Goal: Task Accomplishment & Management: Manage account settings

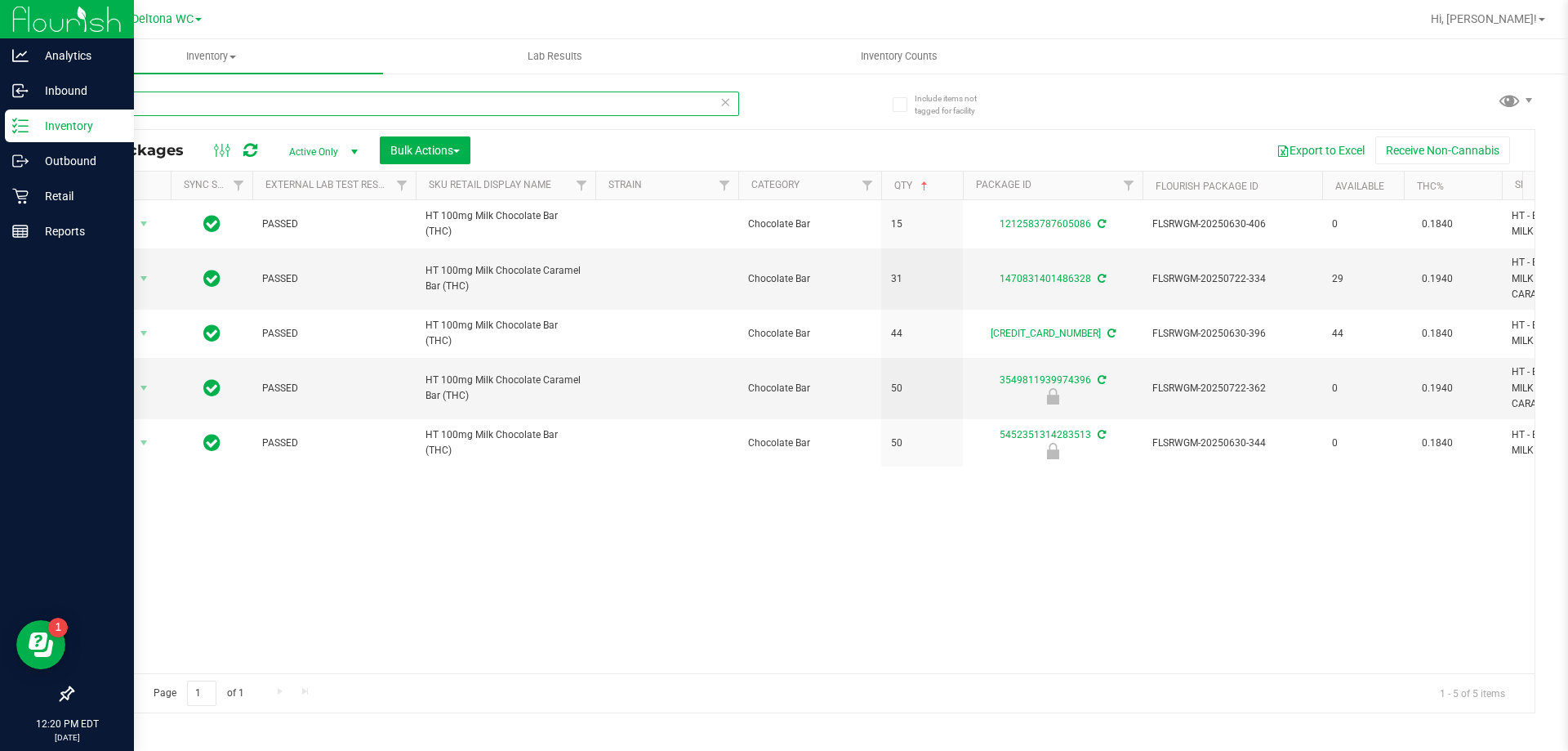
drag, startPoint x: 151, startPoint y: 99, endPoint x: 4, endPoint y: 122, distance: 148.8
click at [0, 124] on div "Analytics Inbound Inventory Outbound Retail Reports 12:20 PM EDT 08/26/2025 08/…" at bounding box center [784, 375] width 1568 height 751
type input "2704645165925389"
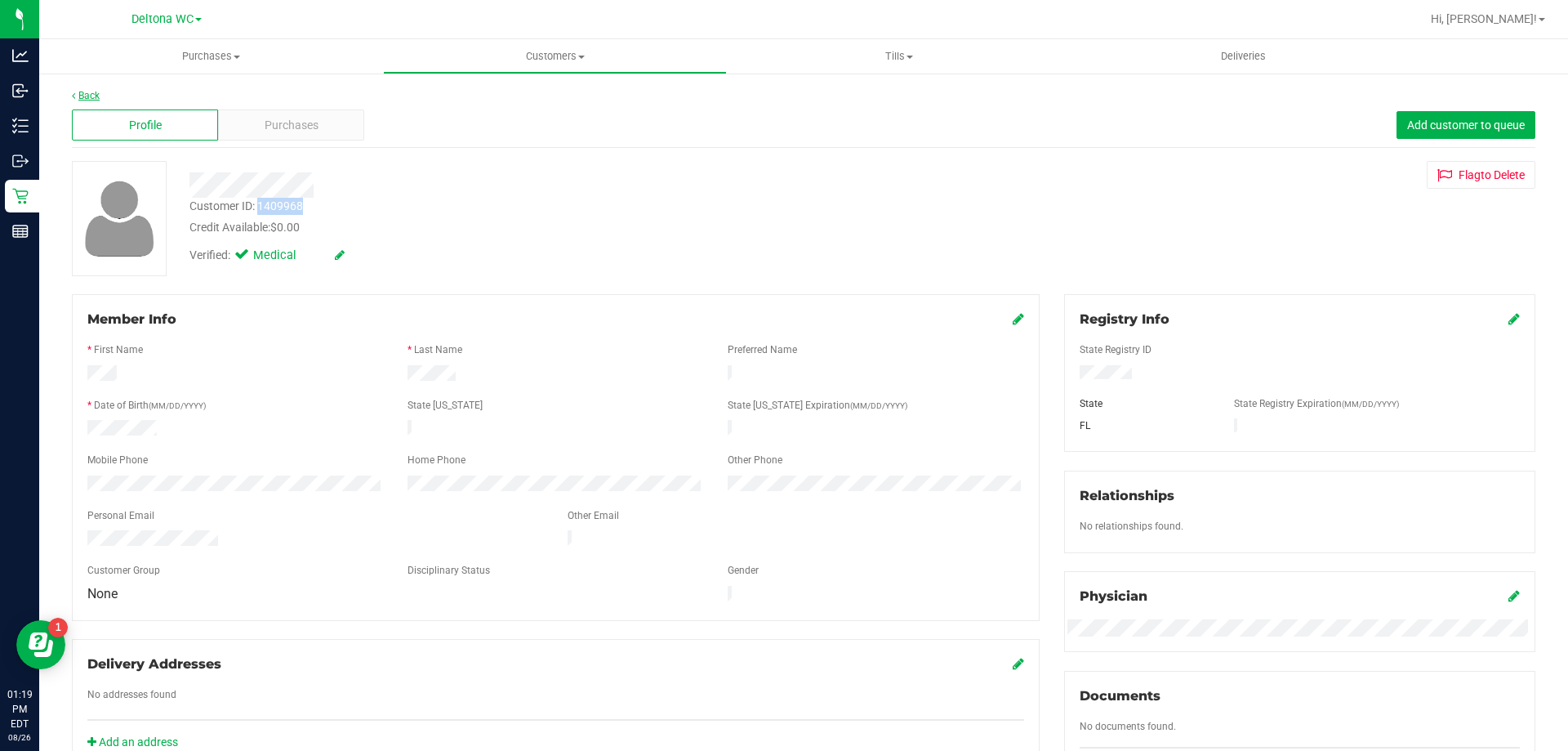
click at [82, 94] on link "Back" at bounding box center [85, 95] width 28 height 11
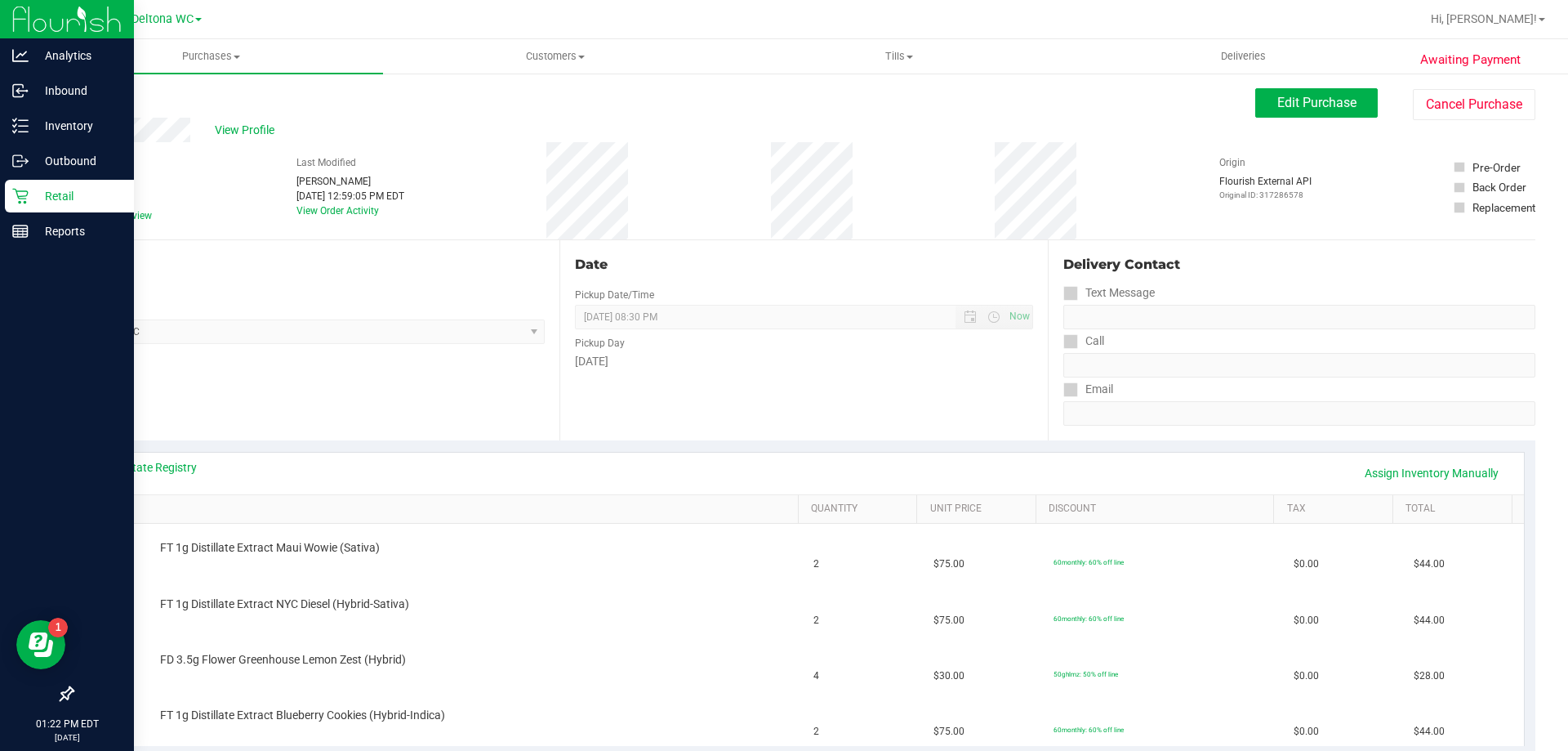
click at [31, 194] on p "Retail" at bounding box center [77, 196] width 98 height 20
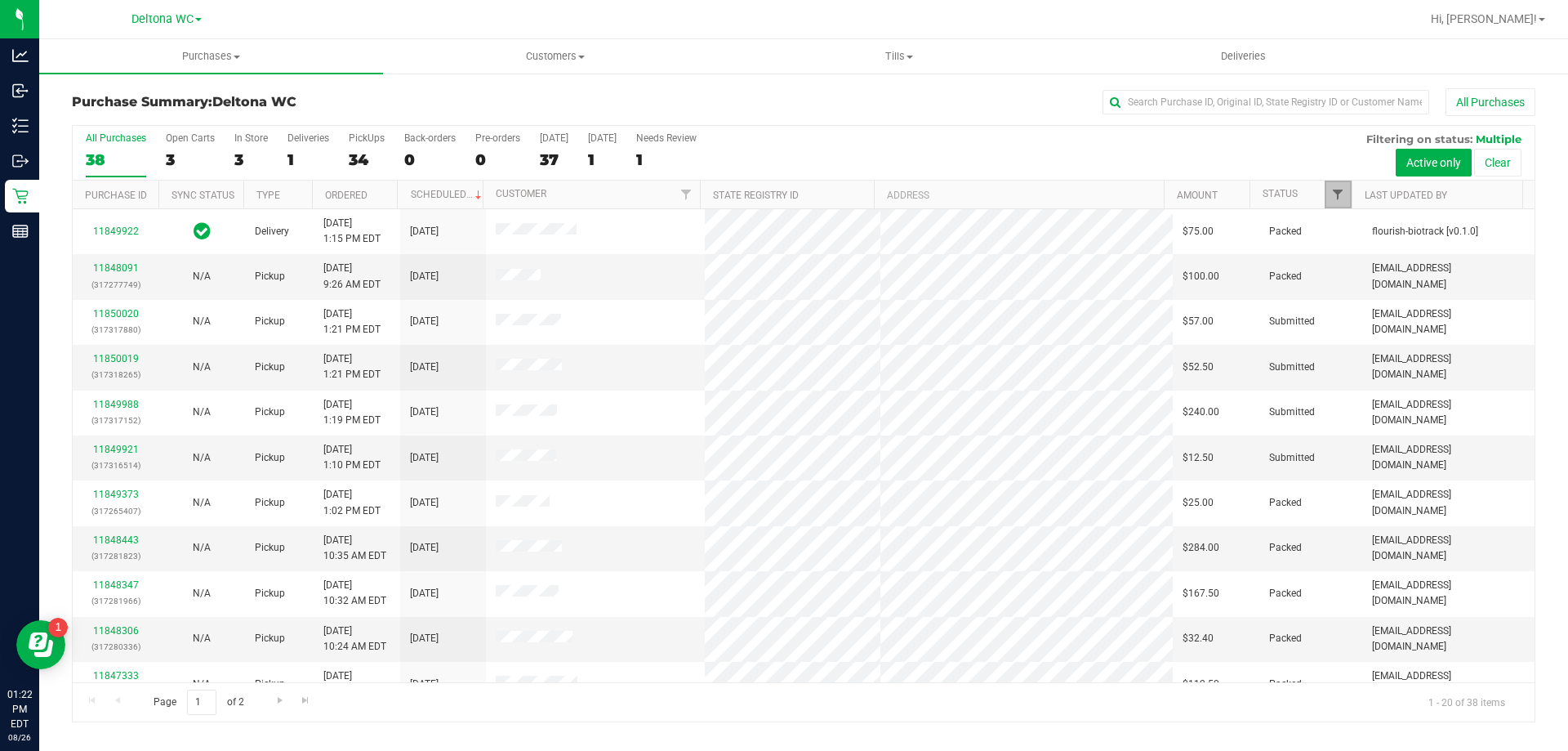
click at [1341, 198] on span "Filter" at bounding box center [1338, 195] width 13 height 13
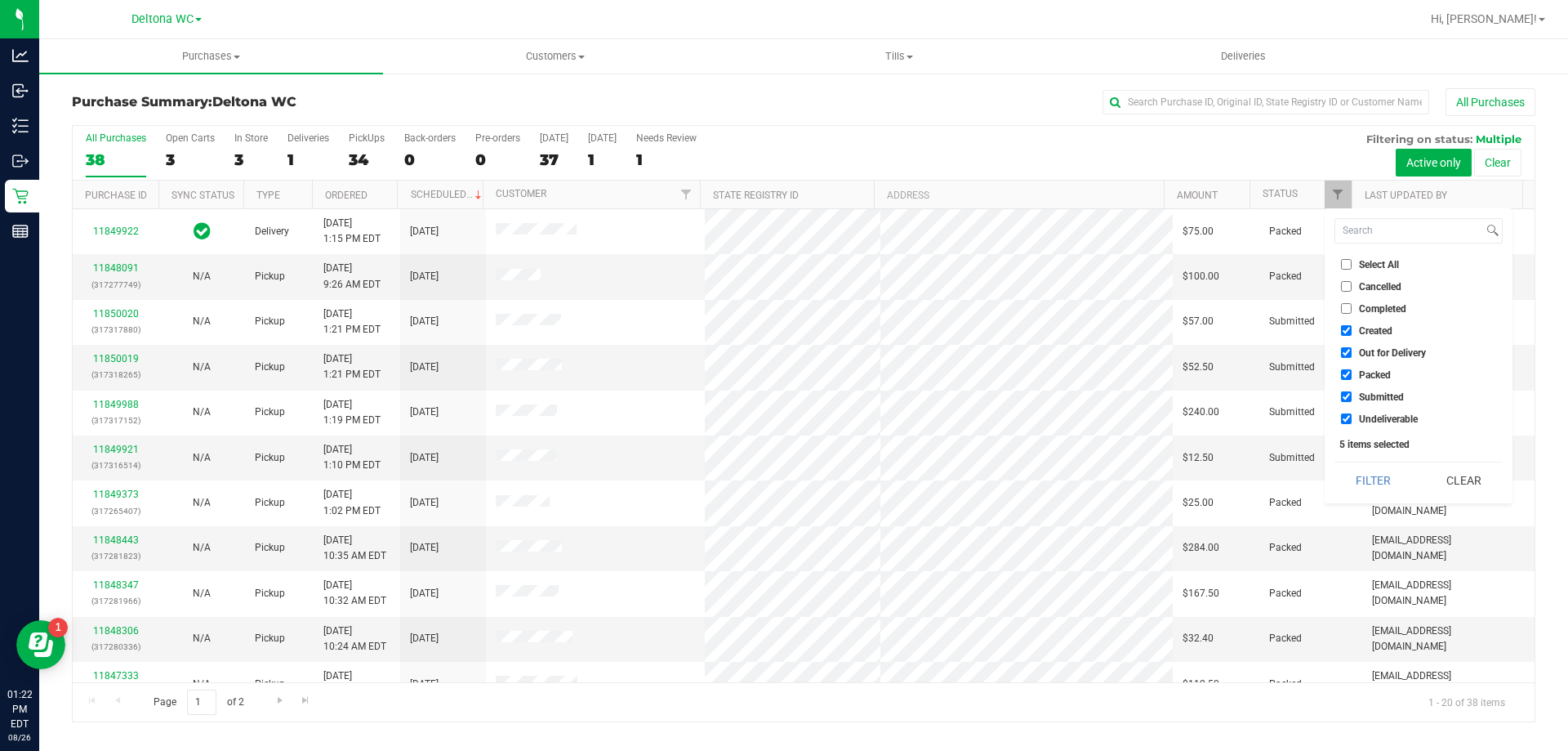
click at [1346, 332] on input "Created" at bounding box center [1346, 330] width 10 height 10
checkbox input "false"
drag, startPoint x: 1346, startPoint y: 347, endPoint x: 1353, endPoint y: 363, distance: 17.5
click at [1347, 348] on input "Out for Delivery" at bounding box center [1346, 352] width 10 height 10
checkbox input "false"
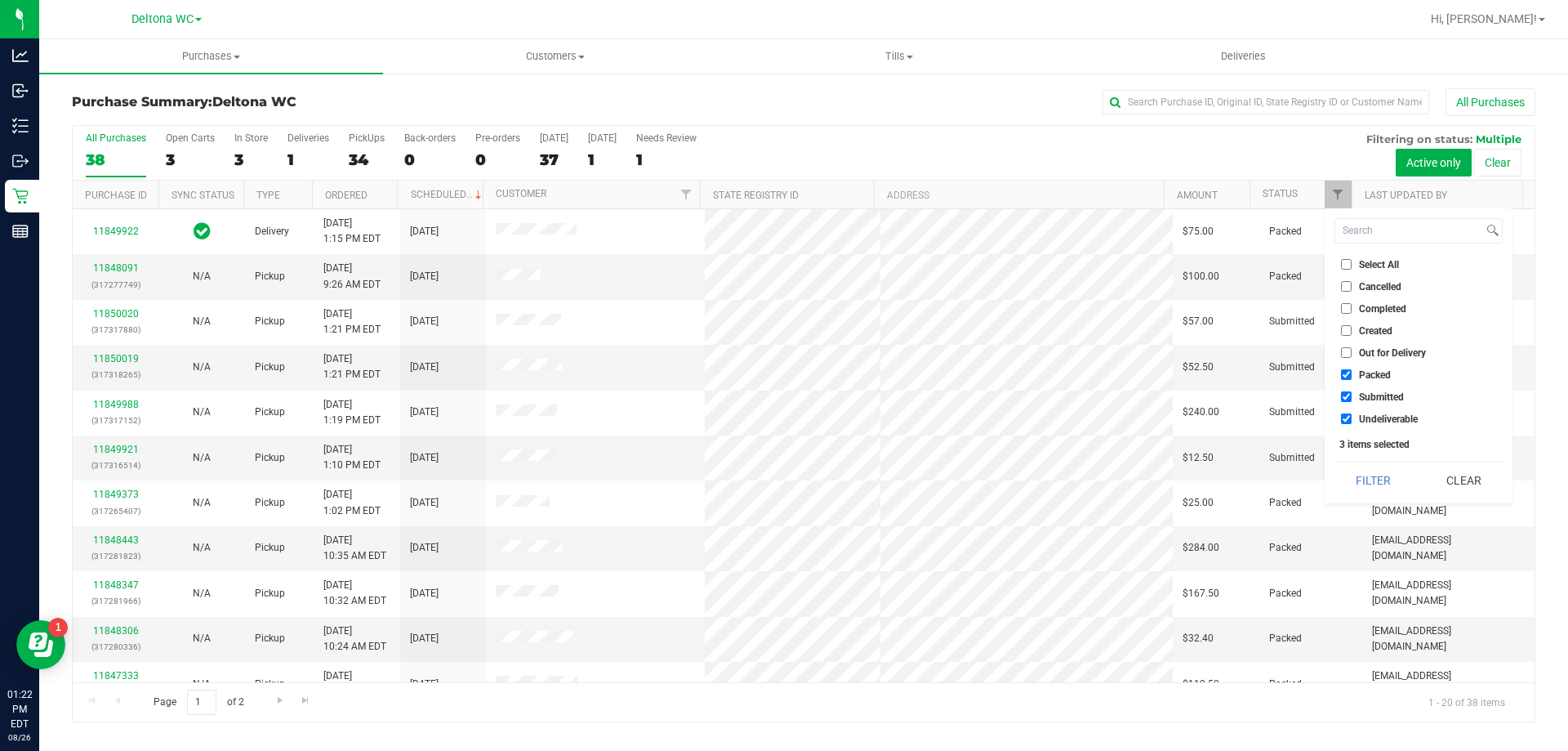
drag, startPoint x: 1344, startPoint y: 371, endPoint x: 1350, endPoint y: 405, distance: 34.5
click at [1346, 372] on input "Packed" at bounding box center [1346, 374] width 10 height 10
checkbox input "false"
click at [1345, 419] on input "Undeliverable" at bounding box center [1346, 418] width 10 height 10
checkbox input "false"
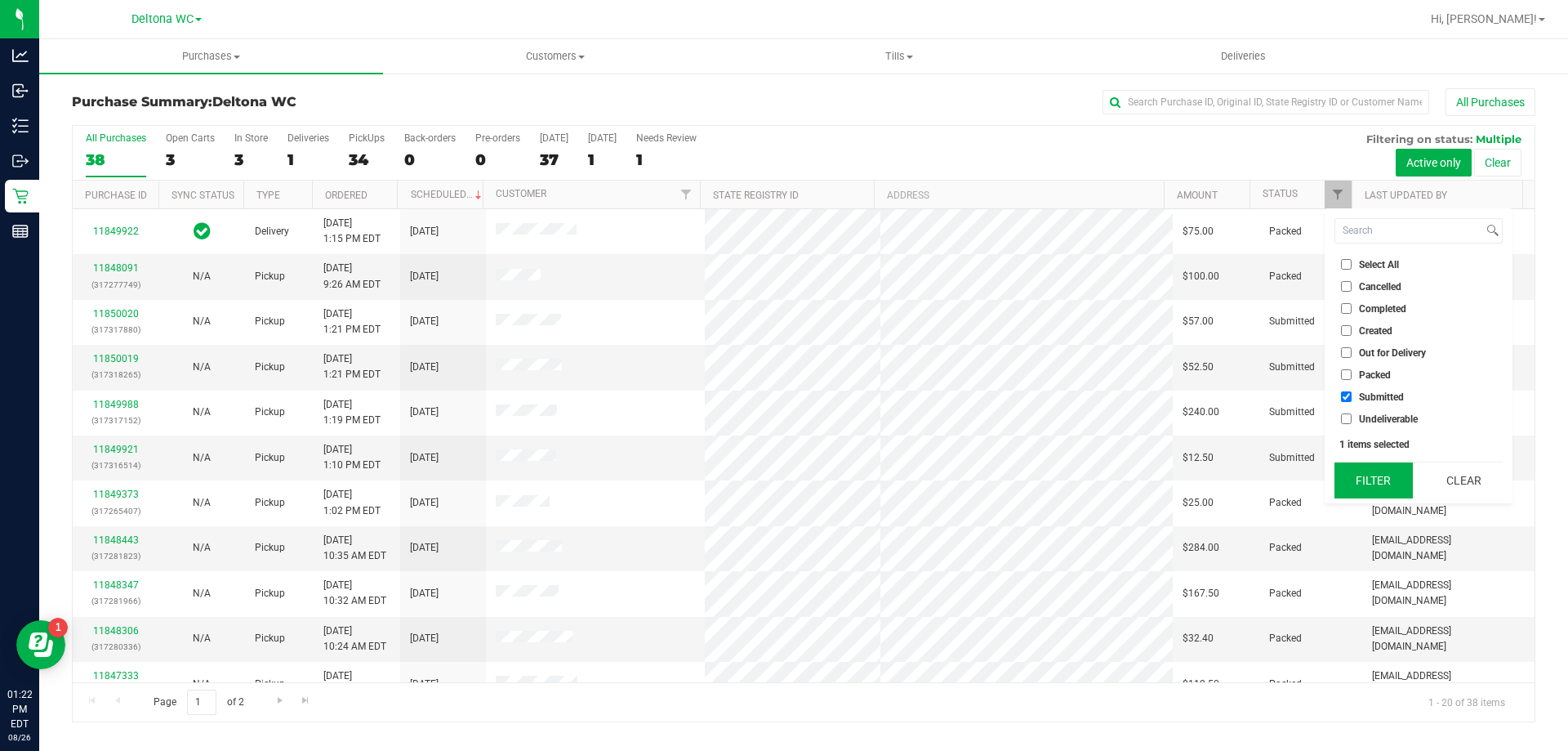
click at [1375, 479] on button "Filter" at bounding box center [1374, 480] width 78 height 36
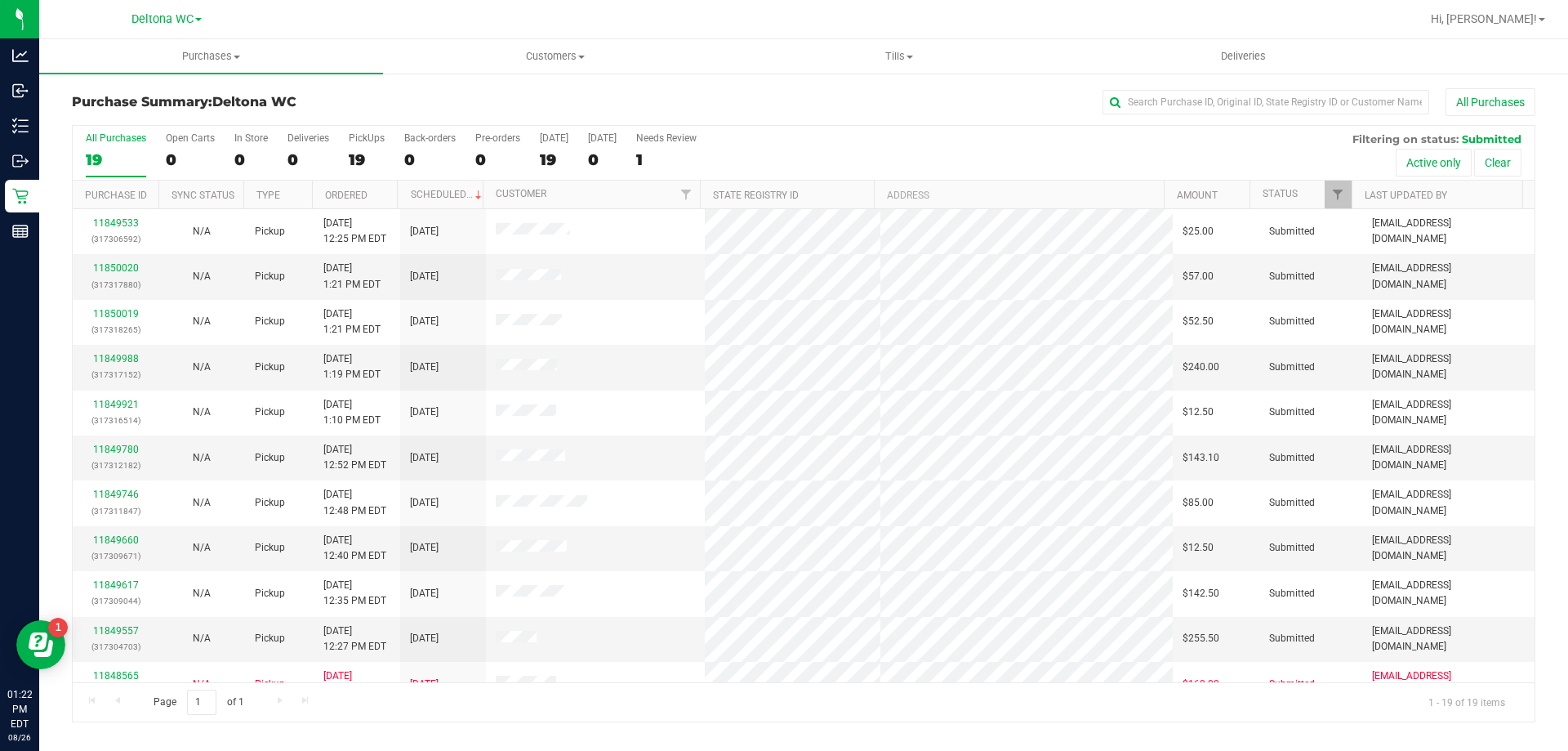
click at [385, 194] on th "Ordered" at bounding box center [355, 195] width 86 height 29
drag, startPoint x: 842, startPoint y: 150, endPoint x: 872, endPoint y: 141, distance: 31.3
click at [861, 145] on div "All Purchases 19 Open Carts 0 In Store 0 Deliveries 0 PickUps 19 Back-orders 0 …" at bounding box center [804, 153] width 1462 height 54
click at [1149, 155] on div "All Purchases 19 Open Carts 0 In Store 0 Deliveries 0 PickUps 19 Back-orders 0 …" at bounding box center [804, 153] width 1462 height 54
click at [1334, 201] on link "Filter" at bounding box center [1338, 194] width 27 height 28
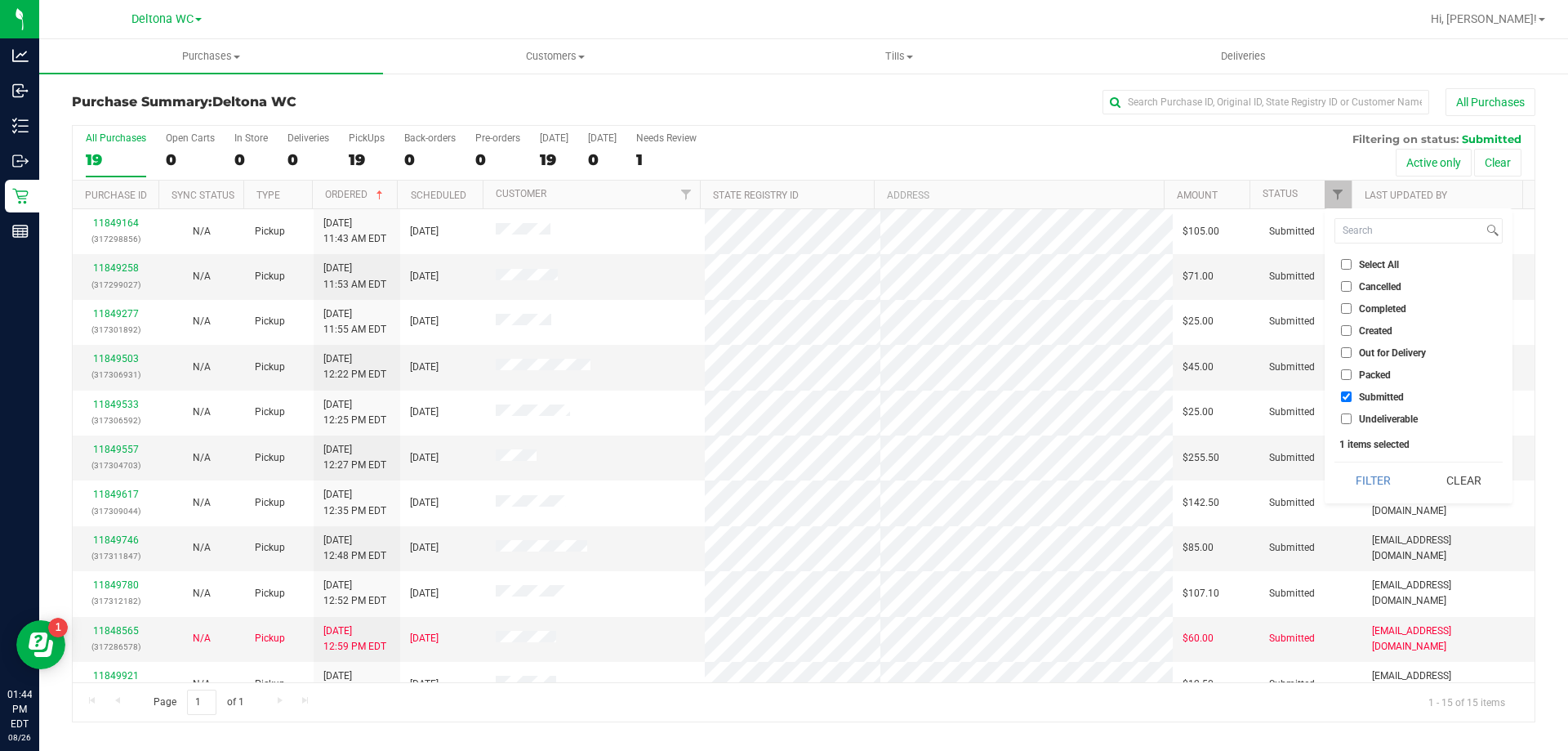
drag, startPoint x: 1018, startPoint y: 150, endPoint x: 961, endPoint y: 155, distance: 57.2
click at [1018, 149] on div "All Purchases 19 Open Carts 0 In Store 0 Deliveries 0 PickUps 19 Back-orders 0 …" at bounding box center [804, 153] width 1462 height 54
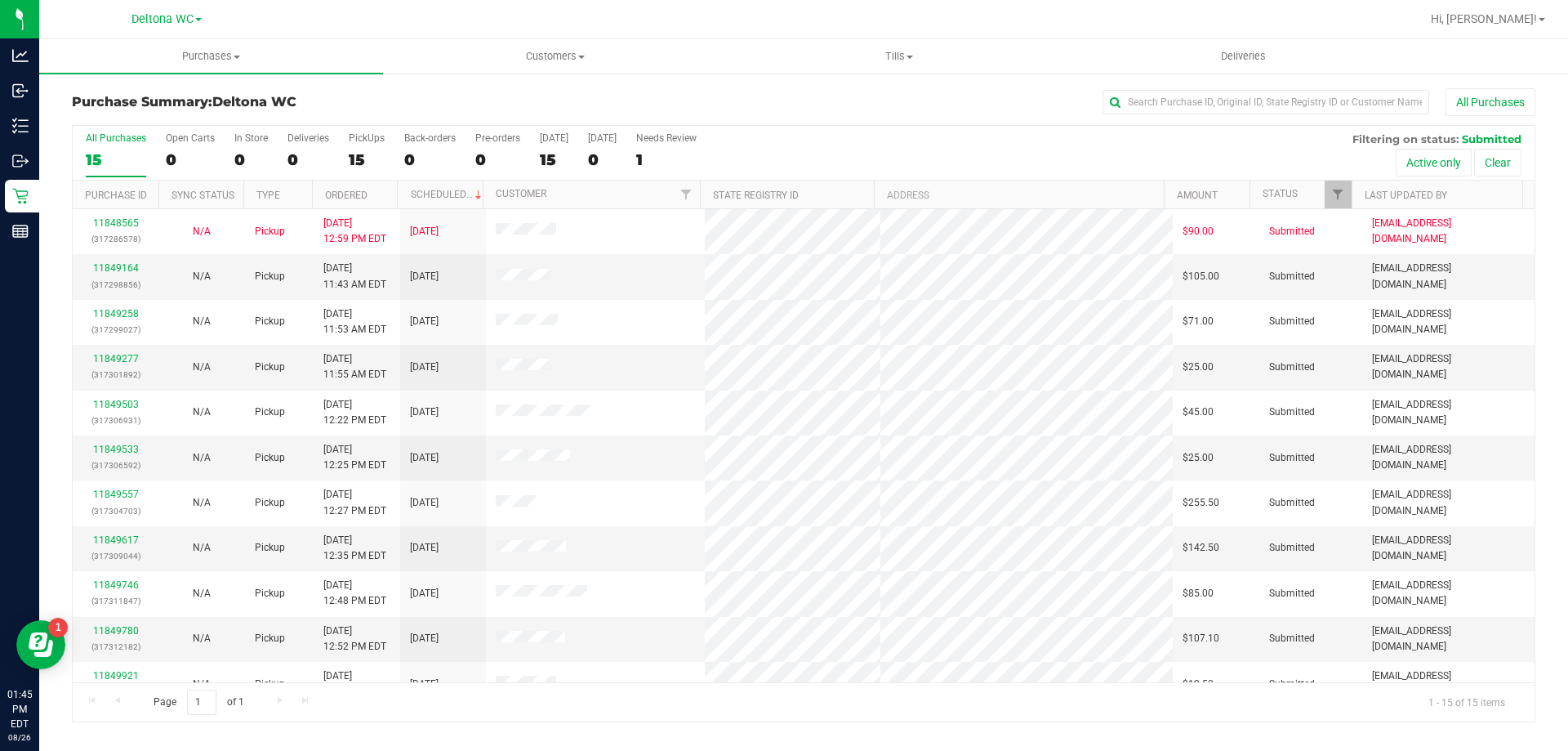
click at [383, 194] on th "Ordered" at bounding box center [355, 195] width 86 height 29
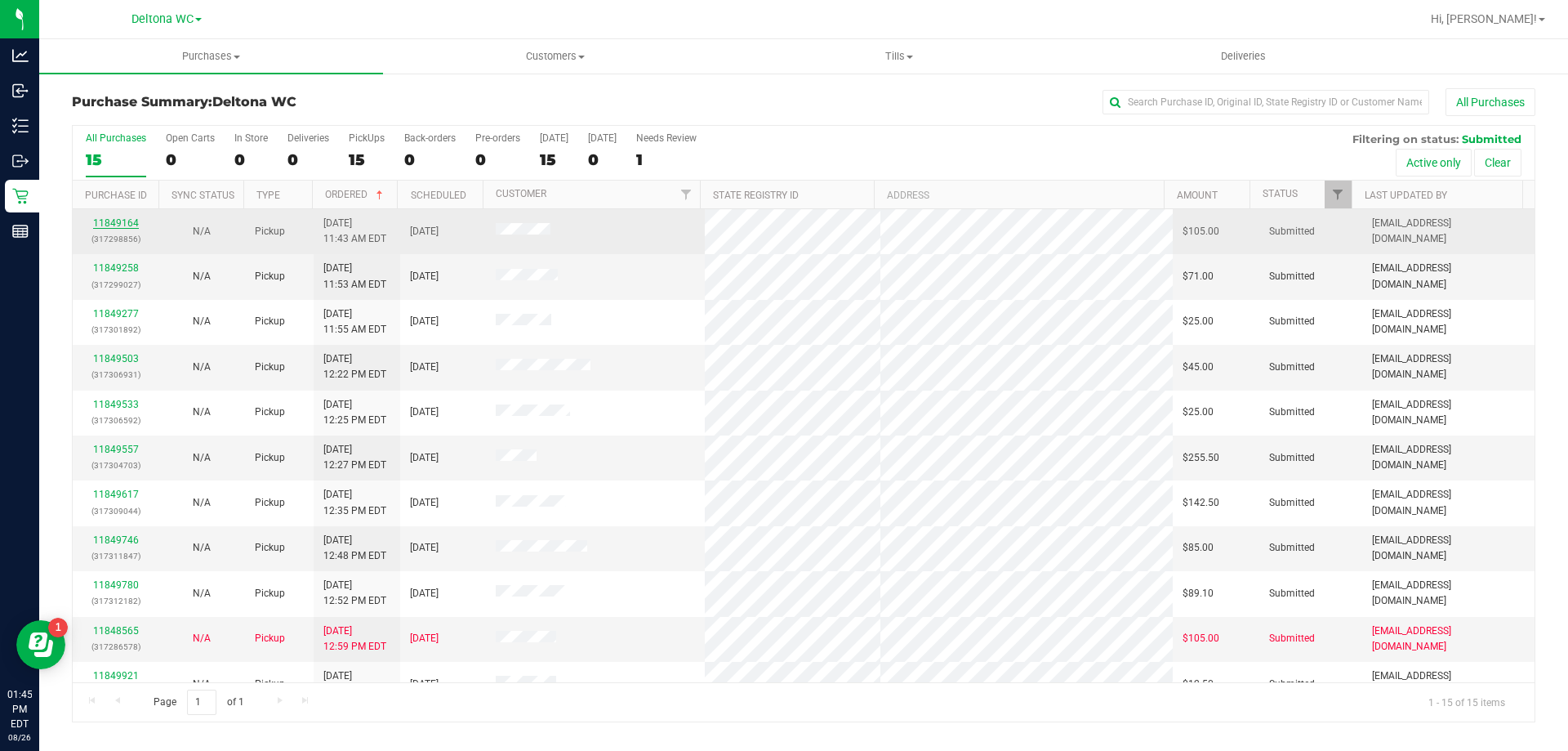
click at [109, 224] on link "11849164" at bounding box center [116, 223] width 46 height 11
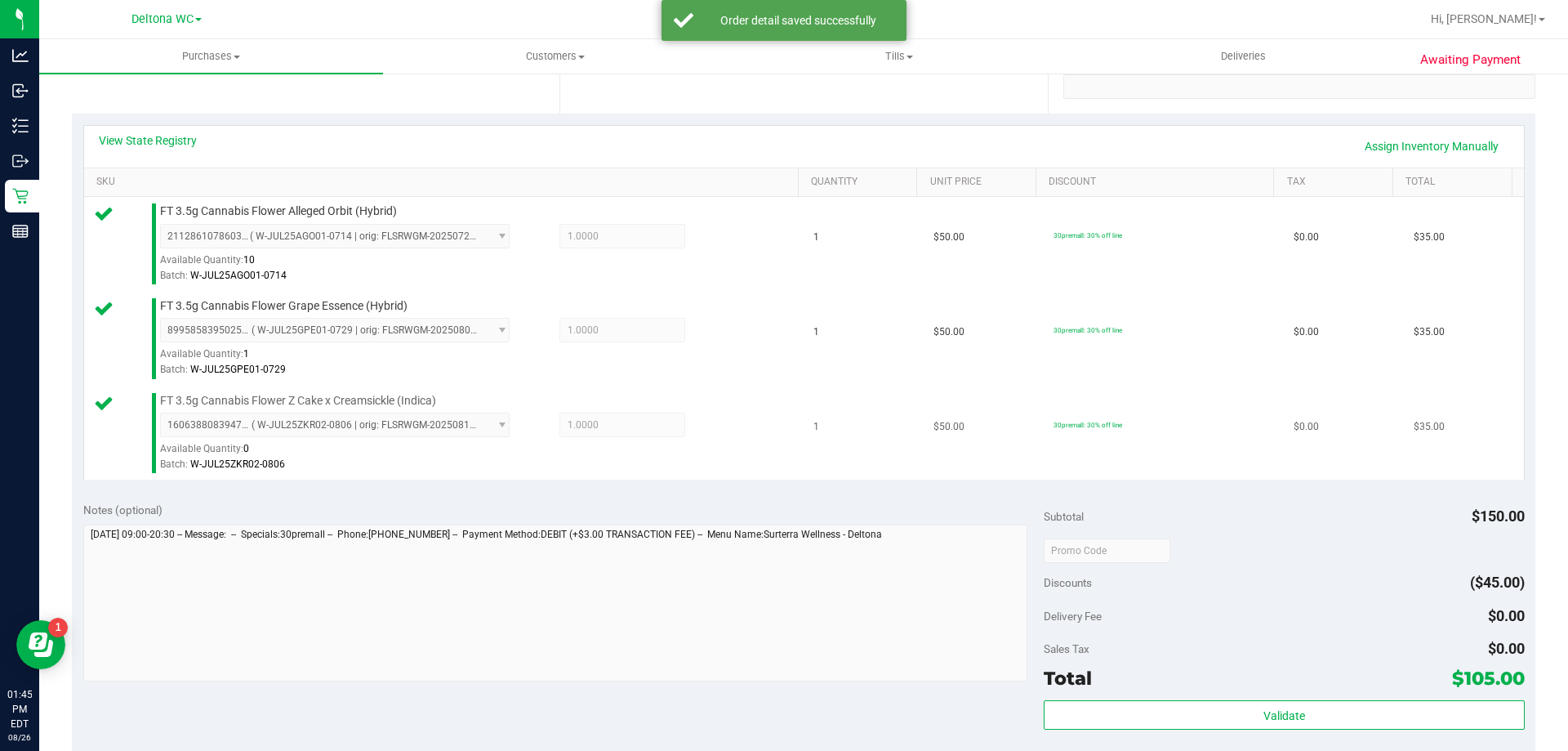
scroll to position [490, 0]
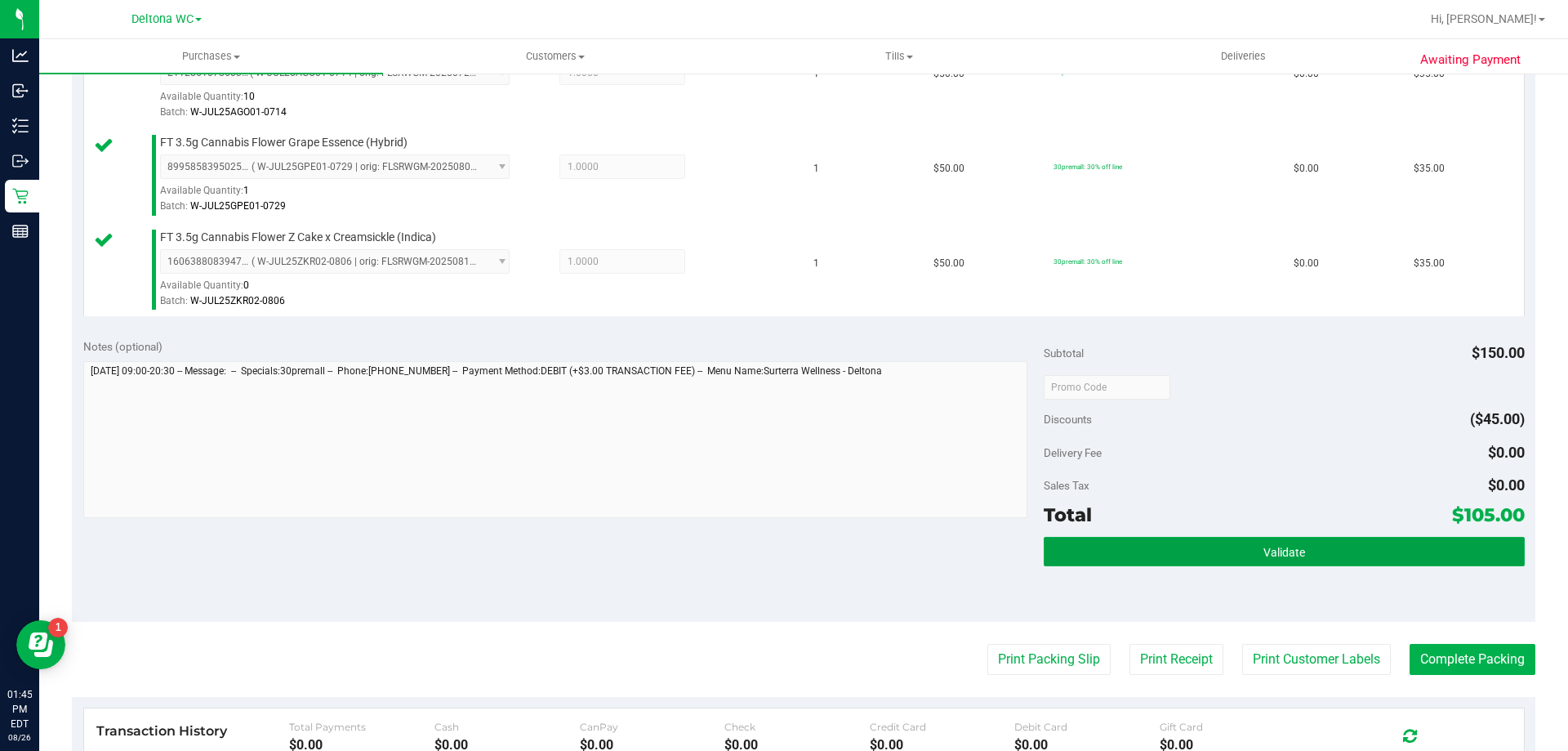
drag, startPoint x: 1156, startPoint y: 553, endPoint x: 984, endPoint y: 470, distance: 191.0
click at [1154, 550] on button "Validate" at bounding box center [1284, 551] width 480 height 30
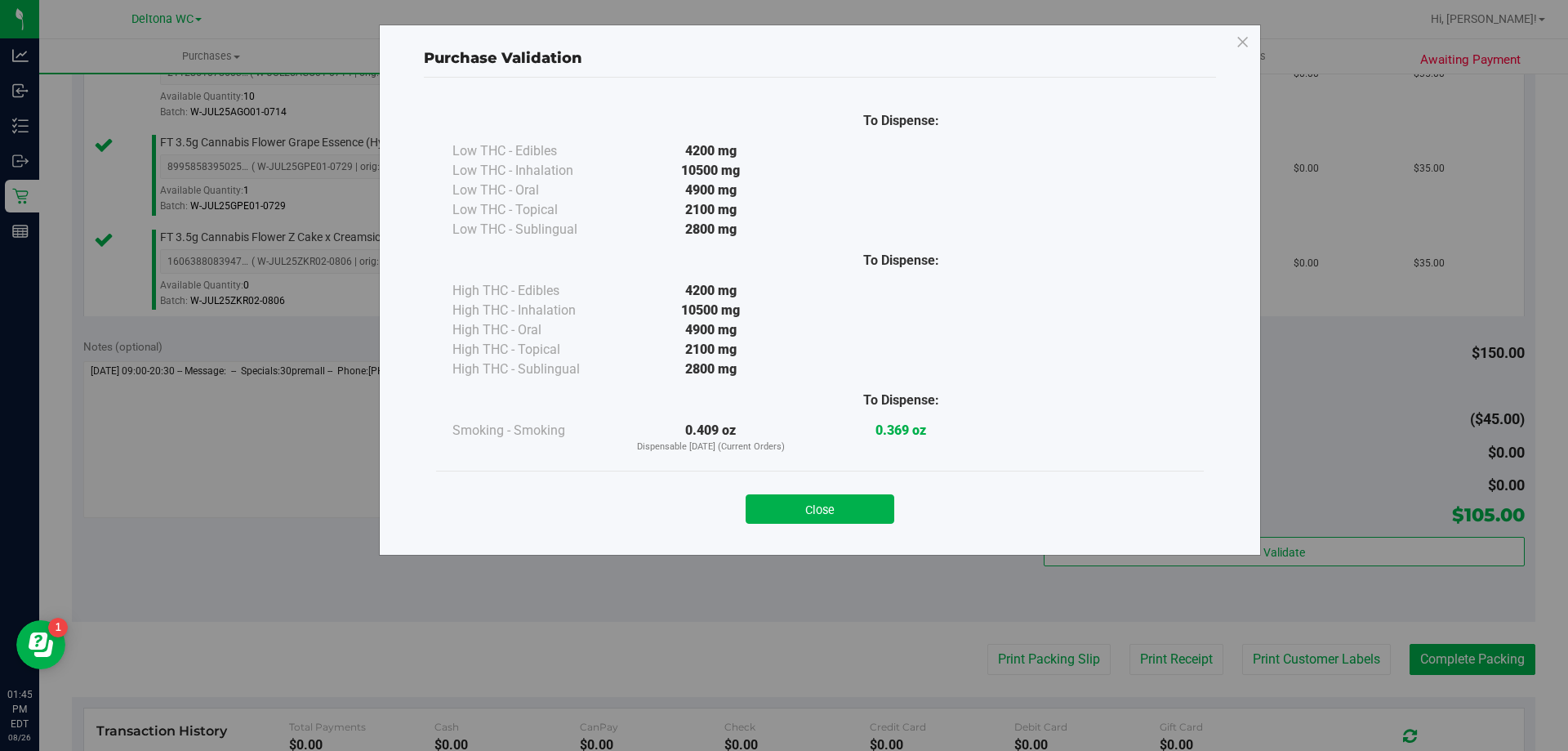
click at [803, 502] on button "Close" at bounding box center [820, 509] width 149 height 30
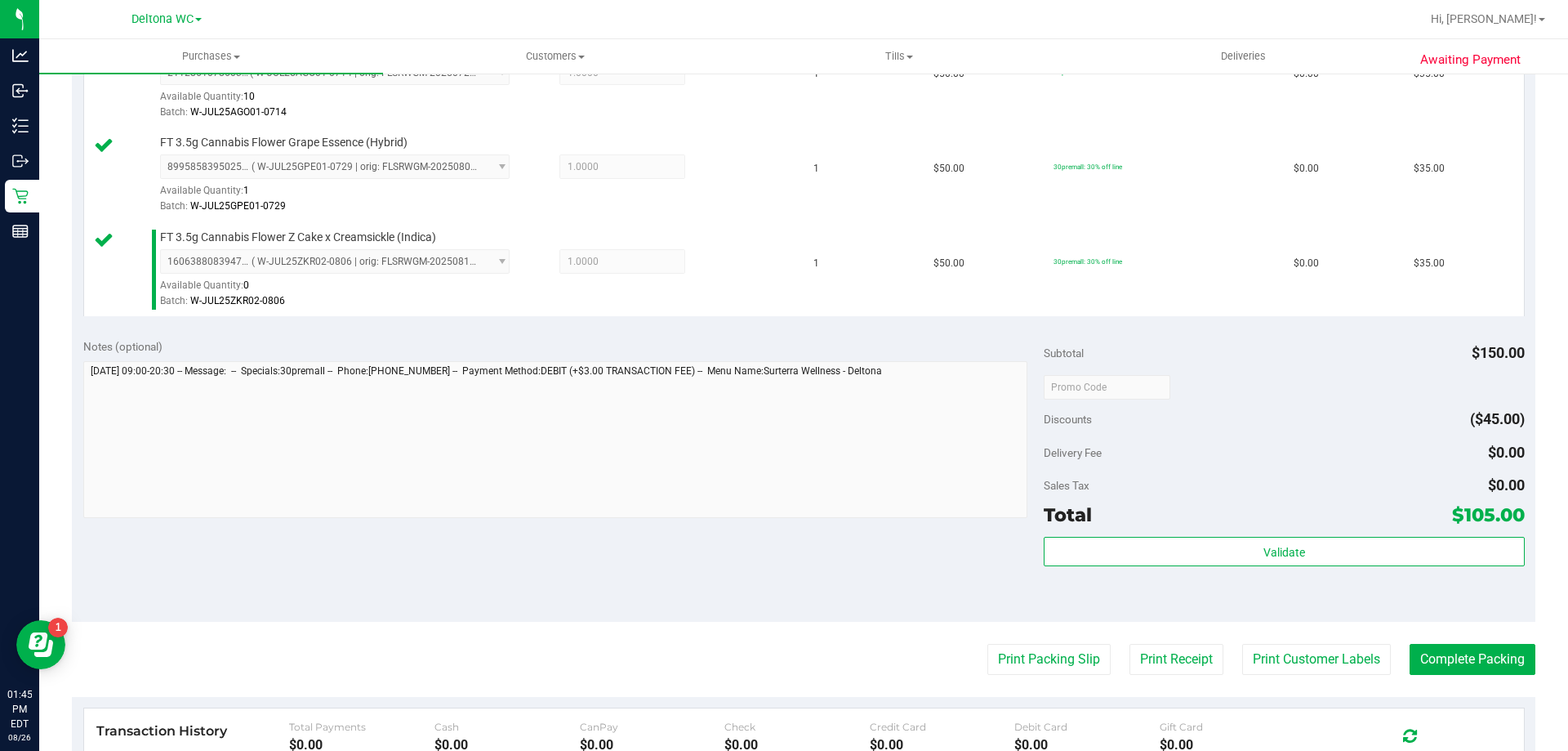
click at [999, 636] on purchase-details "Back Edit Purchase Cancel Purchase View Profile # 11849164 BioTrack ID: - Submi…" at bounding box center [804, 300] width 1464 height 1404
click at [1013, 649] on button "Print Packing Slip" at bounding box center [1049, 658] width 123 height 31
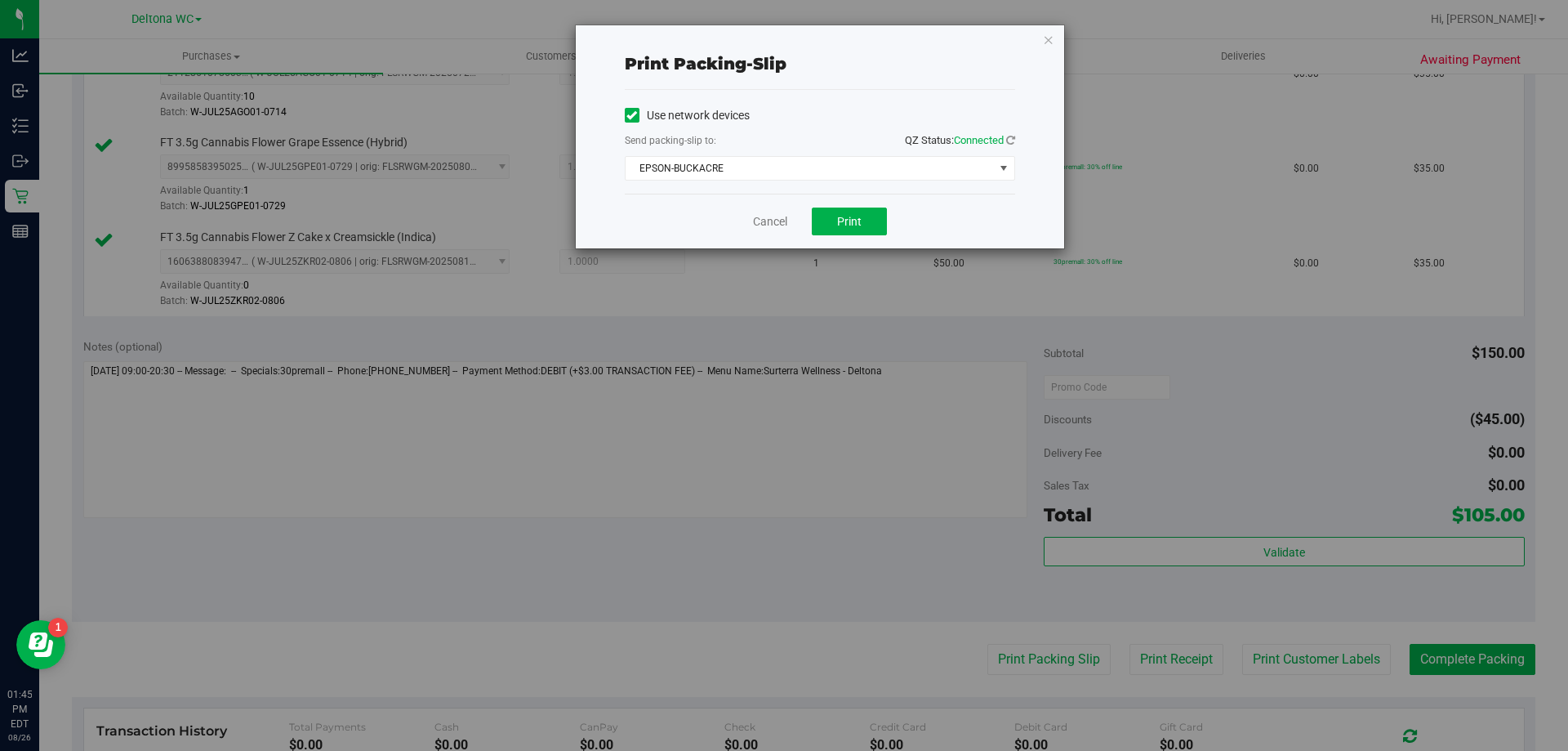
click at [856, 203] on div "Cancel Print" at bounding box center [820, 220] width 390 height 54
click at [856, 219] on span "Print" at bounding box center [849, 221] width 25 height 13
click at [762, 225] on link "Cancel" at bounding box center [770, 221] width 34 height 17
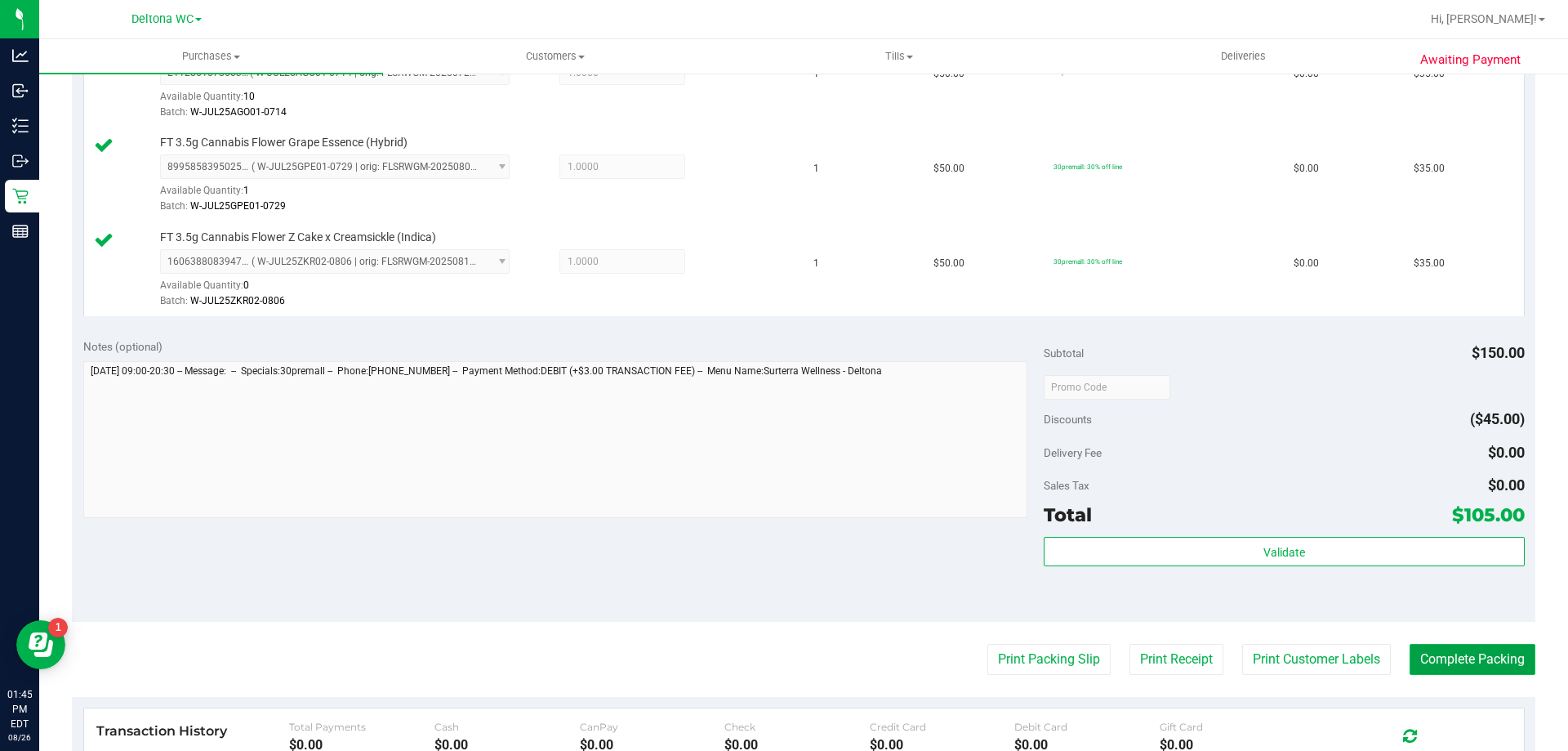
drag, startPoint x: 1443, startPoint y: 661, endPoint x: 1450, endPoint y: 655, distance: 9.2
click at [1444, 659] on button "Complete Packing" at bounding box center [1473, 658] width 126 height 31
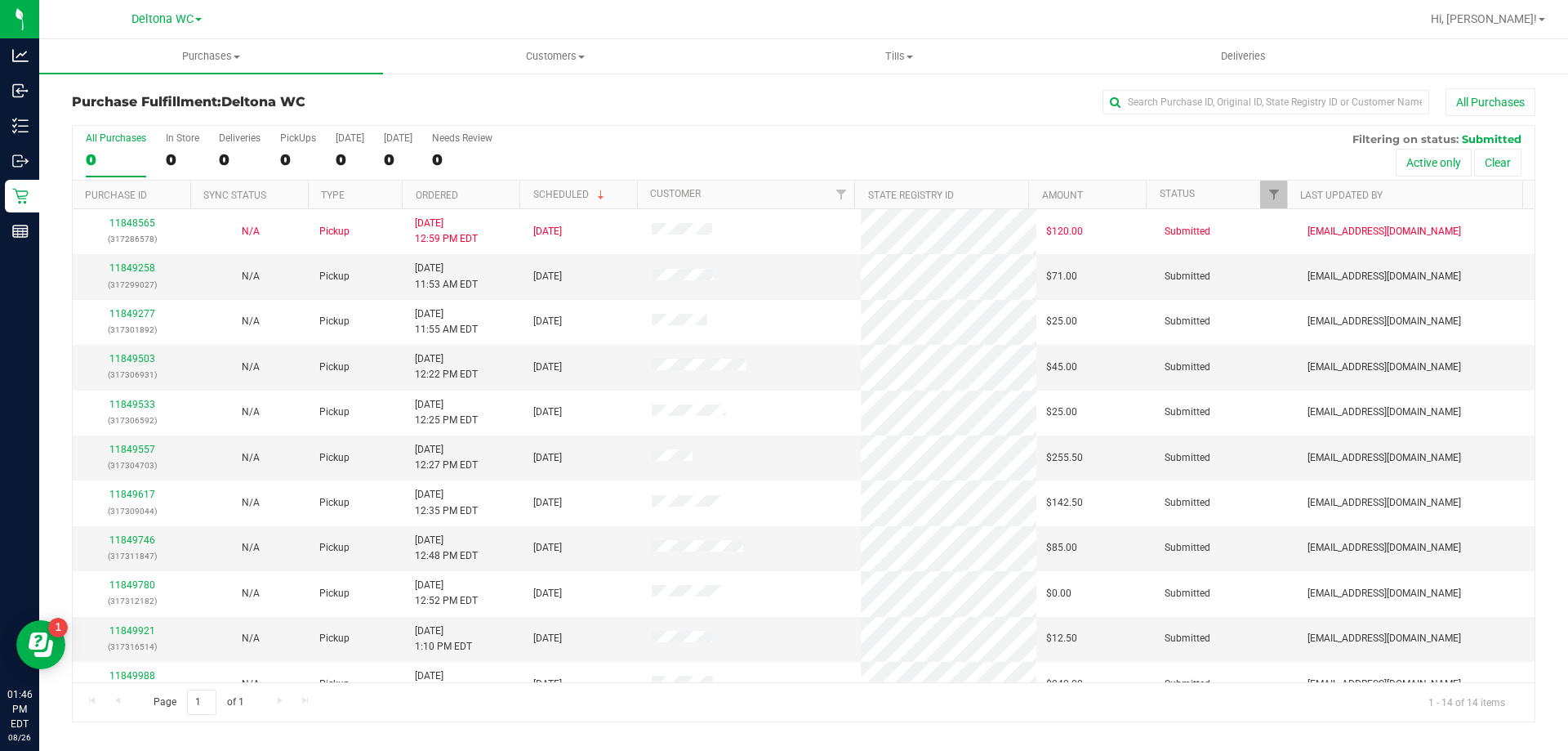
click at [511, 187] on th "Ordered" at bounding box center [460, 195] width 117 height 29
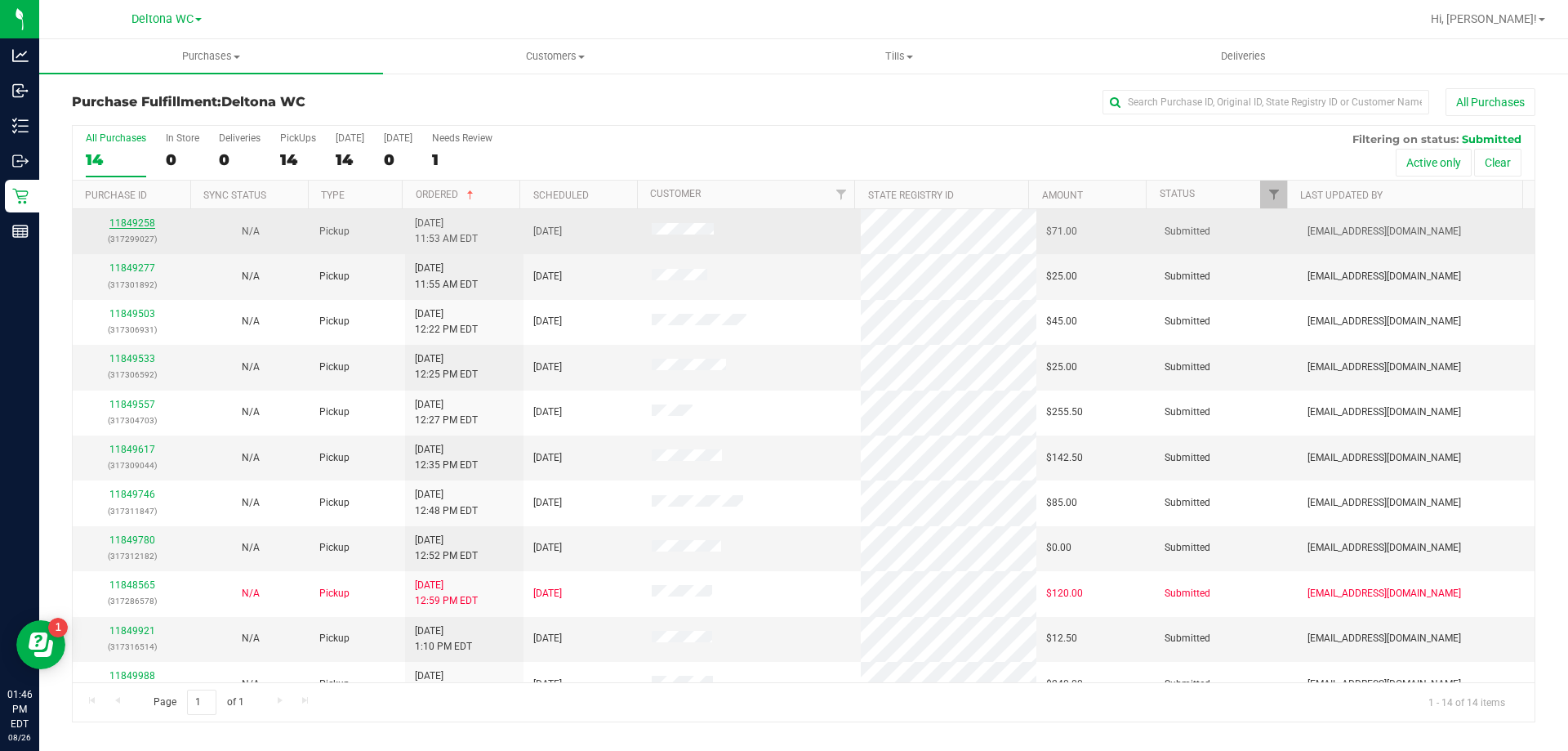
click at [139, 221] on link "11849258" at bounding box center [133, 223] width 46 height 11
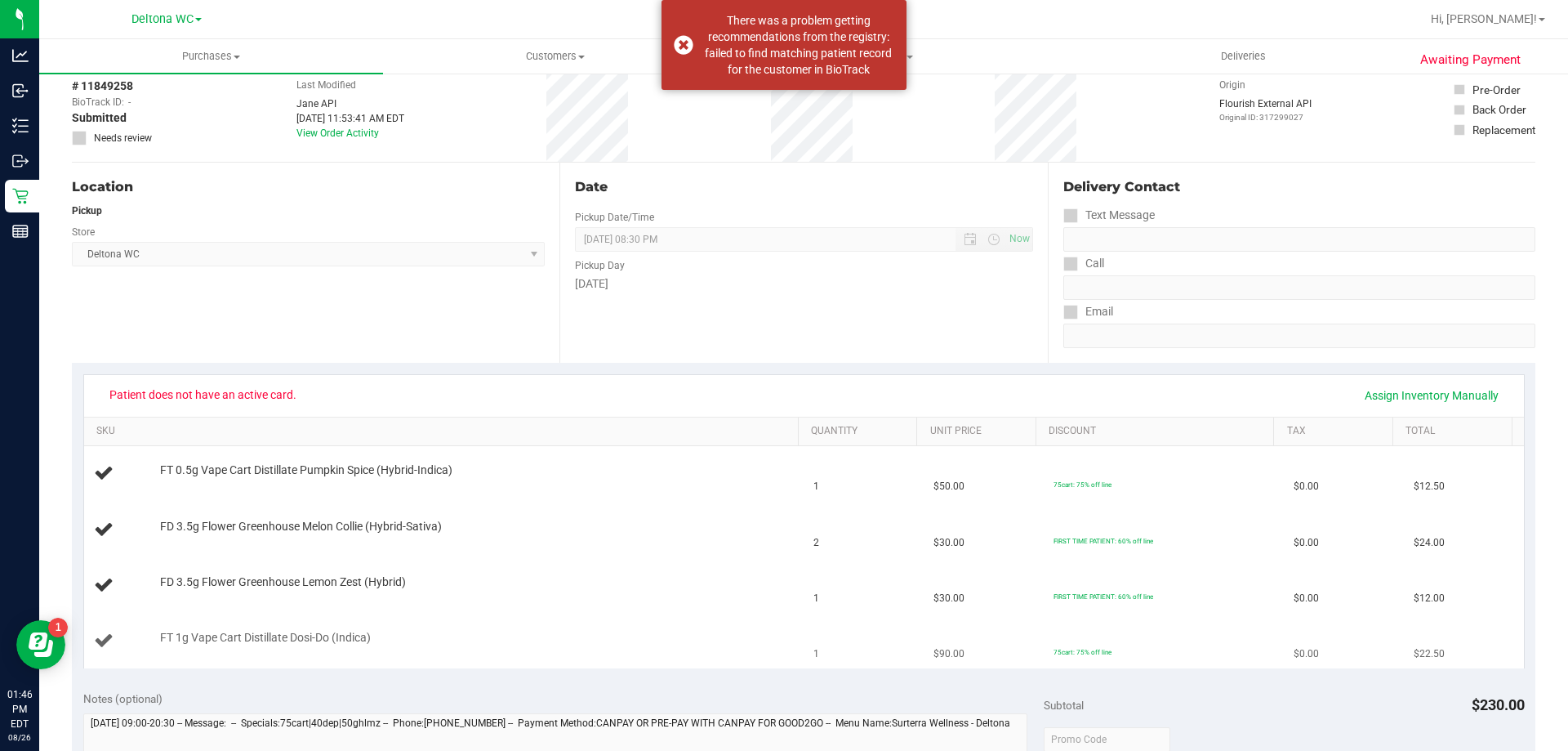
scroll to position [245, 0]
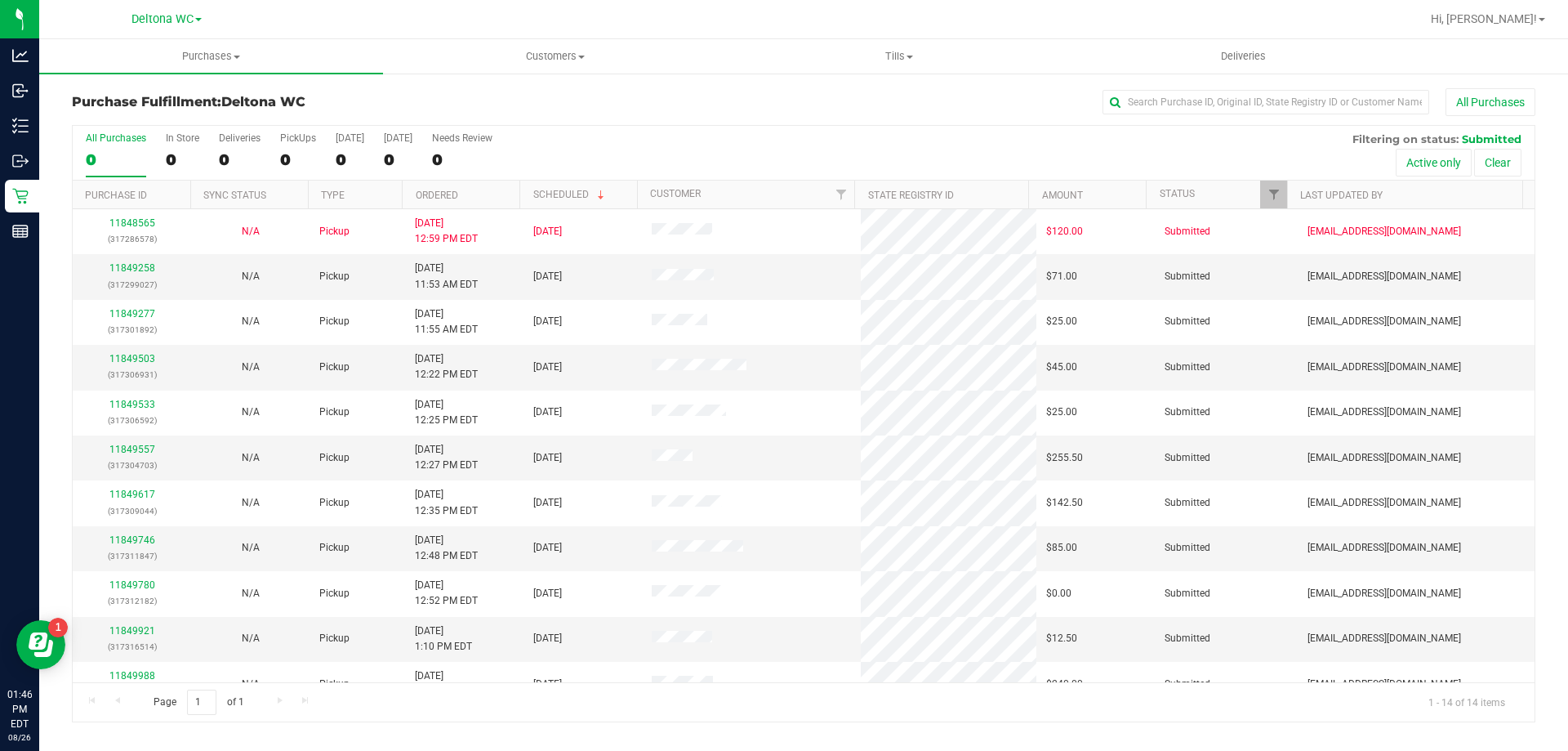
click at [494, 189] on th "Ordered" at bounding box center [460, 195] width 117 height 29
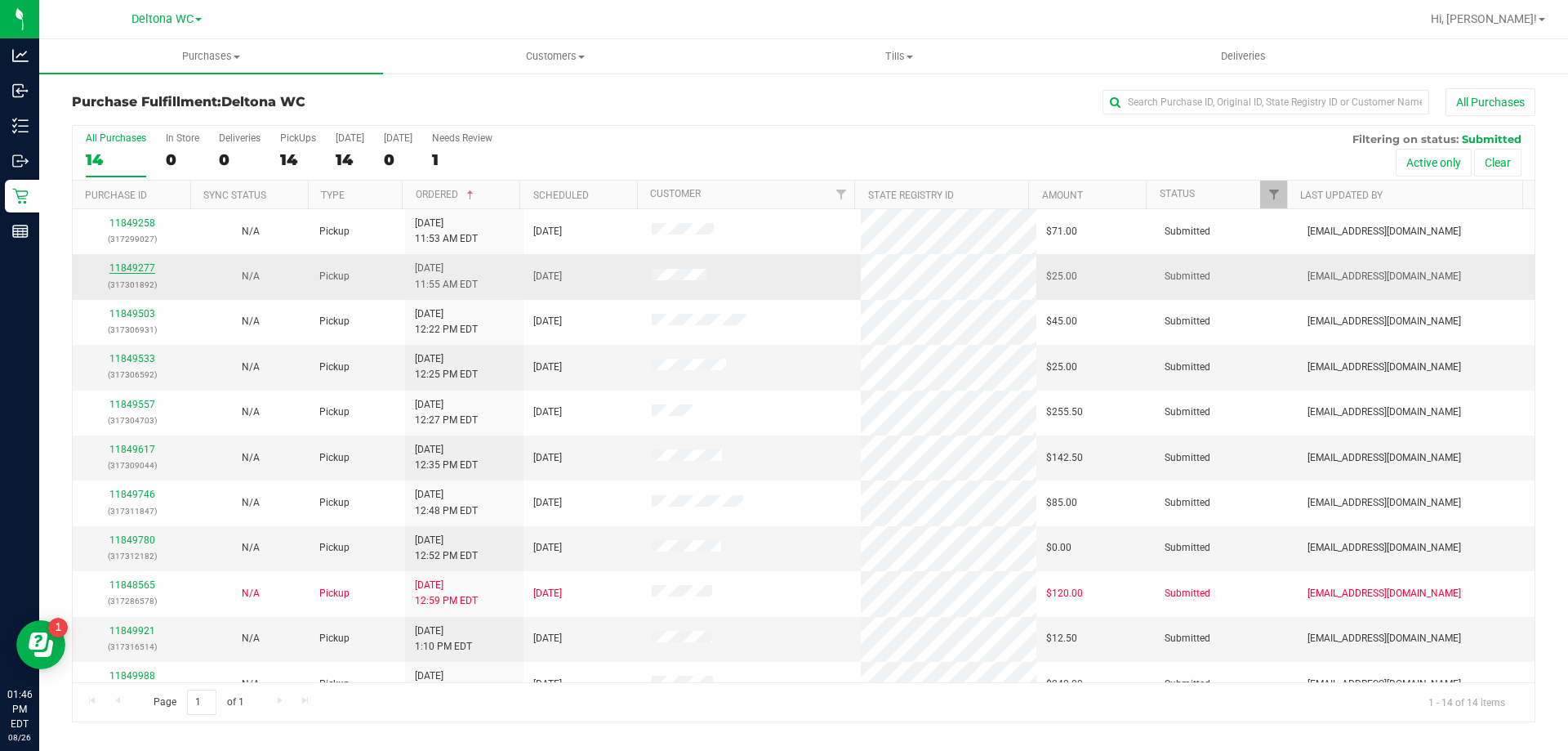
click at [138, 269] on link "11849277" at bounding box center [133, 268] width 46 height 11
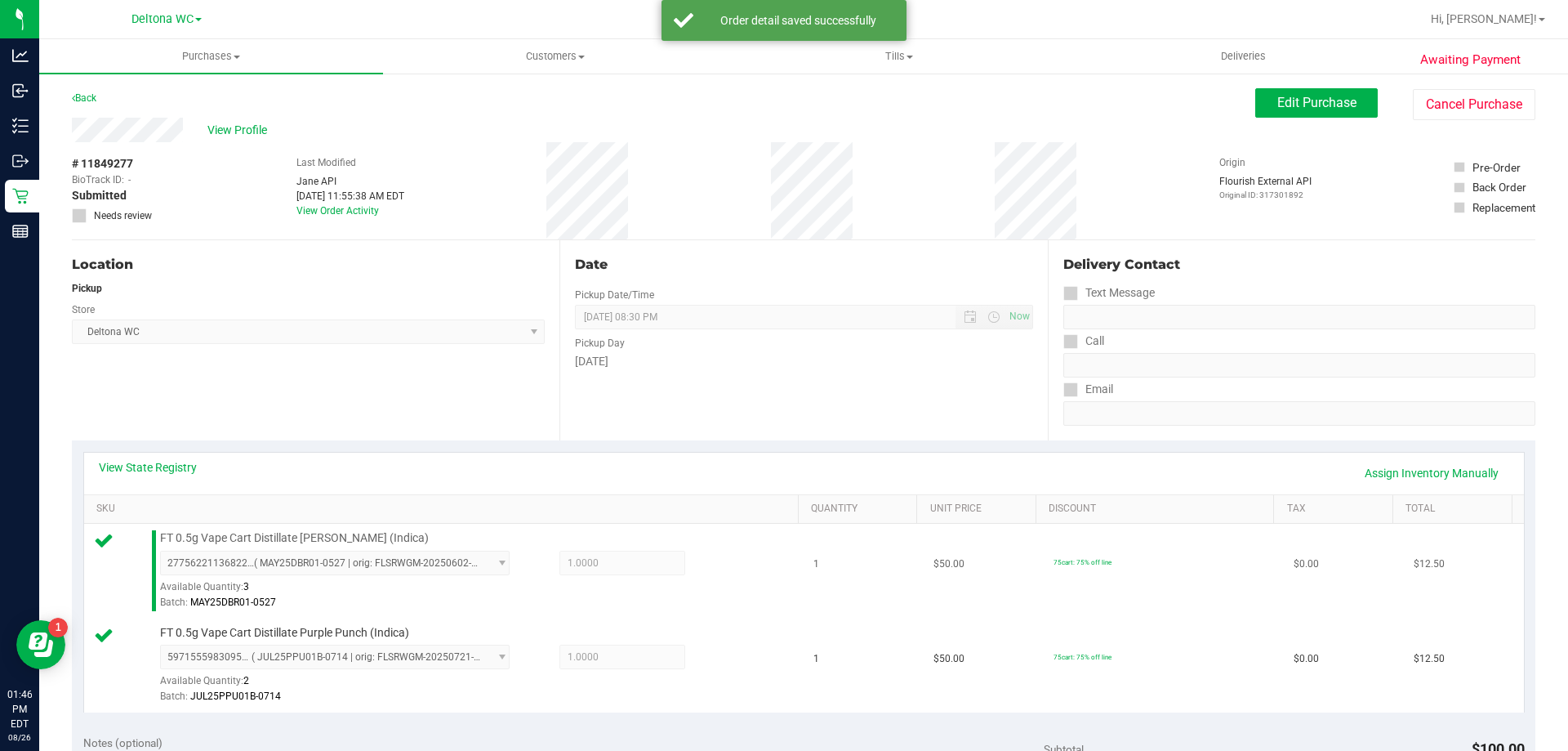
scroll to position [326, 0]
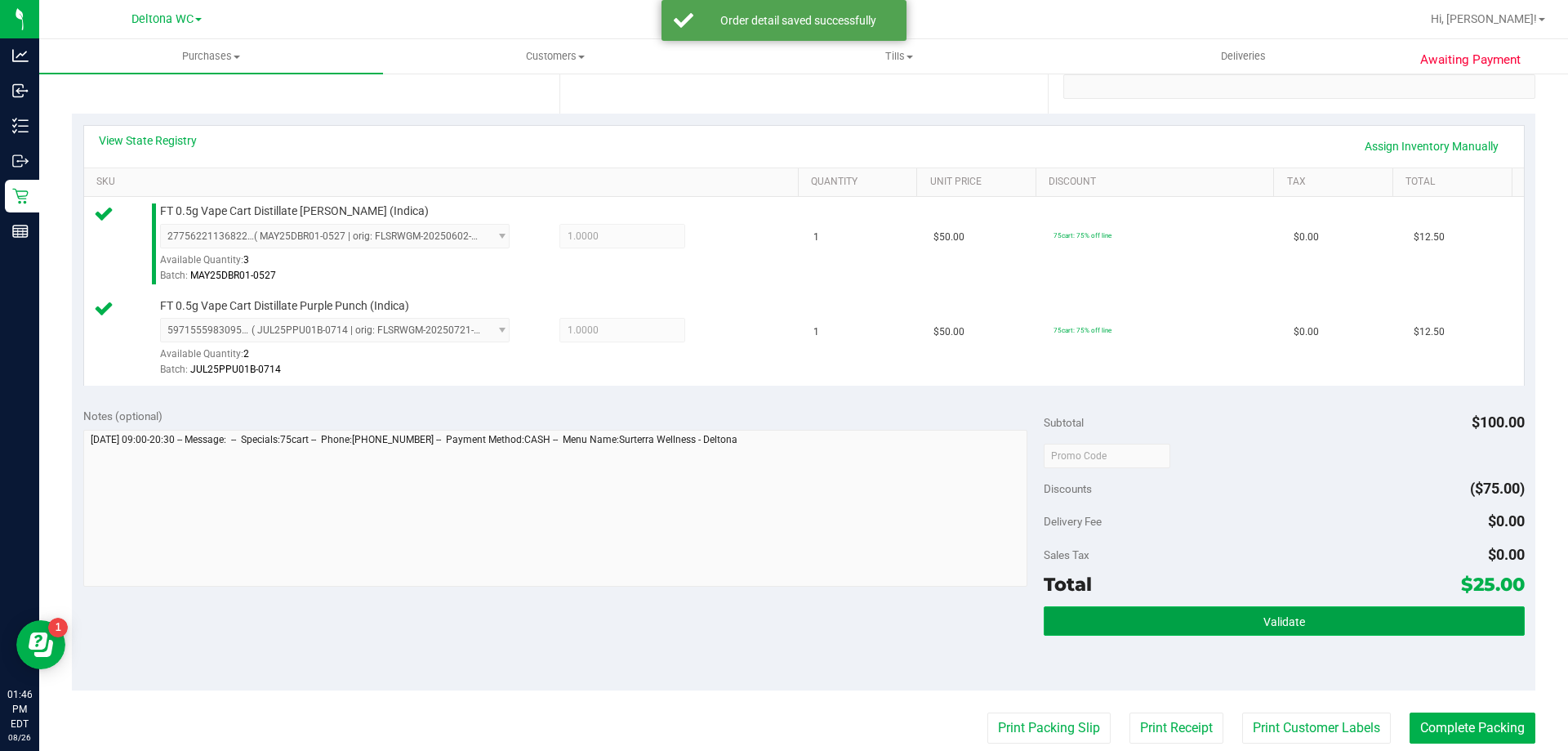
click at [1213, 621] on button "Validate" at bounding box center [1284, 620] width 480 height 30
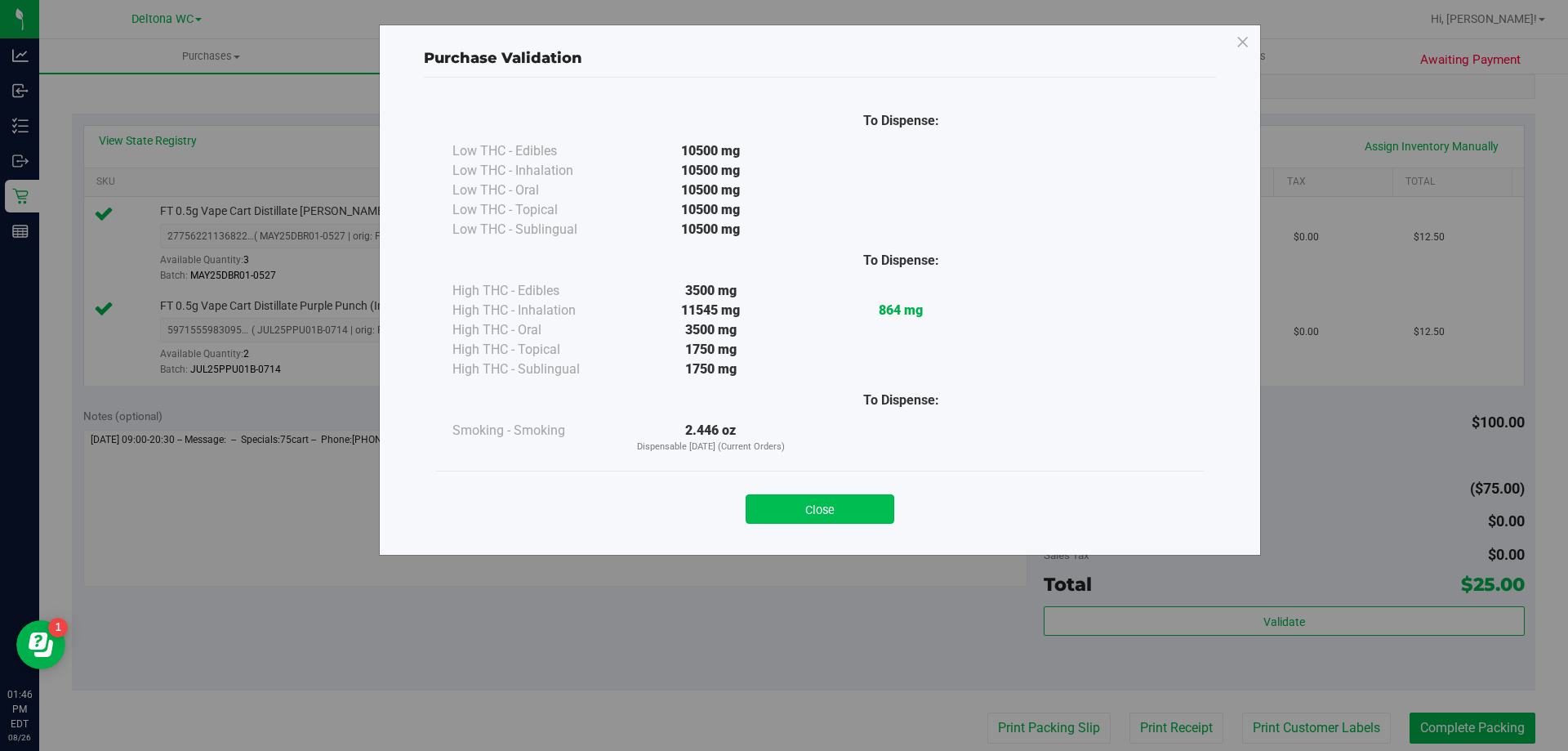
click at [847, 504] on button "Close" at bounding box center [820, 509] width 149 height 30
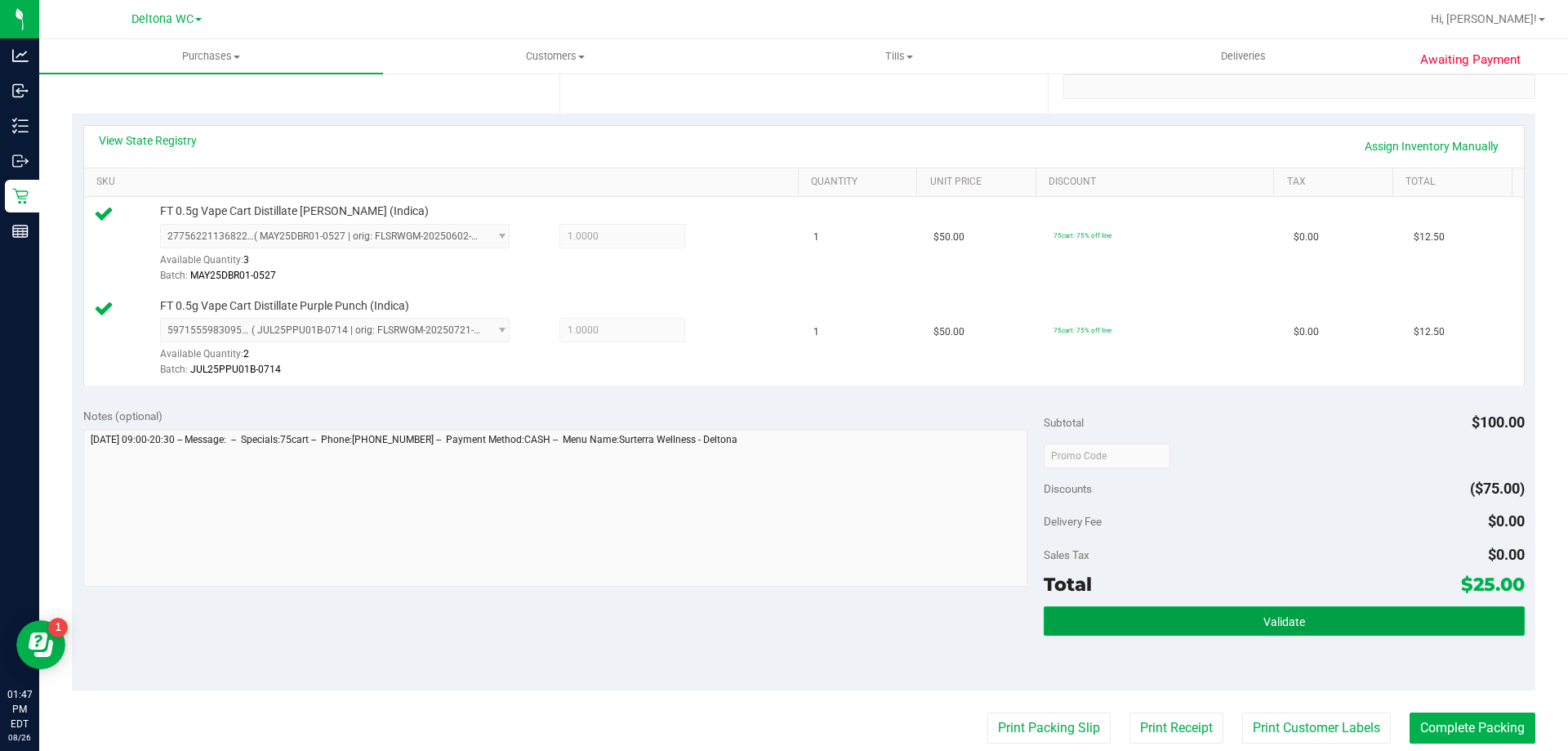
click at [1203, 631] on button "Validate" at bounding box center [1284, 620] width 480 height 30
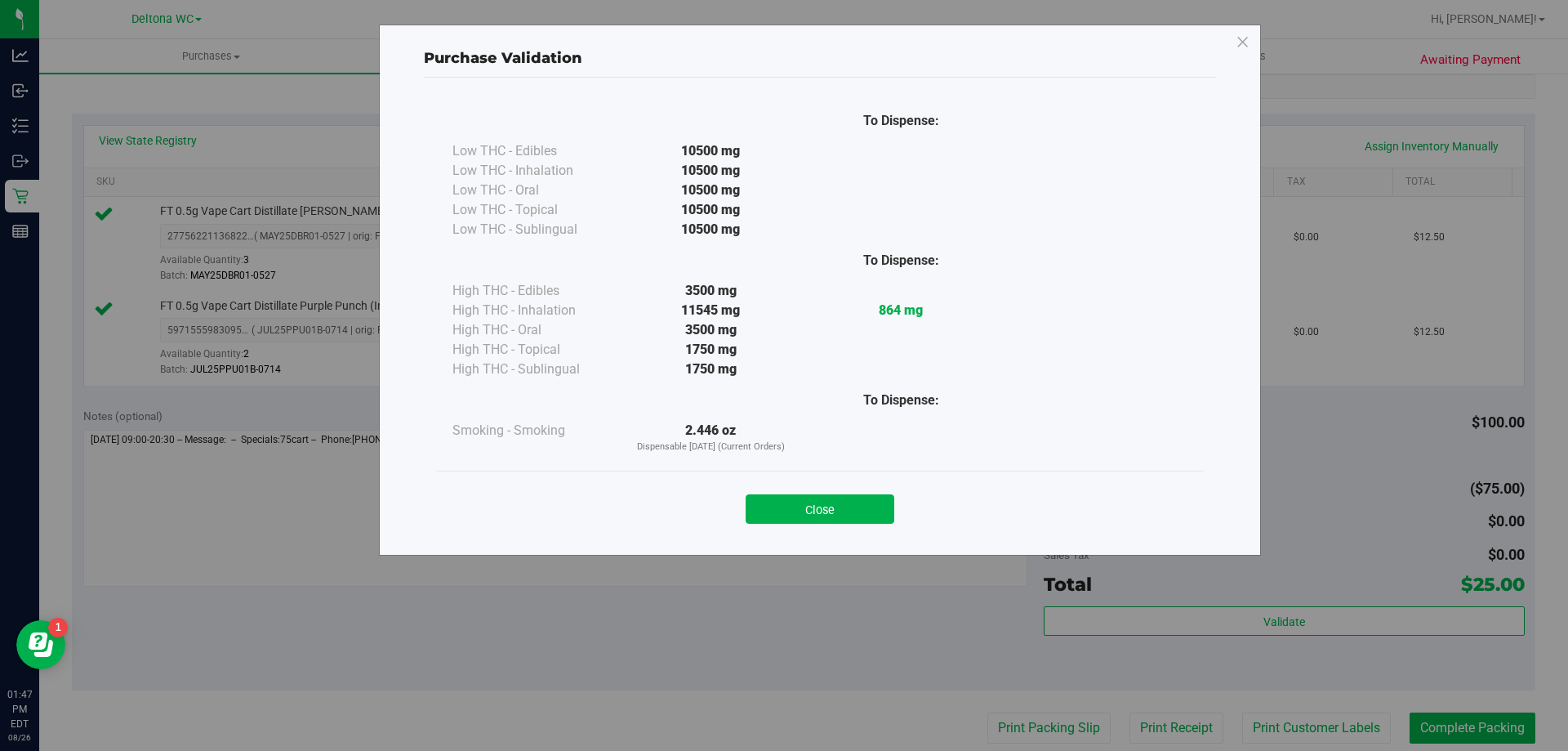
drag, startPoint x: 849, startPoint y: 506, endPoint x: 925, endPoint y: 542, distance: 84.1
click at [861, 500] on button "Close" at bounding box center [820, 509] width 149 height 30
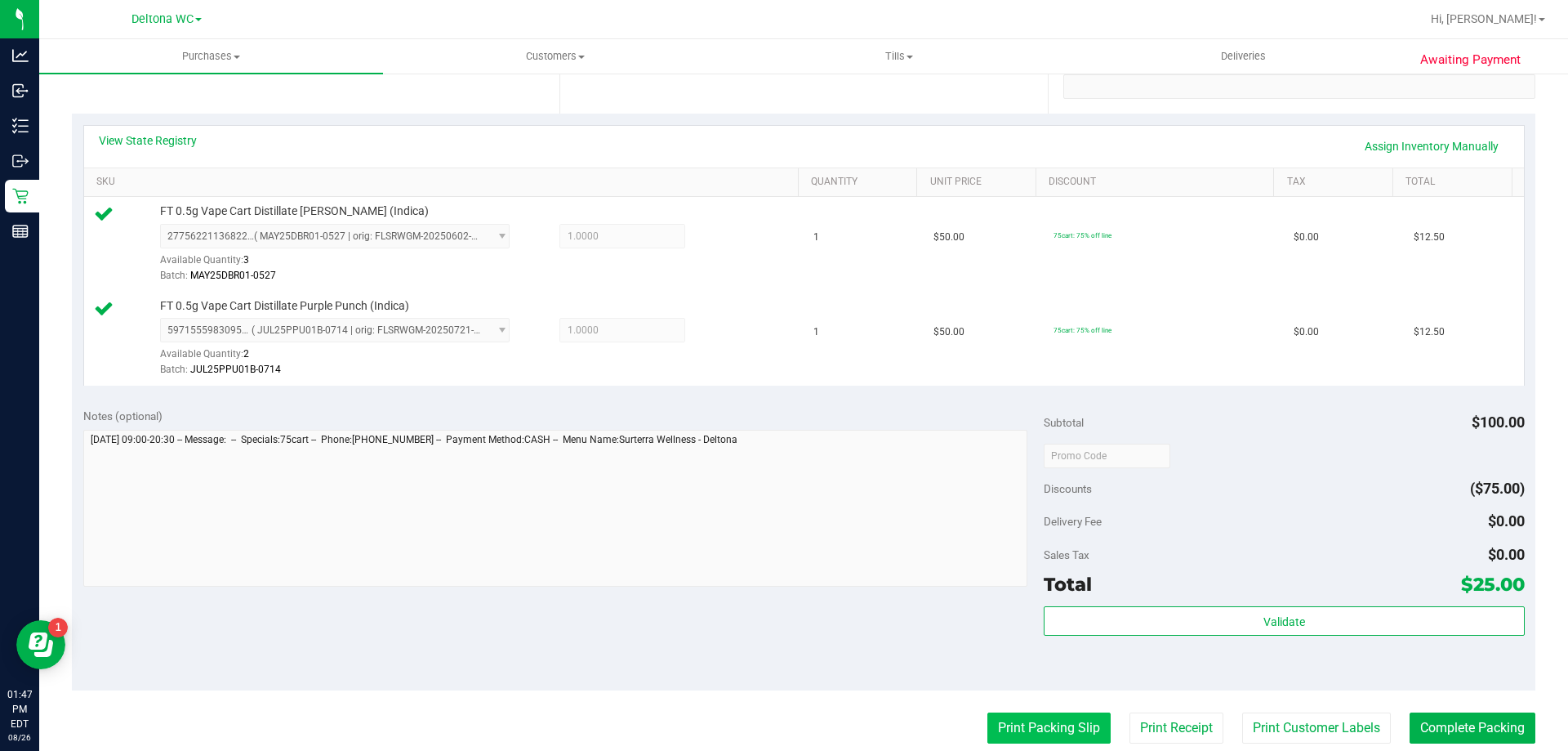
drag, startPoint x: 1052, startPoint y: 725, endPoint x: 1049, endPoint y: 716, distance: 9.5
click at [1049, 716] on button "Print Packing Slip" at bounding box center [1049, 727] width 123 height 31
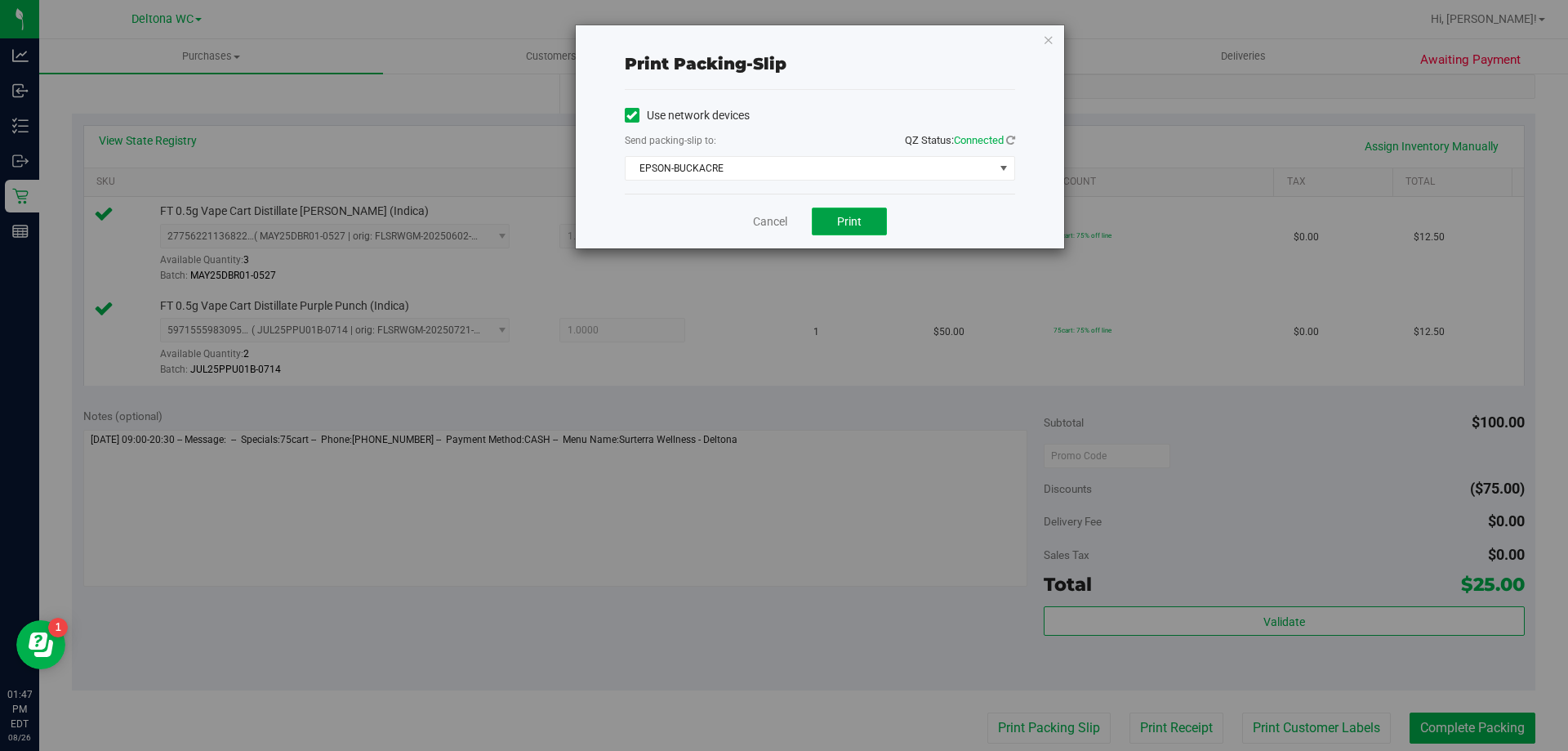
click at [875, 228] on button "Print" at bounding box center [849, 220] width 75 height 28
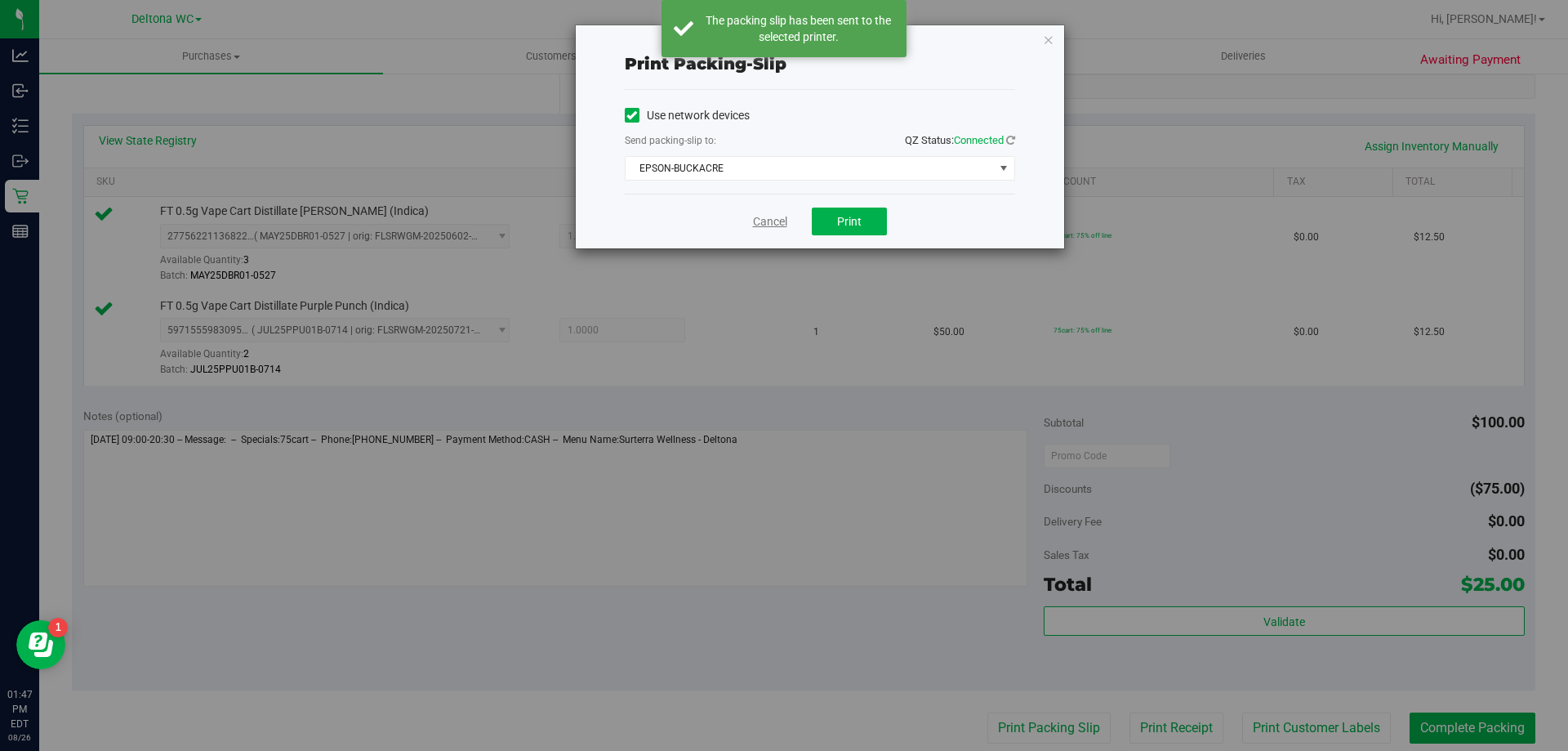
click at [766, 216] on link "Cancel" at bounding box center [770, 221] width 34 height 17
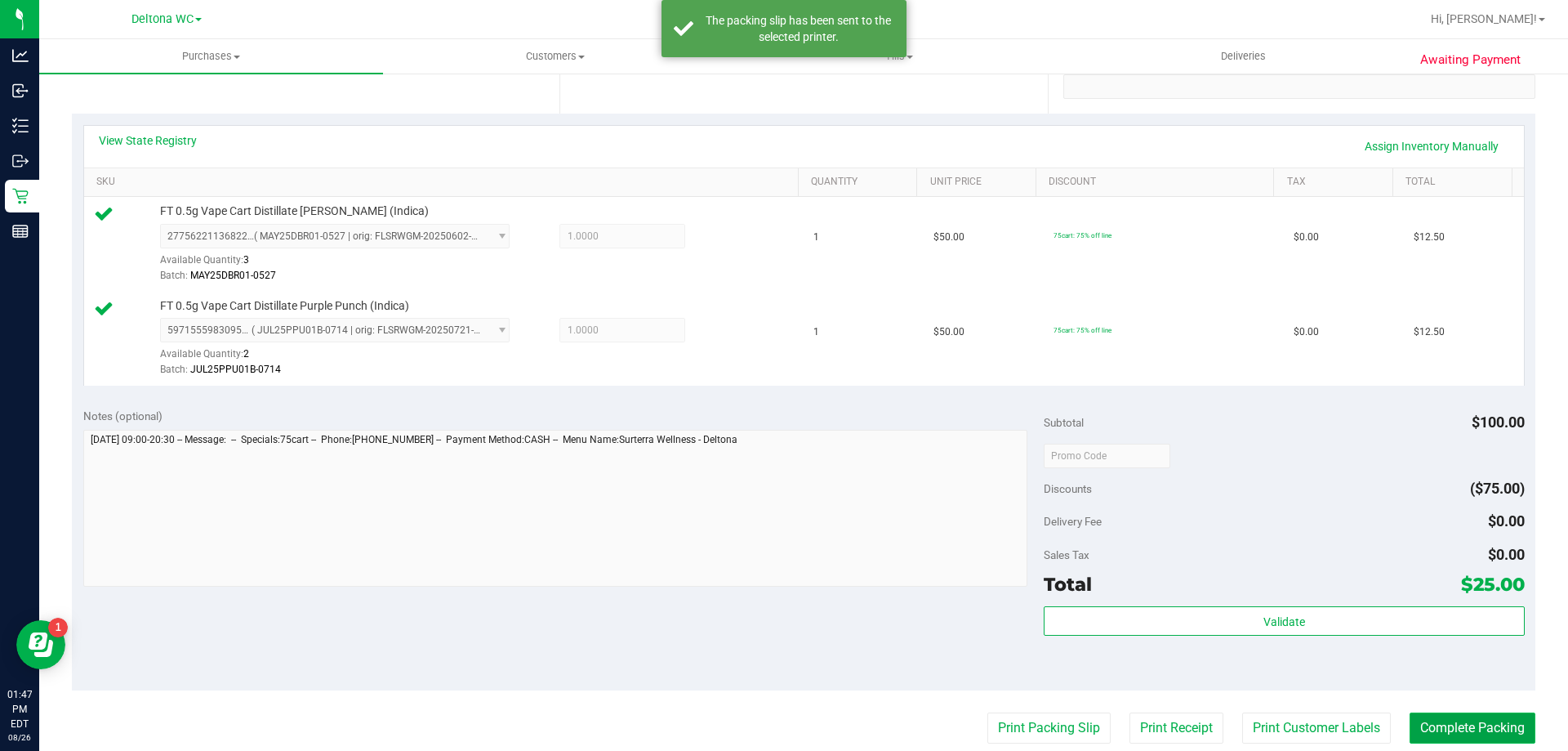
click at [1480, 719] on button "Complete Packing" at bounding box center [1473, 727] width 126 height 31
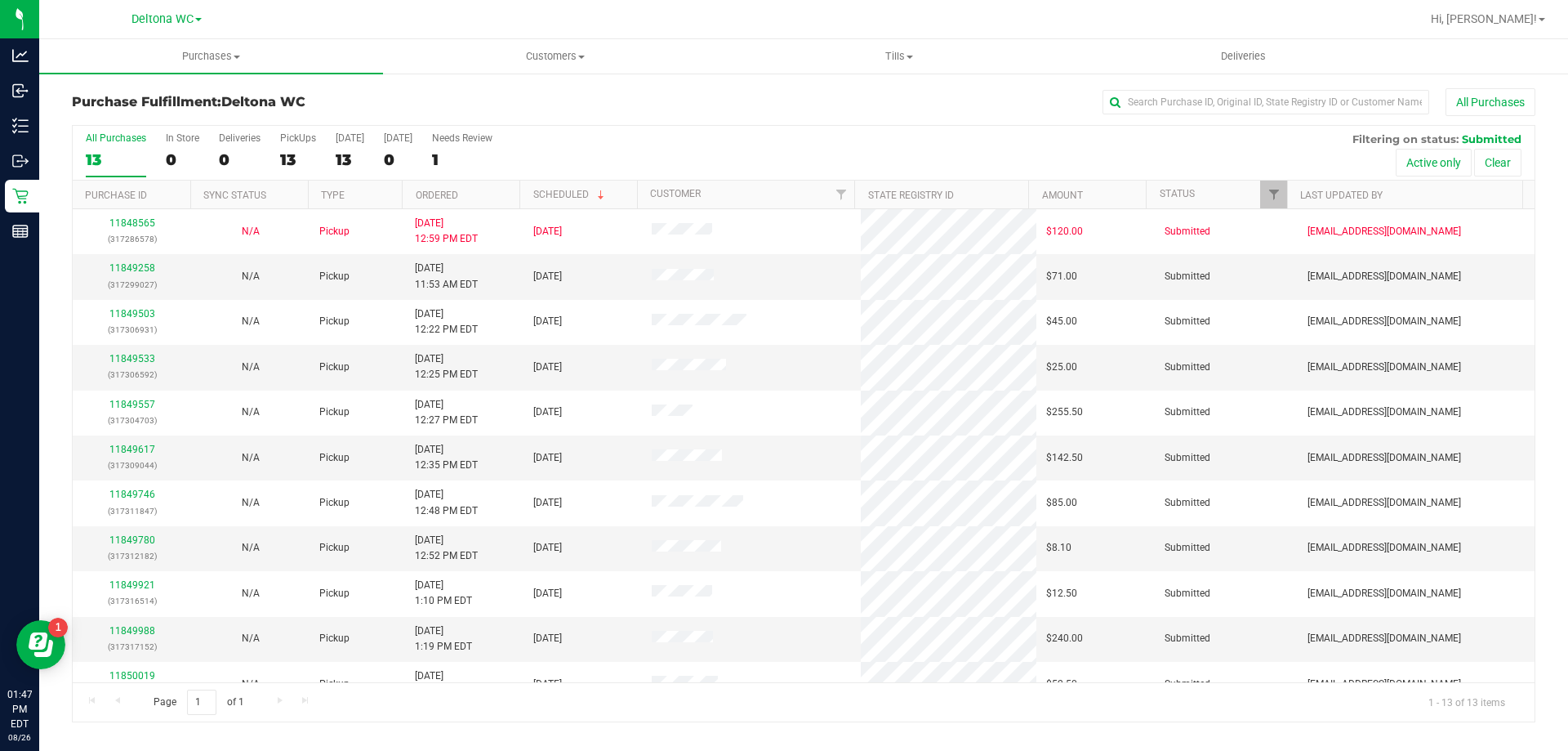
click at [496, 202] on th "Ordered" at bounding box center [460, 195] width 117 height 29
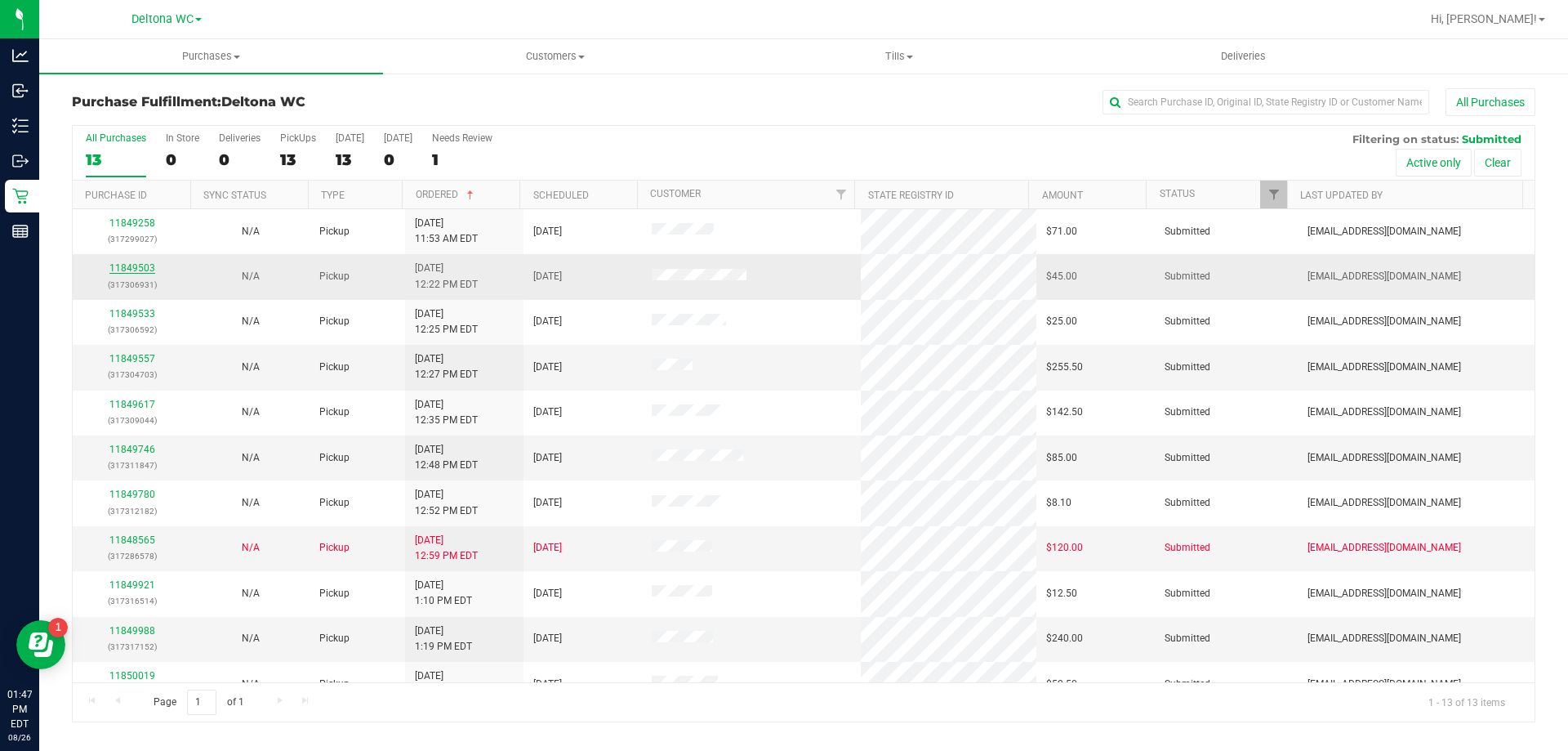
click at [125, 269] on link "11849503" at bounding box center [133, 268] width 46 height 11
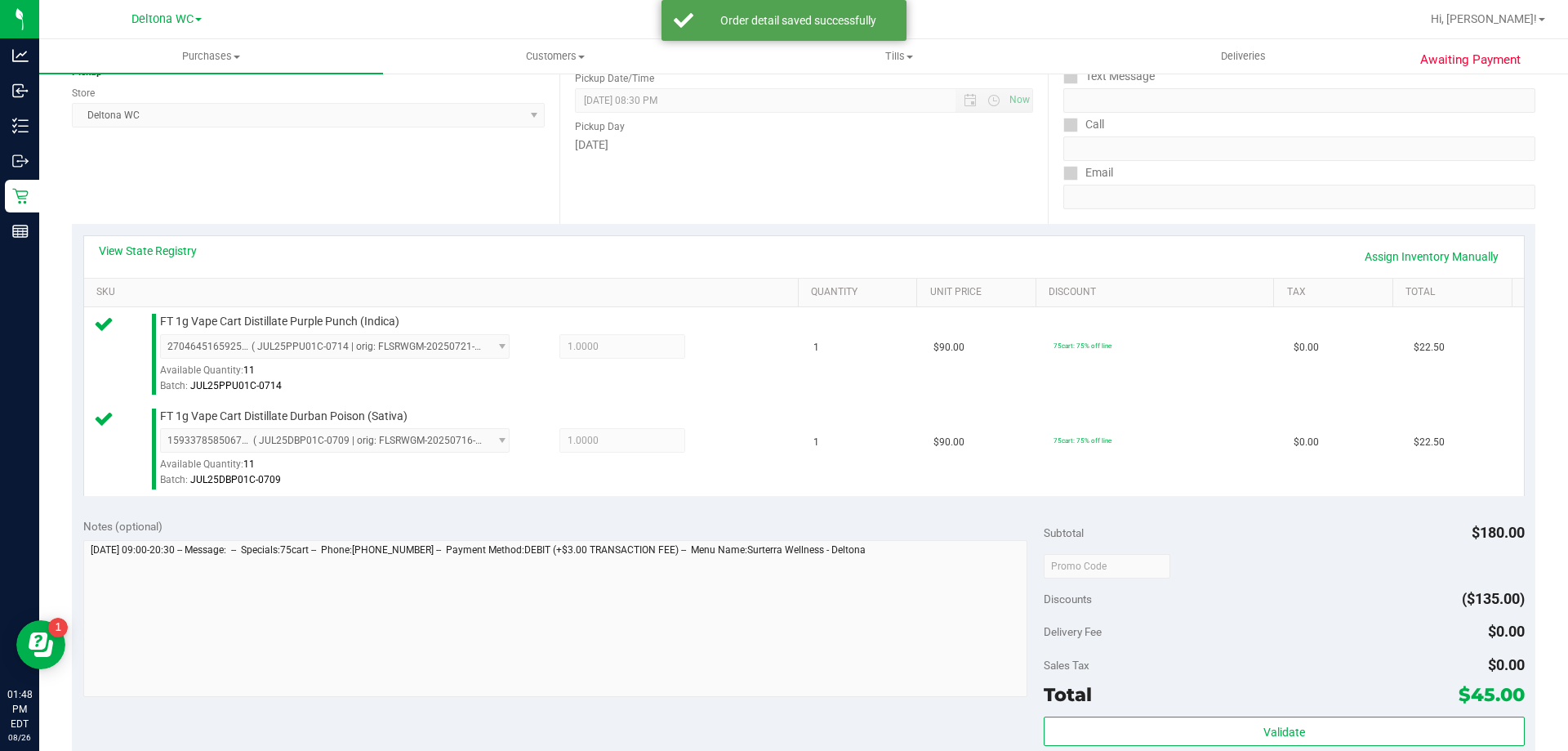
scroll to position [245, 0]
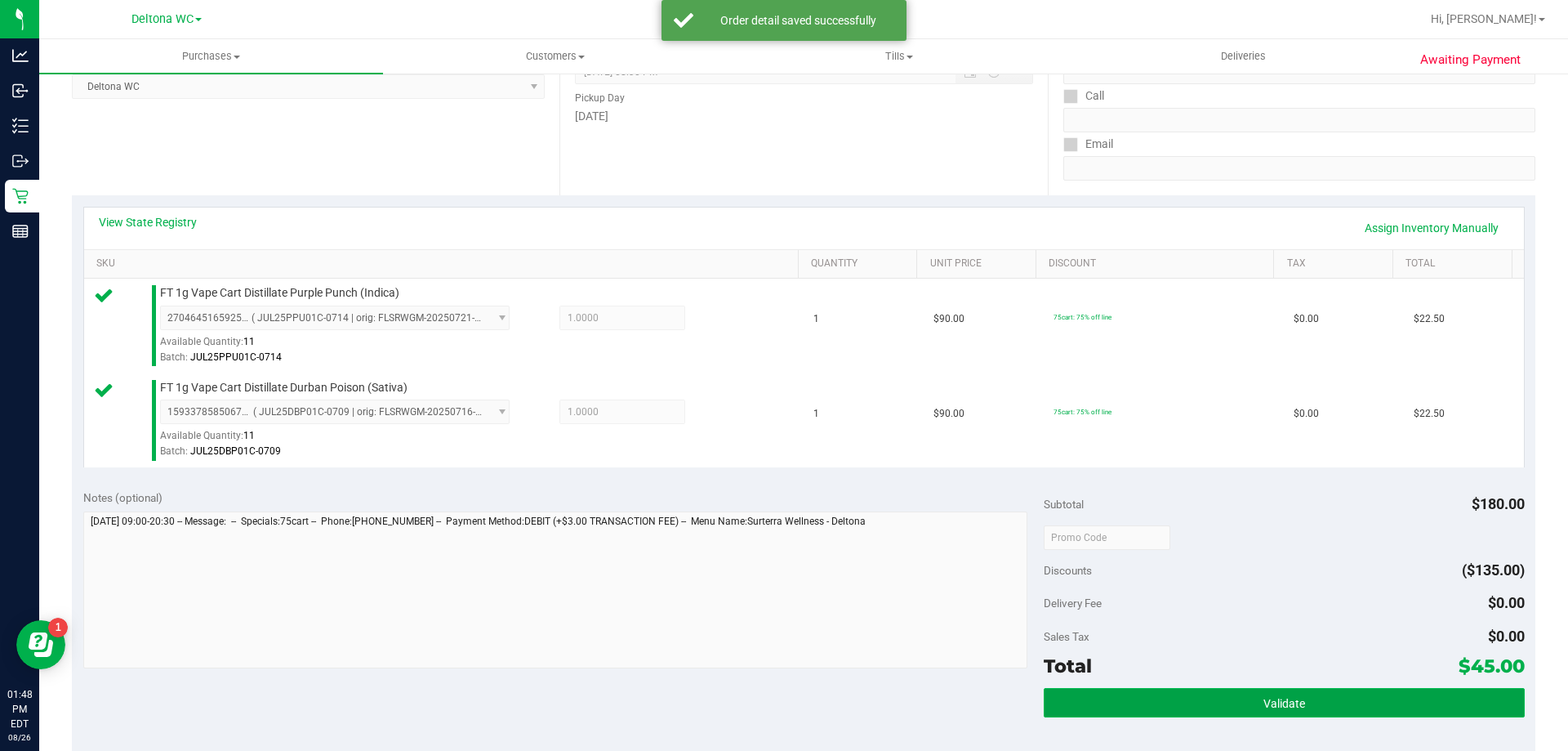
click at [1216, 696] on button "Validate" at bounding box center [1284, 702] width 480 height 30
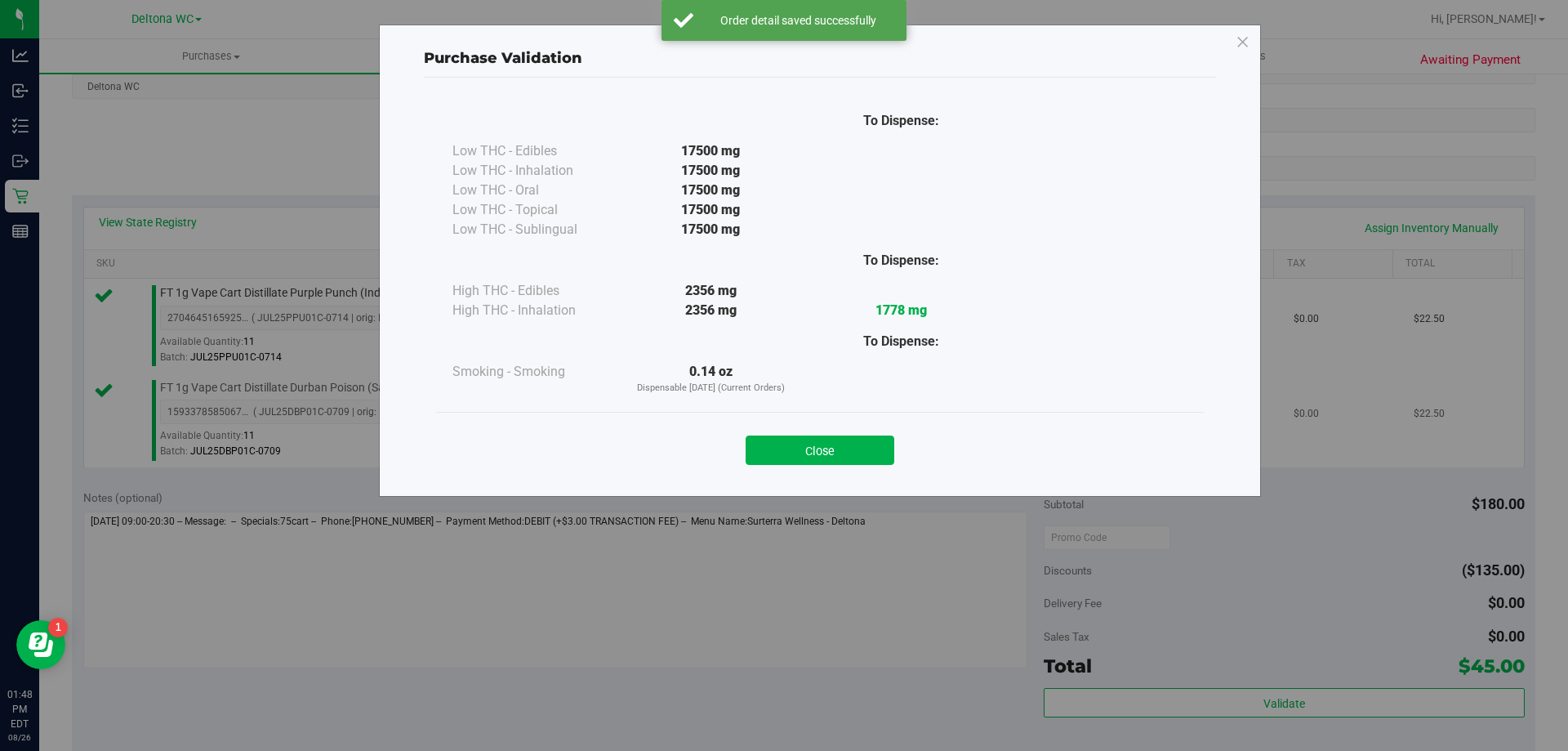
click at [856, 462] on button "Close" at bounding box center [820, 449] width 149 height 30
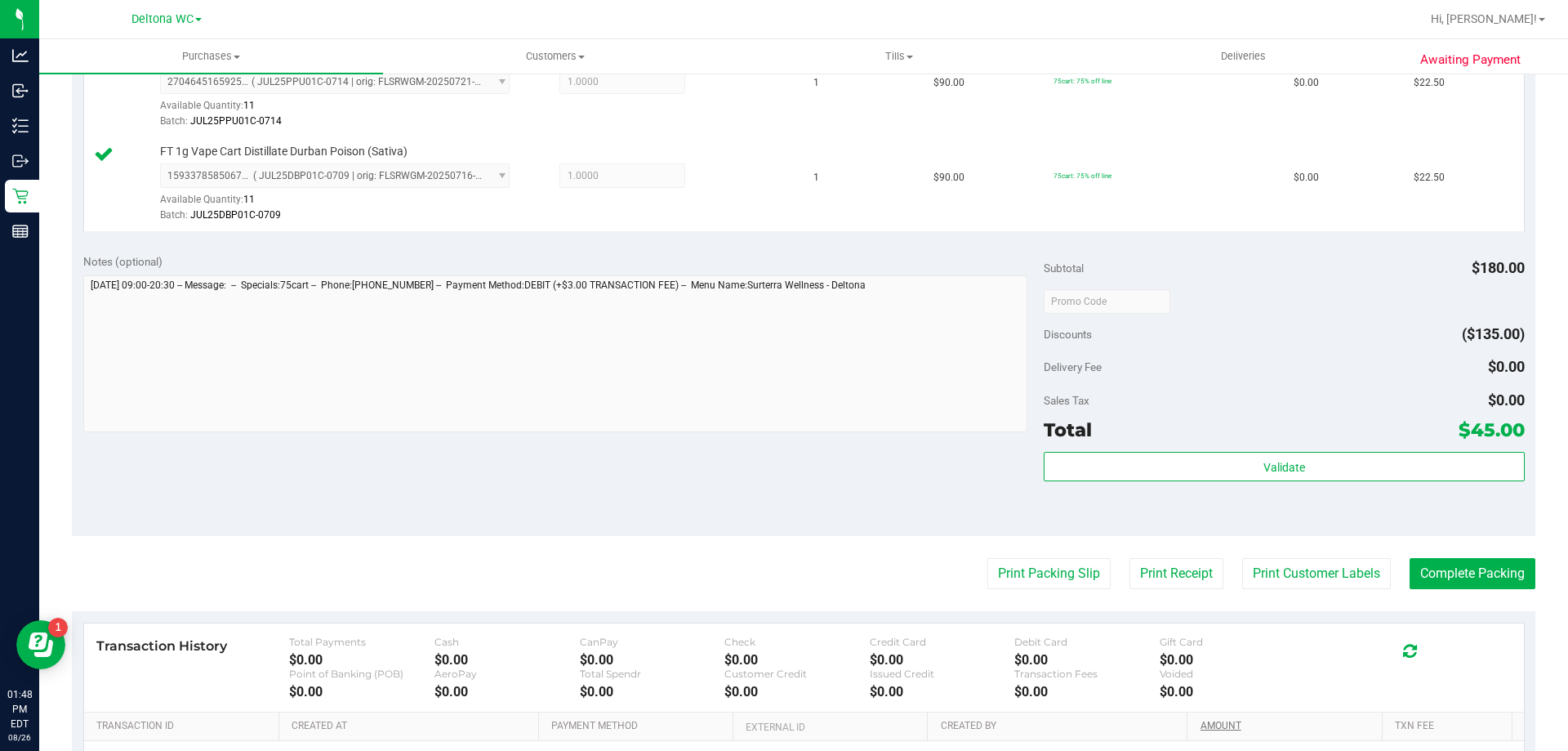
scroll to position [654, 0]
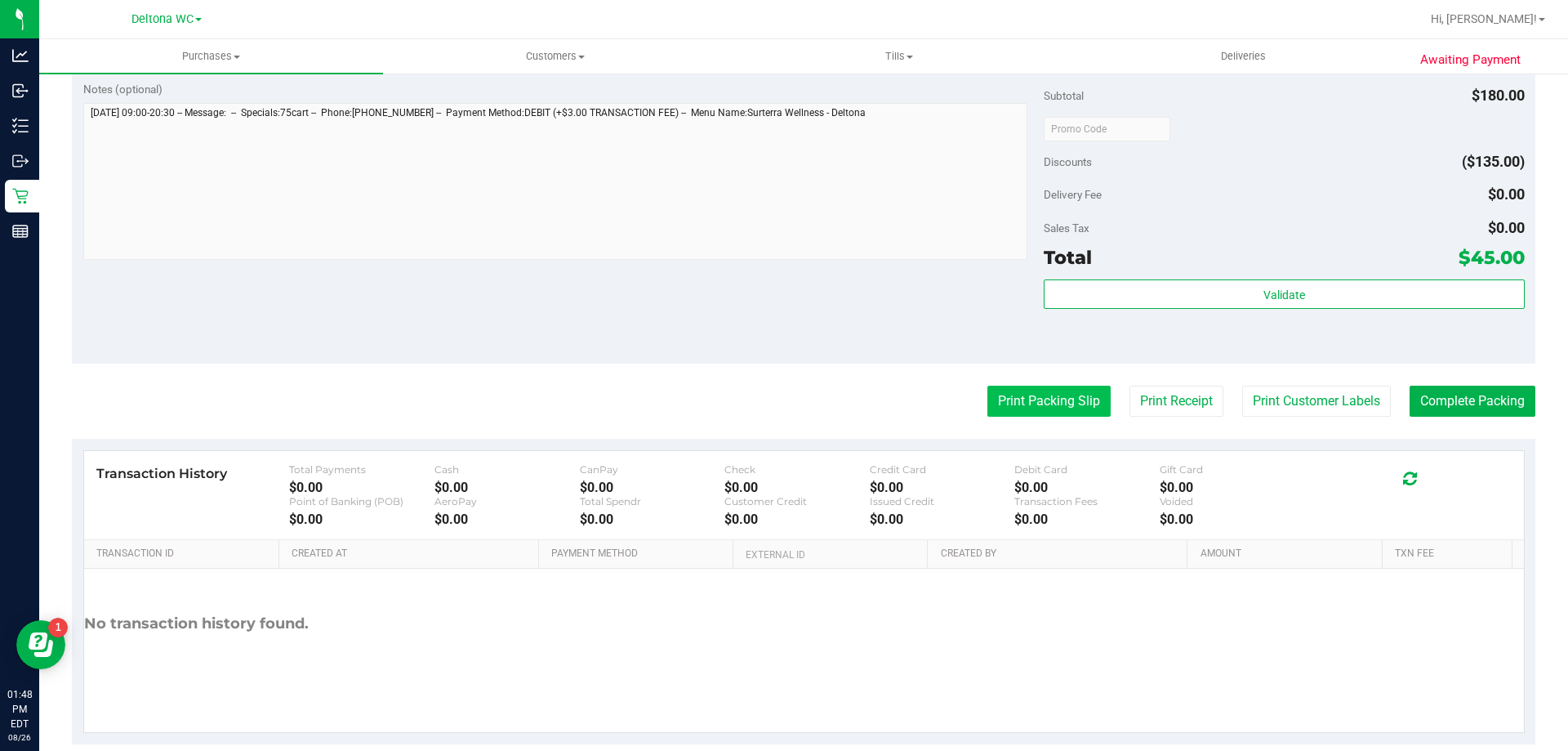
click at [1065, 394] on button "Print Packing Slip" at bounding box center [1049, 401] width 123 height 31
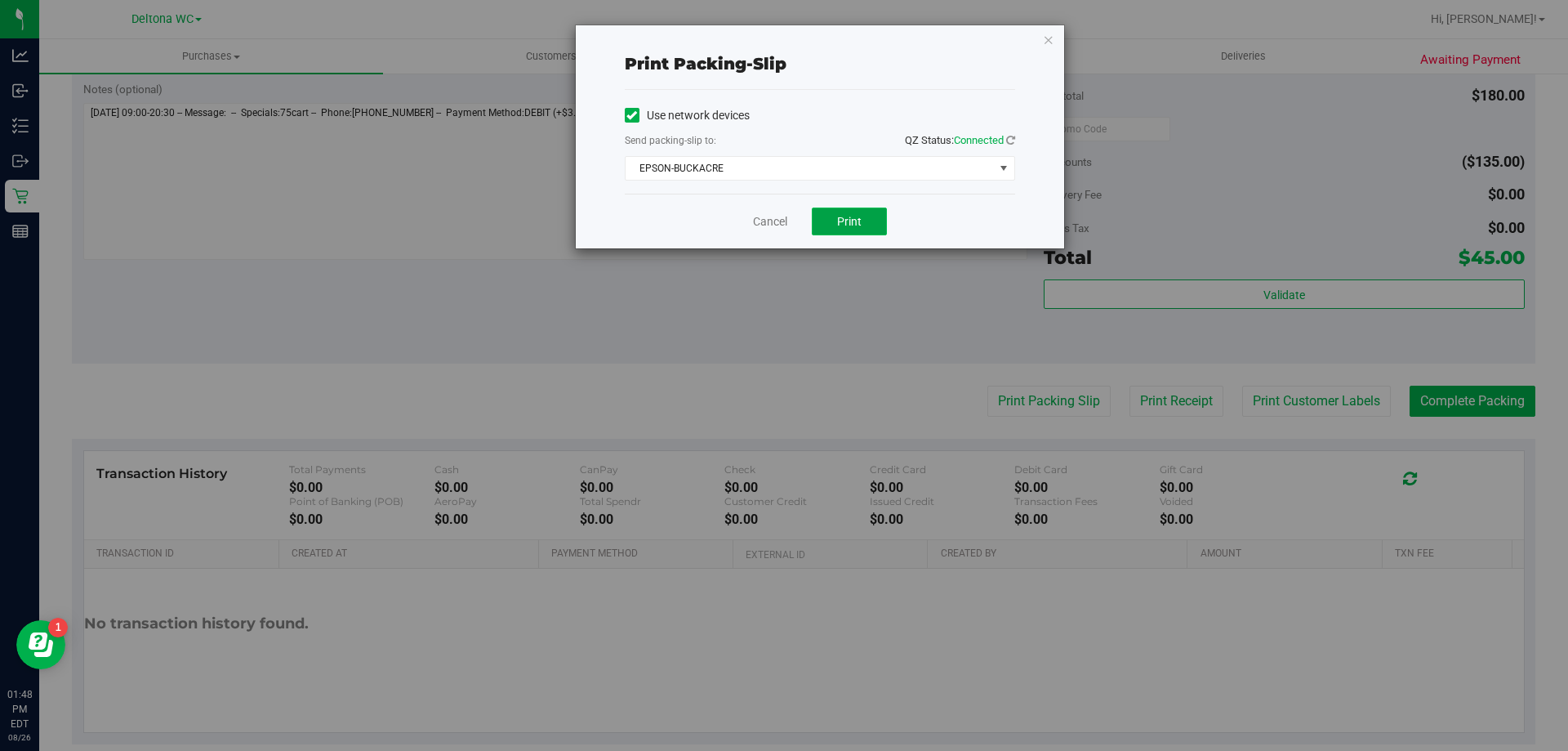
click at [844, 216] on button "Print" at bounding box center [849, 220] width 75 height 28
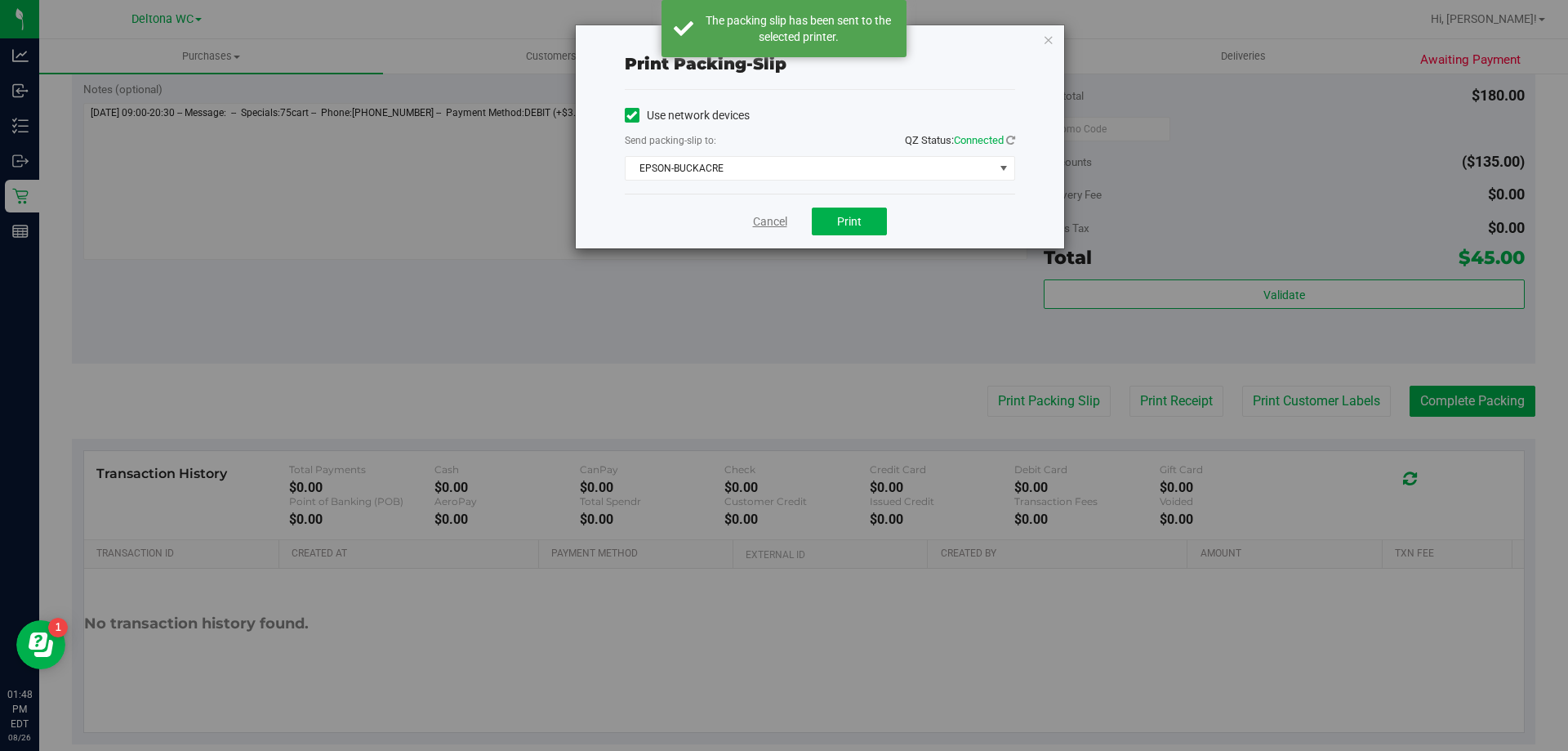
click at [763, 220] on link "Cancel" at bounding box center [770, 221] width 34 height 17
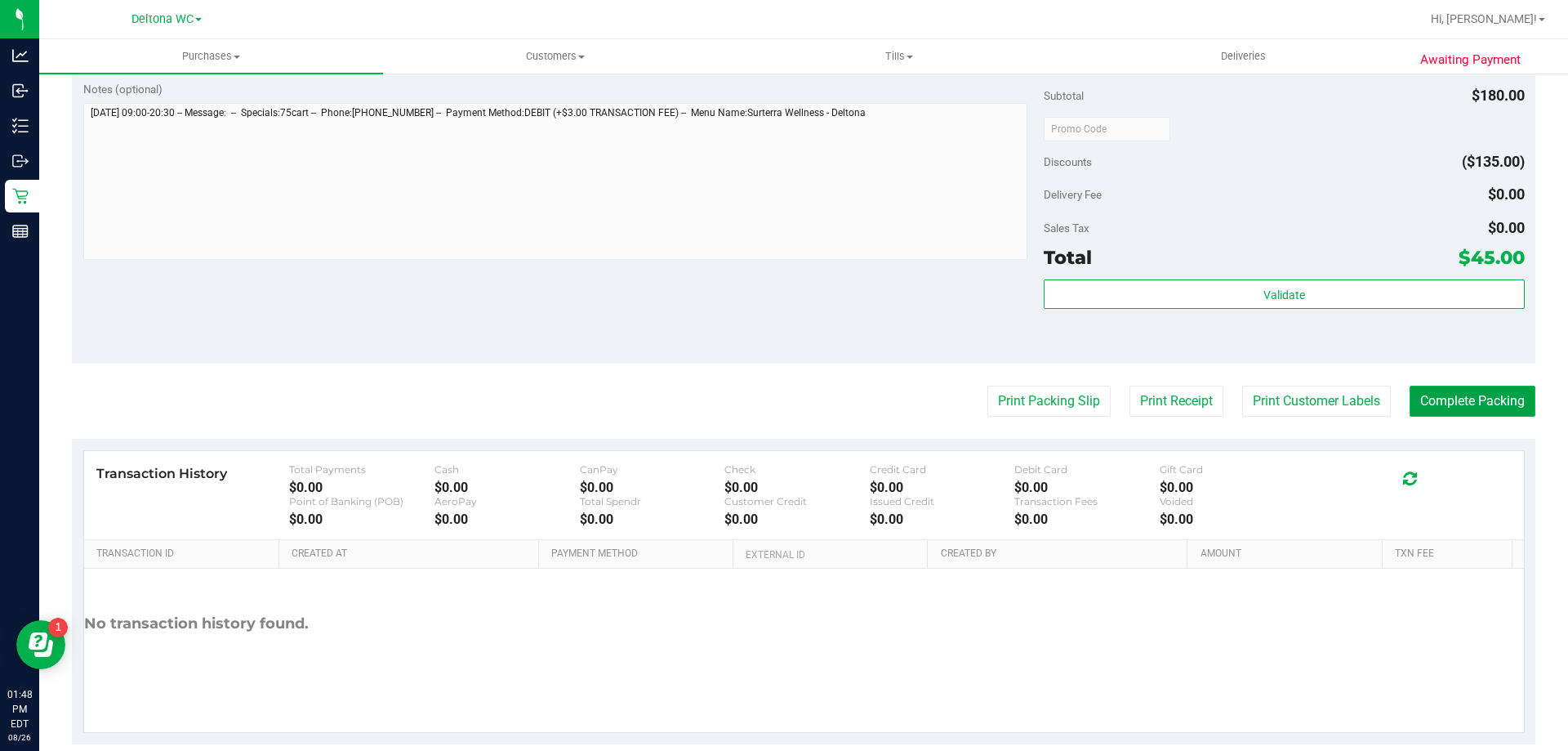
click at [1472, 400] on button "Complete Packing" at bounding box center [1473, 401] width 126 height 31
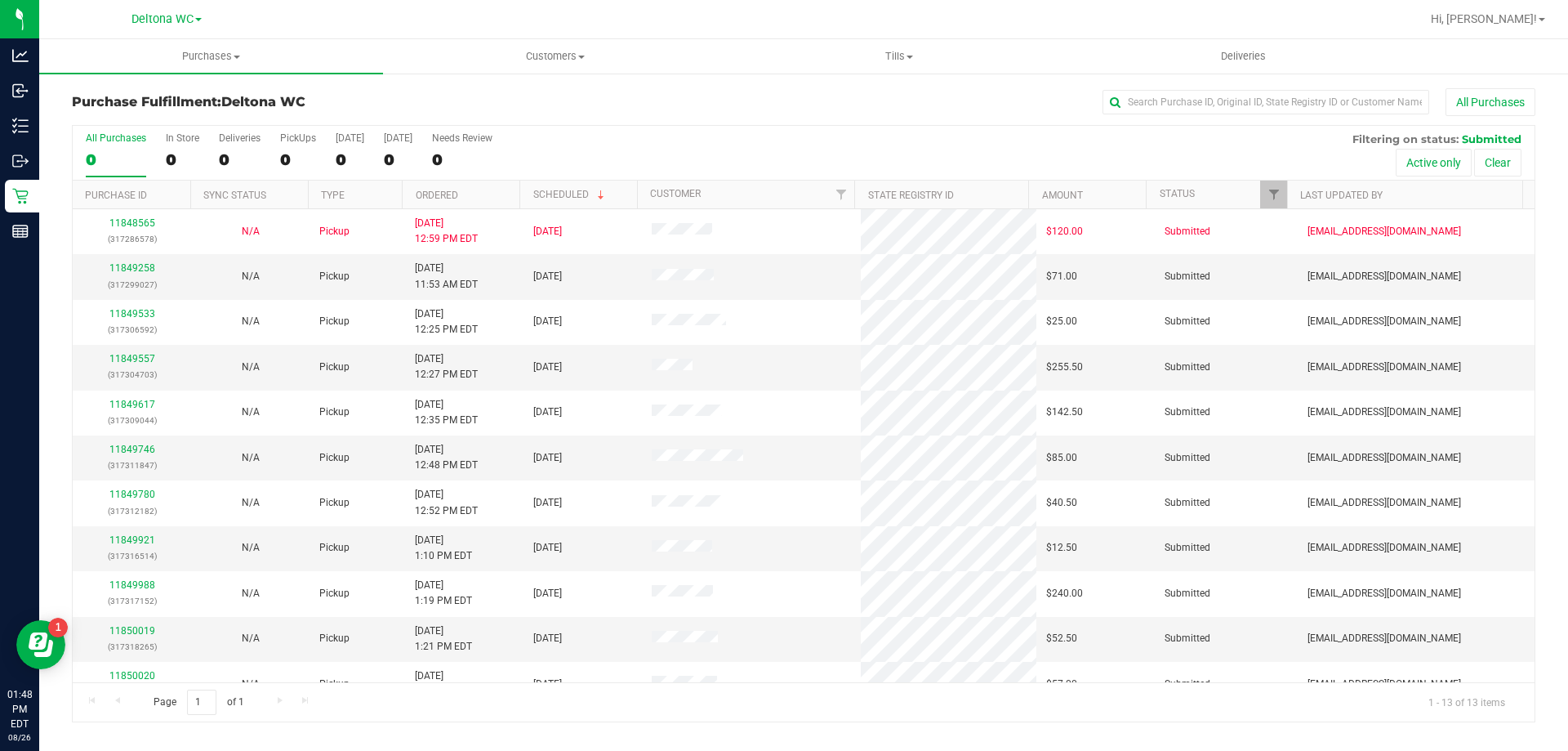
click at [487, 200] on th "Ordered" at bounding box center [460, 195] width 117 height 29
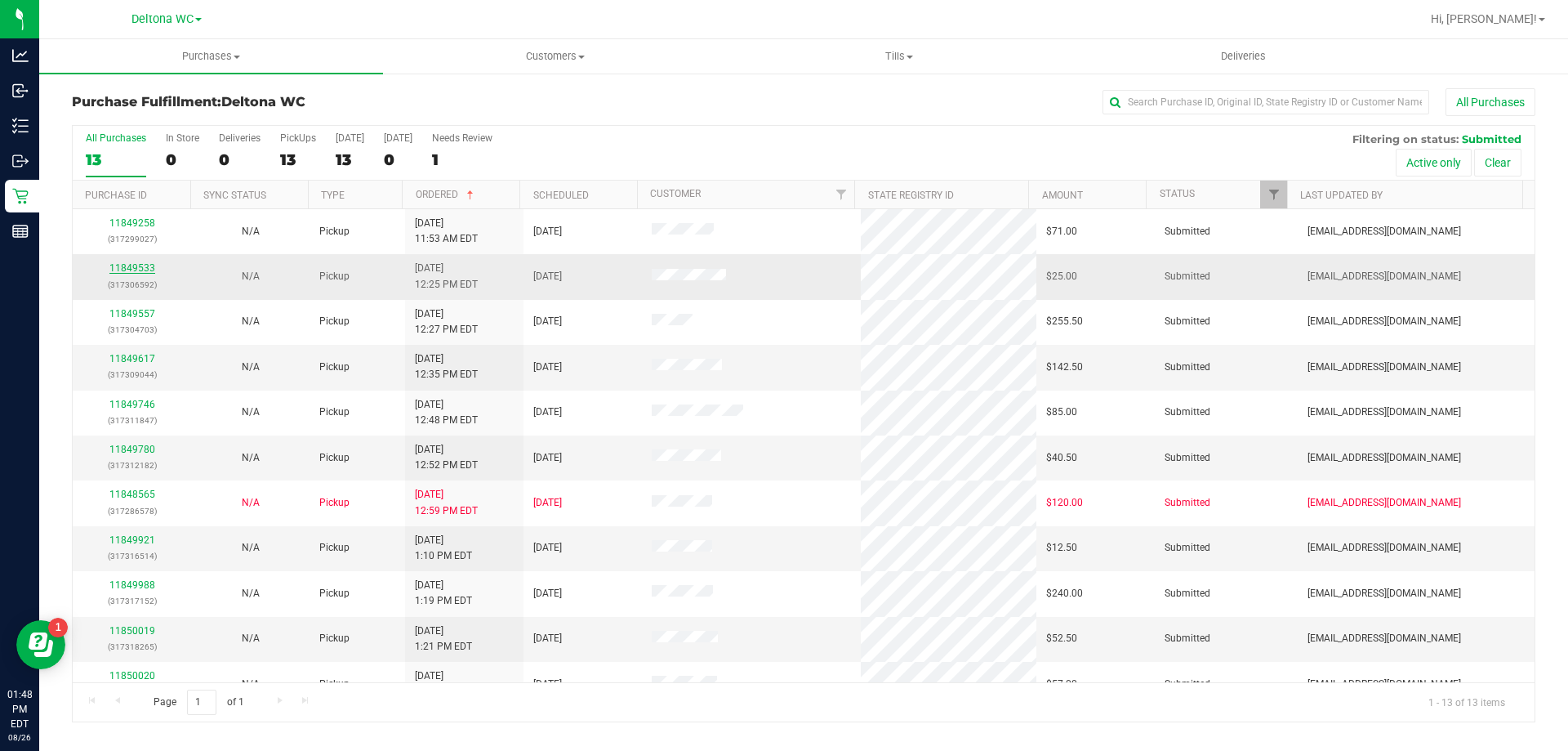
click at [147, 271] on link "11849533" at bounding box center [133, 268] width 46 height 11
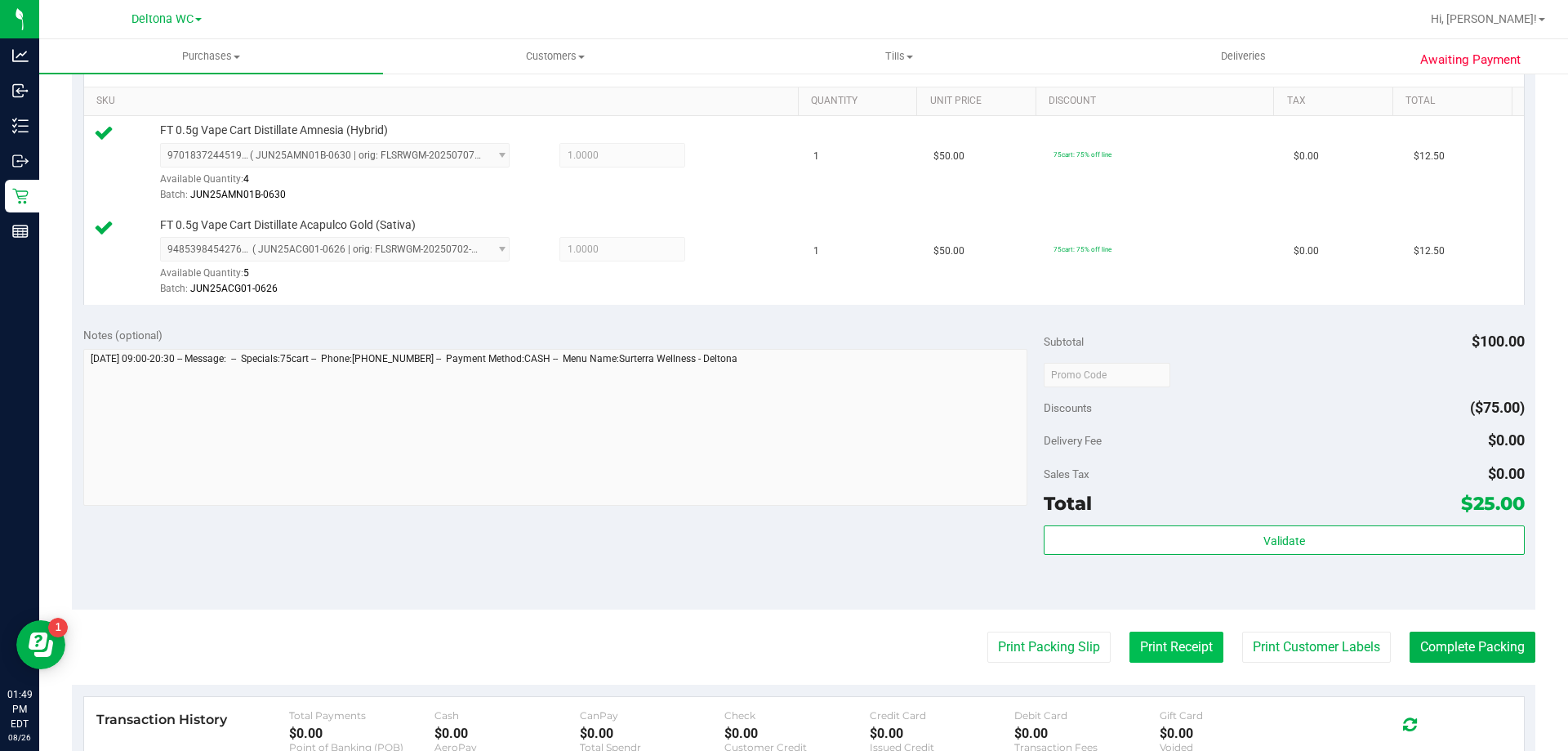
scroll to position [408, 0]
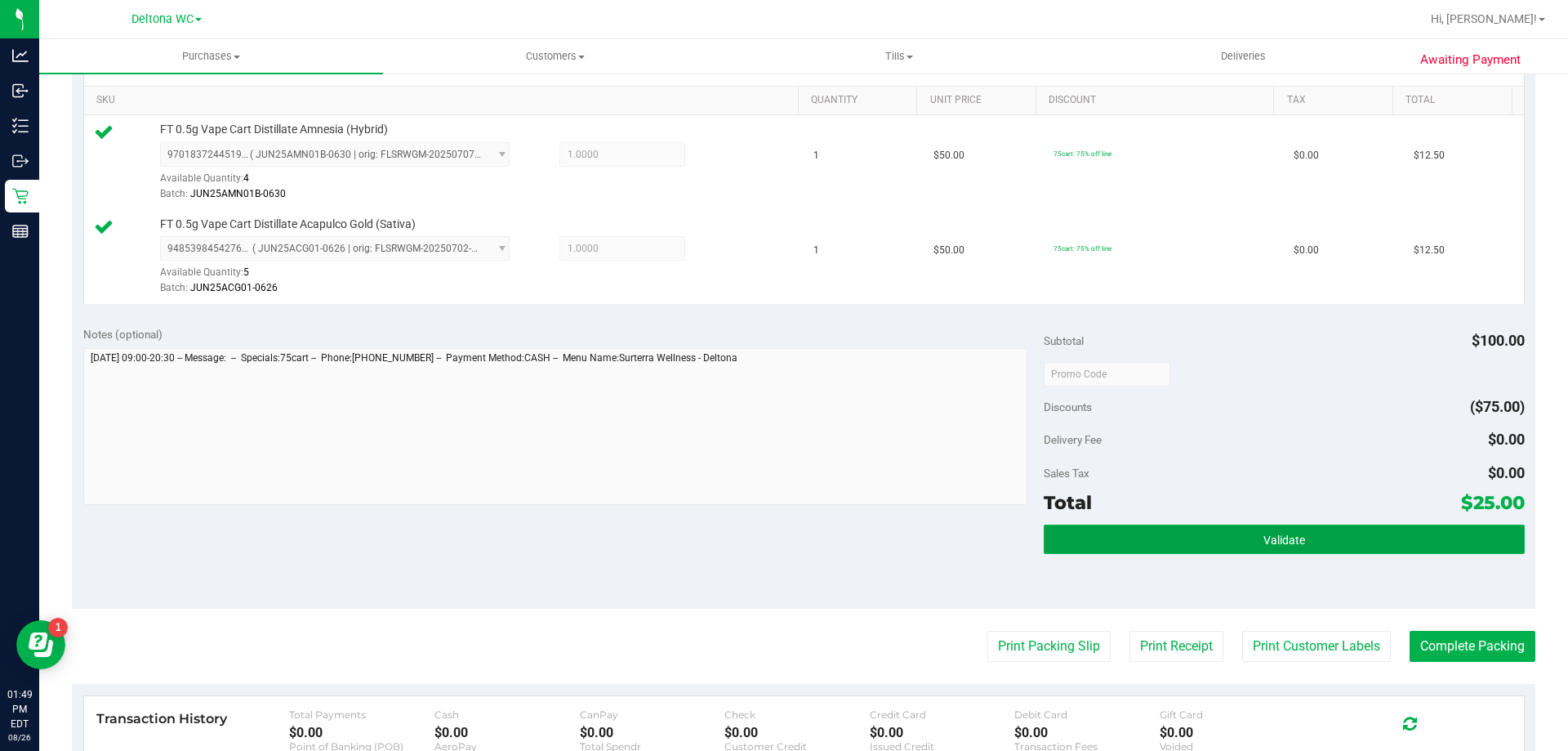
click at [1171, 532] on button "Validate" at bounding box center [1284, 539] width 480 height 30
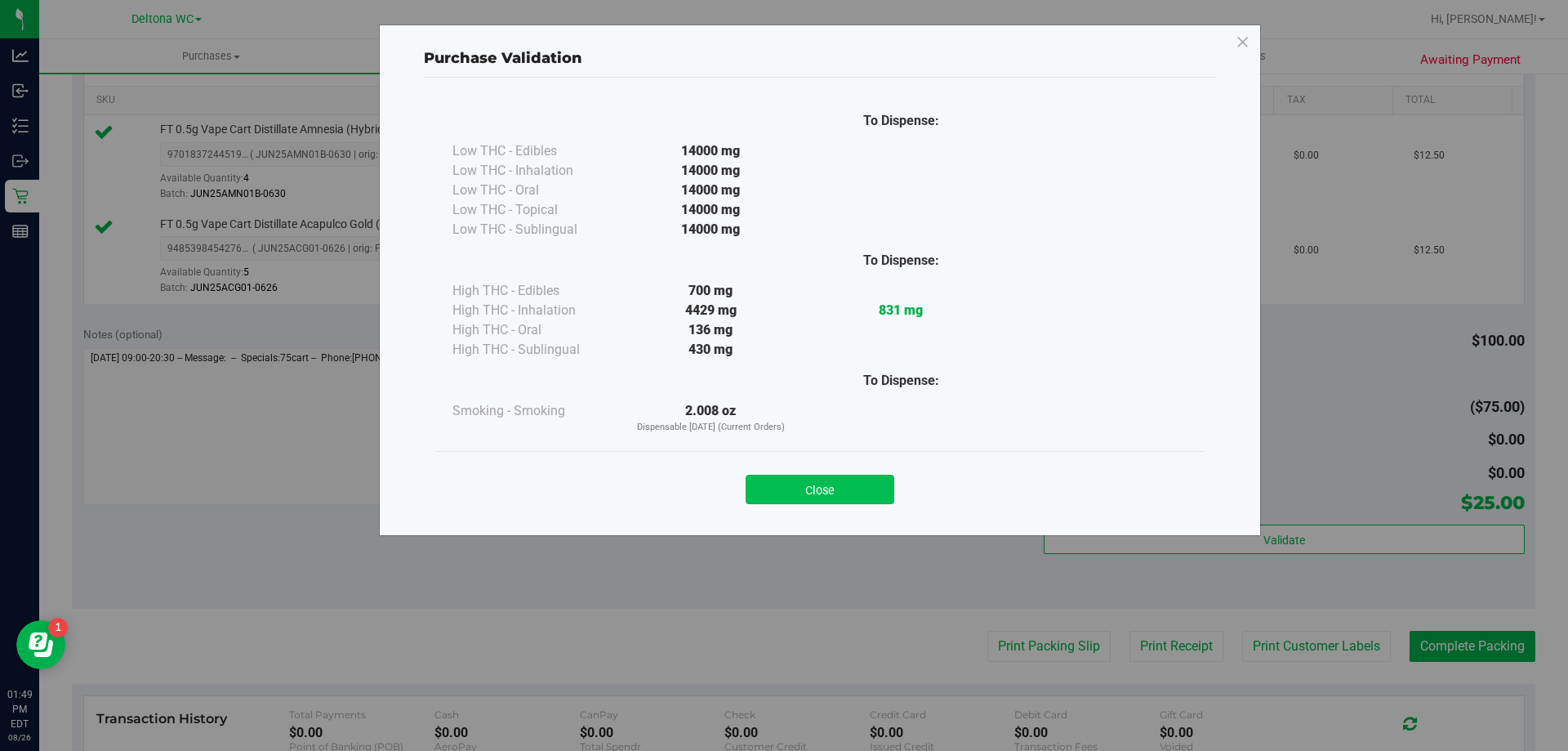
click at [854, 481] on button "Close" at bounding box center [820, 489] width 149 height 30
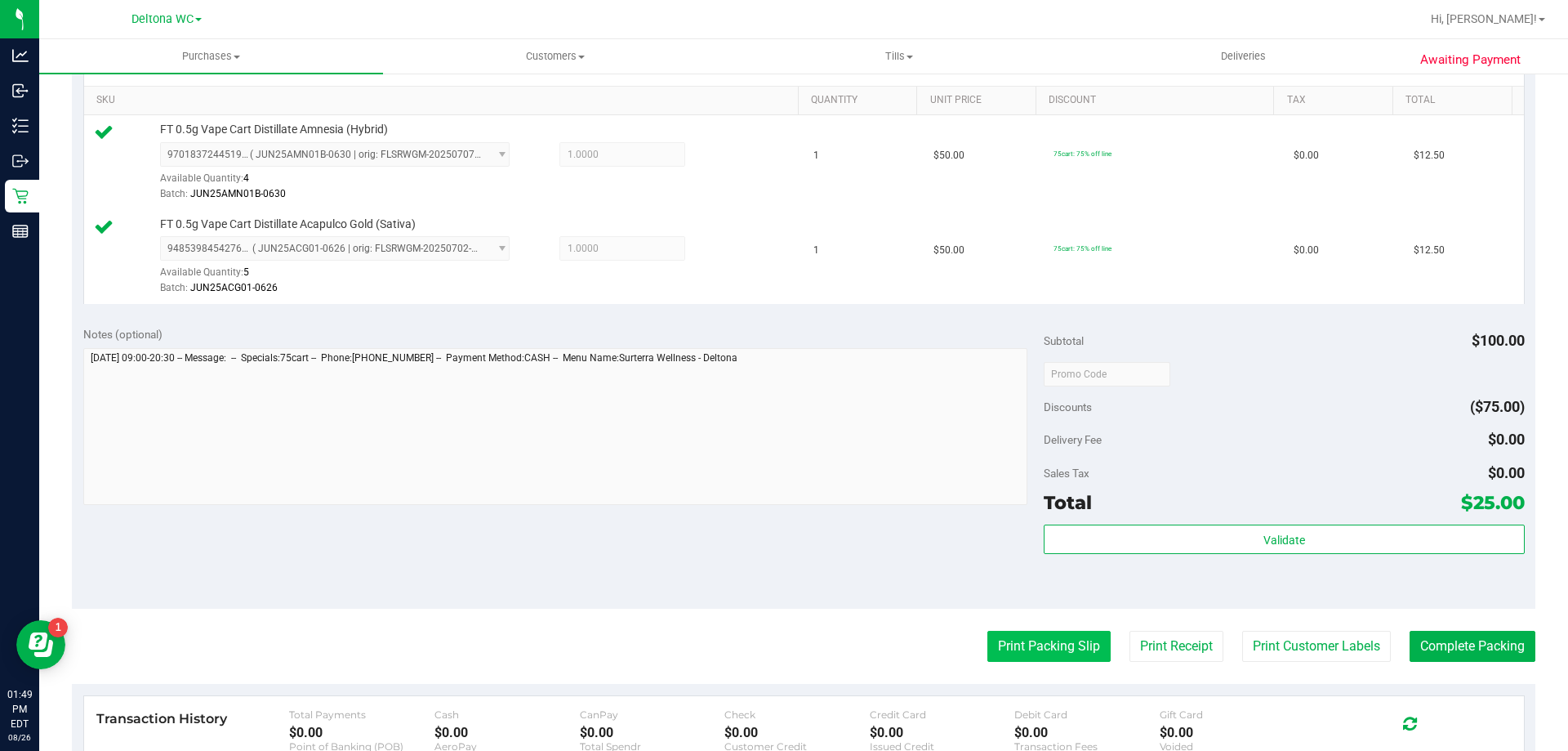
click at [1004, 649] on button "Print Packing Slip" at bounding box center [1049, 646] width 123 height 31
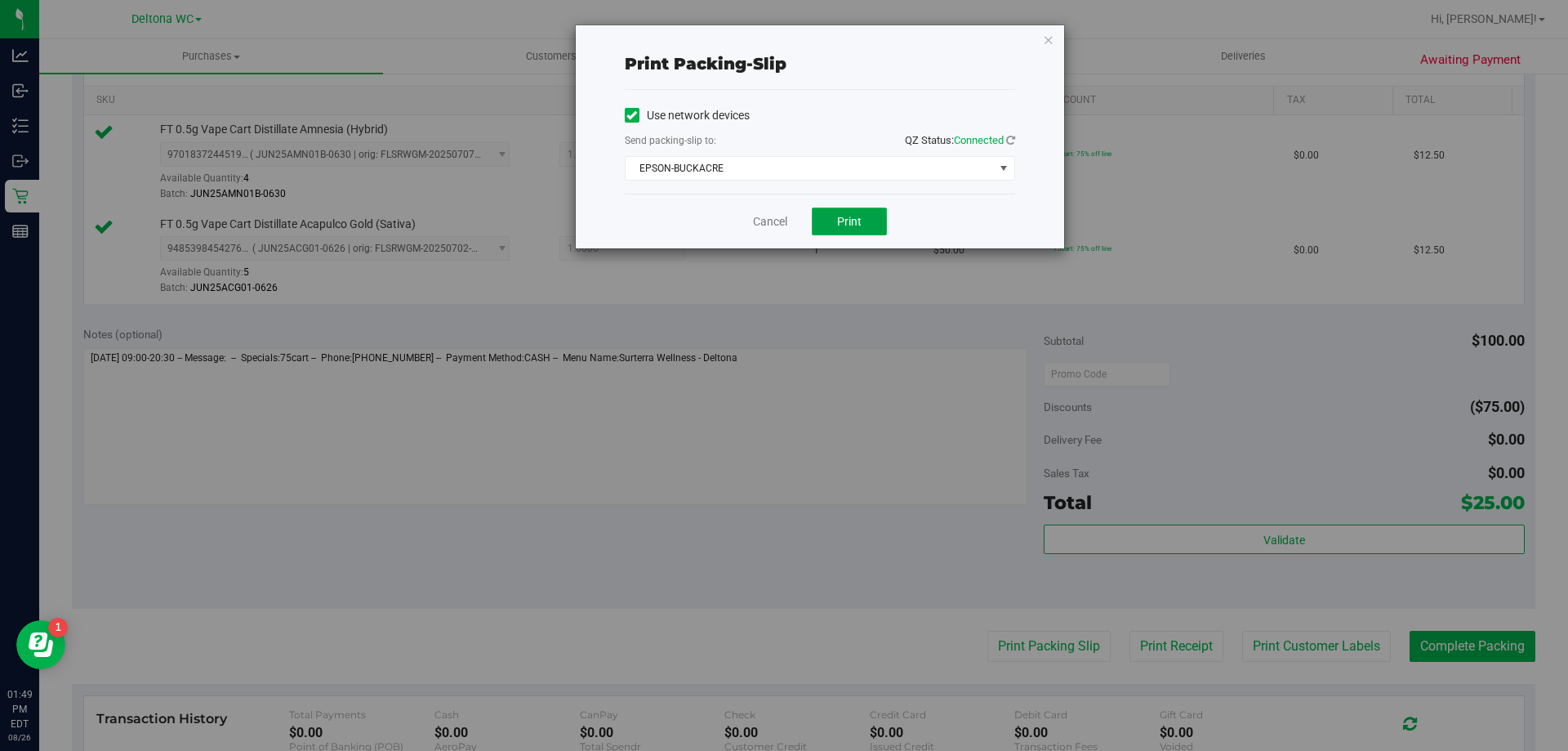
click at [858, 219] on span "Print" at bounding box center [849, 221] width 25 height 13
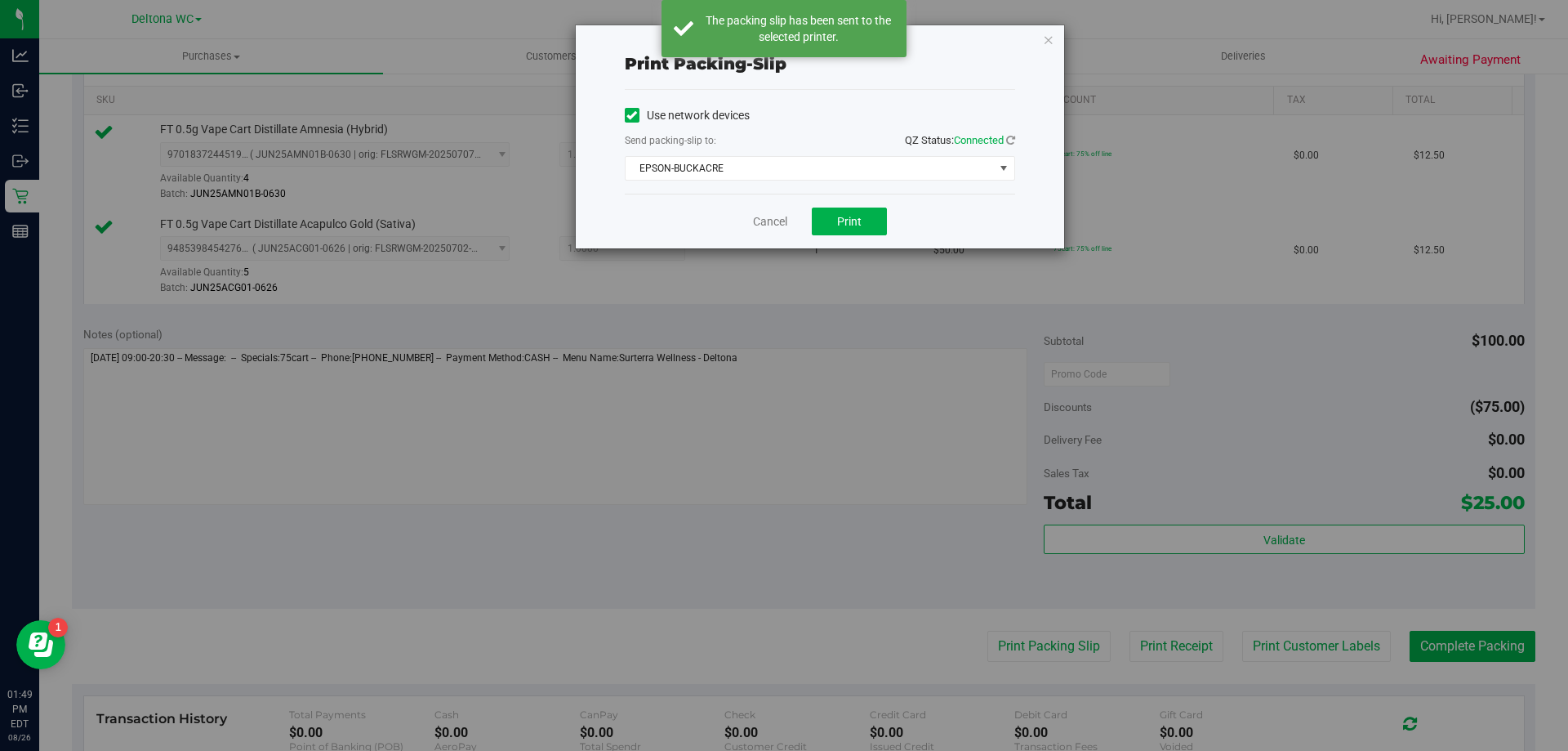
drag, startPoint x: 1052, startPoint y: 36, endPoint x: 1061, endPoint y: 52, distance: 18.4
click at [1052, 35] on icon "button" at bounding box center [1049, 39] width 11 height 20
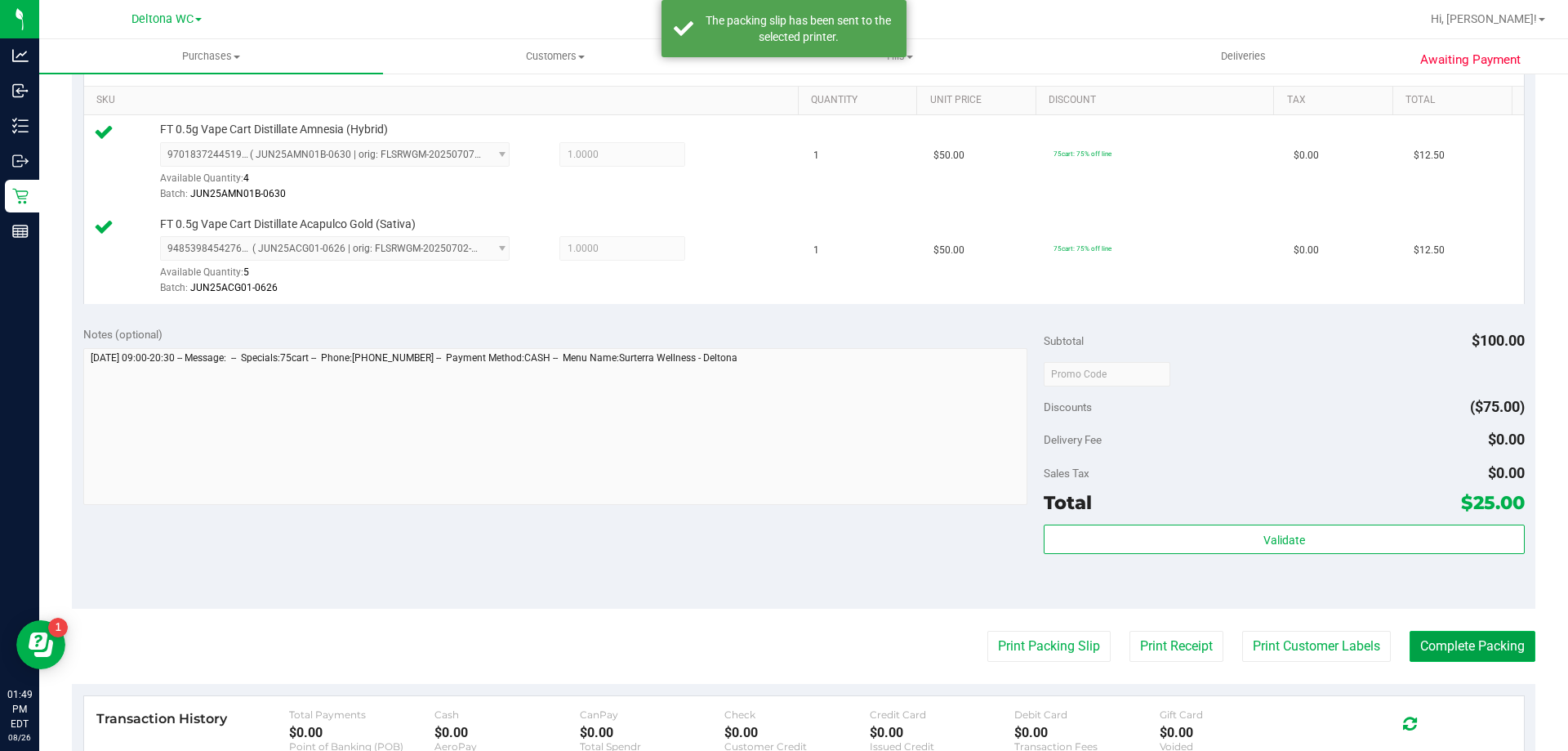
click at [1483, 648] on button "Complete Packing" at bounding box center [1473, 646] width 126 height 31
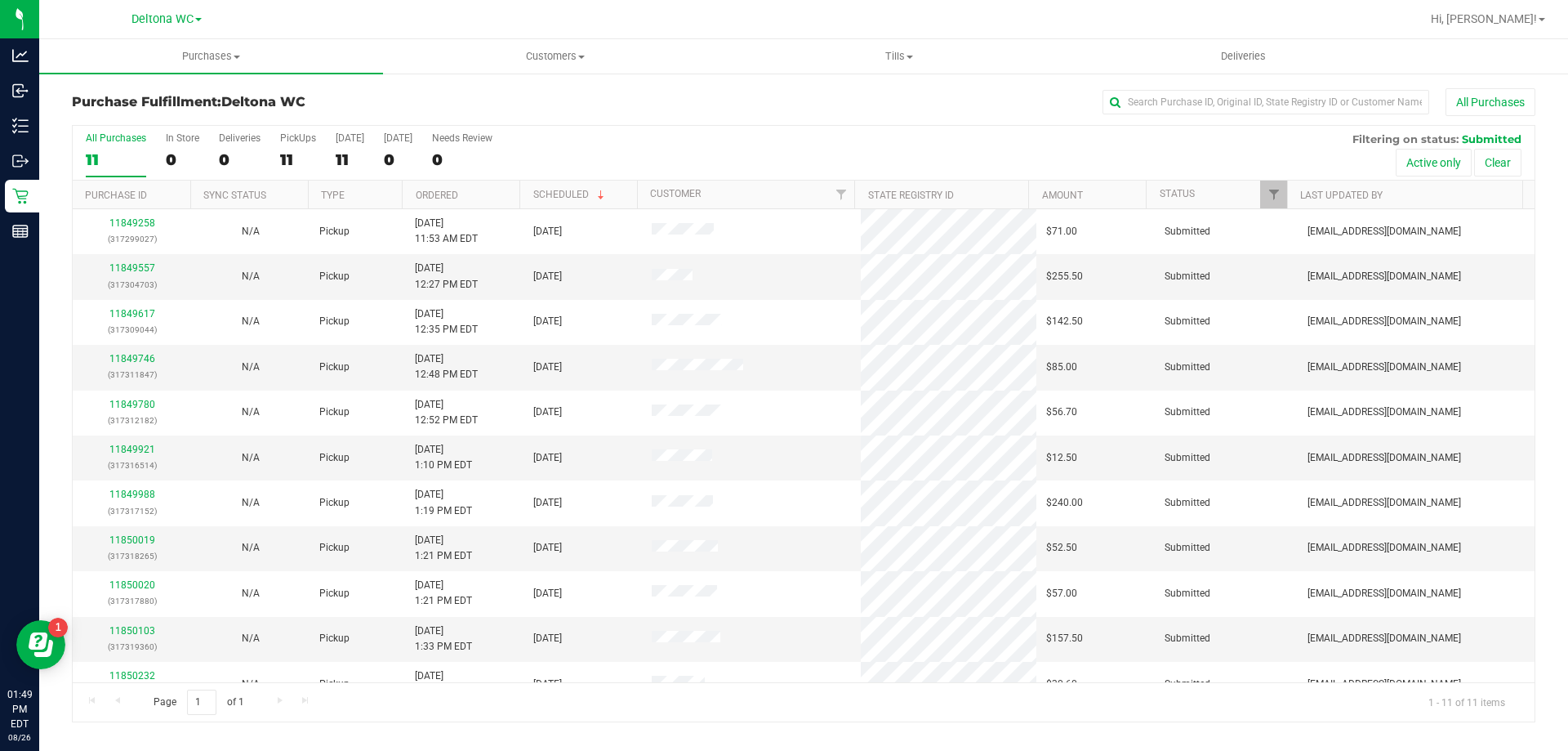
click at [485, 198] on th "Ordered" at bounding box center [460, 195] width 117 height 29
click at [145, 261] on div "11849557 (317304703)" at bounding box center [132, 276] width 99 height 31
click at [136, 268] on link "11849557" at bounding box center [133, 268] width 46 height 11
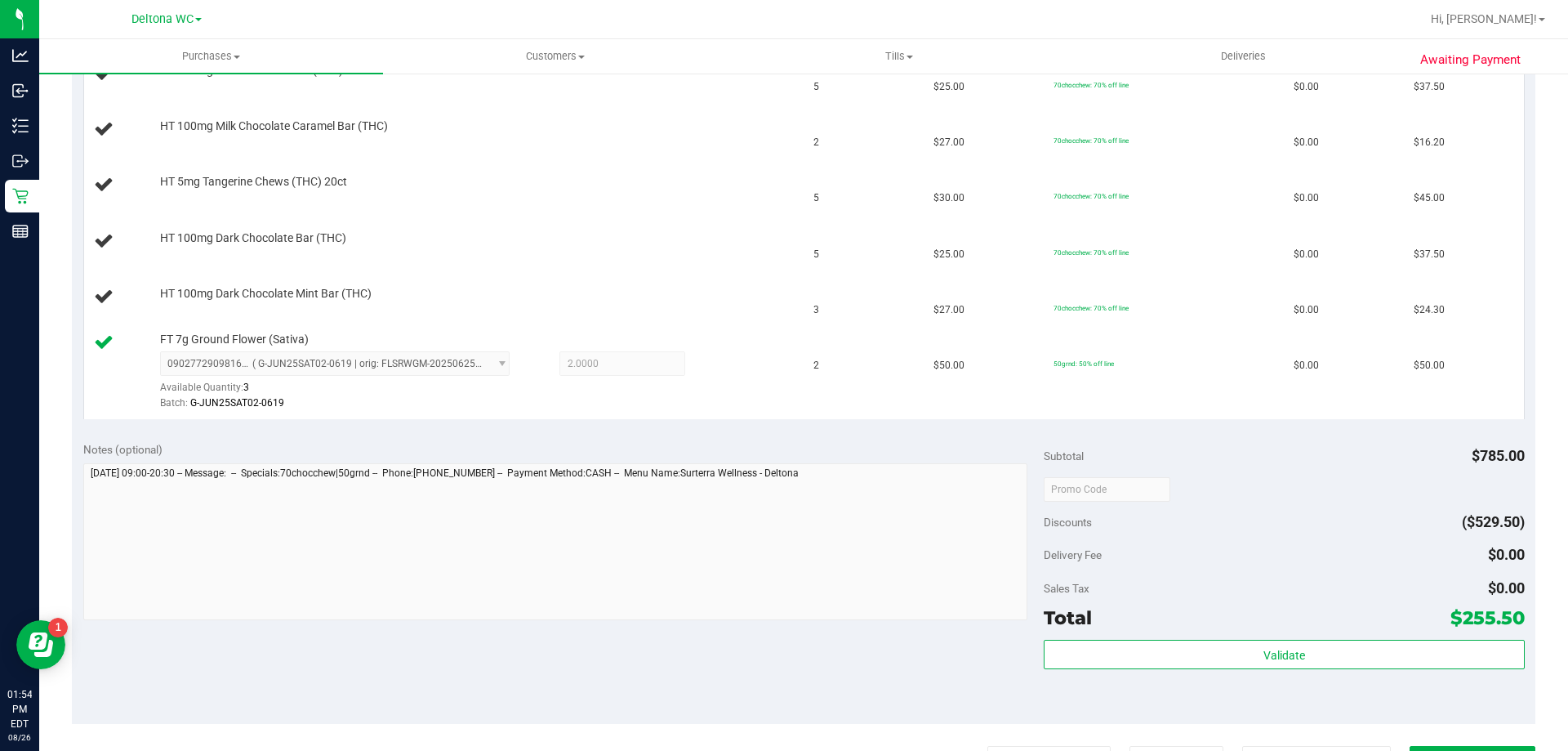
scroll to position [163, 0]
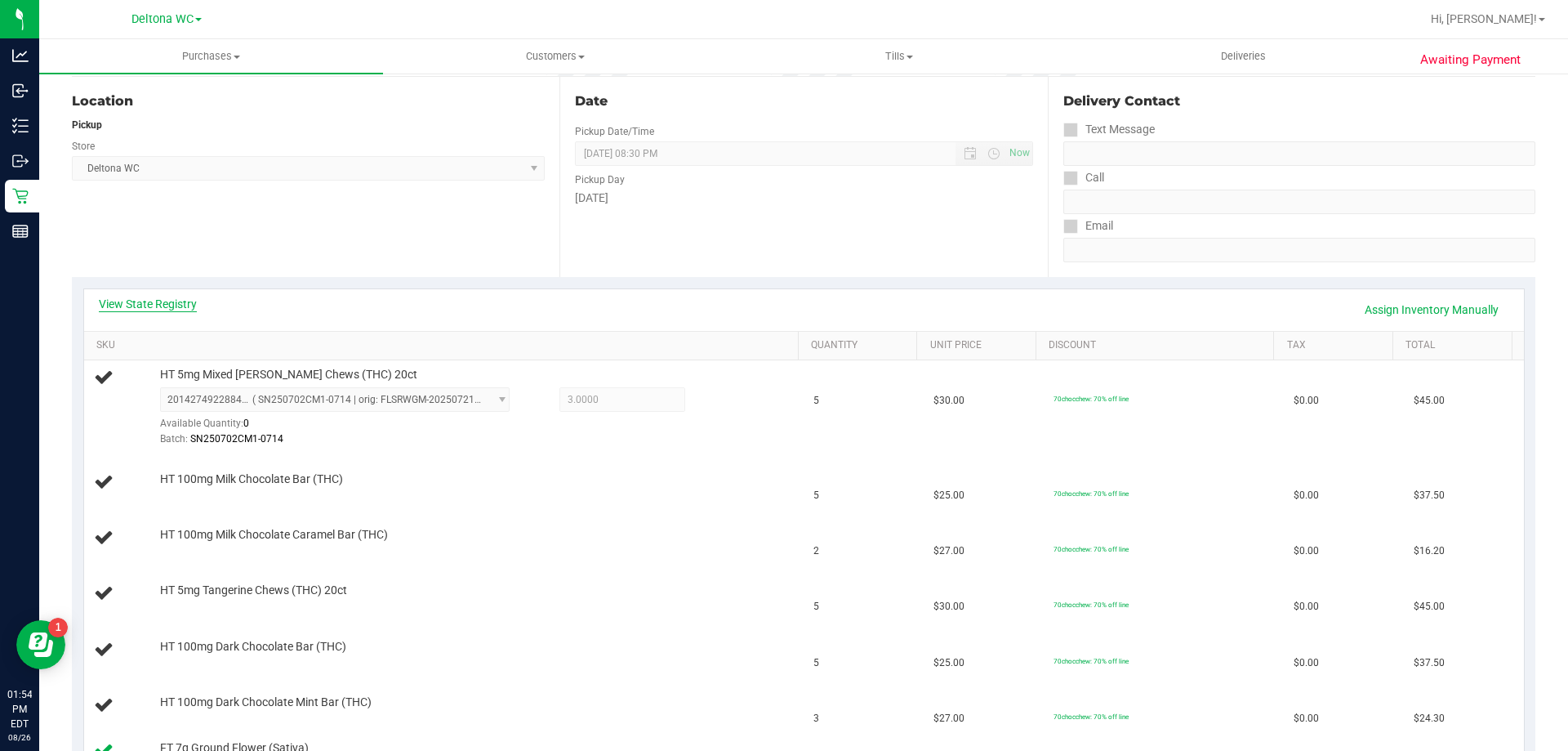
click at [168, 309] on link "View State Registry" at bounding box center [148, 303] width 98 height 16
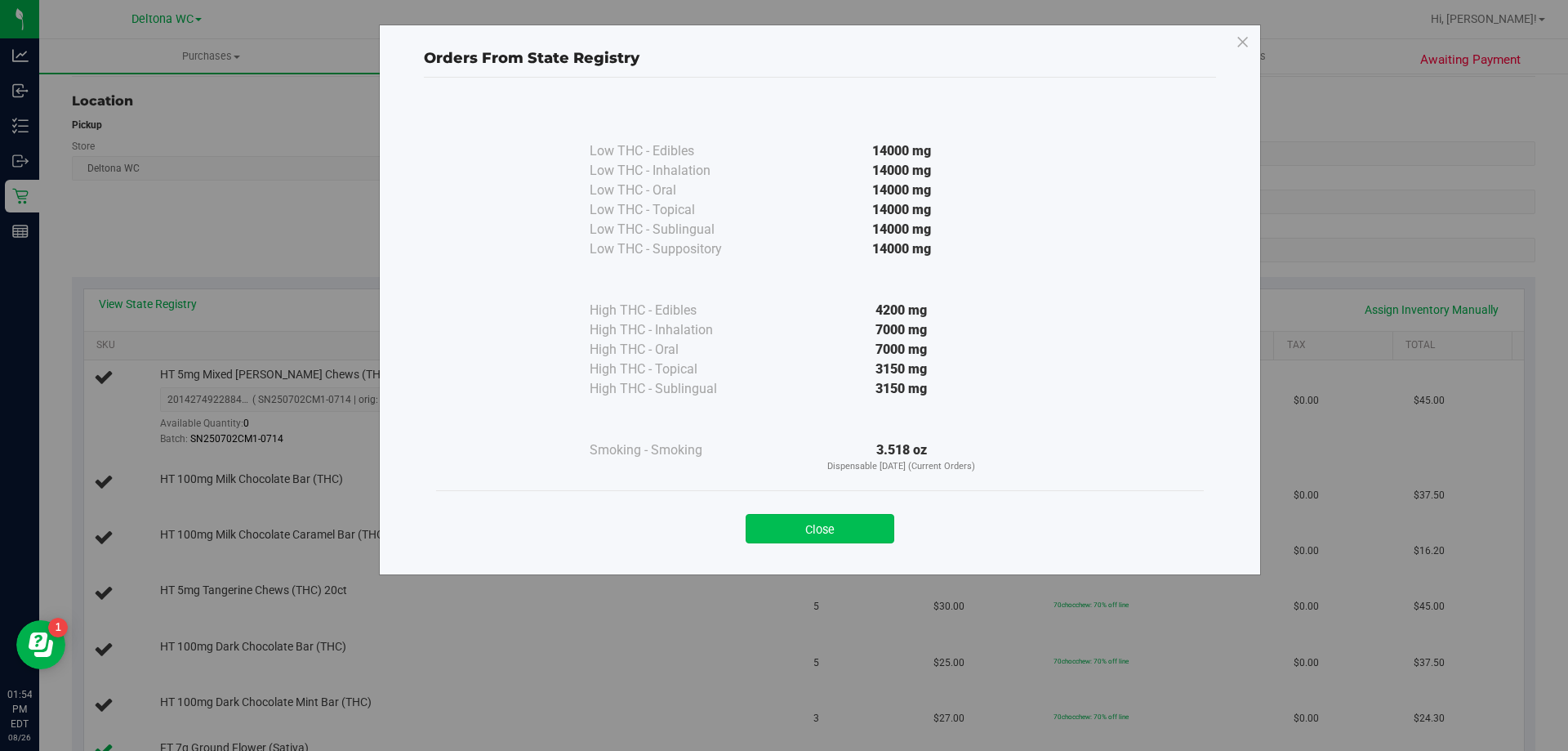
click at [781, 539] on button "Close" at bounding box center [820, 528] width 149 height 30
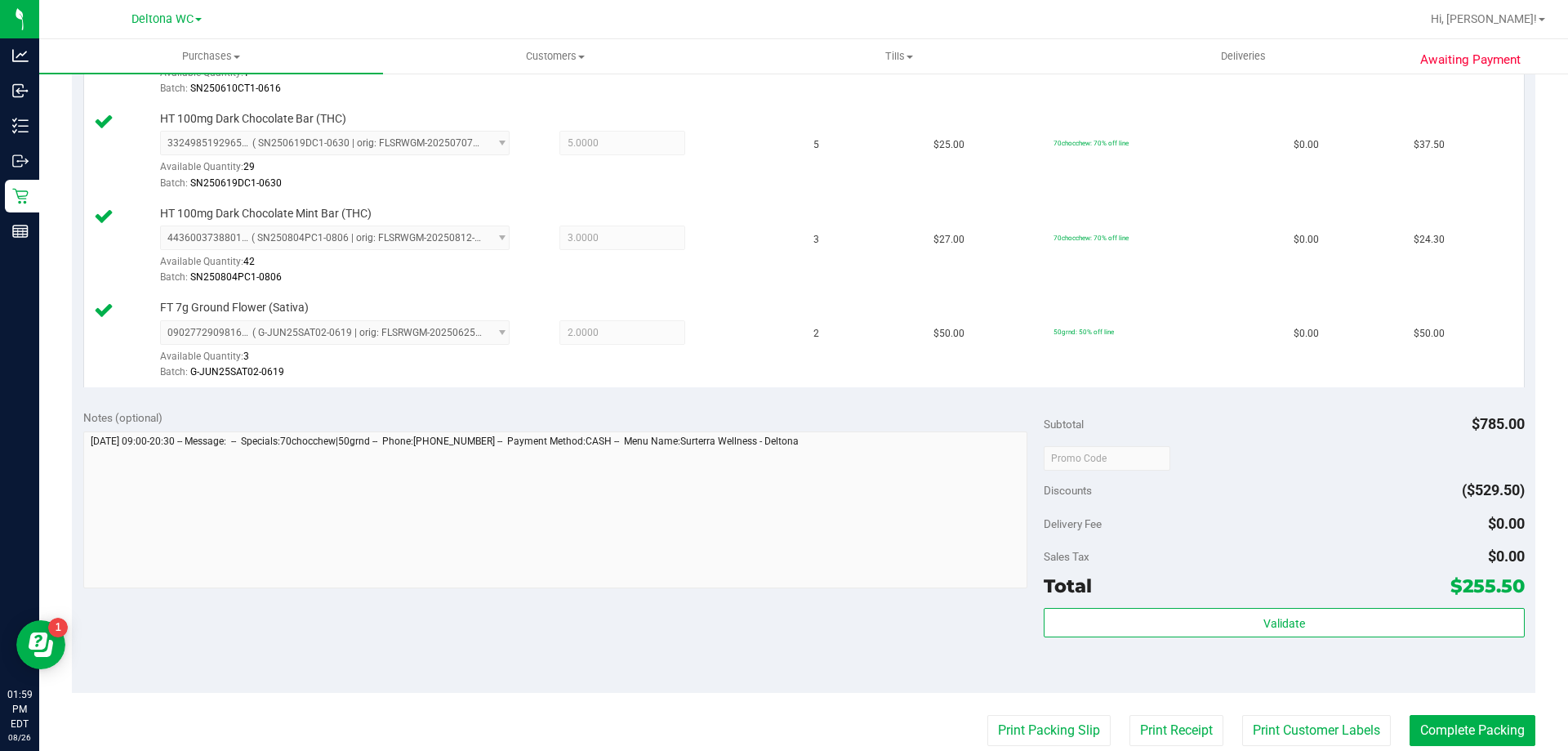
scroll to position [899, 0]
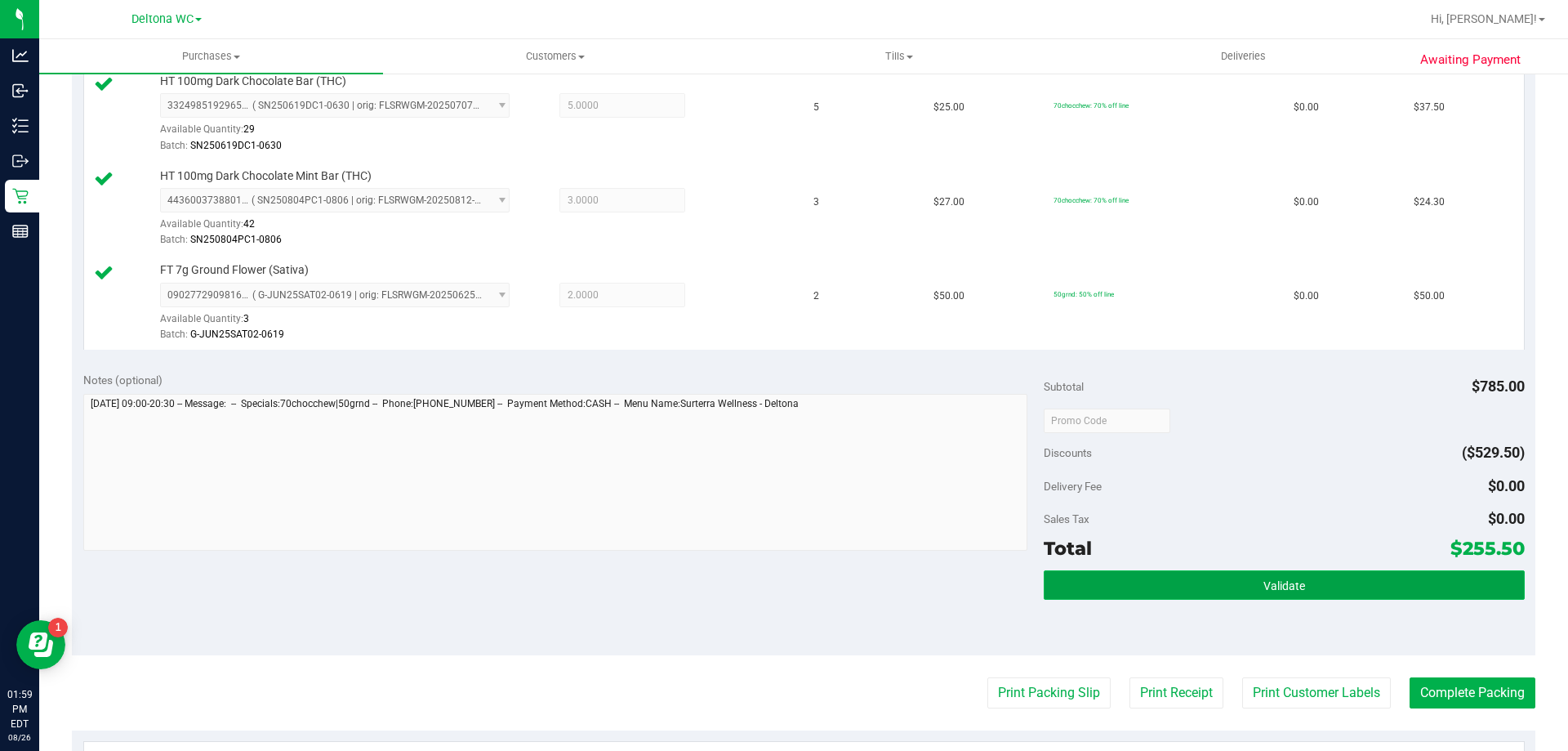
click at [1338, 572] on button "Validate" at bounding box center [1284, 584] width 480 height 30
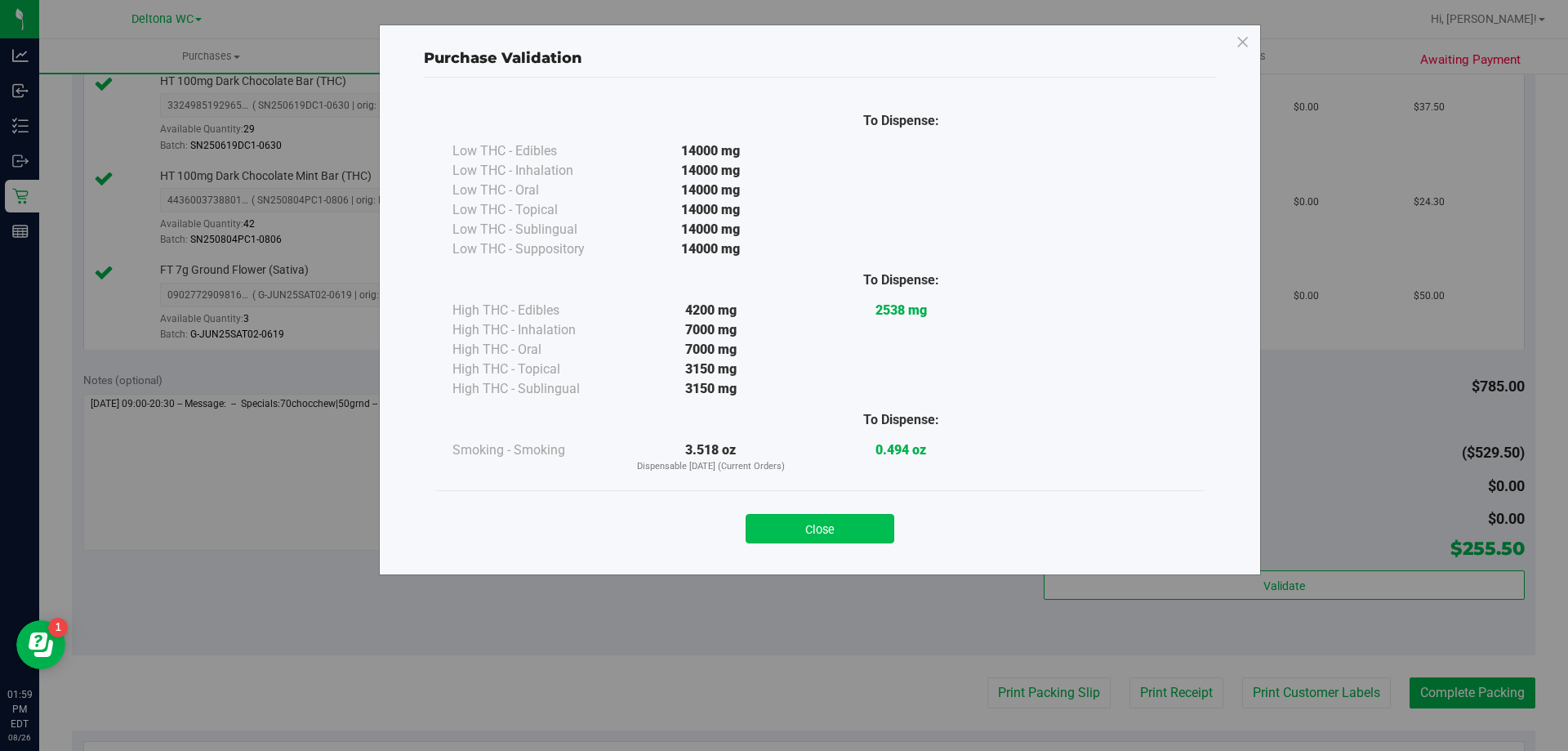
click at [867, 537] on button "Close" at bounding box center [820, 528] width 149 height 30
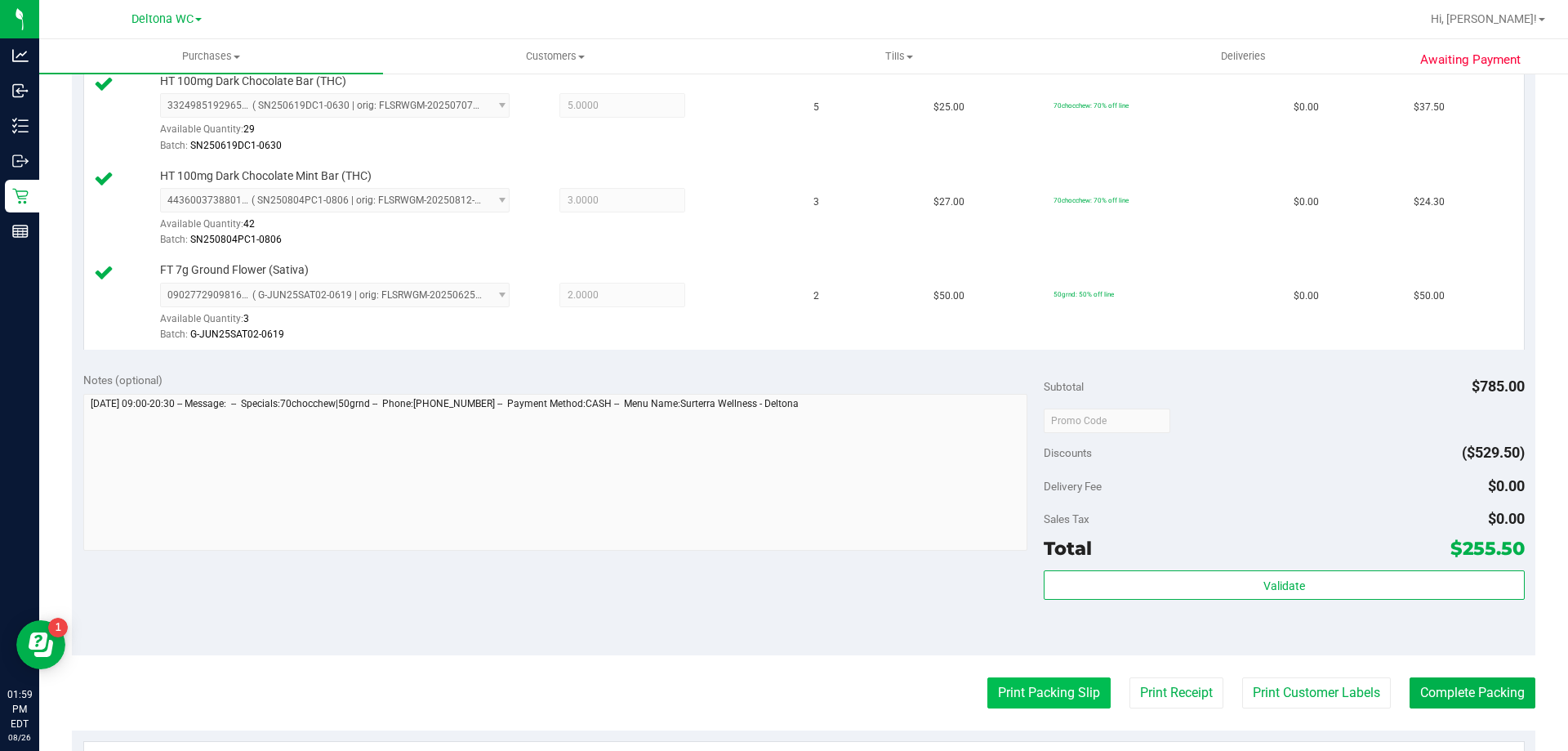
click at [1043, 689] on button "Print Packing Slip" at bounding box center [1049, 693] width 123 height 31
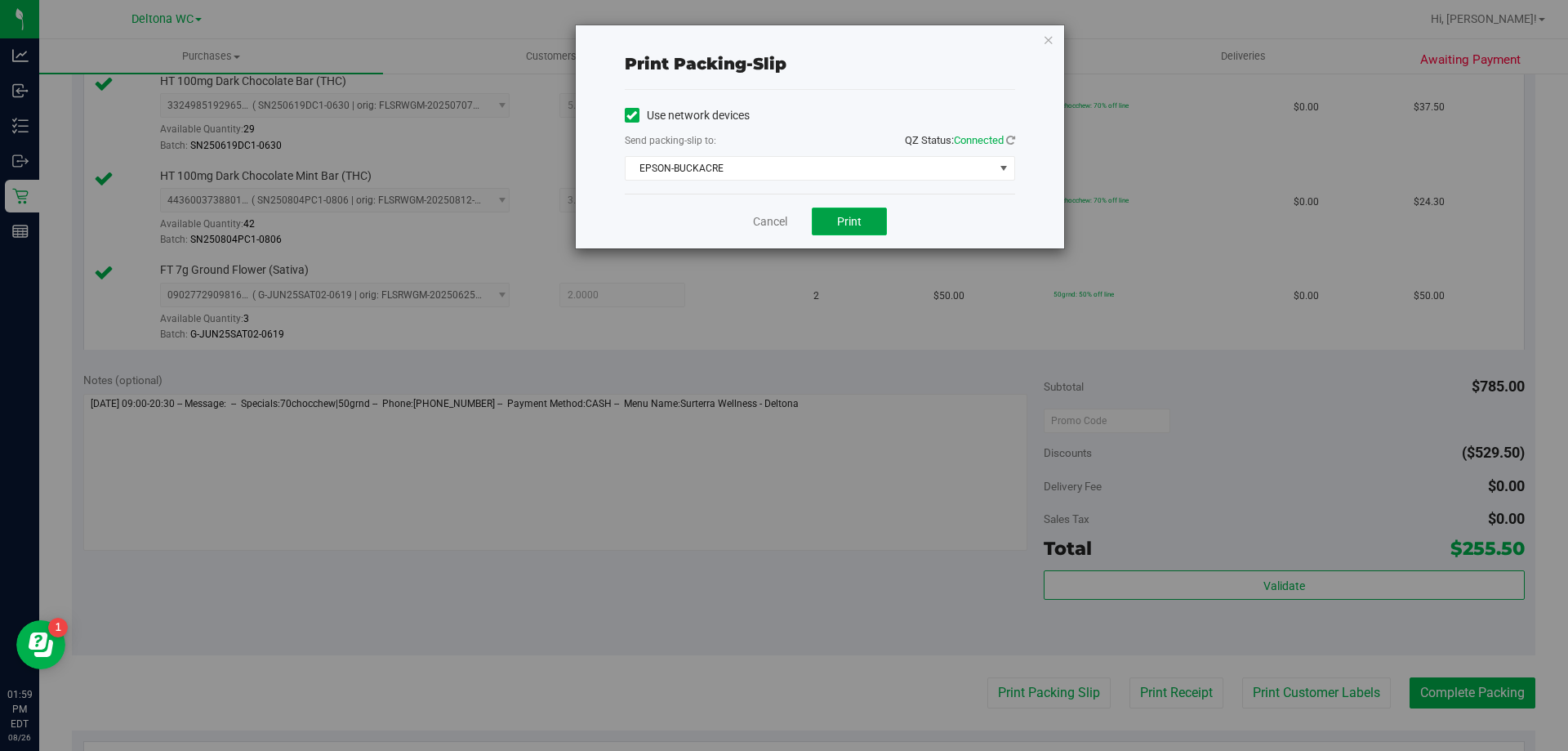
click at [843, 225] on span "Print" at bounding box center [849, 221] width 25 height 13
click at [853, 227] on span "Print" at bounding box center [849, 221] width 25 height 13
click at [858, 224] on span "Print" at bounding box center [849, 221] width 25 height 13
drag, startPoint x: 763, startPoint y: 224, endPoint x: 902, endPoint y: 291, distance: 154.3
click at [763, 224] on link "Cancel" at bounding box center [770, 221] width 34 height 17
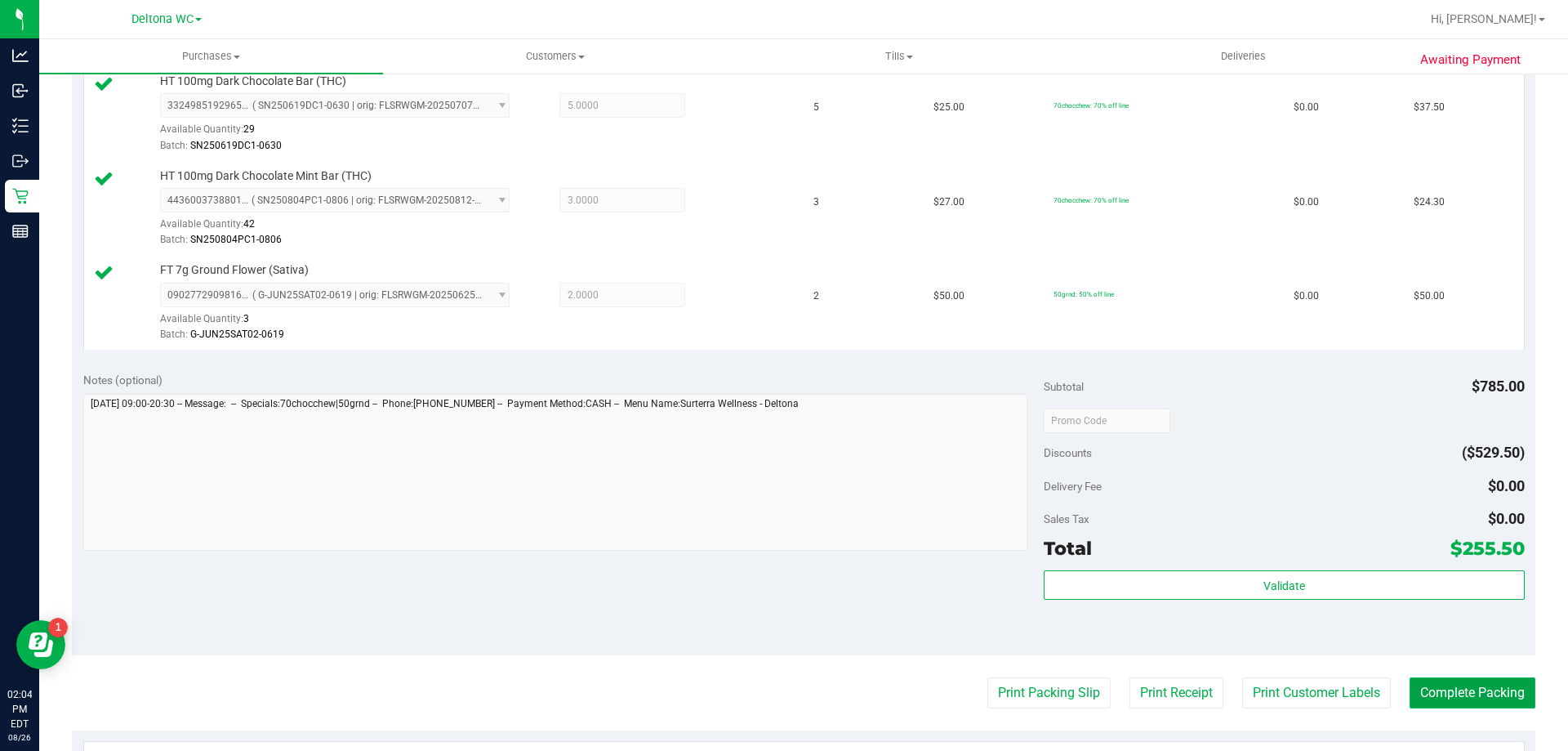
click at [1434, 706] on button "Complete Packing" at bounding box center [1473, 693] width 126 height 31
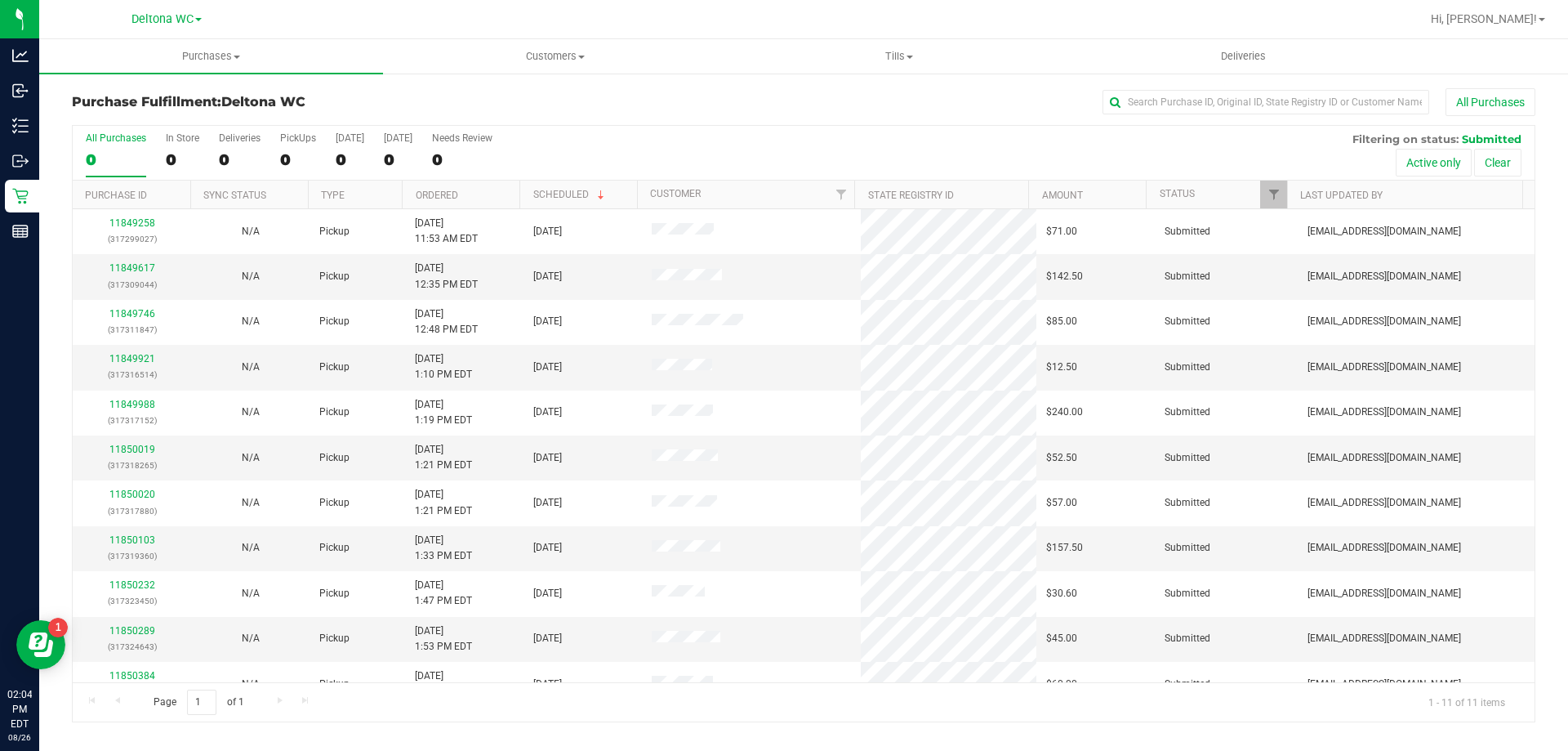
click at [476, 198] on th "Ordered" at bounding box center [460, 195] width 117 height 29
click at [122, 267] on link "11849617" at bounding box center [133, 268] width 46 height 11
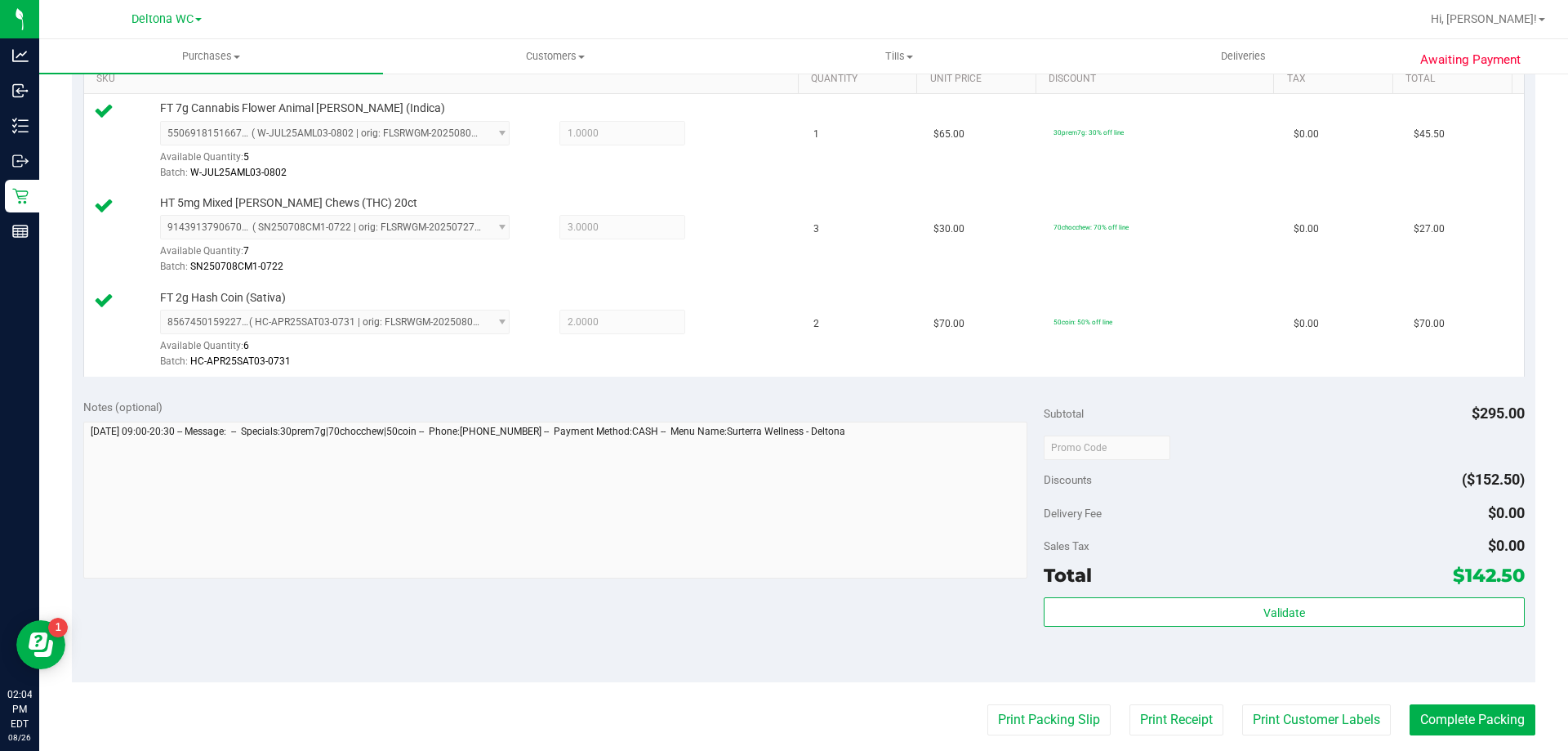
scroll to position [490, 0]
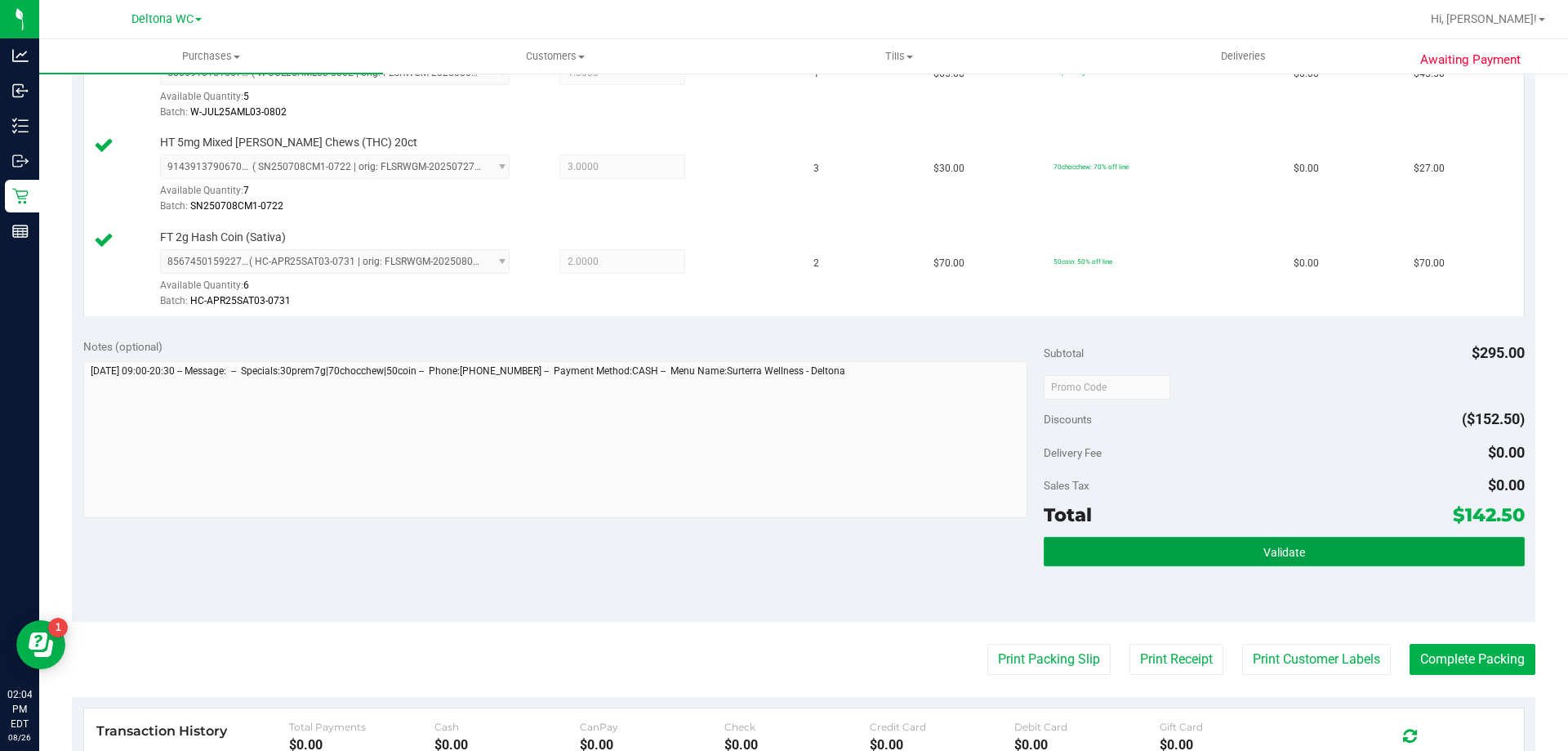
drag, startPoint x: 1244, startPoint y: 566, endPoint x: 1237, endPoint y: 557, distance: 11.4
click at [1244, 564] on button "Validate" at bounding box center [1284, 551] width 480 height 30
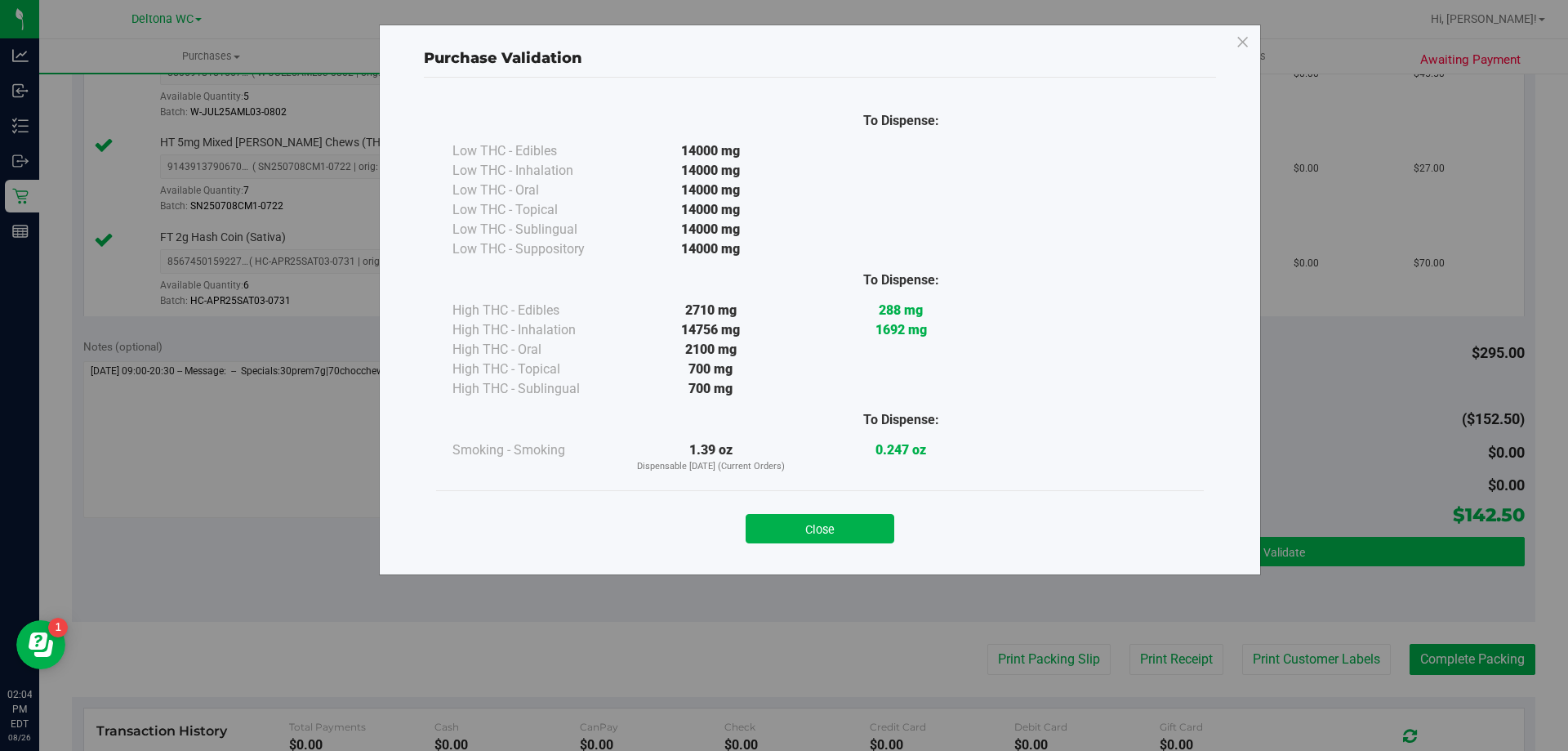
click at [1235, 551] on div "Purchase Validation To Dispense: Low THC - Edibles 14000 mg" at bounding box center [790, 375] width 1580 height 751
drag, startPoint x: 849, startPoint y: 531, endPoint x: 906, endPoint y: 562, distance: 64.9
click at [859, 535] on button "Close" at bounding box center [820, 528] width 149 height 30
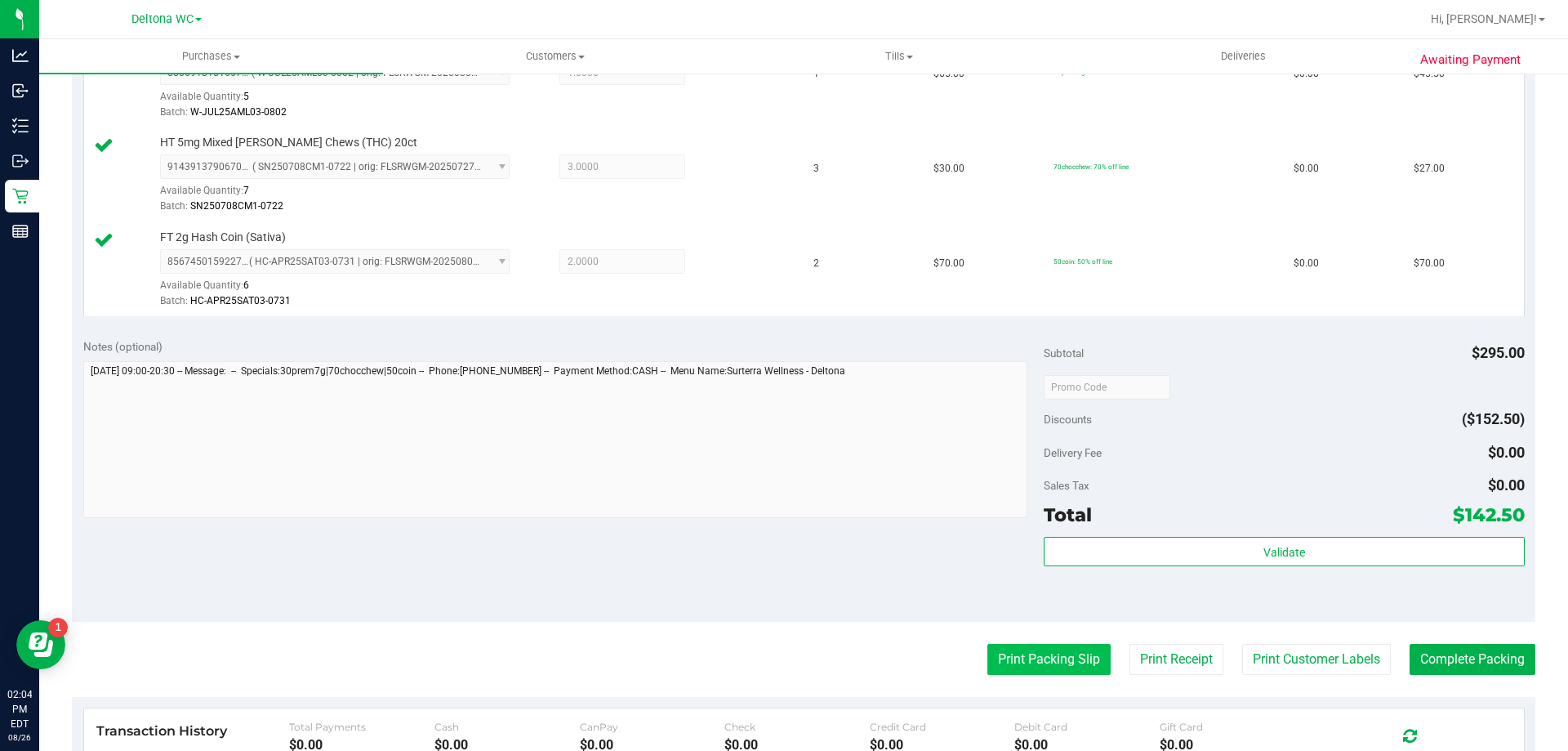
click at [1007, 657] on button "Print Packing Slip" at bounding box center [1049, 658] width 123 height 31
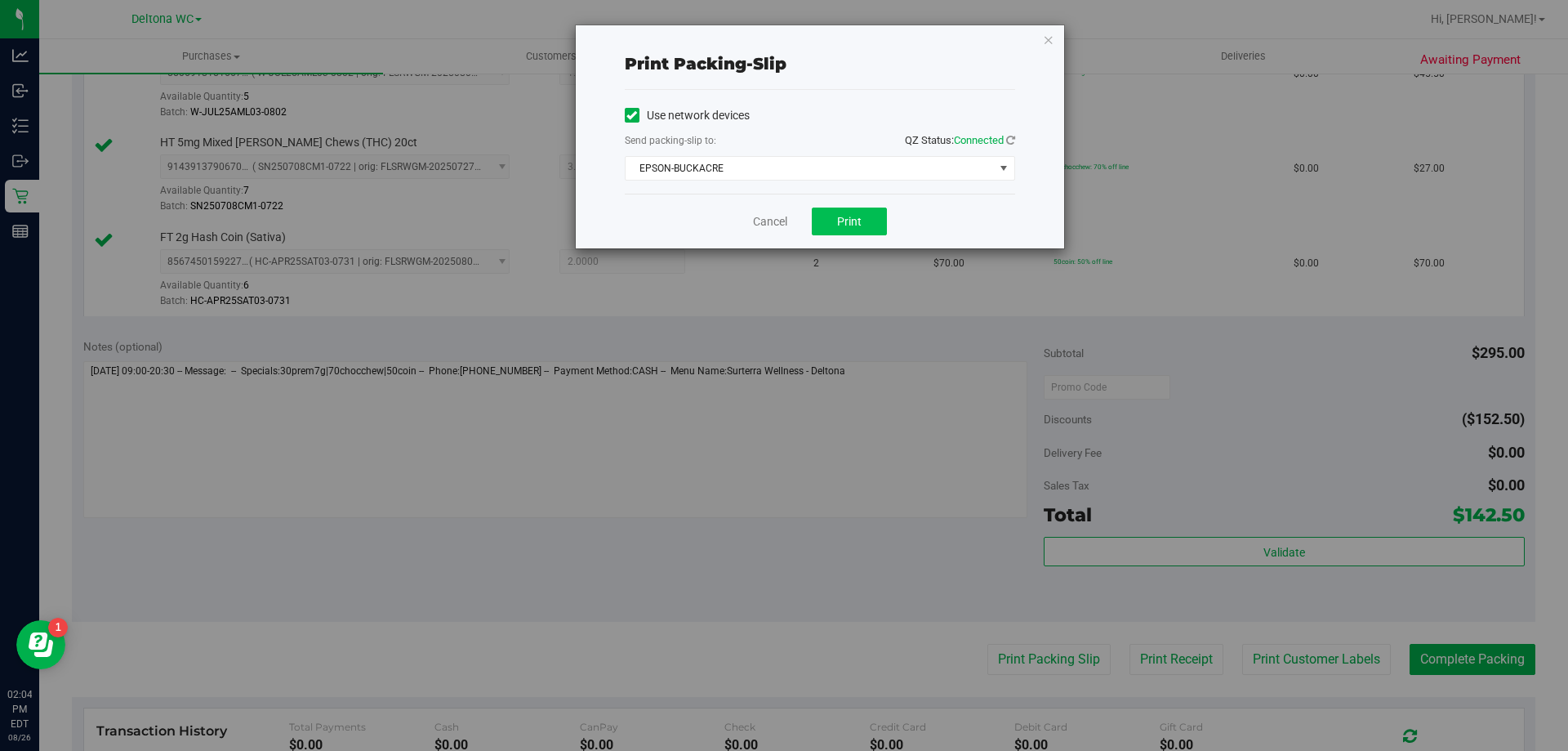
click at [873, 235] on div "Cancel Print" at bounding box center [820, 220] width 390 height 54
click at [873, 230] on button "Print" at bounding box center [849, 220] width 75 height 28
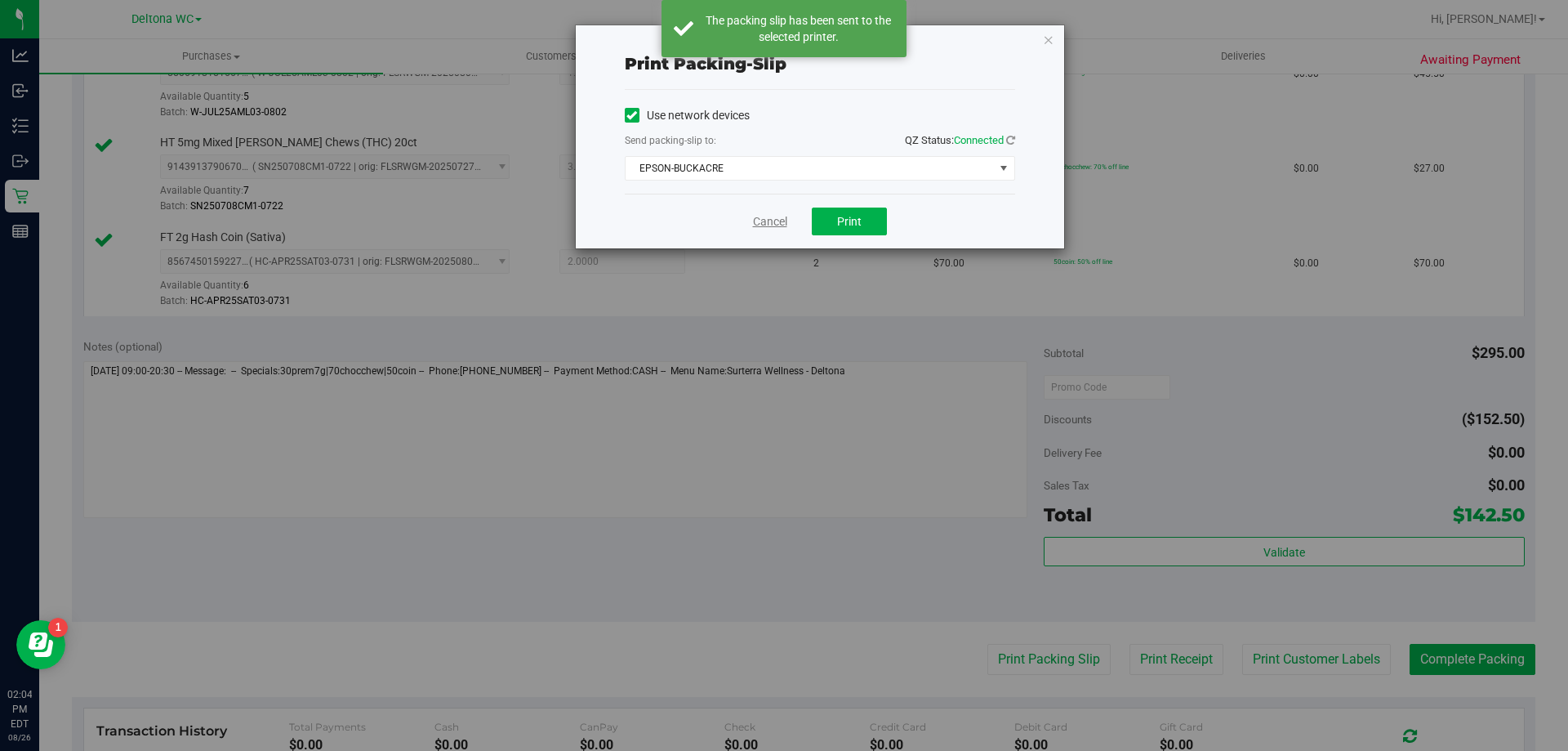
click at [764, 230] on link "Cancel" at bounding box center [770, 221] width 34 height 17
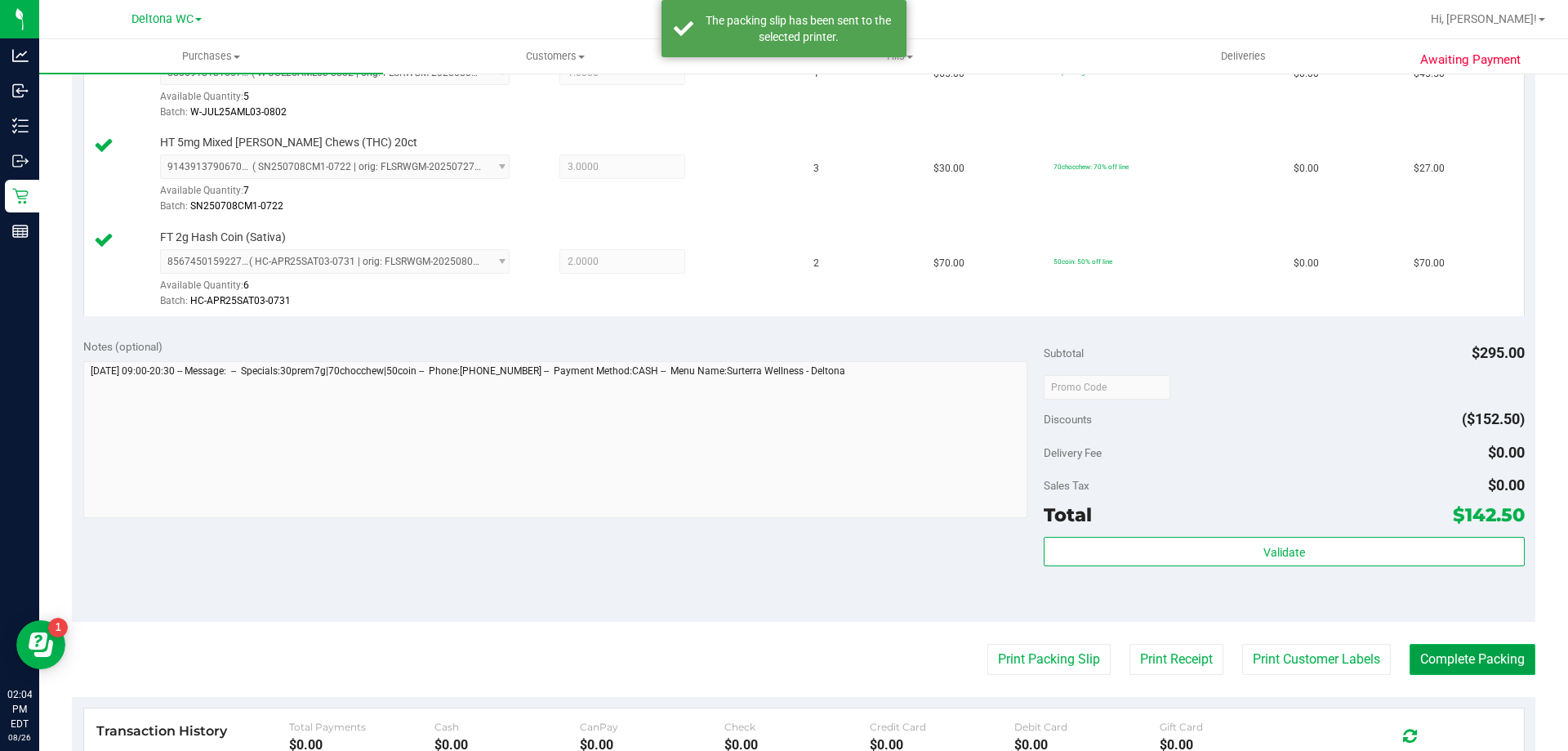
click at [1432, 655] on button "Complete Packing" at bounding box center [1473, 658] width 126 height 31
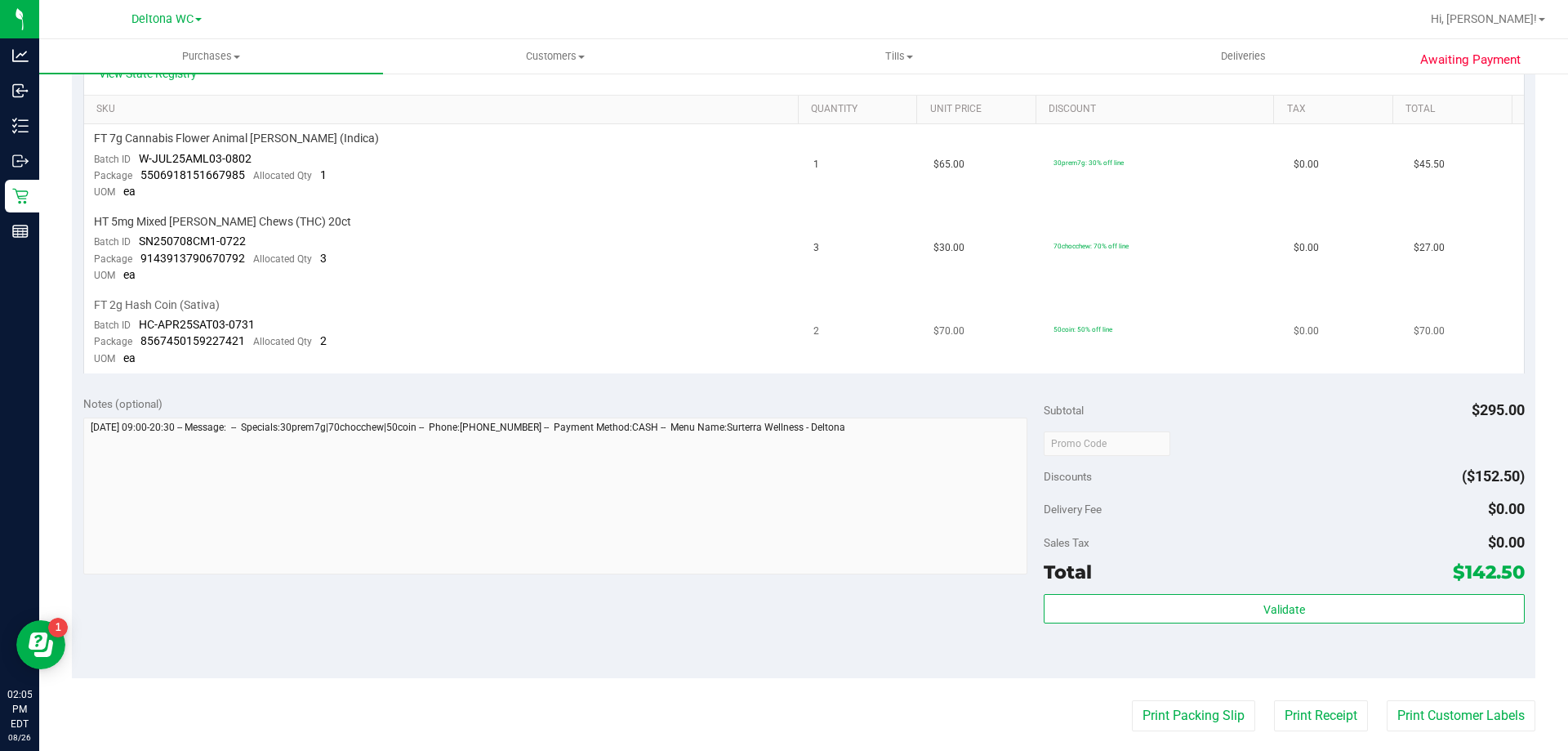
scroll to position [490, 0]
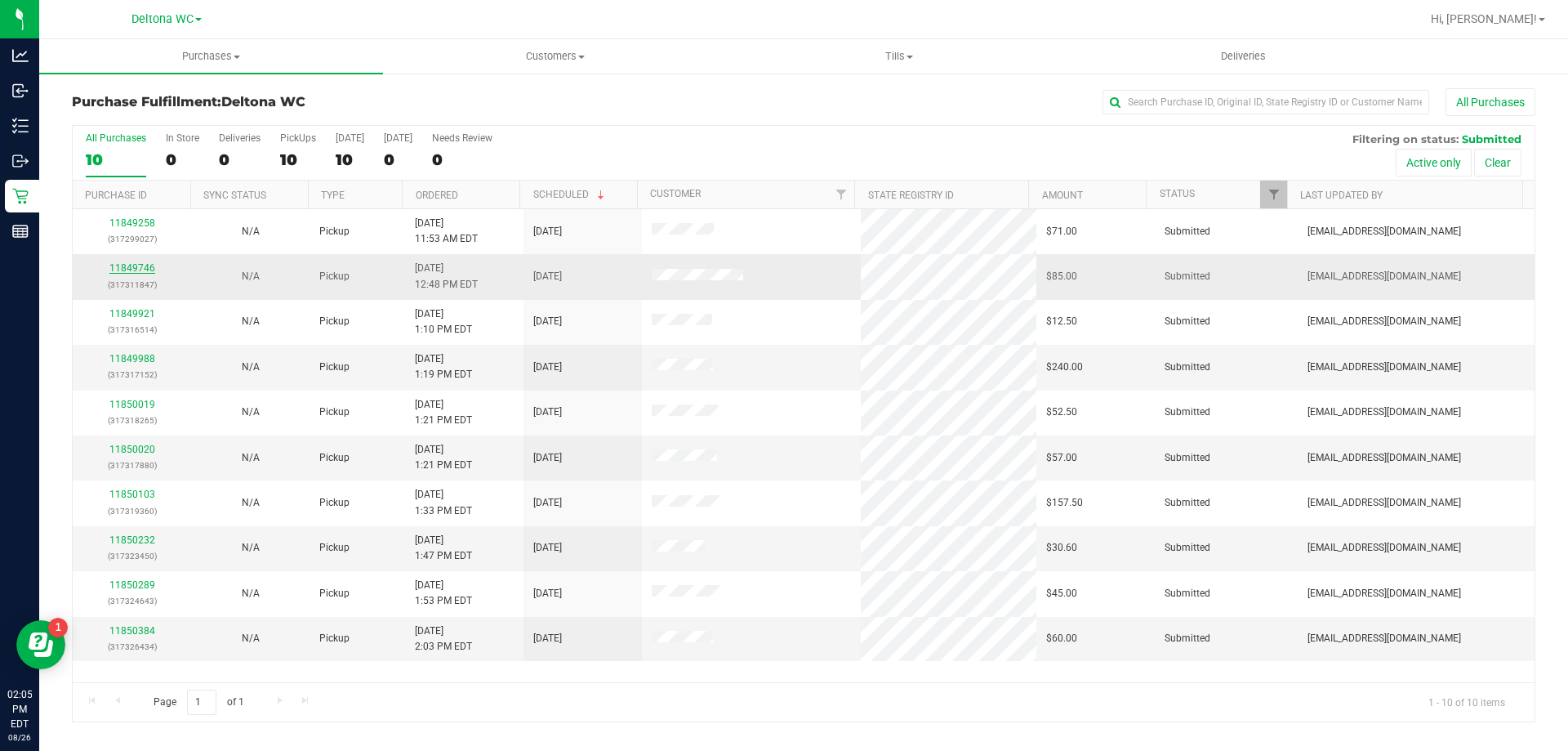
click at [128, 266] on link "11849746" at bounding box center [133, 268] width 46 height 11
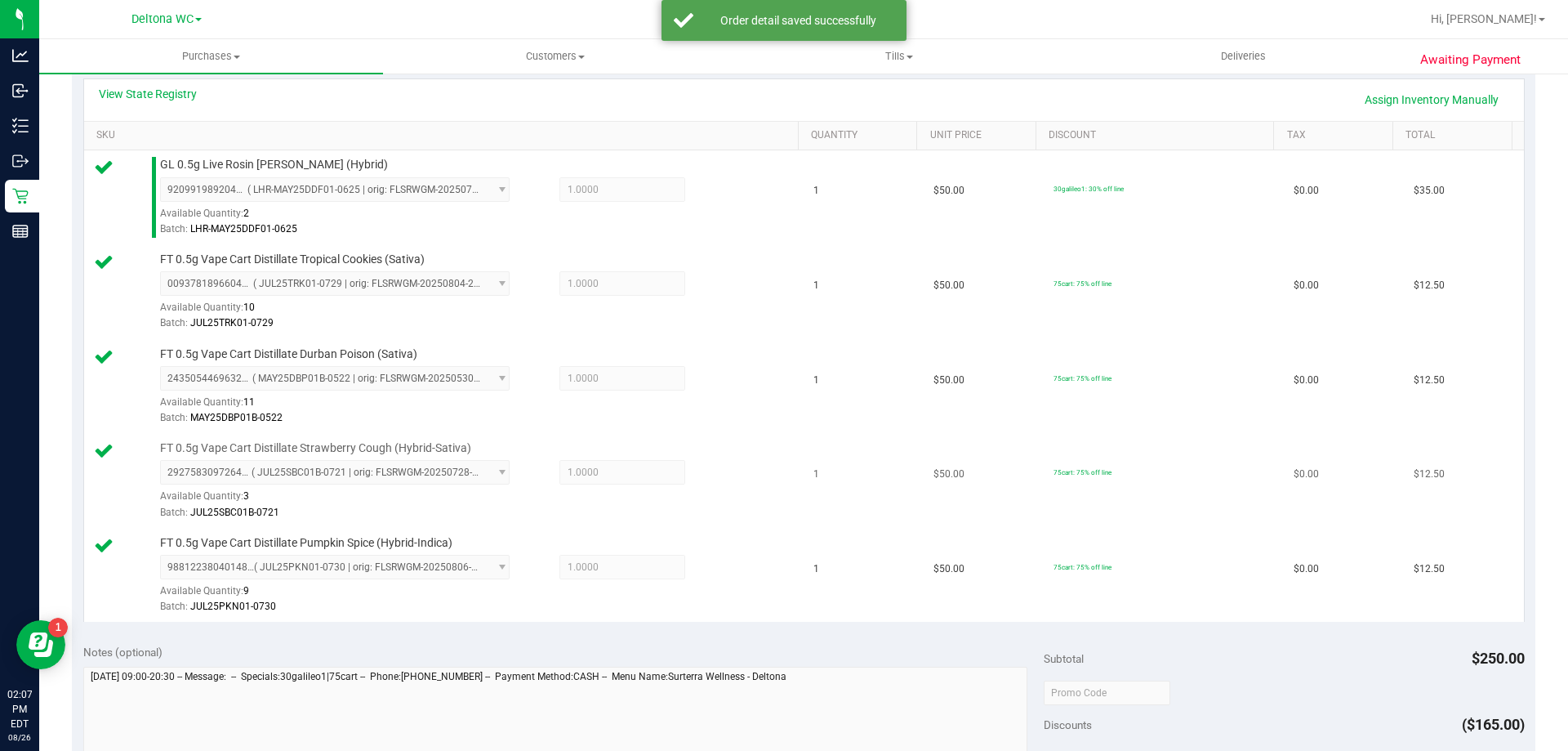
scroll to position [572, 0]
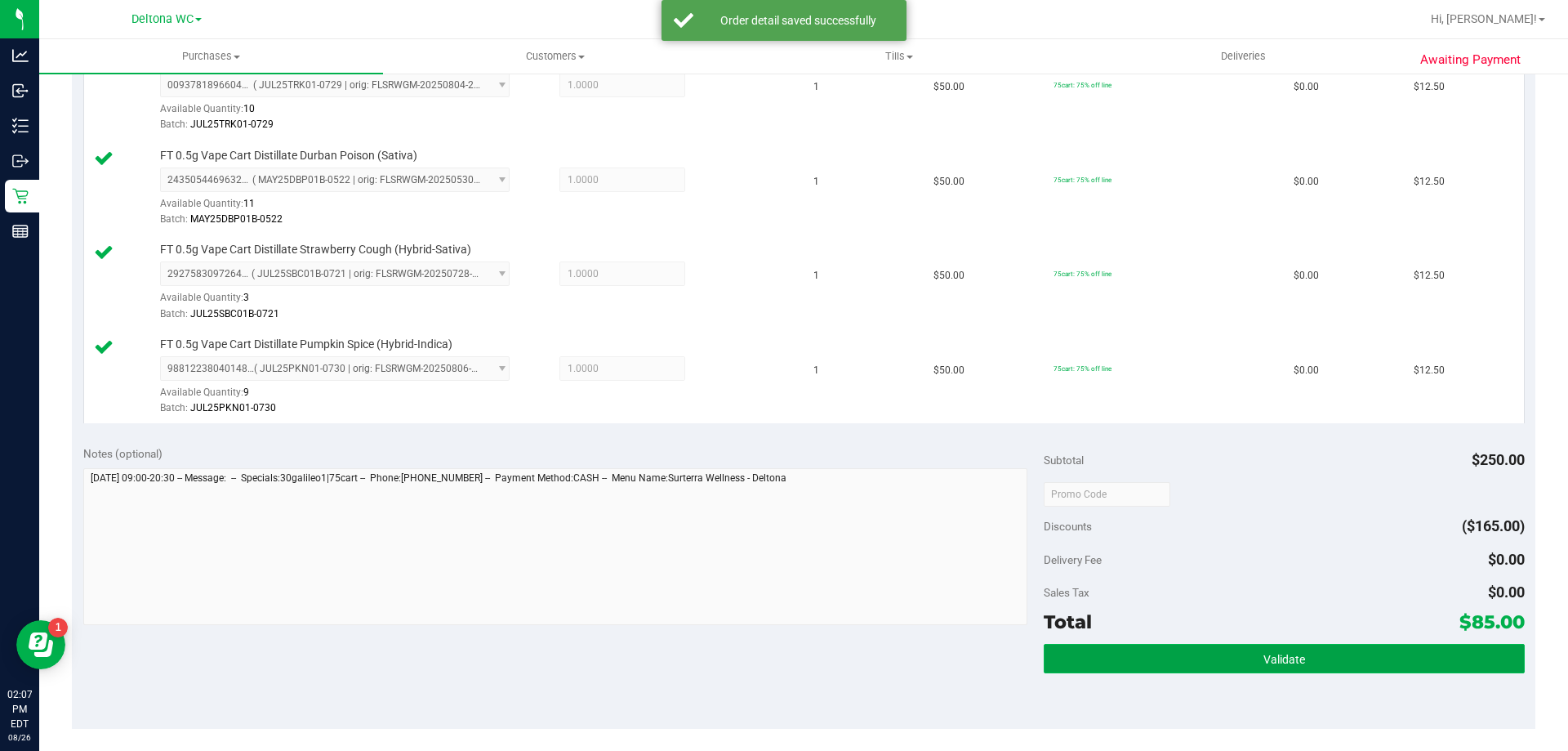
click at [1147, 663] on button "Validate" at bounding box center [1284, 657] width 480 height 30
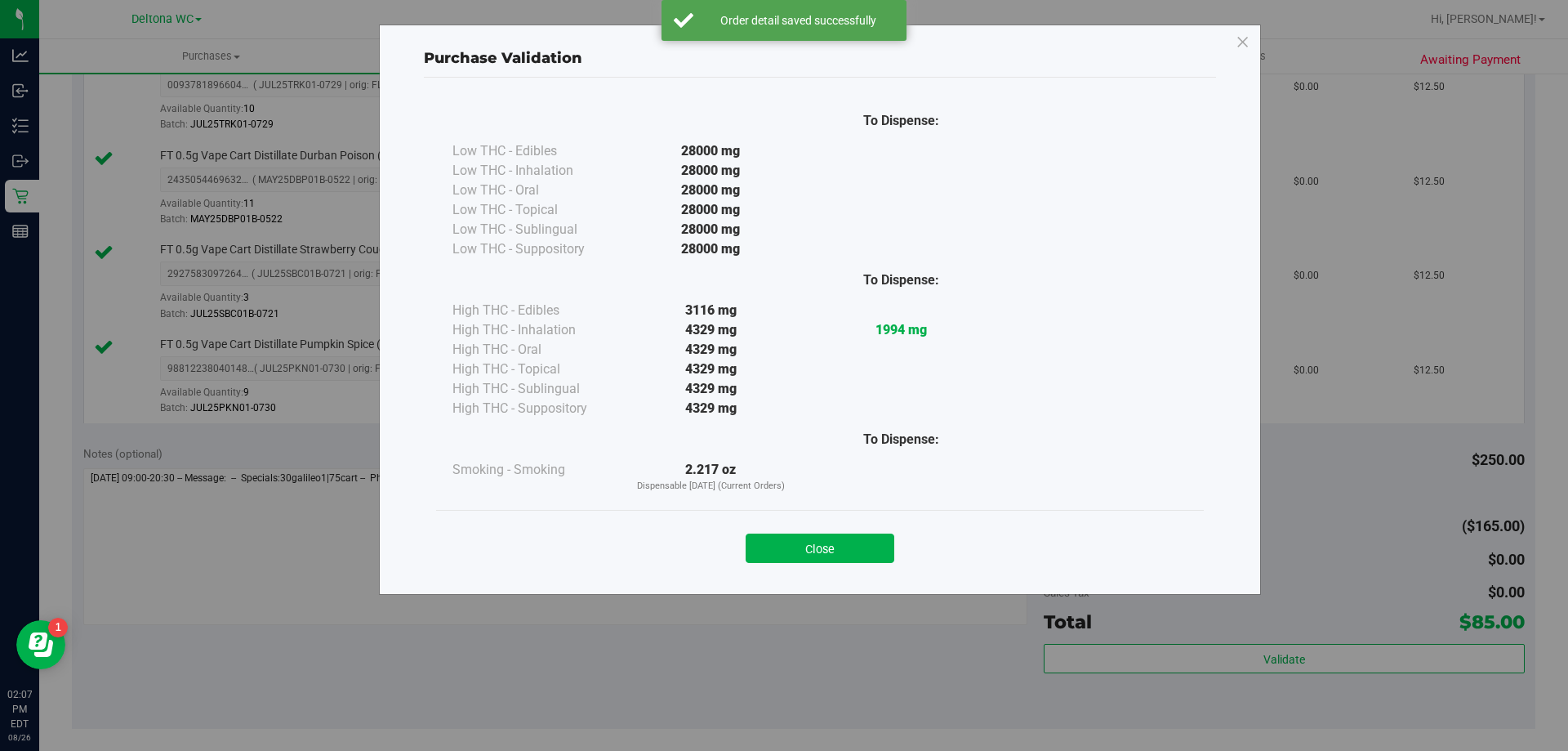
drag, startPoint x: 805, startPoint y: 537, endPoint x: 877, endPoint y: 526, distance: 72.8
click at [814, 533] on button "Close" at bounding box center [820, 548] width 149 height 30
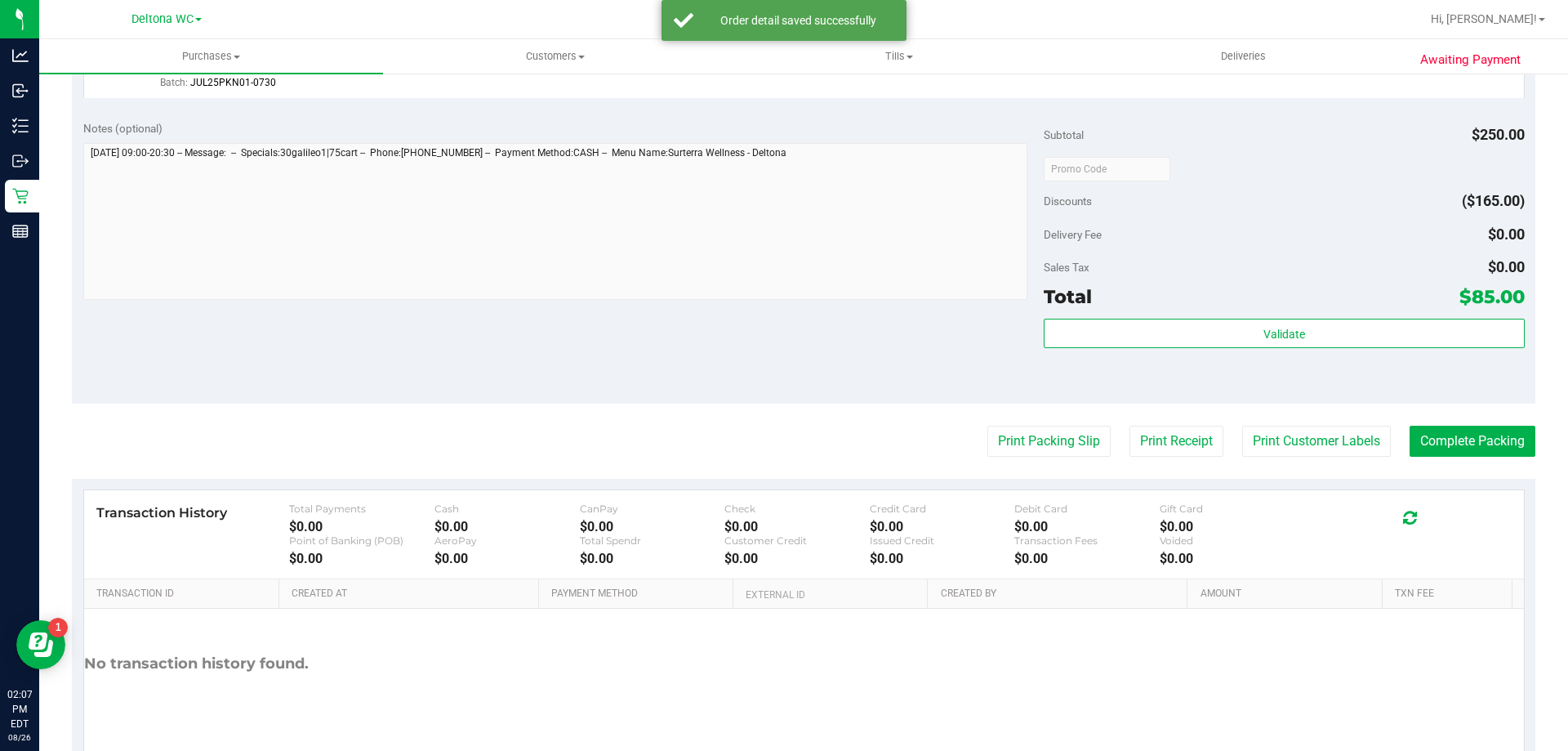
scroll to position [899, 0]
click at [1046, 436] on button "Print Packing Slip" at bounding box center [1049, 439] width 123 height 31
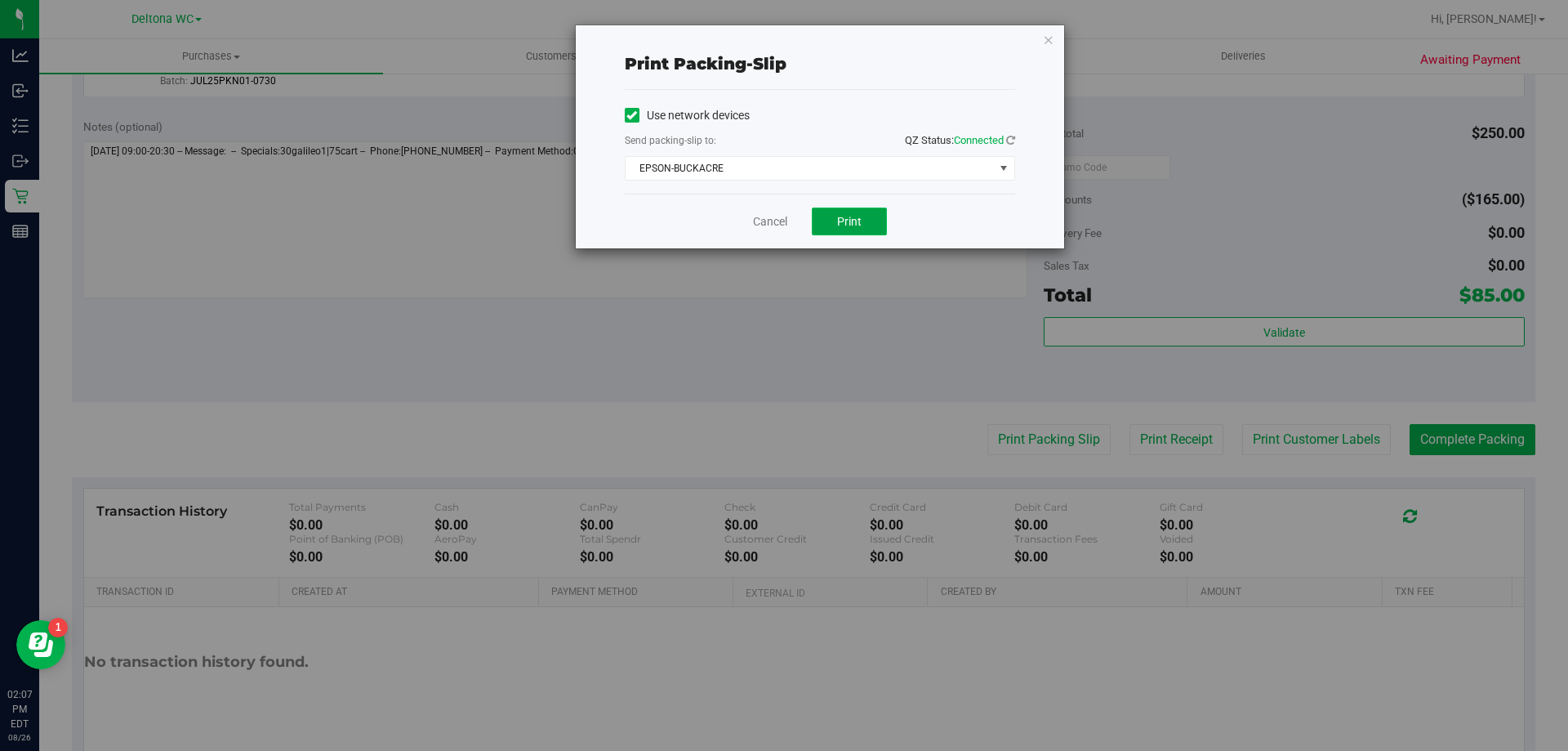
click at [865, 212] on button "Print" at bounding box center [849, 220] width 75 height 28
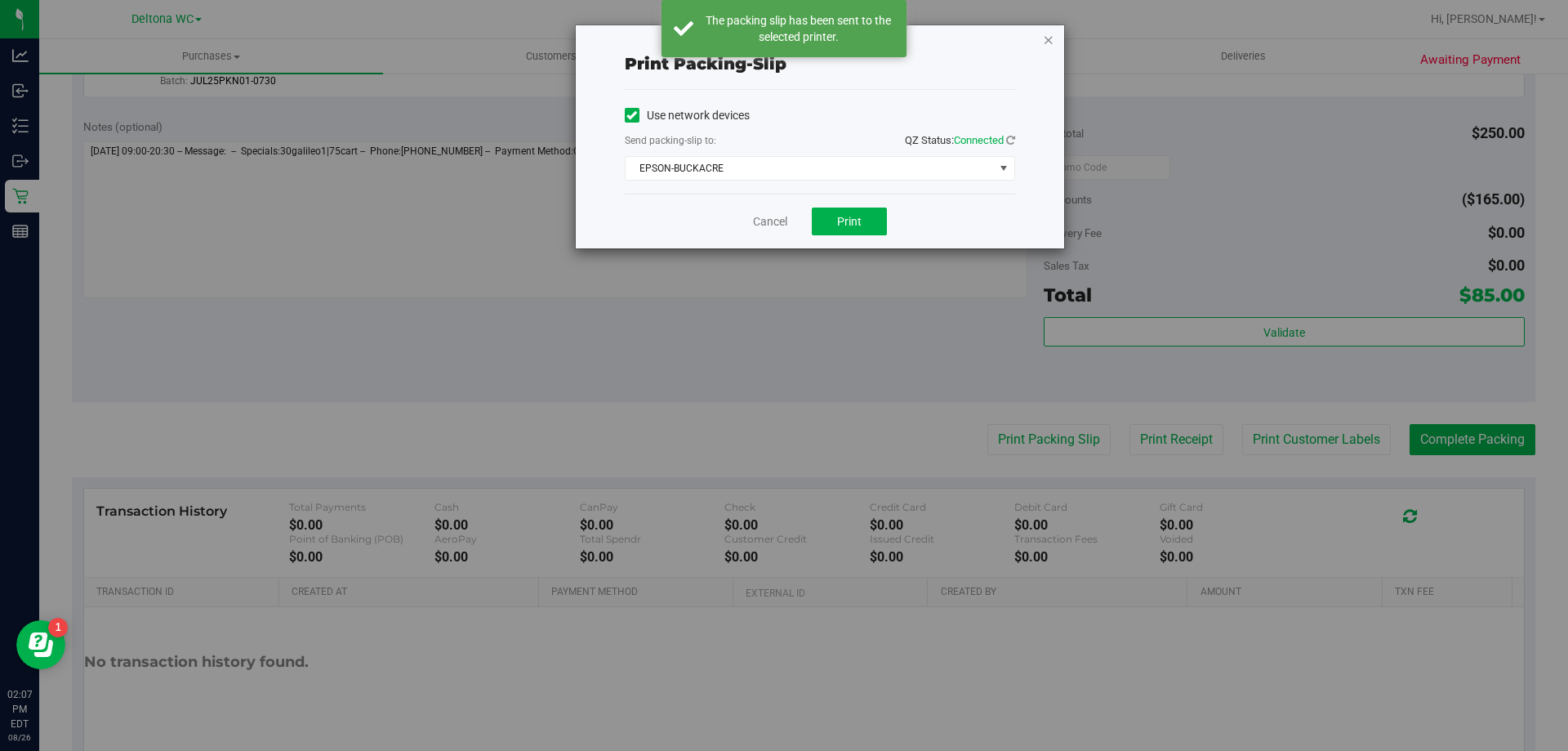
drag, startPoint x: 1051, startPoint y: 39, endPoint x: 1222, endPoint y: 307, distance: 317.9
click at [1052, 40] on icon "button" at bounding box center [1049, 39] width 11 height 20
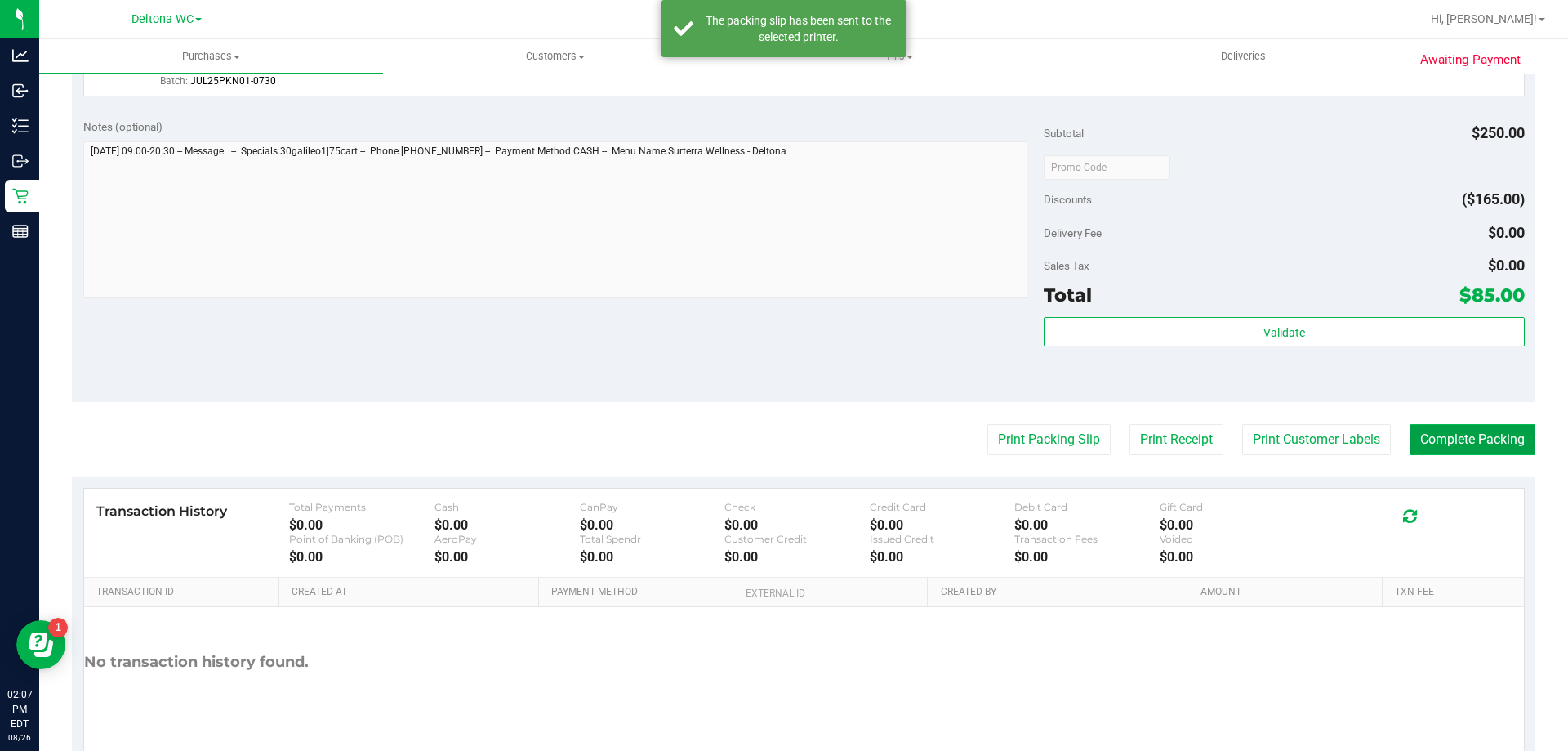
click at [1422, 440] on button "Complete Packing" at bounding box center [1473, 439] width 126 height 31
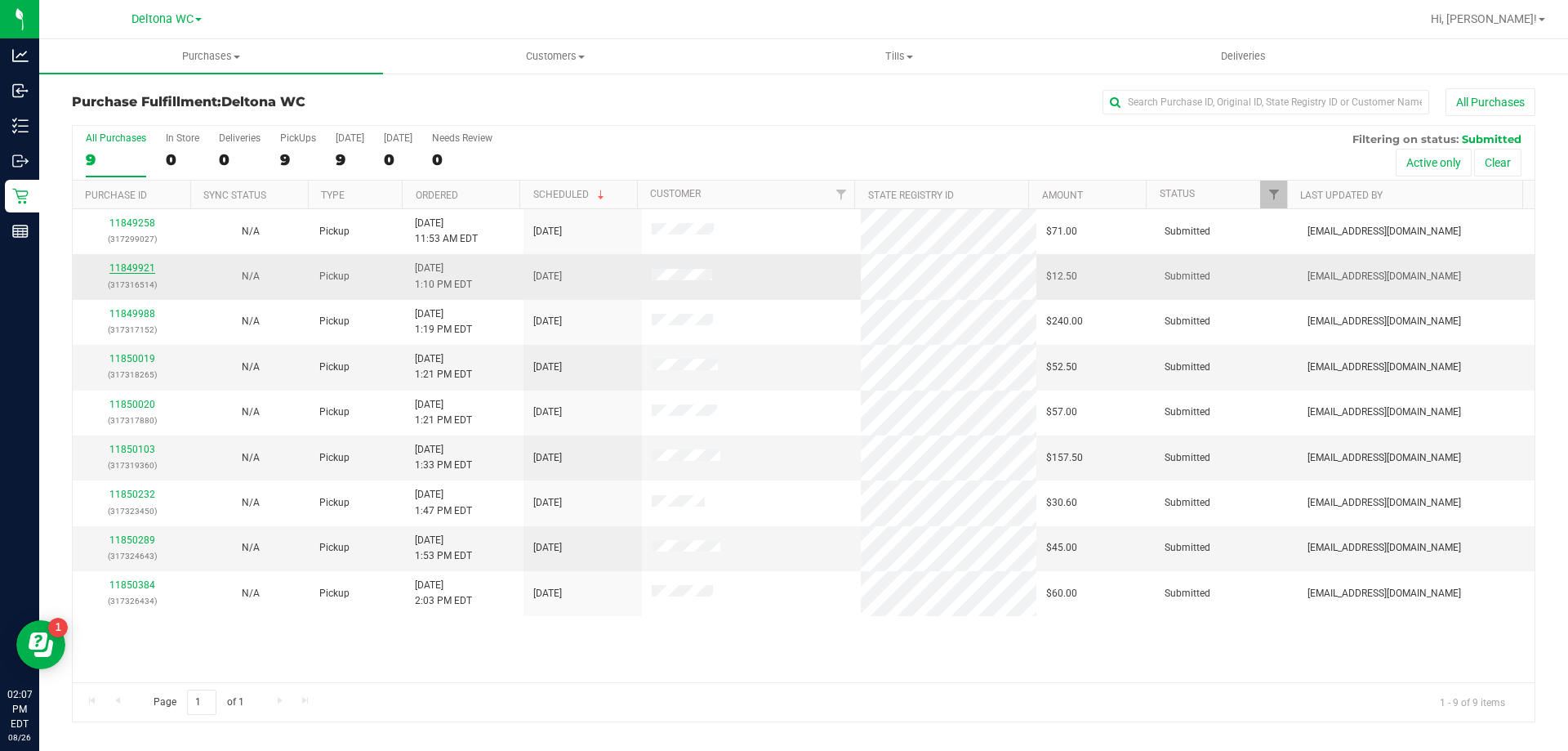
click at [141, 260] on td "11849921 (317316514)" at bounding box center [132, 276] width 118 height 45
click at [136, 268] on link "11849921" at bounding box center [133, 268] width 46 height 11
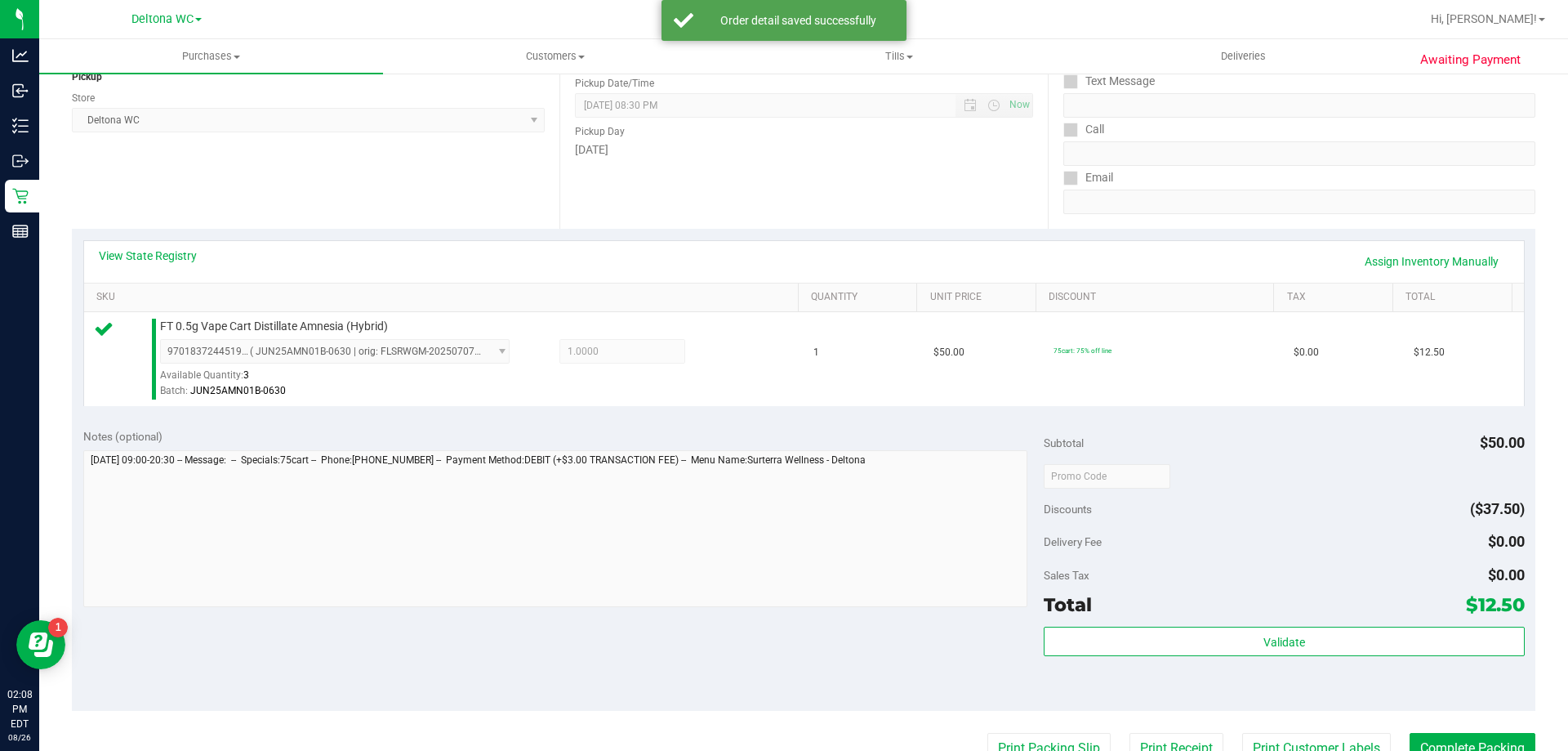
scroll to position [490, 0]
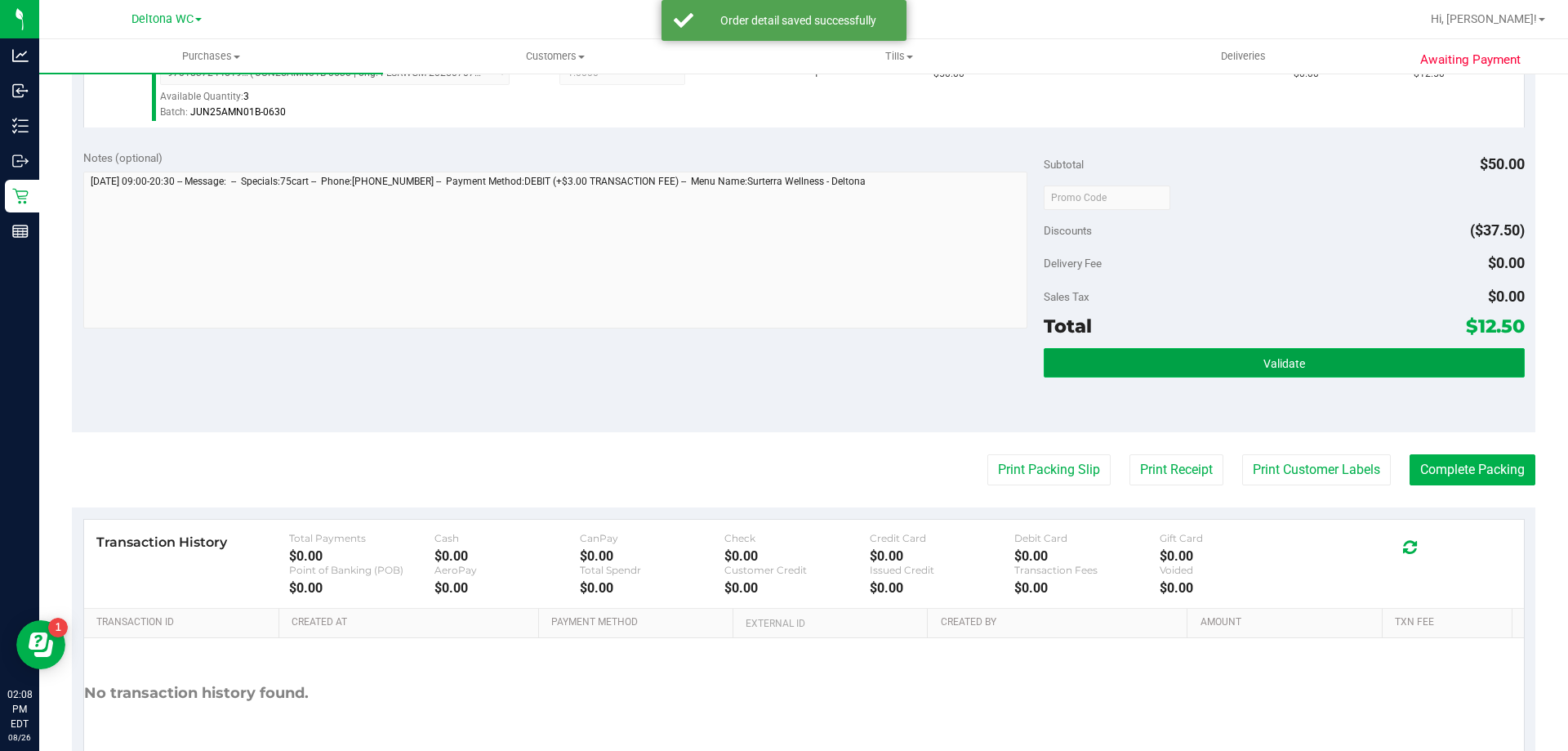
click at [1135, 359] on button "Validate" at bounding box center [1284, 363] width 480 height 30
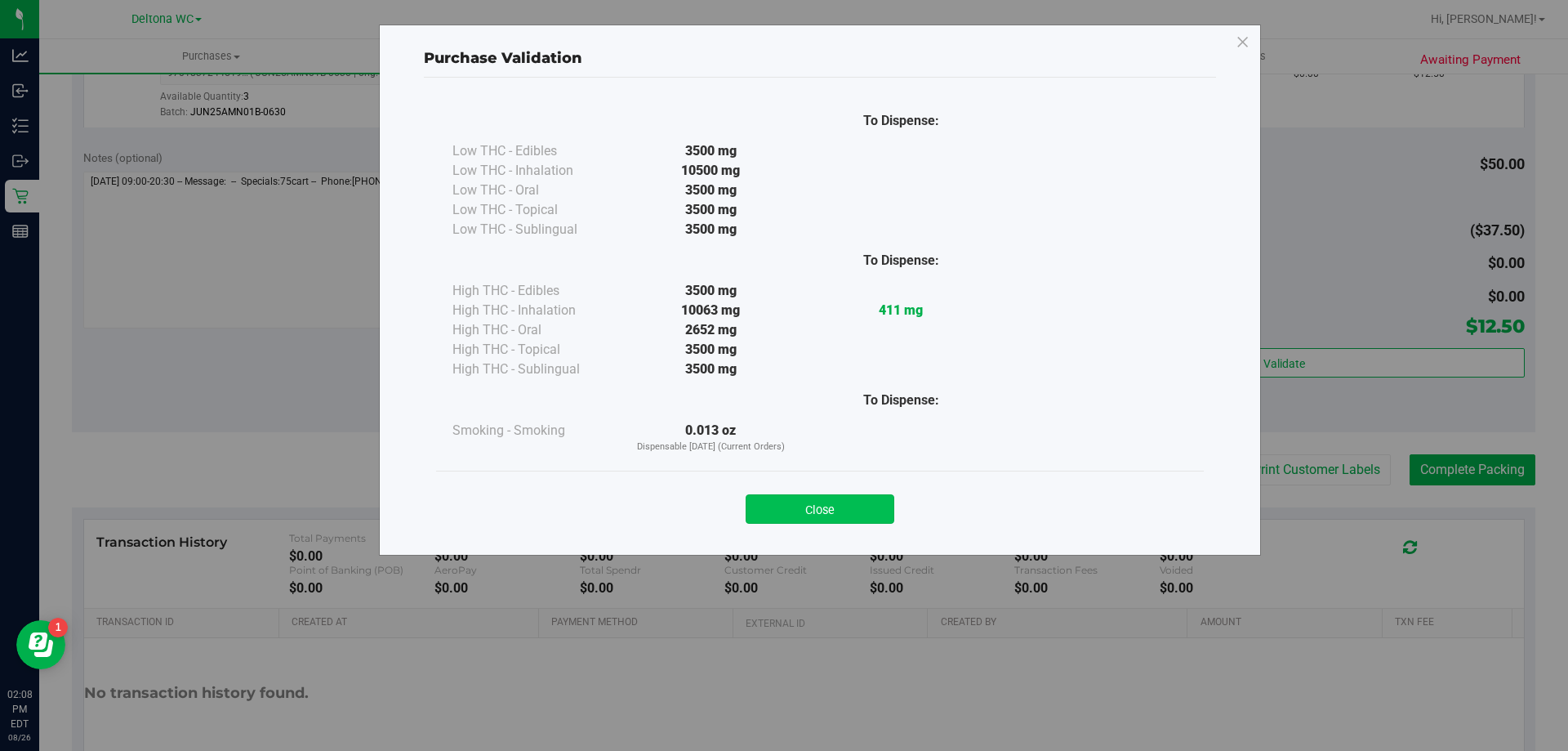
click at [838, 502] on button "Close" at bounding box center [820, 509] width 149 height 30
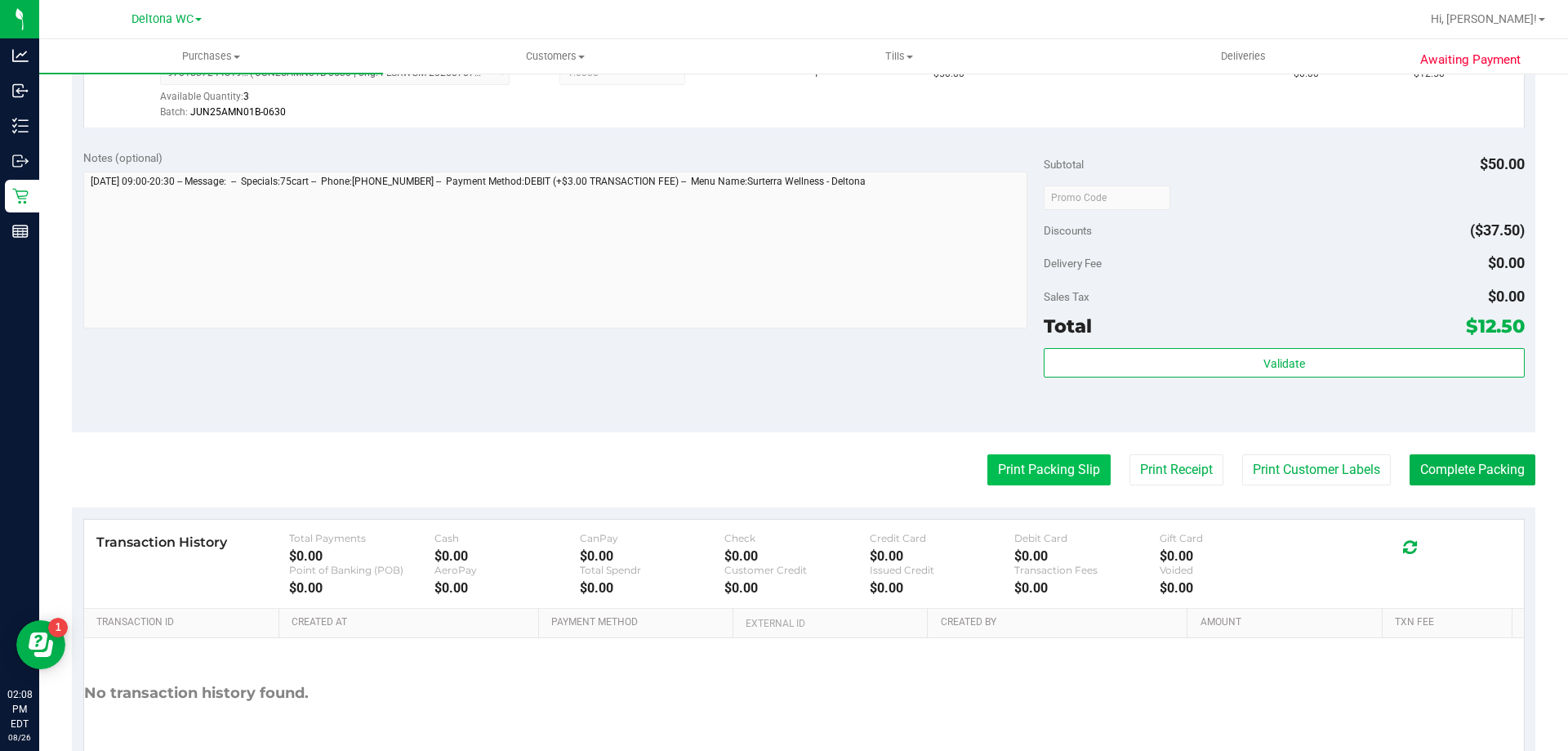
click at [988, 467] on button "Print Packing Slip" at bounding box center [1049, 469] width 123 height 31
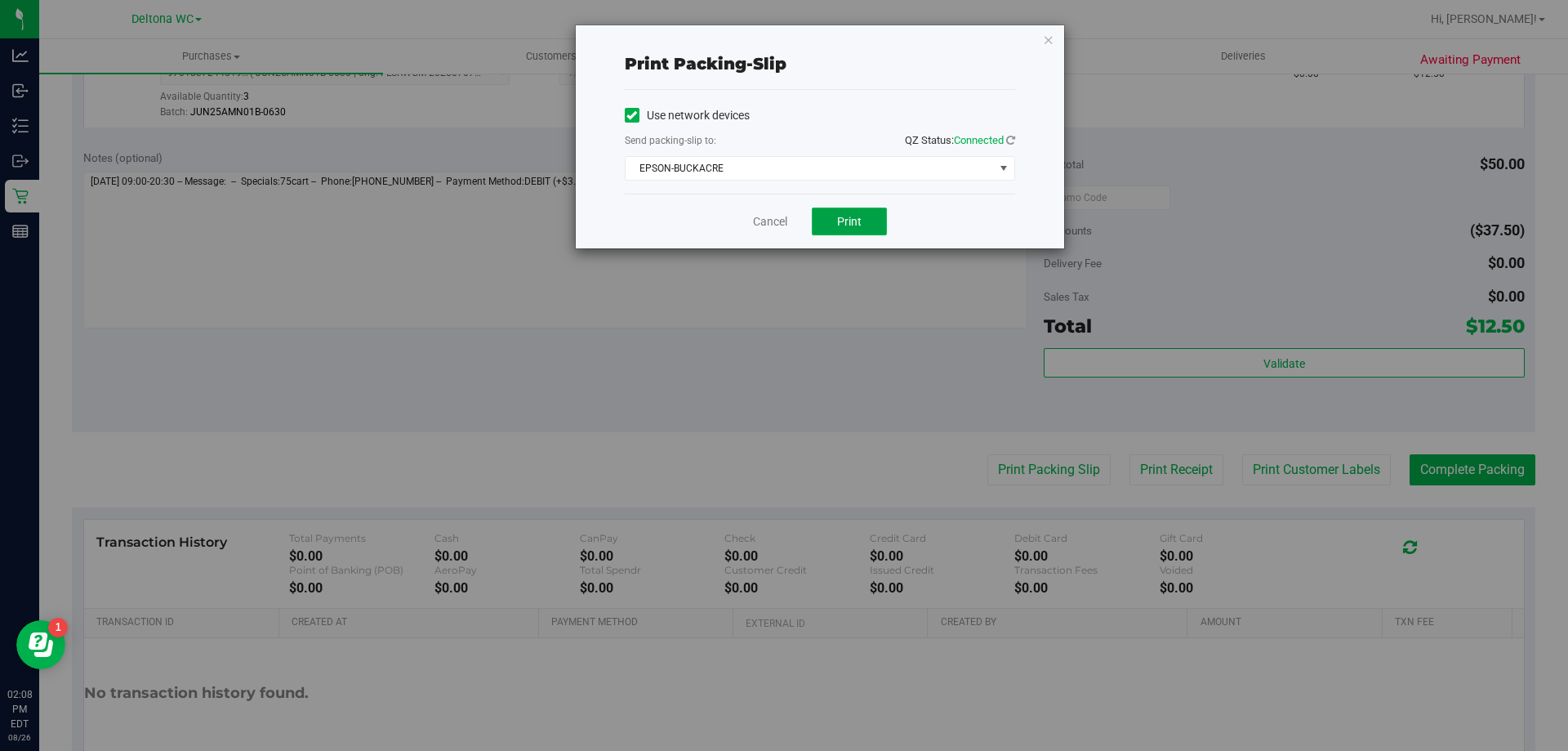
click at [850, 219] on span "Print" at bounding box center [849, 221] width 25 height 13
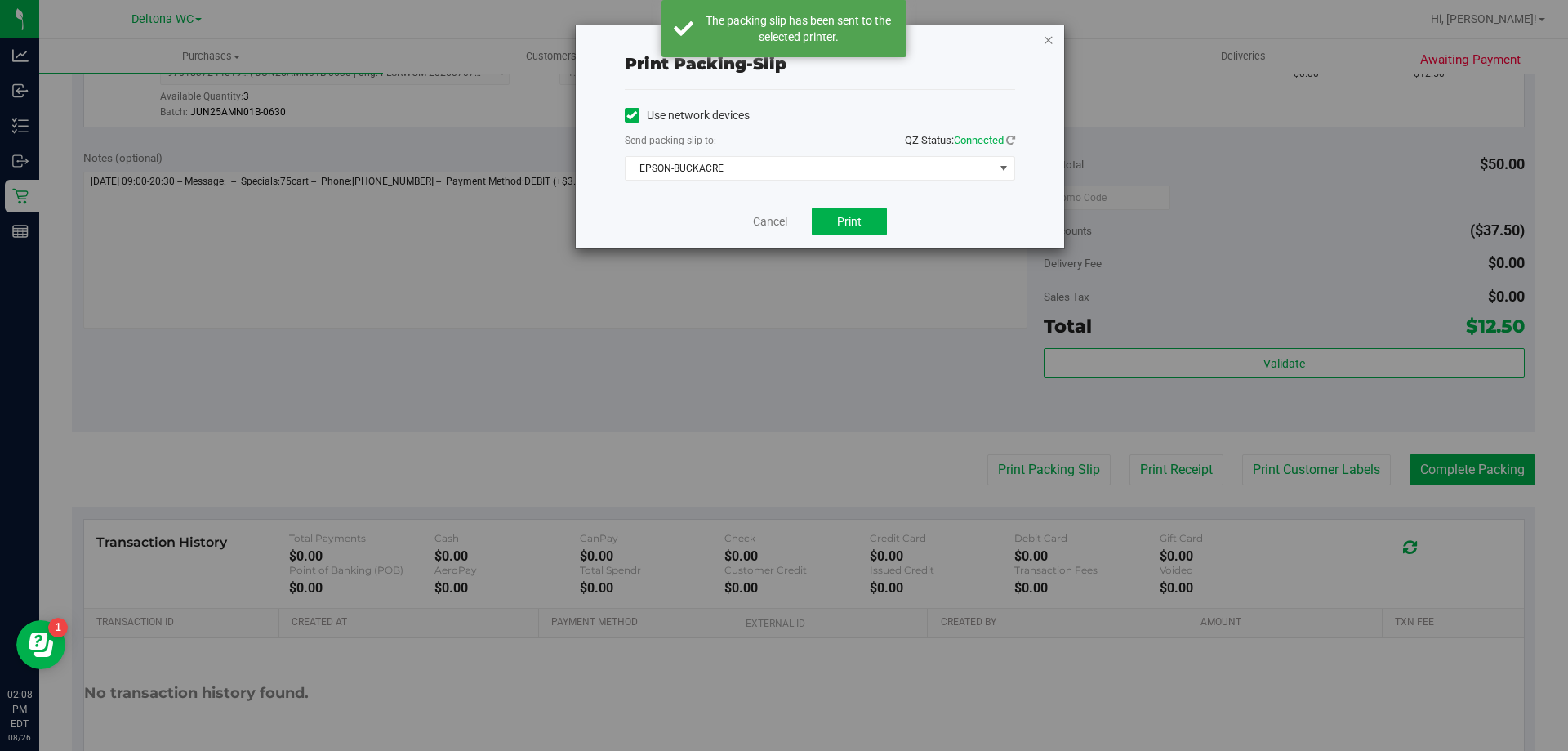
click at [1052, 41] on icon "button" at bounding box center [1049, 39] width 11 height 20
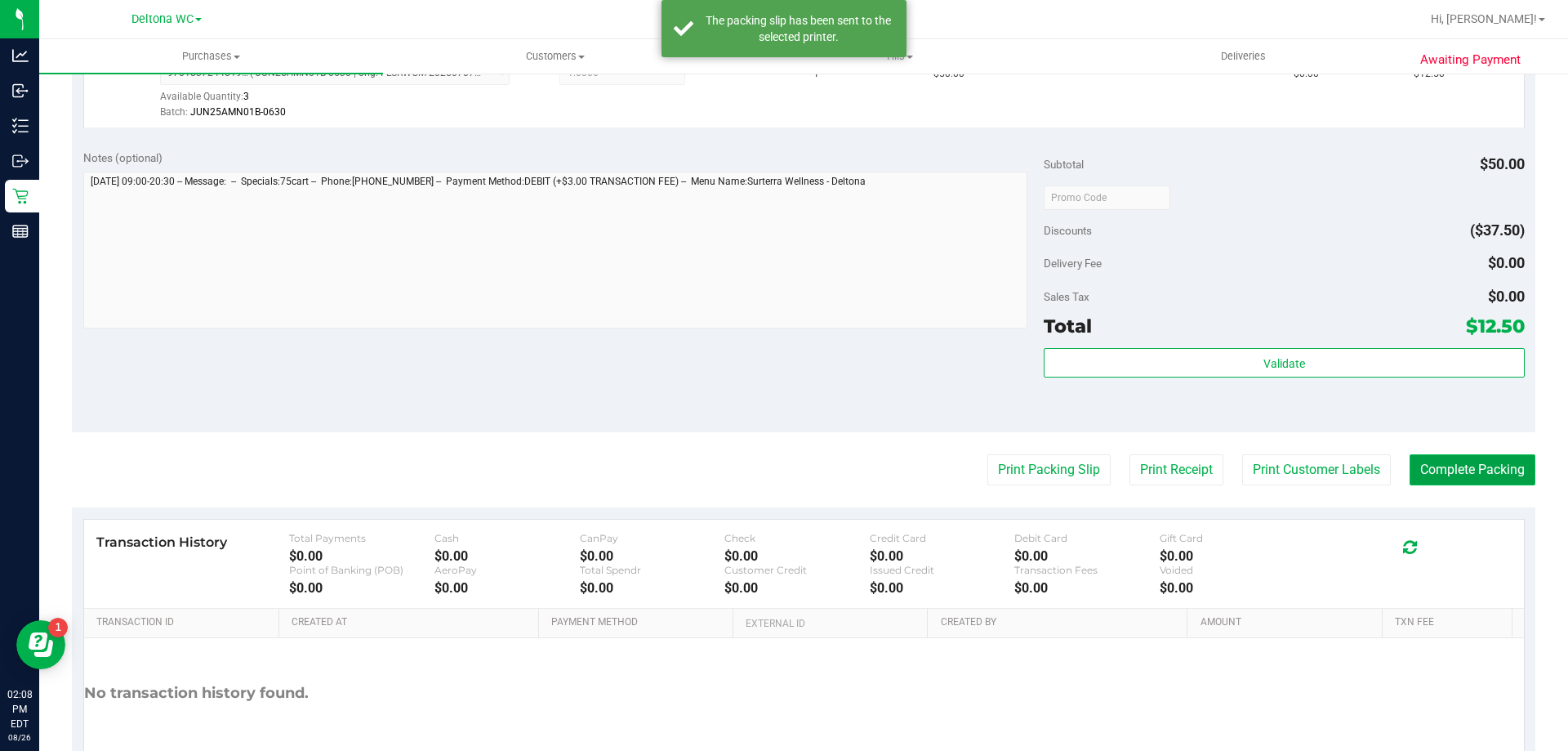
click at [1454, 472] on button "Complete Packing" at bounding box center [1473, 469] width 126 height 31
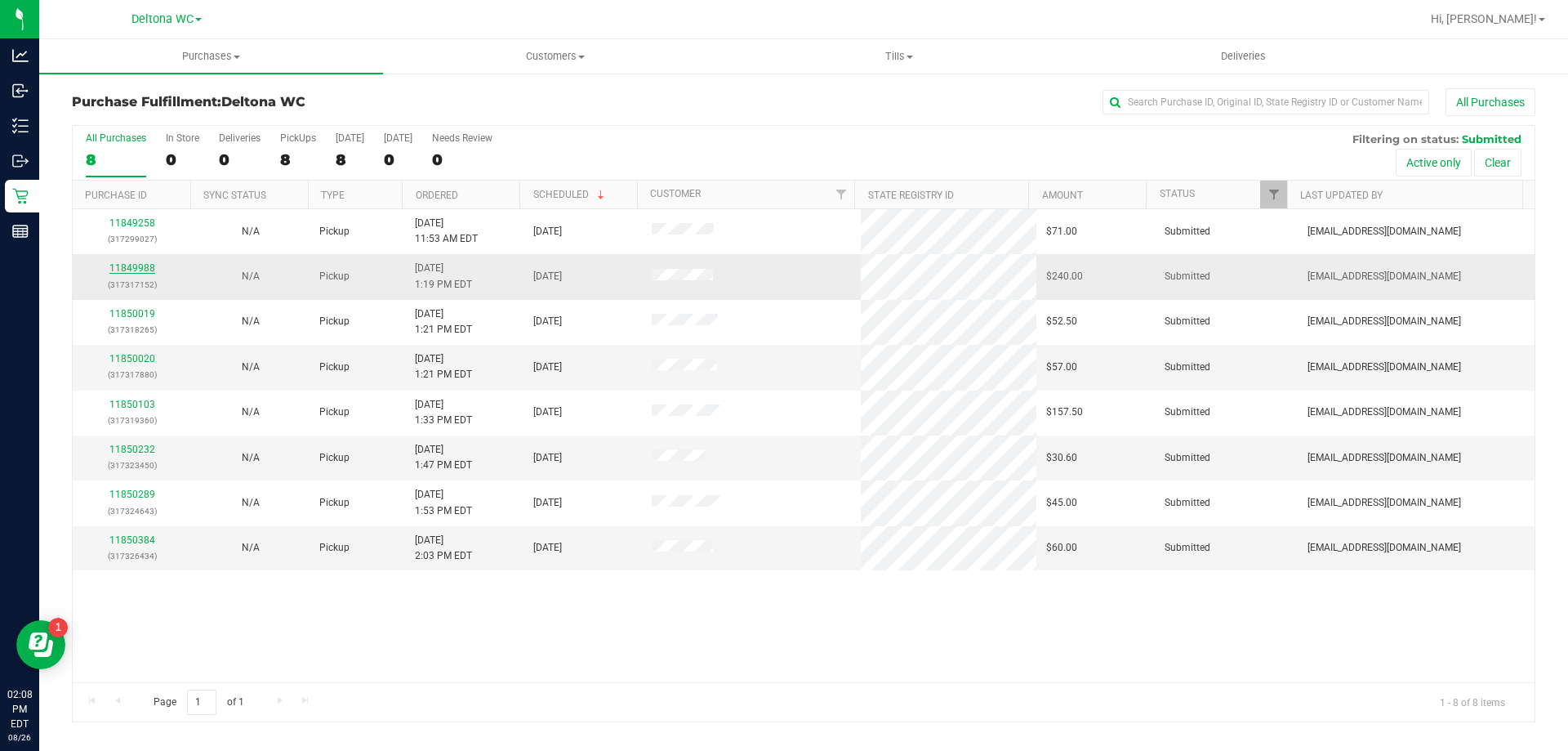
click at [143, 269] on link "11849988" at bounding box center [133, 268] width 46 height 11
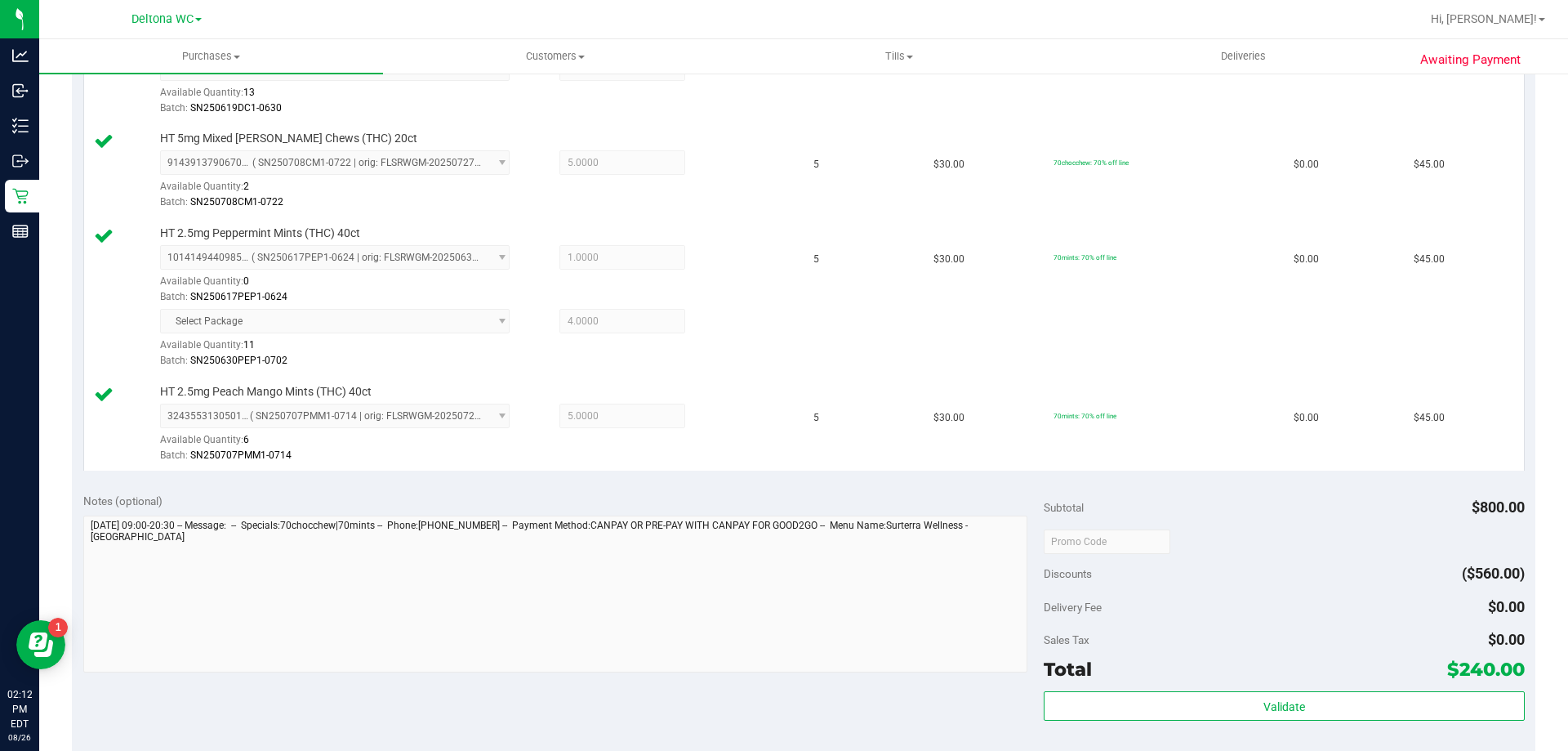
scroll to position [654, 0]
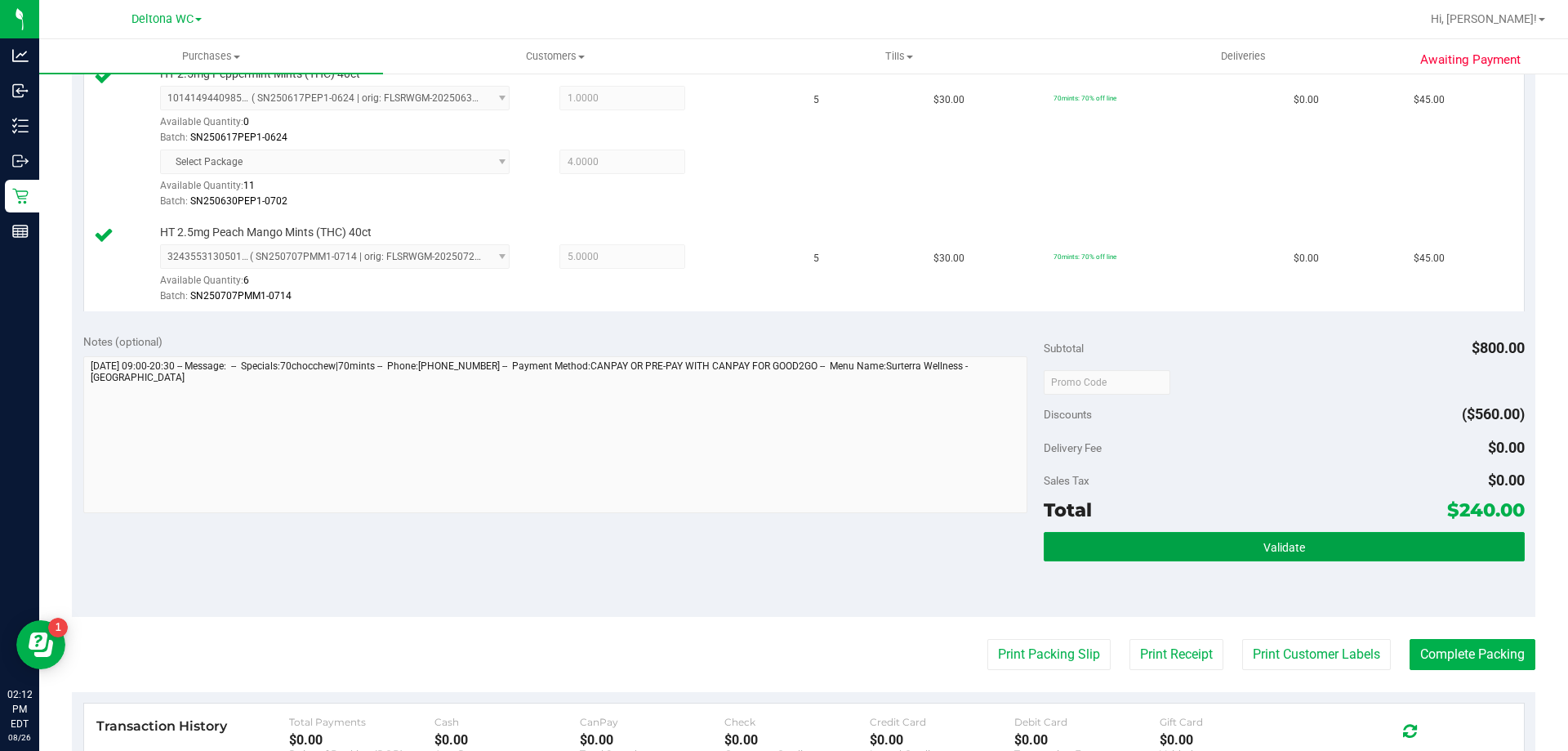
click at [1208, 534] on button "Validate" at bounding box center [1284, 546] width 480 height 30
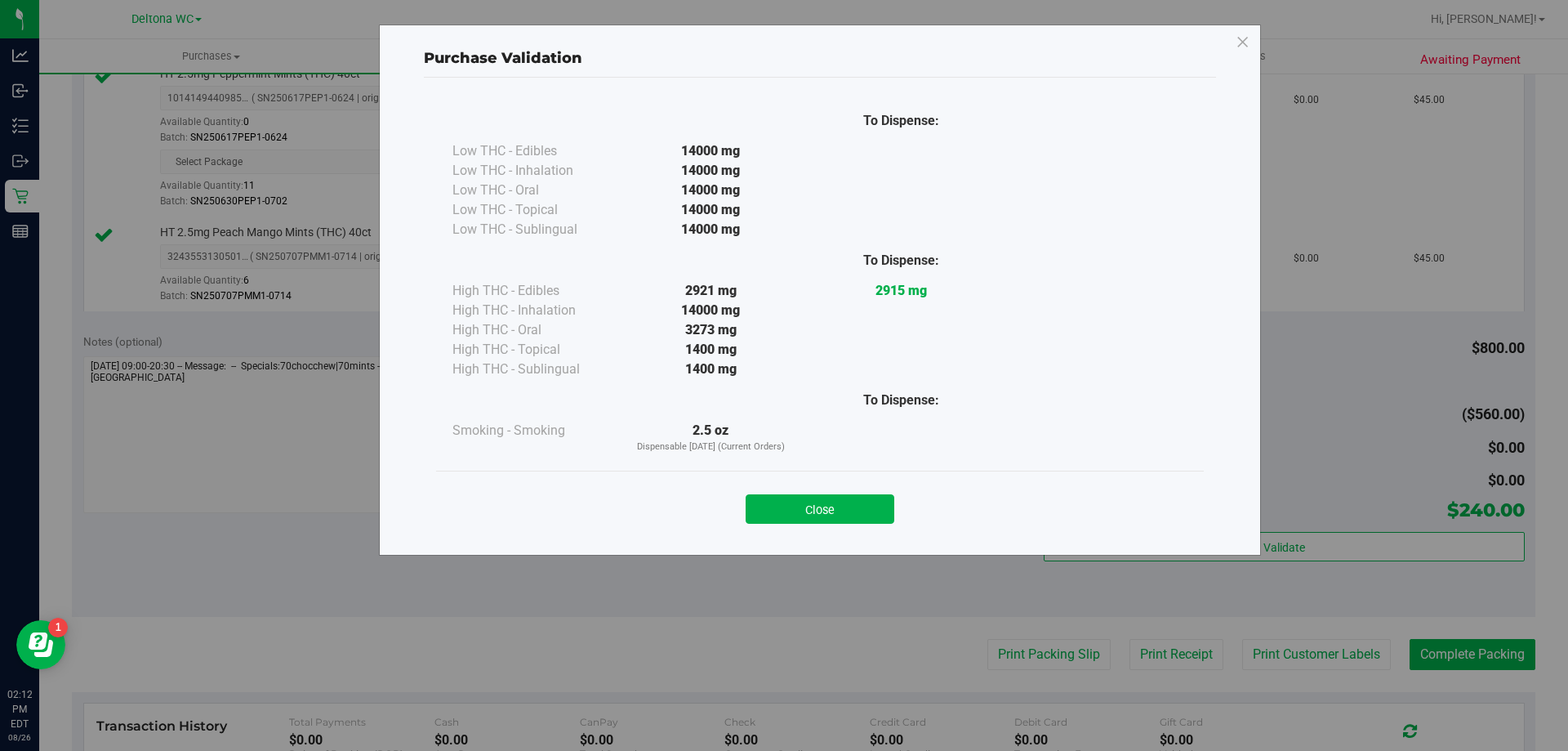
click at [800, 497] on button "Close" at bounding box center [820, 509] width 149 height 30
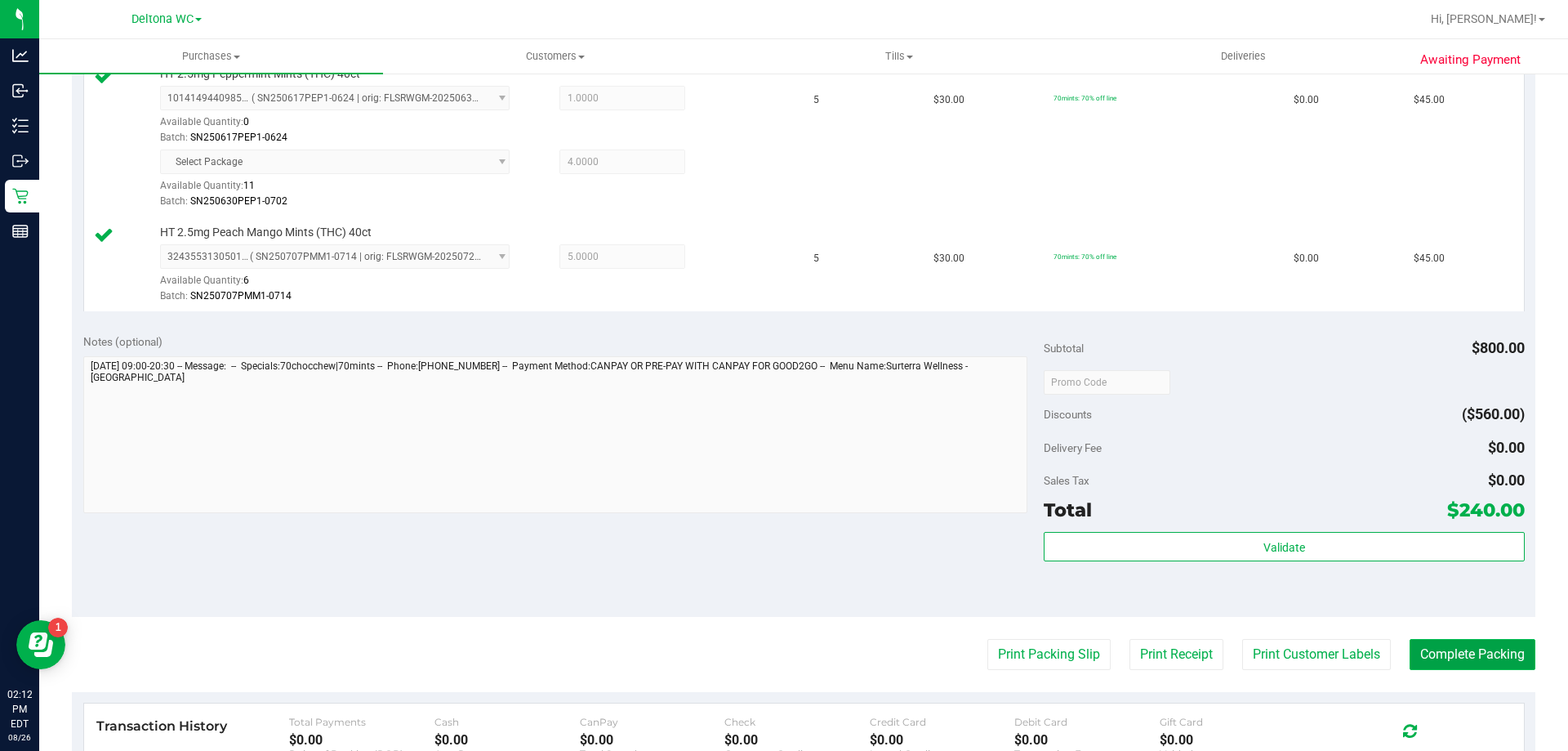
click at [1449, 653] on button "Complete Packing" at bounding box center [1473, 654] width 126 height 31
click at [1033, 666] on button "Print Packing Slip" at bounding box center [1035, 654] width 123 height 31
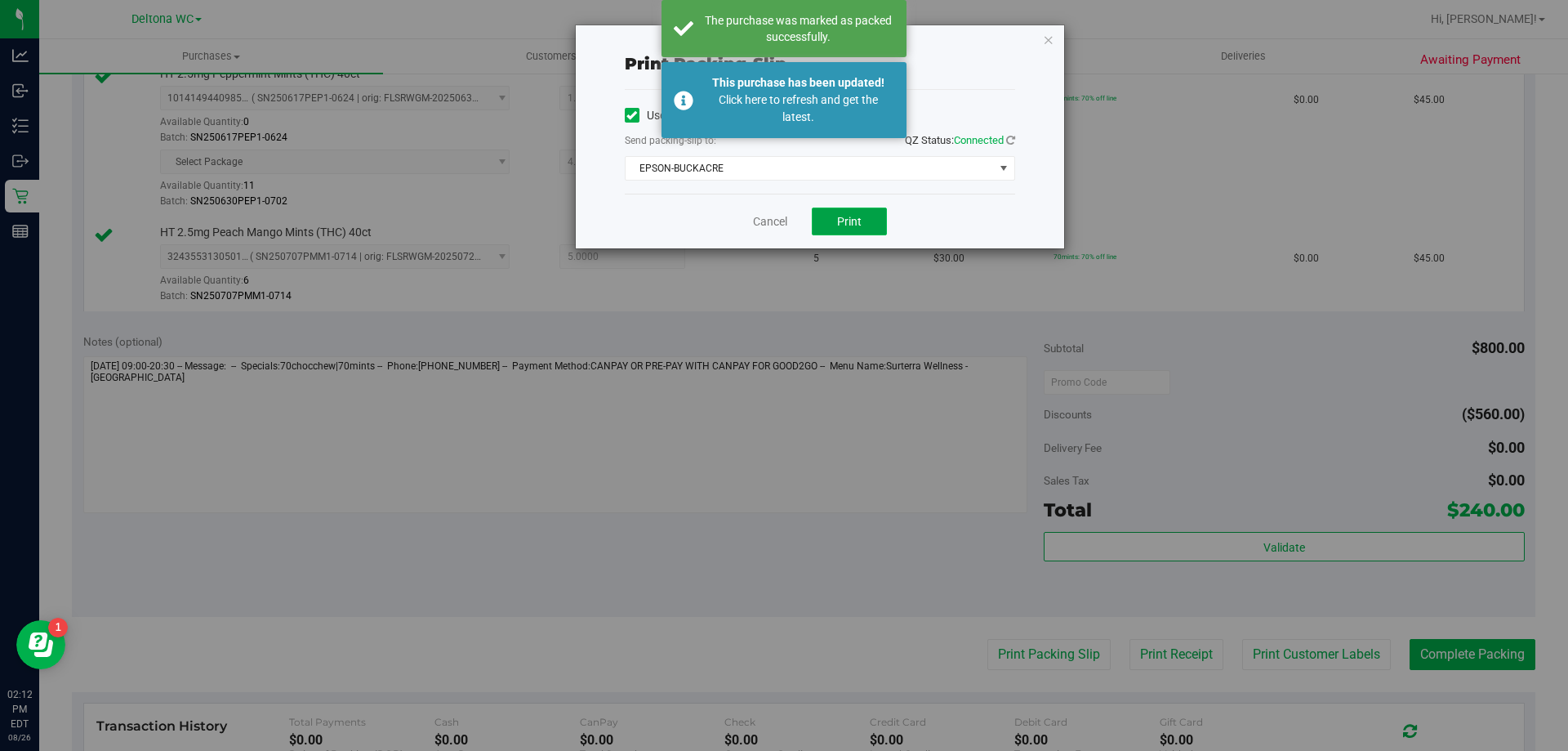
click at [877, 230] on button "Print" at bounding box center [849, 220] width 75 height 28
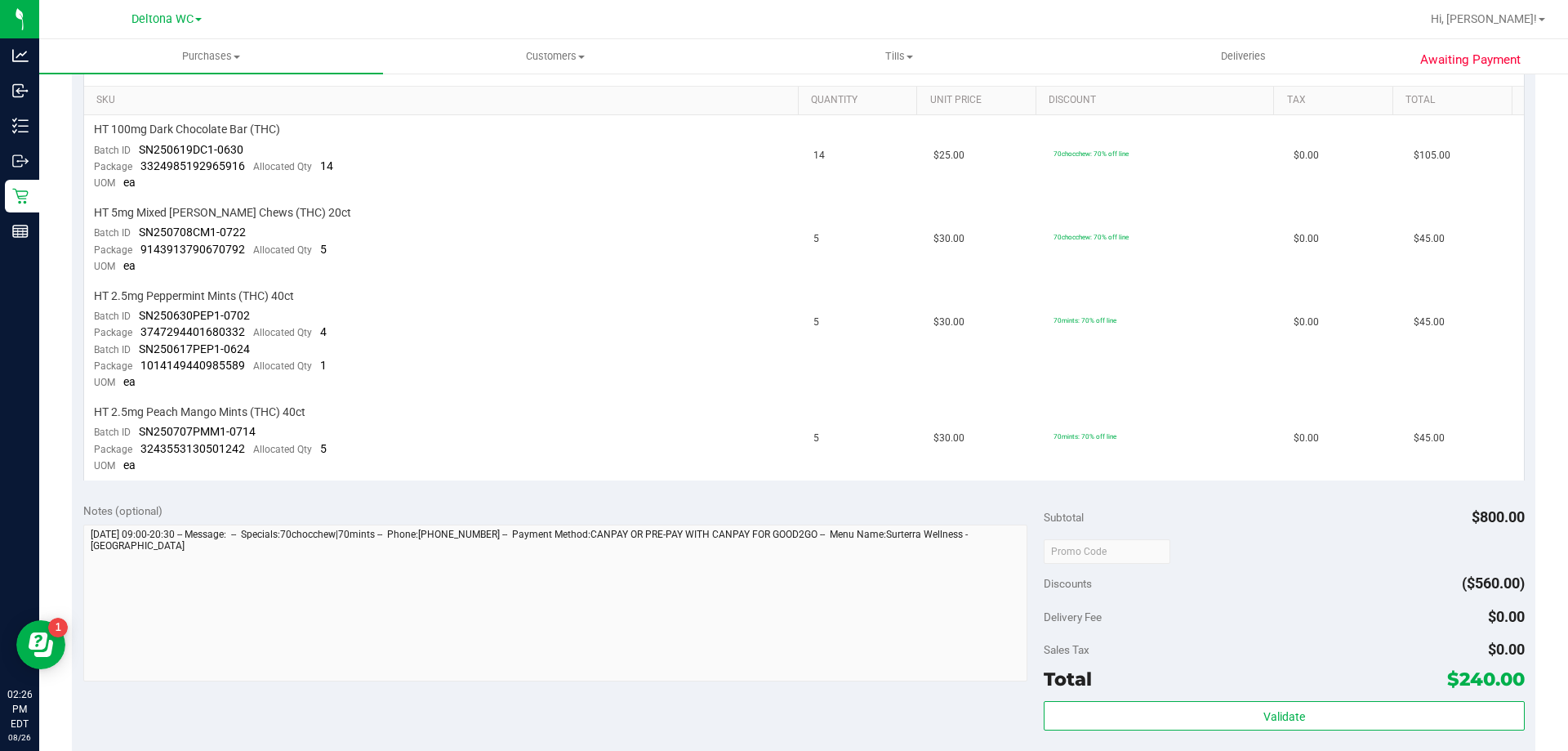
scroll to position [817, 0]
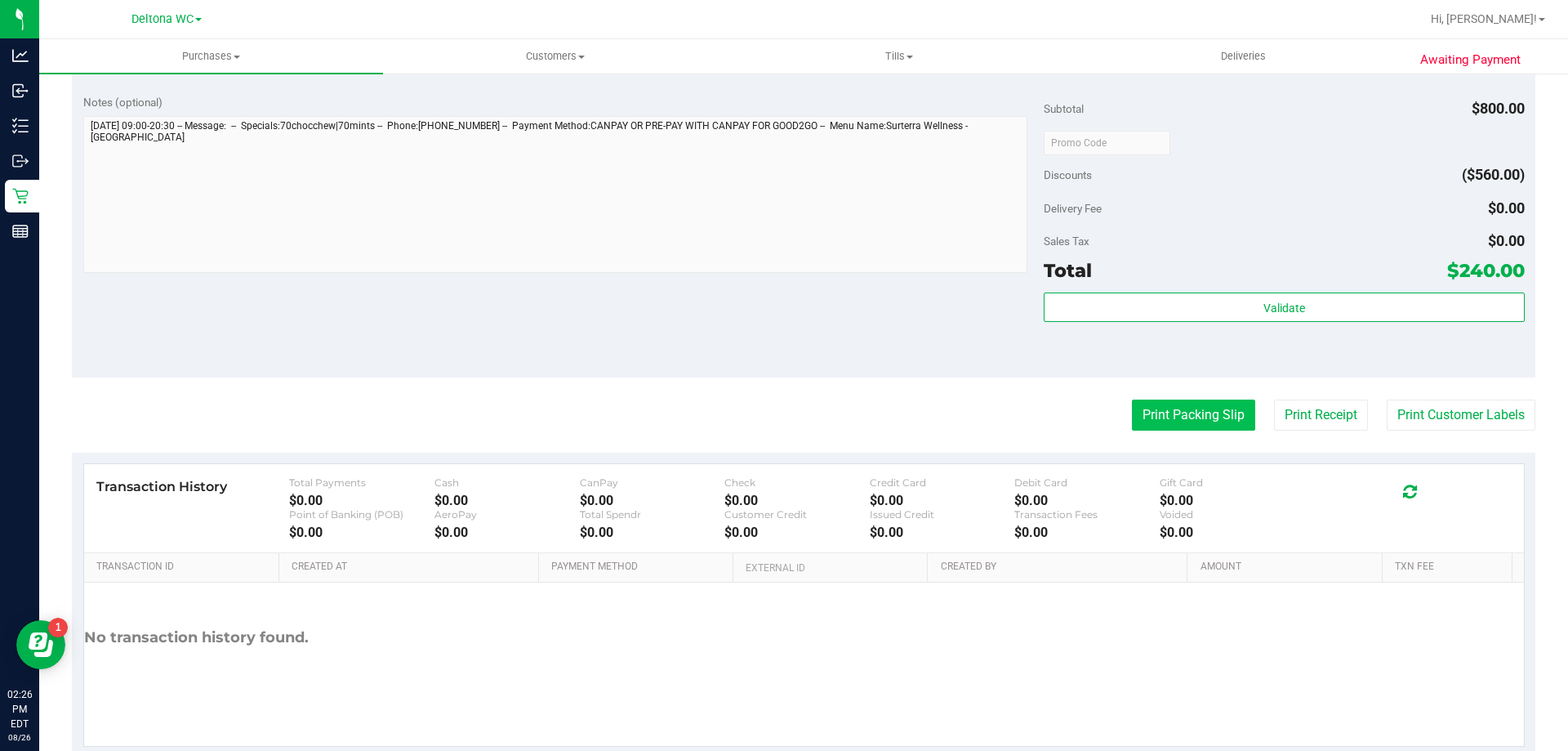
click at [1191, 408] on button "Print Packing Slip" at bounding box center [1193, 415] width 123 height 31
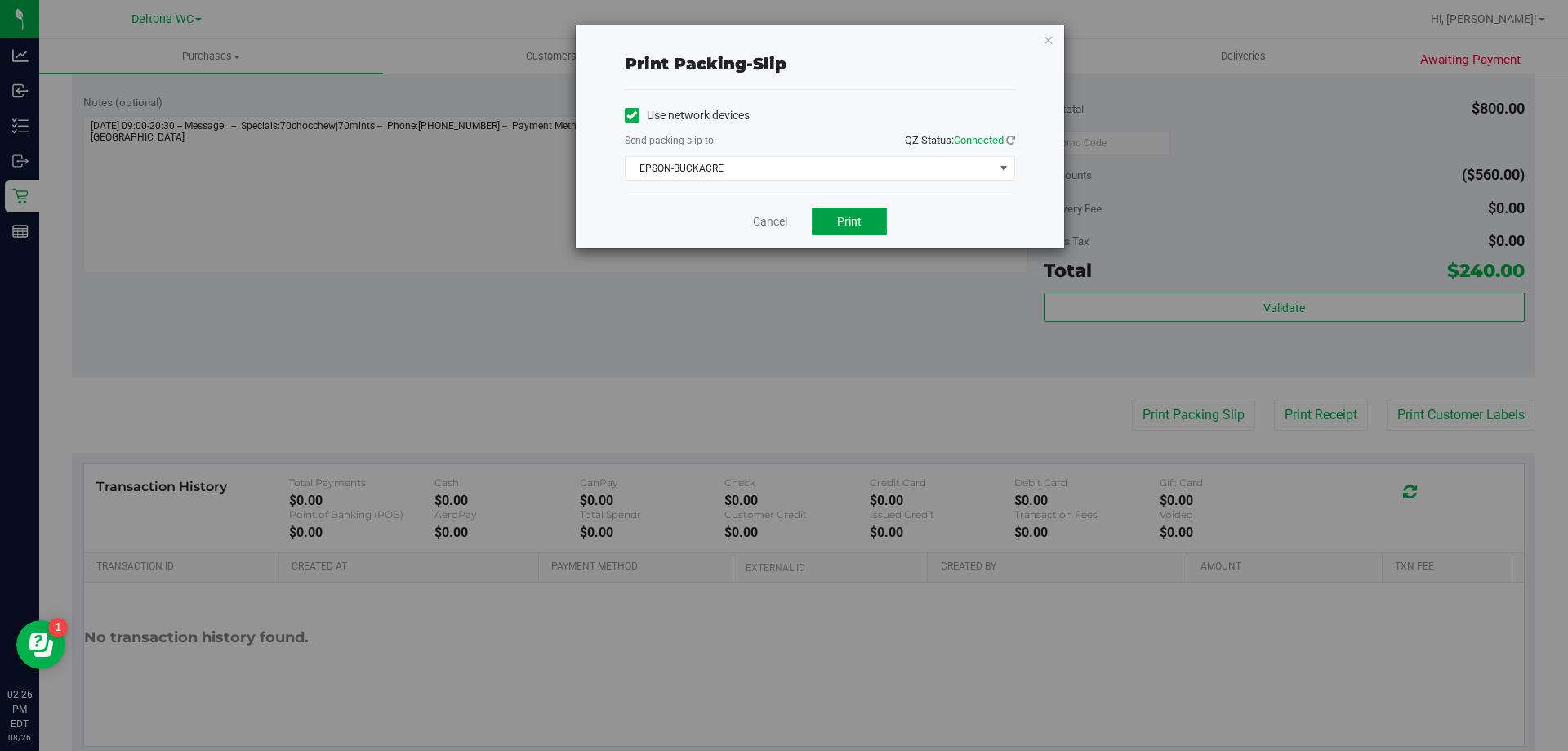
click at [847, 213] on button "Print" at bounding box center [849, 220] width 75 height 28
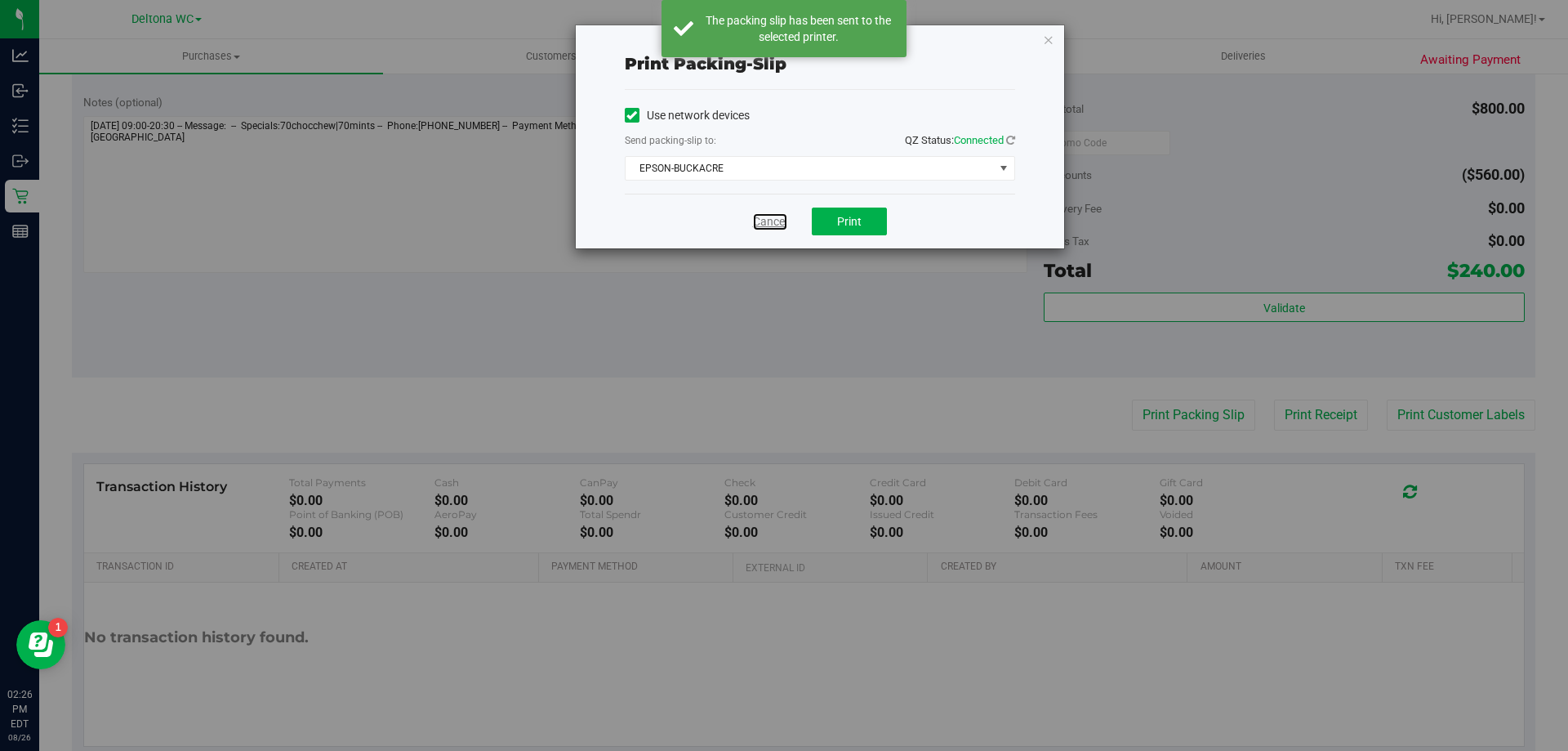
drag, startPoint x: 764, startPoint y: 217, endPoint x: 957, endPoint y: 227, distance: 193.3
click at [765, 217] on link "Cancel" at bounding box center [770, 221] width 34 height 17
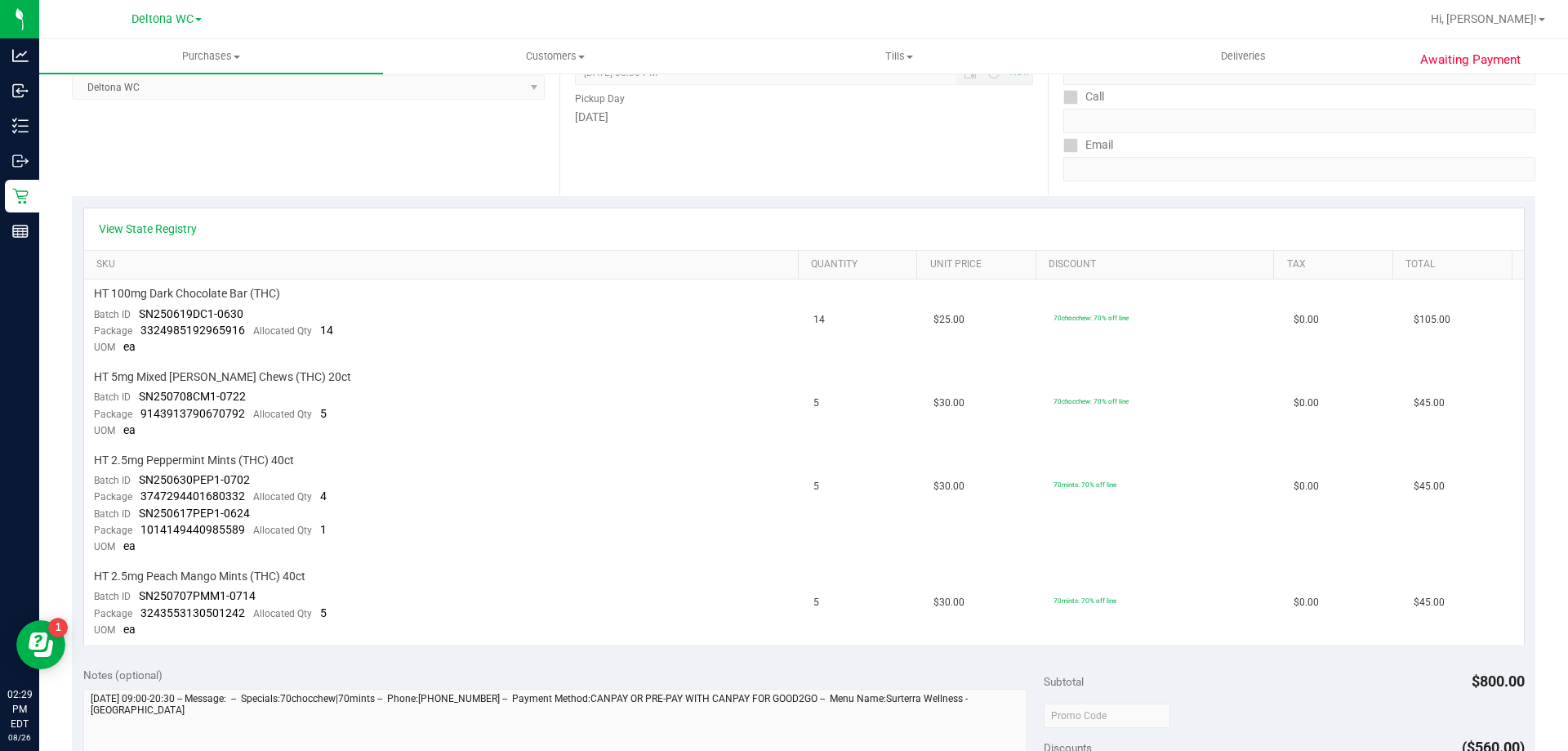
scroll to position [0, 0]
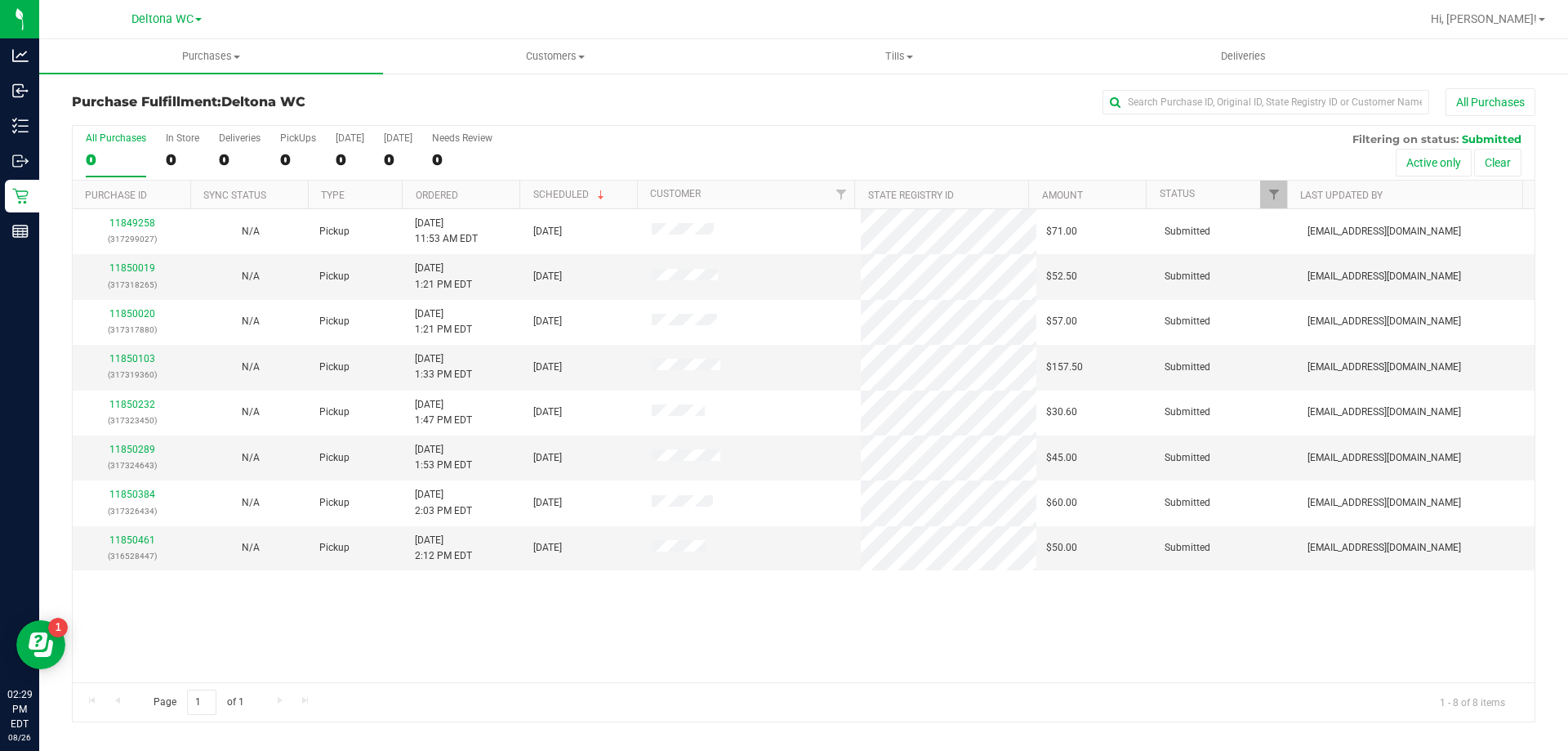
click at [503, 191] on th "Ordered" at bounding box center [460, 195] width 117 height 29
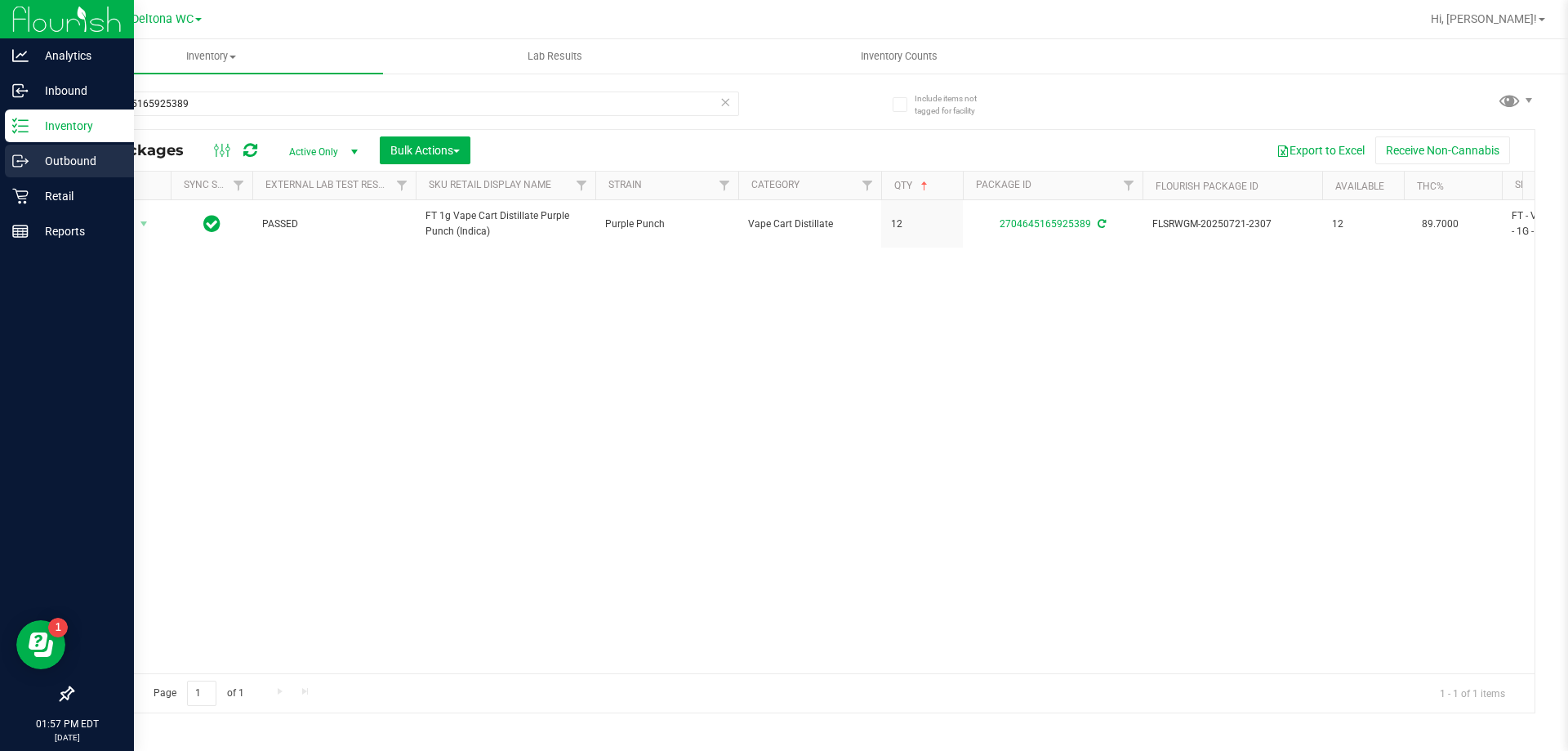
drag, startPoint x: 255, startPoint y: 104, endPoint x: 0, endPoint y: 160, distance: 261.1
click at [0, 162] on div "Analytics Inbound Inventory Outbound Retail Reports 01:57 PM EDT 08/26/2025 08/…" at bounding box center [784, 375] width 1568 height 751
type input "mix"
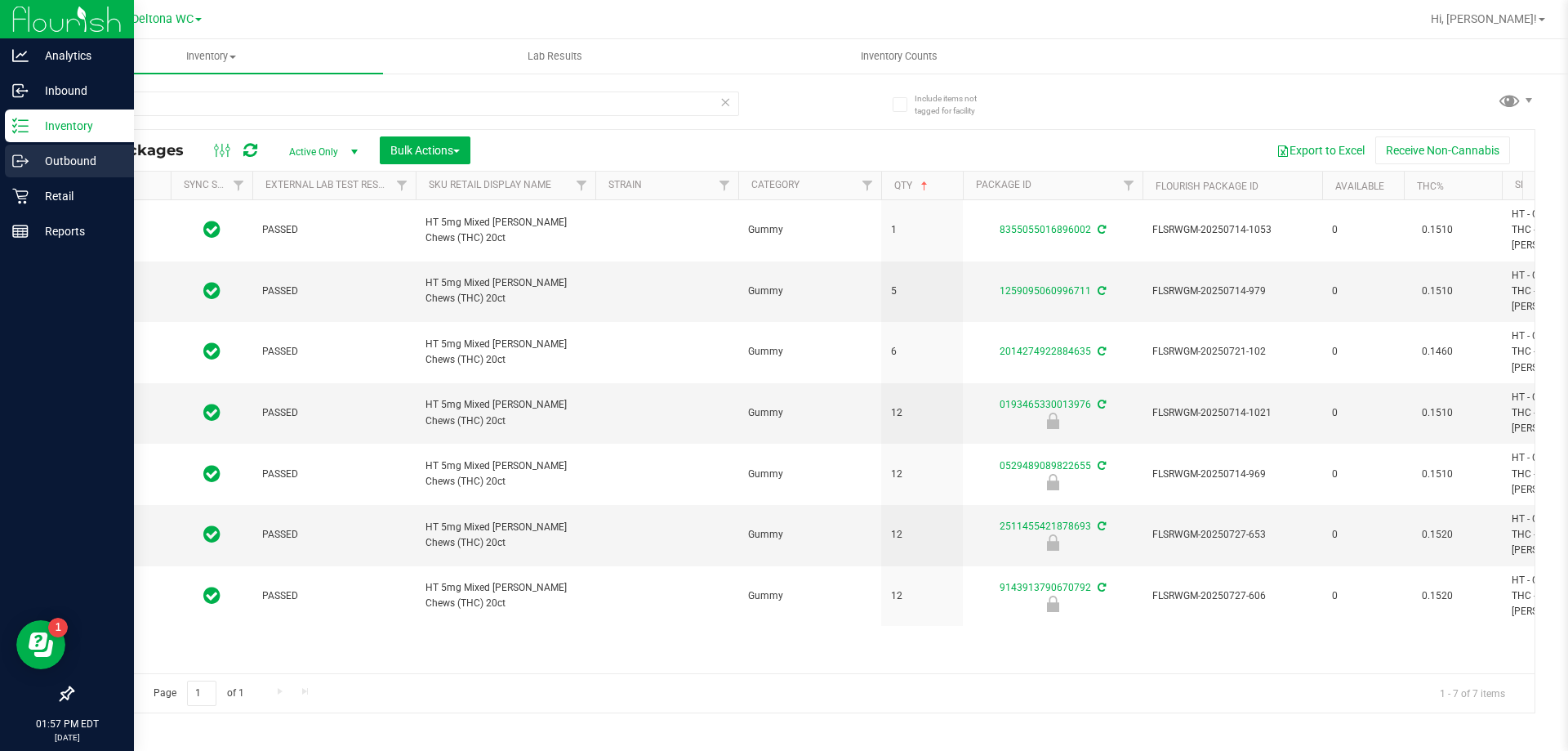
type input "2026-01-11"
type input "2026-01-12"
type input "2026-01-11"
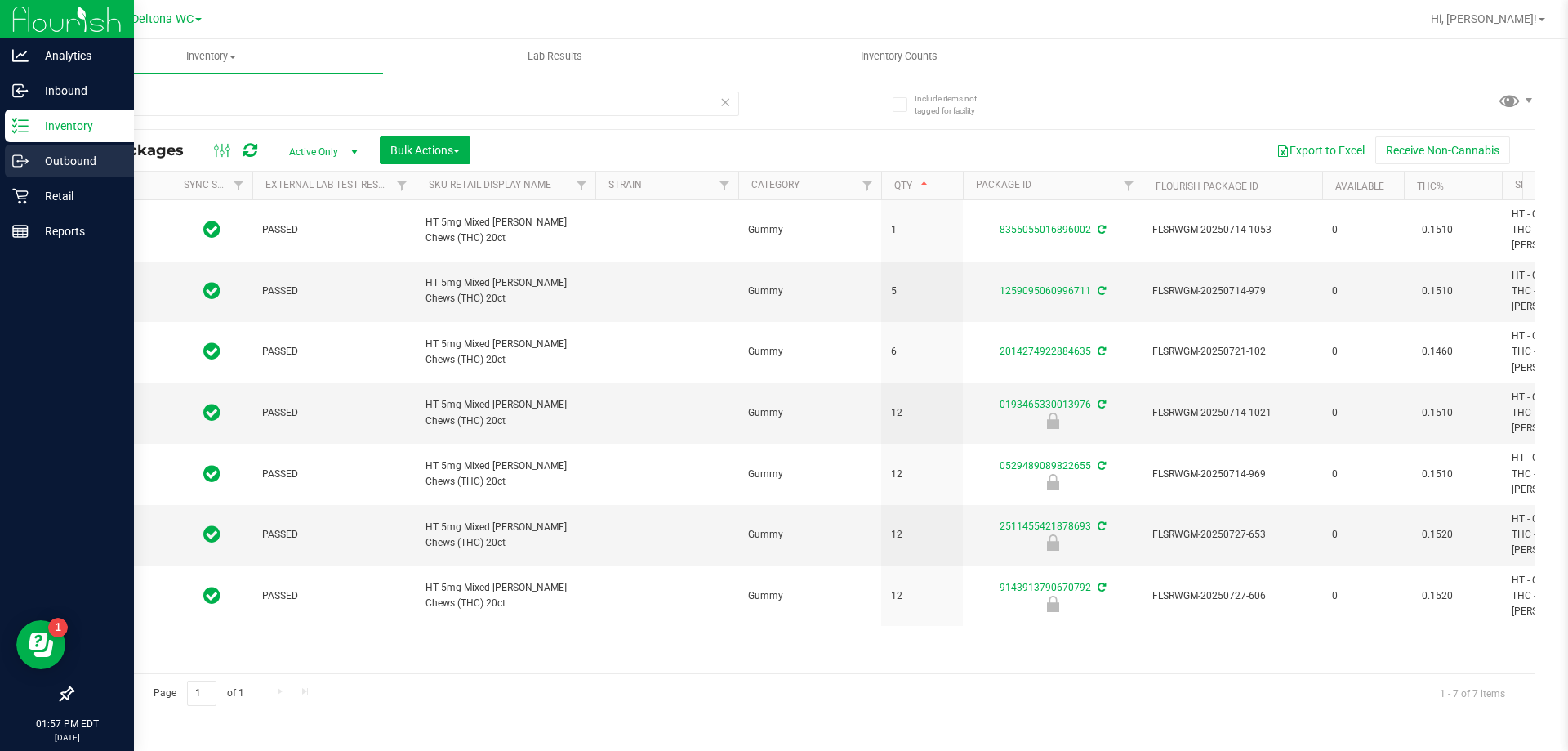
type input "2026-01-18"
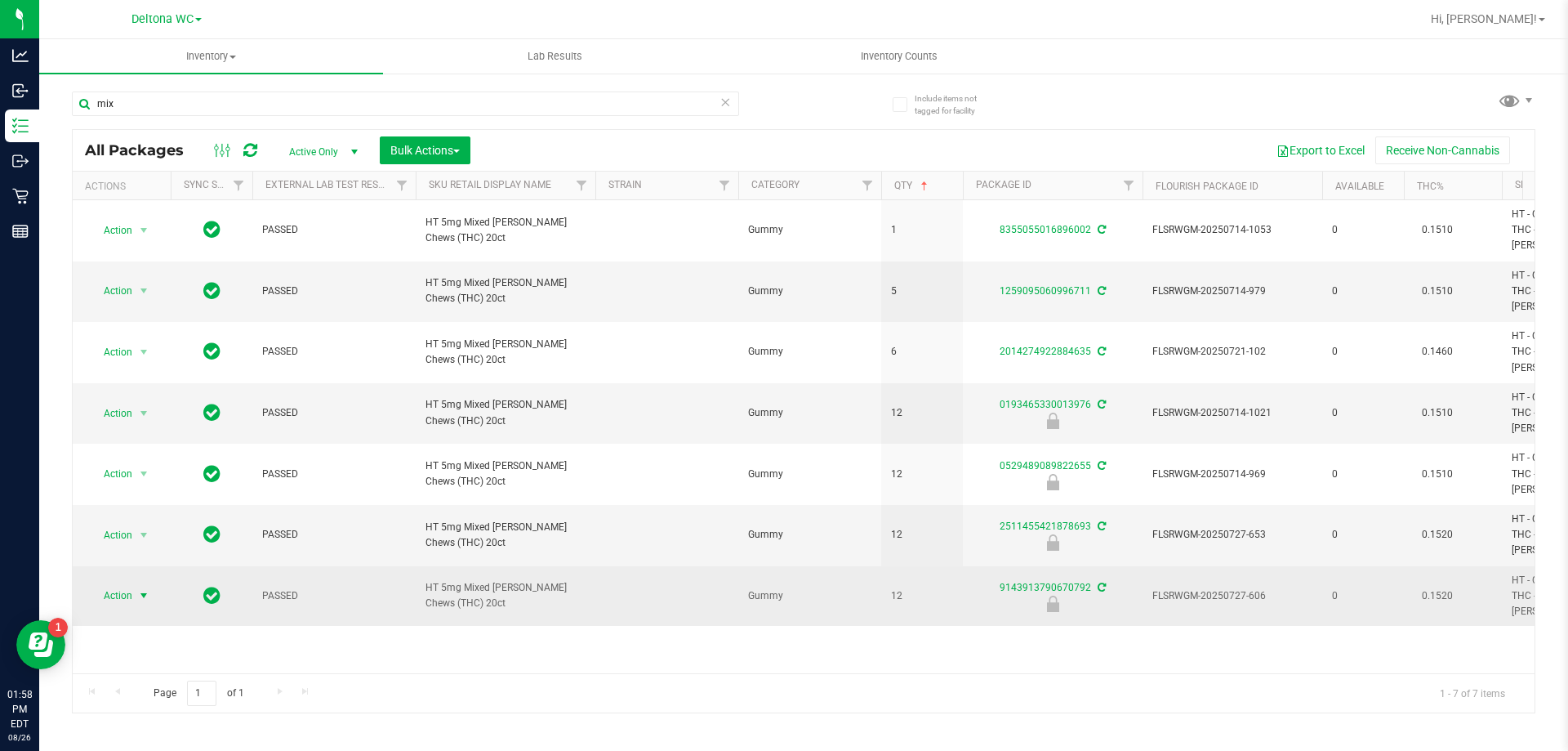
type input "mix"
click at [145, 589] on span "select" at bounding box center [144, 595] width 13 height 13
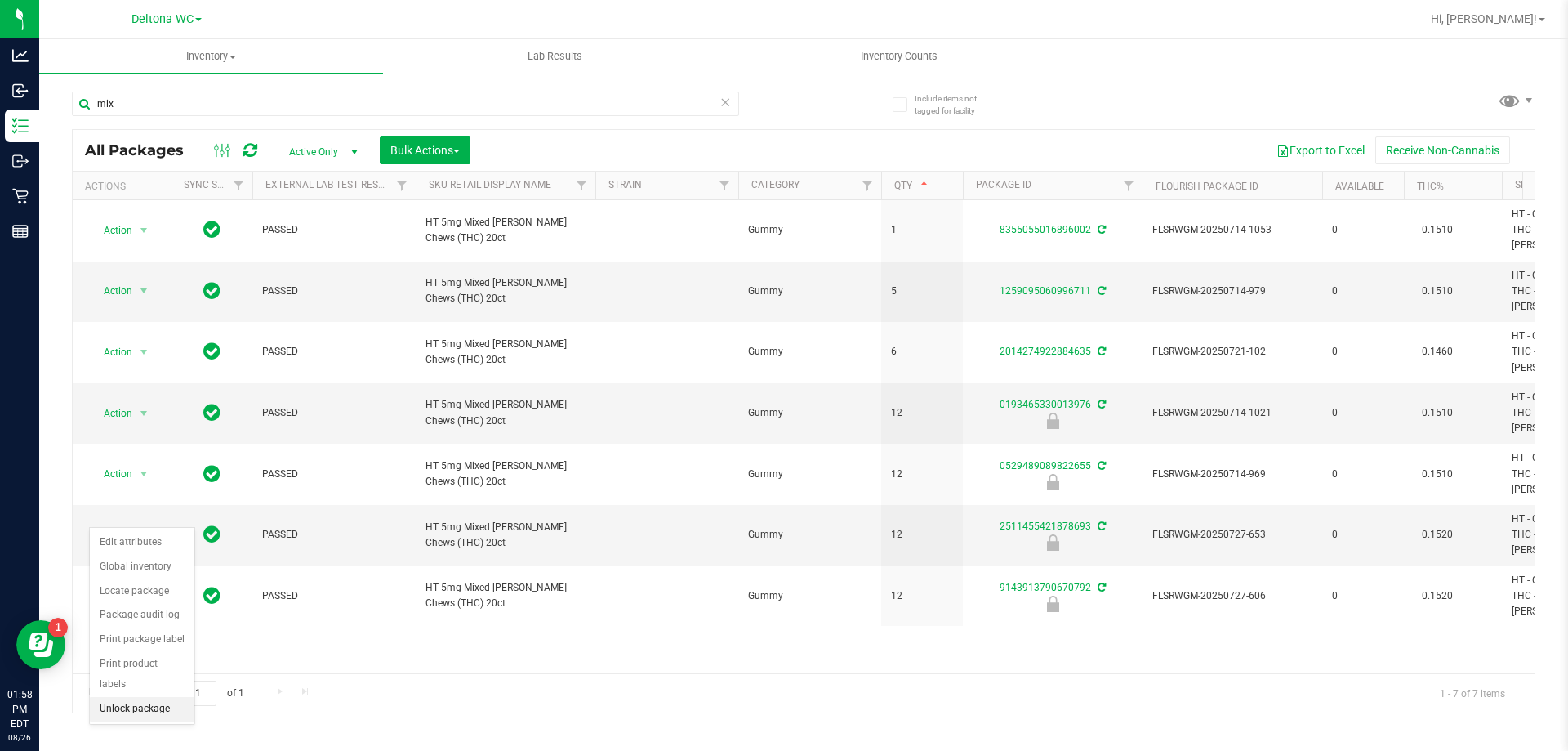
click at [154, 697] on li "Unlock package" at bounding box center [142, 709] width 105 height 25
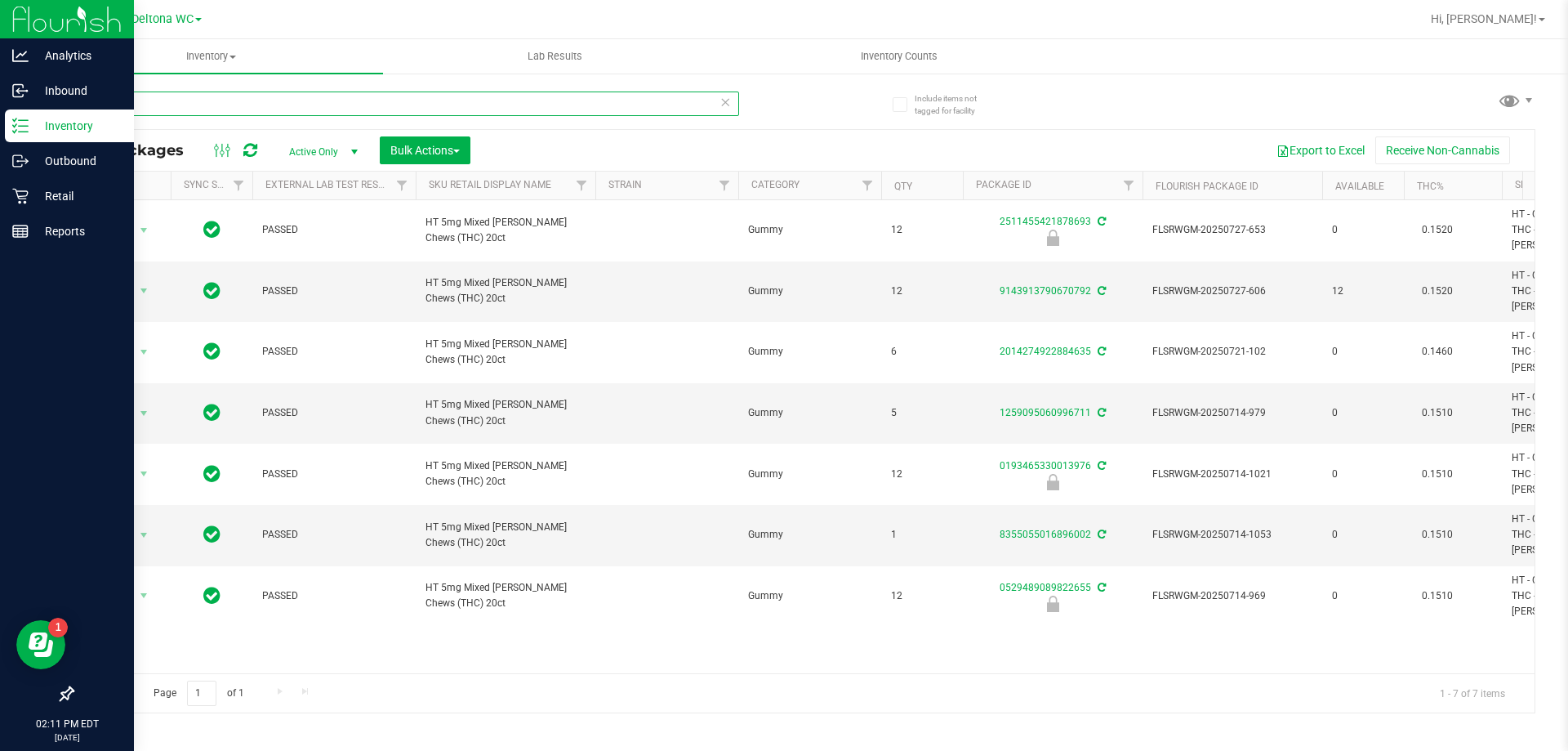
drag, startPoint x: 201, startPoint y: 107, endPoint x: 0, endPoint y: 144, distance: 204.4
click at [0, 144] on div "Analytics Inbound Inventory Outbound Retail Reports 02:11 PM EDT 08/26/2025 08/…" at bounding box center [784, 375] width 1568 height 751
type input "3747294401680332"
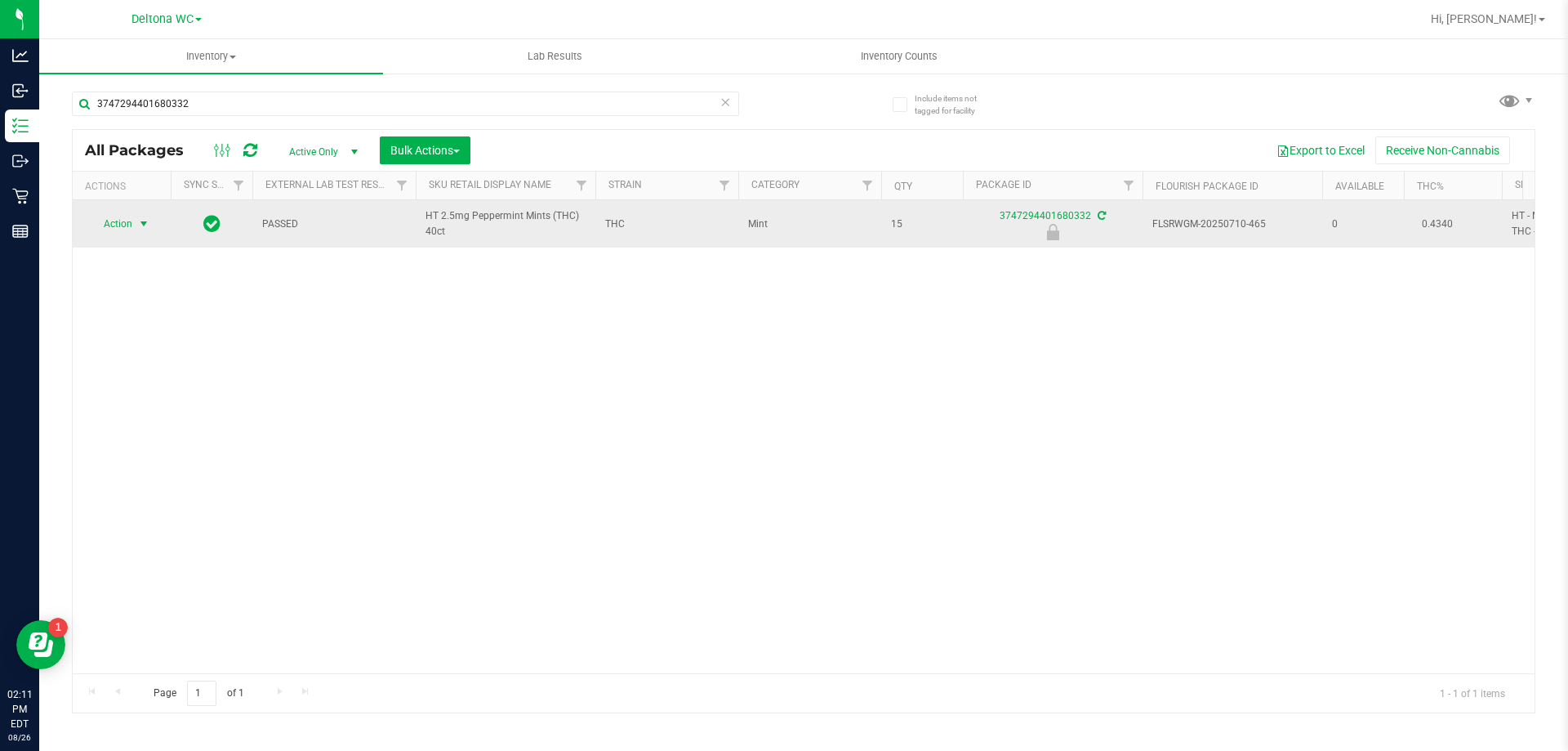
click at [122, 224] on span "Action" at bounding box center [111, 224] width 44 height 23
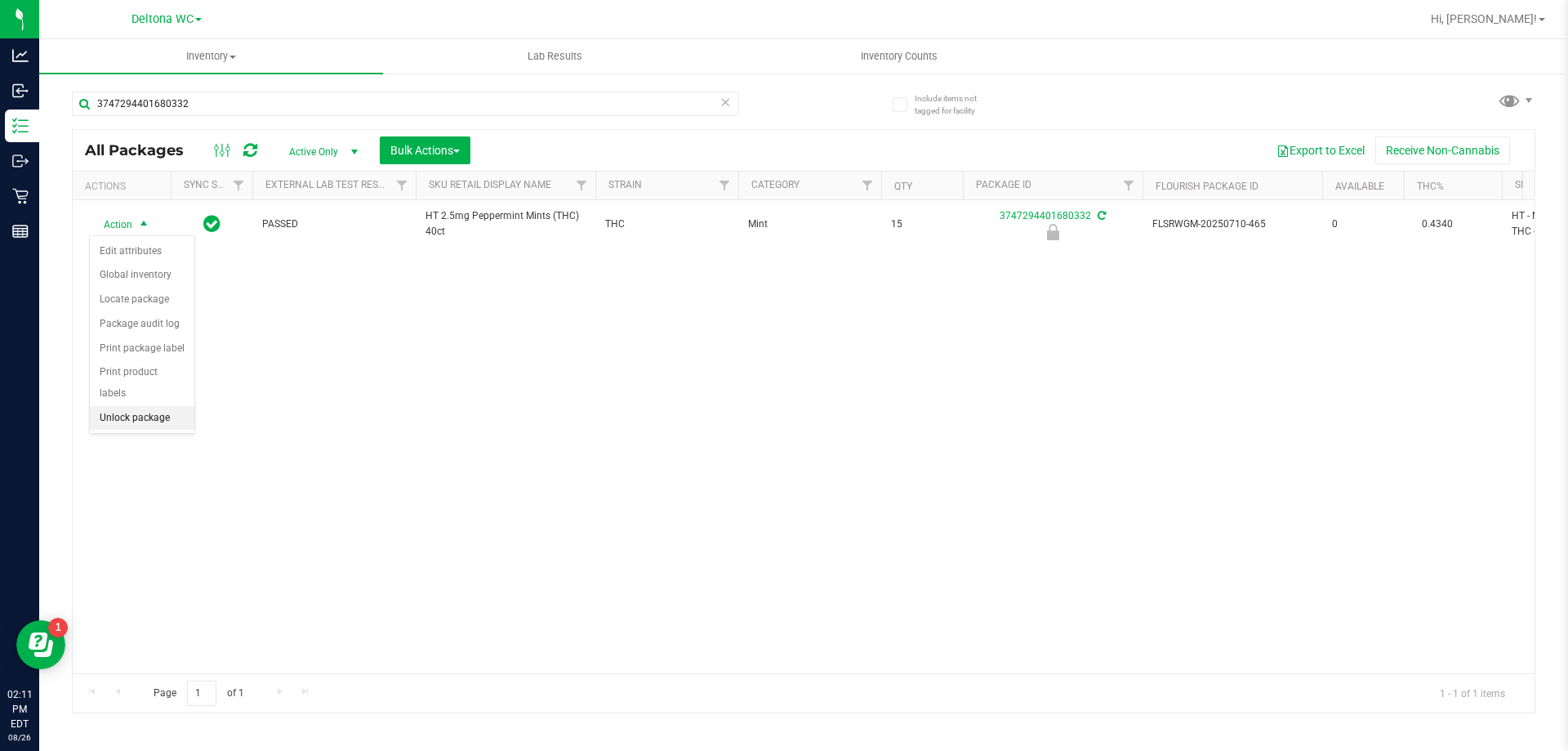
click at [159, 406] on li "Unlock package" at bounding box center [142, 418] width 105 height 25
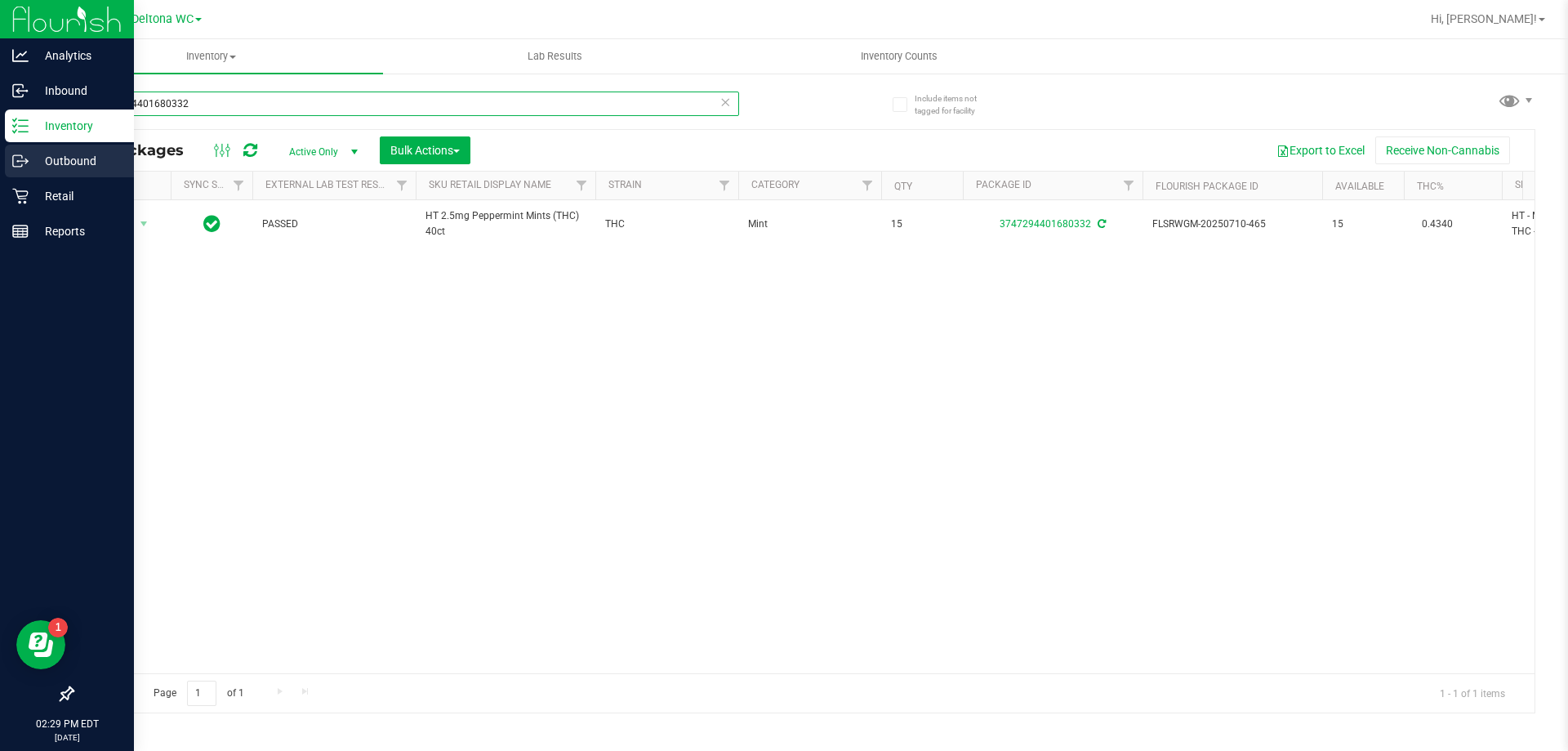
drag, startPoint x: 232, startPoint y: 95, endPoint x: 3, endPoint y: 153, distance: 236.2
click at [3, 153] on div "Analytics Inbound Inventory Outbound Retail Reports 02:29 PM EDT 08/26/2025 08/…" at bounding box center [784, 375] width 1568 height 751
type input "4722129417583803"
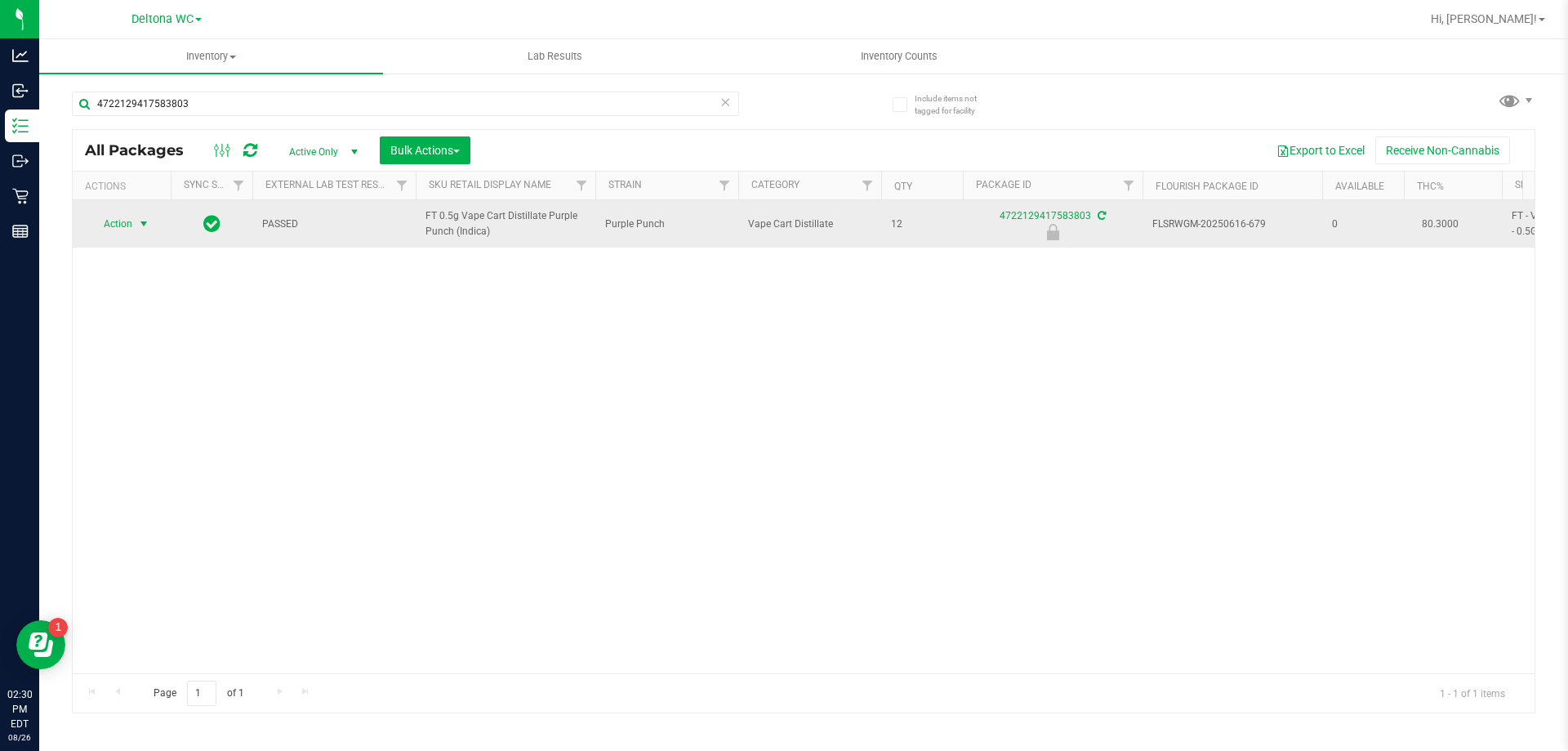
click at [115, 219] on span "Action" at bounding box center [111, 224] width 44 height 23
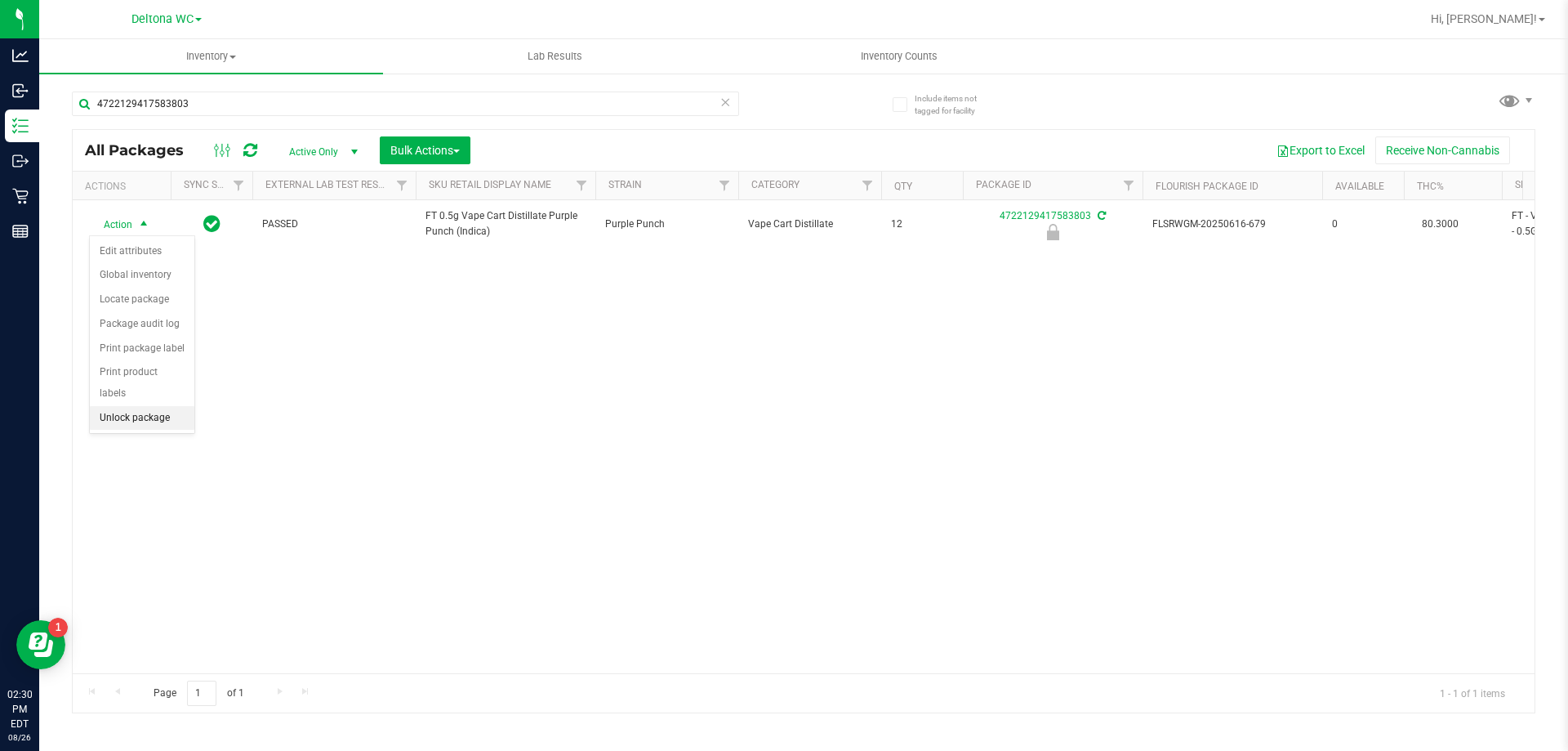
click at [161, 406] on li "Unlock package" at bounding box center [142, 418] width 105 height 25
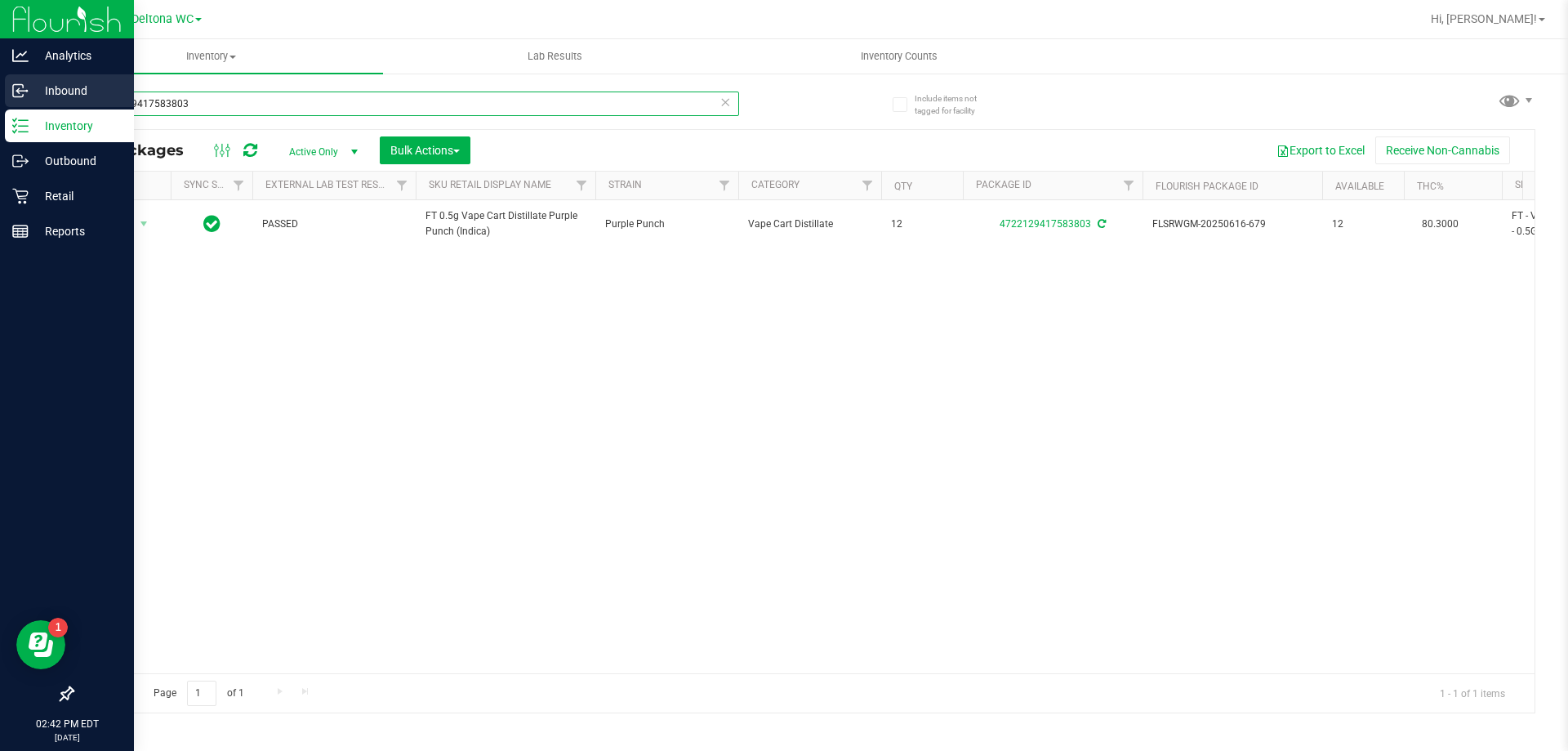
drag, startPoint x: 217, startPoint y: 92, endPoint x: 9, endPoint y: 108, distance: 208.6
click at [3, 129] on div "Analytics Inbound Inventory Outbound Retail Reports 02:42 PM EDT 08/26/2025 08/…" at bounding box center [784, 375] width 1568 height 751
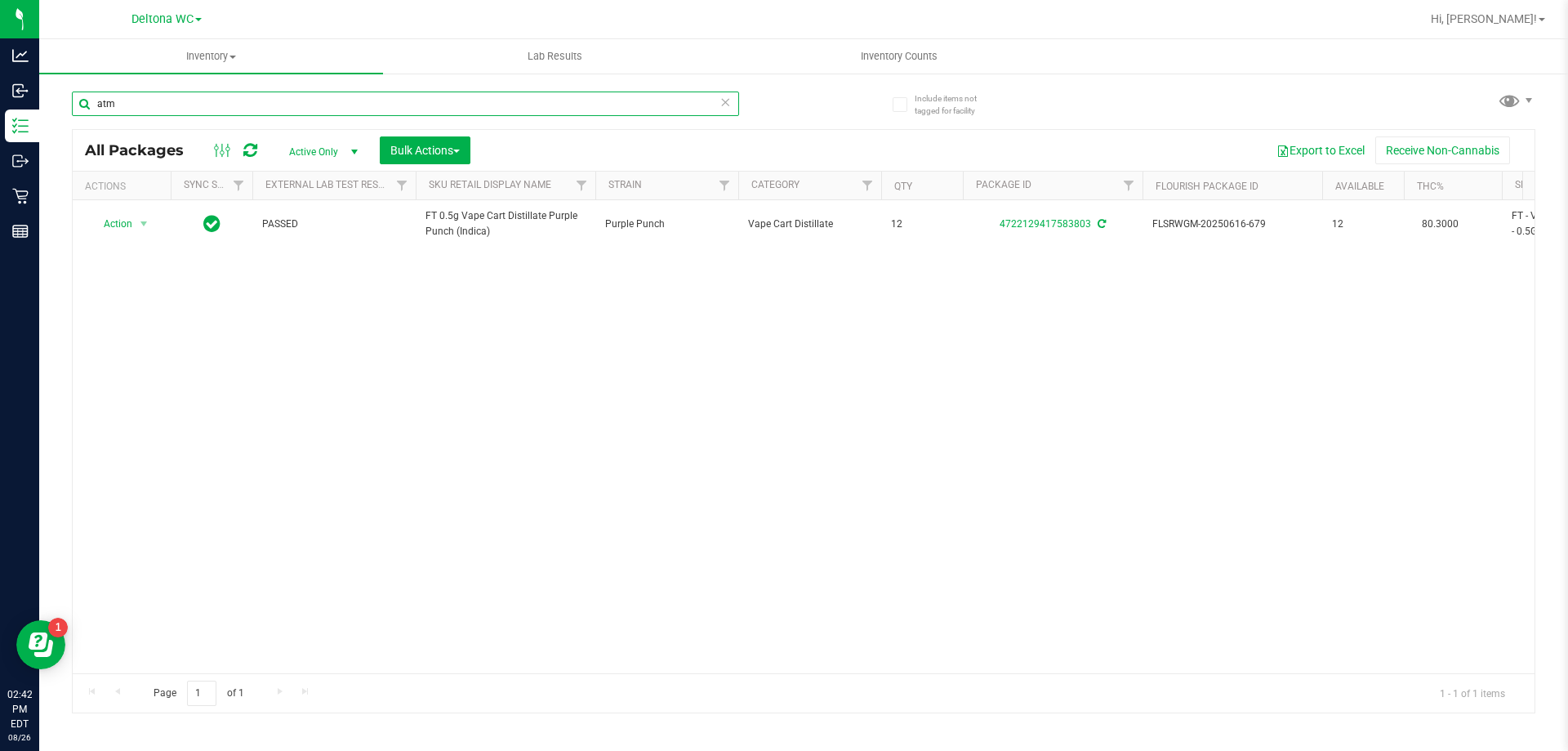
type input "atm"
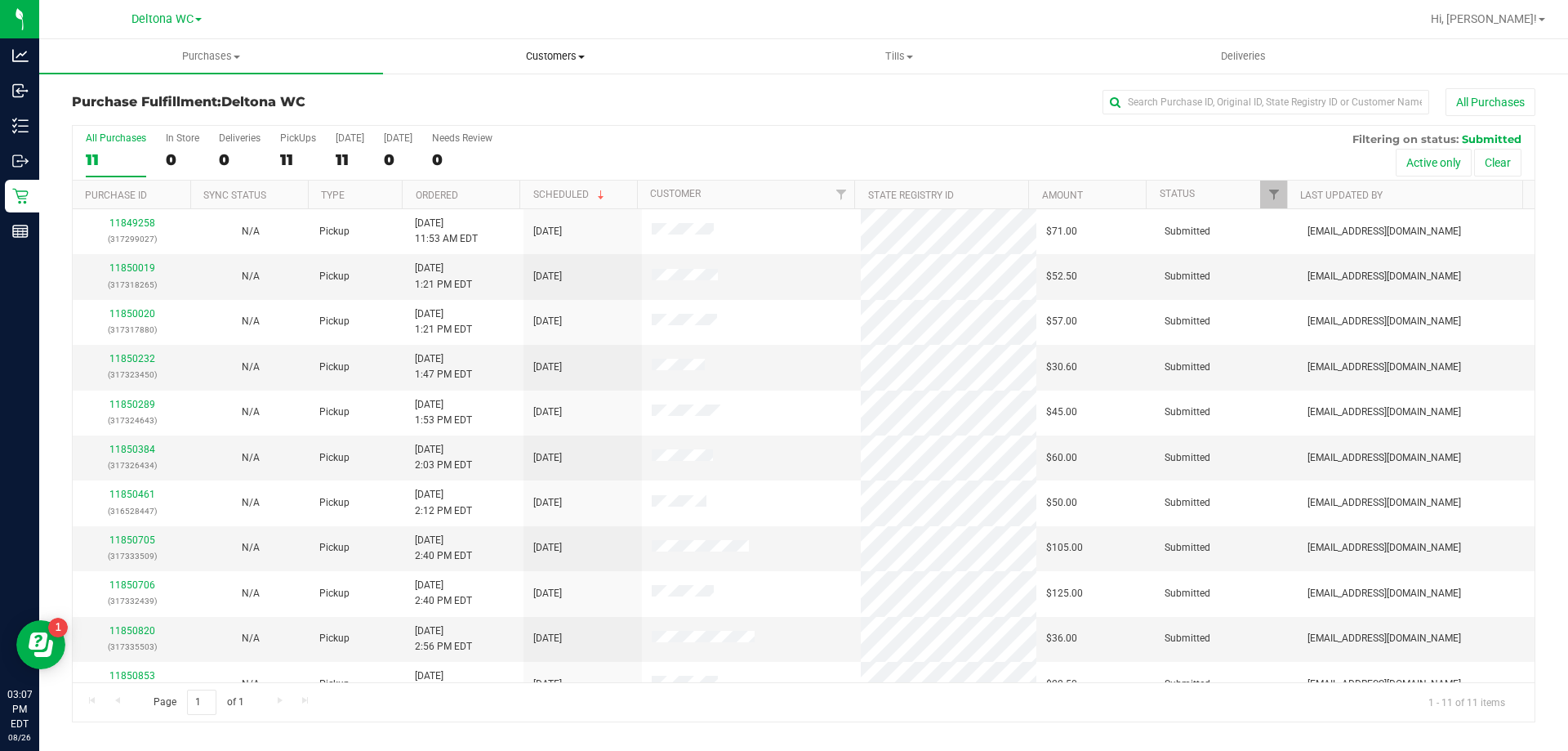
click at [571, 59] on span "Customers" at bounding box center [554, 55] width 343 height 14
click at [872, 99] on div "All Purchases" at bounding box center [1047, 101] width 976 height 28
click at [508, 190] on th "Ordered" at bounding box center [460, 195] width 117 height 29
click at [132, 270] on link "11850019" at bounding box center [133, 268] width 46 height 11
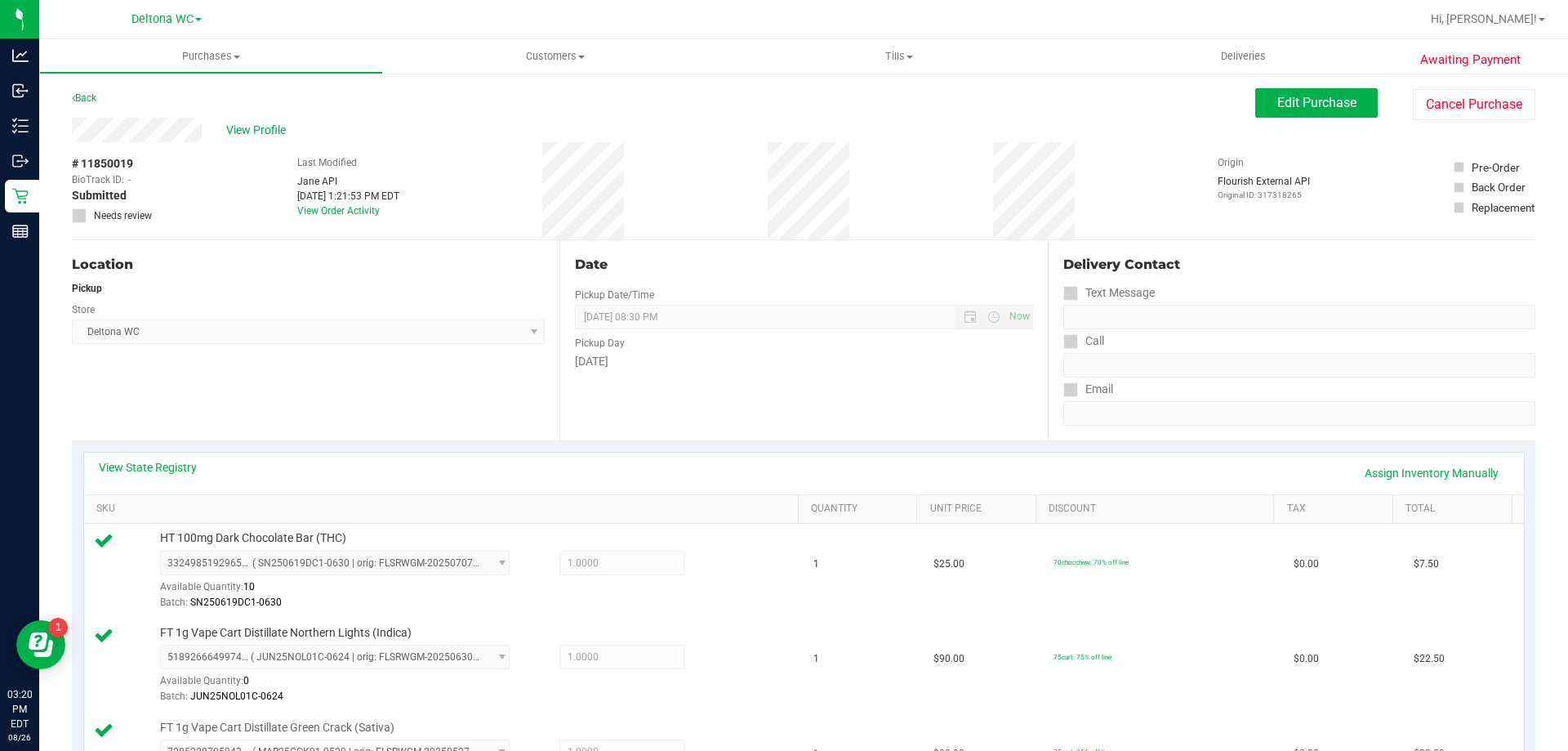
scroll to position [490, 0]
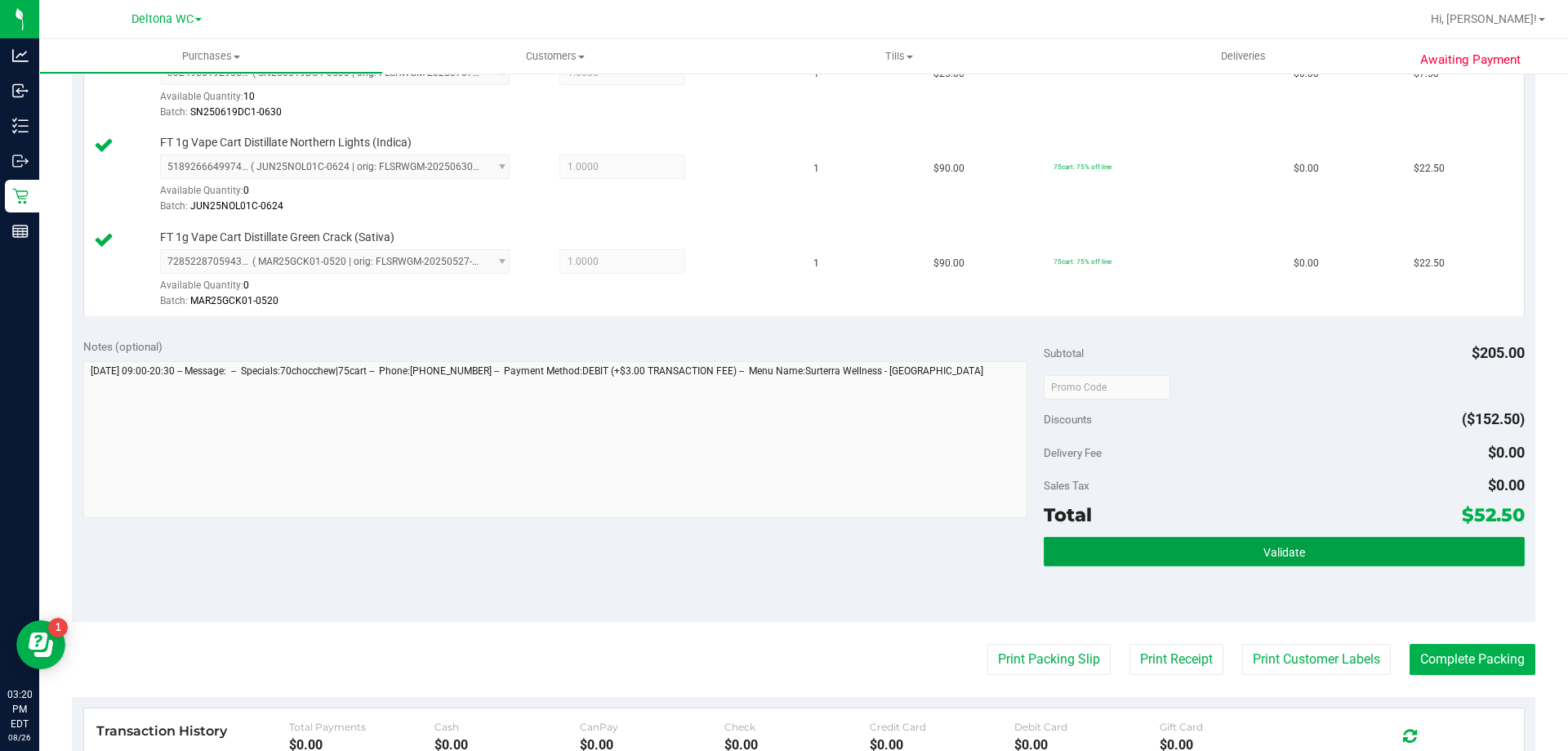
click at [1250, 542] on button "Validate" at bounding box center [1284, 551] width 480 height 30
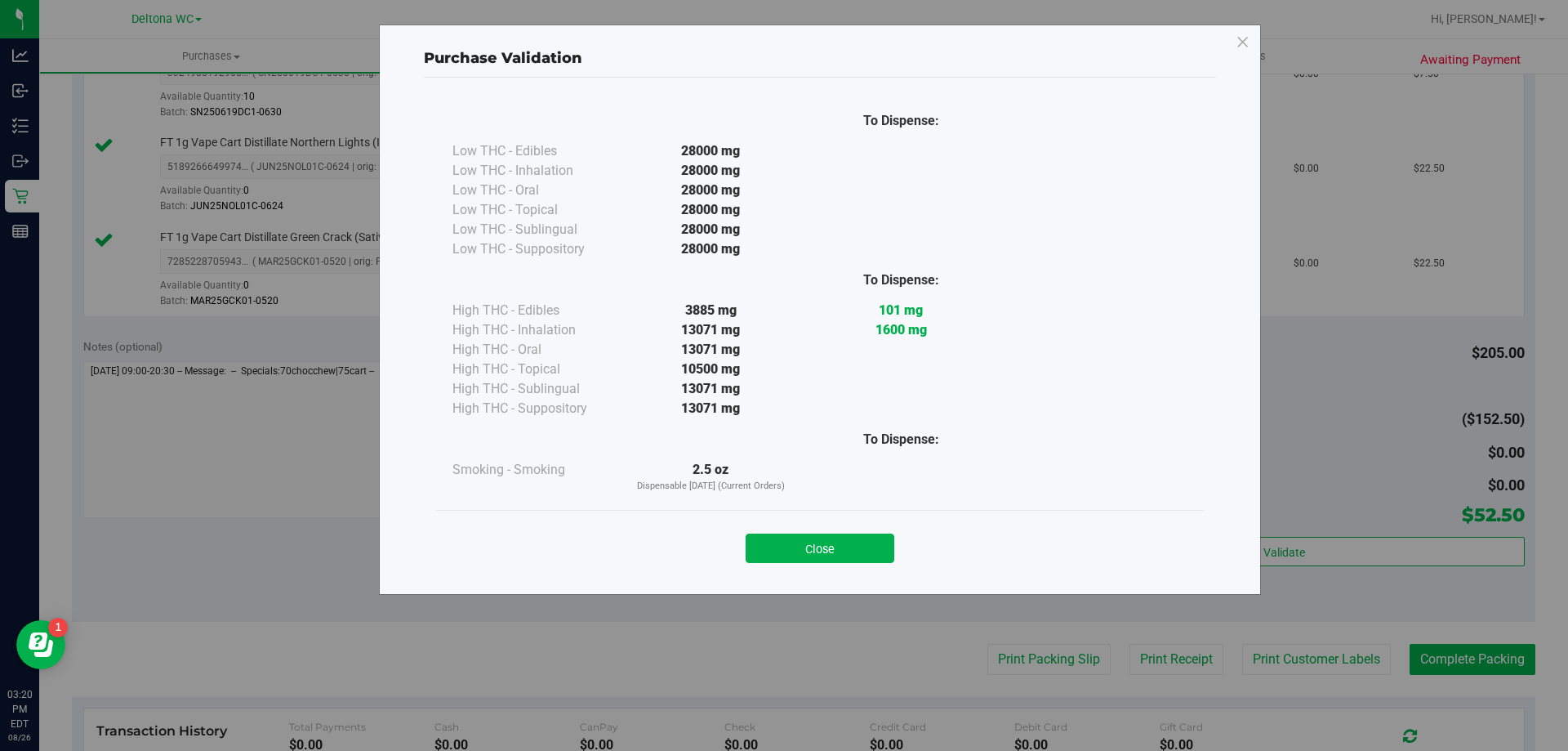
drag, startPoint x: 854, startPoint y: 550, endPoint x: 884, endPoint y: 561, distance: 32.0
click at [855, 550] on button "Close" at bounding box center [820, 548] width 149 height 30
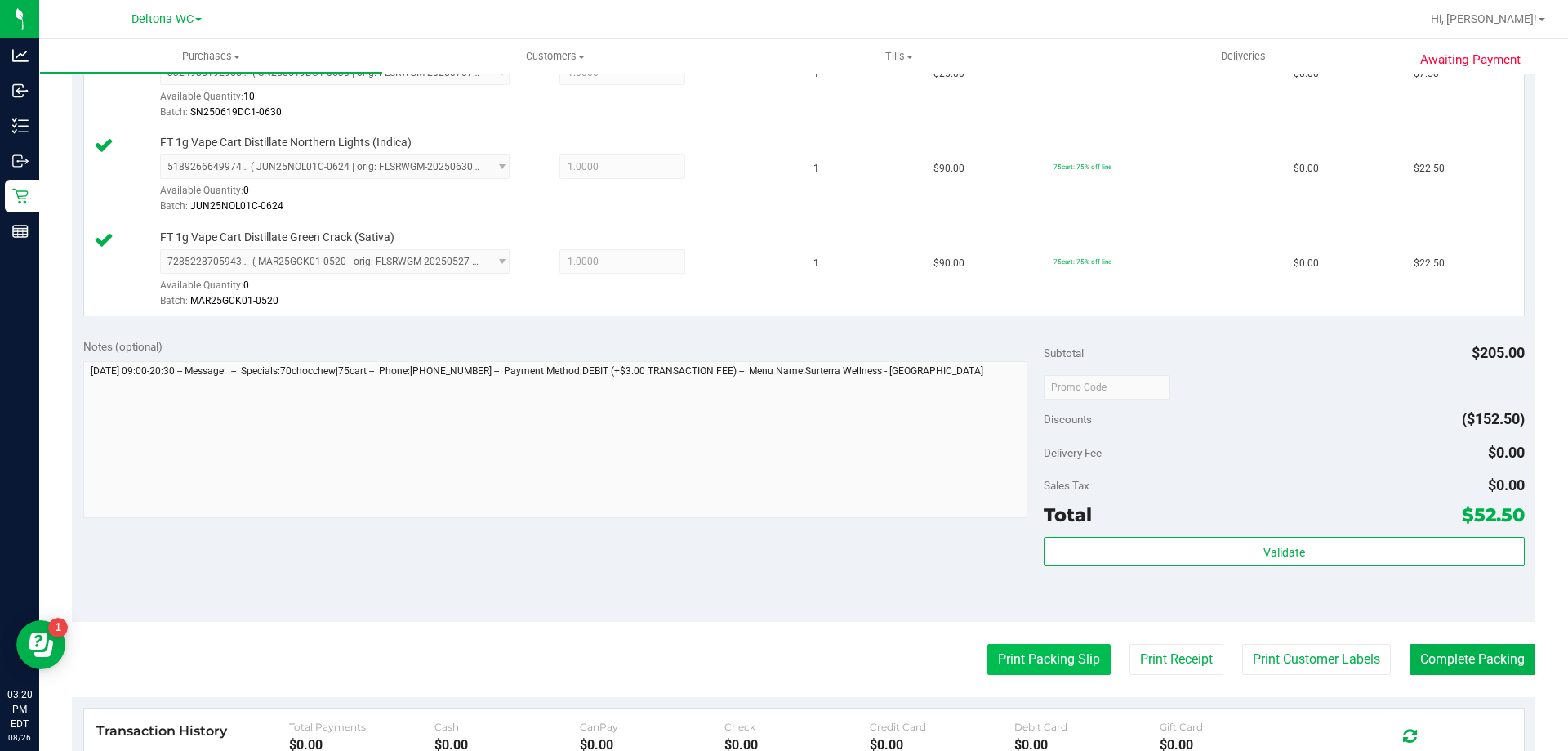
click at [1011, 651] on button "Print Packing Slip" at bounding box center [1049, 658] width 123 height 31
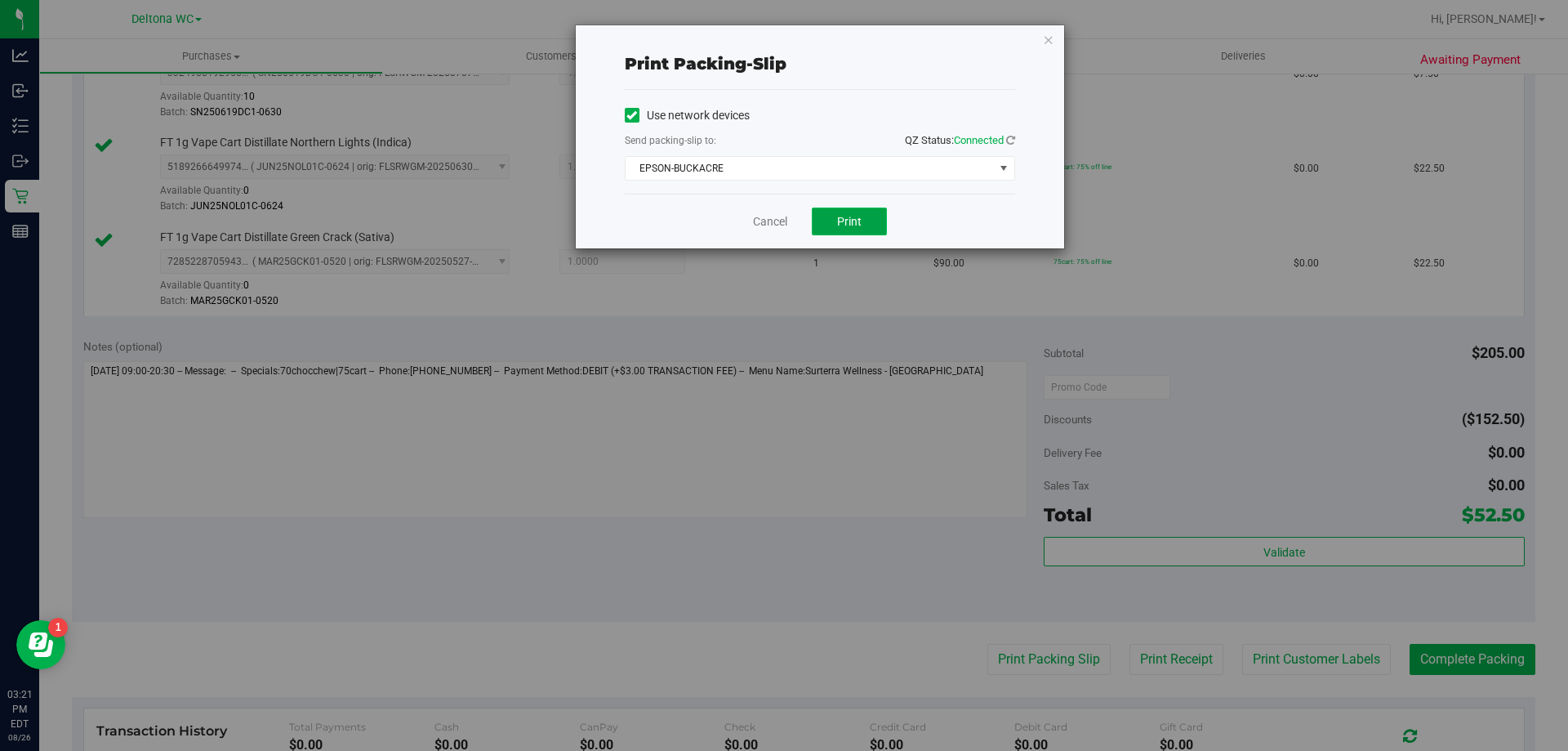
click at [838, 214] on button "Print" at bounding box center [849, 220] width 75 height 28
click at [770, 213] on link "Cancel" at bounding box center [770, 221] width 34 height 17
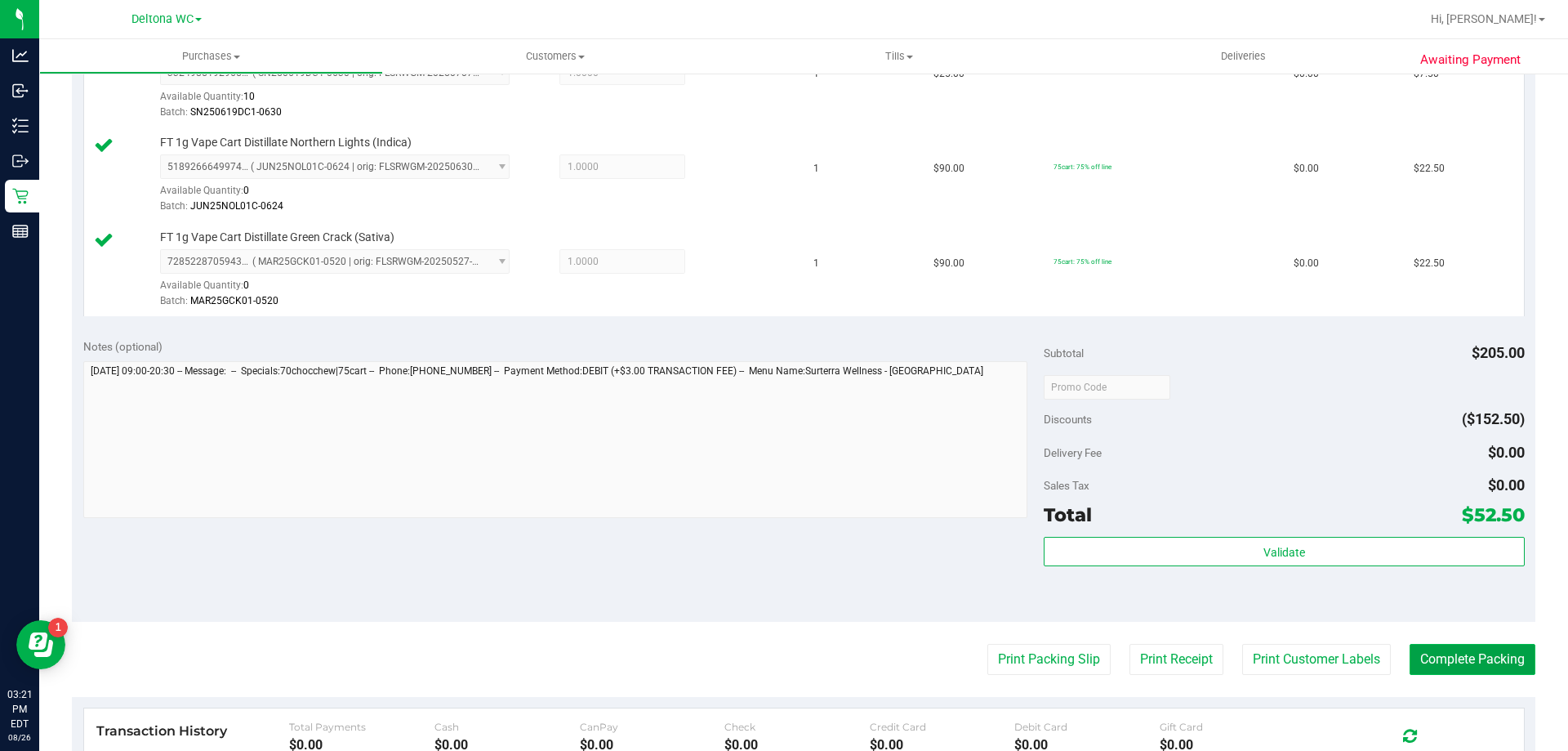
click at [1423, 663] on button "Complete Packing" at bounding box center [1473, 658] width 126 height 31
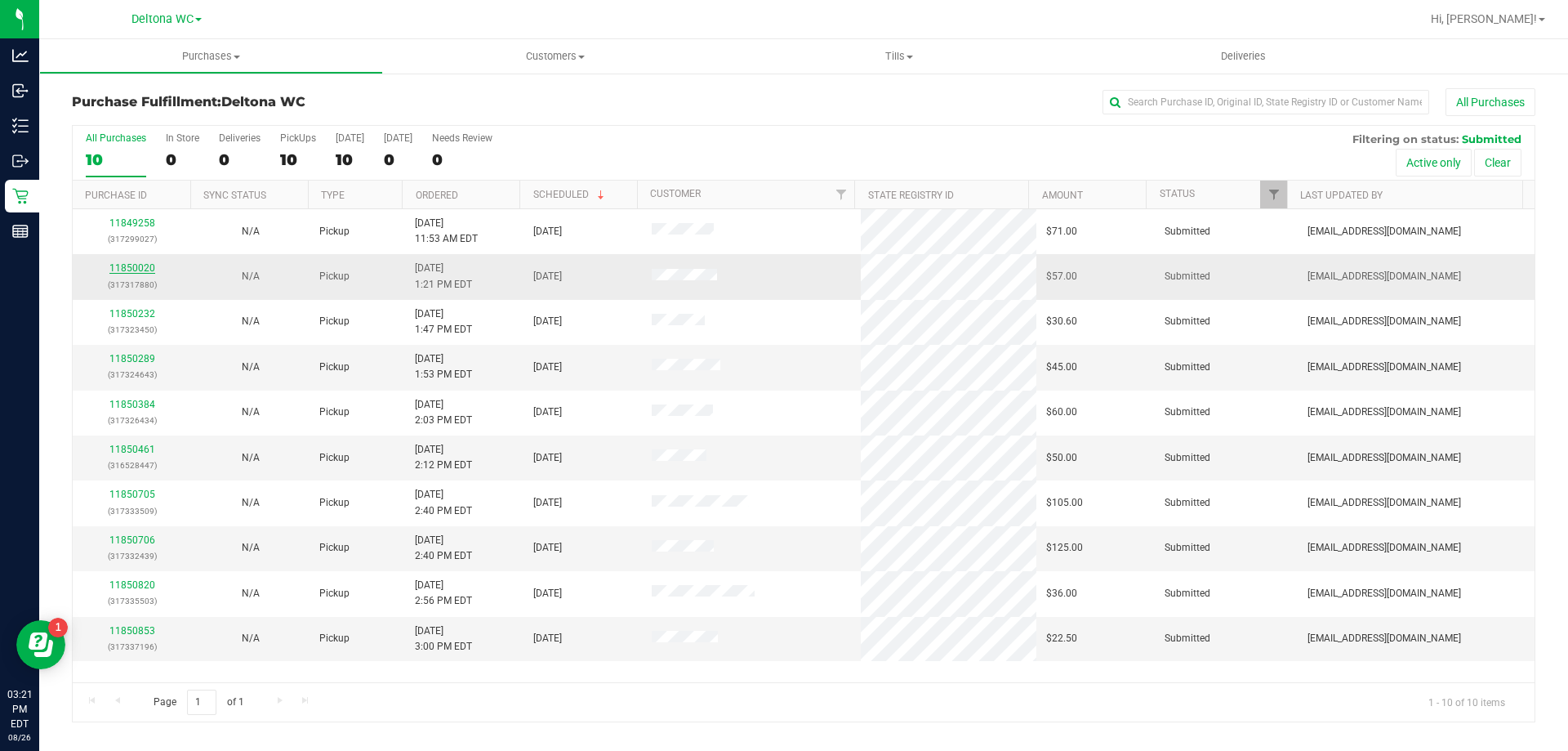
click at [149, 273] on link "11850020" at bounding box center [133, 268] width 46 height 11
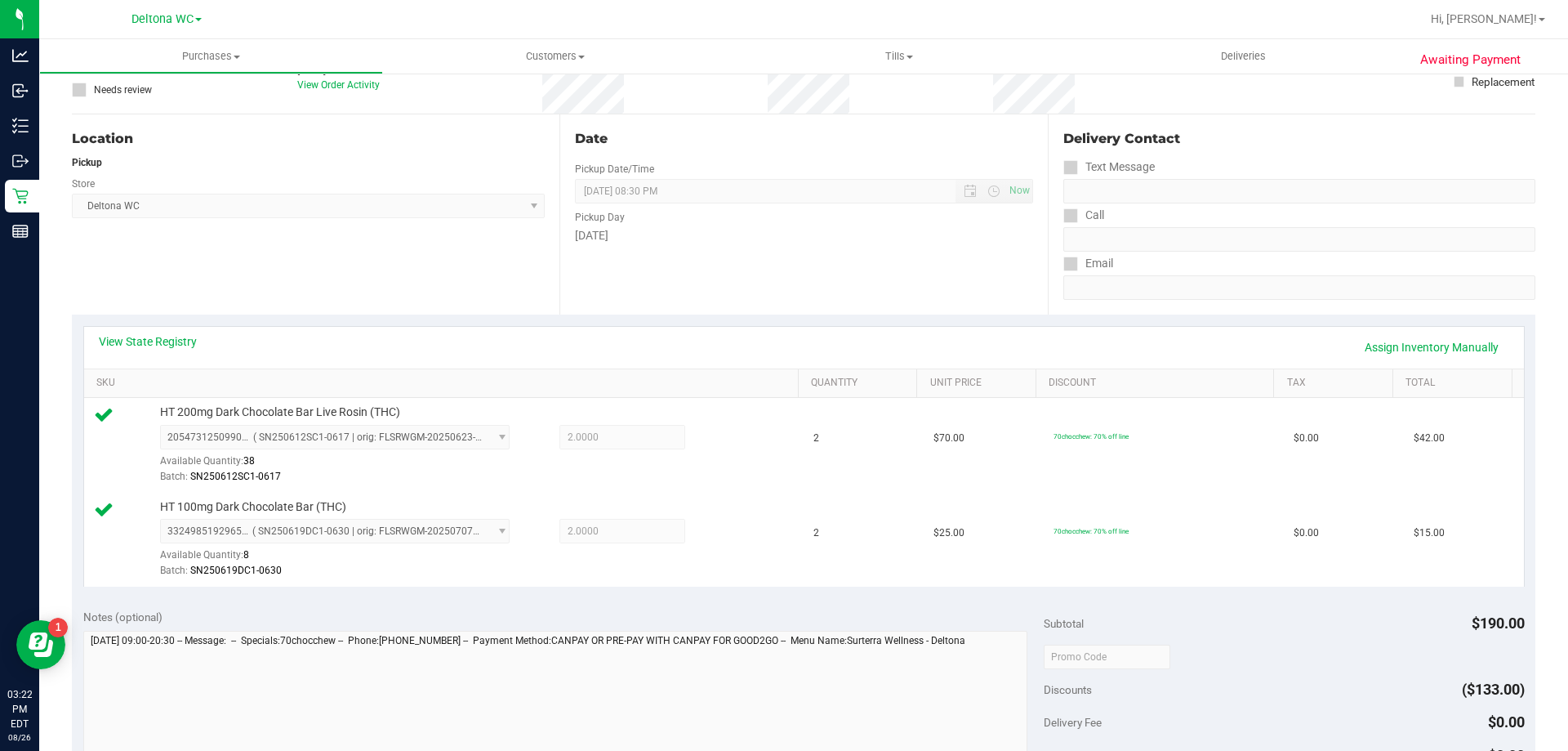
scroll to position [572, 0]
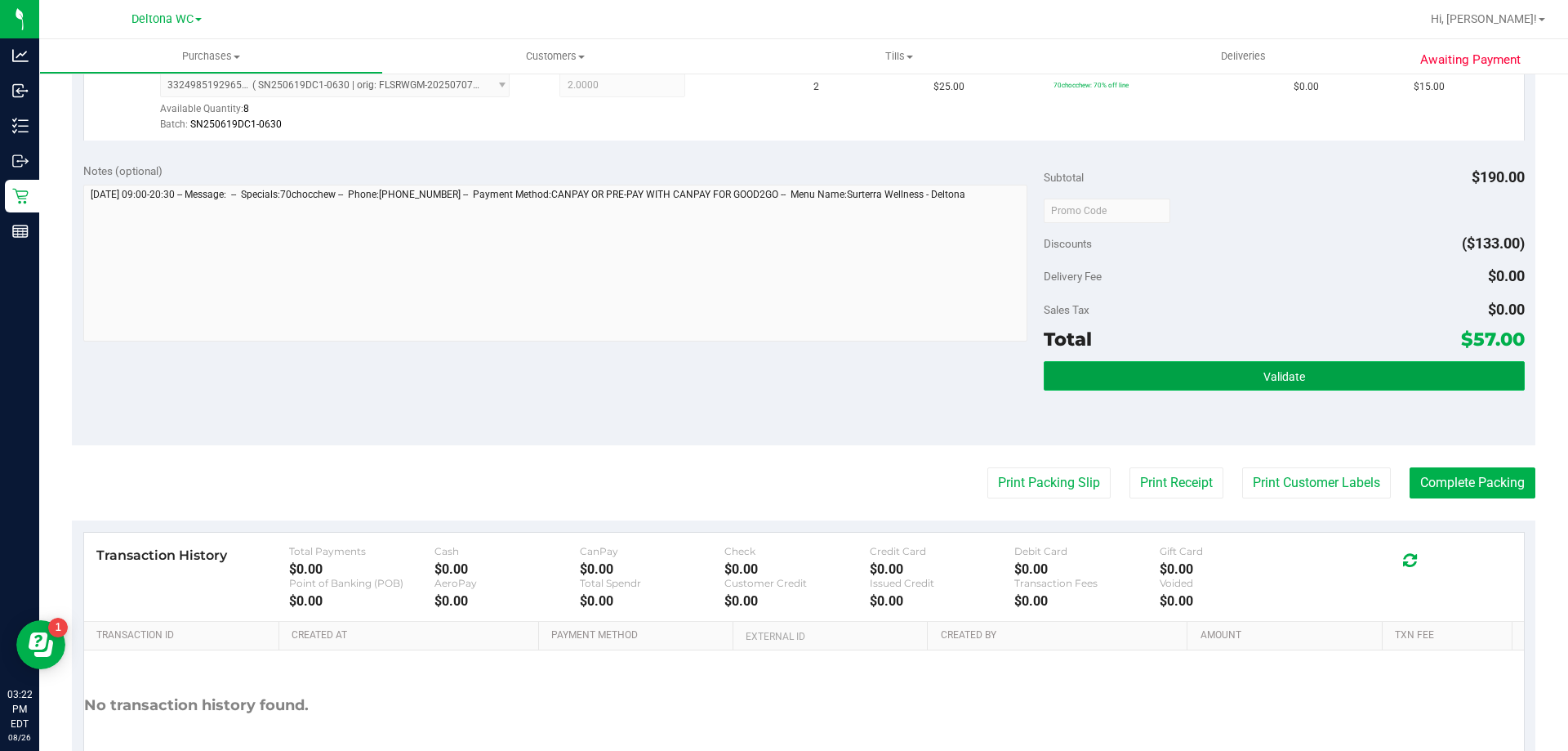
click at [1239, 384] on button "Validate" at bounding box center [1284, 375] width 480 height 30
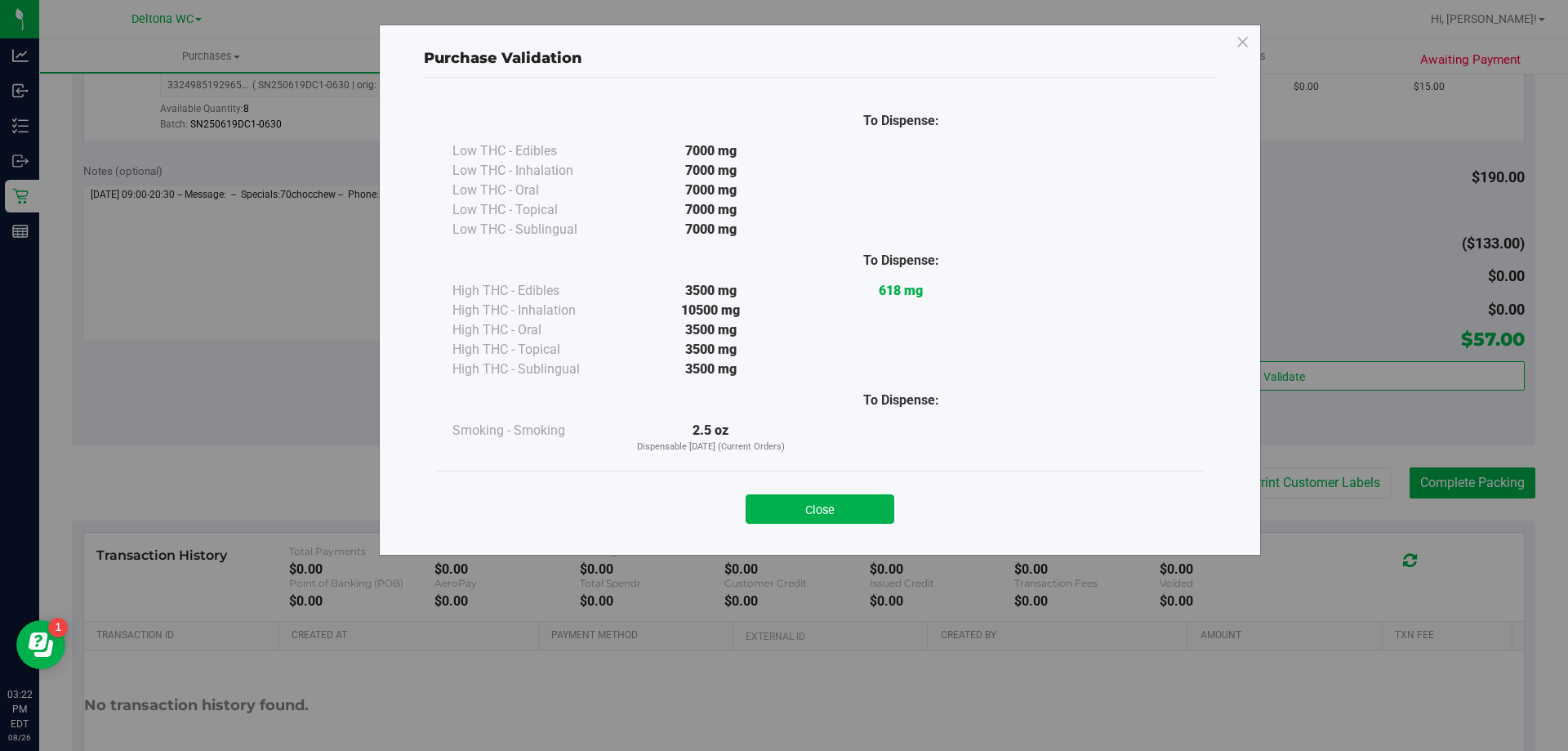
drag, startPoint x: 816, startPoint y: 514, endPoint x: 968, endPoint y: 505, distance: 152.3
click at [822, 513] on button "Close" at bounding box center [820, 509] width 149 height 30
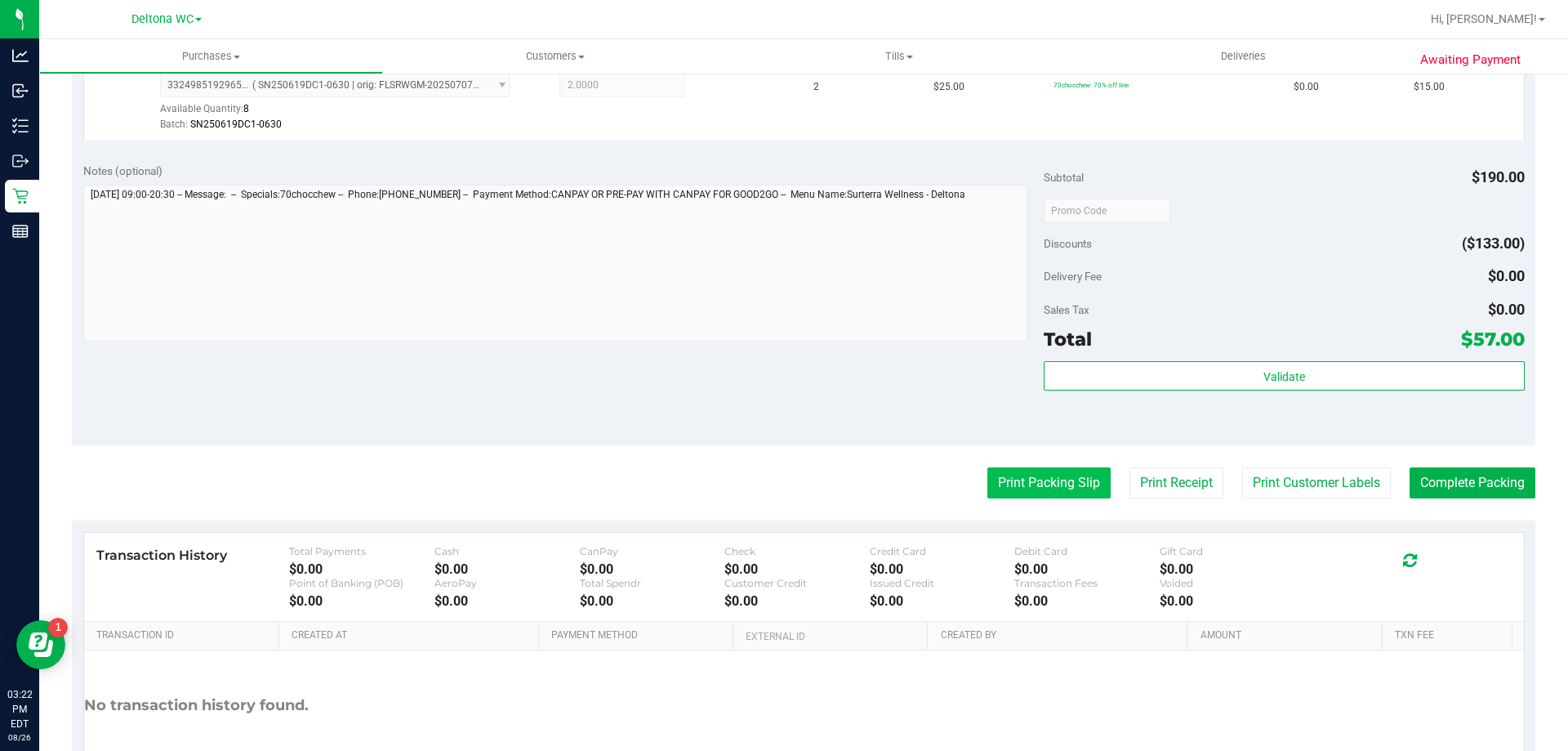
click at [1028, 473] on button "Print Packing Slip" at bounding box center [1049, 483] width 123 height 31
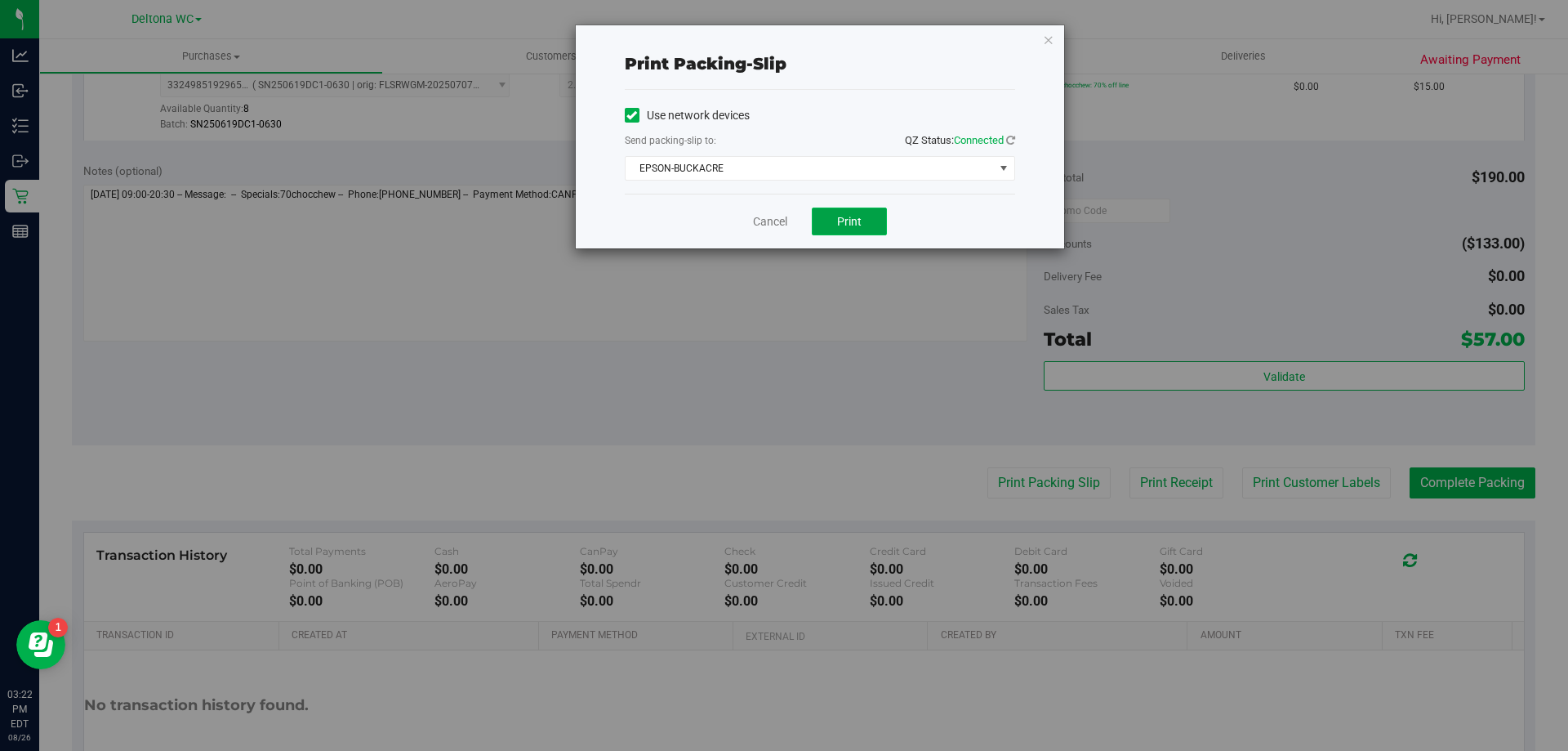
drag, startPoint x: 842, startPoint y: 231, endPoint x: 838, endPoint y: 249, distance: 18.4
click at [842, 231] on button "Print" at bounding box center [849, 220] width 75 height 28
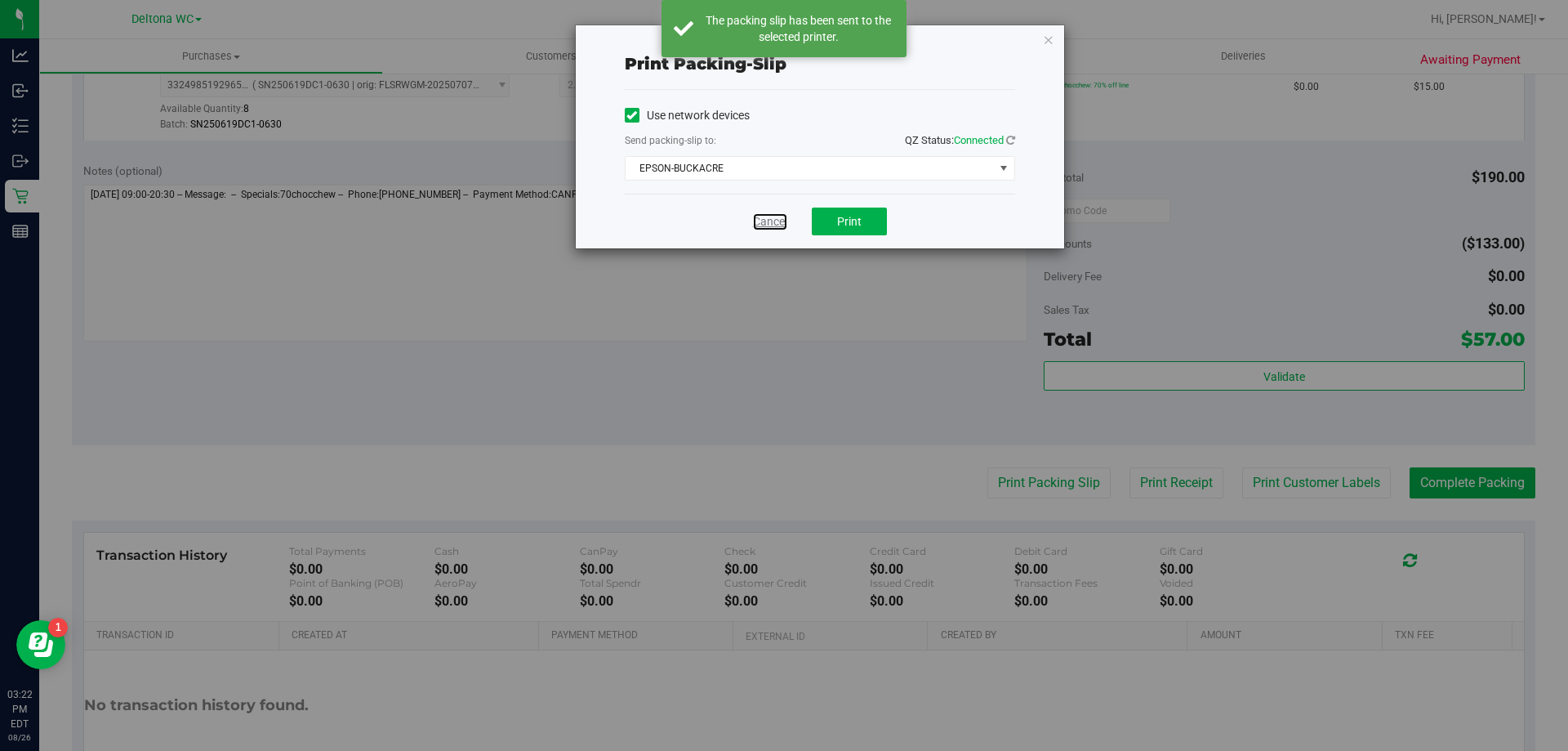
click at [779, 224] on link "Cancel" at bounding box center [770, 221] width 34 height 17
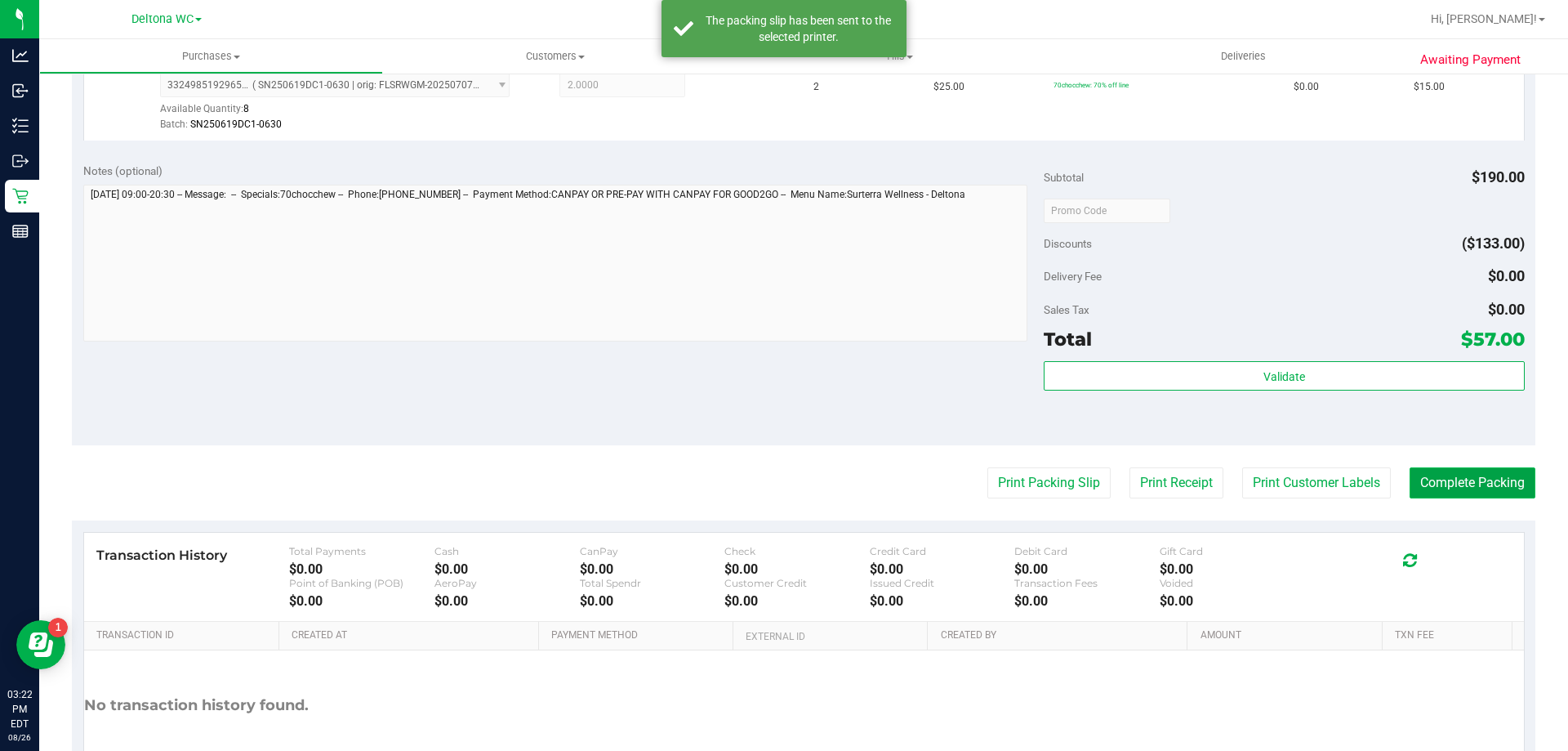
click at [1466, 474] on button "Complete Packing" at bounding box center [1473, 483] width 126 height 31
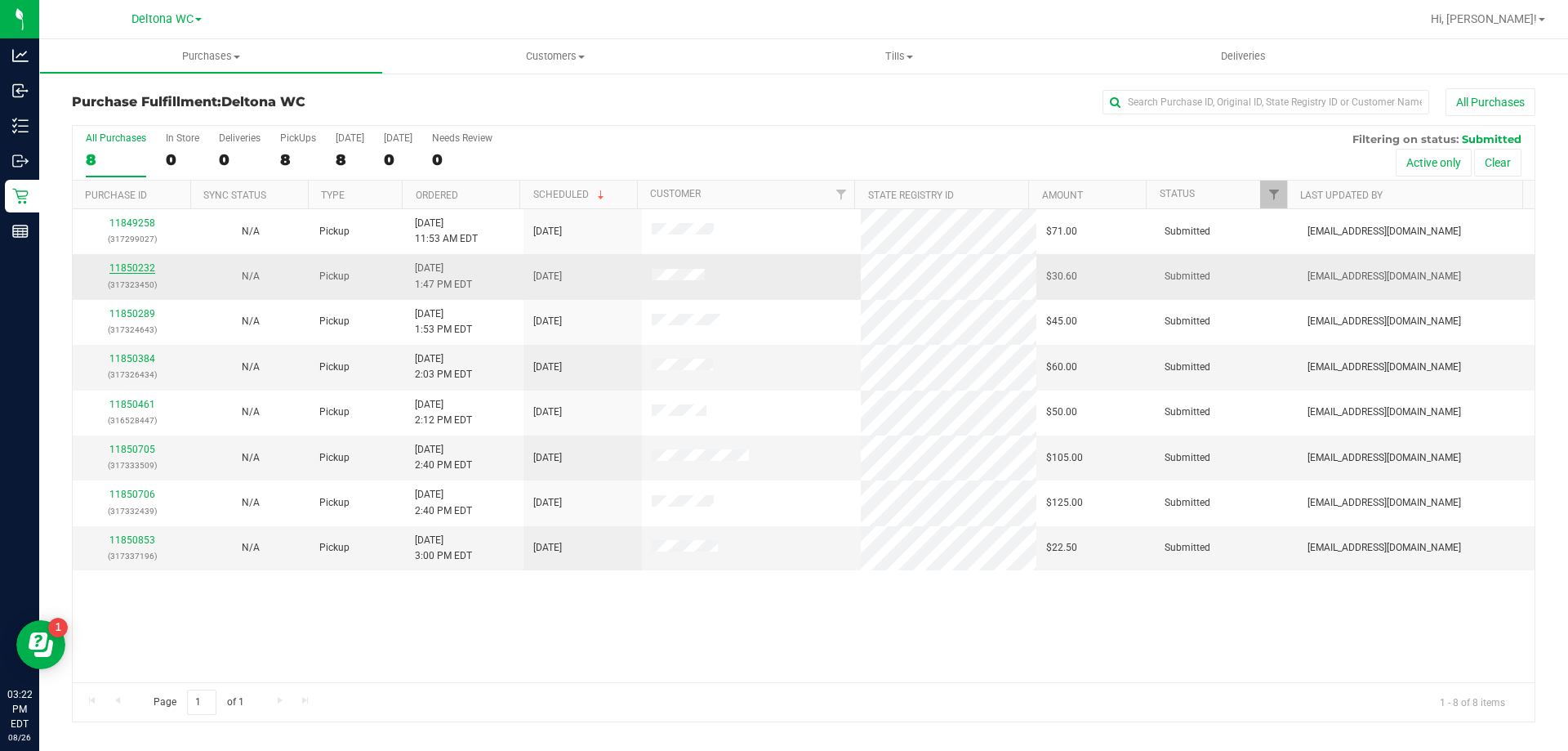
click at [128, 269] on link "11850232" at bounding box center [133, 268] width 46 height 11
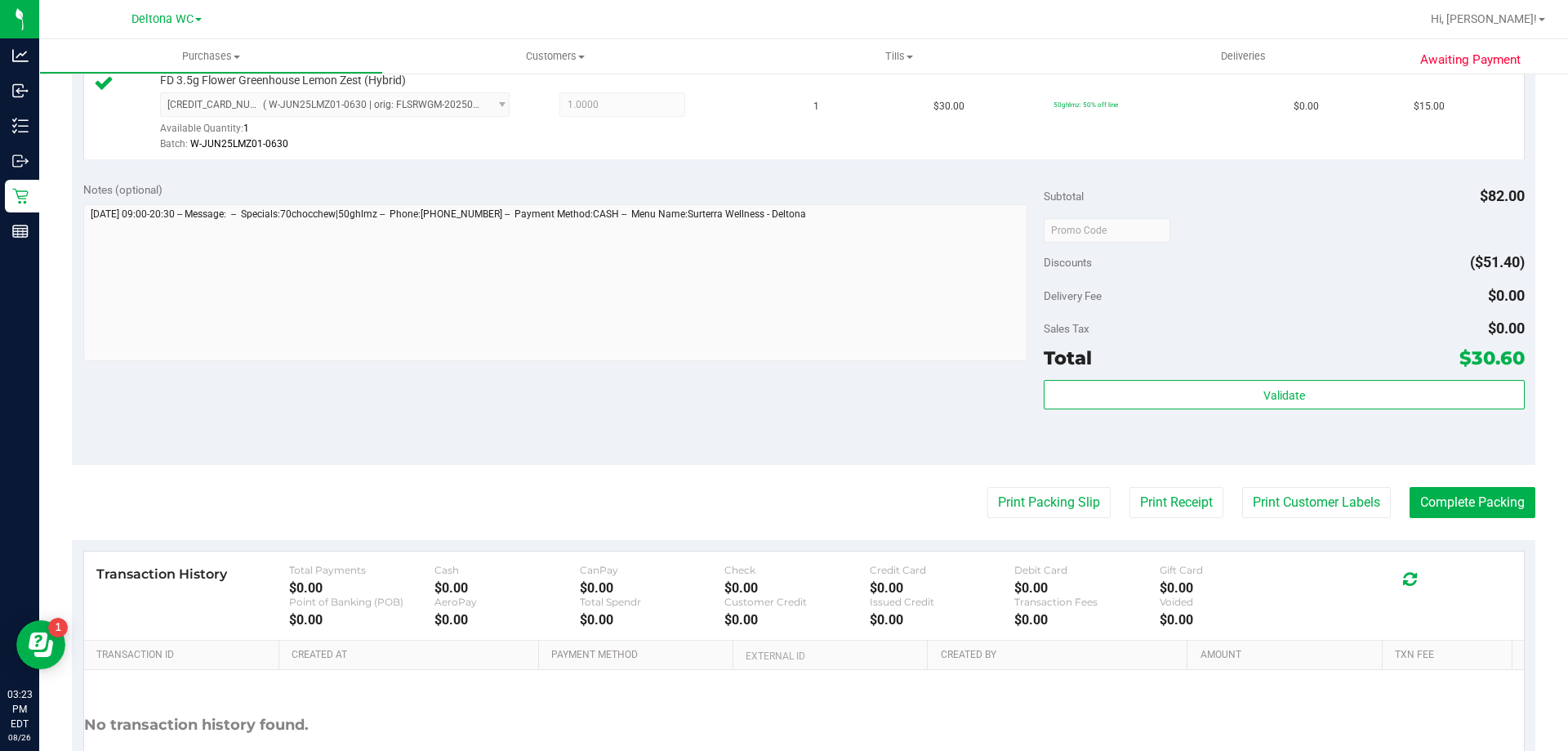
scroll to position [654, 0]
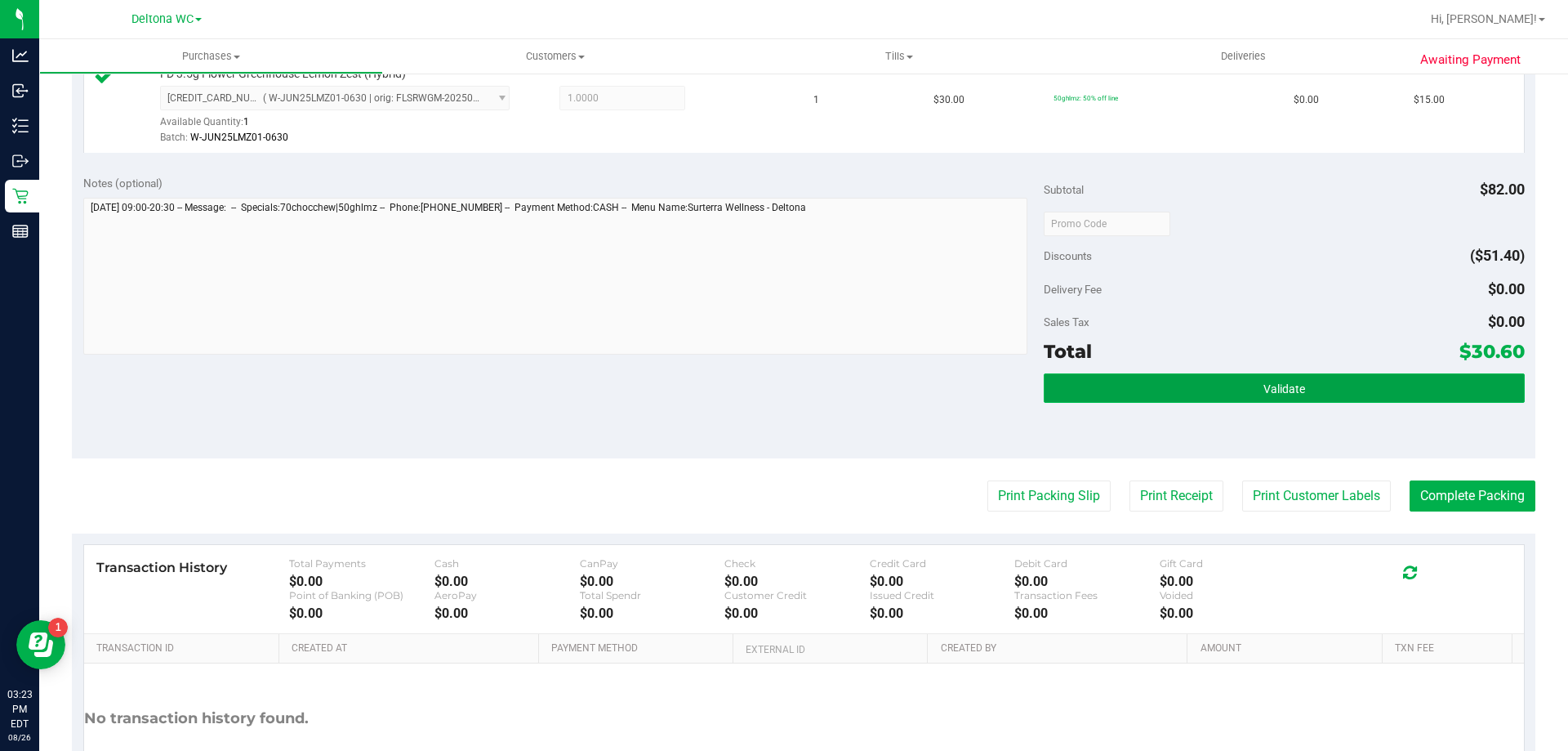
click at [1117, 375] on button "Validate" at bounding box center [1284, 387] width 480 height 30
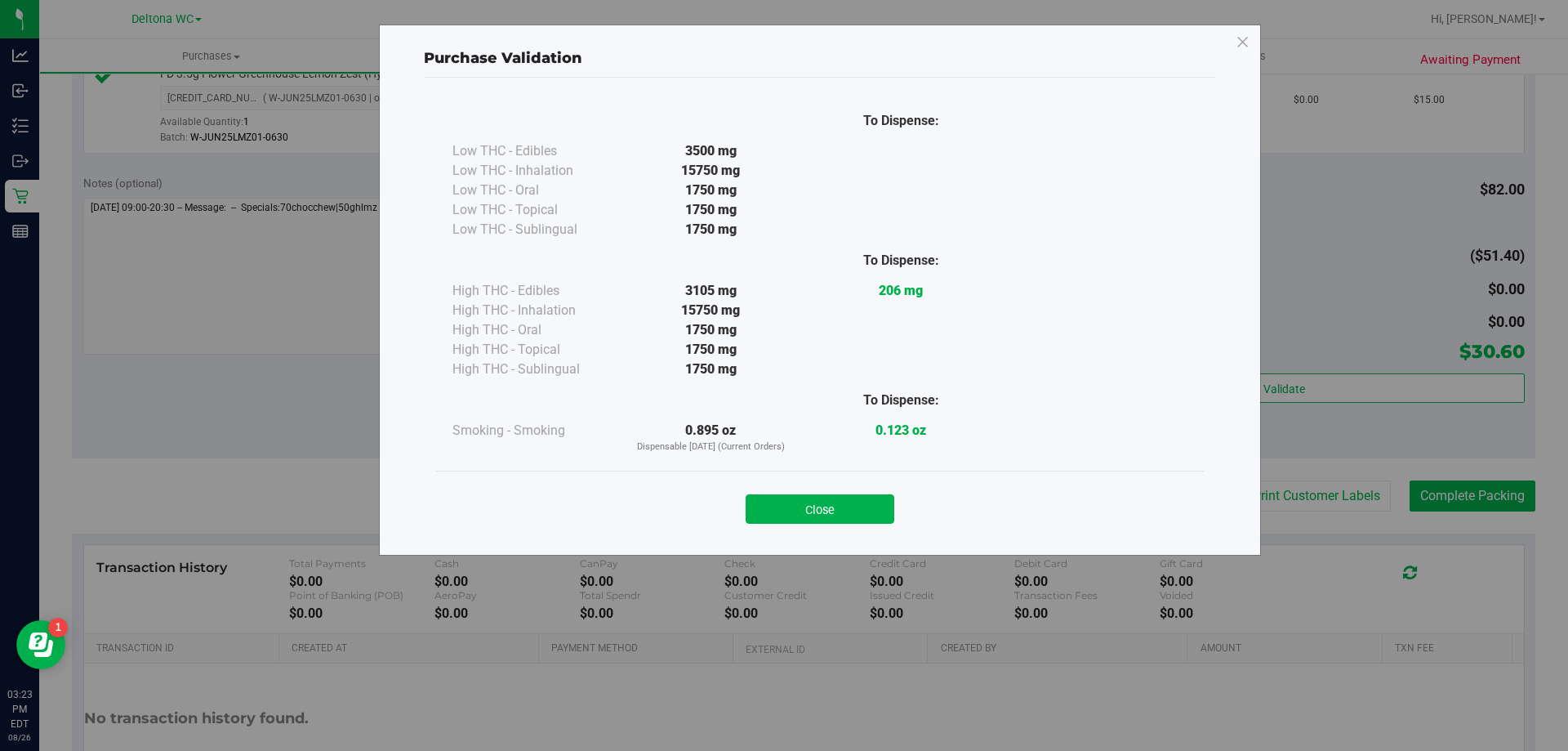
click at [897, 499] on div "Close" at bounding box center [820, 504] width 743 height 41
click at [872, 508] on button "Close" at bounding box center [820, 509] width 149 height 30
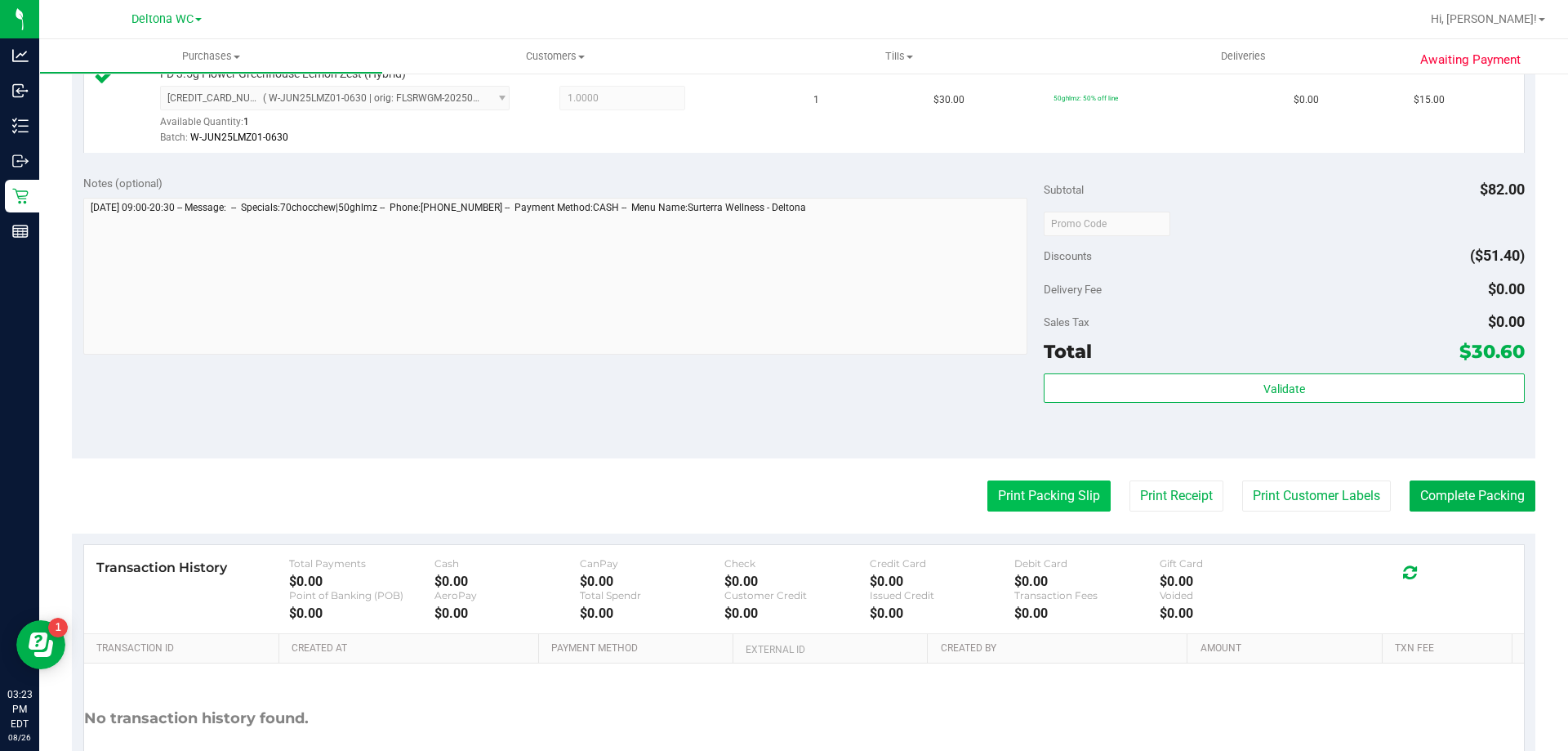
click at [1058, 498] on button "Print Packing Slip" at bounding box center [1049, 495] width 123 height 31
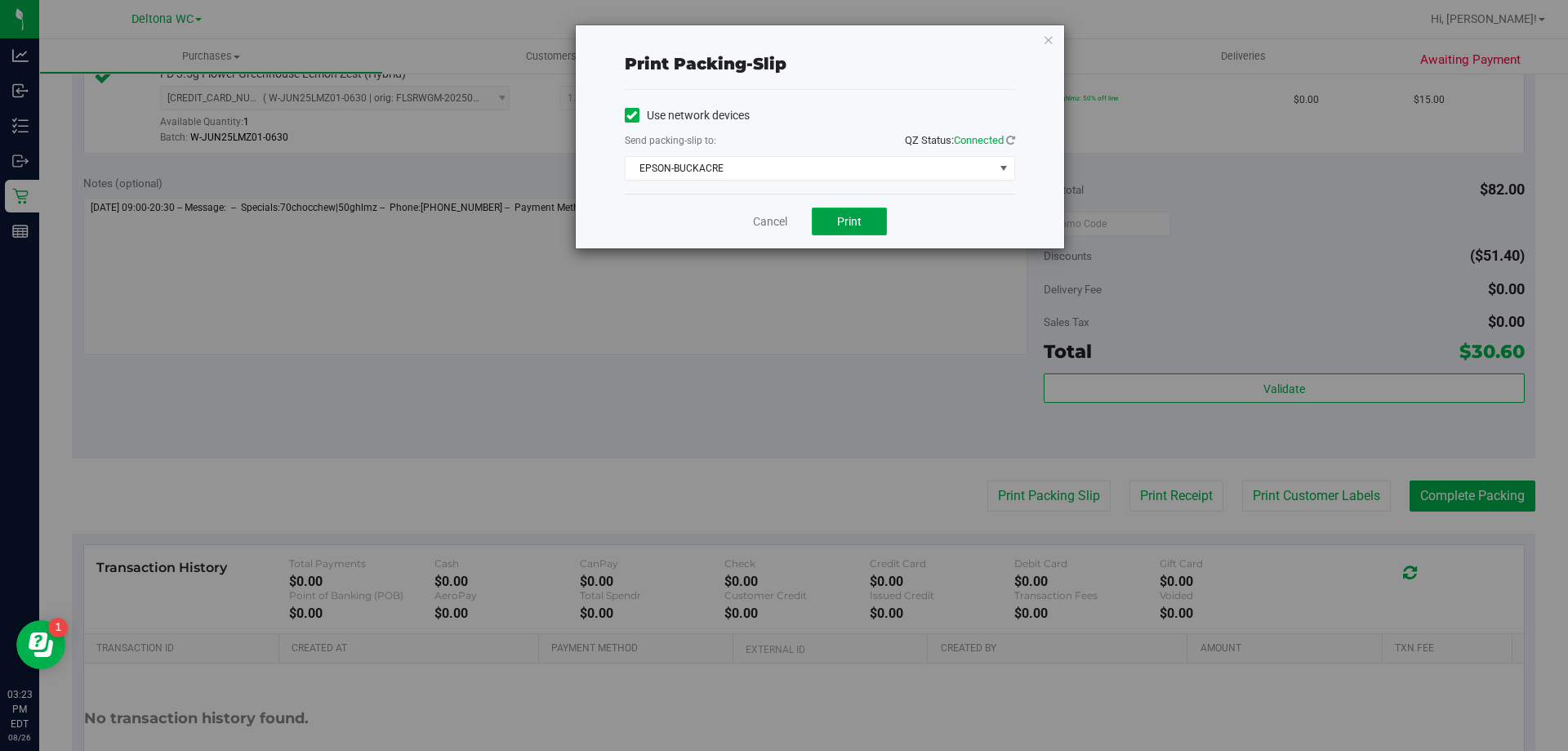
click at [874, 232] on button "Print" at bounding box center [849, 220] width 75 height 28
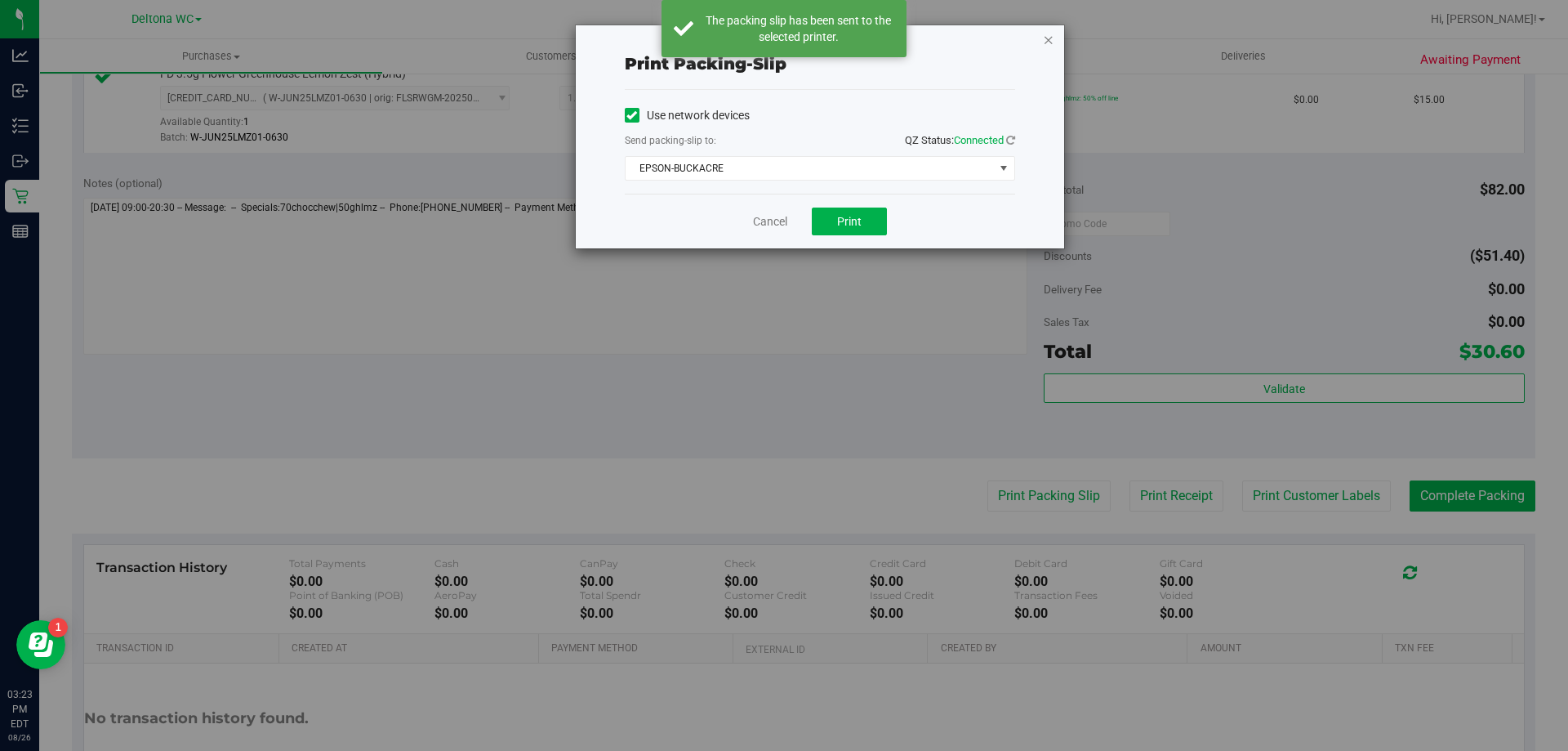
click at [1052, 39] on icon "button" at bounding box center [1049, 39] width 11 height 20
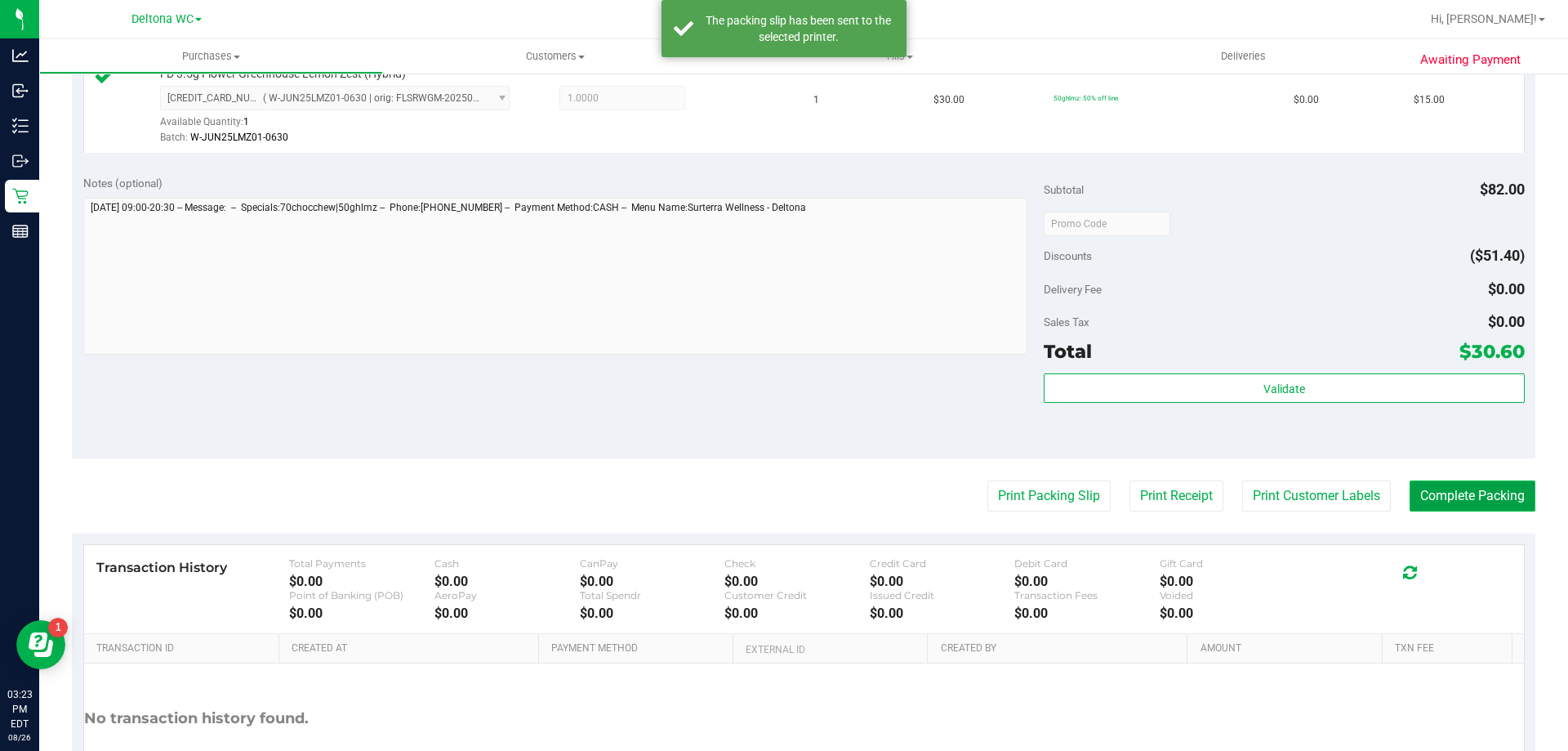
click at [1452, 497] on button "Complete Packing" at bounding box center [1473, 495] width 126 height 31
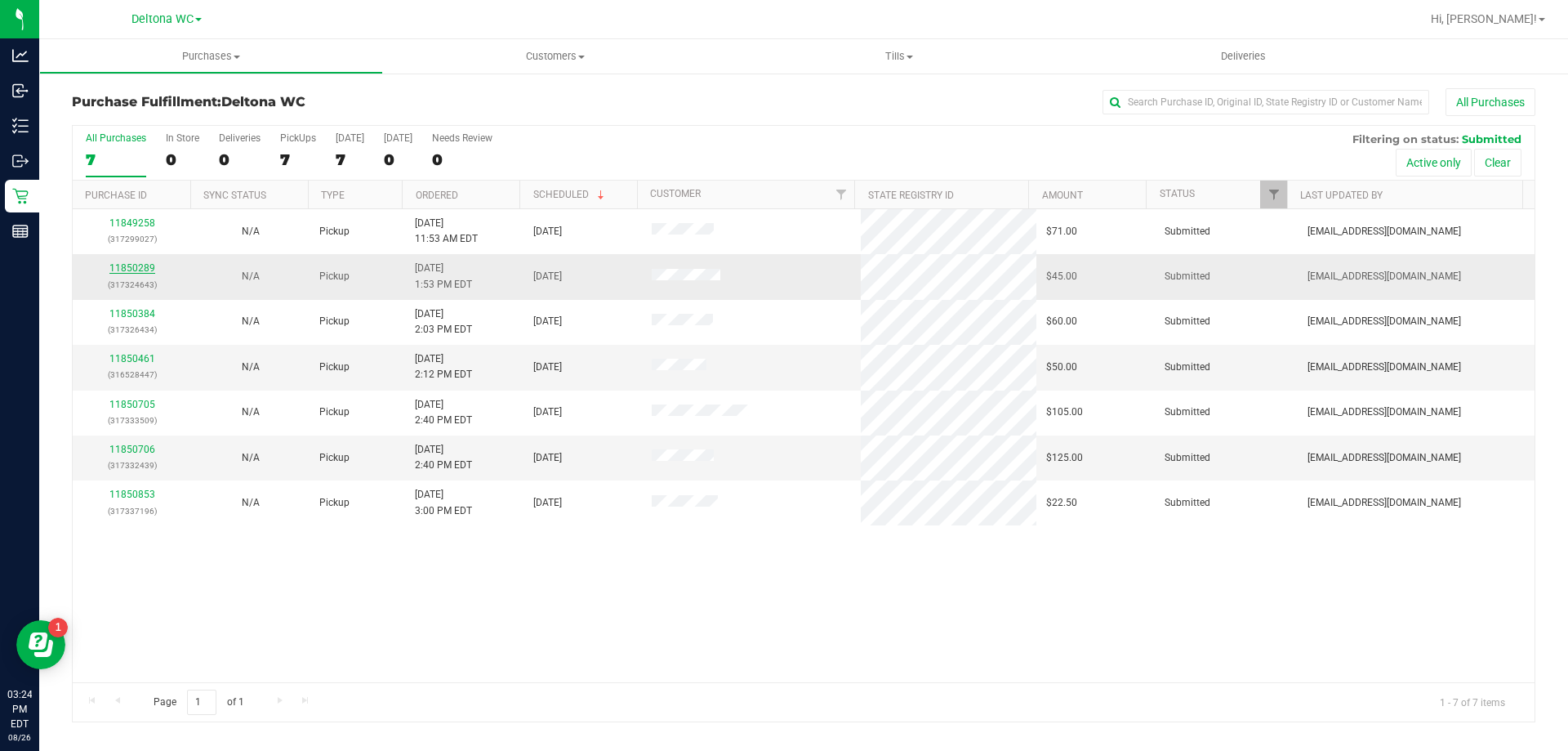
click at [139, 270] on link "11850289" at bounding box center [133, 268] width 46 height 11
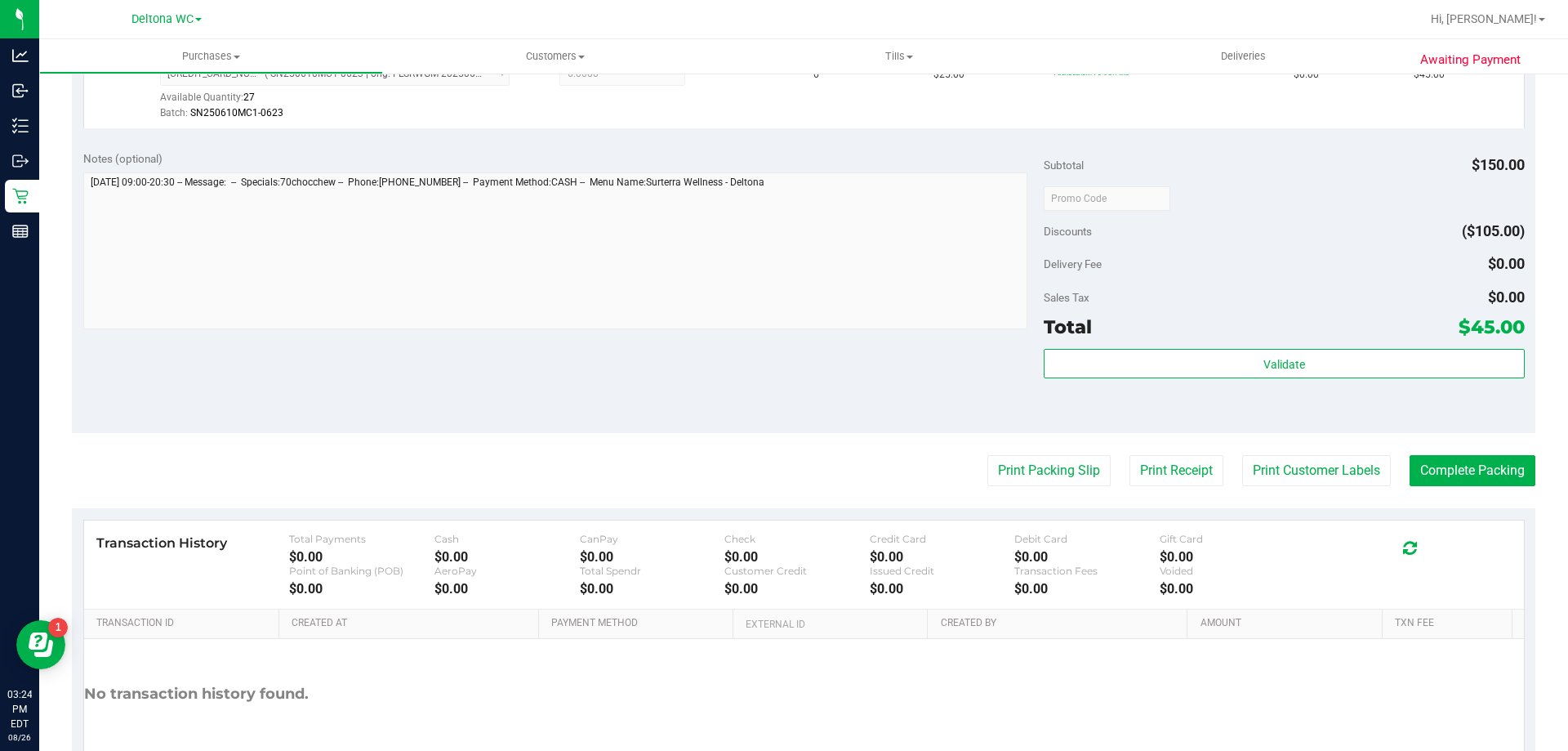
scroll to position [490, 0]
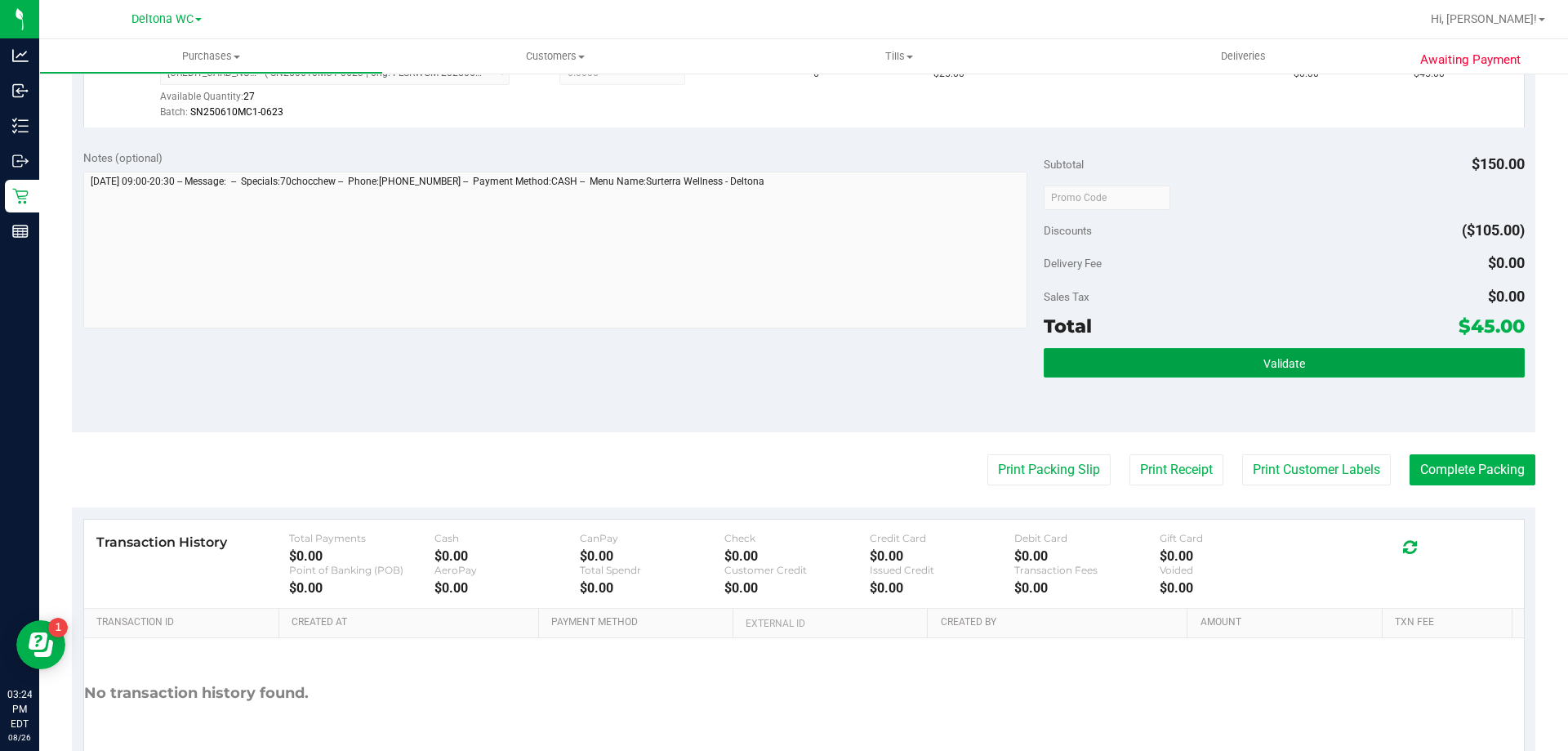
click at [1165, 378] on div "Validate" at bounding box center [1284, 385] width 480 height 73
click at [1123, 359] on button "Validate" at bounding box center [1284, 363] width 480 height 30
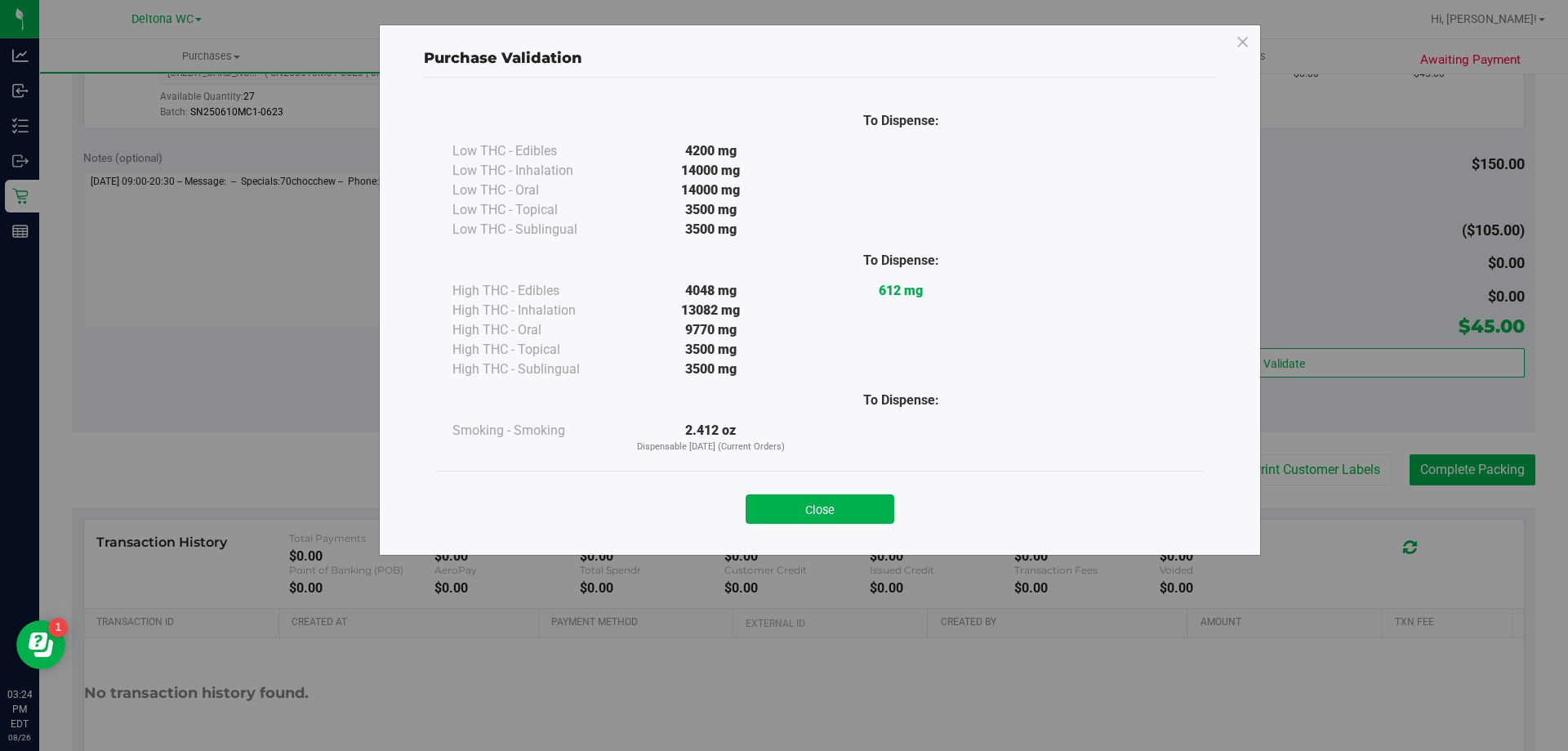
drag, startPoint x: 799, startPoint y: 499, endPoint x: 823, endPoint y: 482, distance: 29.4
click at [800, 499] on button "Close" at bounding box center [820, 509] width 149 height 30
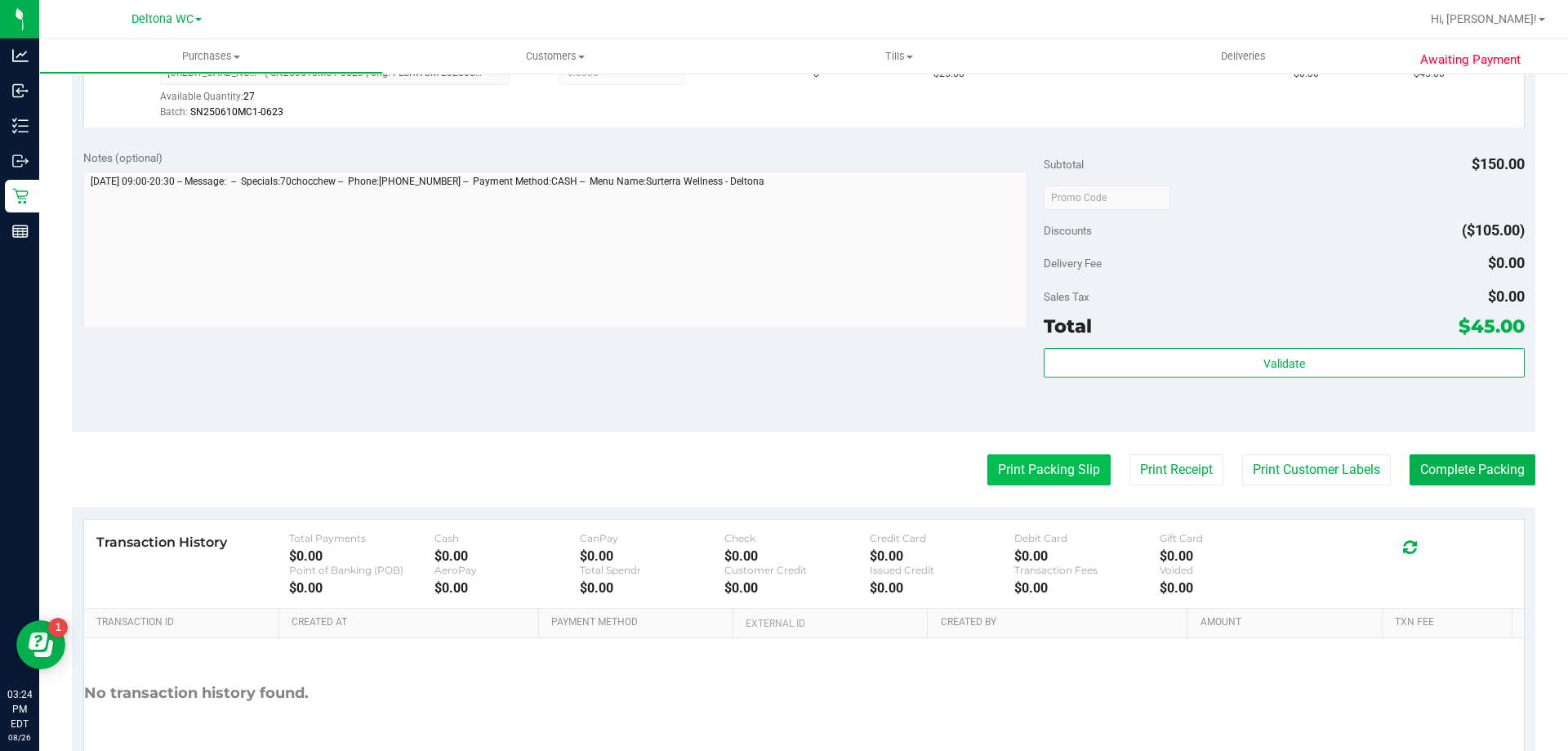
click at [1013, 466] on button "Print Packing Slip" at bounding box center [1049, 469] width 123 height 31
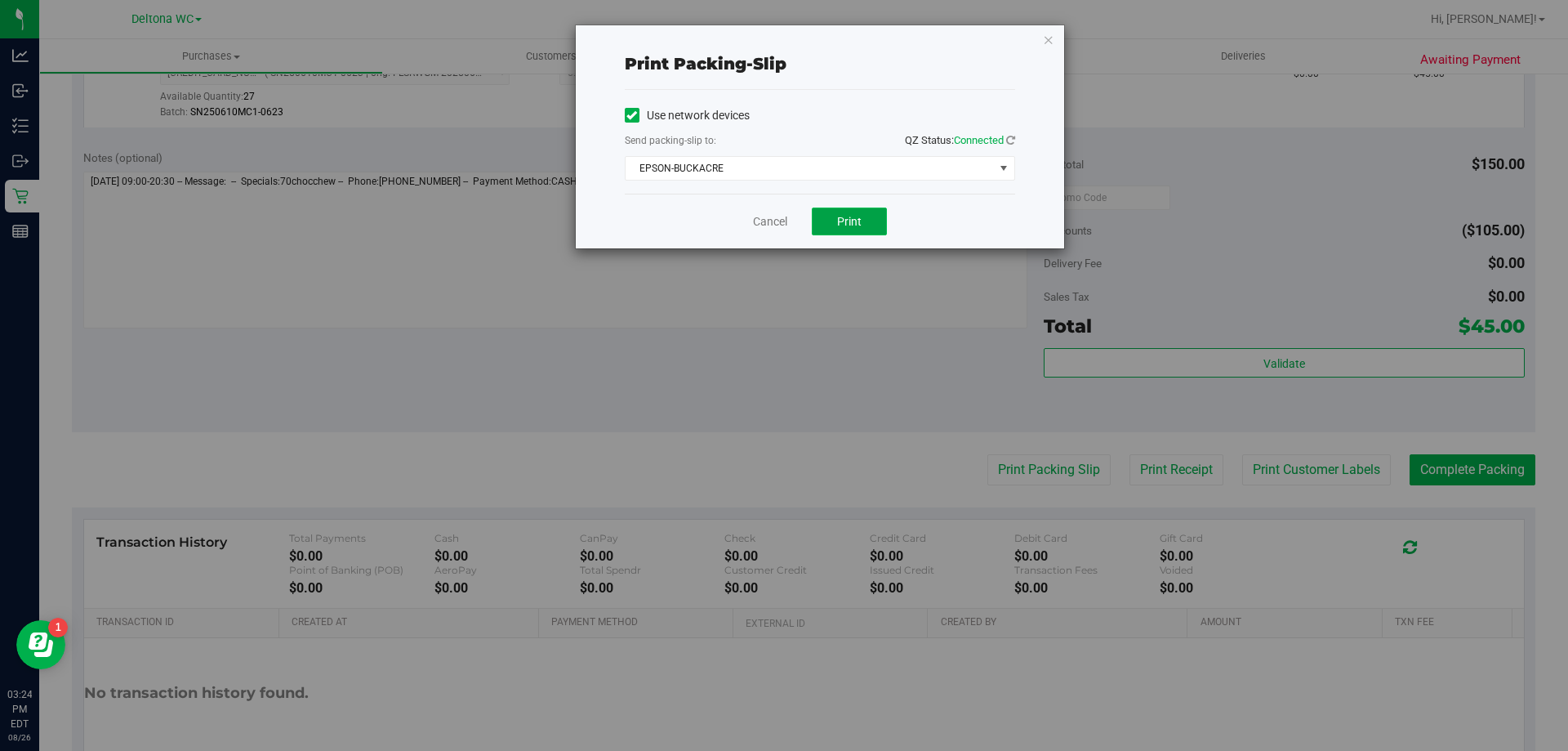
click at [867, 232] on button "Print" at bounding box center [849, 220] width 75 height 28
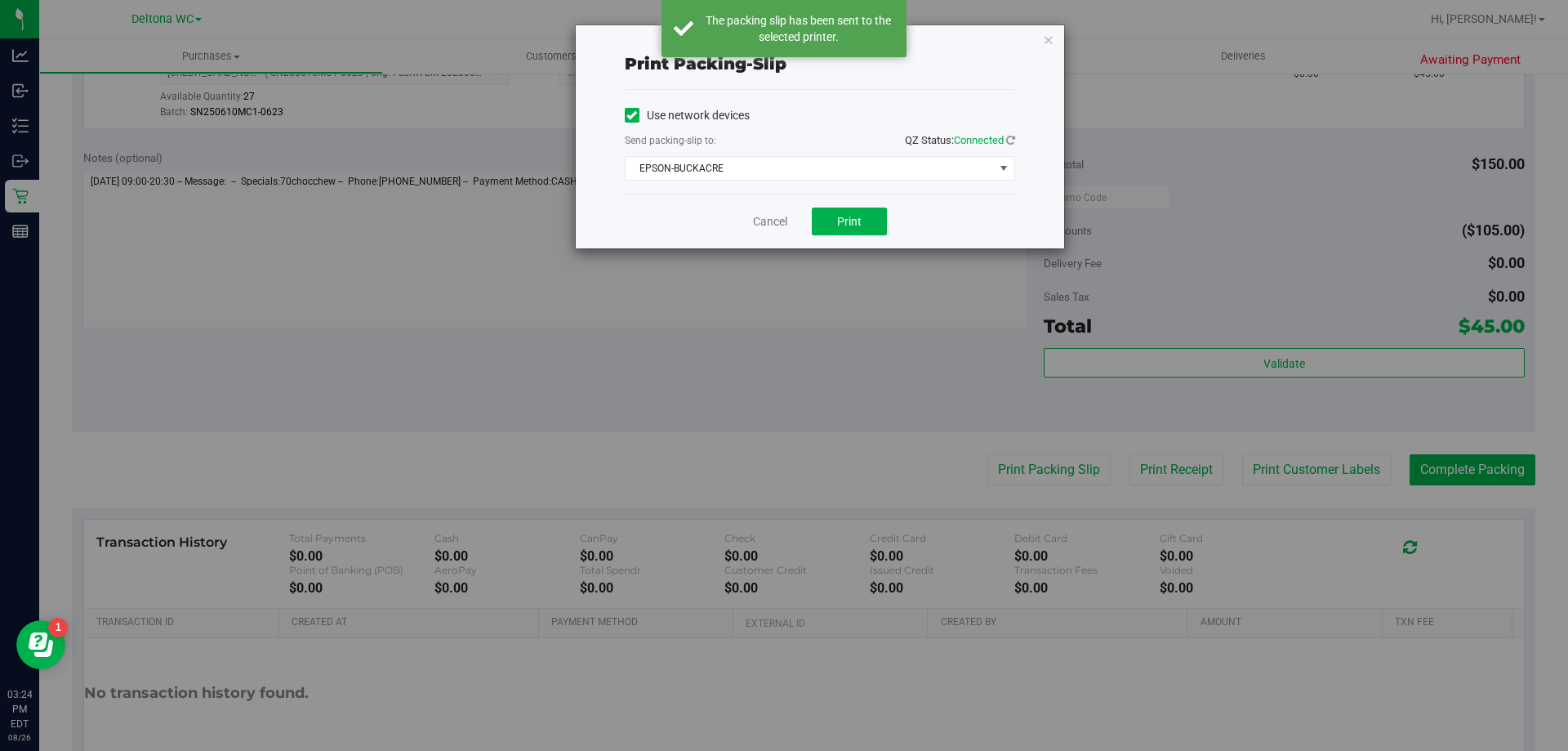
click at [1051, 35] on icon "button" at bounding box center [1049, 39] width 11 height 20
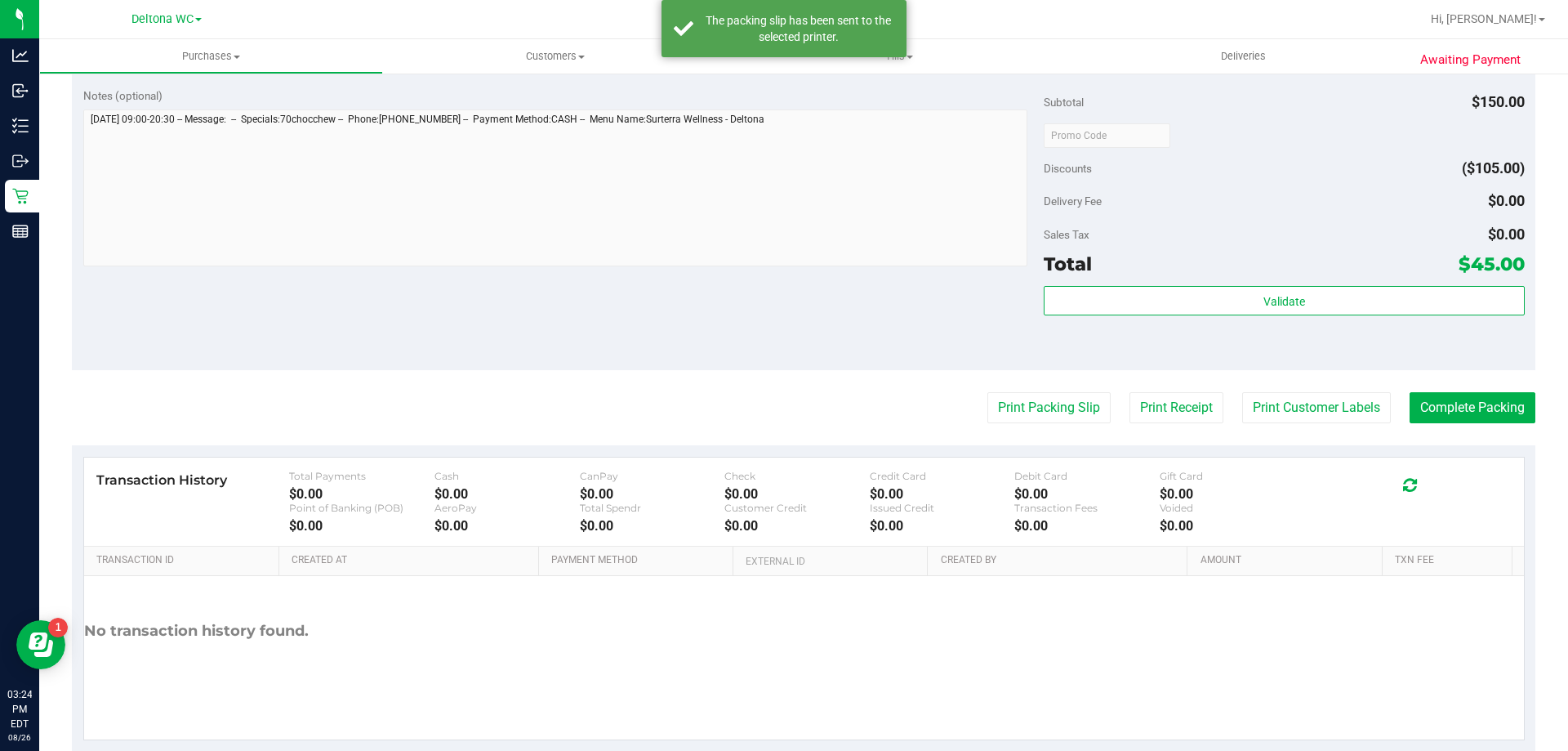
scroll to position [585, 0]
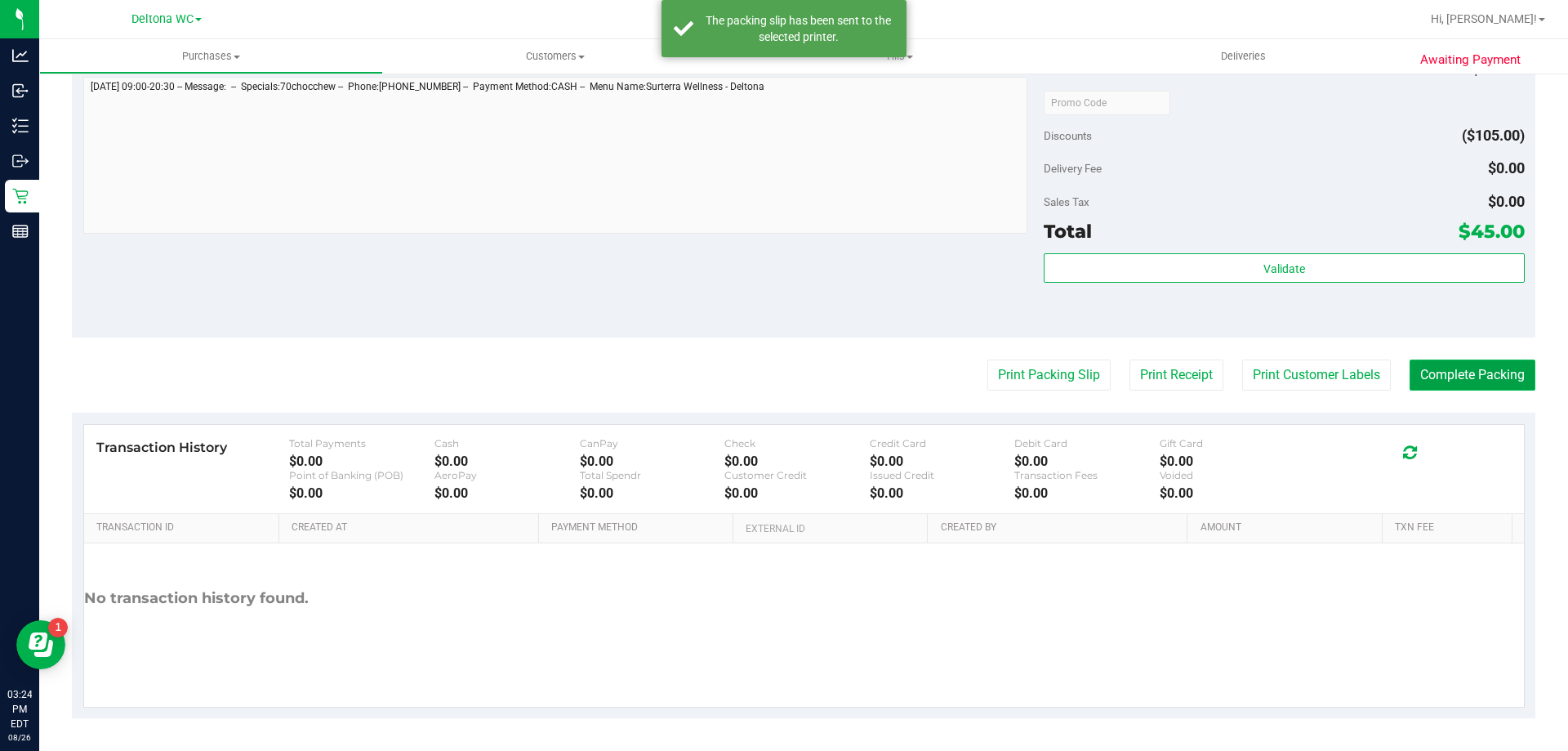
click at [1439, 372] on button "Complete Packing" at bounding box center [1473, 375] width 126 height 31
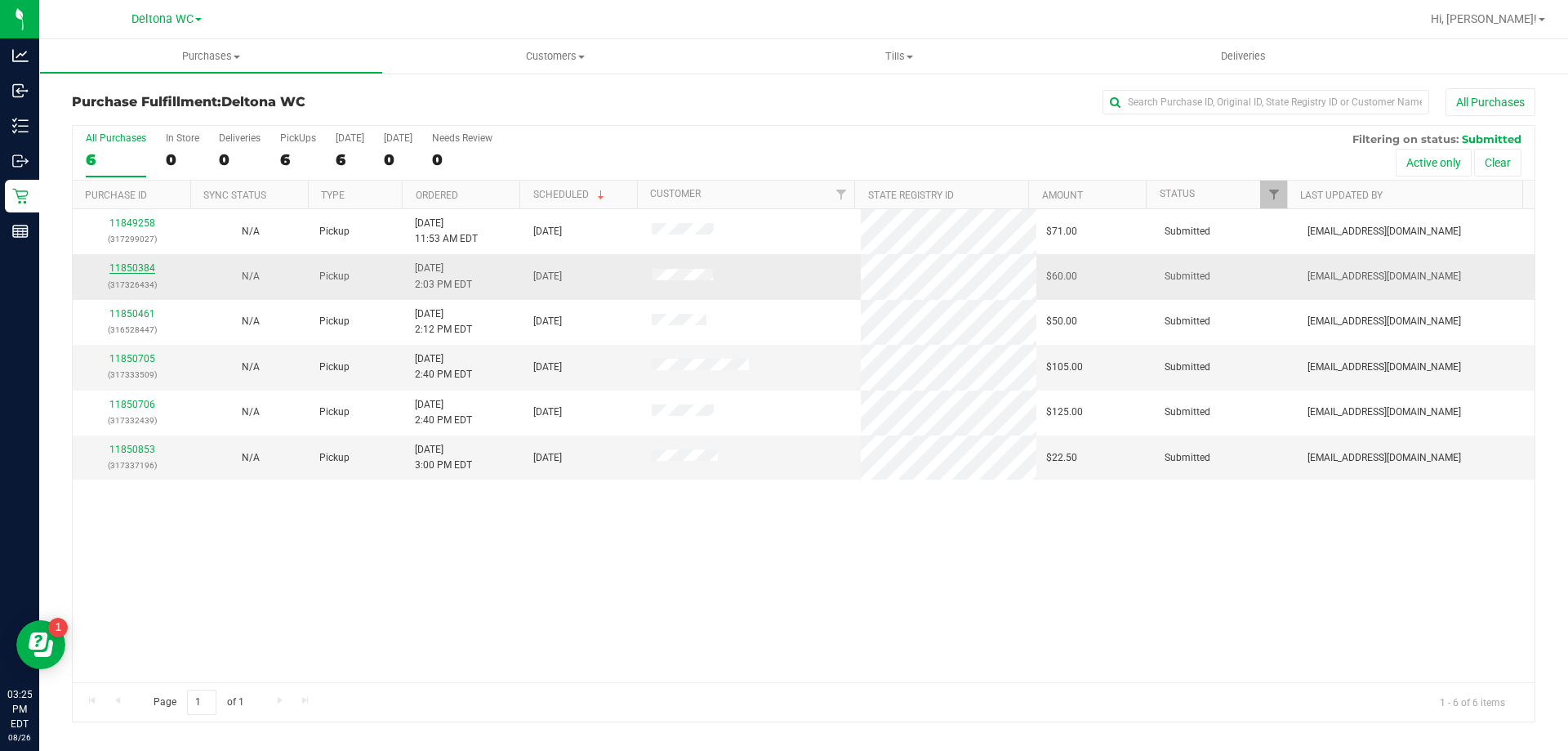
click at [136, 267] on link "11850384" at bounding box center [133, 268] width 46 height 11
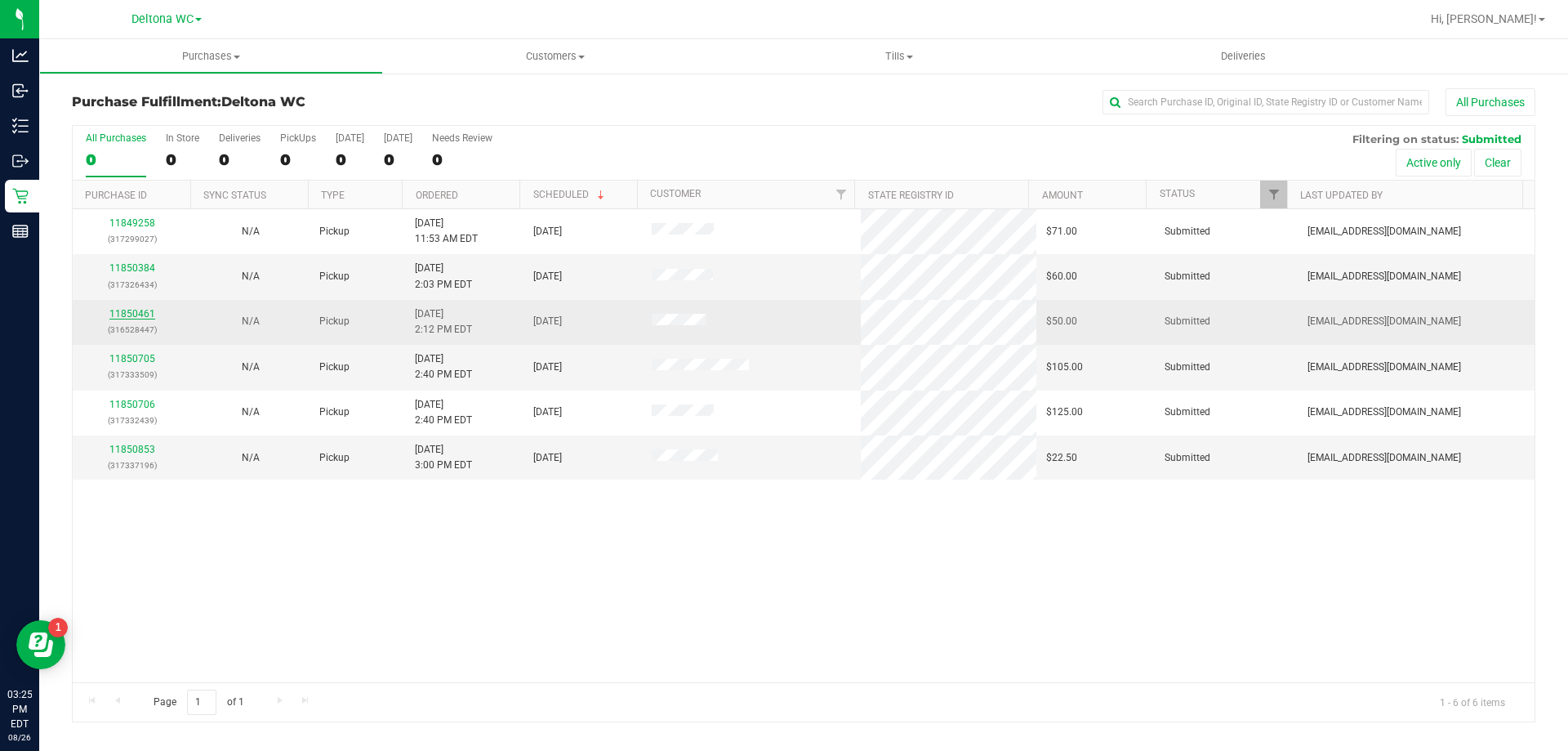
click at [145, 310] on link "11850461" at bounding box center [133, 314] width 46 height 11
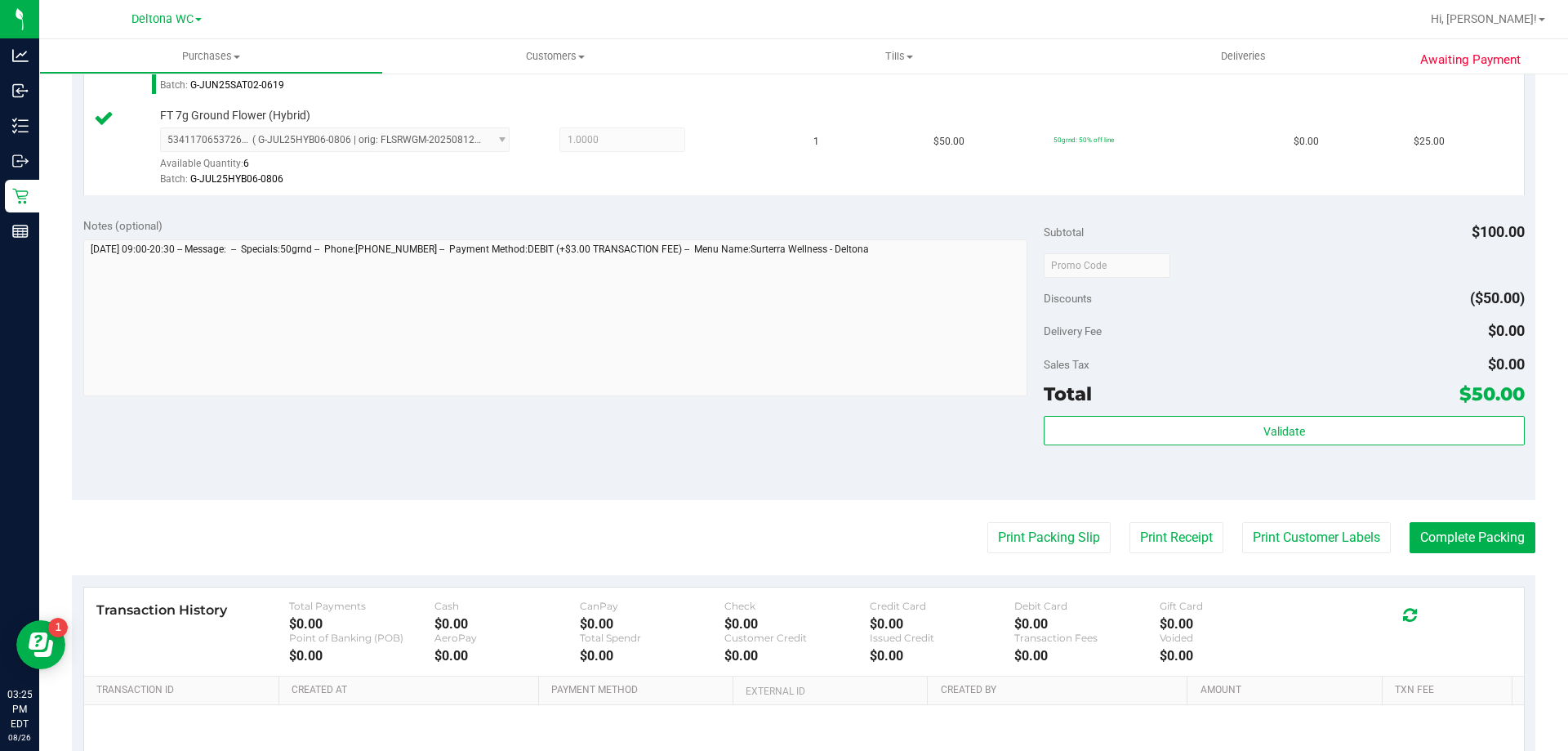
scroll to position [572, 0]
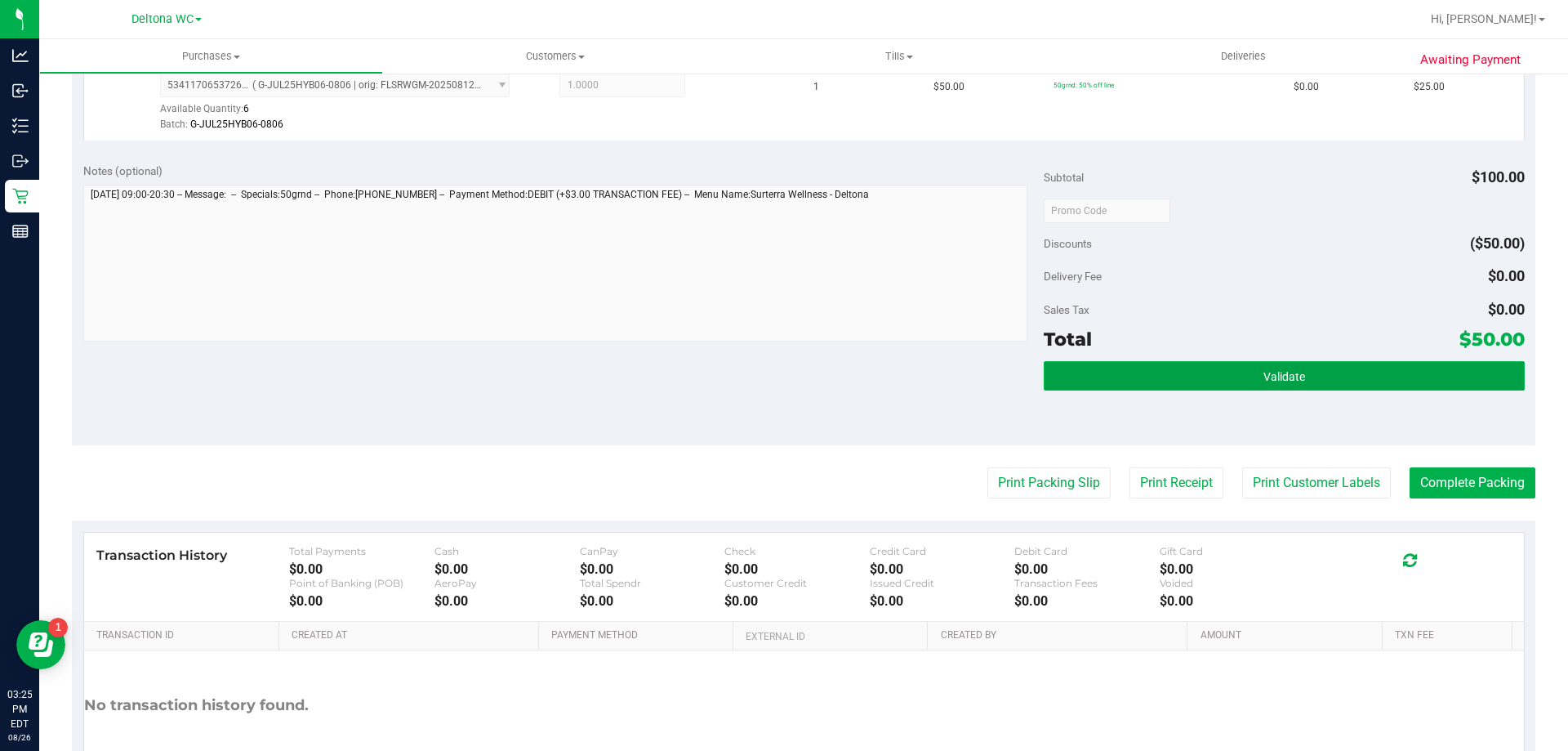
click at [1056, 370] on button "Validate" at bounding box center [1284, 375] width 480 height 30
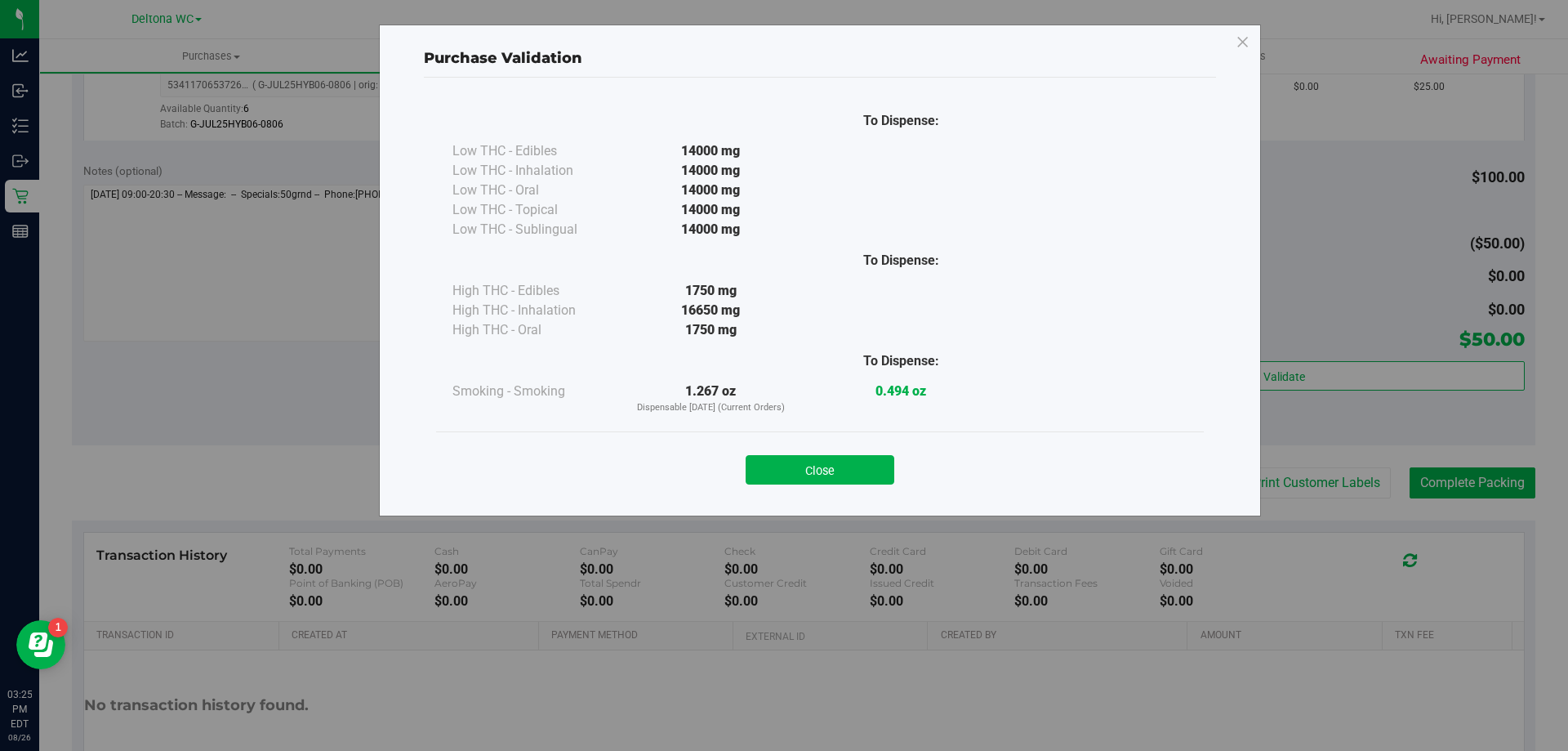
drag, startPoint x: 808, startPoint y: 463, endPoint x: 818, endPoint y: 462, distance: 10.0
click at [808, 462] on button "Close" at bounding box center [820, 469] width 149 height 30
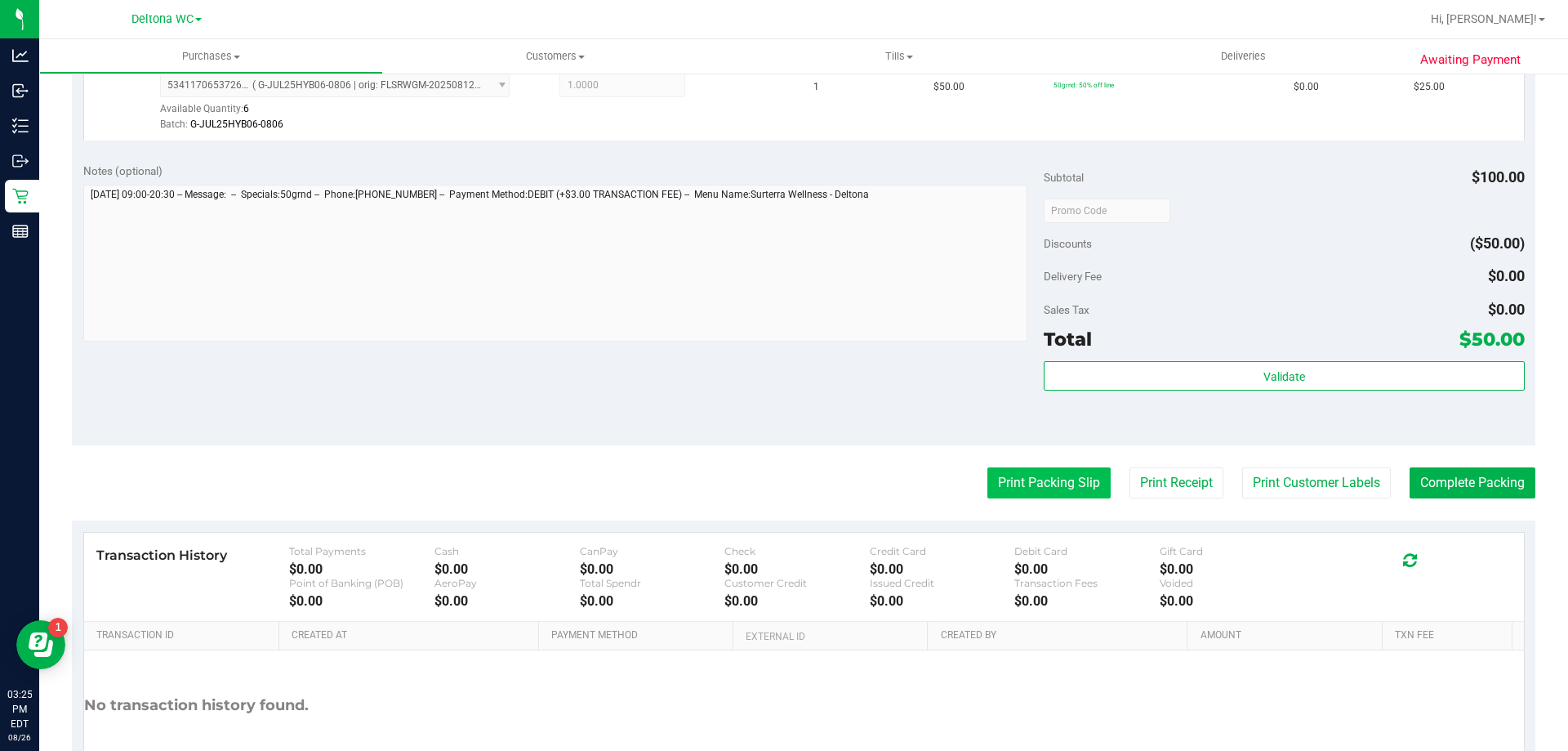
click at [1074, 468] on button "Print Packing Slip" at bounding box center [1049, 483] width 123 height 31
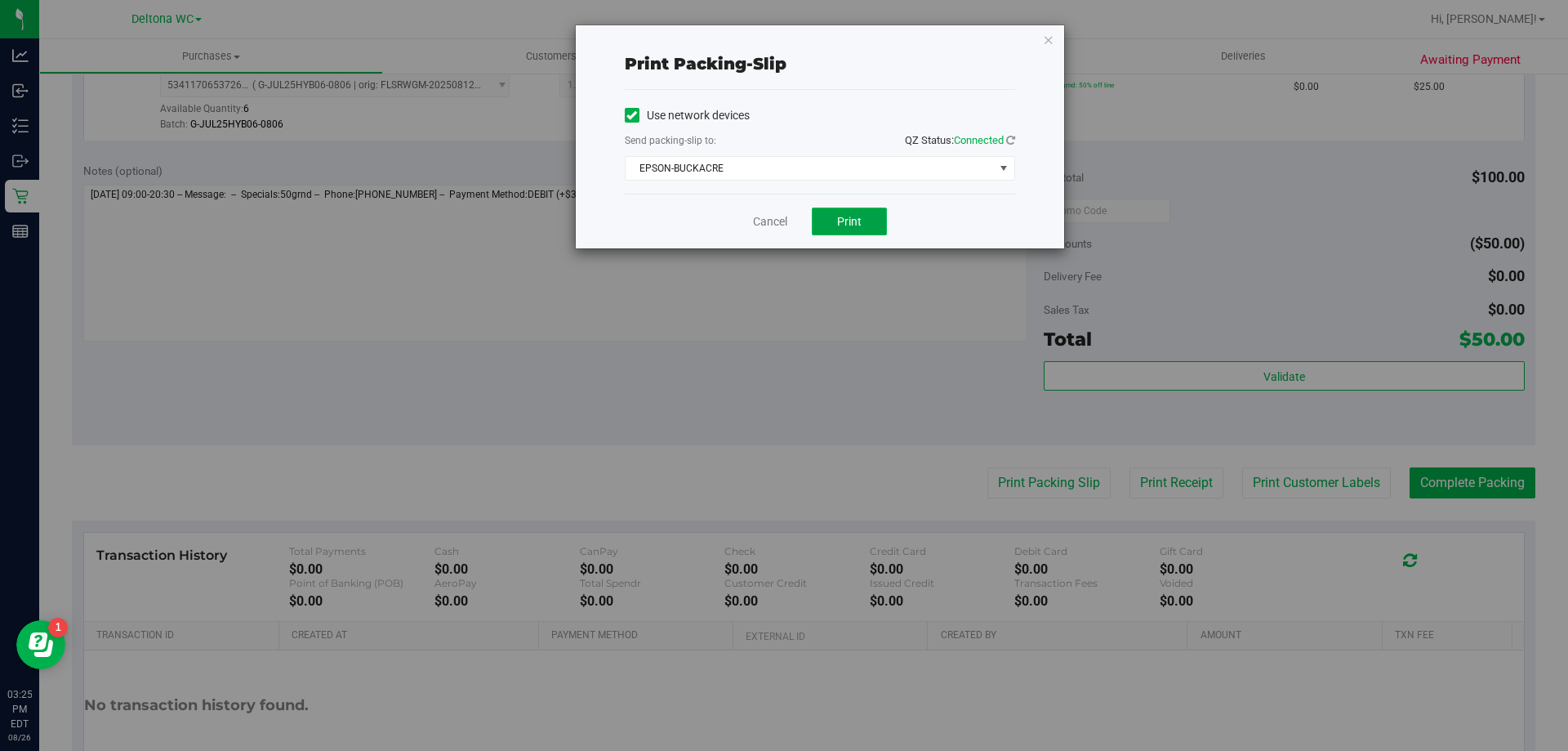
drag, startPoint x: 856, startPoint y: 221, endPoint x: 835, endPoint y: 241, distance: 29.0
click at [854, 224] on span "Print" at bounding box center [849, 221] width 25 height 13
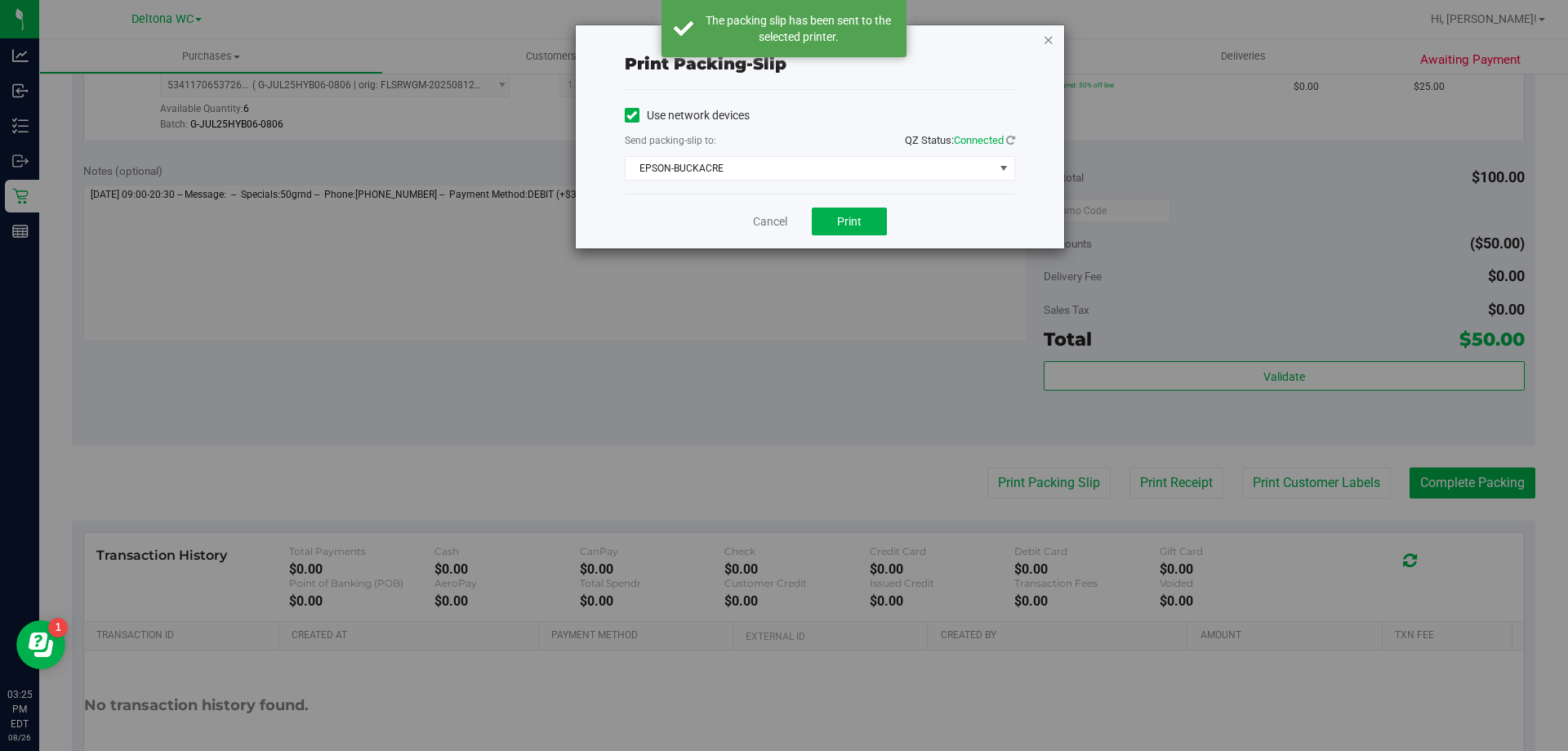
click at [1043, 39] on icon "button" at bounding box center [1049, 39] width 11 height 20
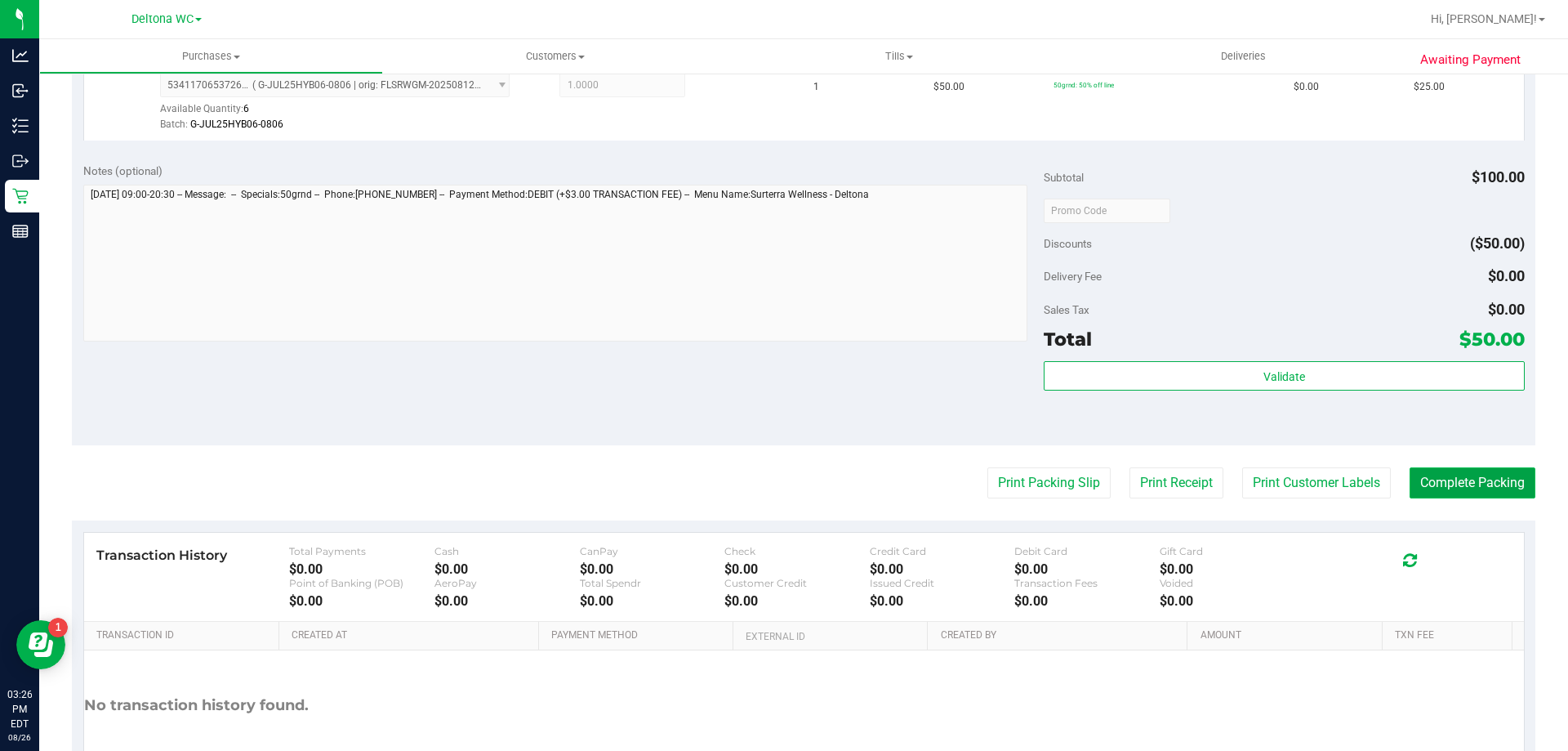
click at [1454, 474] on button "Complete Packing" at bounding box center [1473, 483] width 126 height 31
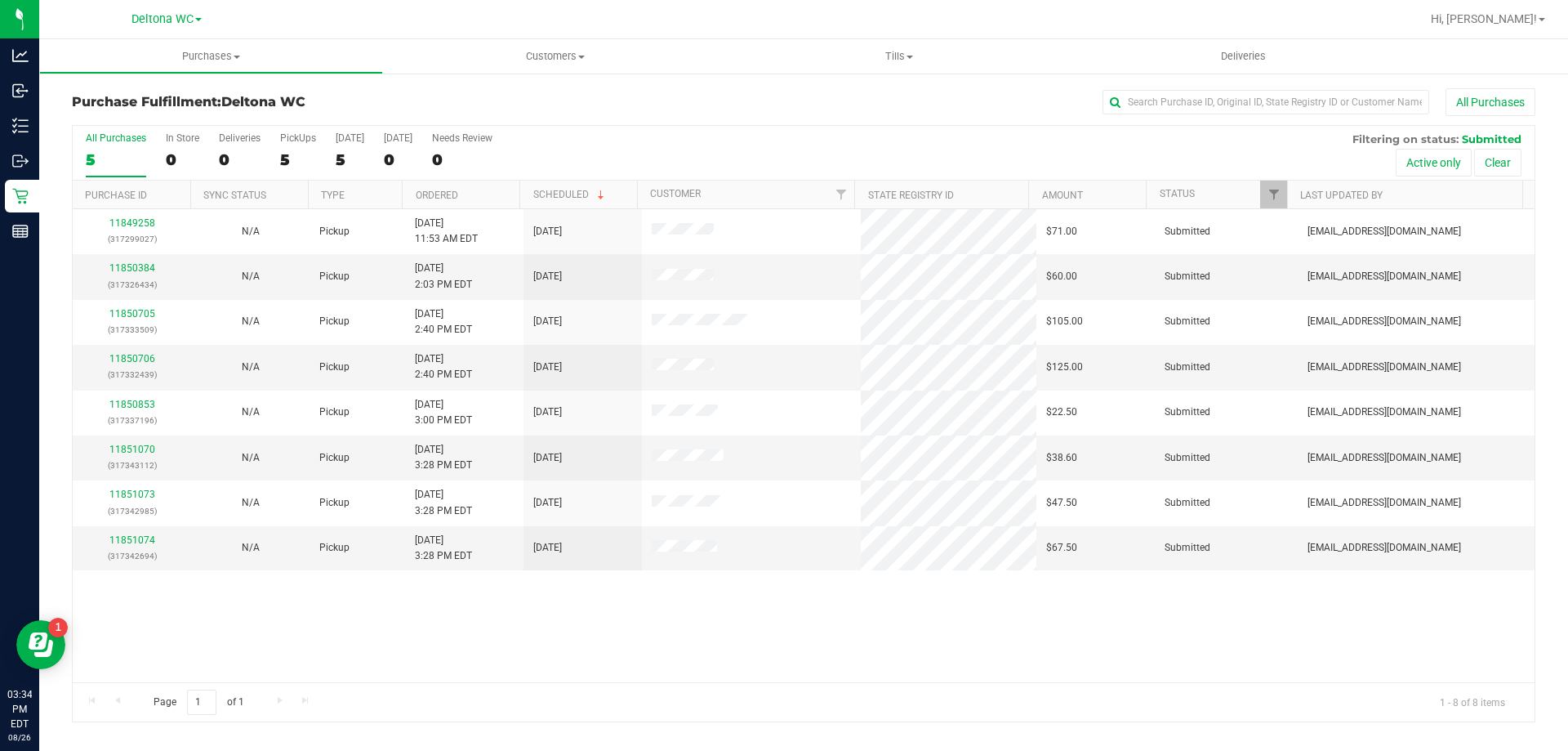
click at [673, 145] on div "All Purchases 5 In Store 0 Deliveries 0 PickUps 5 Today 5 Tomorrow 0 Needs Revi…" at bounding box center [804, 153] width 1462 height 54
click at [503, 196] on th "Ordered" at bounding box center [460, 195] width 117 height 29
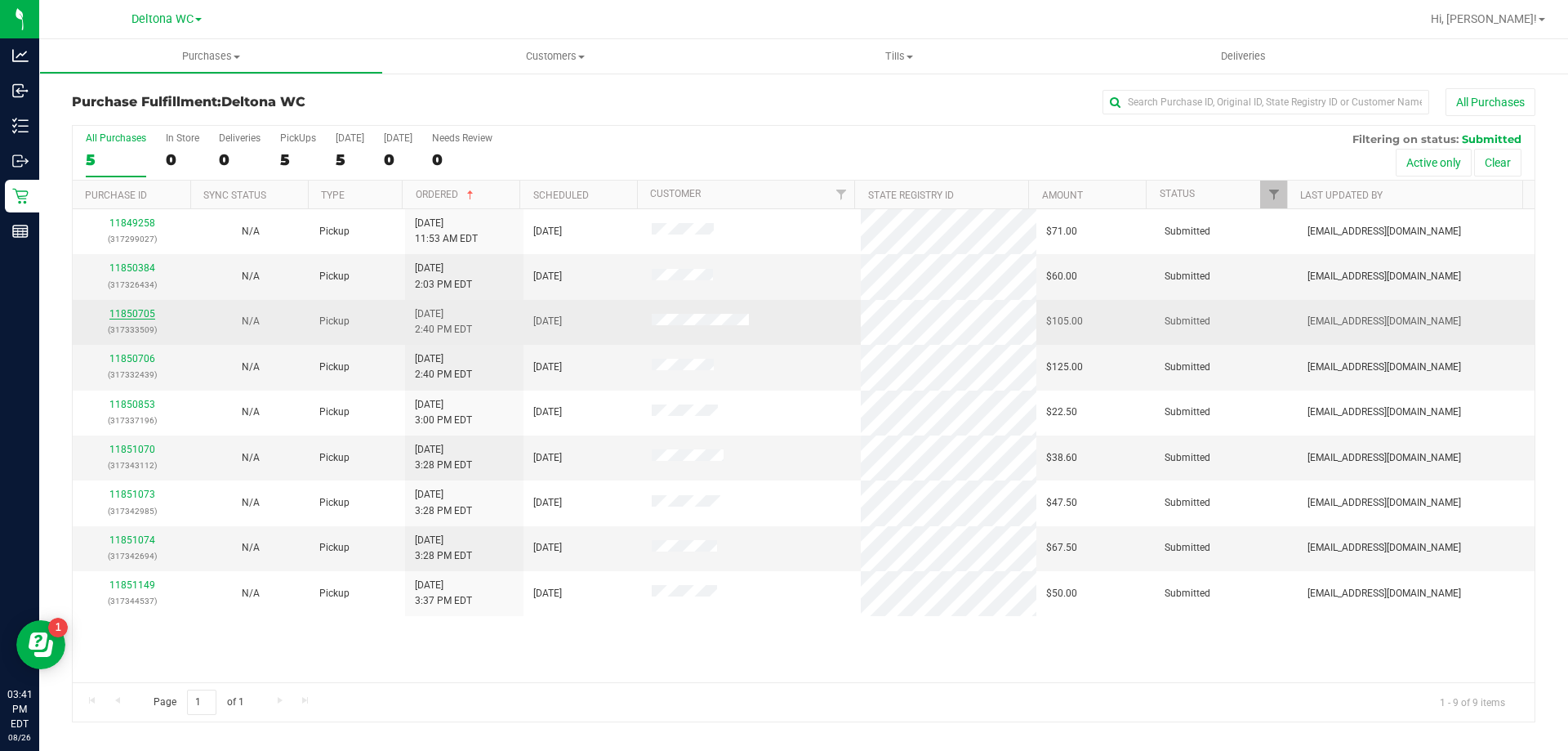
click at [132, 311] on link "11850705" at bounding box center [133, 314] width 46 height 11
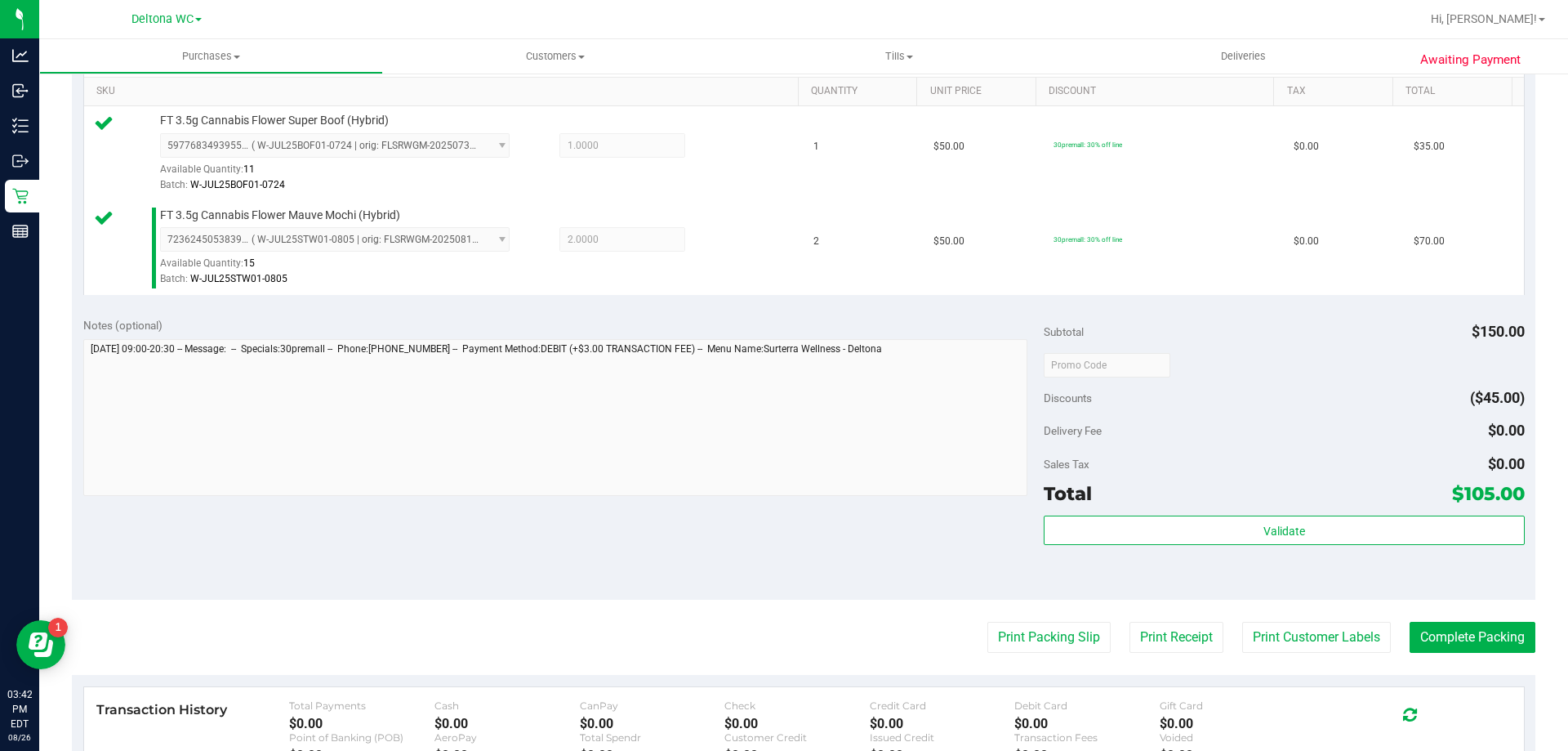
scroll to position [654, 0]
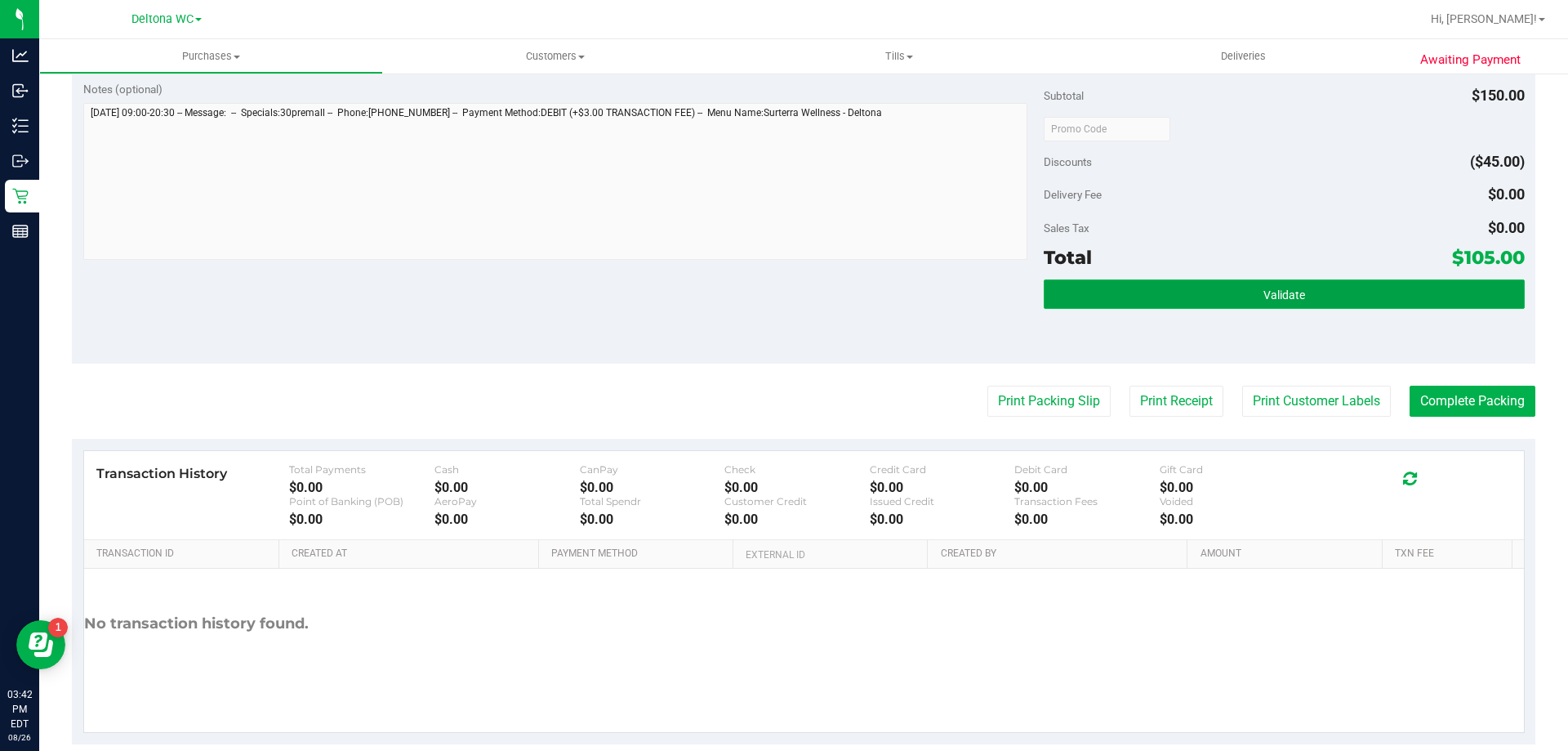
click at [1160, 292] on button "Validate" at bounding box center [1284, 294] width 480 height 30
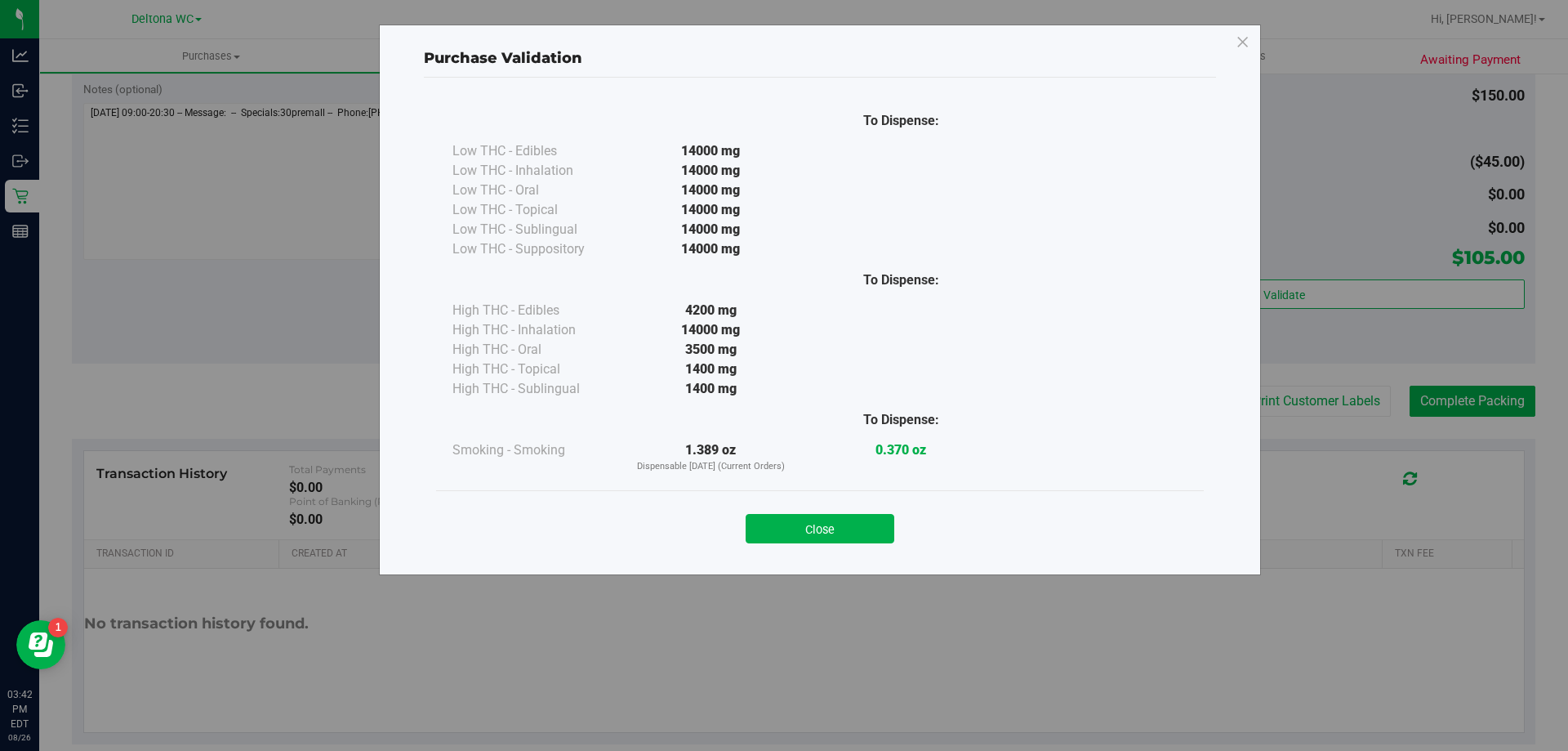
click at [802, 543] on div "Close" at bounding box center [820, 523] width 768 height 66
drag, startPoint x: 813, startPoint y: 526, endPoint x: 824, endPoint y: 525, distance: 11.0
click at [813, 525] on button "Close" at bounding box center [820, 528] width 149 height 30
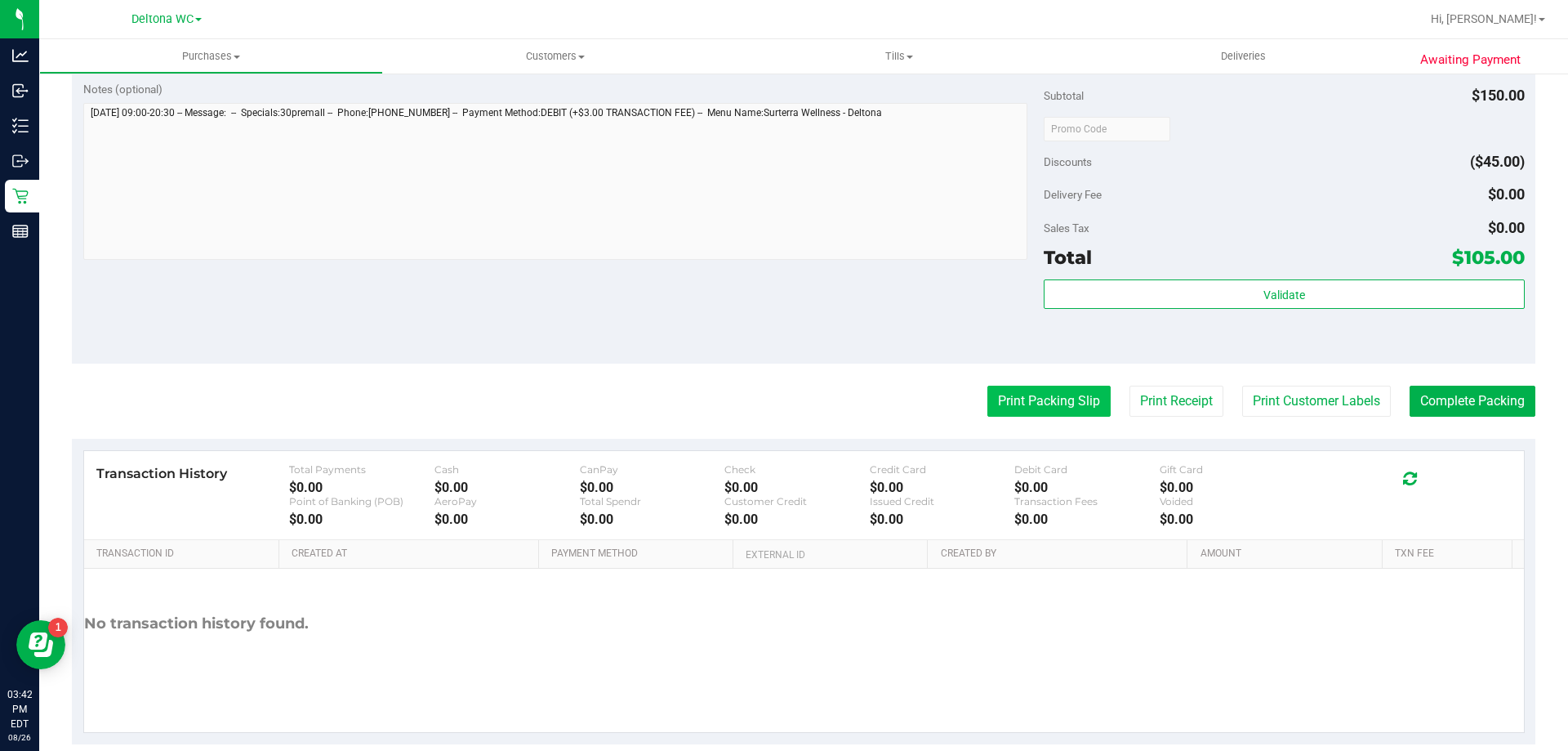
click at [1056, 405] on button "Print Packing Slip" at bounding box center [1049, 401] width 123 height 31
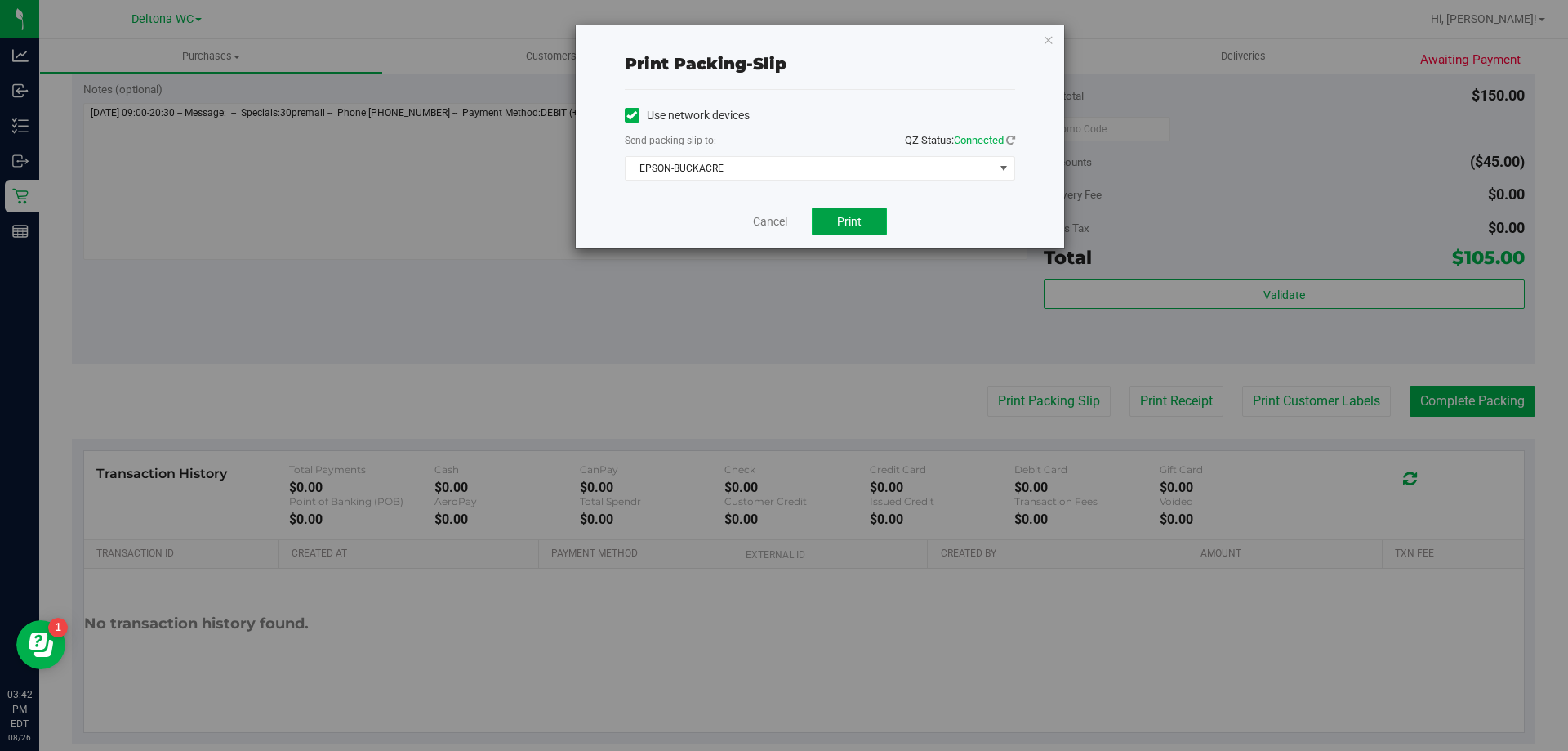
click at [842, 232] on button "Print" at bounding box center [849, 220] width 75 height 28
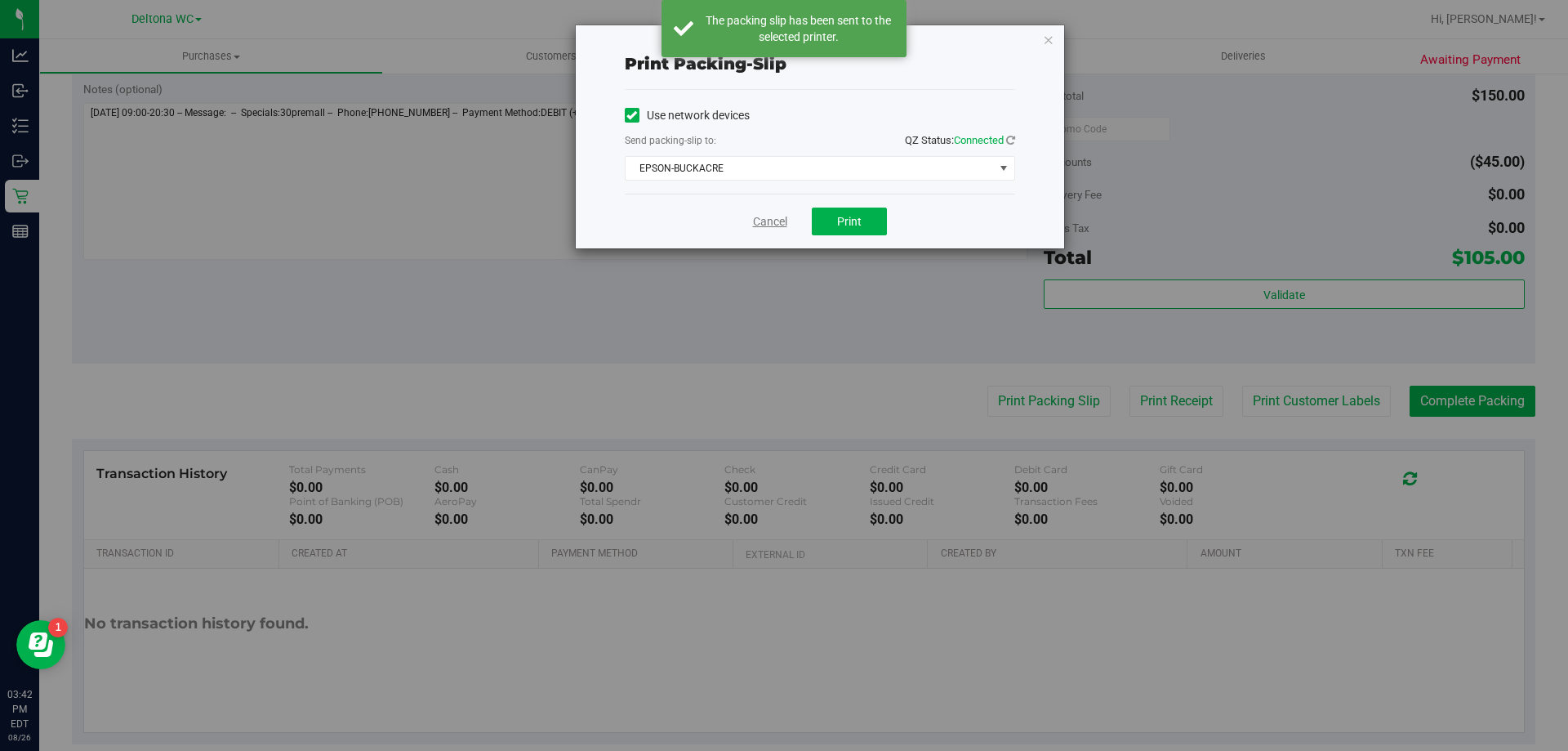
click at [776, 224] on link "Cancel" at bounding box center [770, 221] width 34 height 17
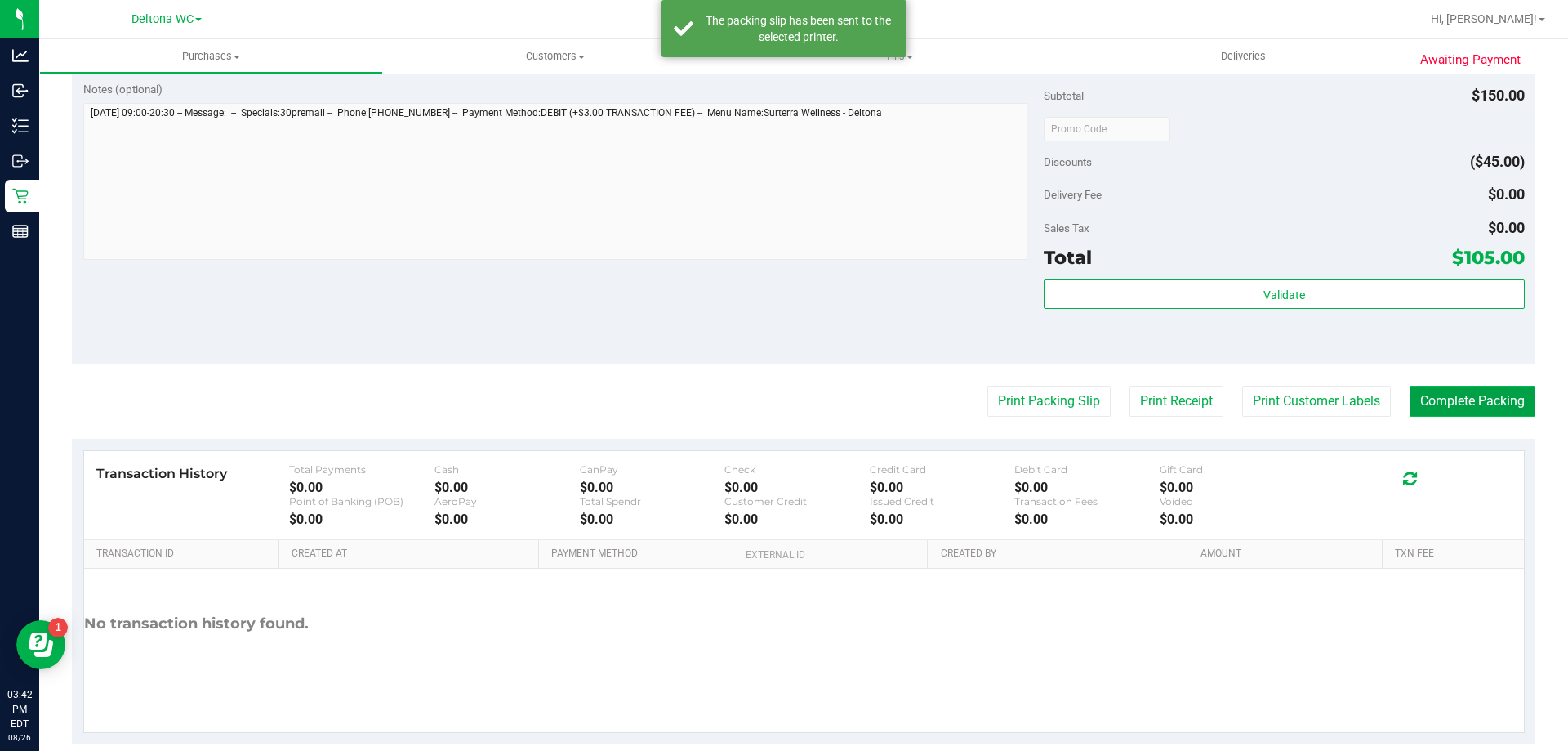
click at [1460, 393] on button "Complete Packing" at bounding box center [1473, 401] width 126 height 31
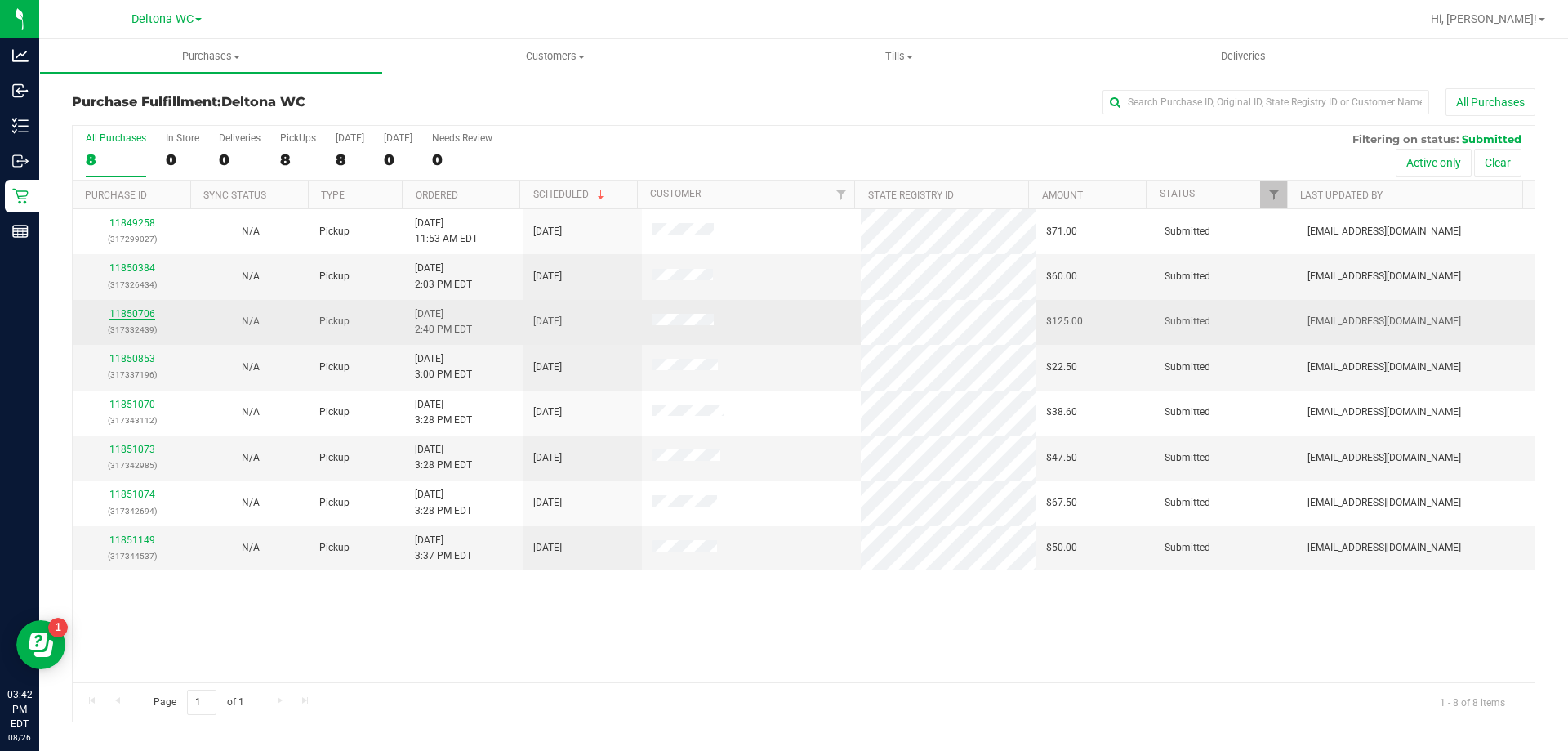
click at [140, 311] on link "11850706" at bounding box center [133, 314] width 46 height 11
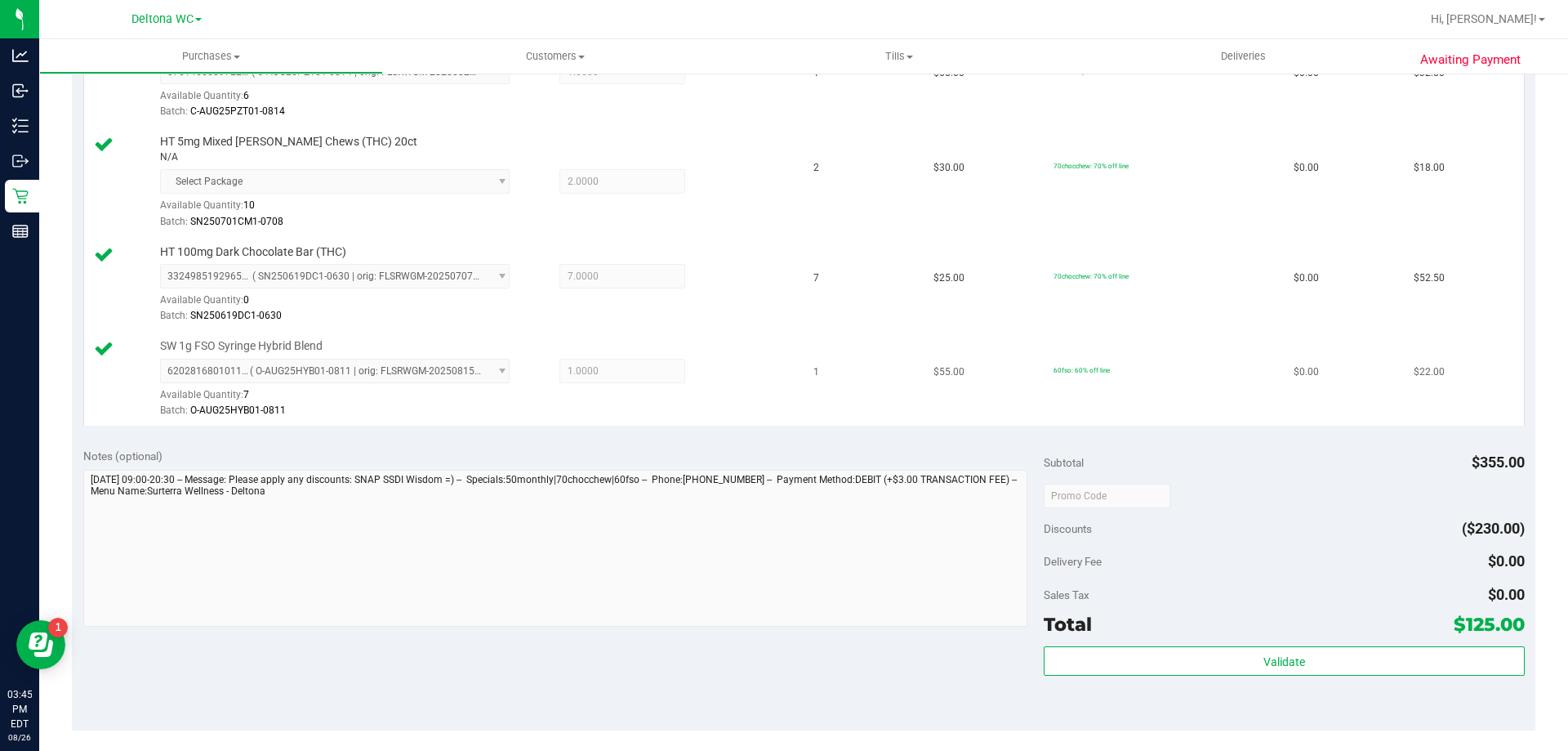
scroll to position [735, 0]
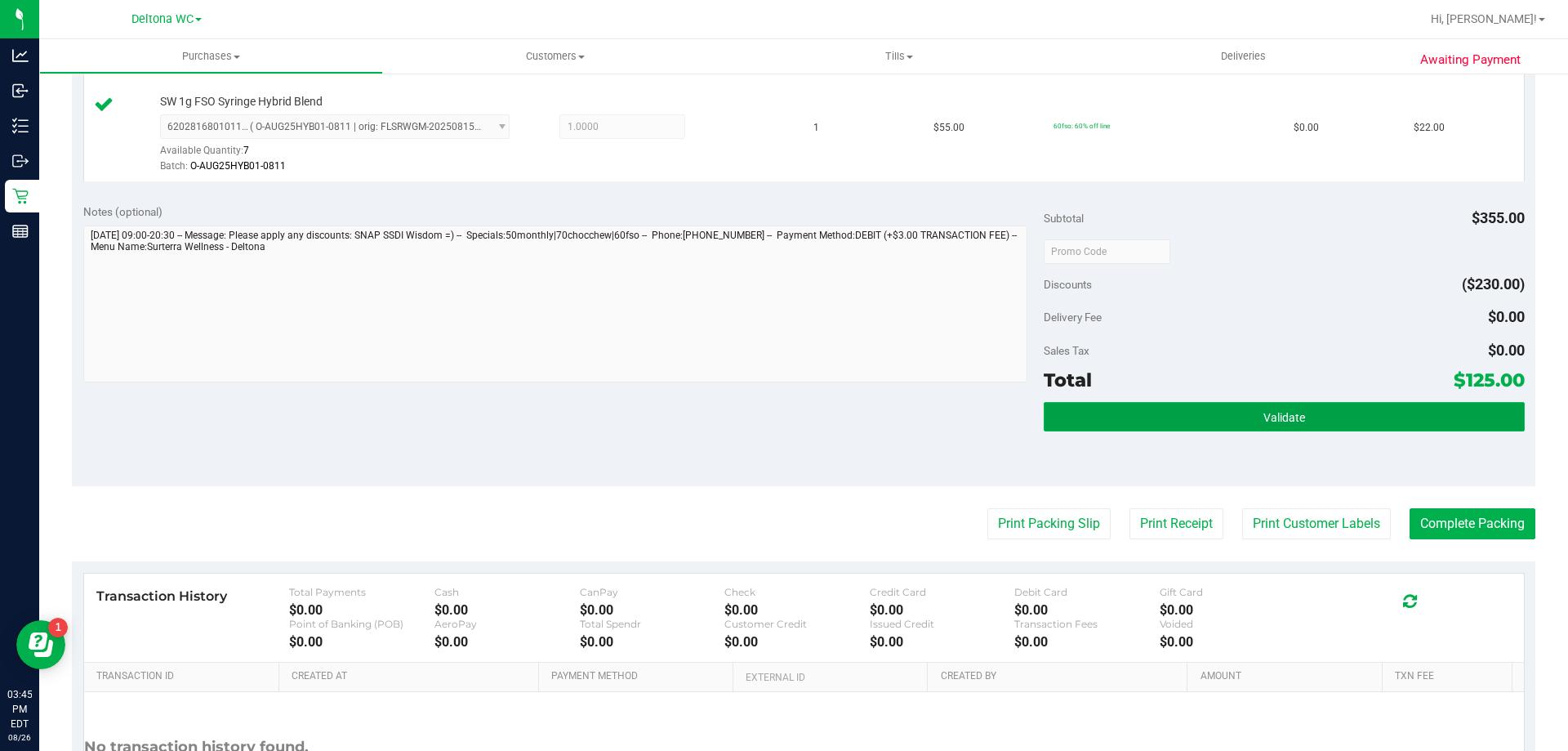
click at [1096, 402] on button "Validate" at bounding box center [1284, 416] width 480 height 30
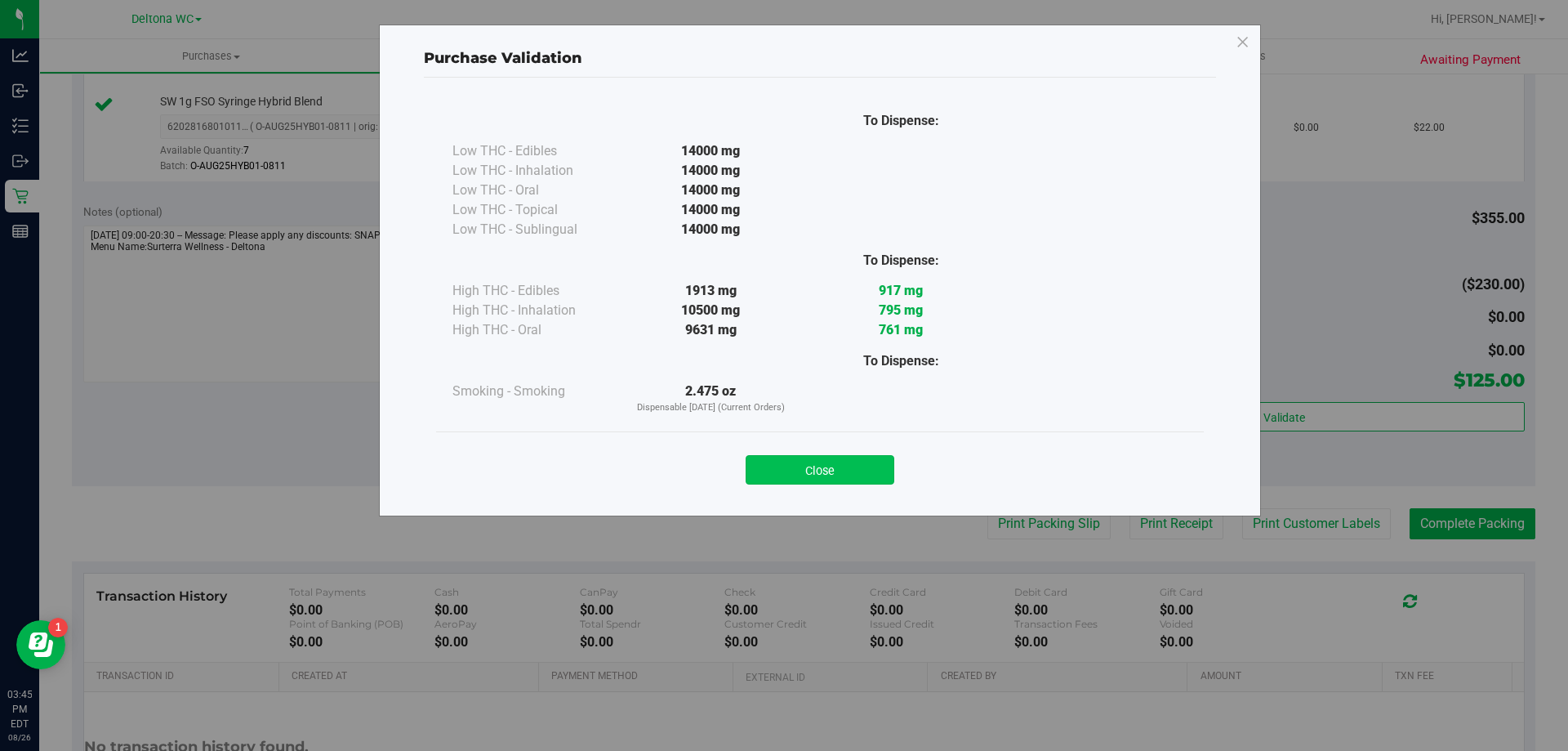
click at [845, 467] on button "Close" at bounding box center [820, 469] width 149 height 30
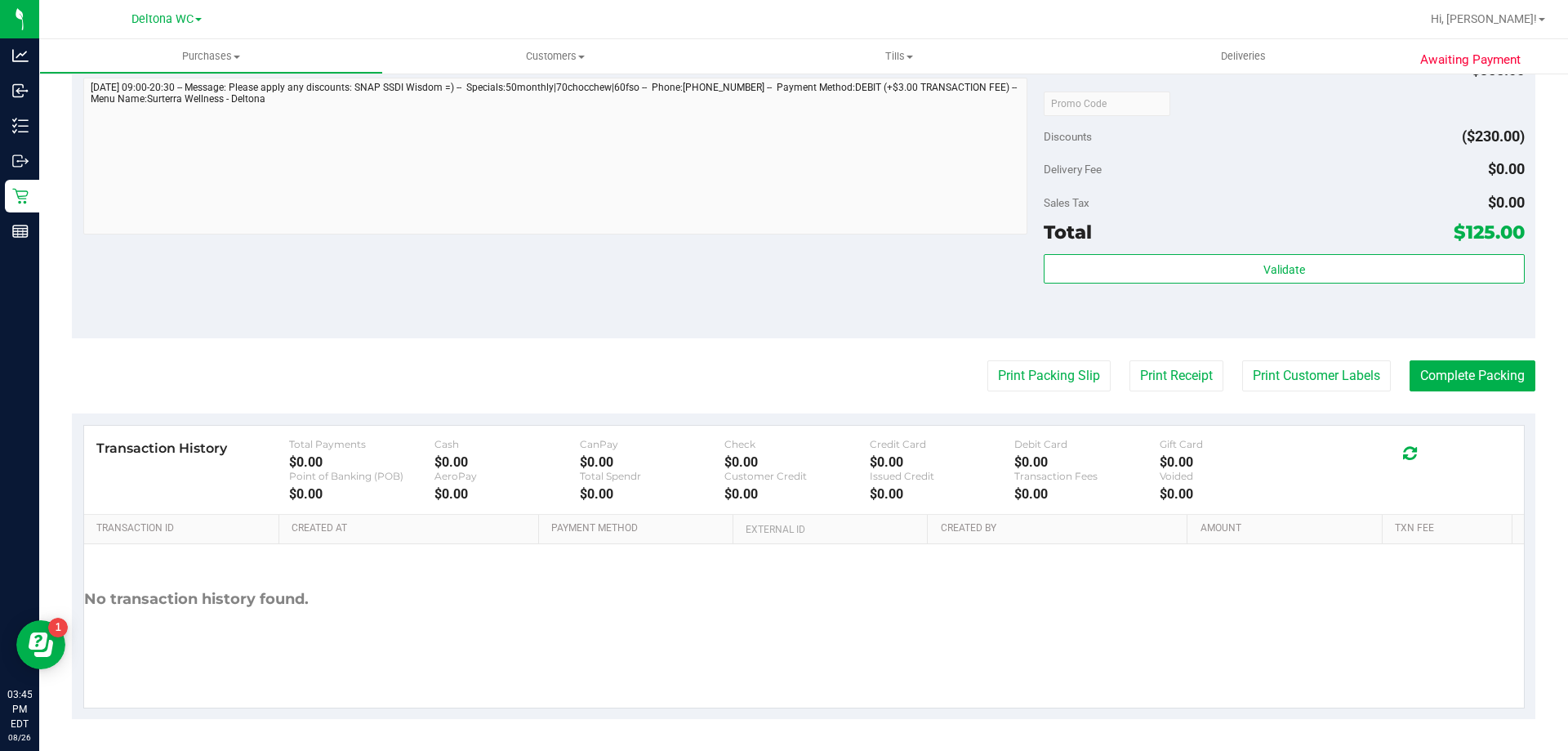
scroll to position [884, 0]
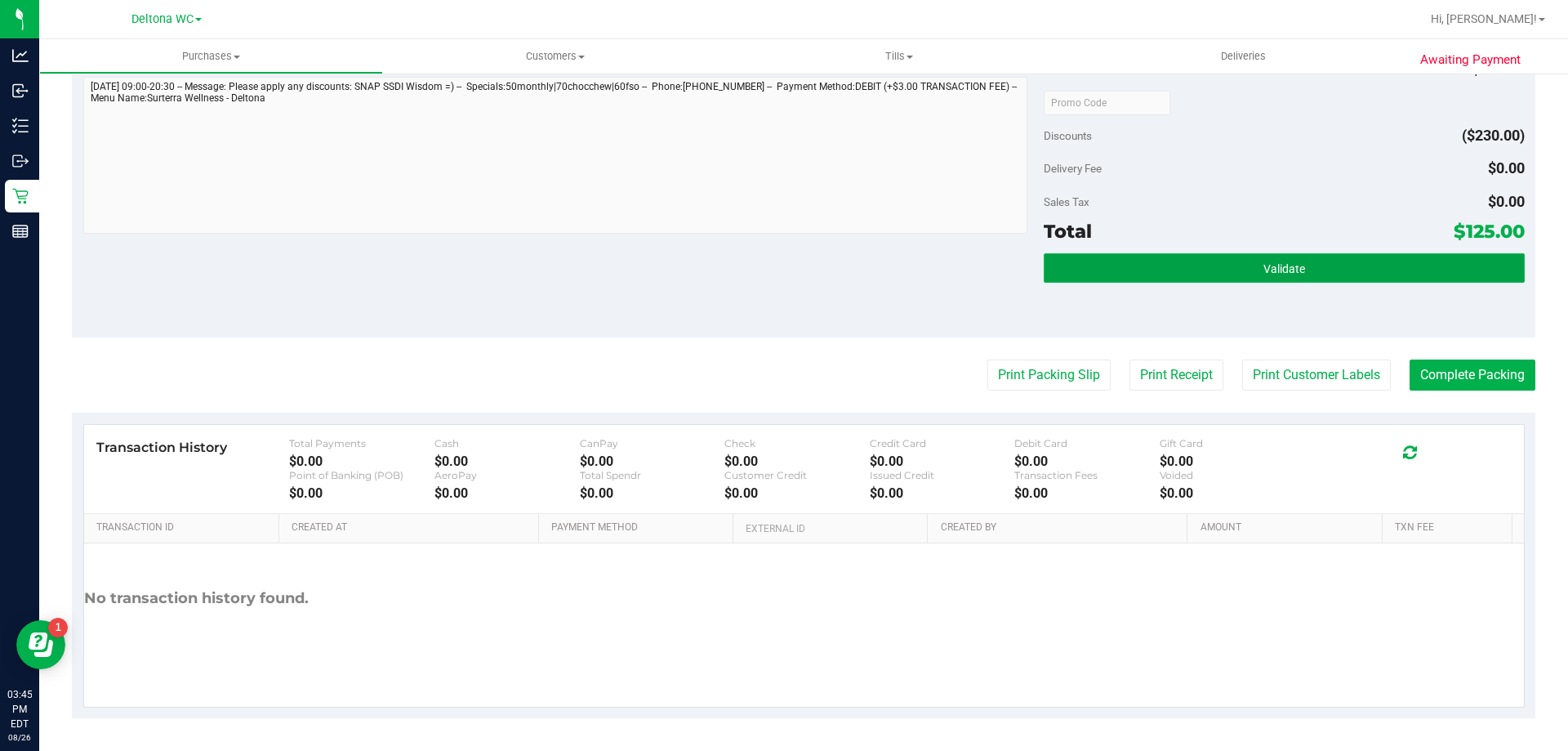
click at [1250, 282] on button "Validate" at bounding box center [1284, 267] width 480 height 30
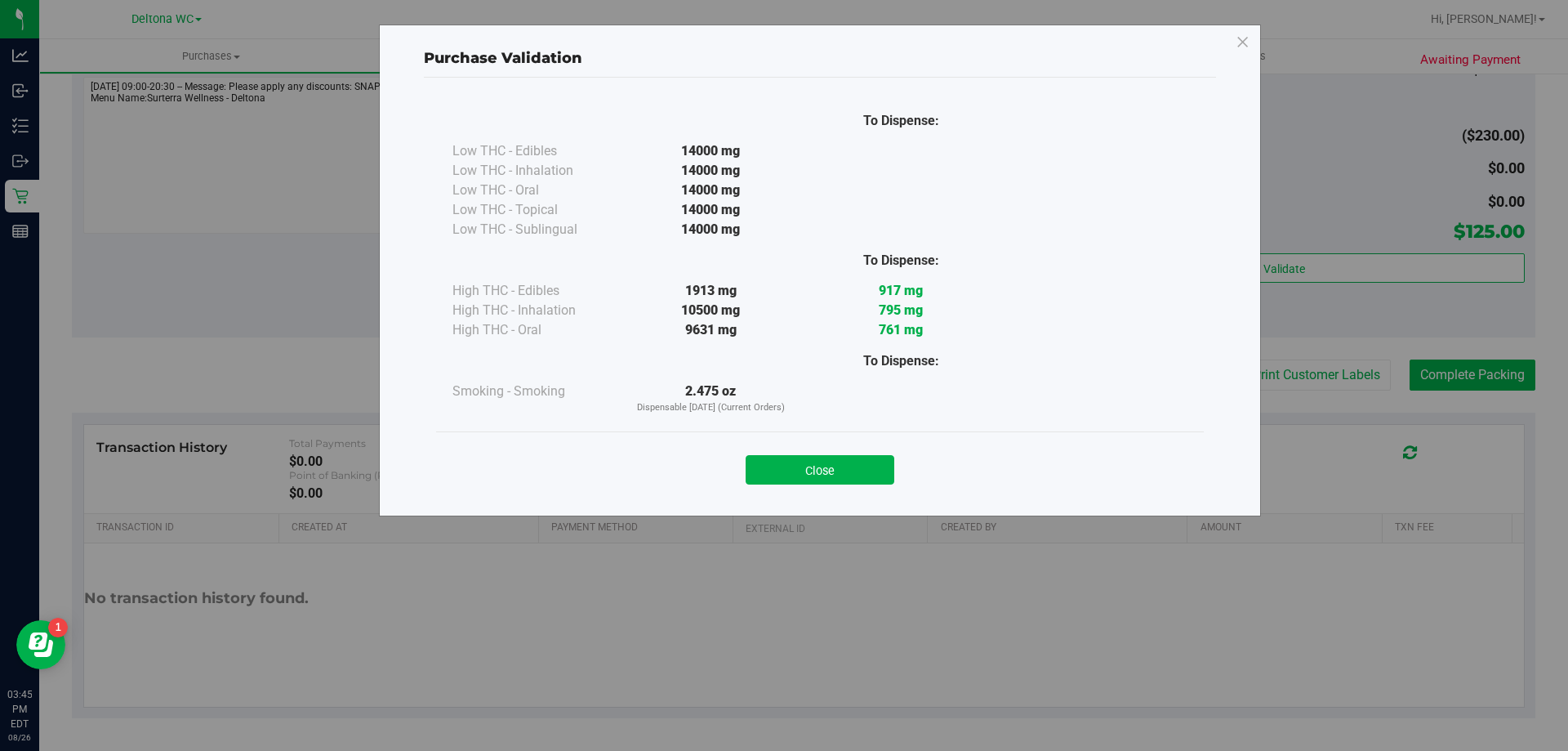
drag, startPoint x: 868, startPoint y: 472, endPoint x: 1176, endPoint y: 455, distance: 308.5
click at [904, 465] on div "Close" at bounding box center [820, 465] width 743 height 41
drag, startPoint x: 827, startPoint y: 471, endPoint x: 876, endPoint y: 427, distance: 65.9
click at [833, 467] on button "Close" at bounding box center [820, 469] width 149 height 30
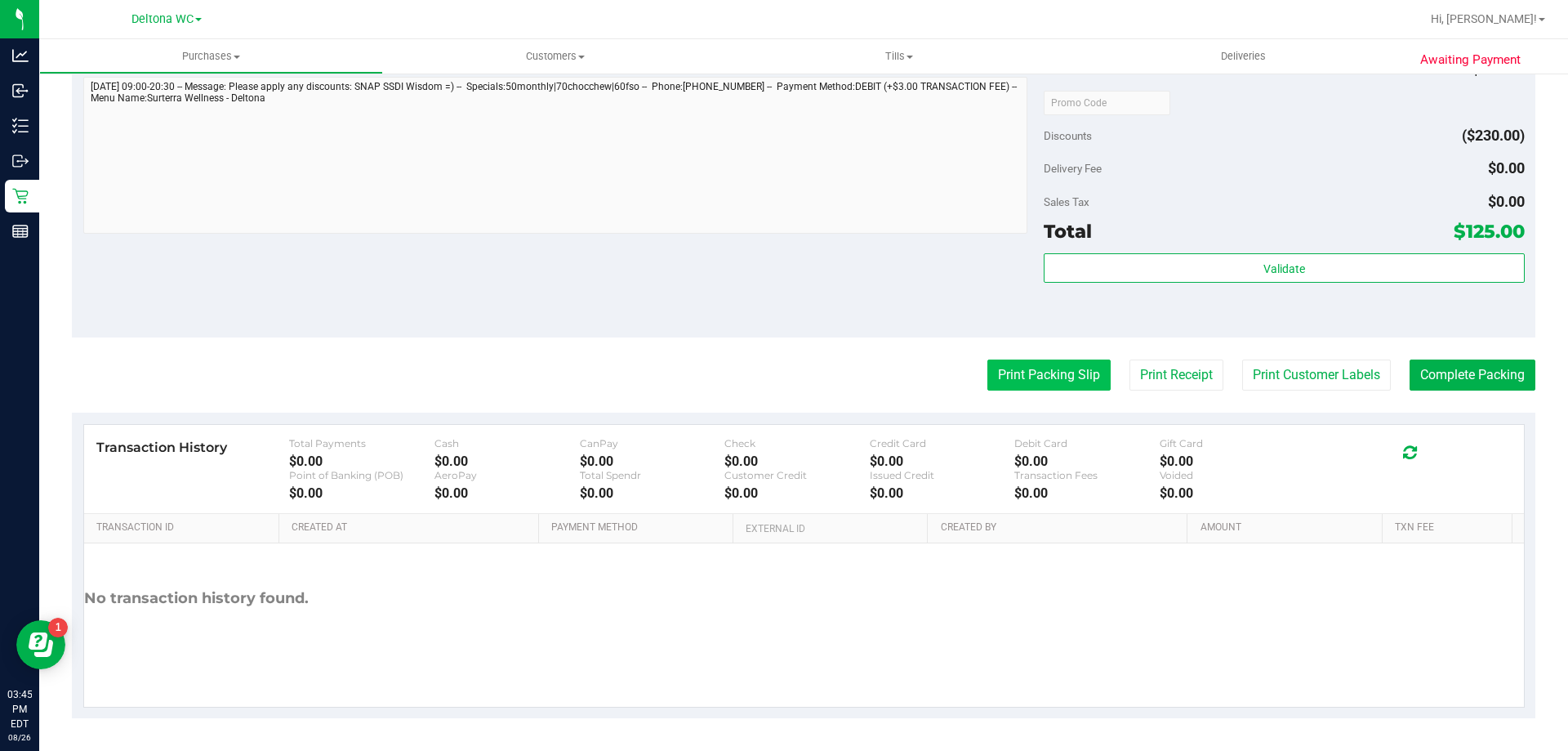
click at [1001, 386] on button "Print Packing Slip" at bounding box center [1049, 375] width 123 height 31
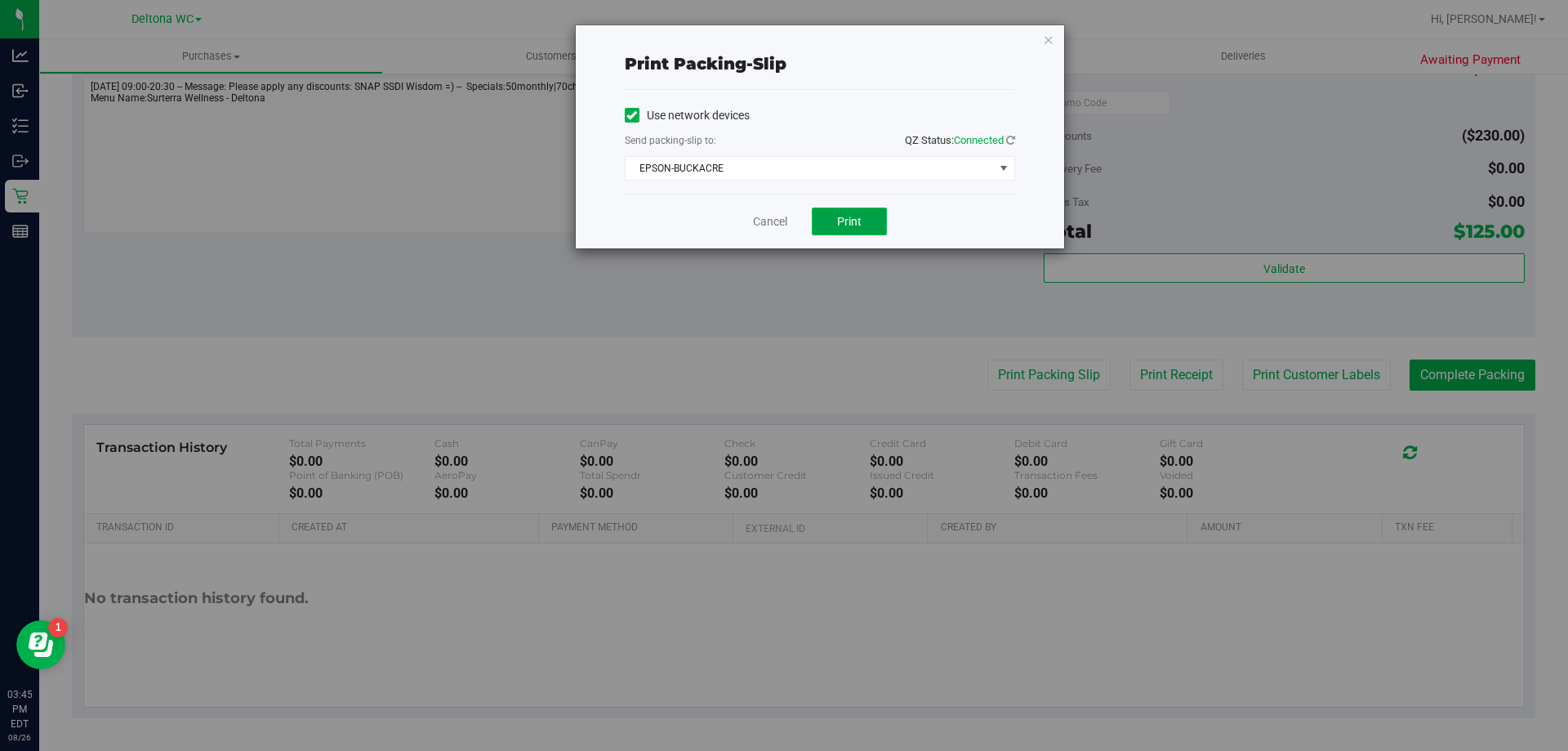
click at [857, 233] on button "Print" at bounding box center [849, 220] width 75 height 28
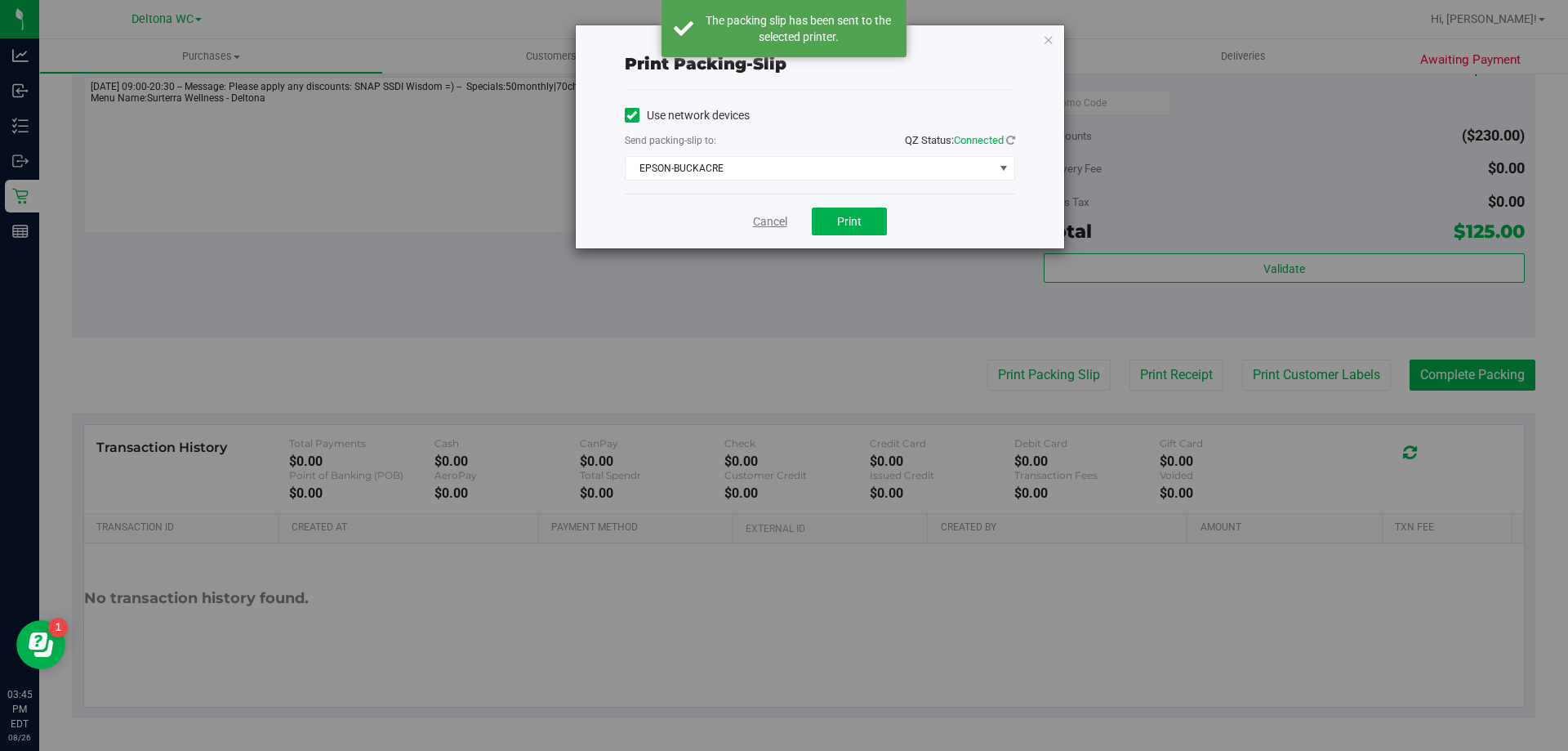
click at [770, 220] on link "Cancel" at bounding box center [770, 221] width 34 height 17
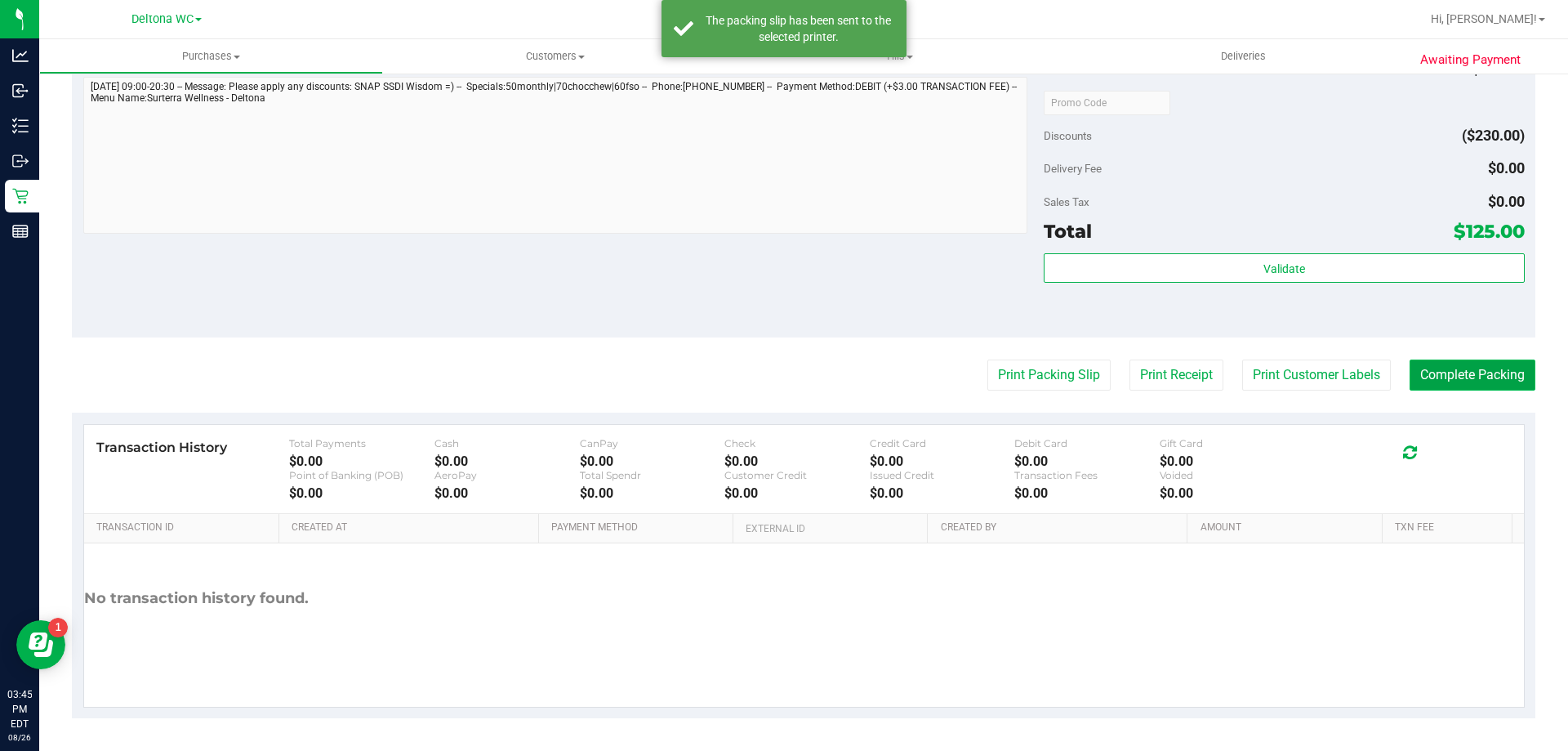
click at [1469, 366] on button "Complete Packing" at bounding box center [1473, 375] width 126 height 31
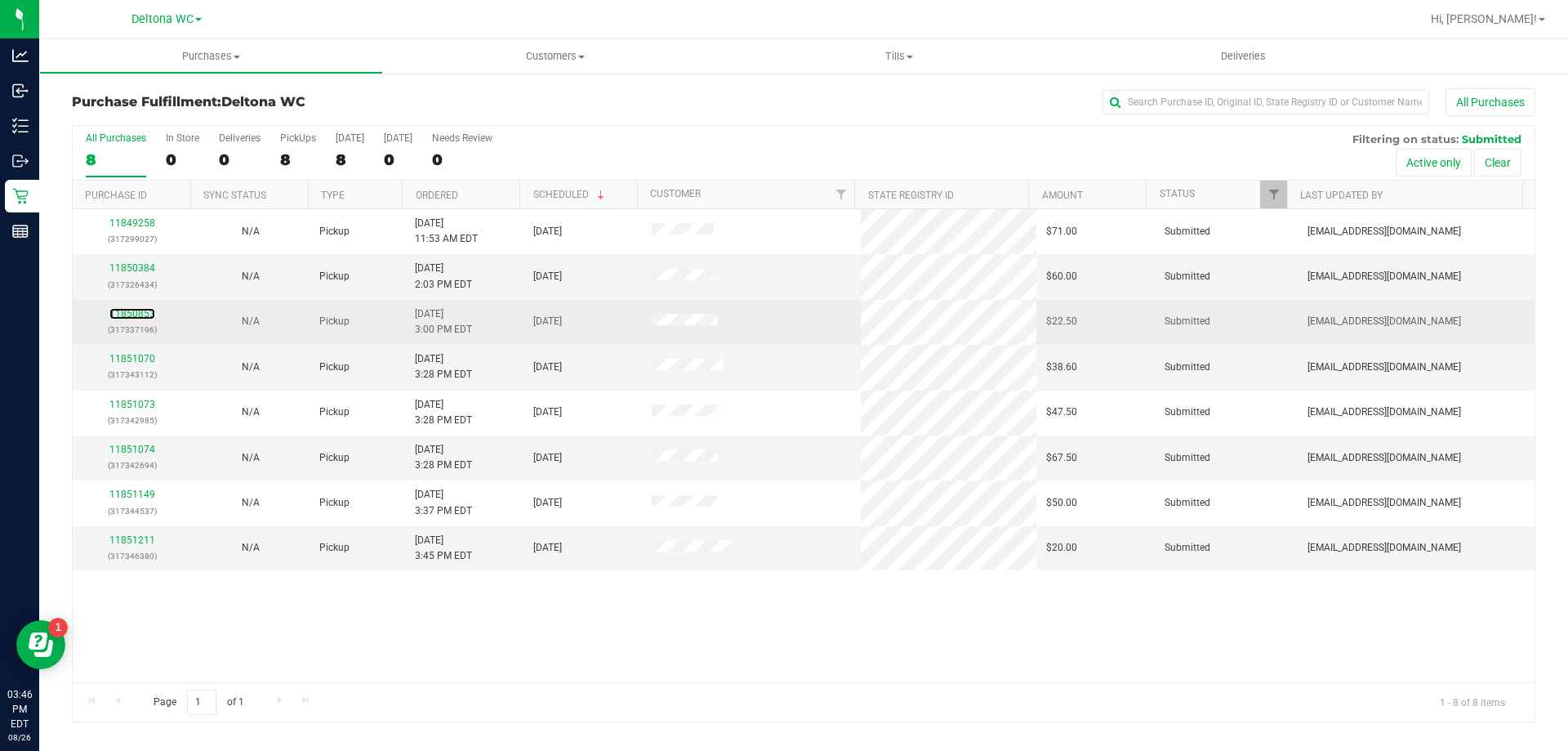
drag, startPoint x: 139, startPoint y: 307, endPoint x: 151, endPoint y: 307, distance: 12.0
click at [141, 307] on div "11850853 (317337196)" at bounding box center [132, 322] width 99 height 31
click at [139, 310] on link "11850853" at bounding box center [133, 314] width 46 height 11
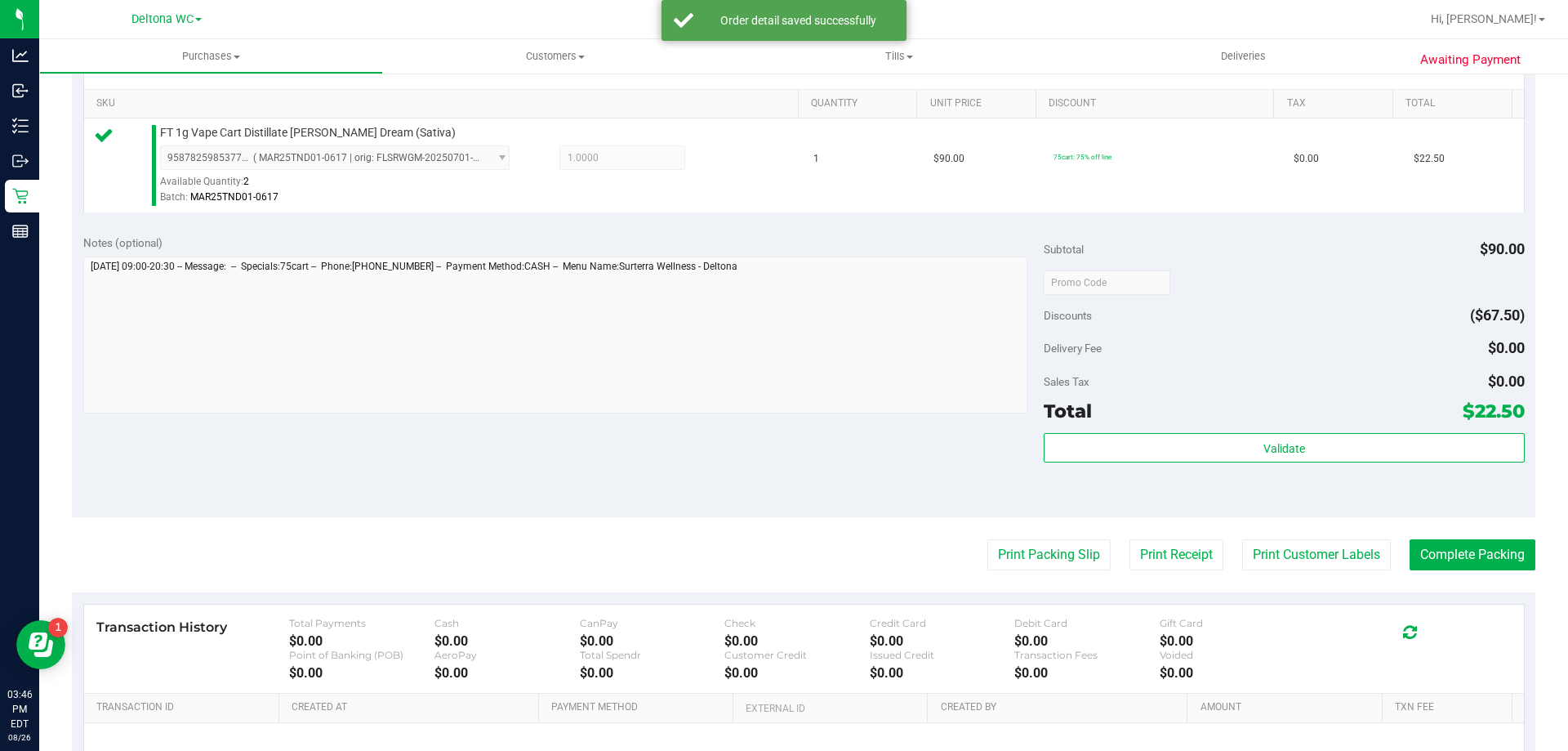
scroll to position [408, 0]
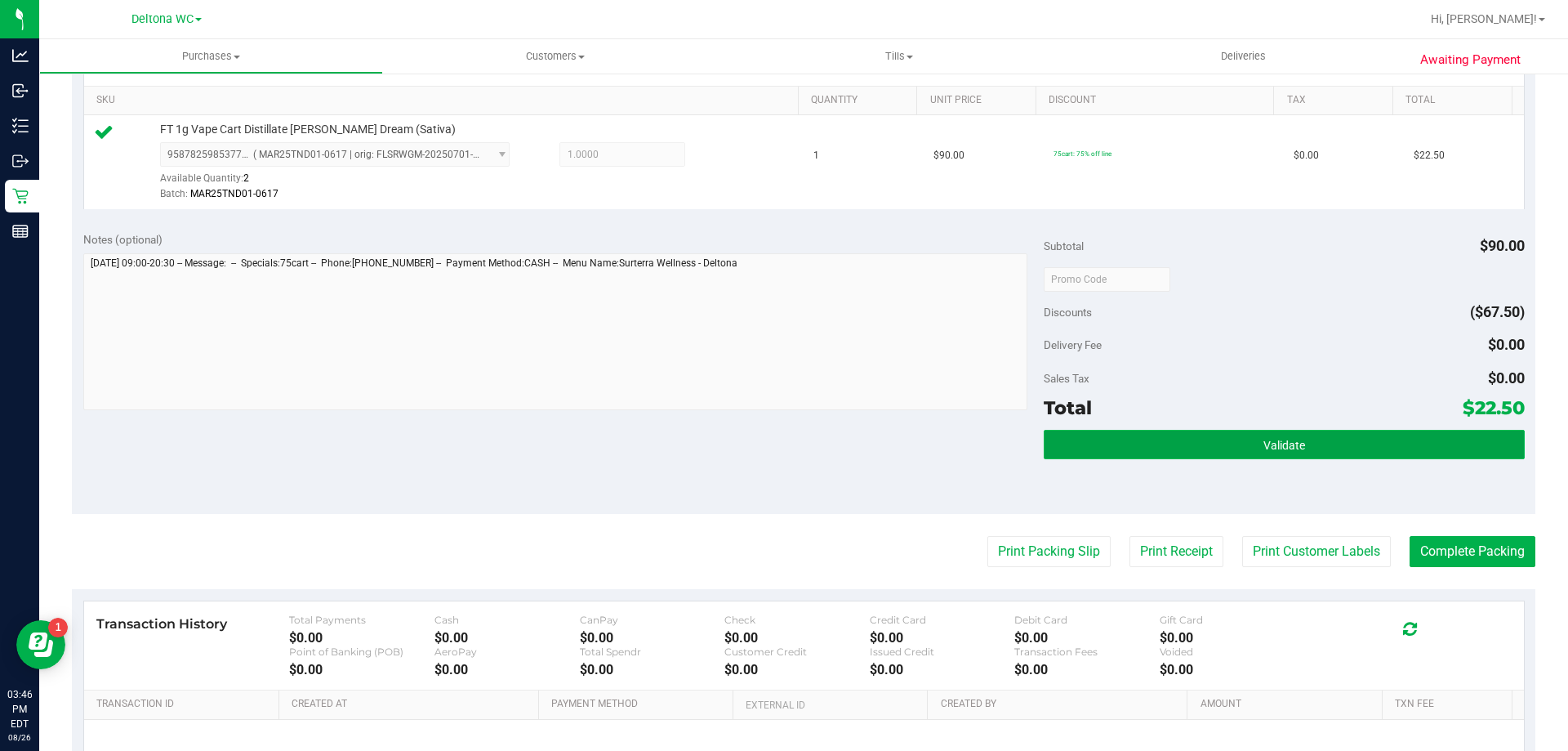
click at [1296, 440] on button "Validate" at bounding box center [1284, 444] width 480 height 30
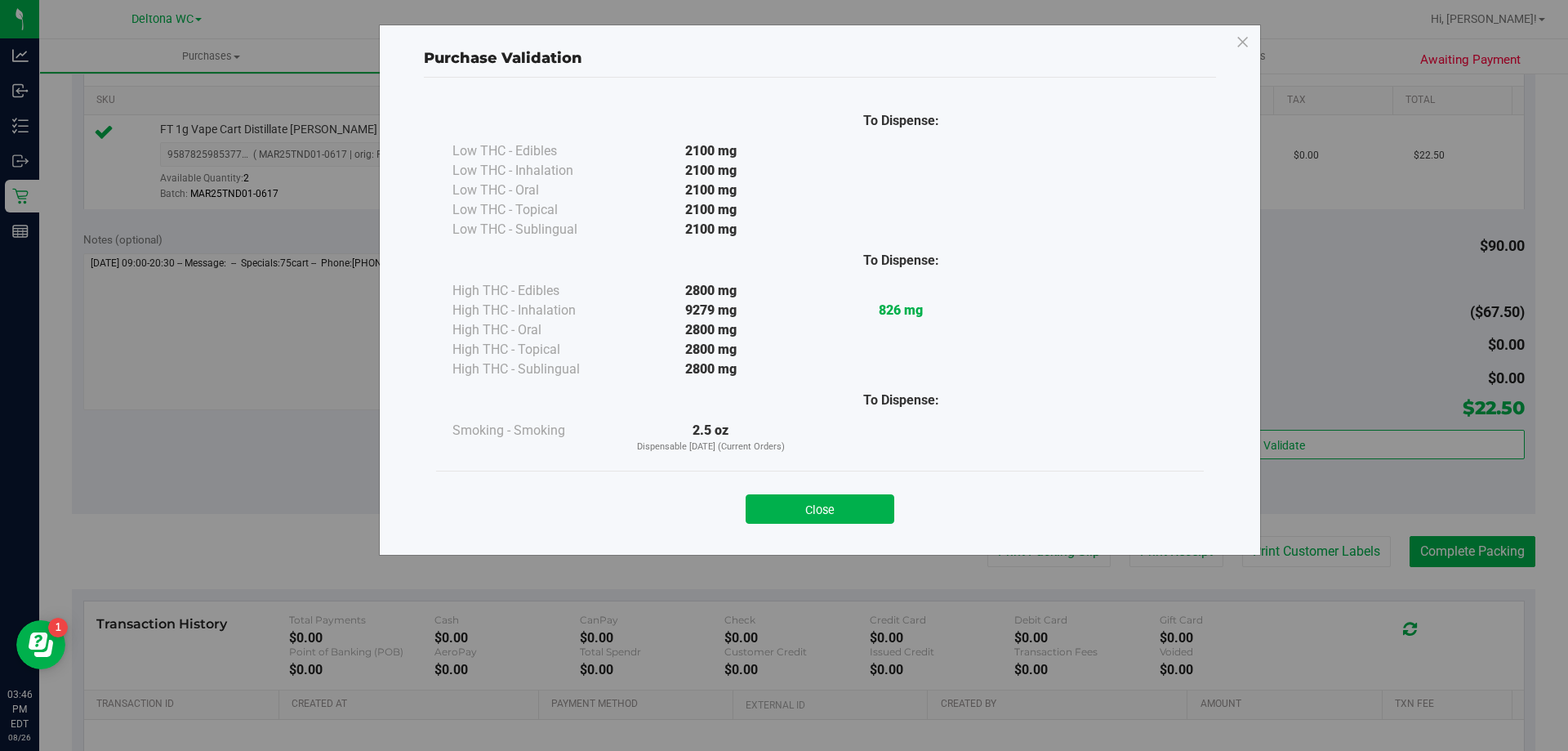
drag, startPoint x: 850, startPoint y: 503, endPoint x: 946, endPoint y: 519, distance: 97.3
click at [853, 502] on button "Close" at bounding box center [820, 509] width 149 height 30
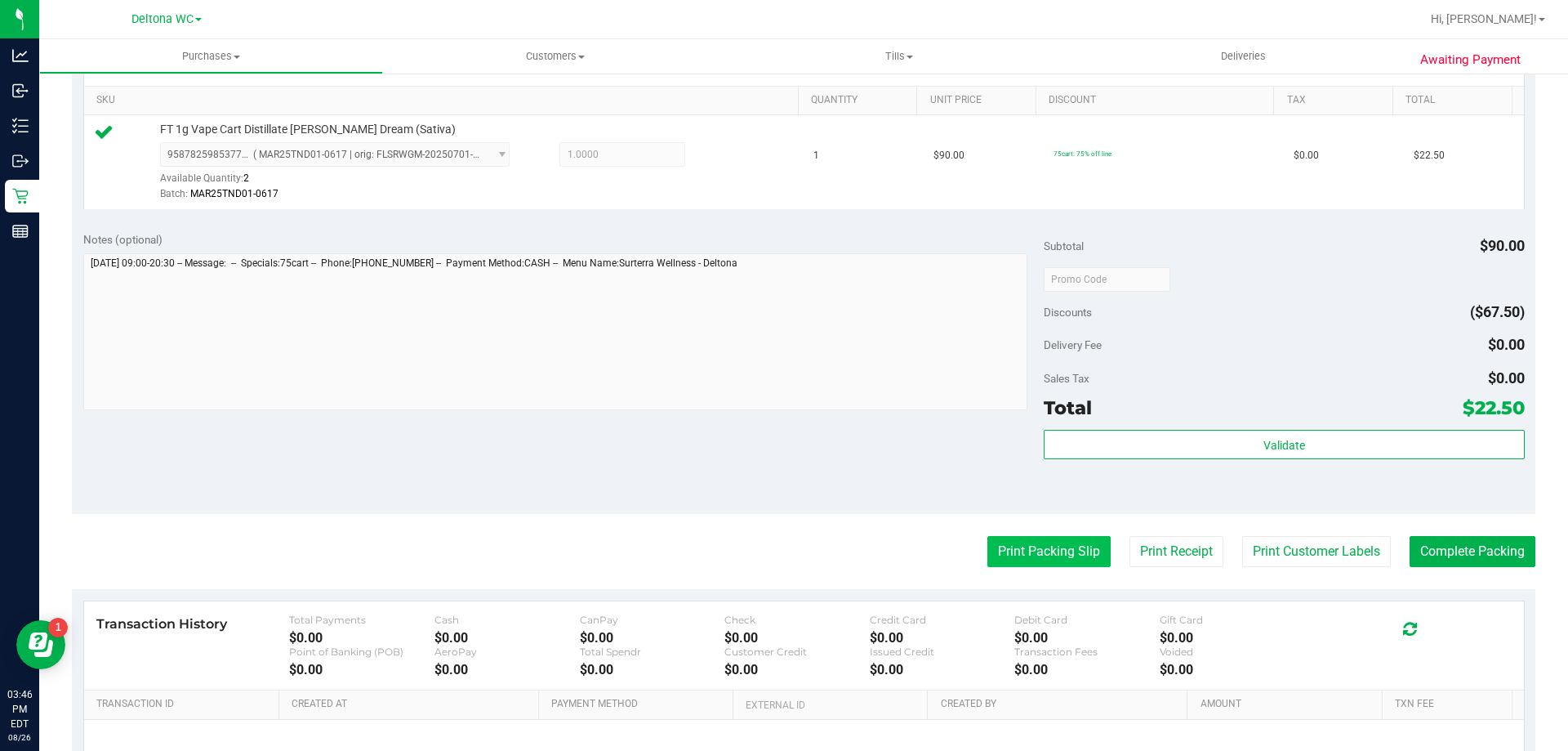
click at [1023, 549] on button "Print Packing Slip" at bounding box center [1049, 552] width 123 height 31
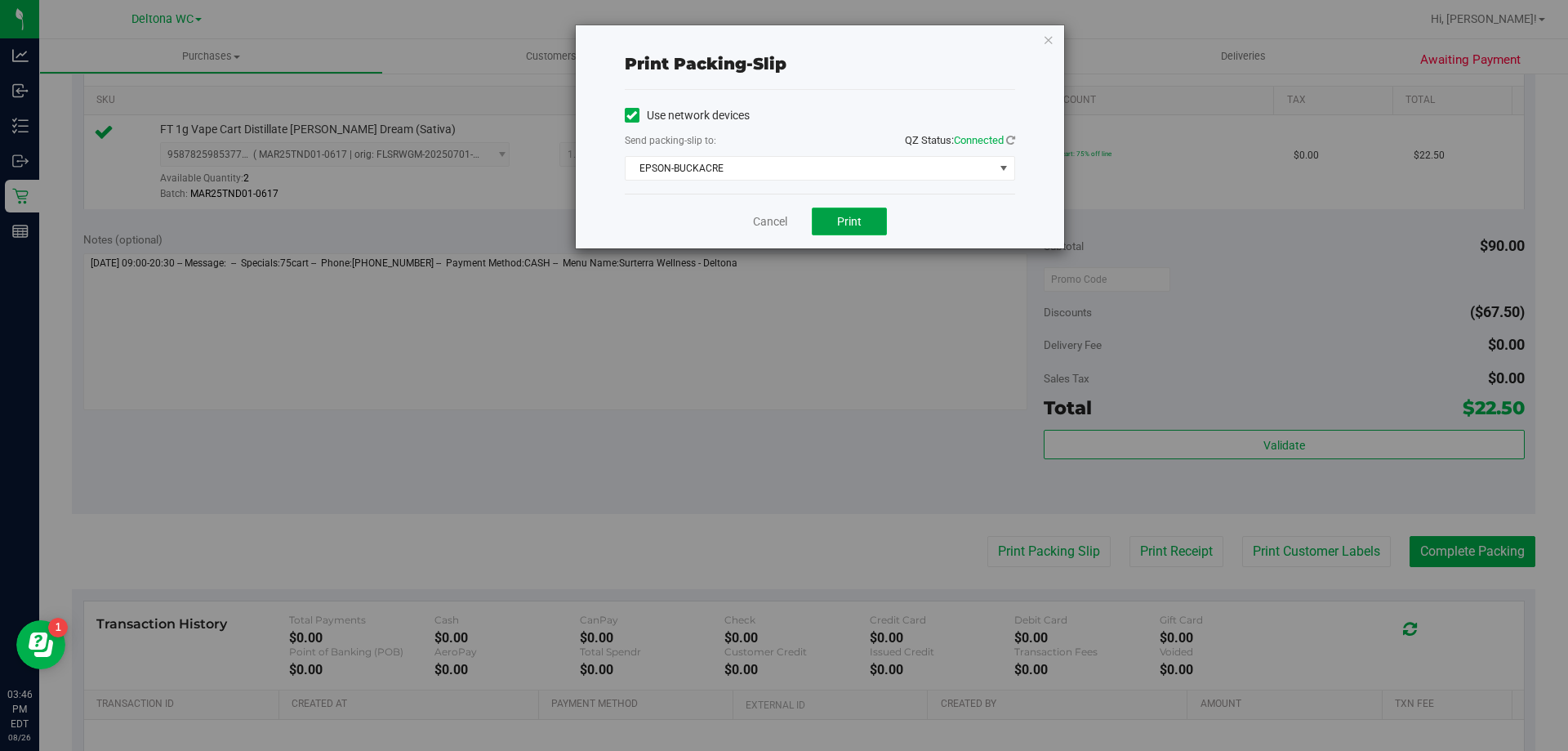
click at [863, 211] on button "Print" at bounding box center [849, 220] width 75 height 28
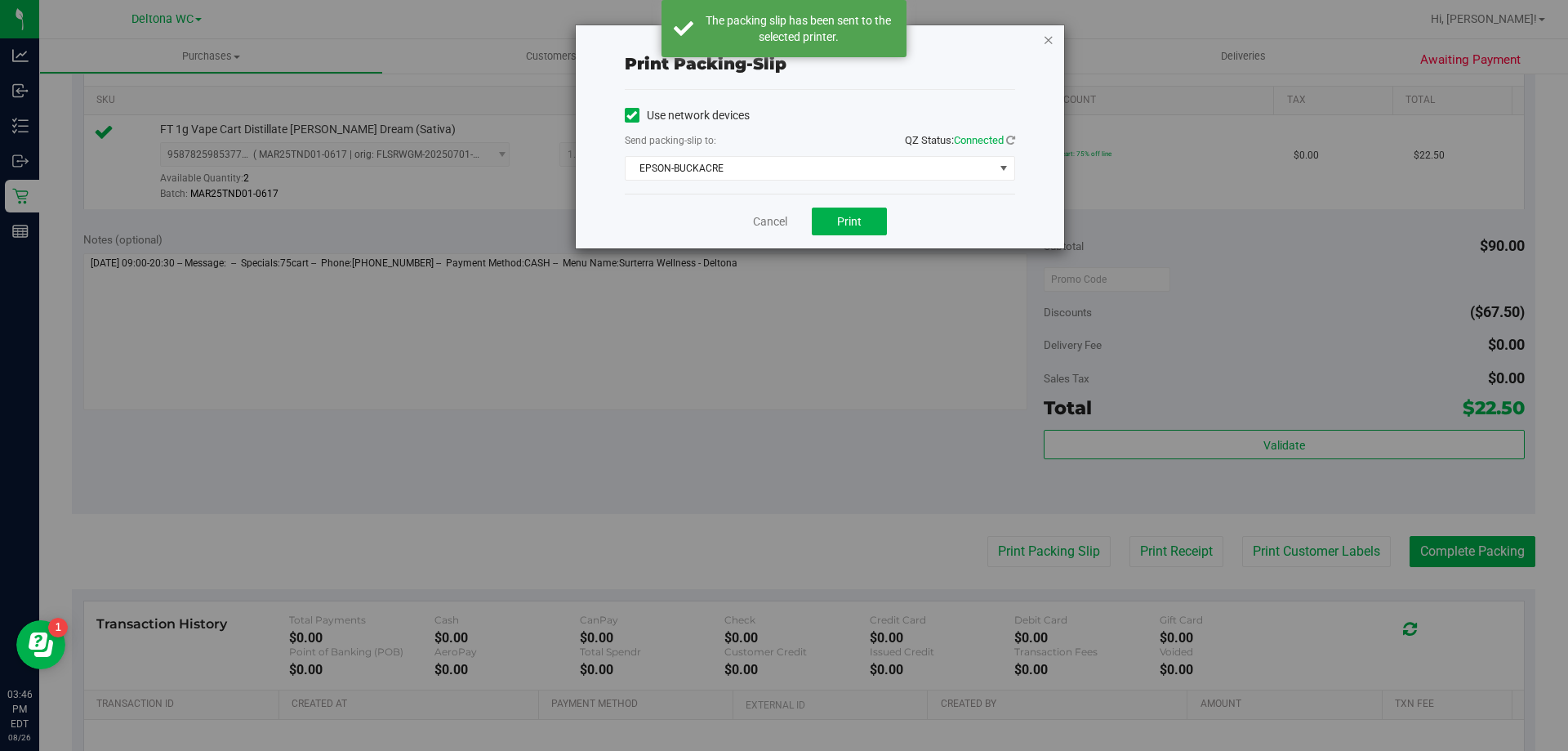
click at [1053, 39] on icon "button" at bounding box center [1049, 39] width 11 height 20
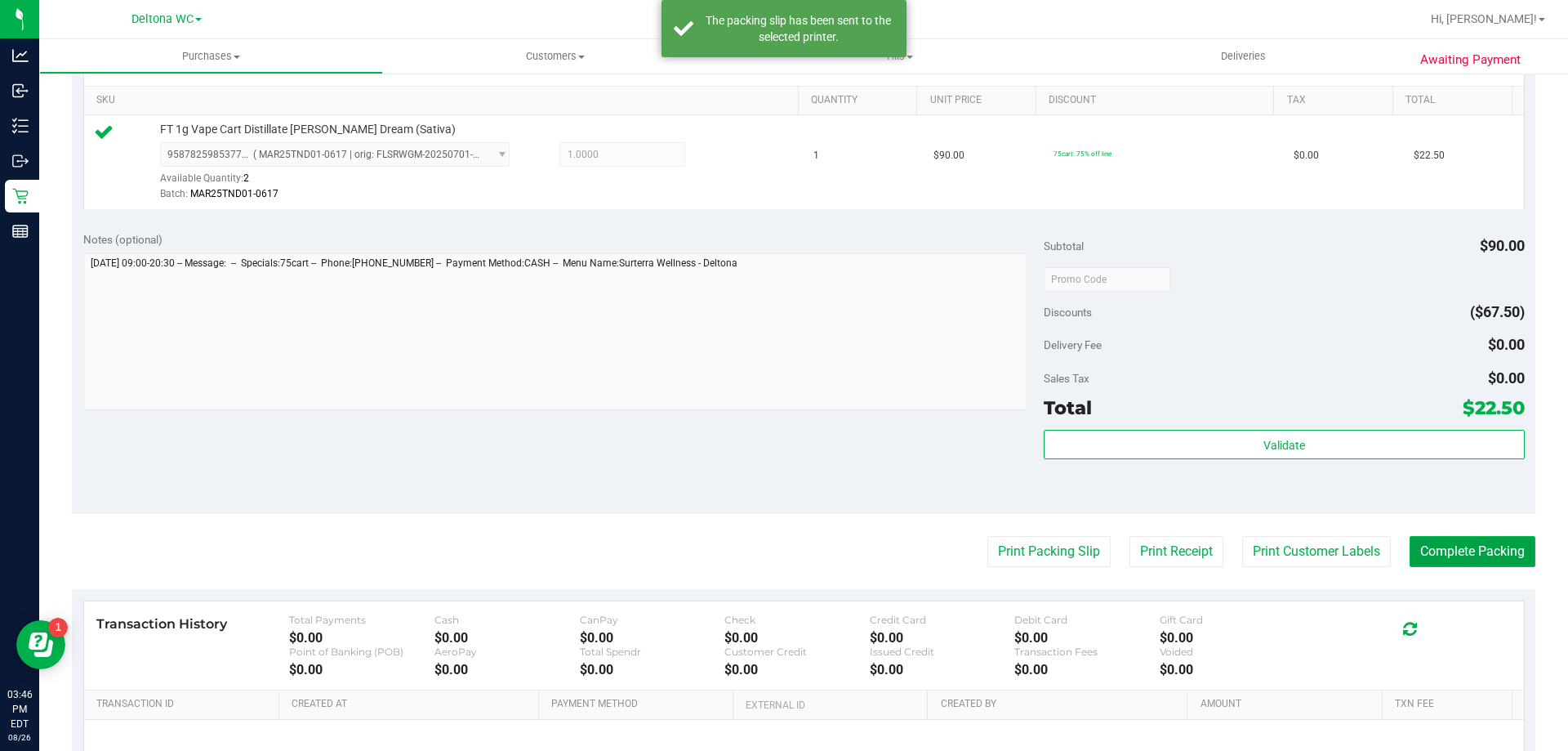
click at [1458, 550] on button "Complete Packing" at bounding box center [1473, 552] width 126 height 31
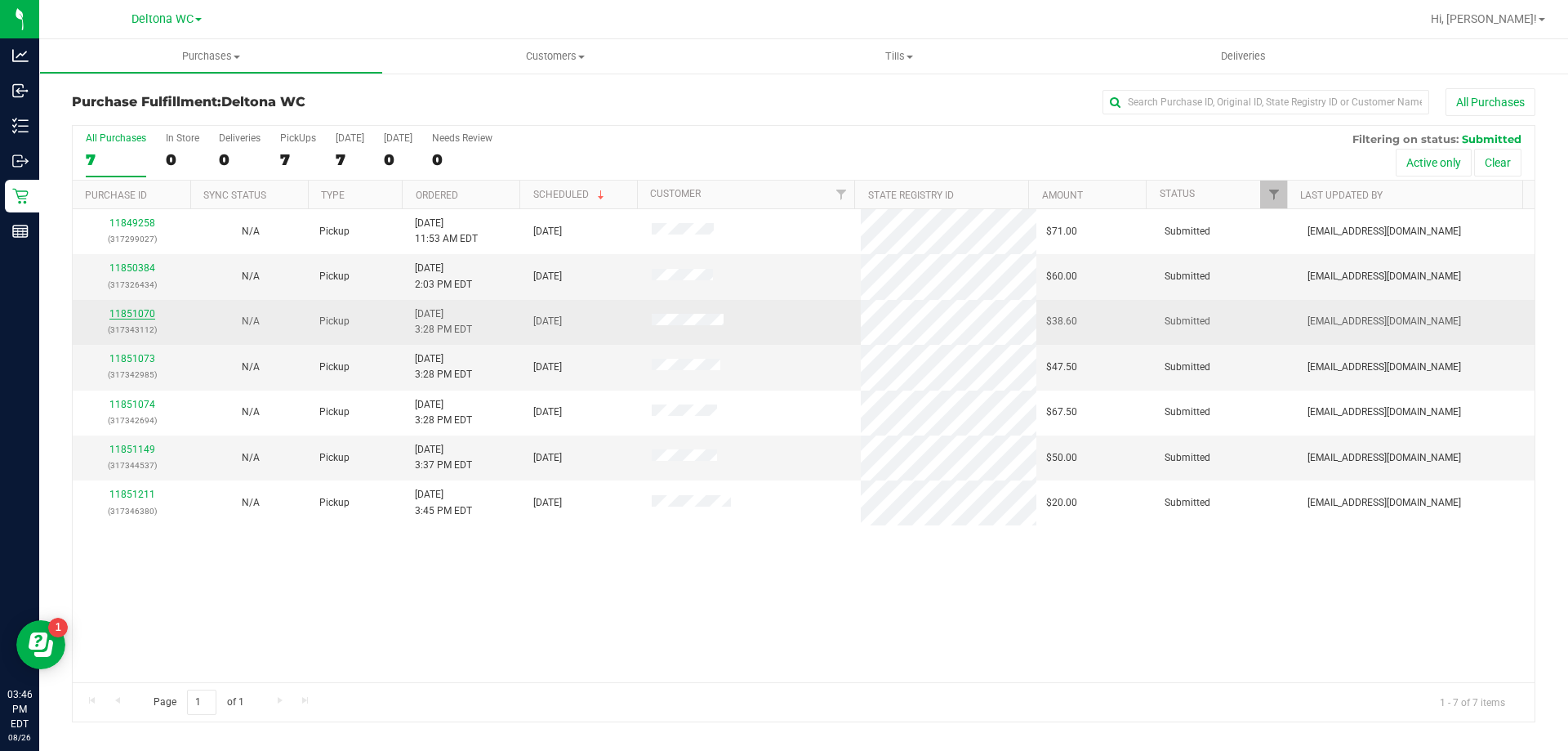
click at [153, 312] on link "11851070" at bounding box center [133, 314] width 46 height 11
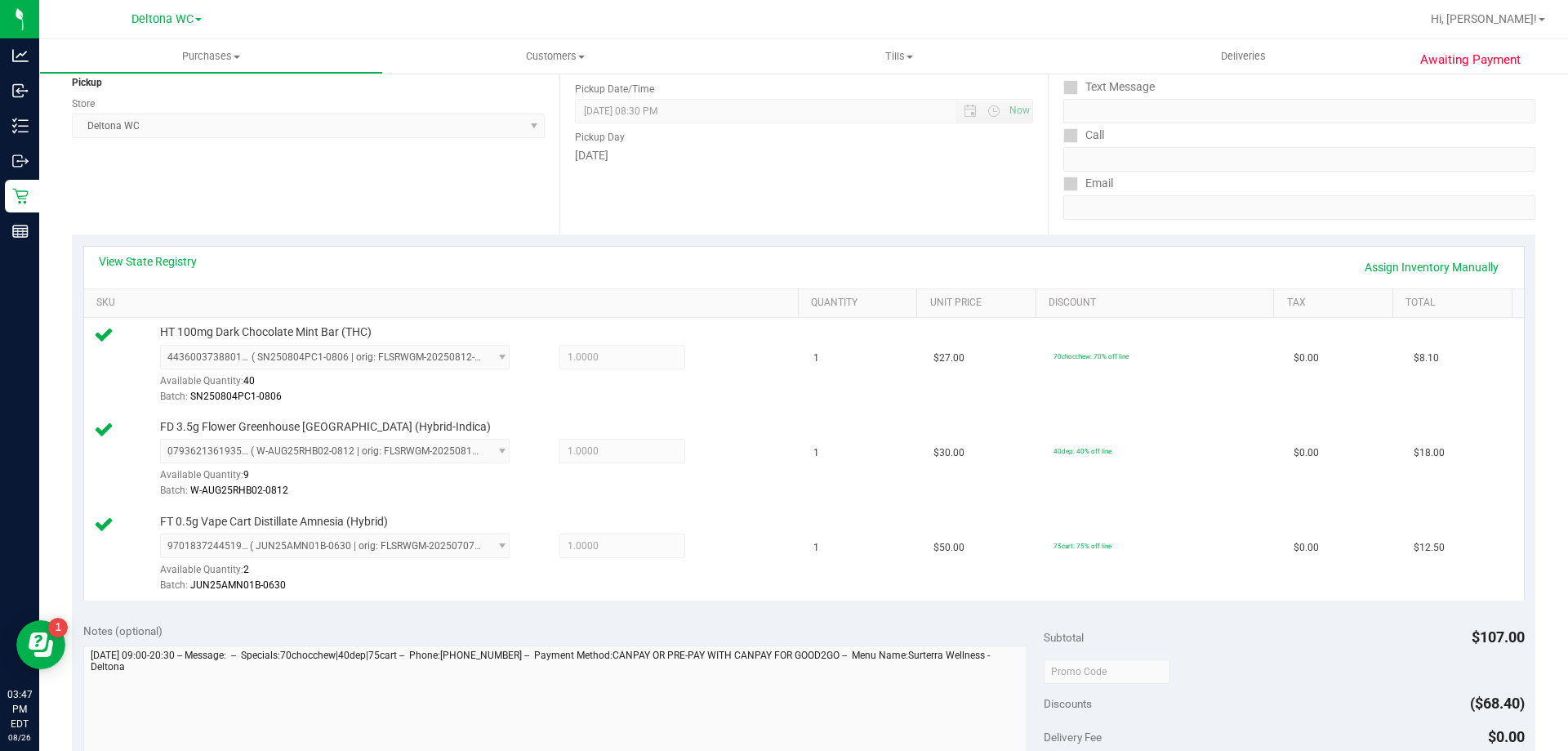
scroll to position [490, 0]
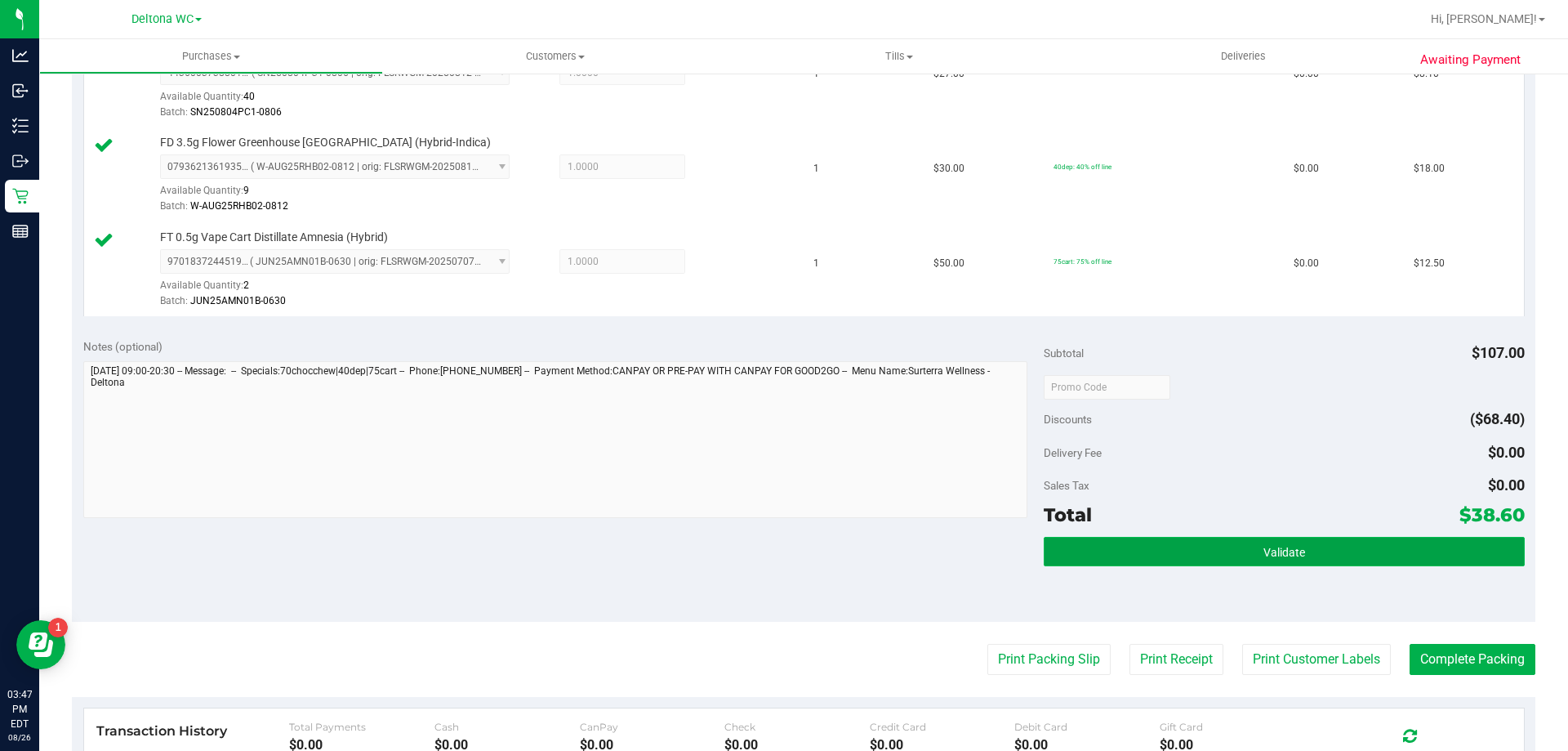
click at [1203, 555] on button "Validate" at bounding box center [1284, 551] width 480 height 30
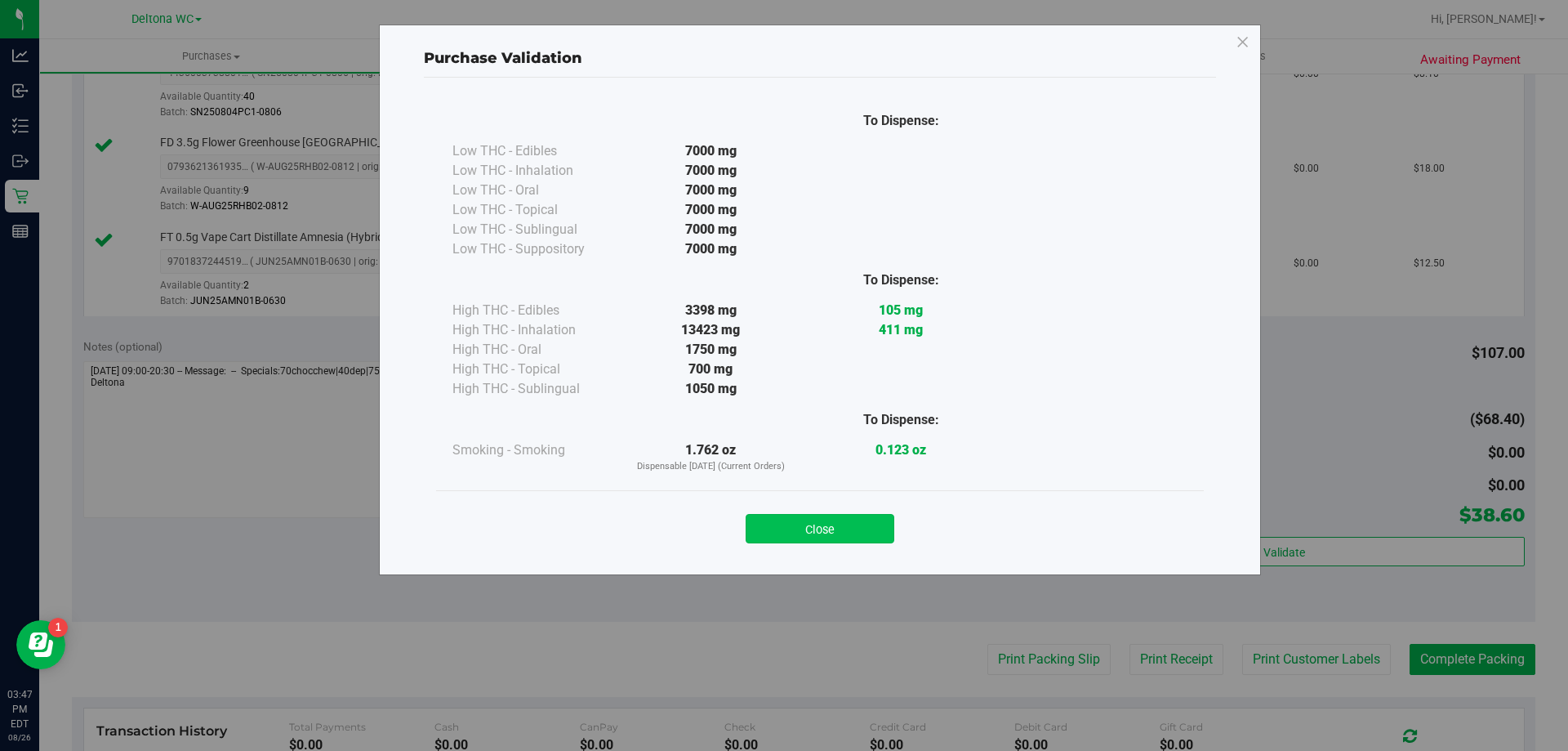
click at [858, 527] on button "Close" at bounding box center [820, 528] width 149 height 30
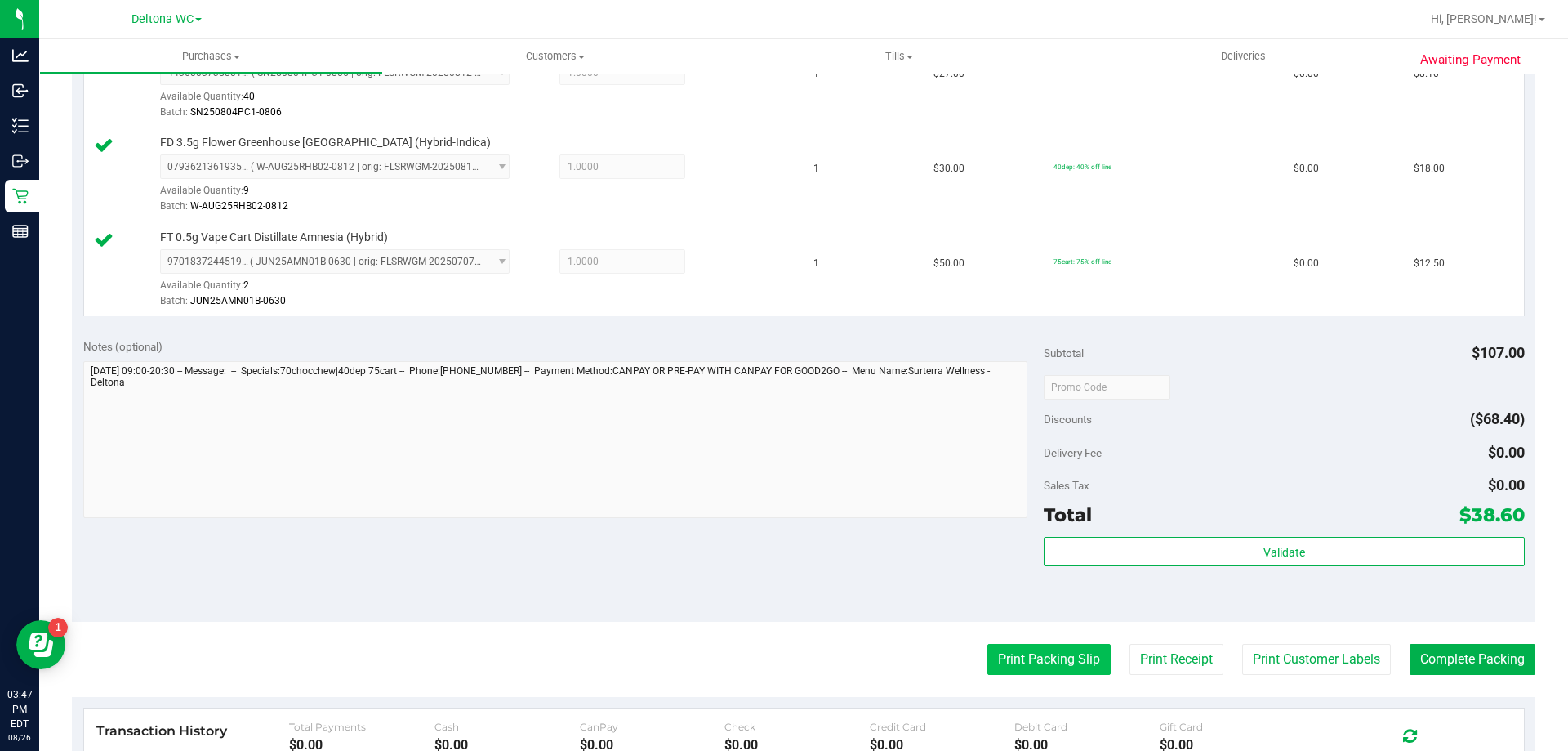
click at [995, 651] on button "Print Packing Slip" at bounding box center [1049, 658] width 123 height 31
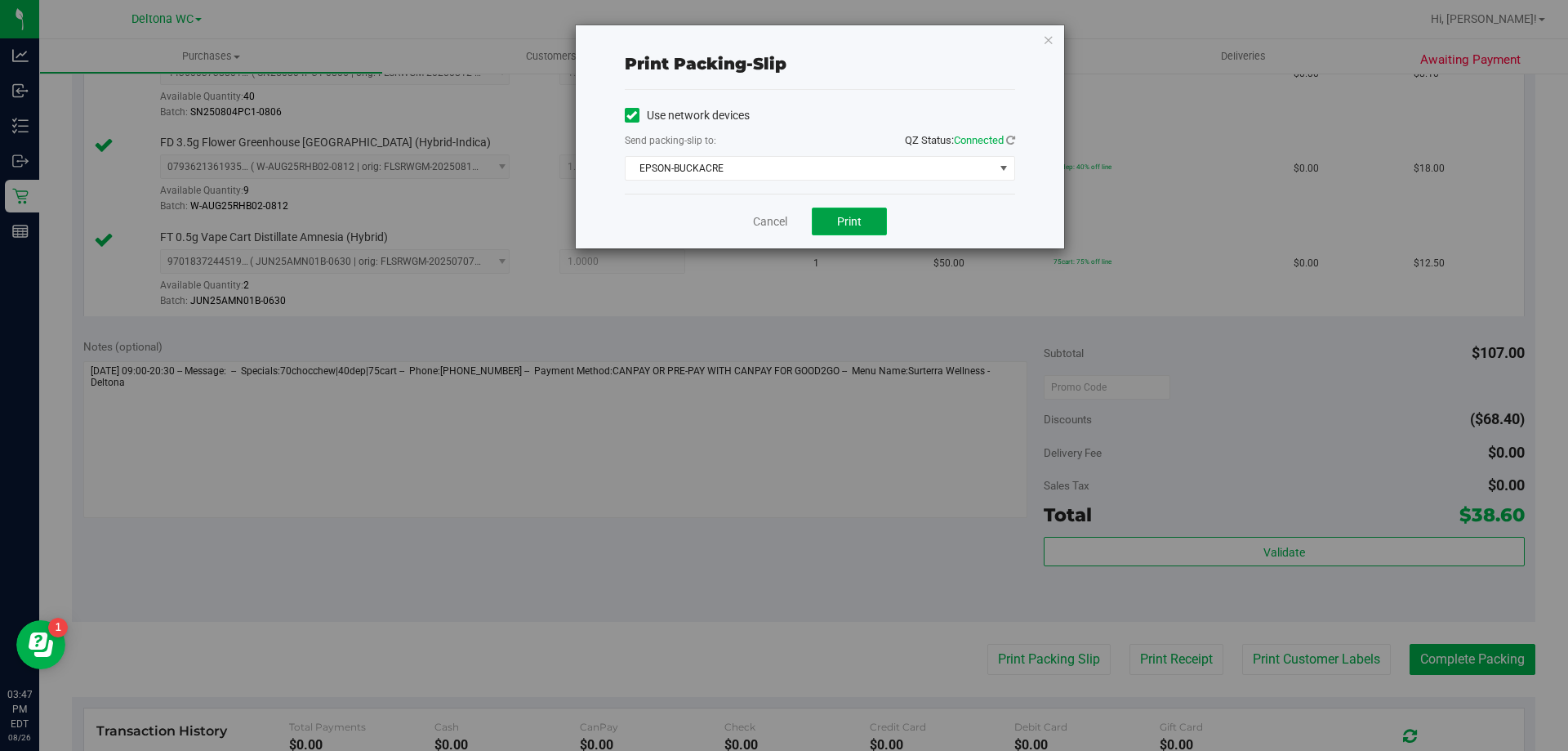
click at [860, 229] on button "Print" at bounding box center [849, 220] width 75 height 28
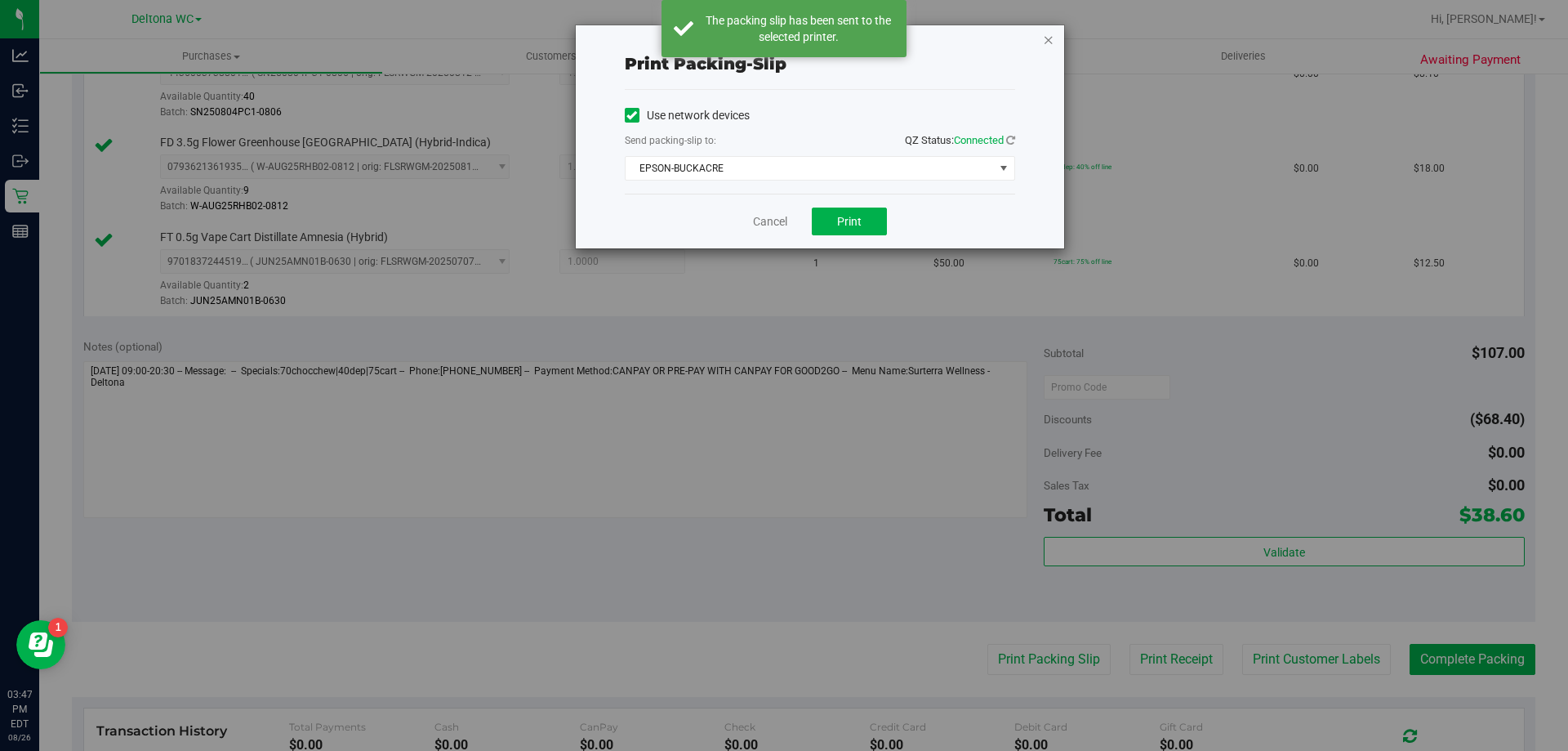
click at [1047, 43] on icon "button" at bounding box center [1049, 39] width 11 height 20
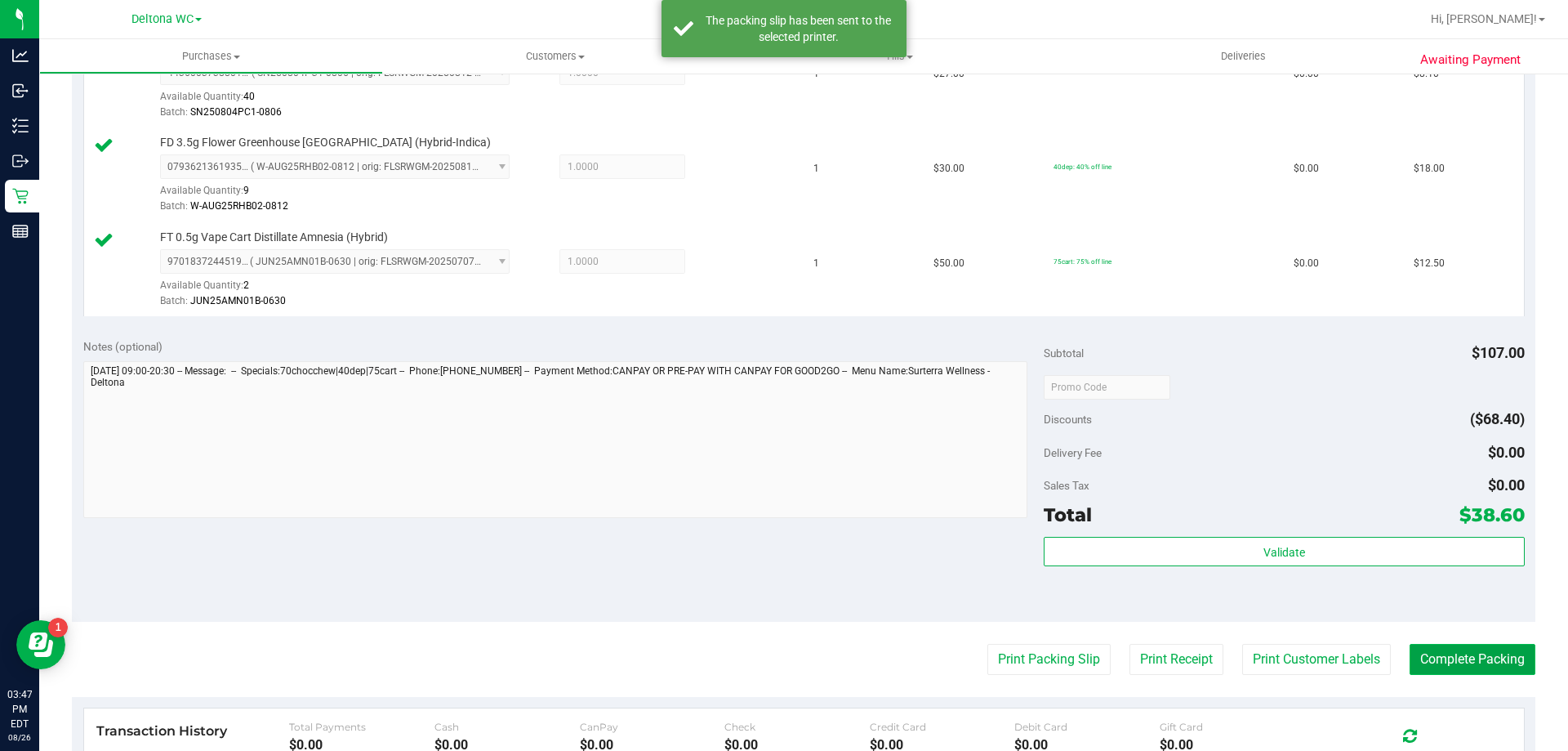
click at [1472, 666] on button "Complete Packing" at bounding box center [1473, 658] width 126 height 31
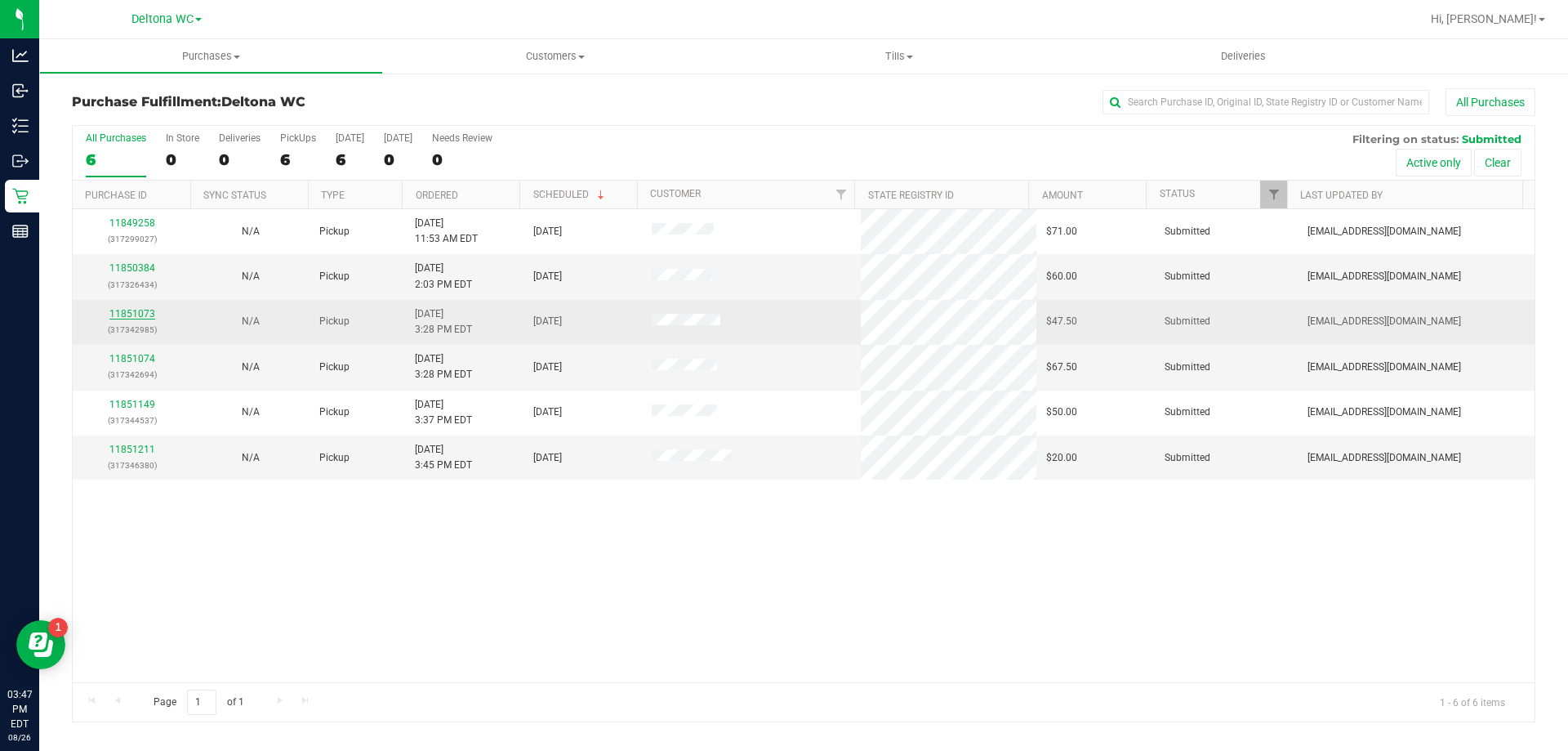
click at [148, 310] on link "11851073" at bounding box center [133, 314] width 46 height 11
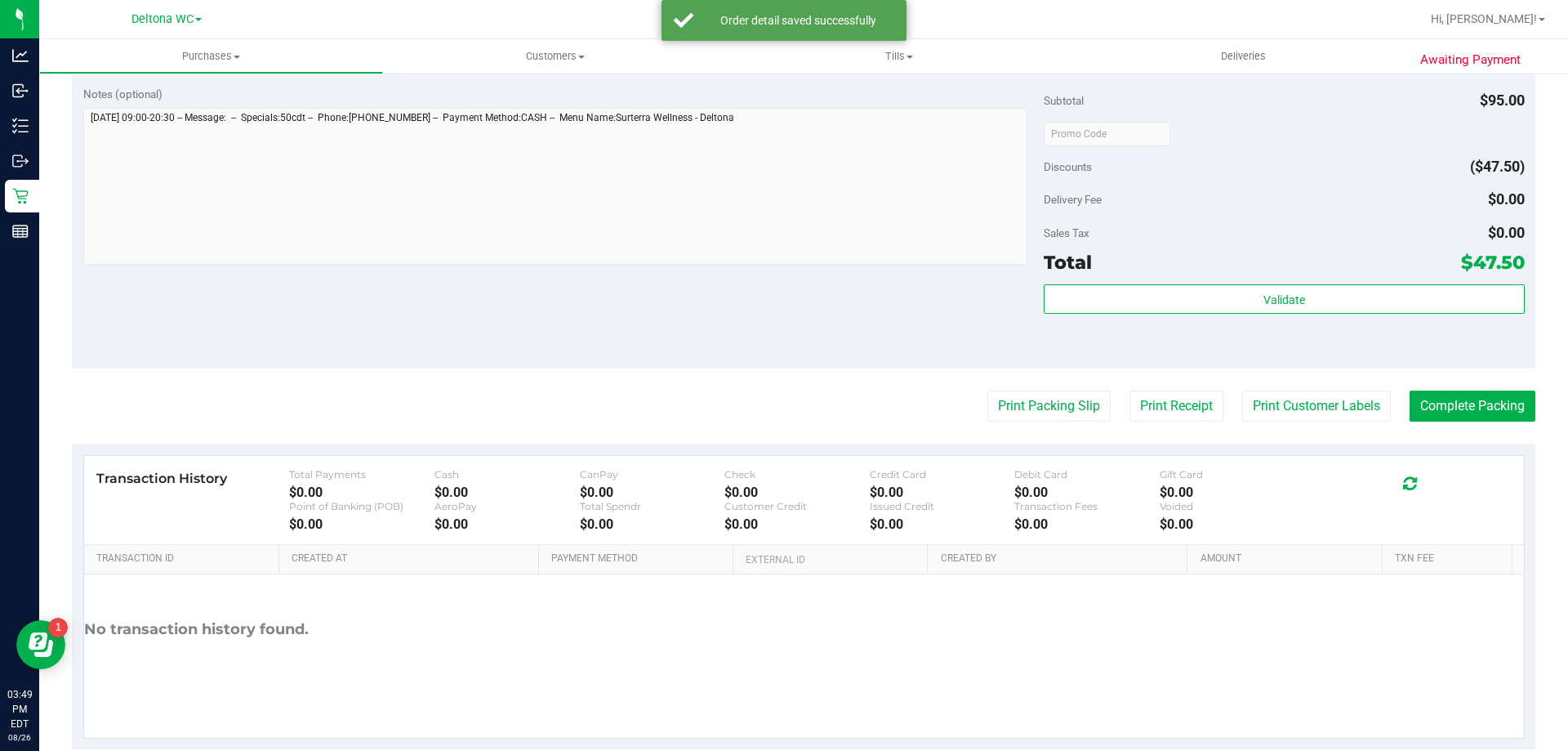
scroll to position [572, 0]
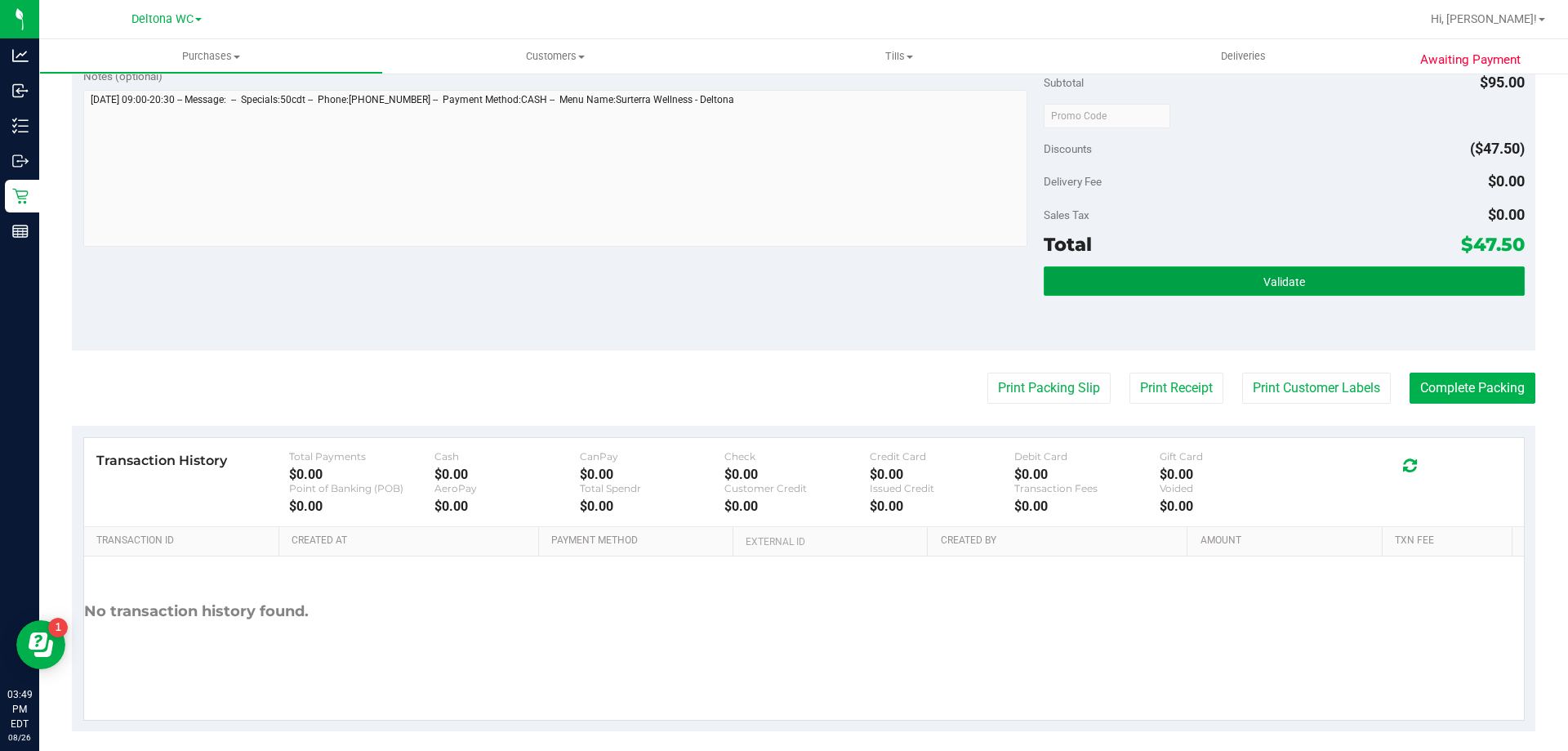
click at [1255, 271] on button "Validate" at bounding box center [1284, 281] width 480 height 30
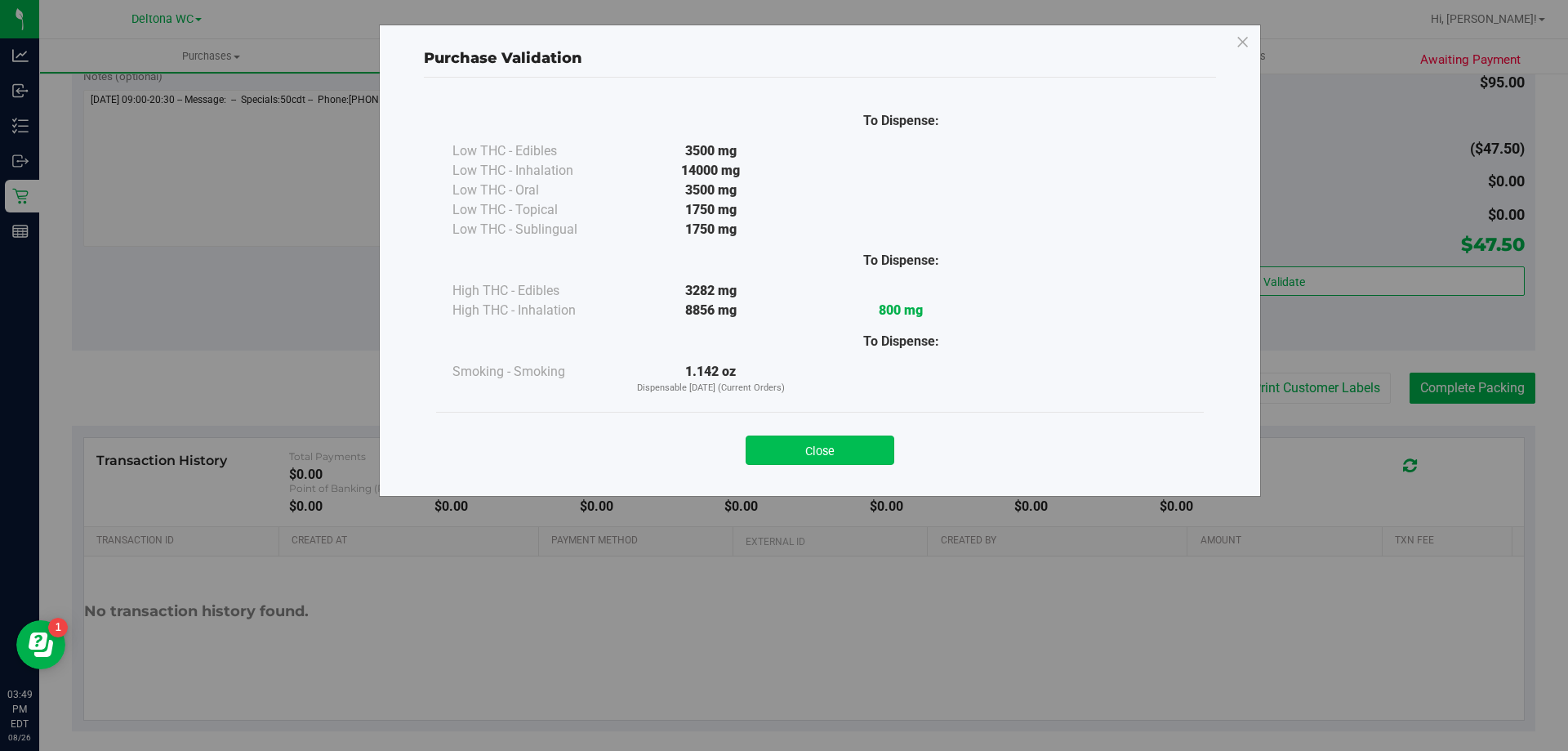
click at [841, 439] on button "Close" at bounding box center [820, 449] width 149 height 30
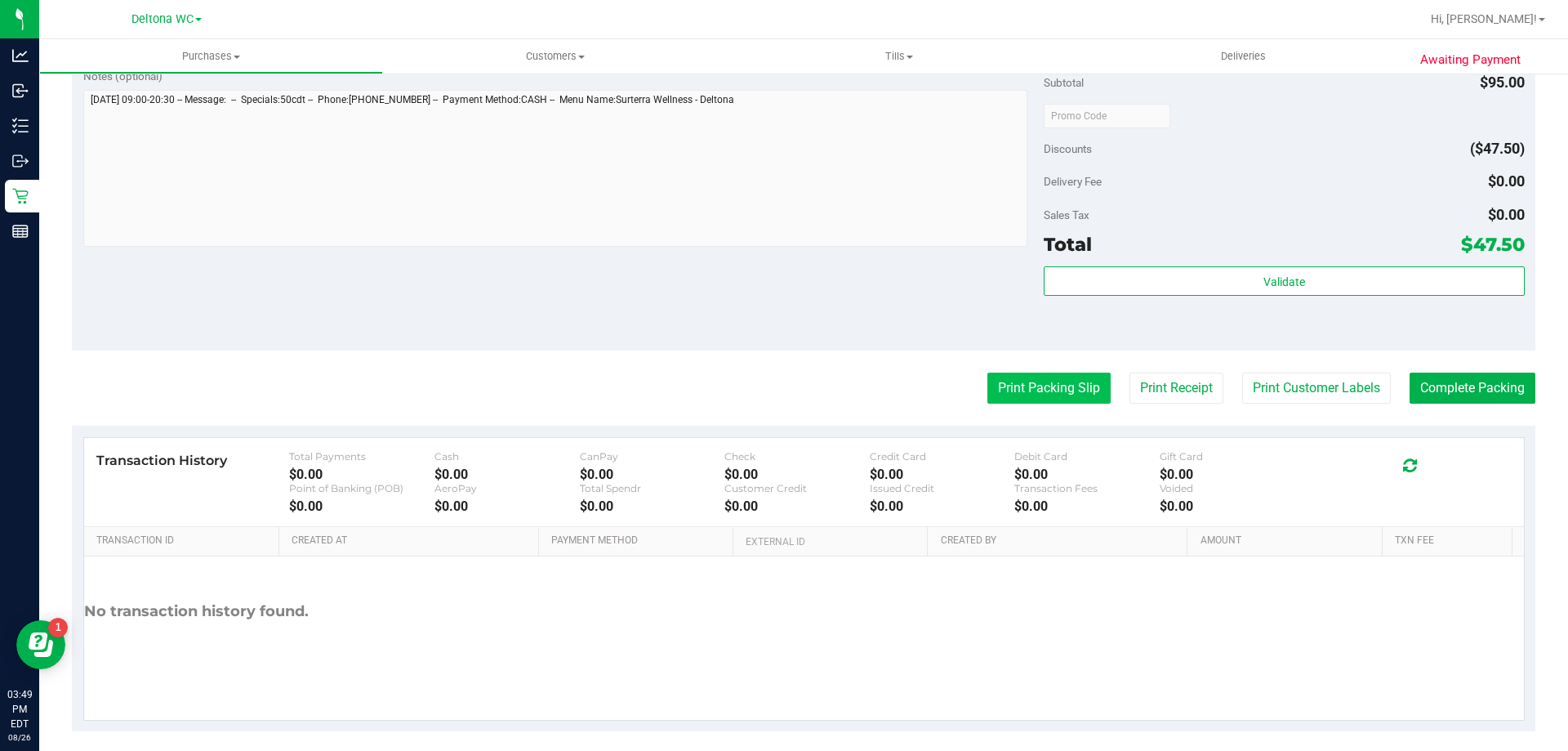
click at [1010, 384] on button "Print Packing Slip" at bounding box center [1049, 387] width 123 height 31
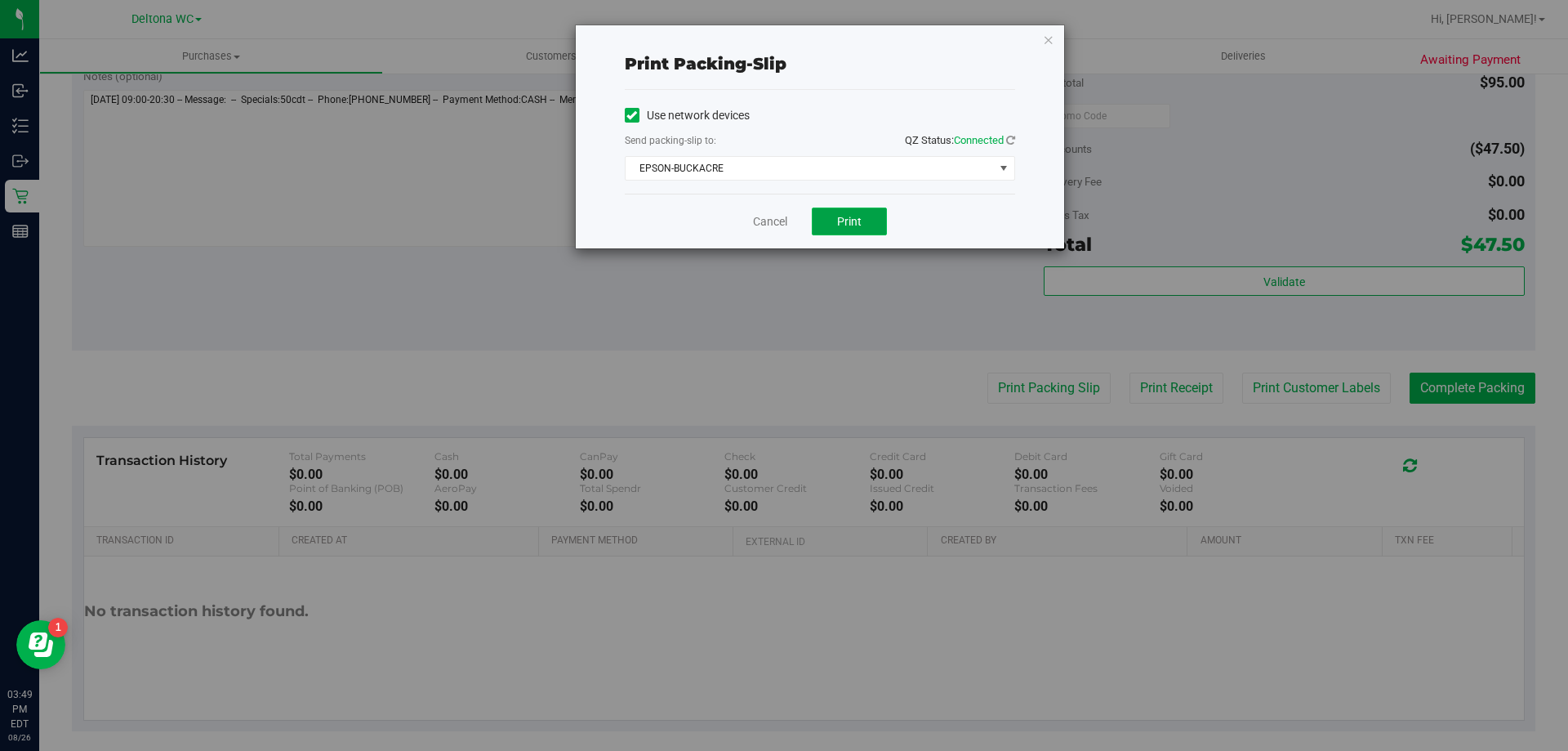
click at [838, 212] on button "Print" at bounding box center [849, 220] width 75 height 28
click at [777, 222] on link "Cancel" at bounding box center [770, 221] width 34 height 17
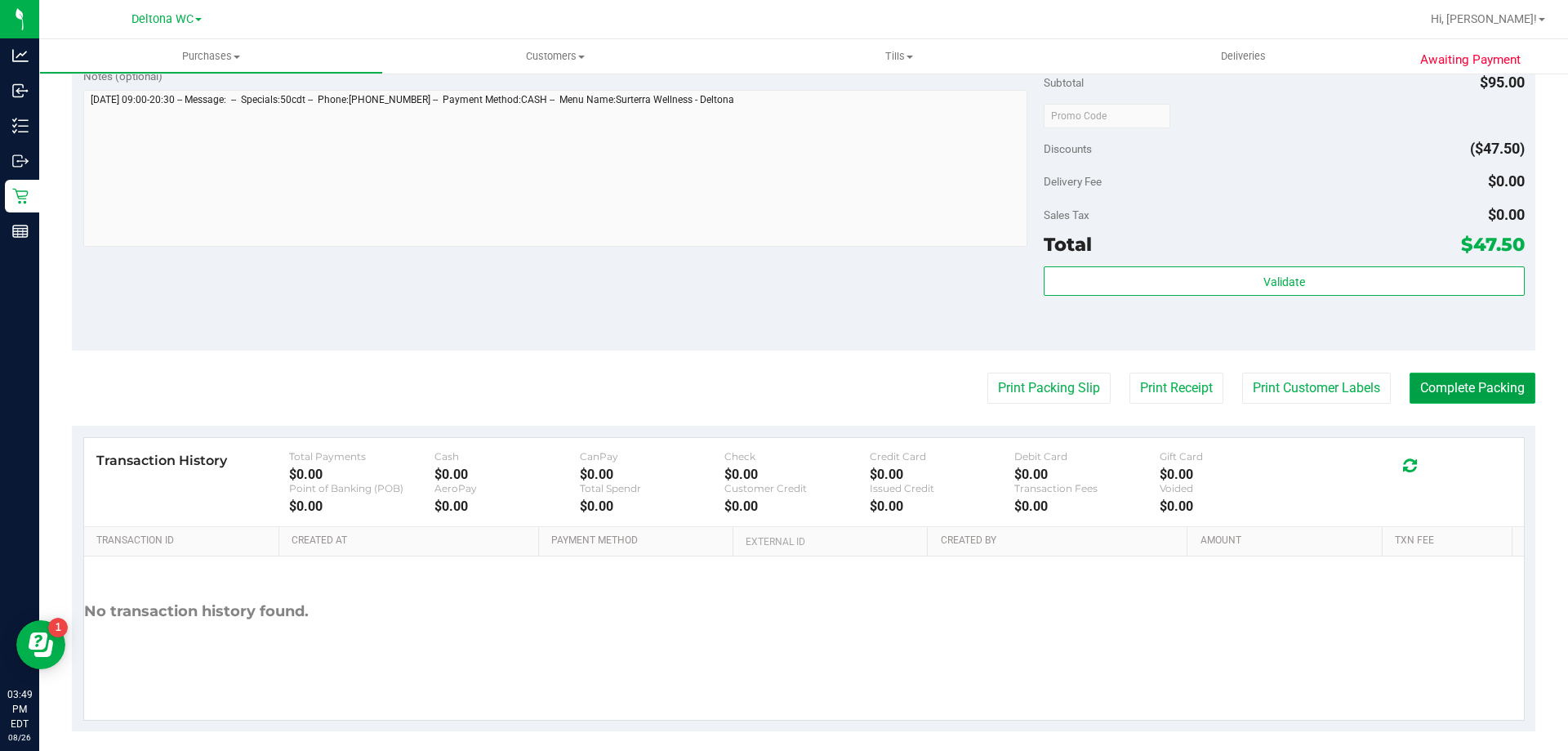
click at [1454, 388] on button "Complete Packing" at bounding box center [1473, 387] width 126 height 31
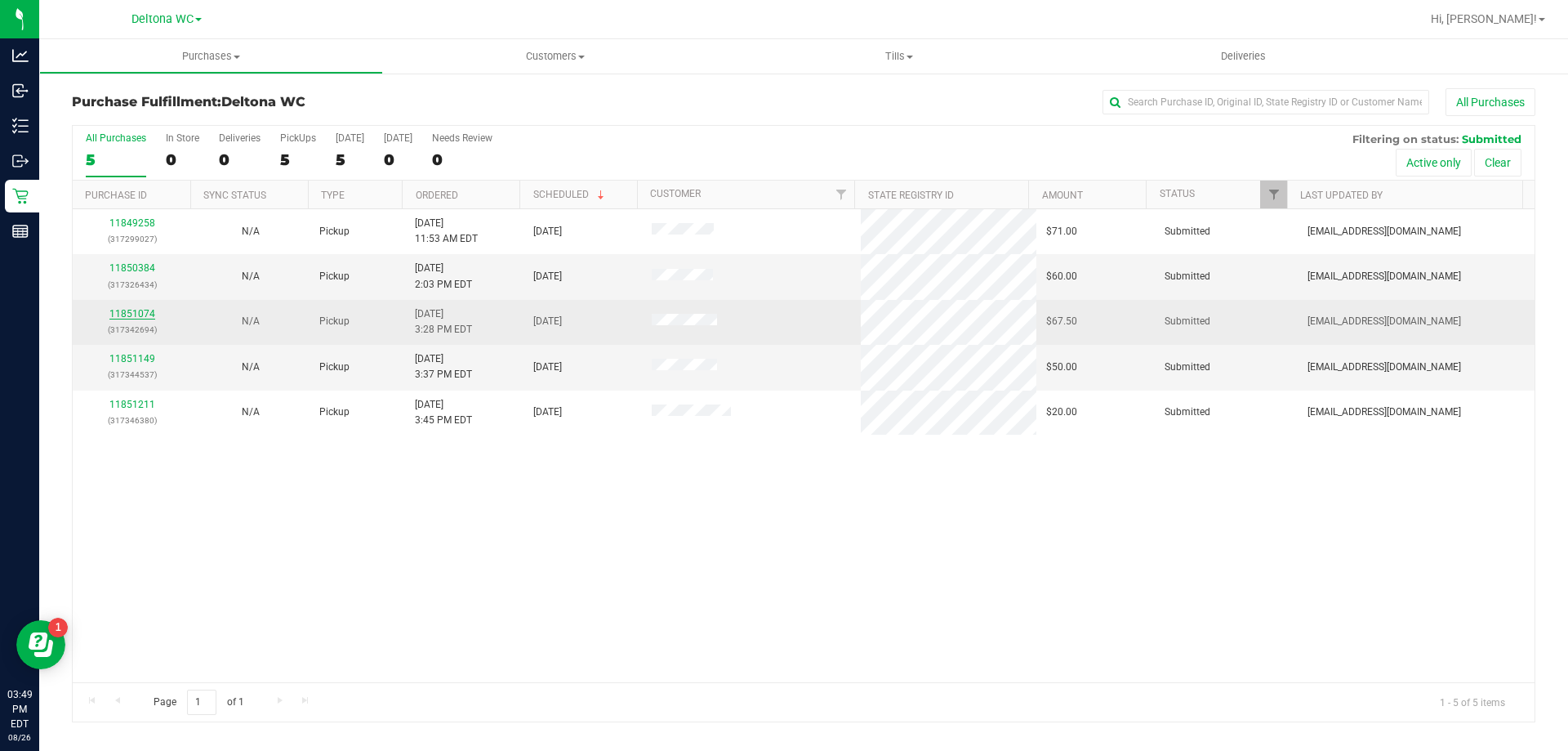
click at [144, 311] on link "11851074" at bounding box center [133, 314] width 46 height 11
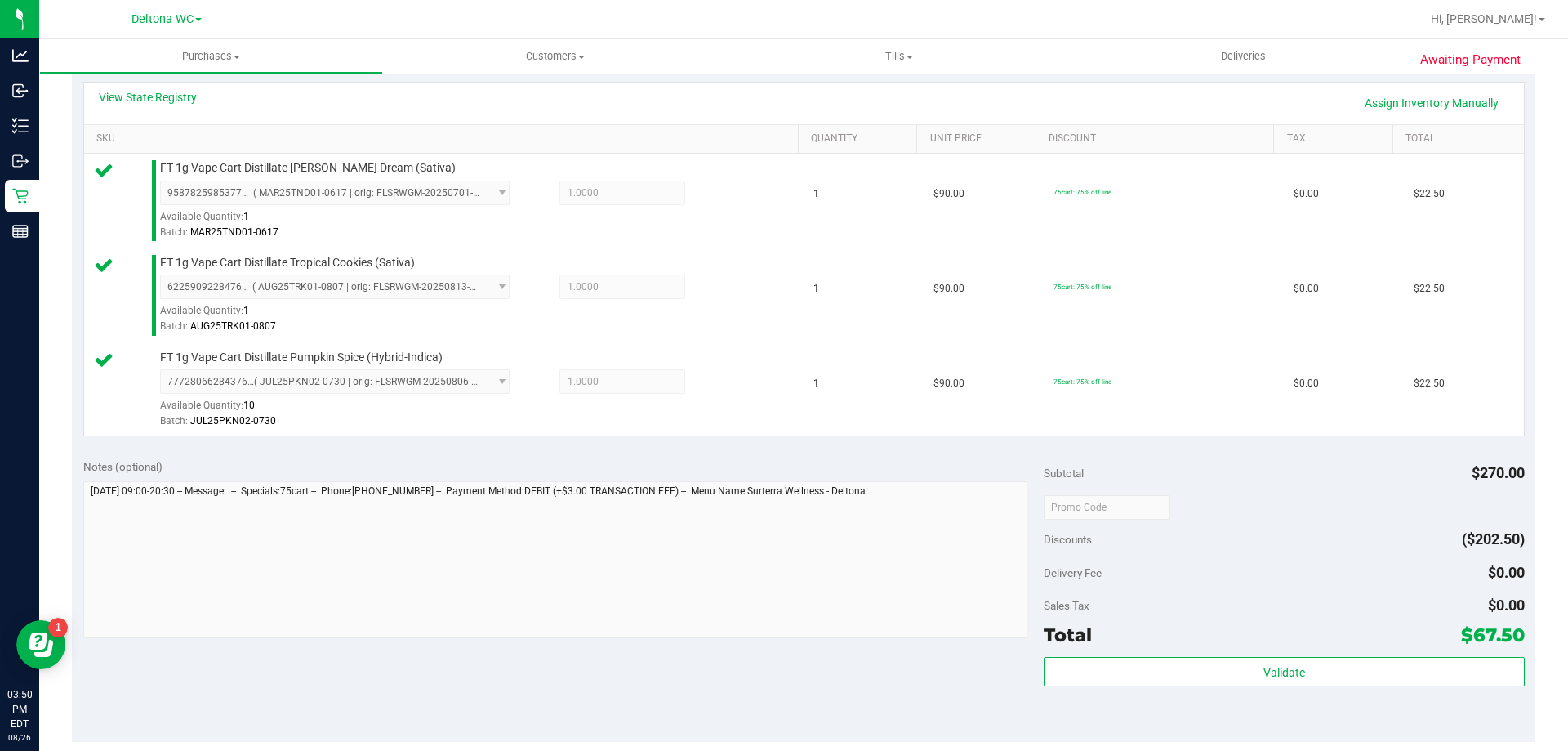
scroll to position [408, 0]
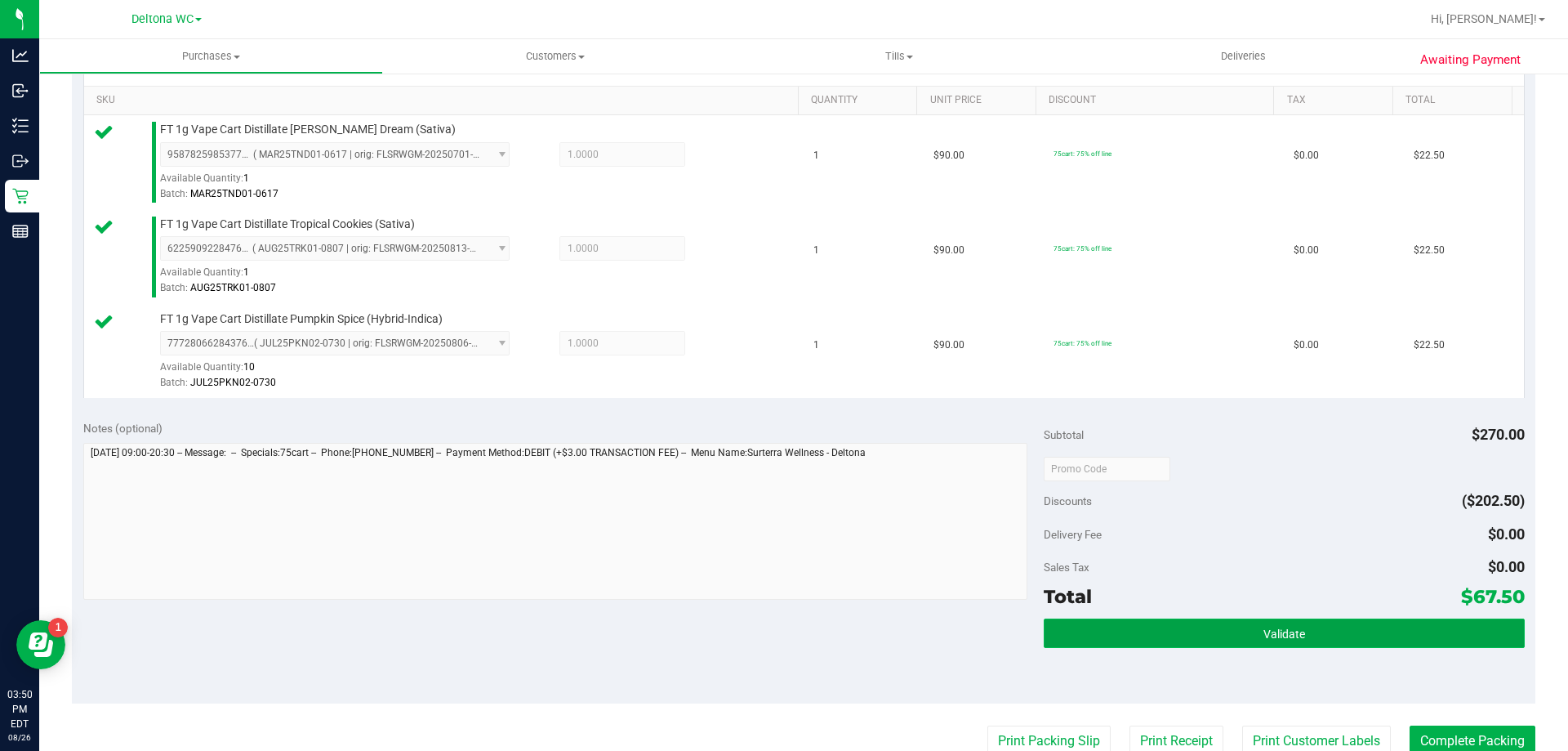
click at [1177, 629] on button "Validate" at bounding box center [1284, 633] width 480 height 30
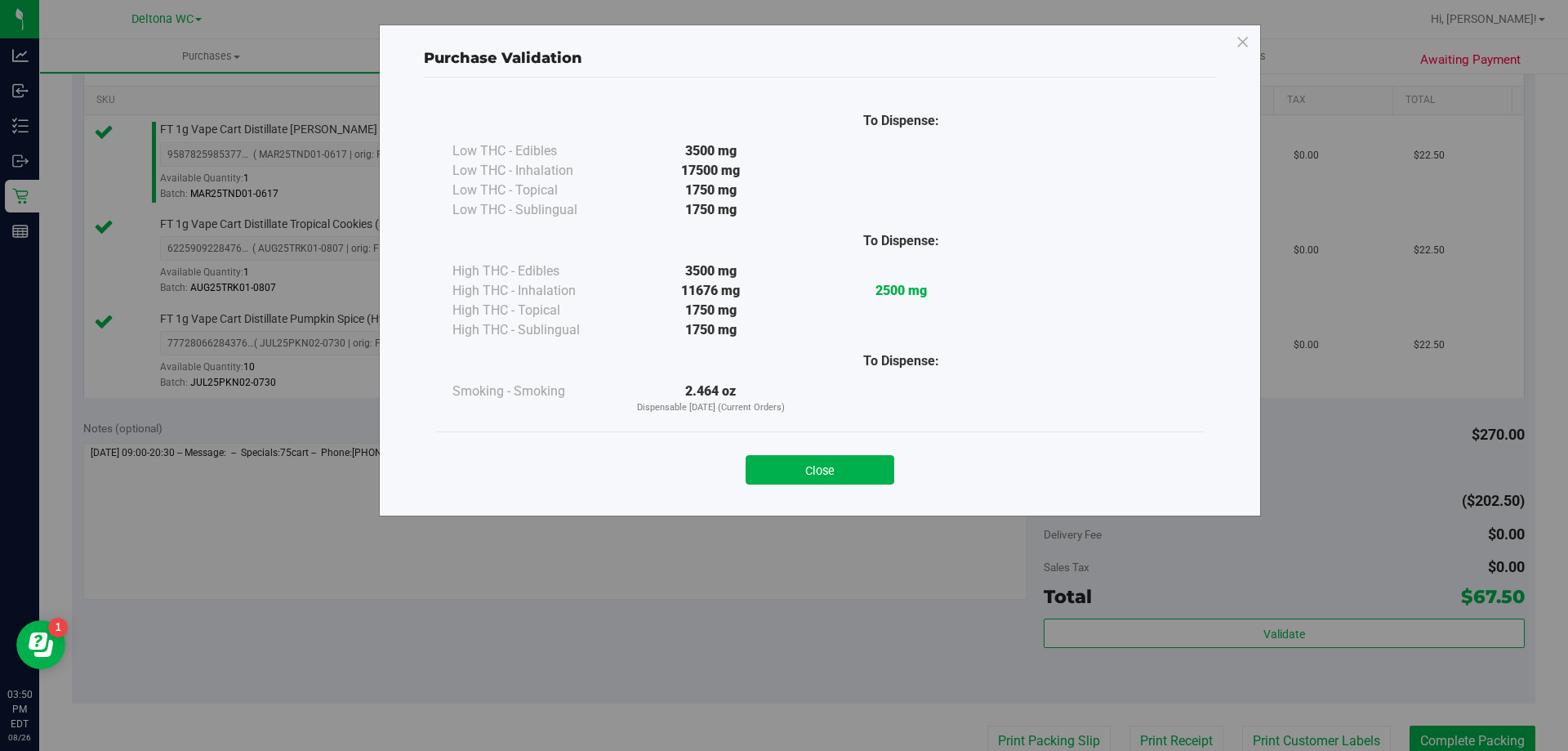
click at [799, 485] on div "Close" at bounding box center [820, 464] width 768 height 66
click at [808, 474] on button "Close" at bounding box center [820, 469] width 149 height 30
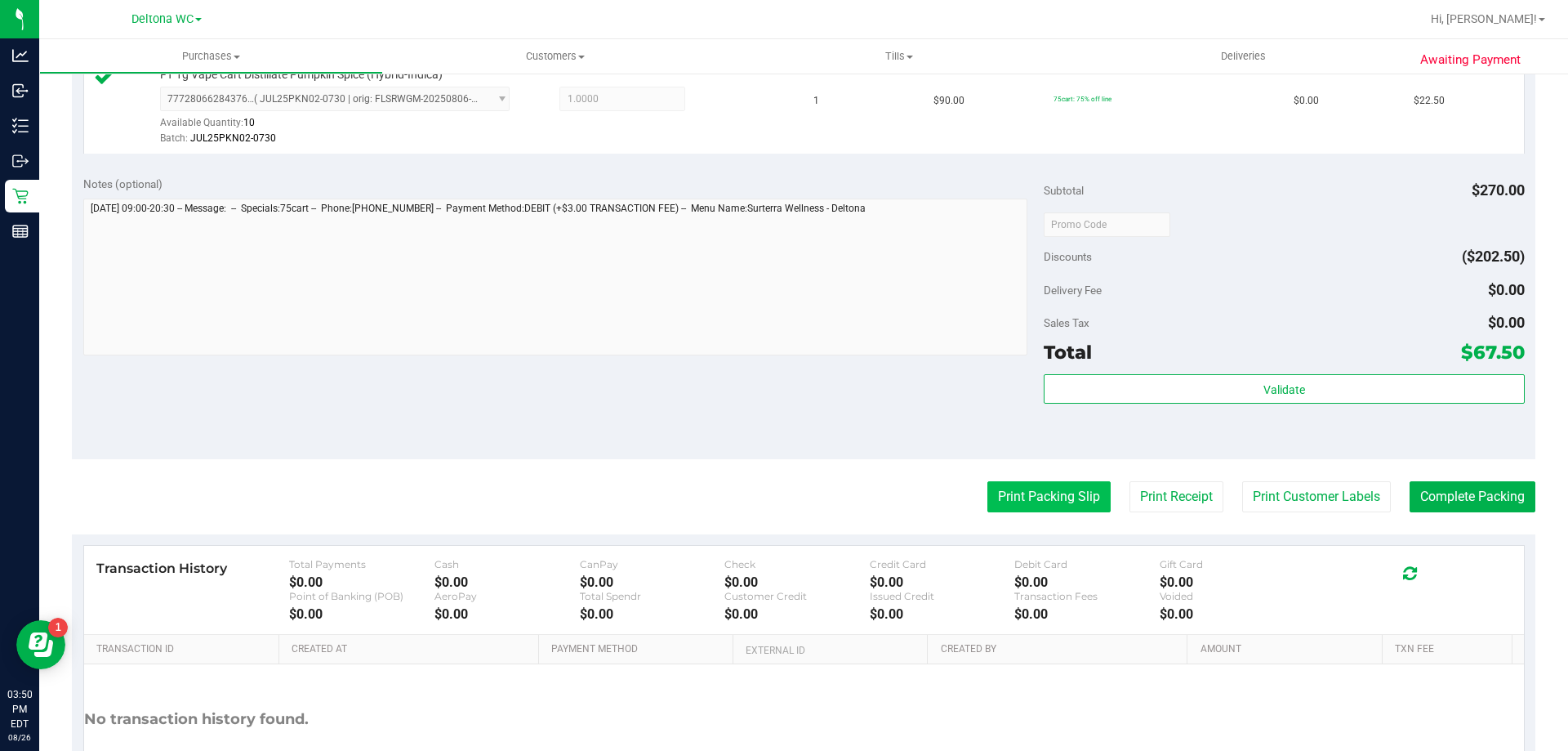
scroll to position [654, 0]
click at [1046, 485] on button "Print Packing Slip" at bounding box center [1049, 495] width 123 height 31
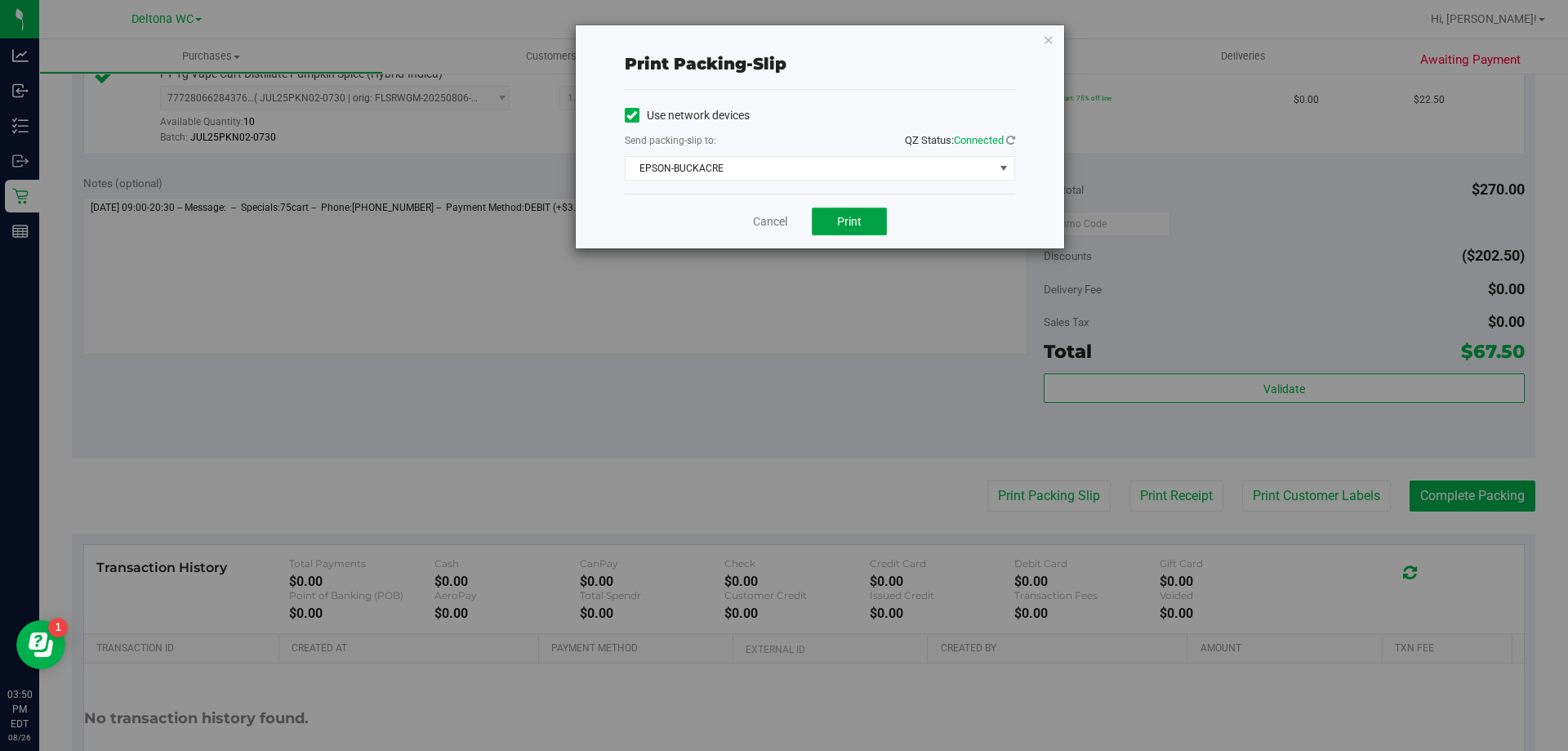
click at [847, 213] on button "Print" at bounding box center [849, 220] width 75 height 28
drag, startPoint x: 784, startPoint y: 236, endPoint x: 777, endPoint y: 230, distance: 9.2
click at [782, 234] on div "Cancel Print" at bounding box center [820, 220] width 390 height 54
click at [774, 225] on link "Cancel" at bounding box center [770, 221] width 34 height 17
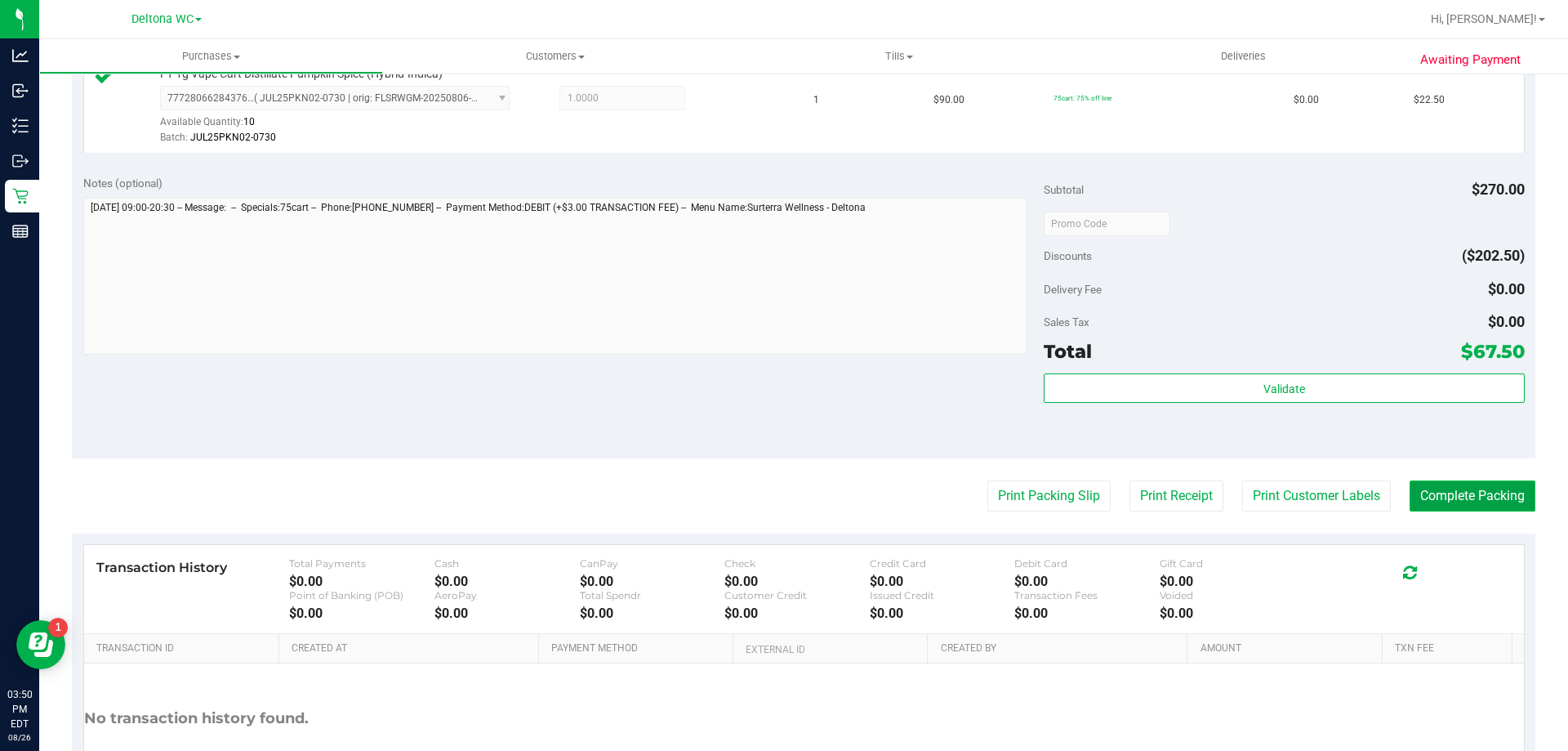
click at [1453, 504] on button "Complete Packing" at bounding box center [1473, 495] width 126 height 31
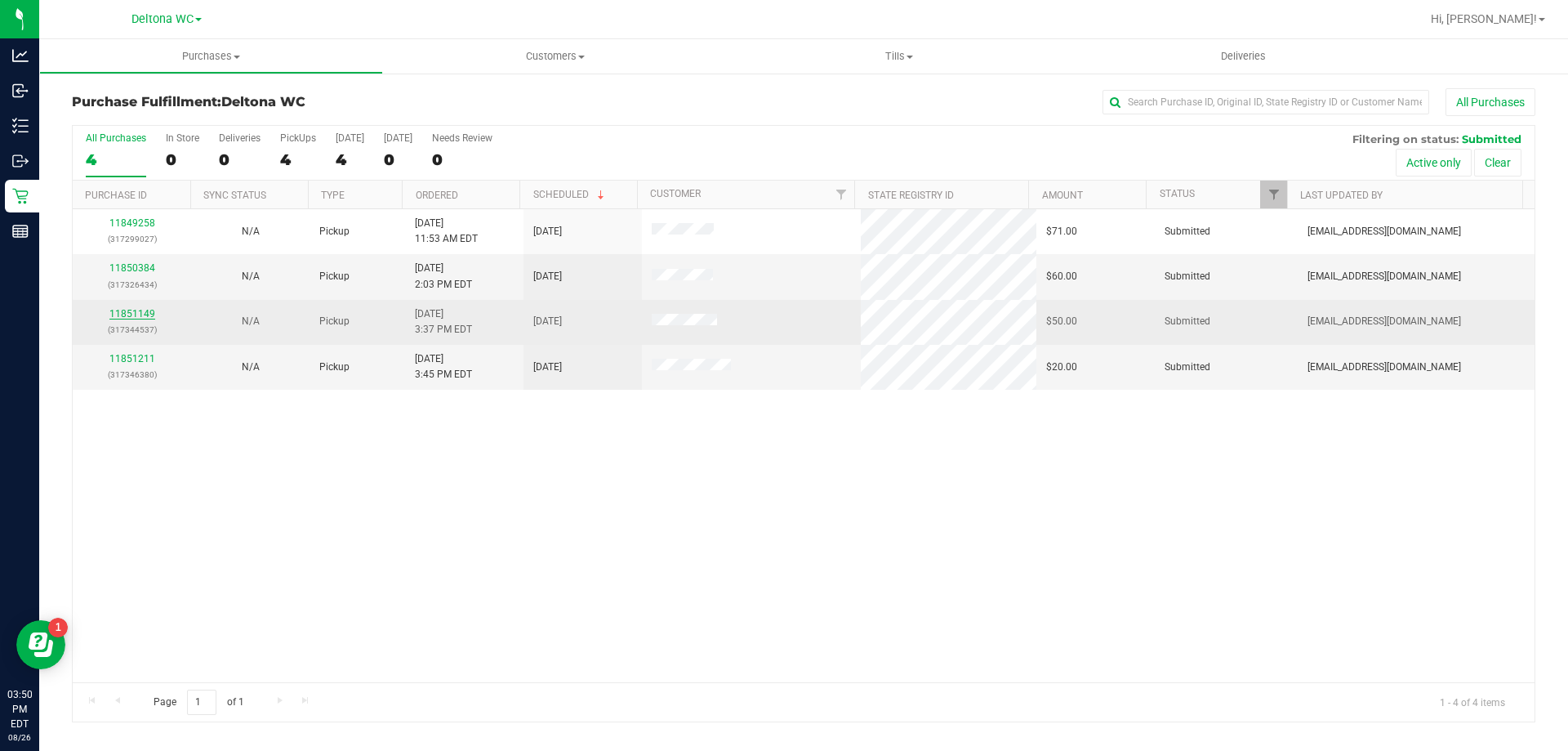
click at [134, 315] on link "11851149" at bounding box center [133, 314] width 46 height 11
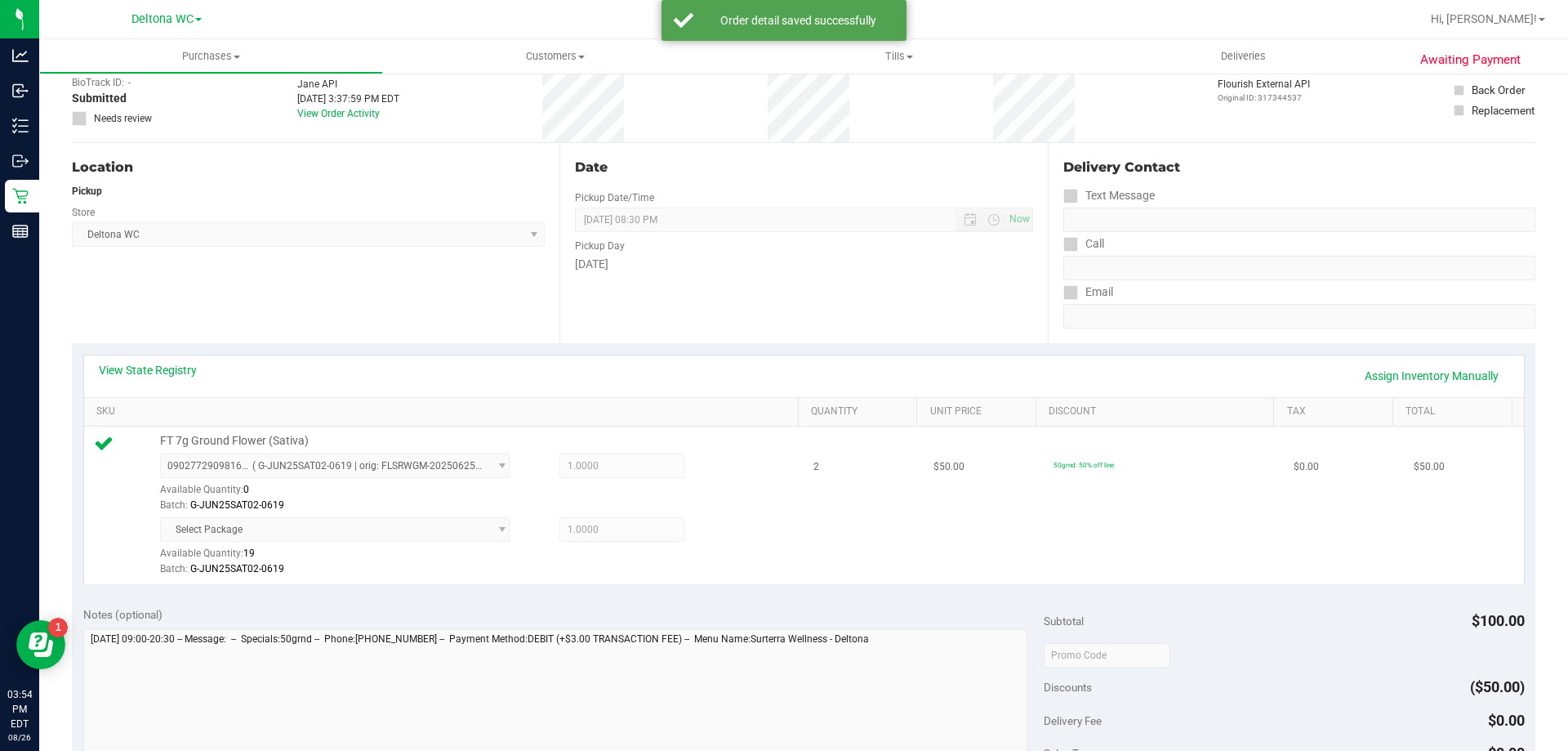
scroll to position [408, 0]
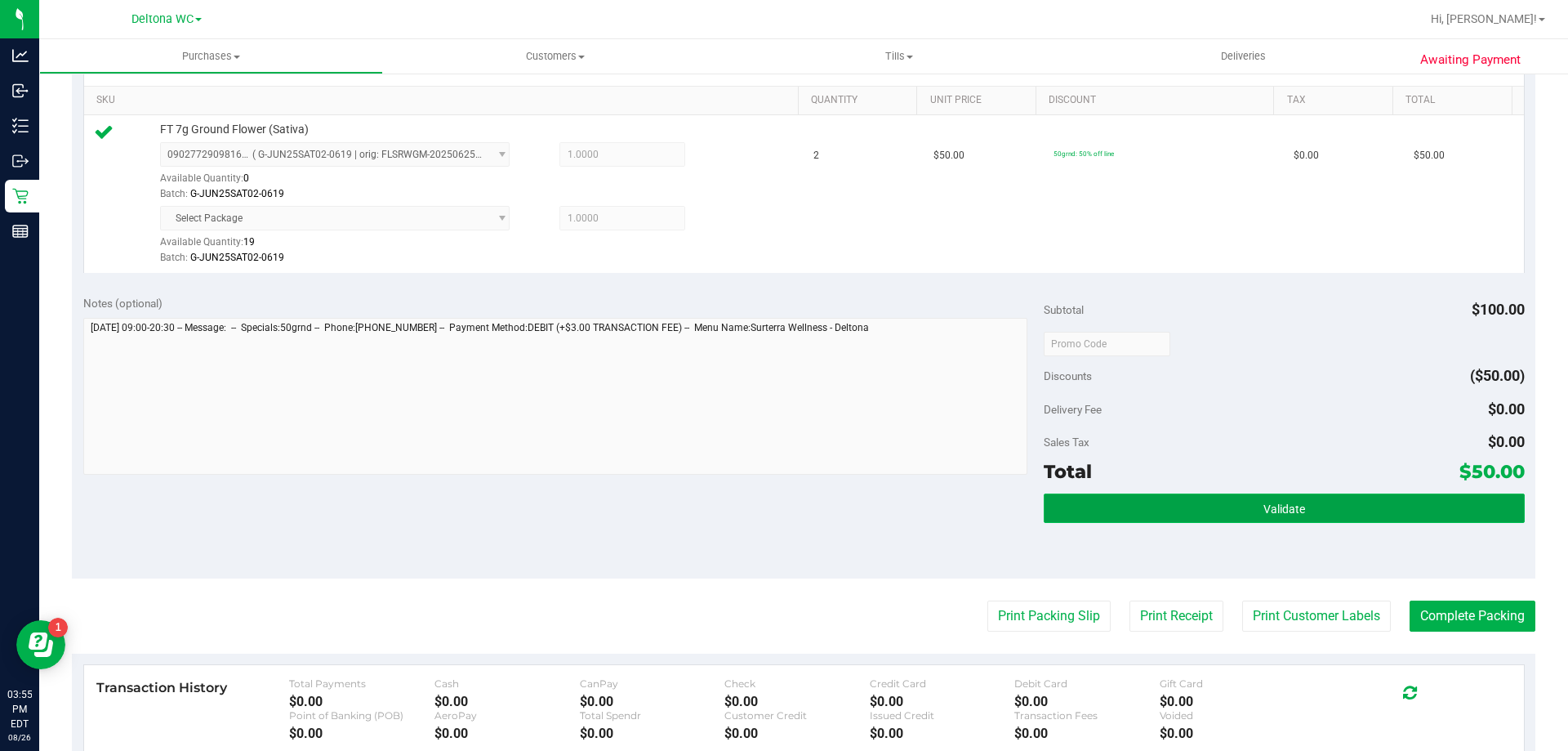
click at [1378, 513] on button "Validate" at bounding box center [1284, 508] width 480 height 30
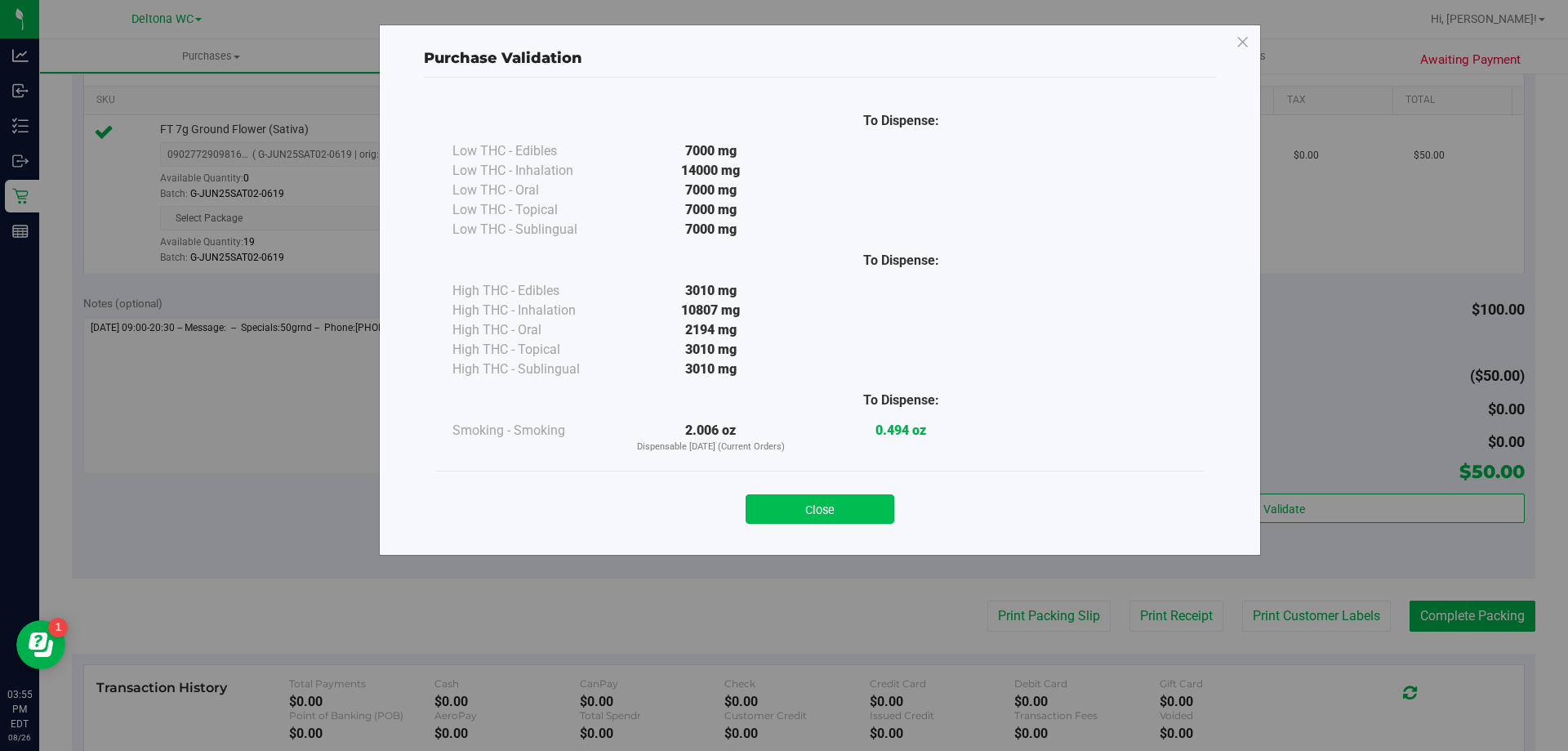
click at [813, 503] on button "Close" at bounding box center [820, 509] width 149 height 30
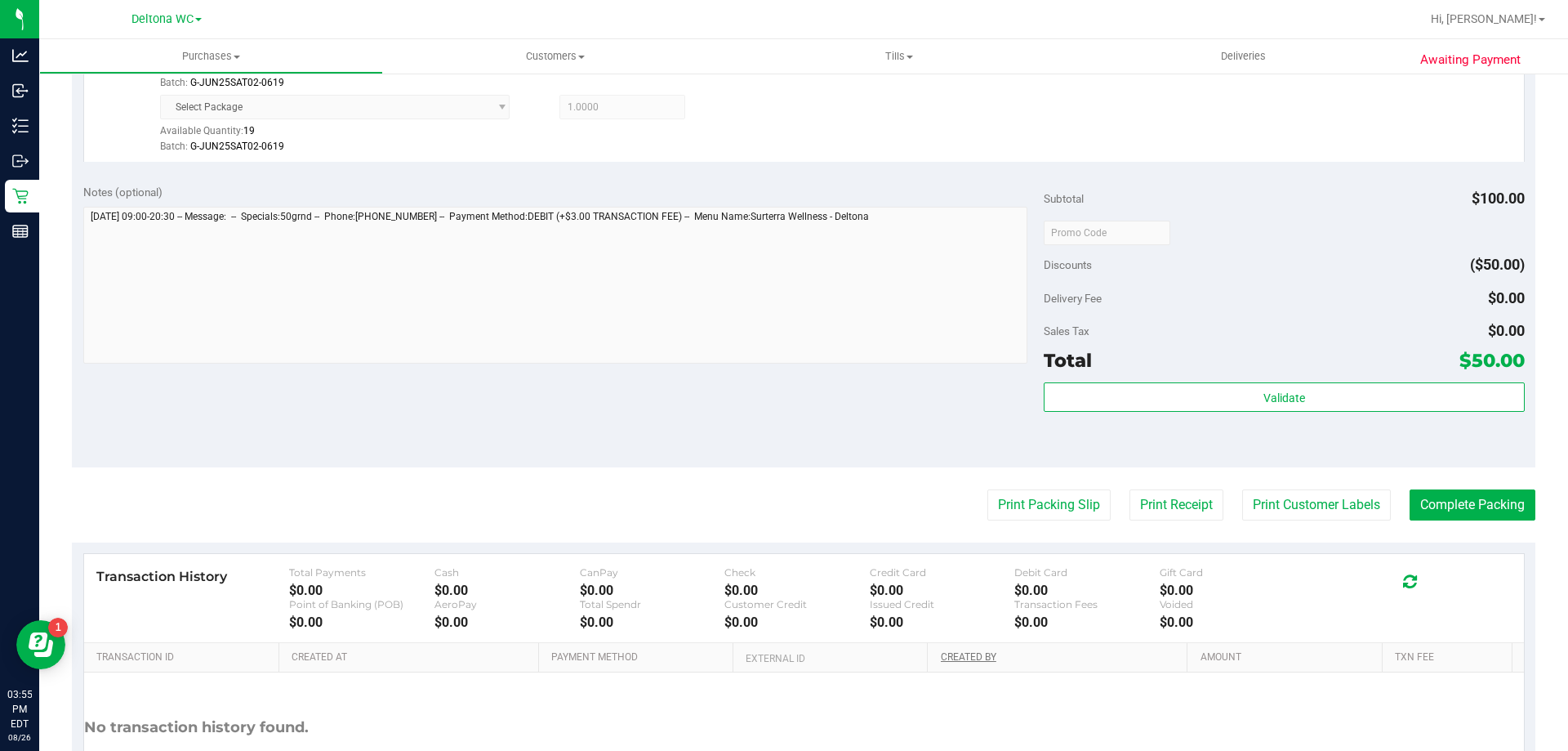
scroll to position [649, 0]
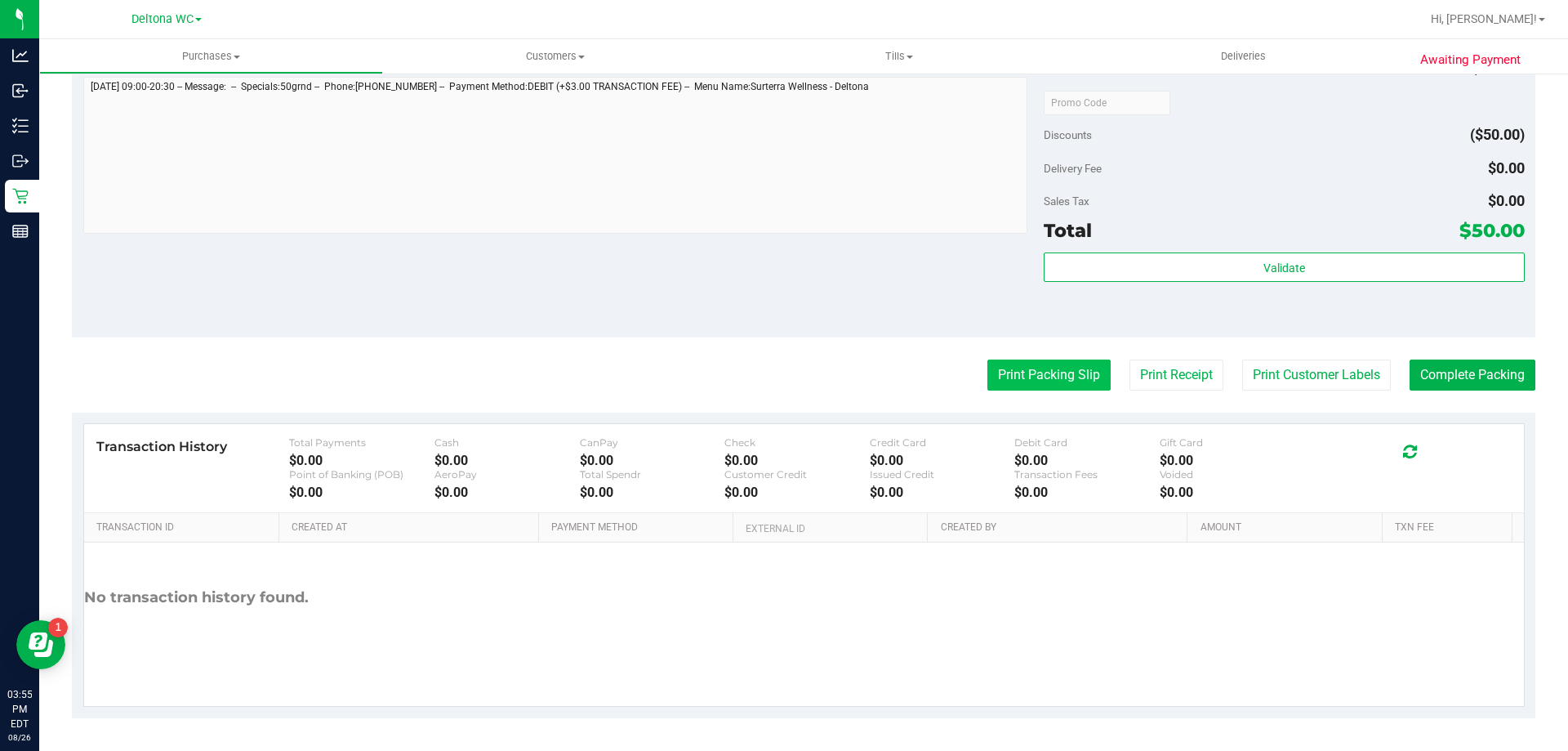
click at [1044, 387] on button "Print Packing Slip" at bounding box center [1049, 375] width 123 height 31
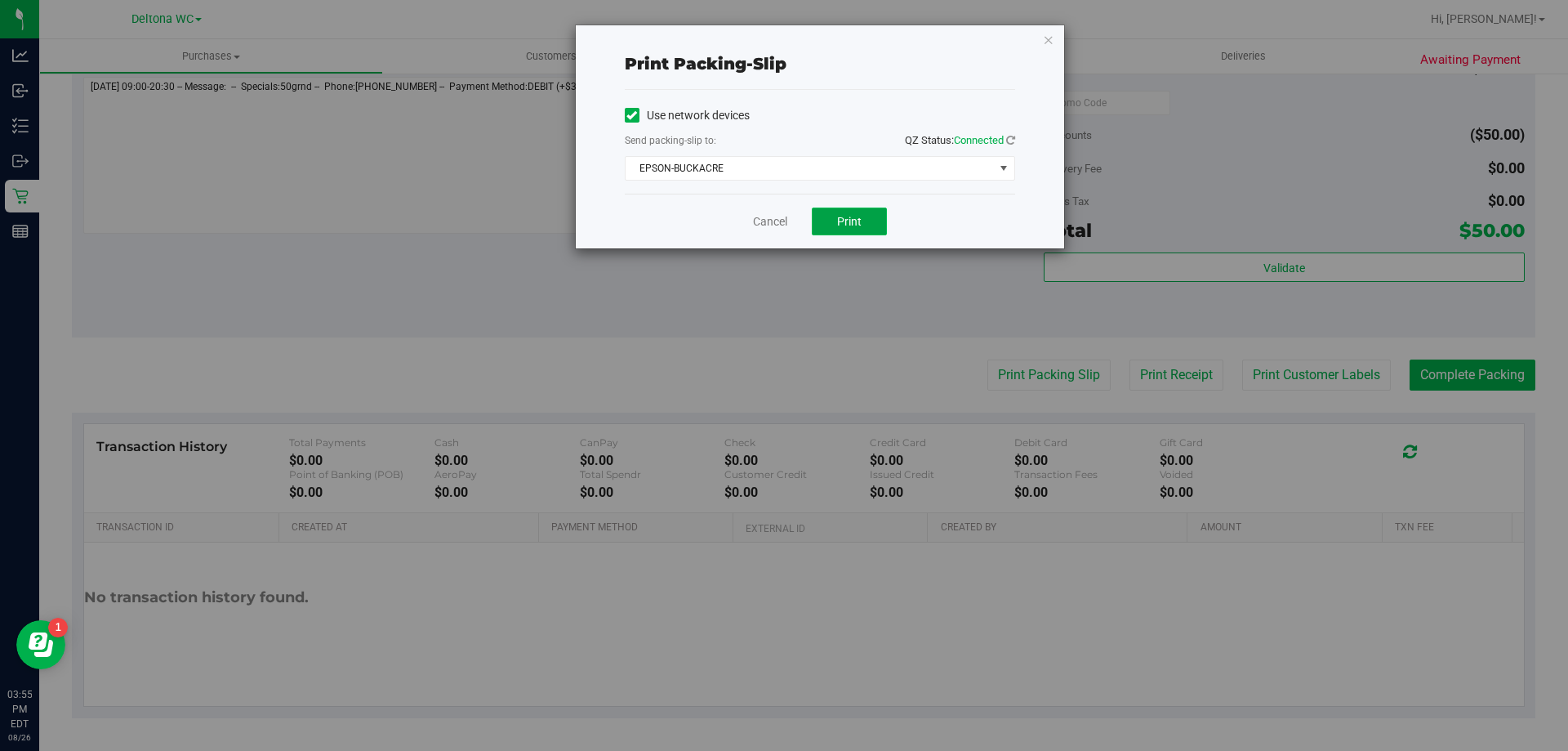
click at [840, 228] on button "Print" at bounding box center [849, 220] width 75 height 28
click at [775, 210] on div "Cancel Print" at bounding box center [820, 220] width 390 height 54
click at [789, 217] on div "Cancel Print" at bounding box center [820, 220] width 390 height 54
click at [776, 226] on link "Cancel" at bounding box center [770, 221] width 34 height 17
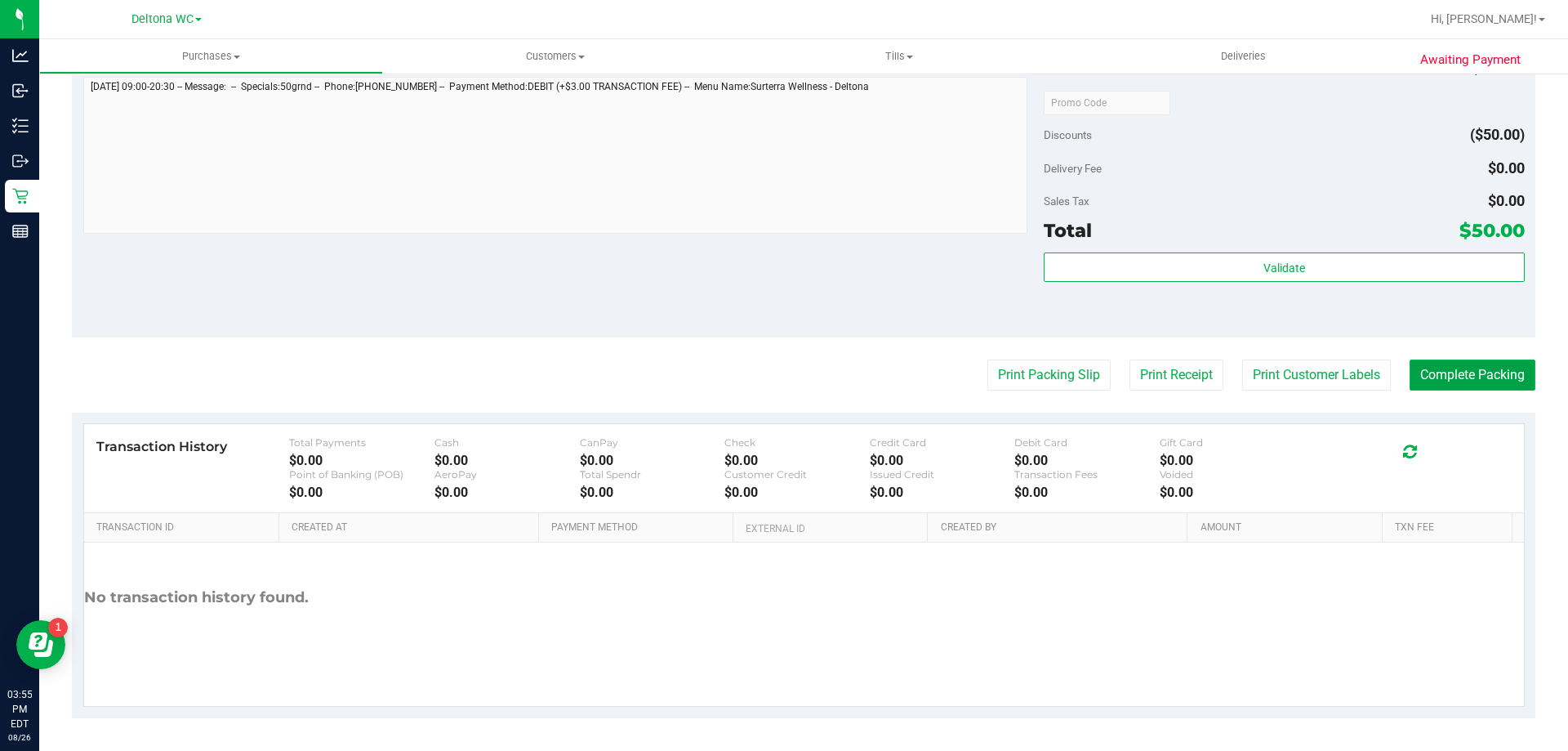
click at [1437, 382] on button "Complete Packing" at bounding box center [1473, 375] width 126 height 31
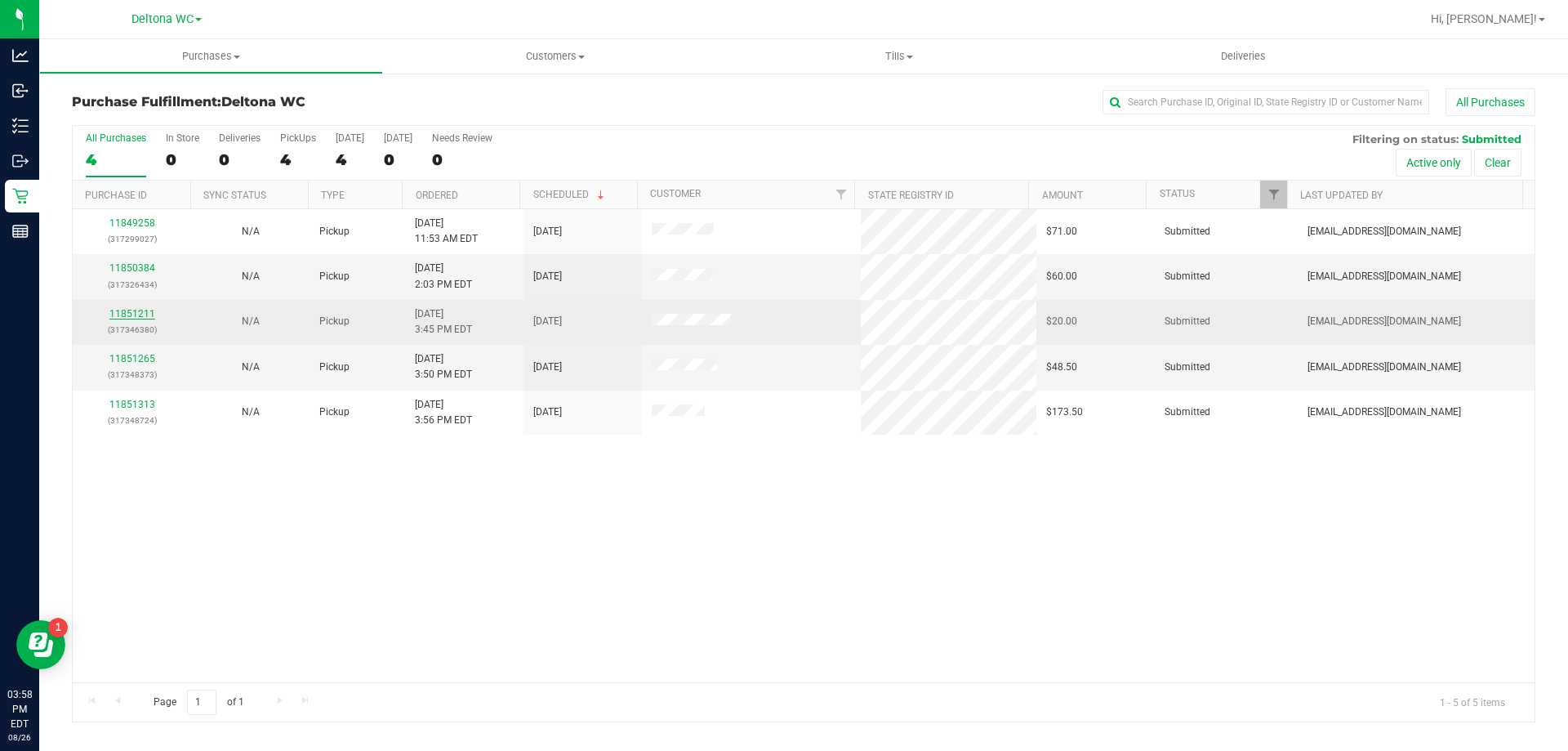
click at [140, 315] on link "11851211" at bounding box center [133, 314] width 46 height 11
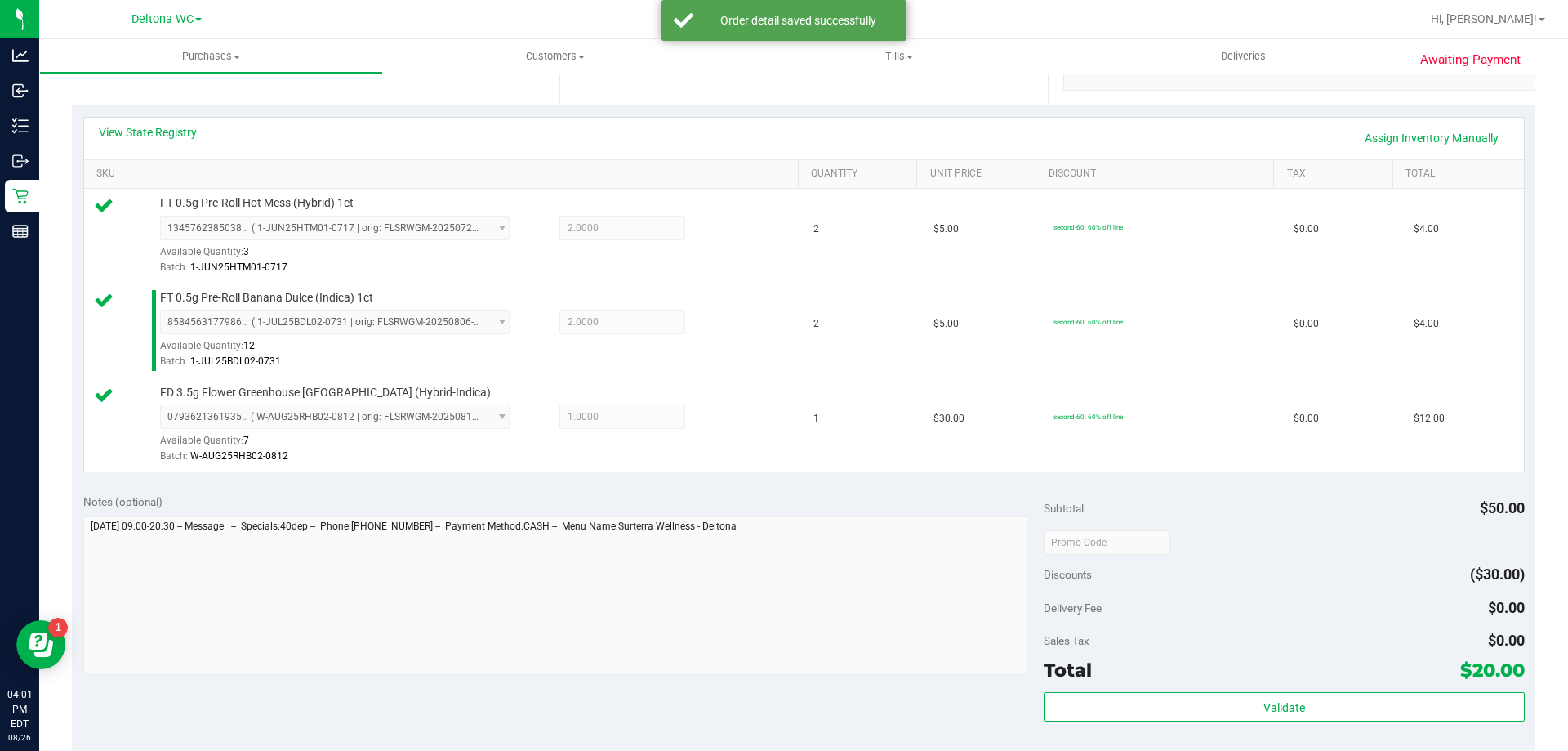
scroll to position [490, 0]
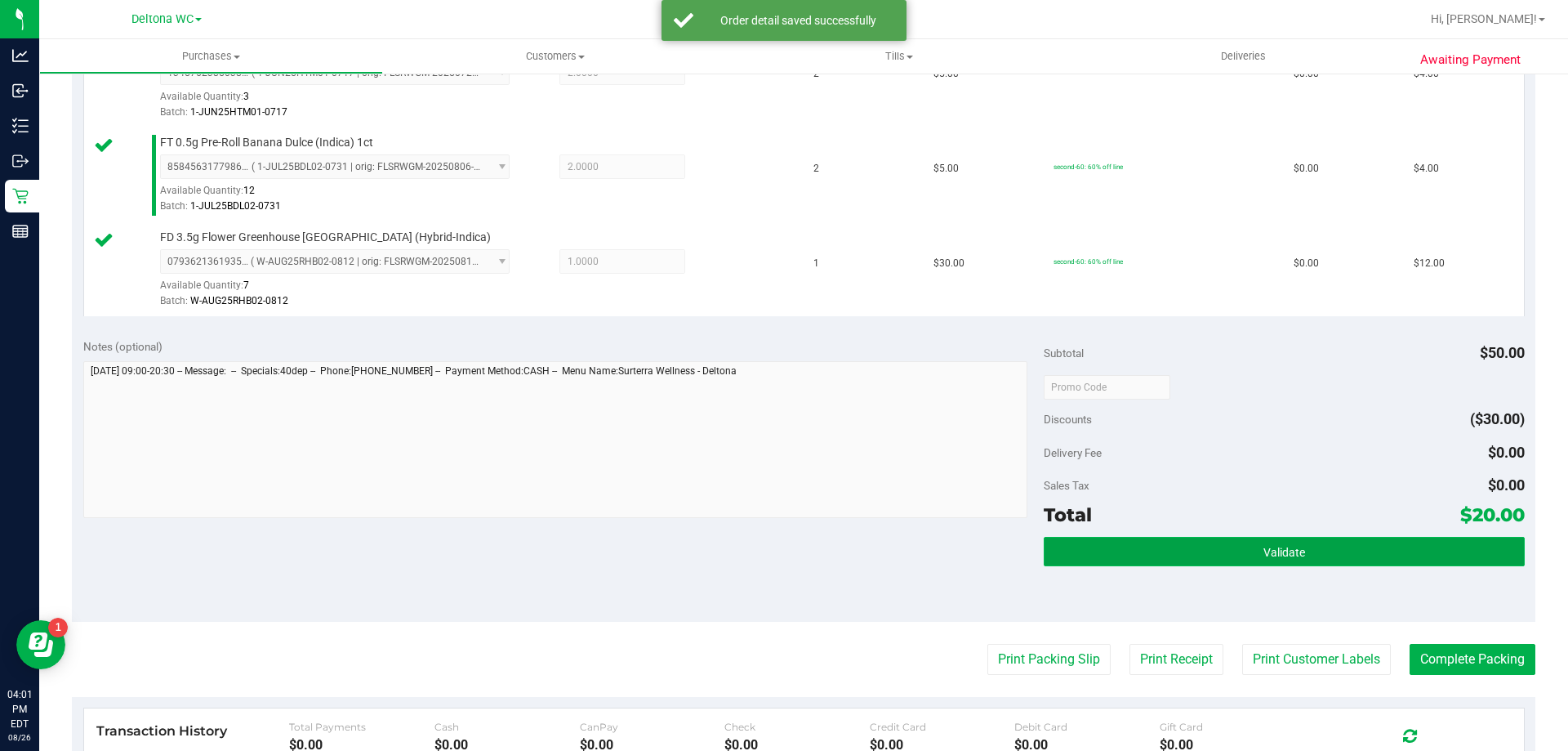
click at [1244, 558] on button "Validate" at bounding box center [1284, 551] width 480 height 30
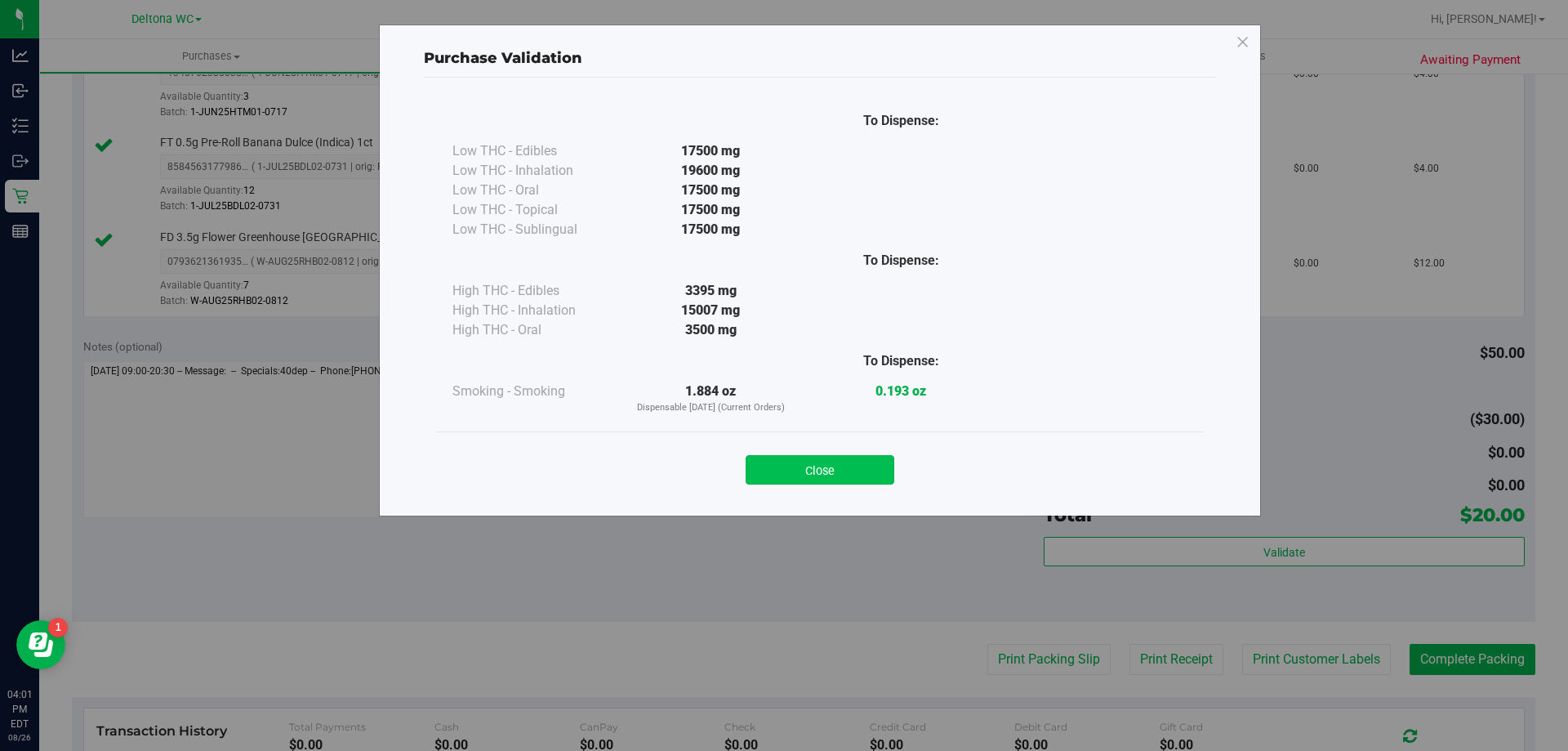
click at [827, 469] on button "Close" at bounding box center [820, 469] width 149 height 30
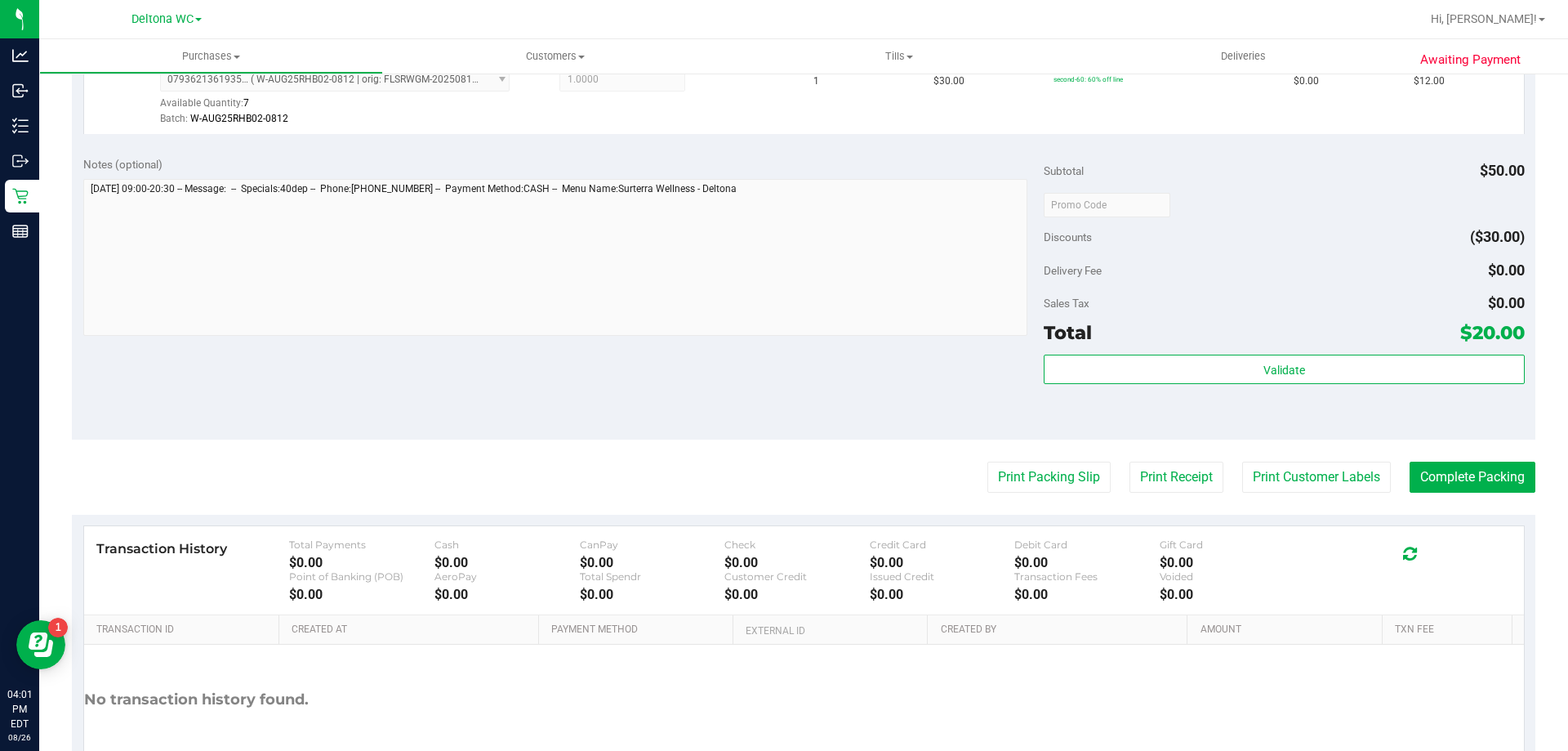
scroll to position [774, 0]
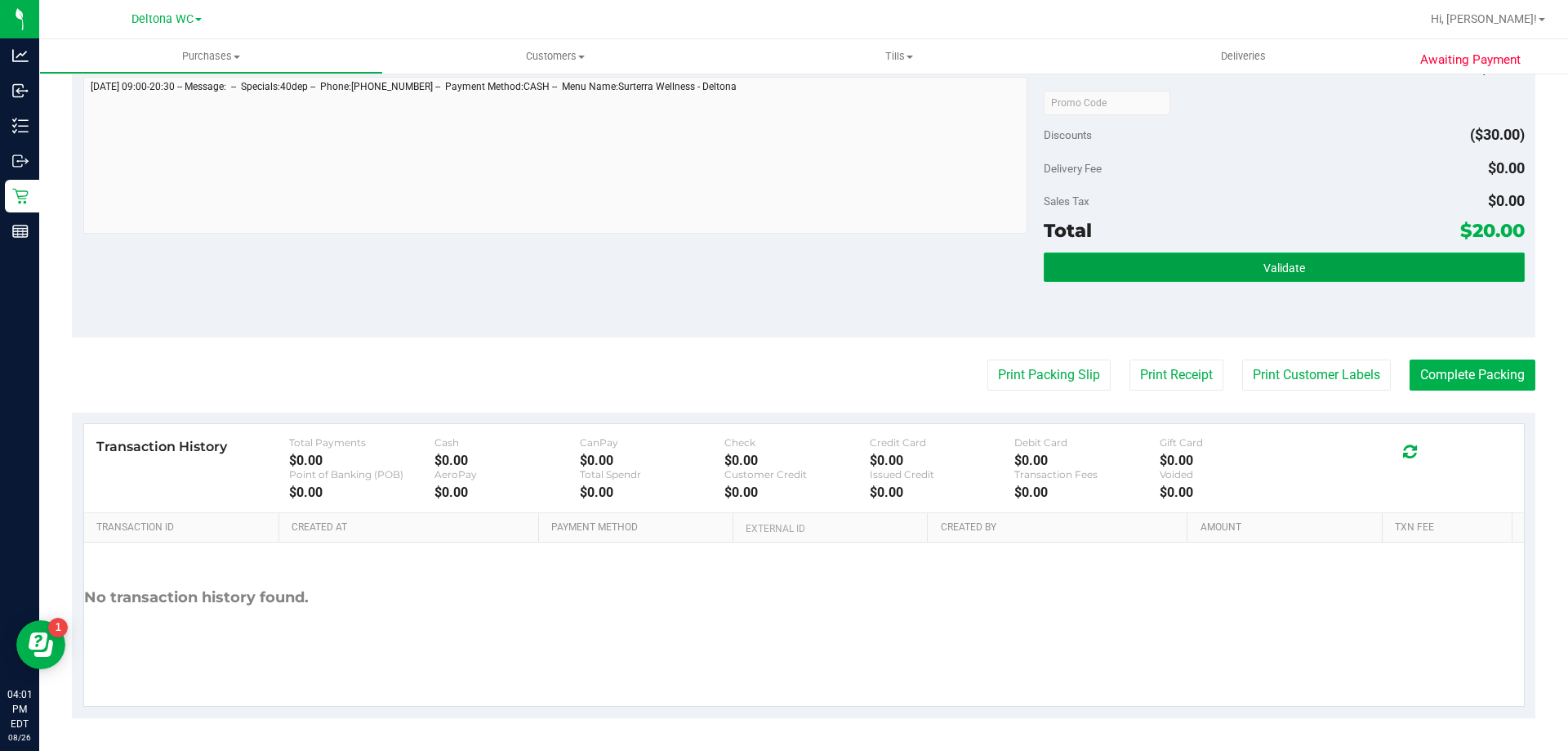
drag, startPoint x: 1122, startPoint y: 255, endPoint x: 1140, endPoint y: 264, distance: 20.1
click at [1123, 256] on button "Validate" at bounding box center [1284, 266] width 480 height 30
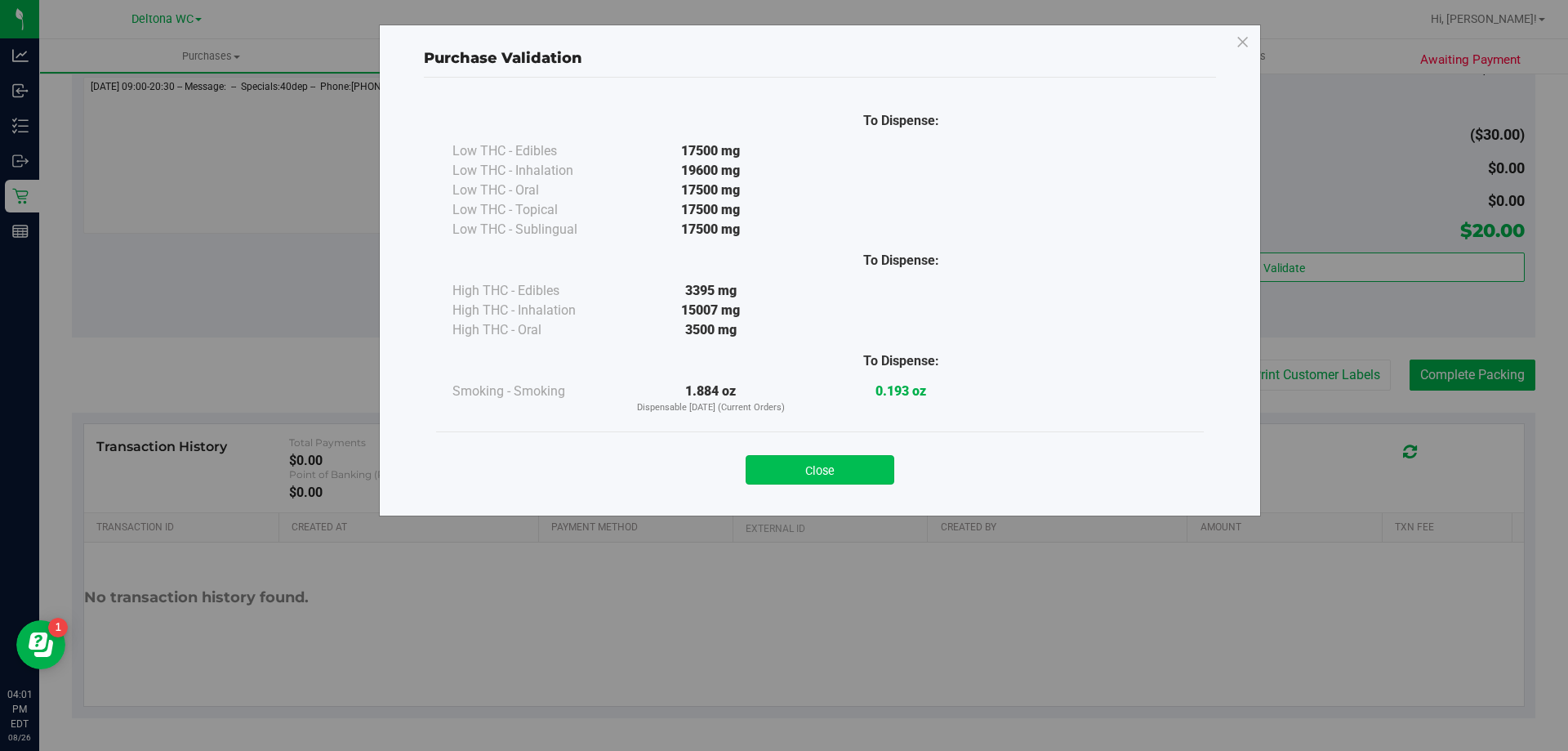
click at [879, 459] on button "Close" at bounding box center [820, 469] width 149 height 30
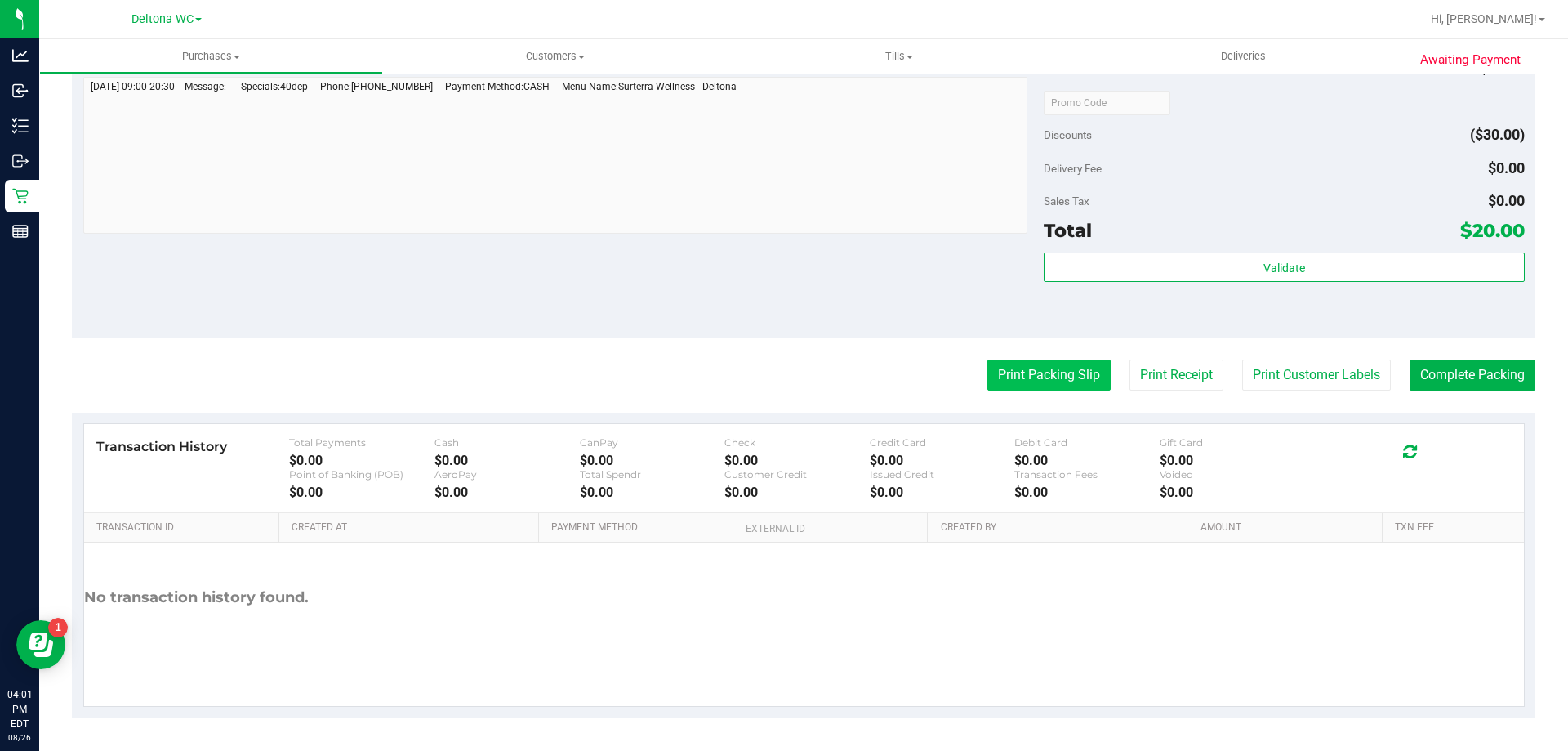
click at [1053, 384] on button "Print Packing Slip" at bounding box center [1049, 375] width 123 height 31
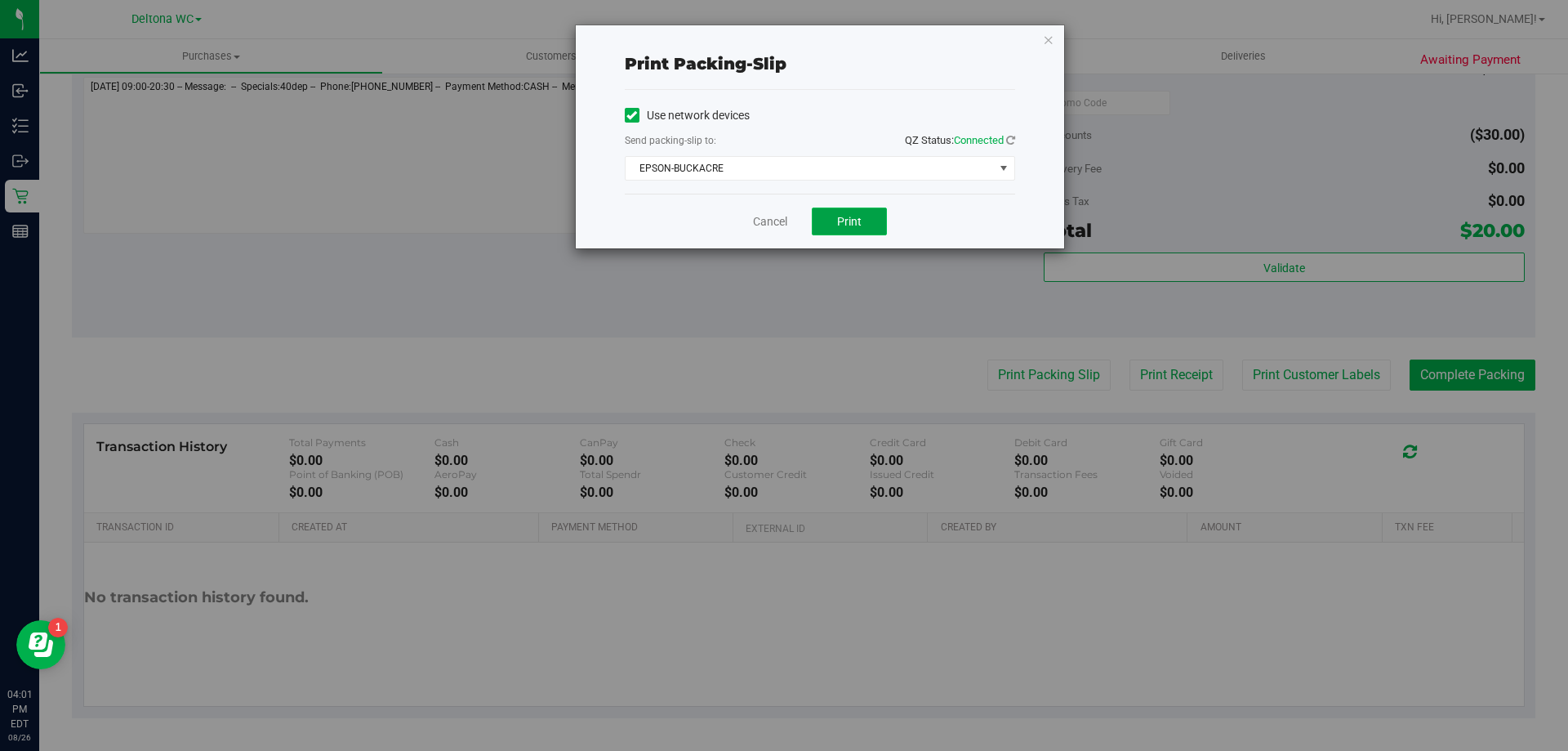
click at [847, 229] on button "Print" at bounding box center [849, 220] width 75 height 28
click at [769, 219] on link "Cancel" at bounding box center [770, 221] width 34 height 17
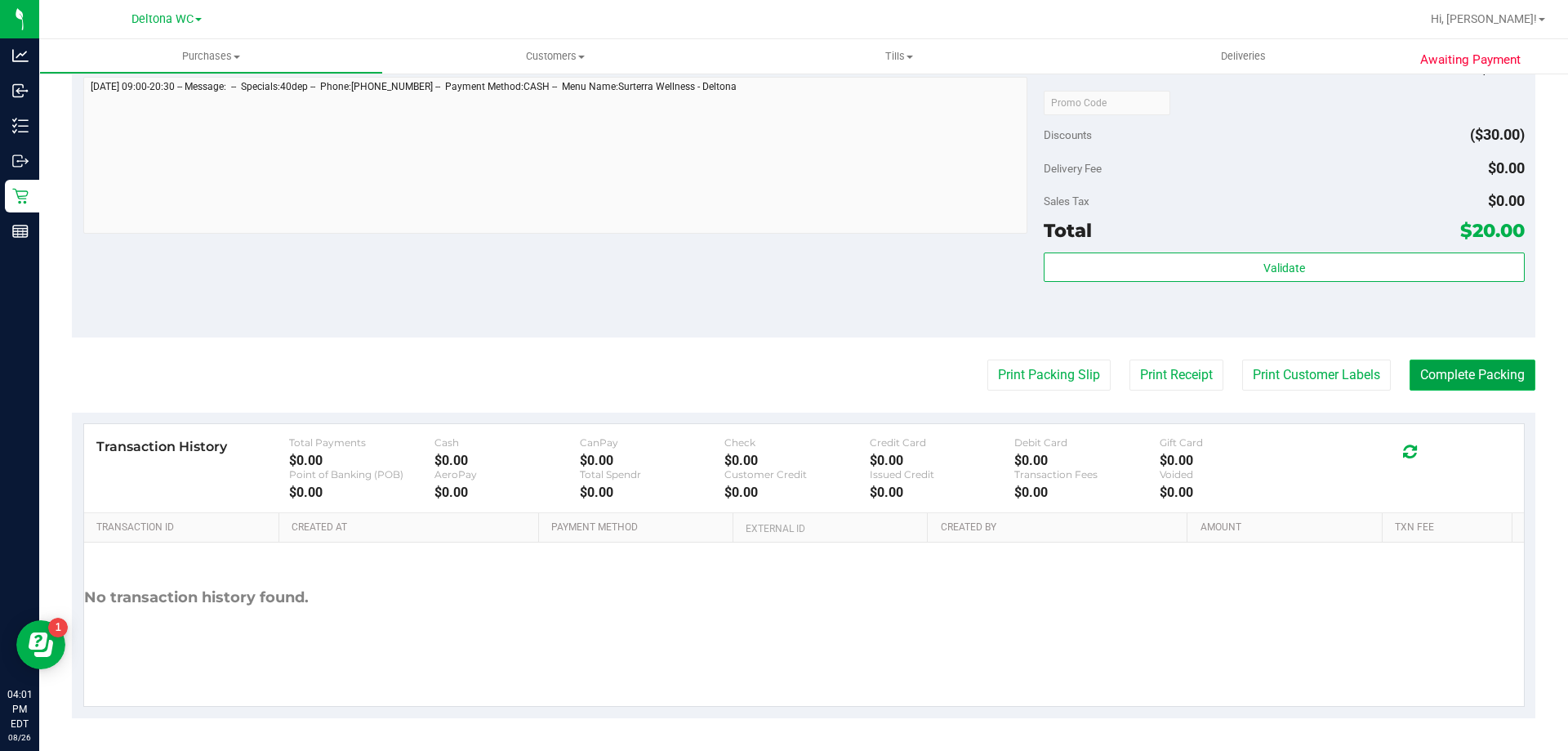
click at [1433, 378] on button "Complete Packing" at bounding box center [1473, 375] width 126 height 31
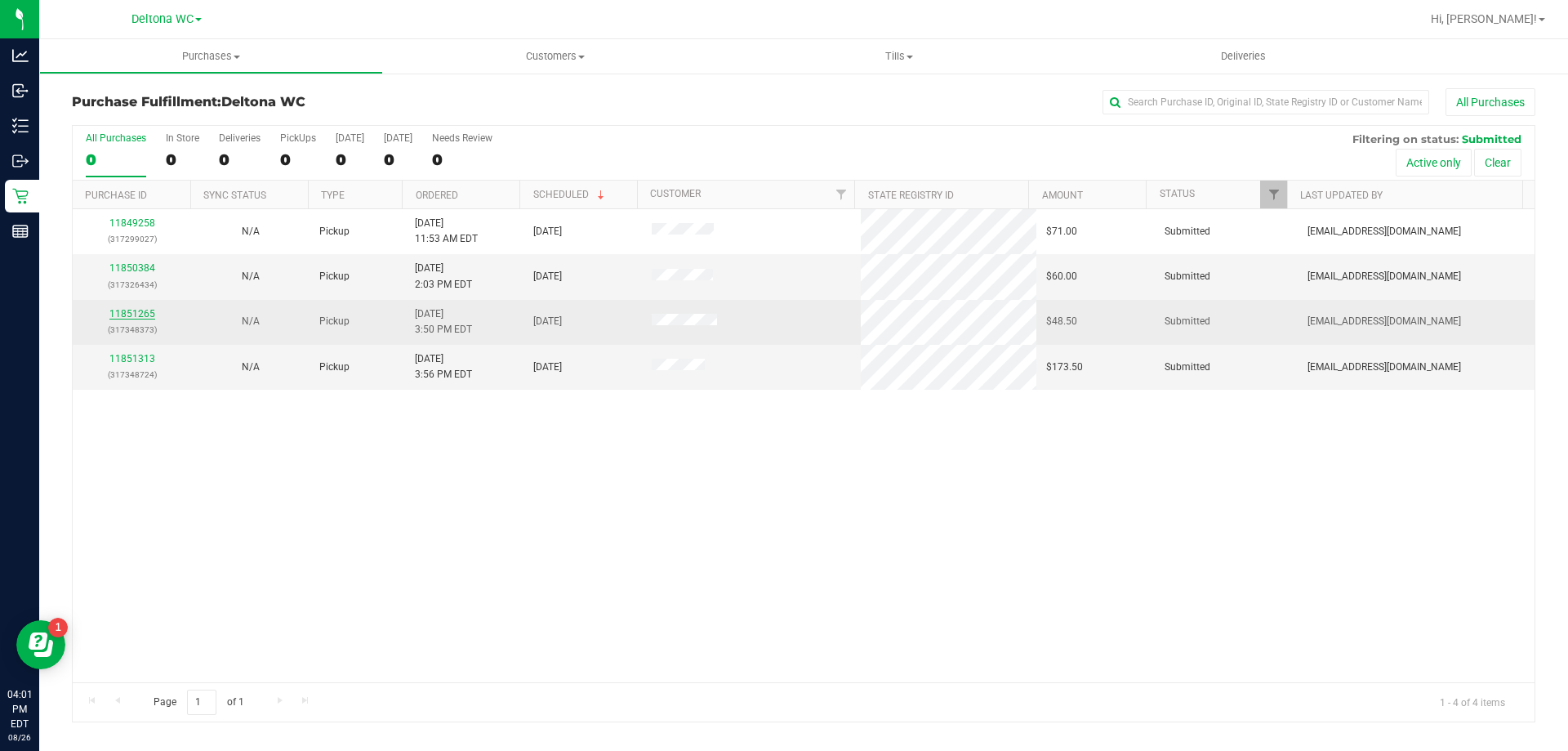
click at [149, 317] on link "11851265" at bounding box center [133, 314] width 46 height 11
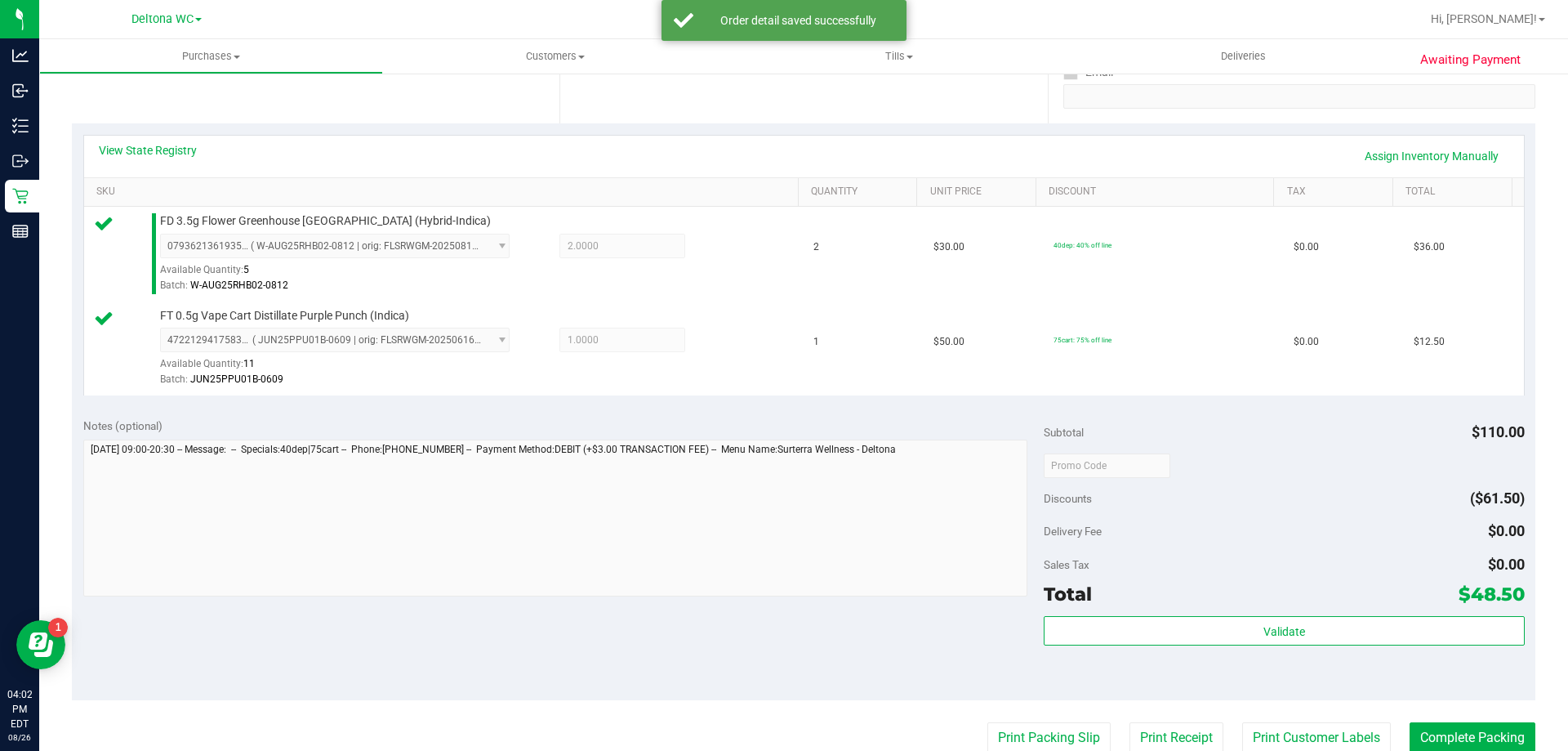
scroll to position [408, 0]
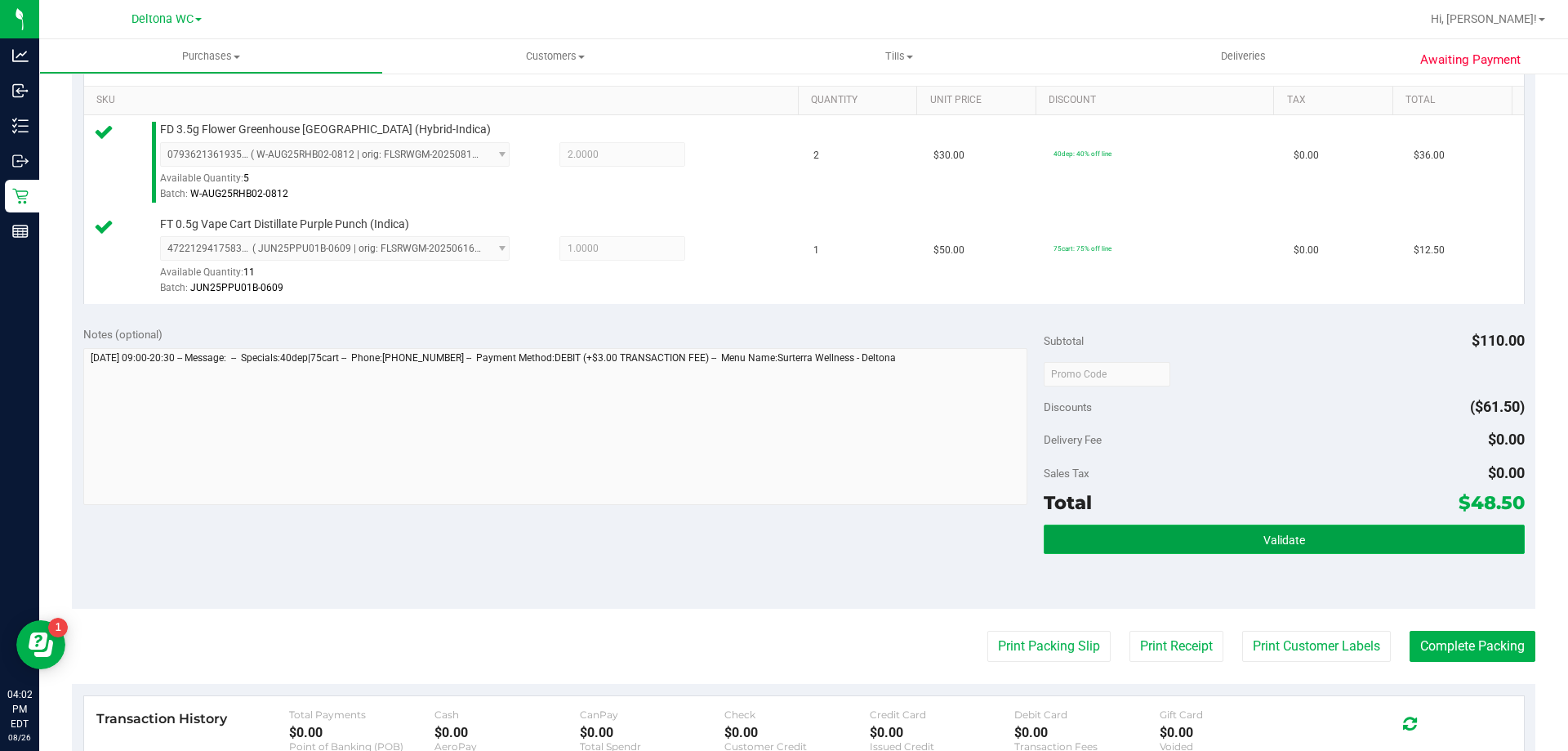
click at [1208, 548] on button "Validate" at bounding box center [1284, 539] width 480 height 30
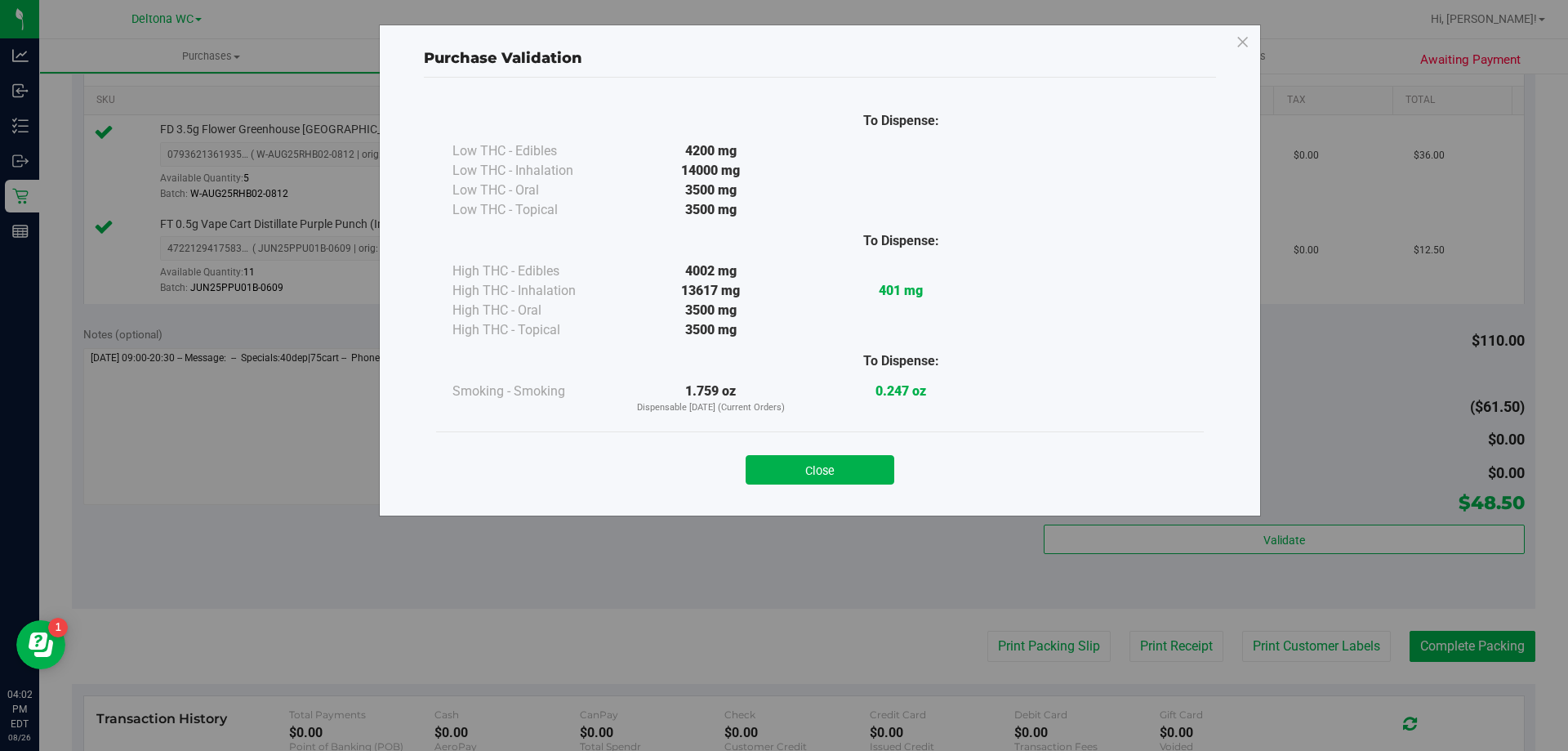
drag, startPoint x: 828, startPoint y: 462, endPoint x: 814, endPoint y: 465, distance: 14.3
click at [828, 460] on button "Close" at bounding box center [820, 469] width 149 height 30
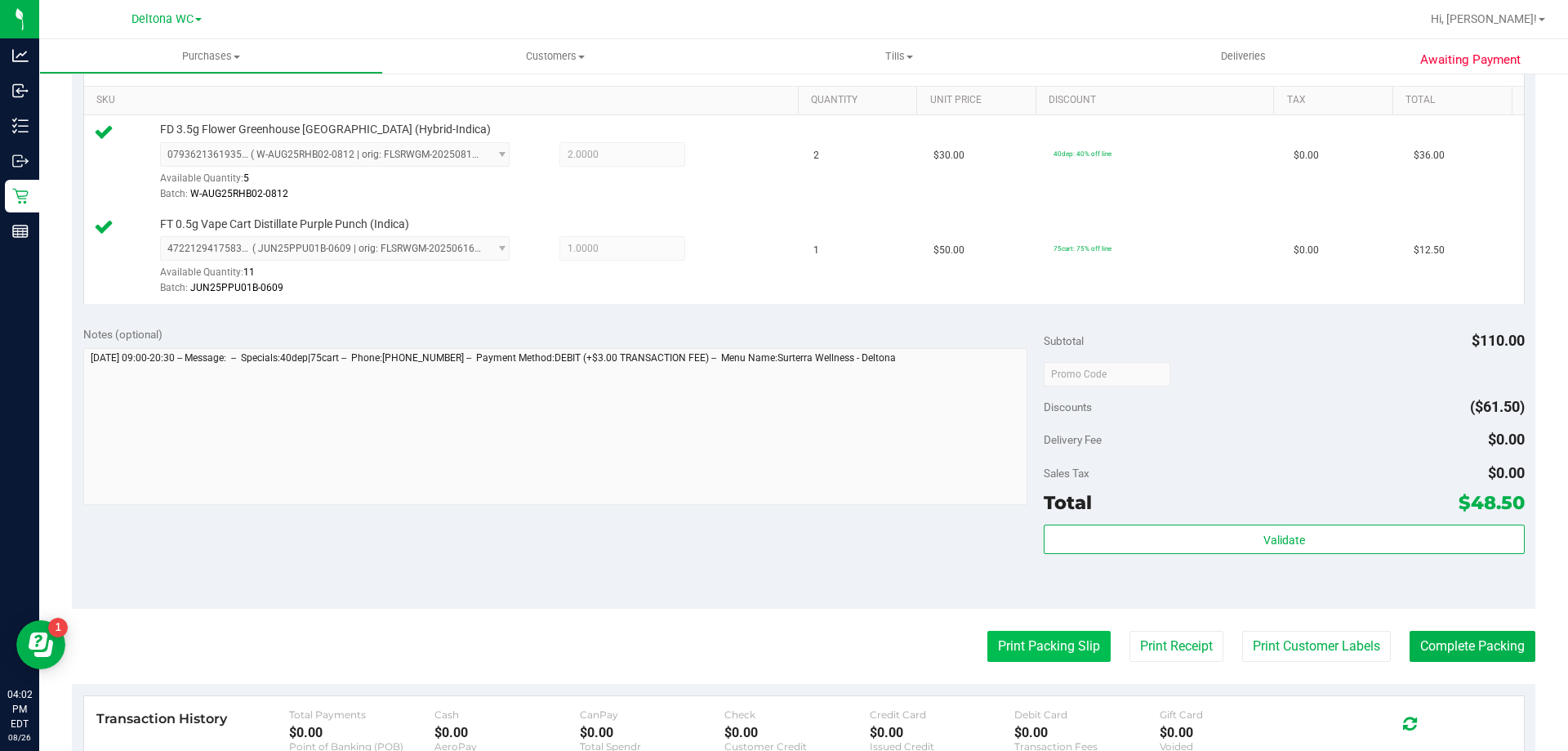
click at [1050, 655] on button "Print Packing Slip" at bounding box center [1049, 646] width 123 height 31
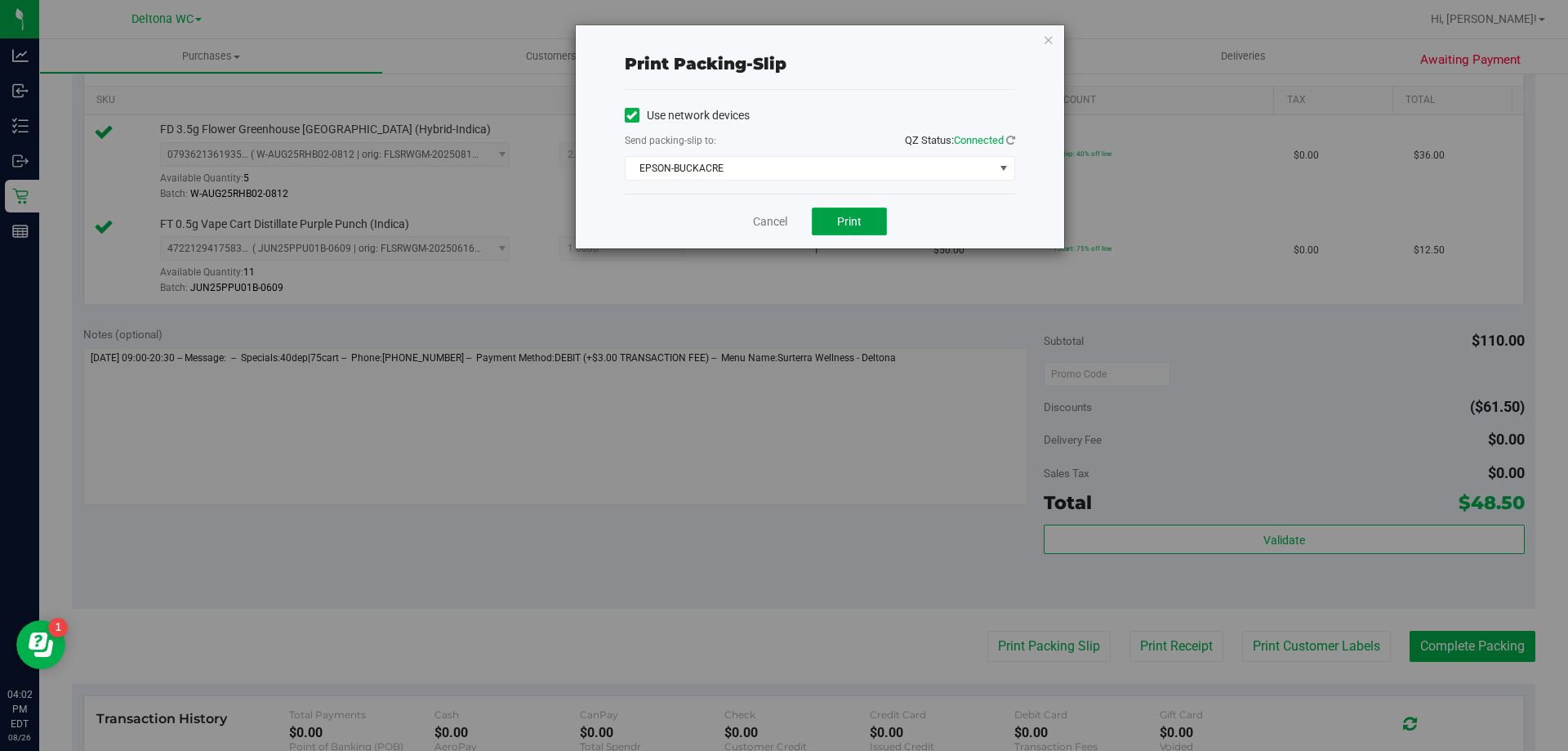
click at [870, 231] on button "Print" at bounding box center [849, 220] width 75 height 28
drag, startPoint x: 763, startPoint y: 211, endPoint x: 763, endPoint y: 221, distance: 10.0
click at [763, 220] on div "Cancel Print" at bounding box center [820, 220] width 390 height 54
click at [763, 221] on link "Cancel" at bounding box center [770, 221] width 34 height 17
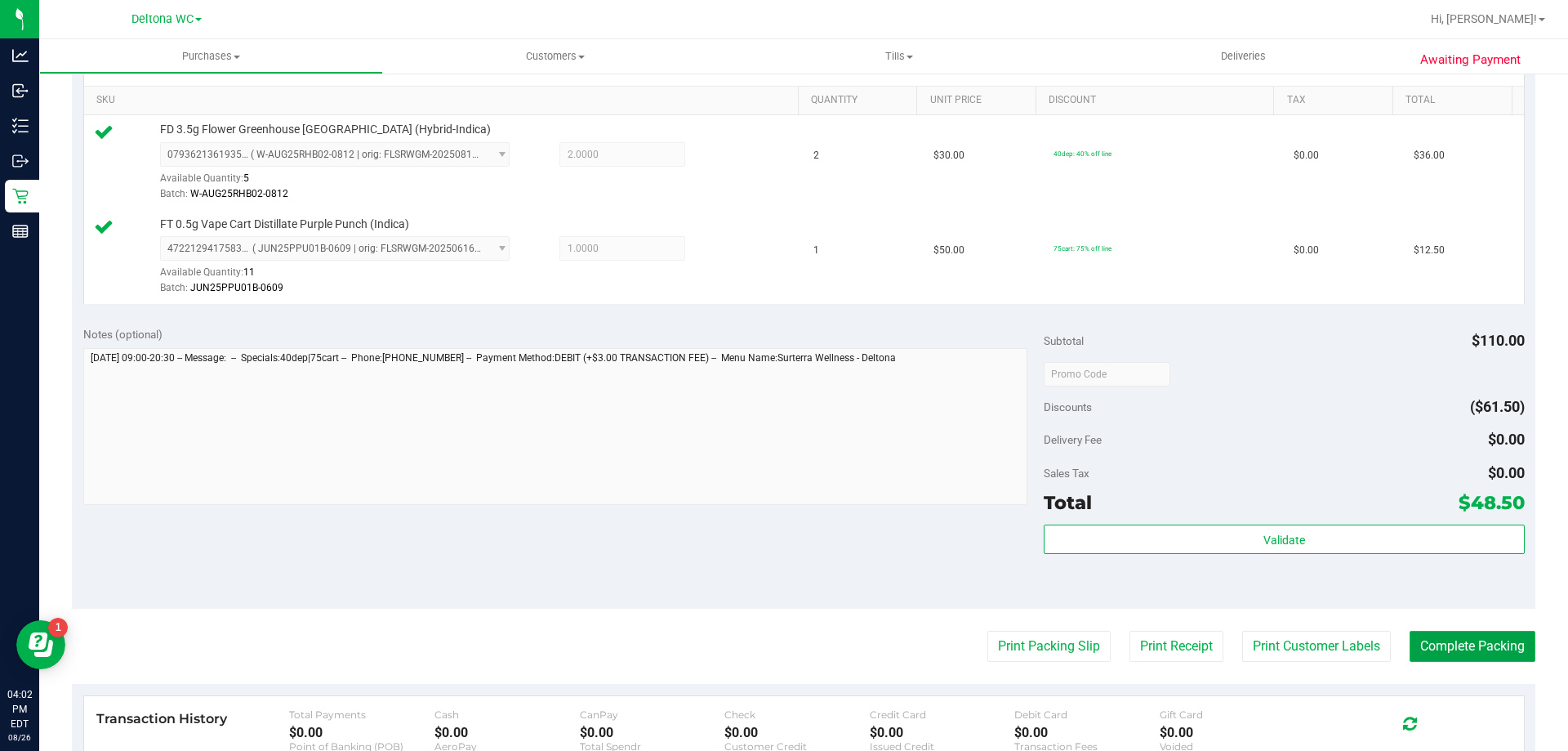
click at [1497, 654] on button "Complete Packing" at bounding box center [1473, 646] width 126 height 31
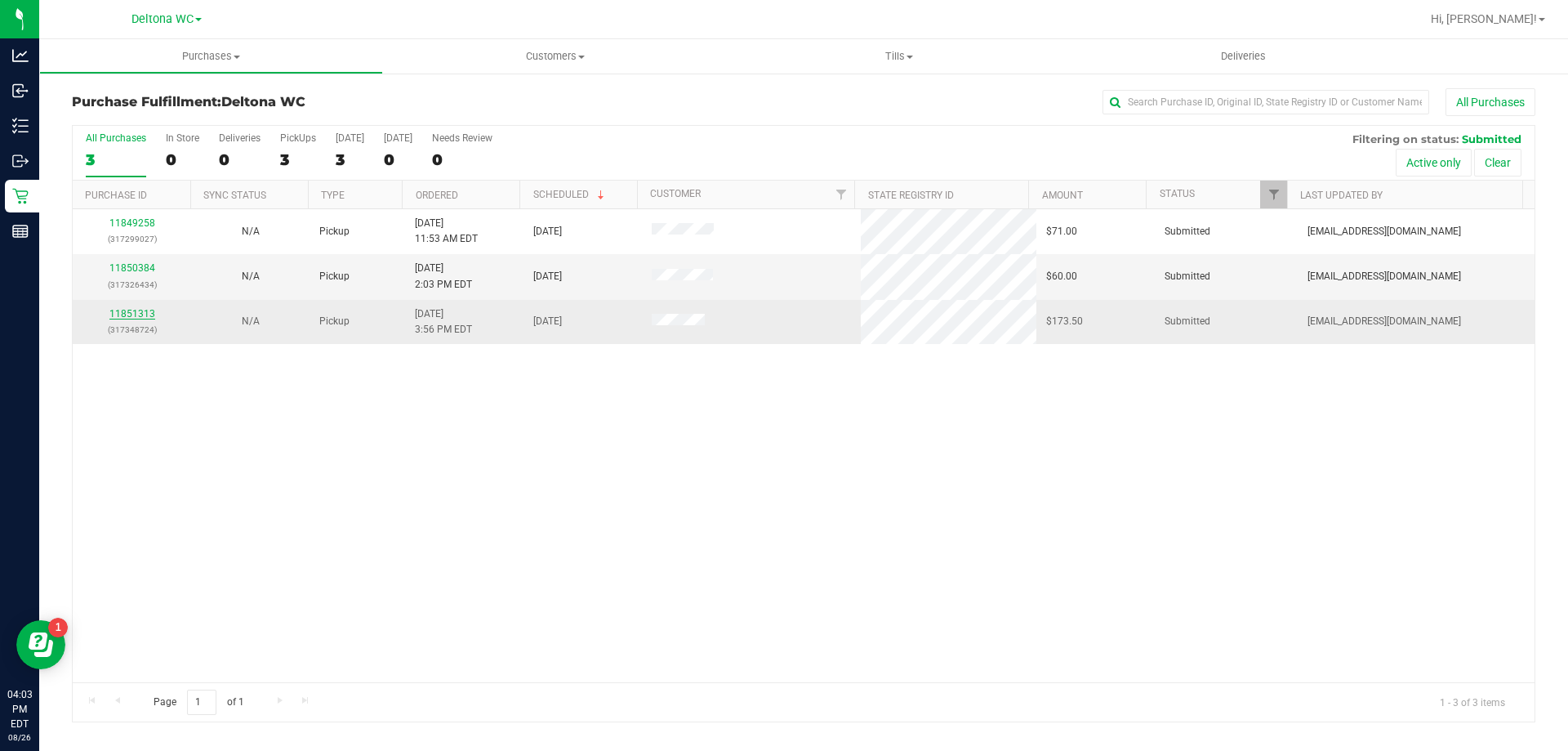
click at [127, 315] on link "11851313" at bounding box center [133, 314] width 46 height 11
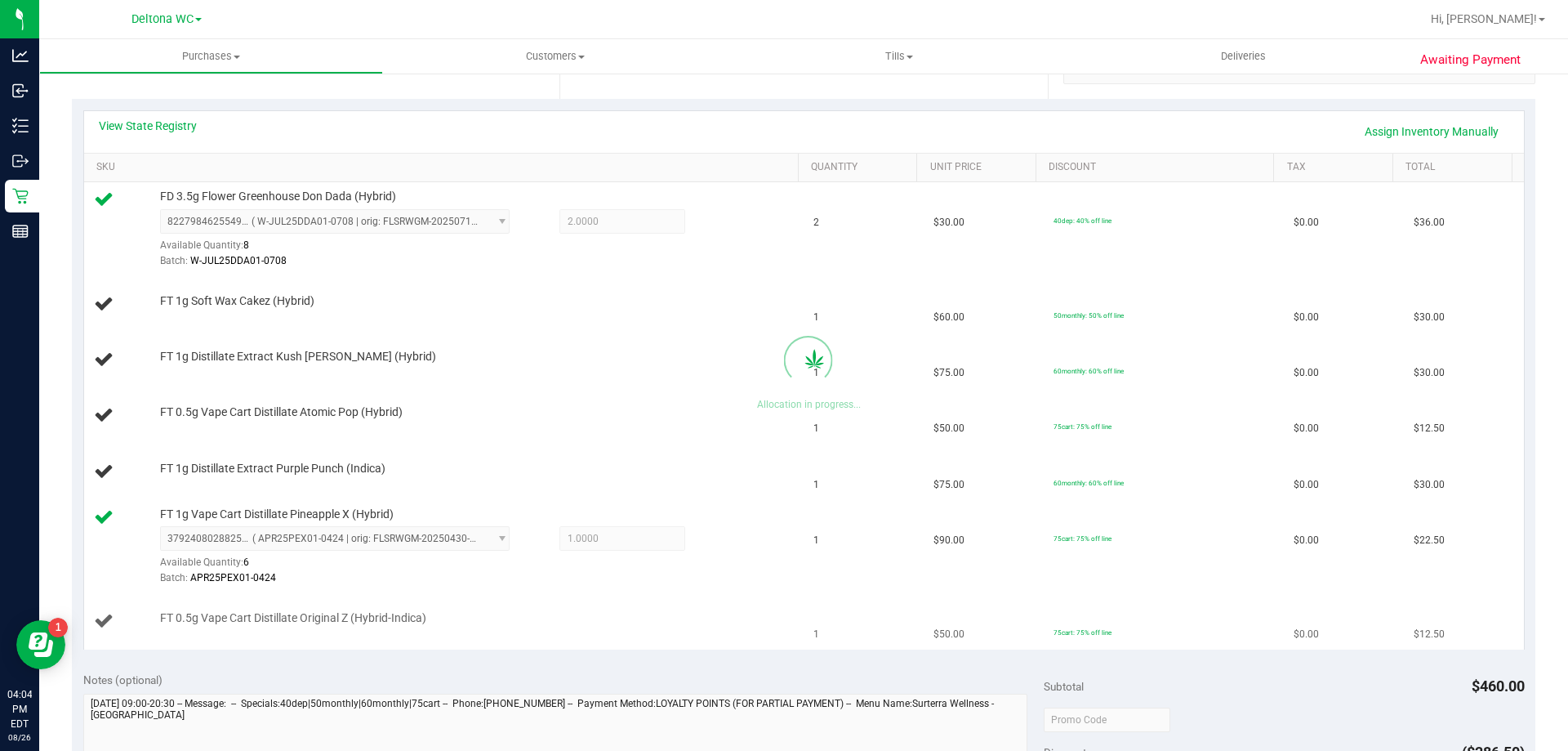
scroll to position [326, 0]
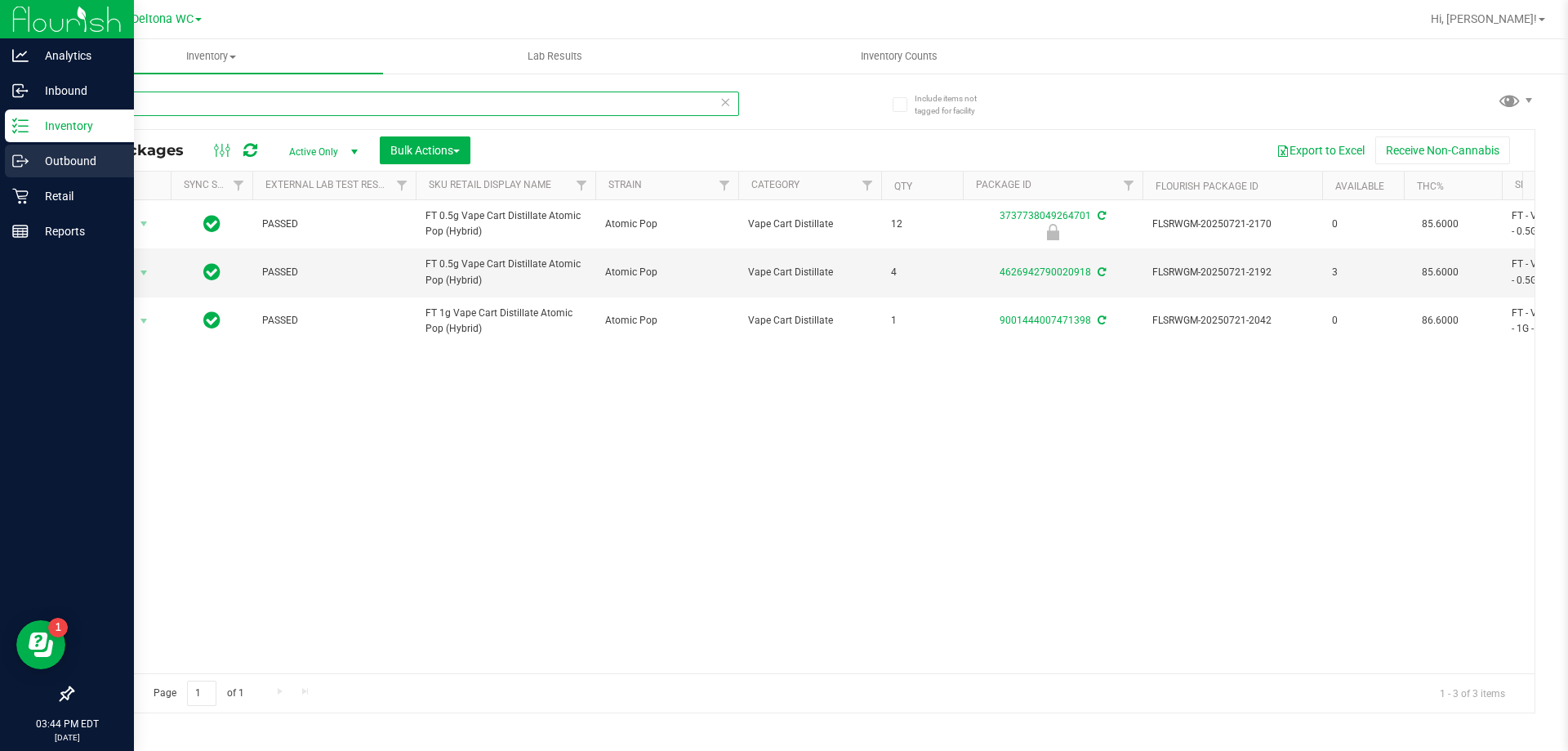
drag, startPoint x: 207, startPoint y: 91, endPoint x: 0, endPoint y: 156, distance: 217.0
click at [0, 156] on div "Analytics Inbound Inventory Outbound Retail Reports 03:44 PM EDT [DATE] 08/26 D…" at bounding box center [784, 375] width 1568 height 751
type input "mixed"
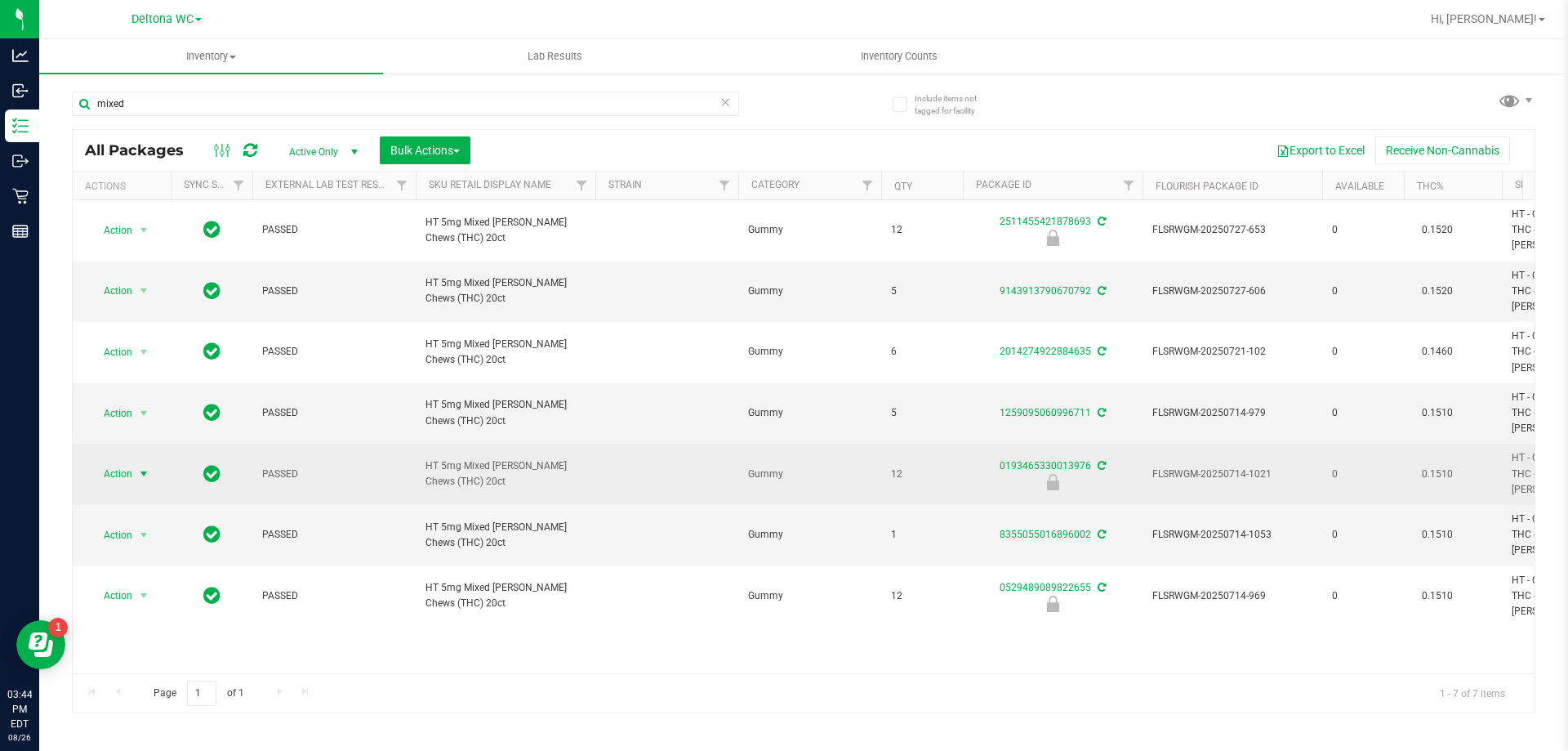
click at [132, 462] on span "Action" at bounding box center [111, 473] width 44 height 23
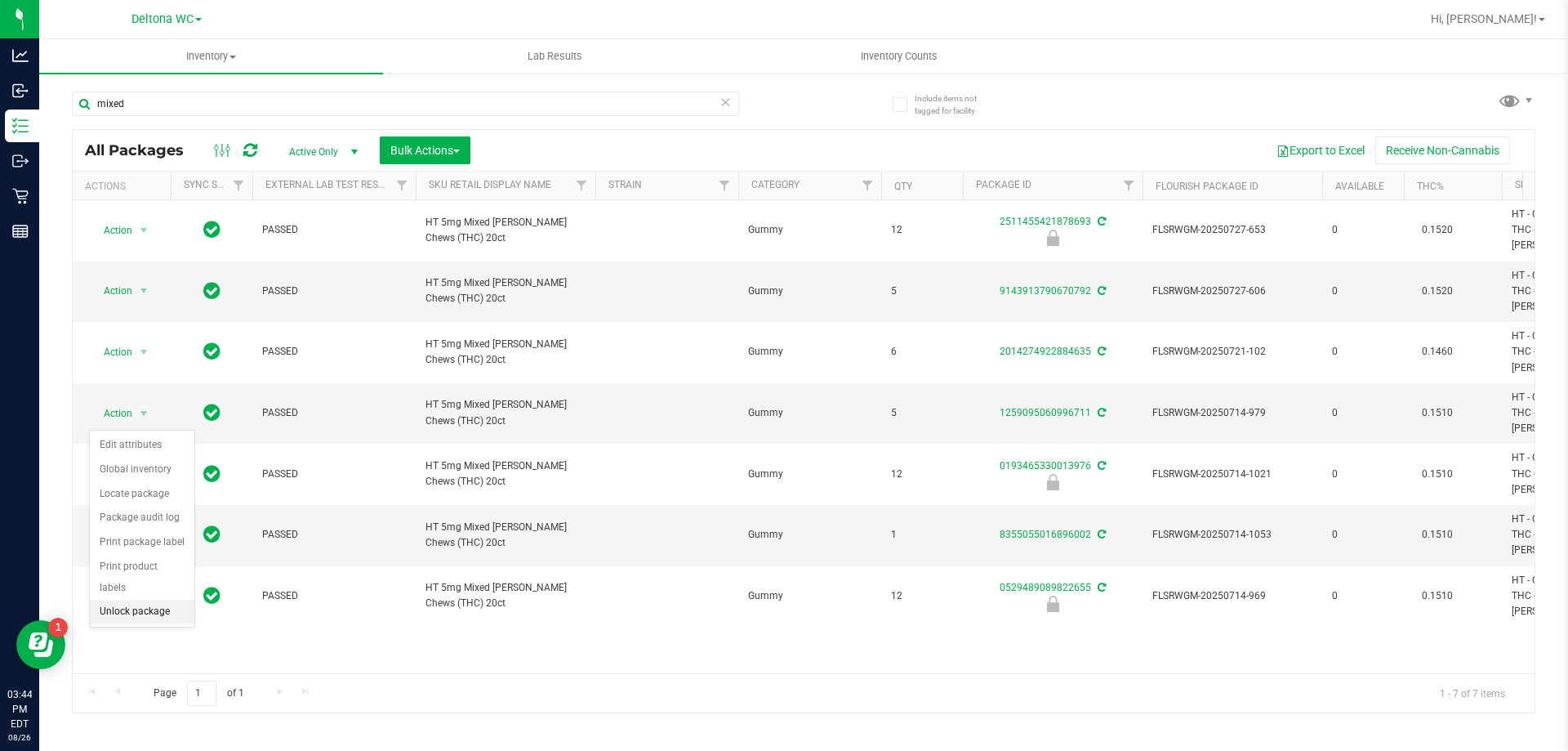
click at [117, 599] on li "Unlock package" at bounding box center [142, 612] width 105 height 25
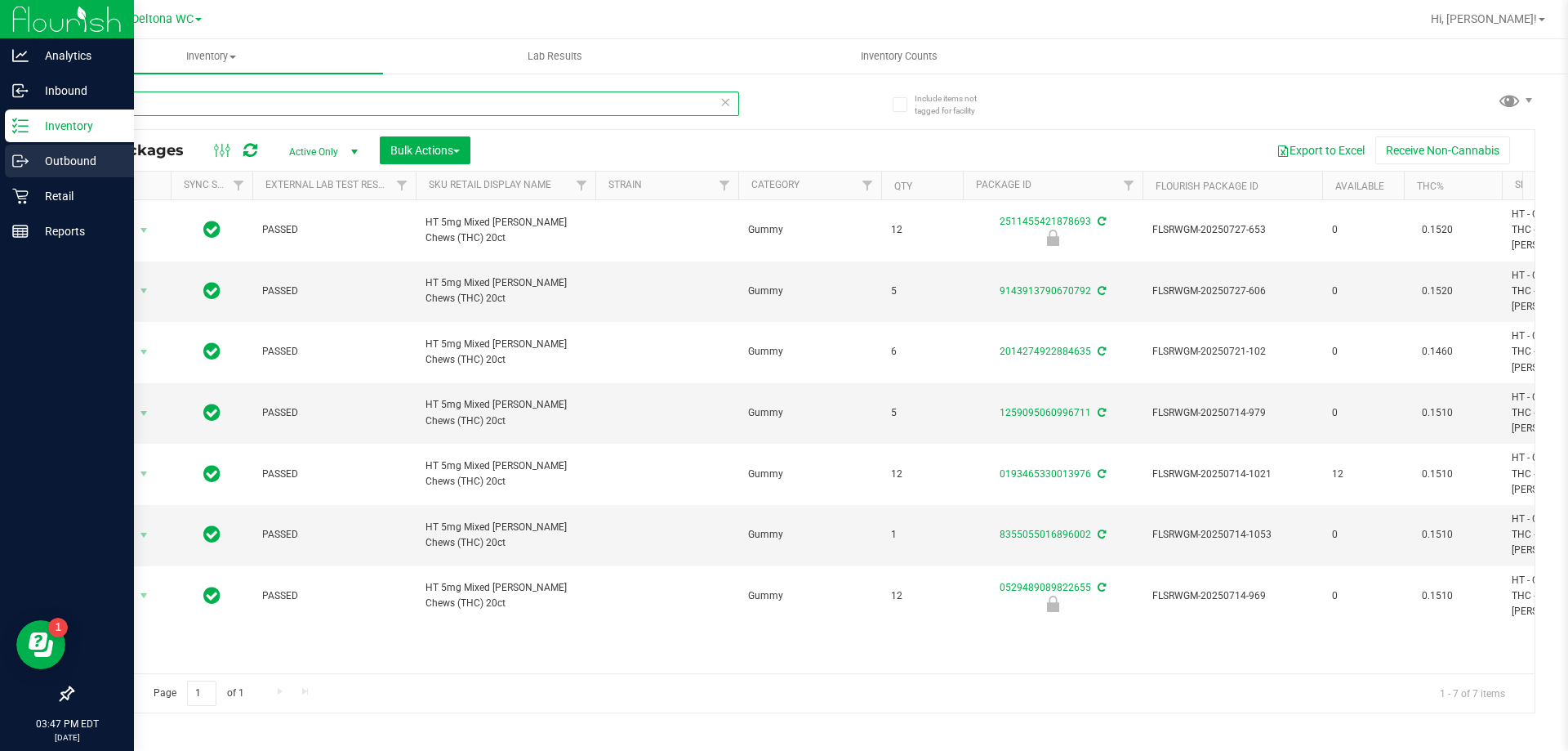
drag, startPoint x: 207, startPoint y: 111, endPoint x: 0, endPoint y: 162, distance: 213.2
click at [0, 161] on div "Analytics Inbound Inventory Outbound Retail Reports 03:47 PM EDT [DATE] 08/26 D…" at bounding box center [784, 375] width 1568 height 751
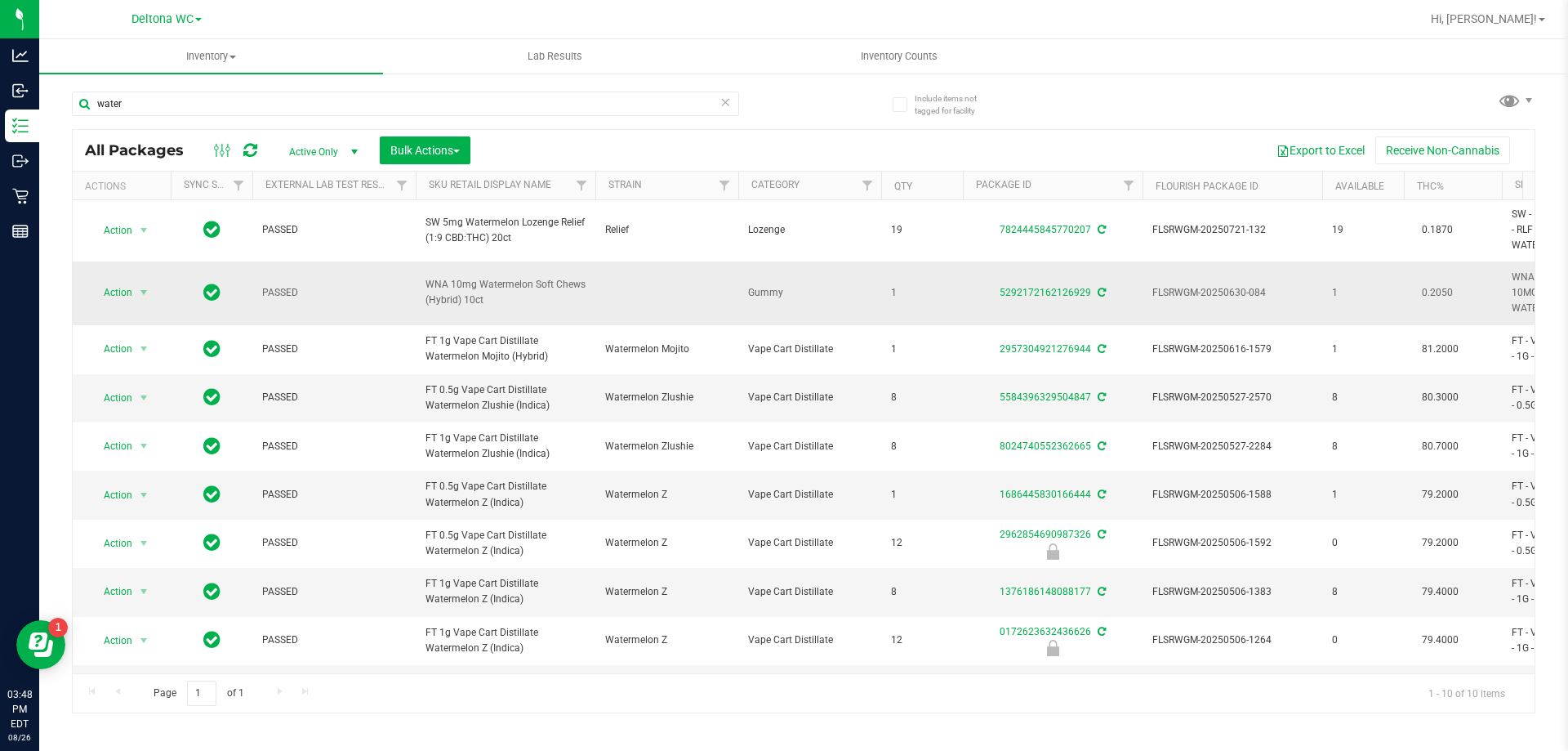
click at [508, 285] on span "WNA 10mg Watermelon Soft Chews (Hybrid) 10ct" at bounding box center [506, 292] width 160 height 31
copy td "WNA 10mg Watermelon Soft Chews (Hybrid) 10ct"
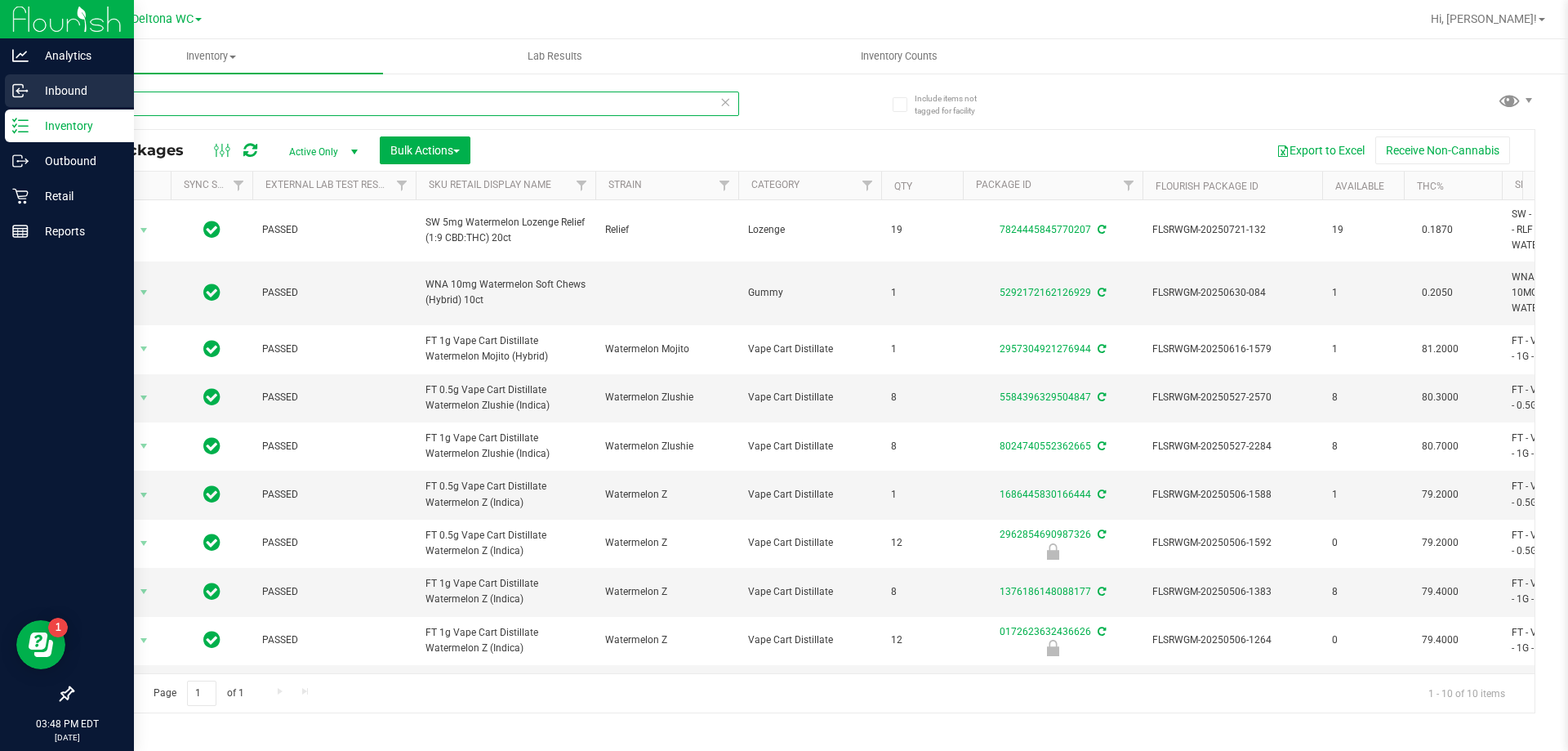
drag, startPoint x: 189, startPoint y: 96, endPoint x: 9, endPoint y: 81, distance: 180.6
click at [8, 82] on div "Analytics Inbound Inventory Outbound Retail Reports 03:48 PM EDT [DATE] 08/26 D…" at bounding box center [784, 375] width 1568 height 751
paste input "WNA 10mg Watermelon Soft Chews (Hybrid) 10ct"
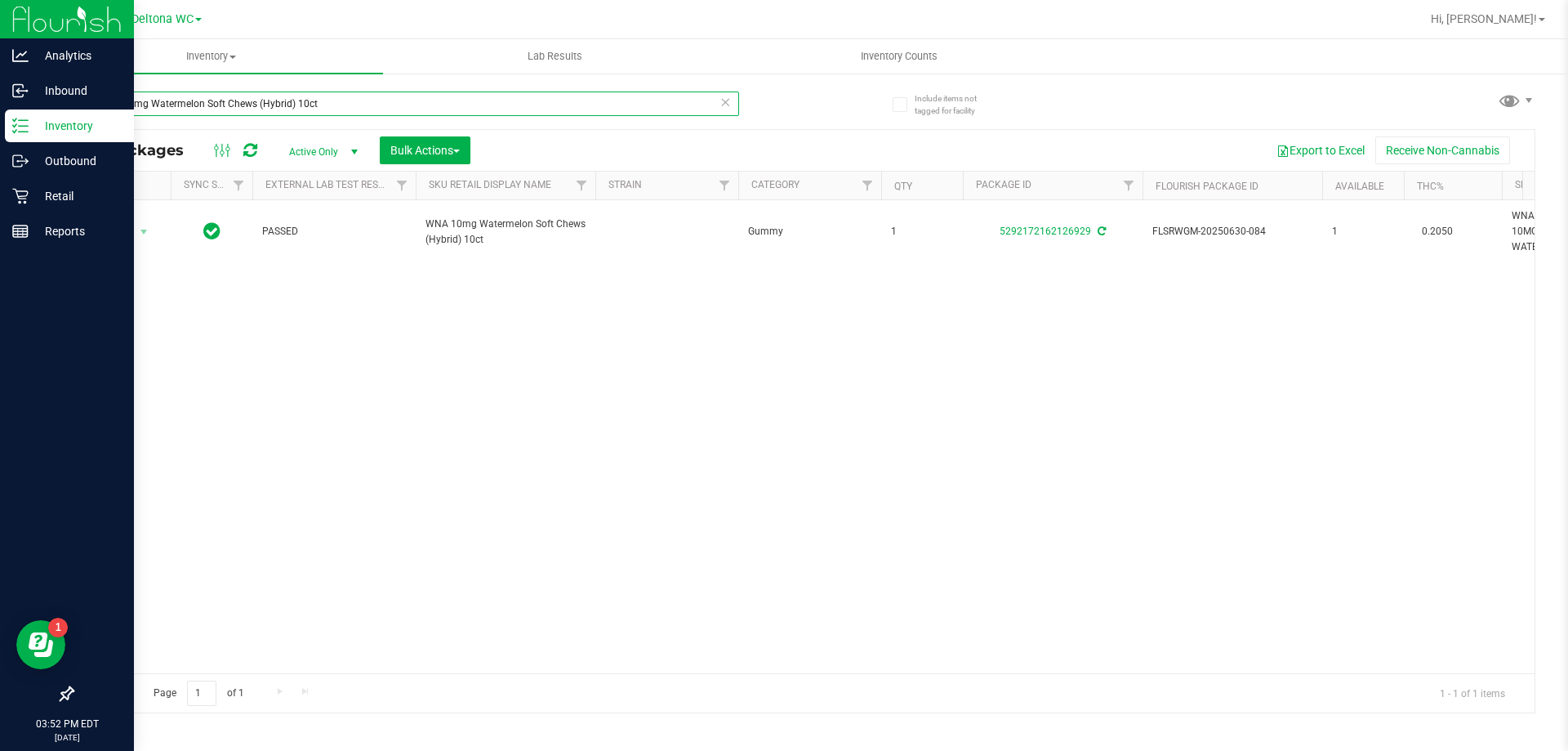
drag, startPoint x: 332, startPoint y: 99, endPoint x: 0, endPoint y: 126, distance: 333.1
click at [0, 126] on div "Analytics Inbound Inventory Outbound Retail Reports 03:52 PM EDT [DATE] 08/26 D…" at bounding box center [784, 375] width 1568 height 751
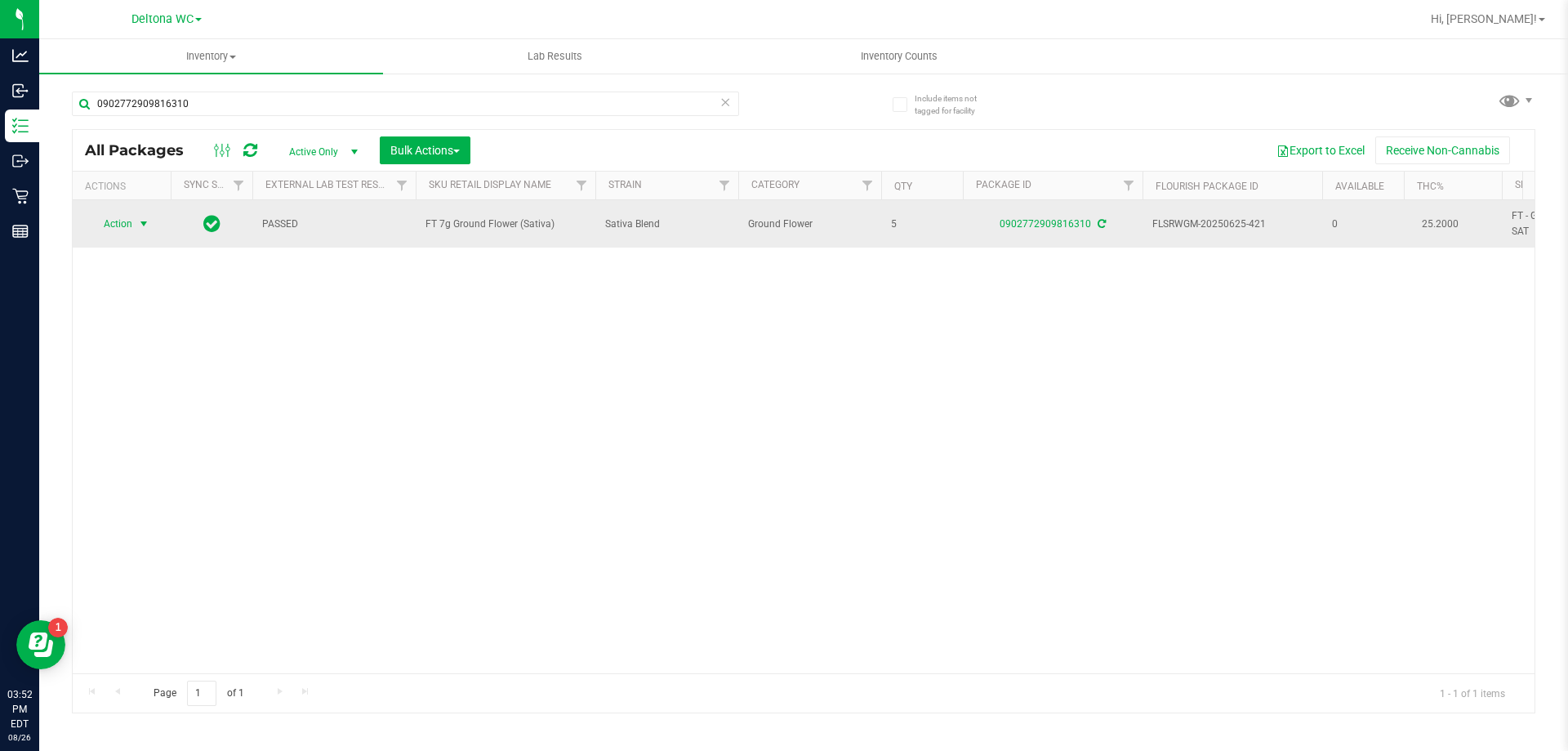
click at [125, 224] on span "Action" at bounding box center [111, 224] width 44 height 23
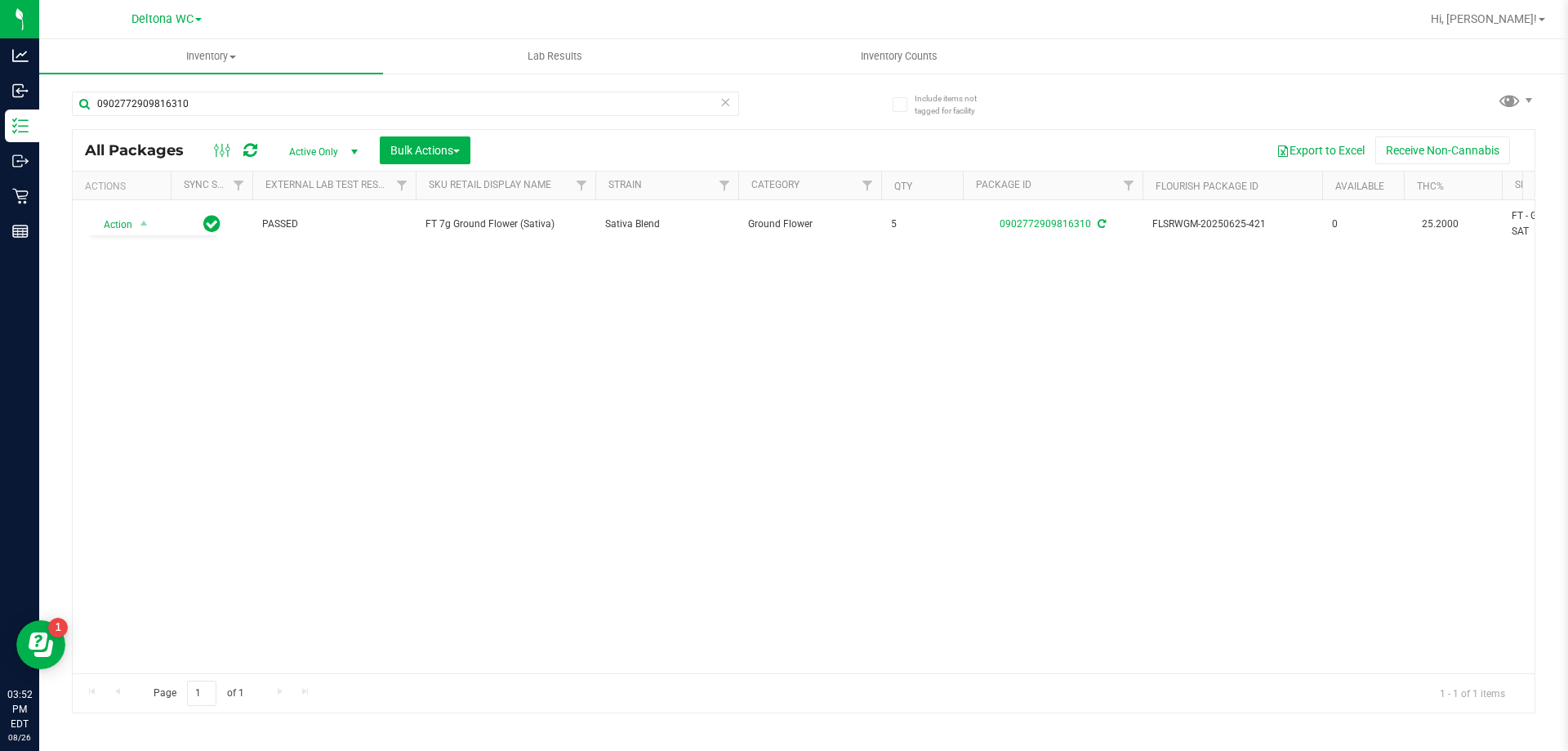
click at [508, 371] on div "Action Action Adjust qty Create package Edit attributes Global inventory Locate…" at bounding box center [804, 437] width 1462 height 473
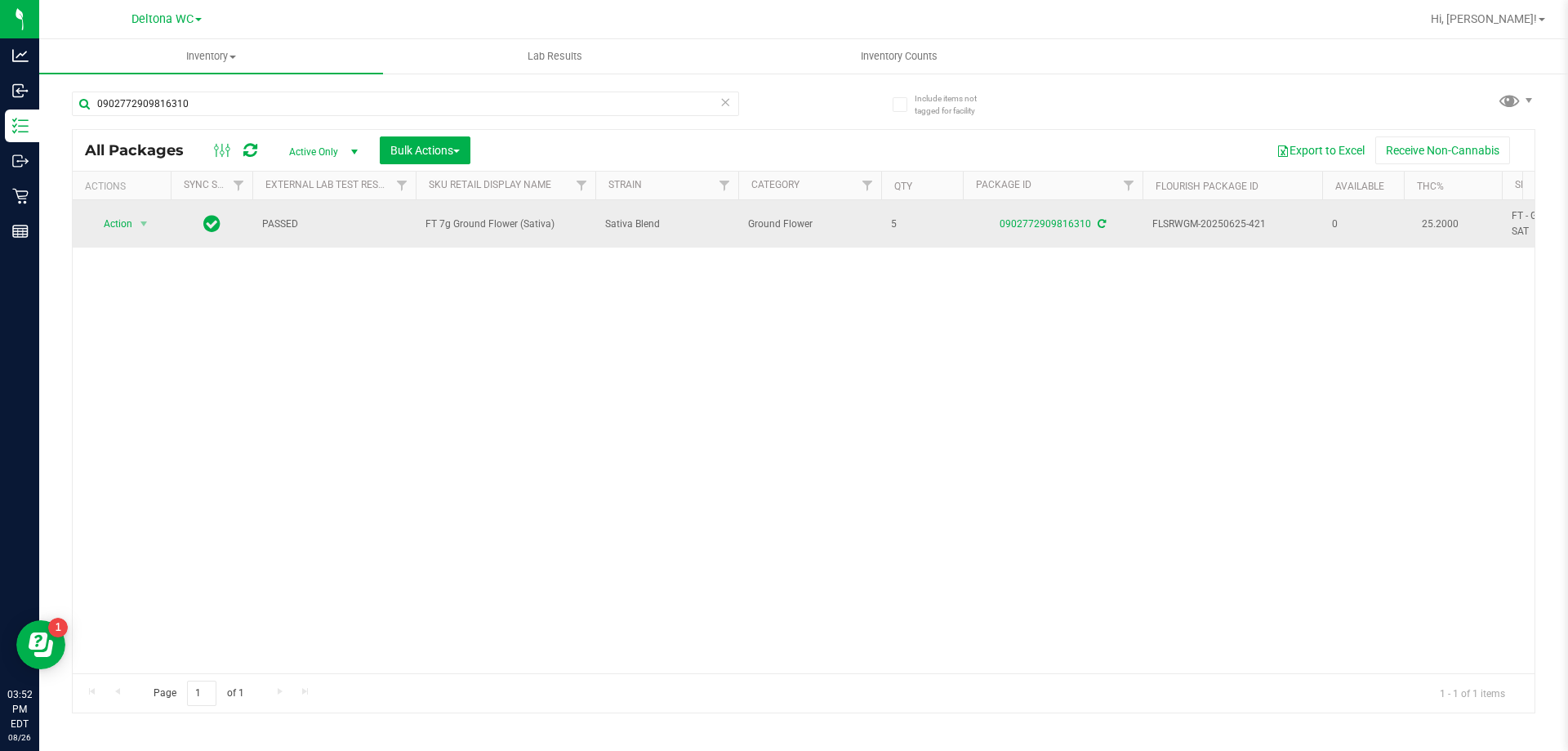
click at [492, 219] on span "FT 7g Ground Flower (Sativa)" at bounding box center [506, 224] width 160 height 15
click at [497, 223] on span "FT 7g Ground Flower (Sativa)" at bounding box center [506, 224] width 160 height 15
click at [497, 222] on span "FT 7g Ground Flower (Sativa)" at bounding box center [506, 224] width 160 height 15
click at [498, 223] on span "FT 7g Ground Flower (Sativa)" at bounding box center [506, 224] width 160 height 15
copy tr "FT 7g Ground Flower (Sativa)"
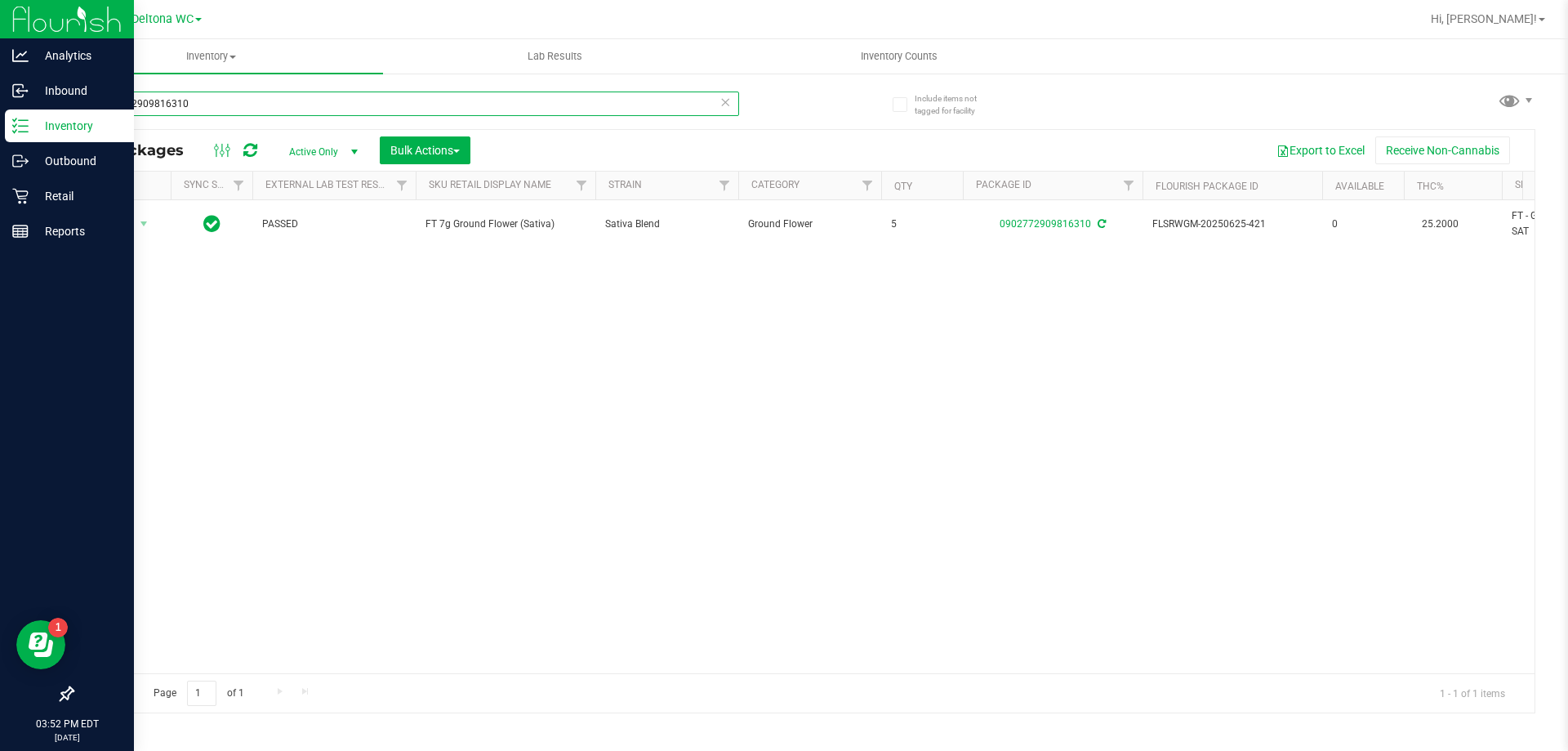
drag, startPoint x: 313, startPoint y: 105, endPoint x: 0, endPoint y: 122, distance: 313.5
click at [0, 122] on div "Analytics Inbound Inventory Outbound Retail Reports 03:52 PM EDT 08/26/2025 08/…" at bounding box center [784, 375] width 1568 height 751
paste input "FT 7g Ground Flower (Sativa)"
type input "FT 7g Ground Flower (Sativa)"
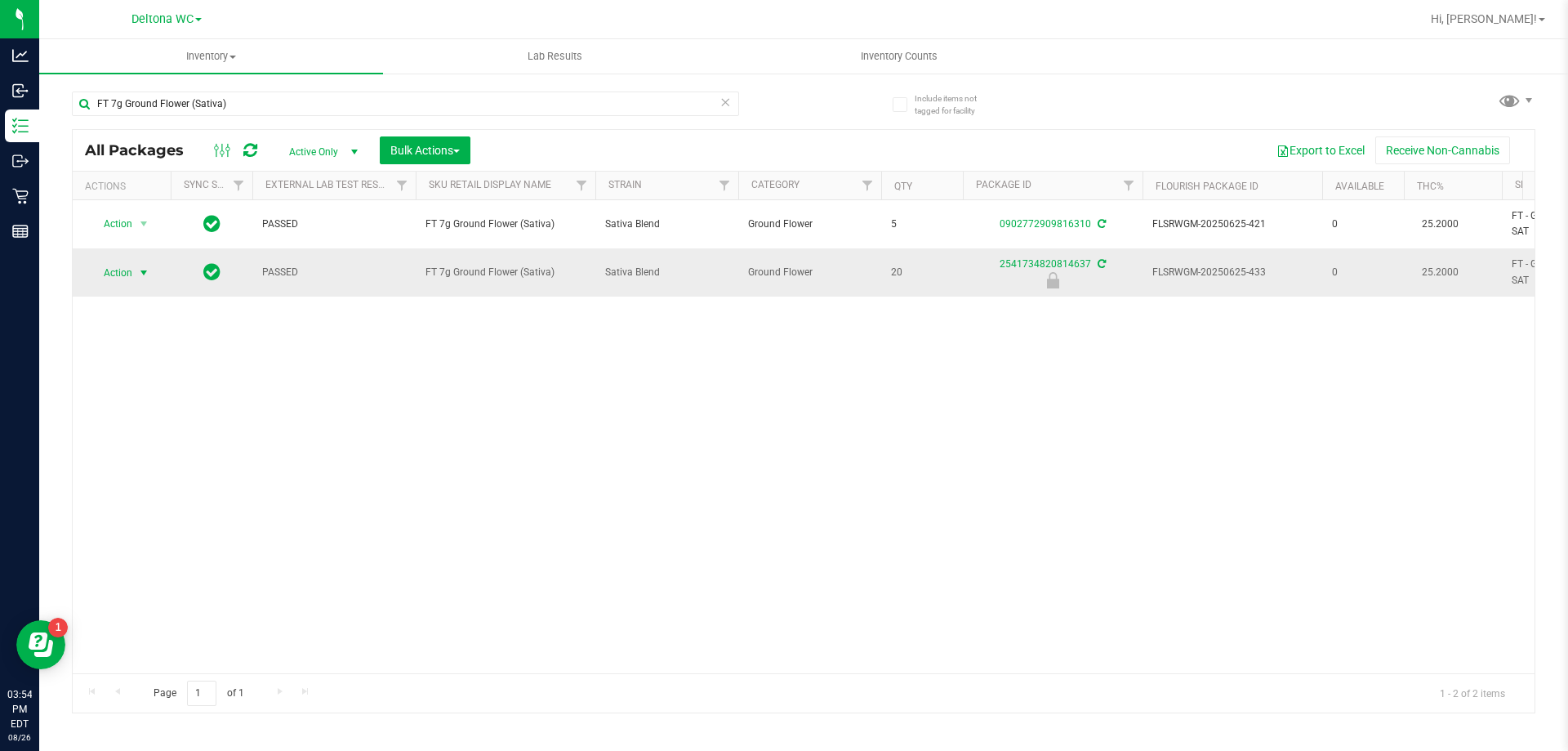
click at [140, 275] on span "select" at bounding box center [144, 273] width 13 height 13
drag, startPoint x: 137, startPoint y: 444, endPoint x: 236, endPoint y: 197, distance: 266.1
click at [139, 454] on li "Unlock package" at bounding box center [142, 467] width 105 height 25
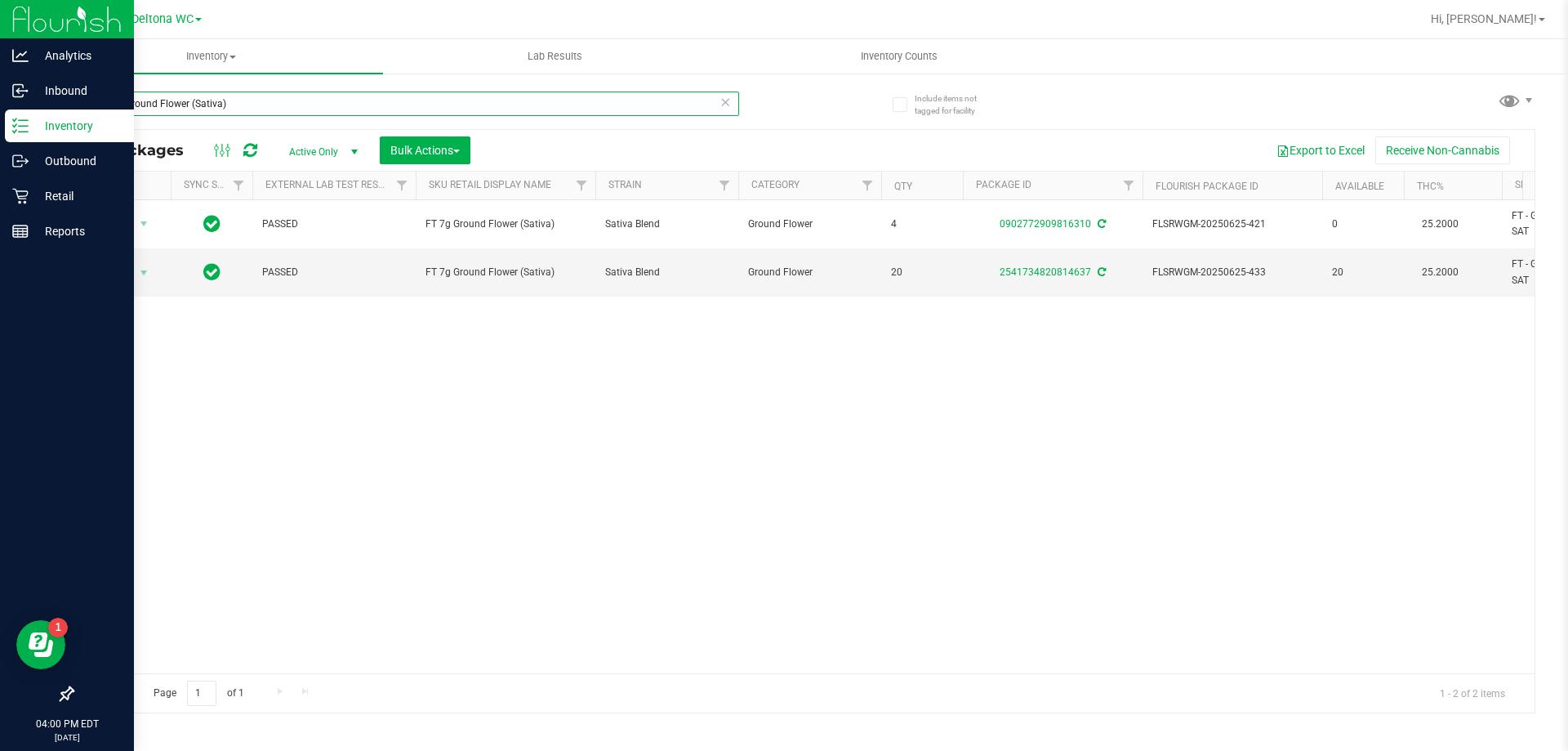
drag, startPoint x: 240, startPoint y: 109, endPoint x: 0, endPoint y: 139, distance: 241.9
click at [0, 139] on div "Analytics Inbound Inventory Outbound Retail Reports 04:00 PM EDT 08/26/2025 08/…" at bounding box center [784, 375] width 1568 height 751
type input "7621415190788079"
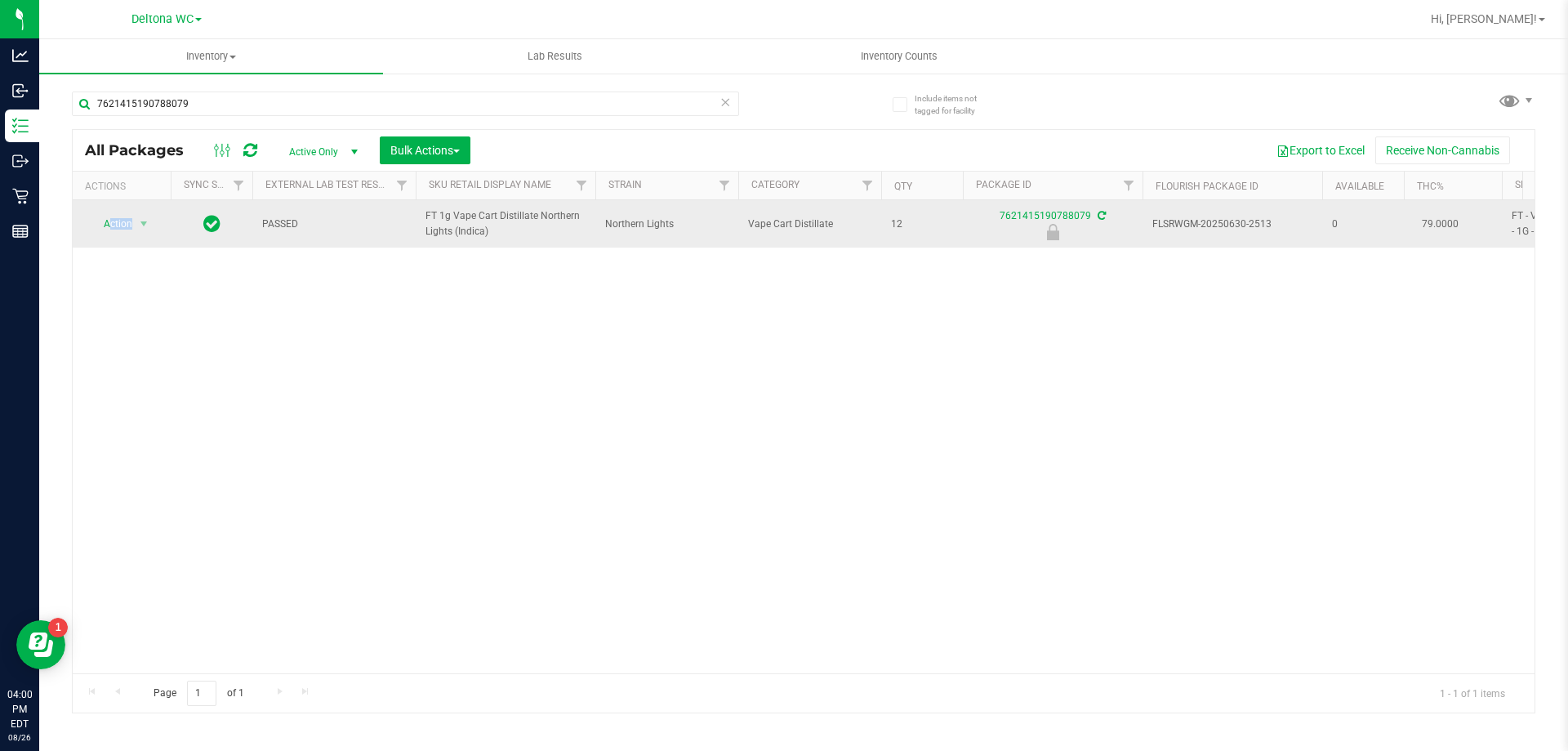
click at [111, 236] on td "Action Action Edit attributes Global inventory Locate package Package audit log…" at bounding box center [121, 224] width 98 height 48
click at [119, 219] on span "Action" at bounding box center [111, 224] width 44 height 23
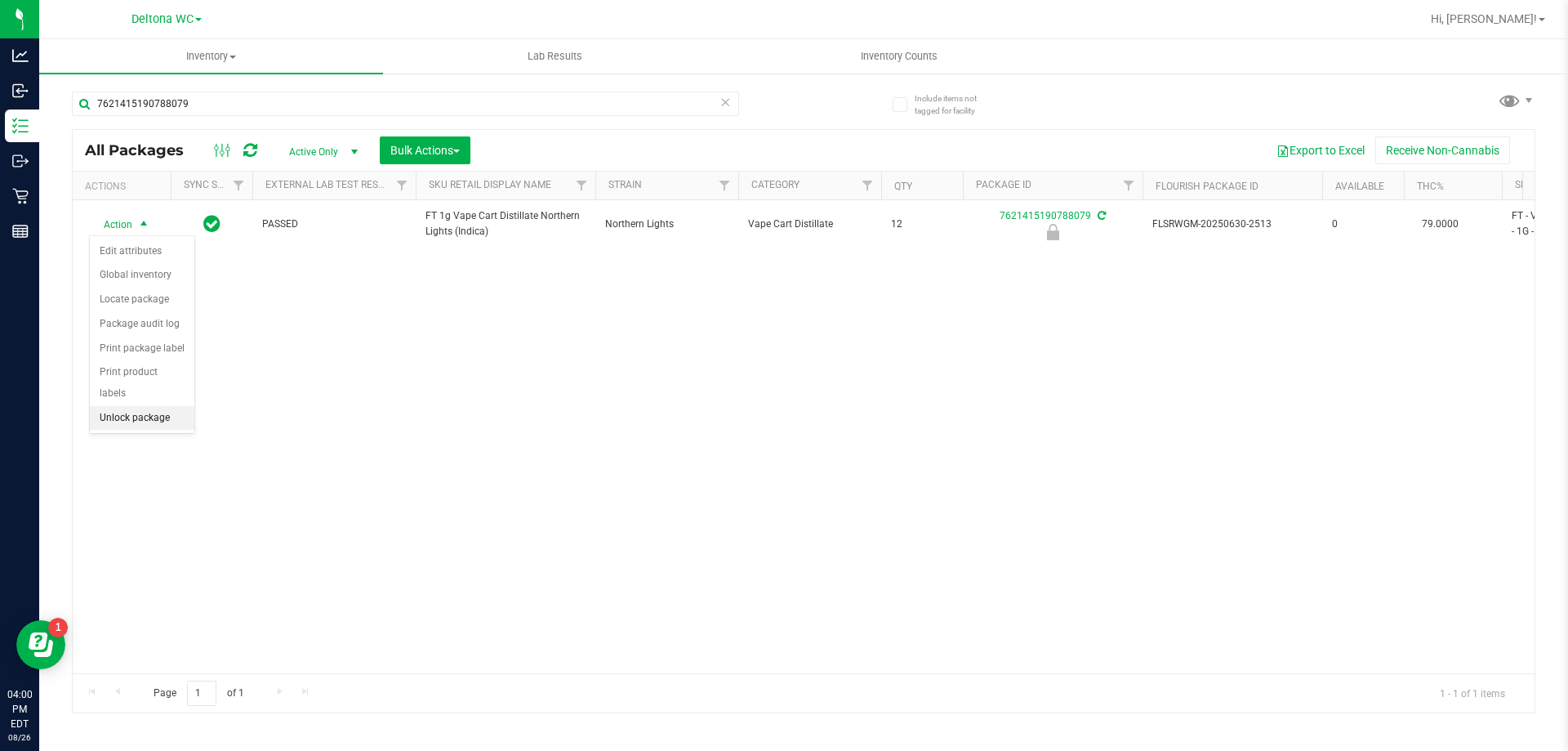
click at [150, 406] on li "Unlock package" at bounding box center [142, 418] width 105 height 25
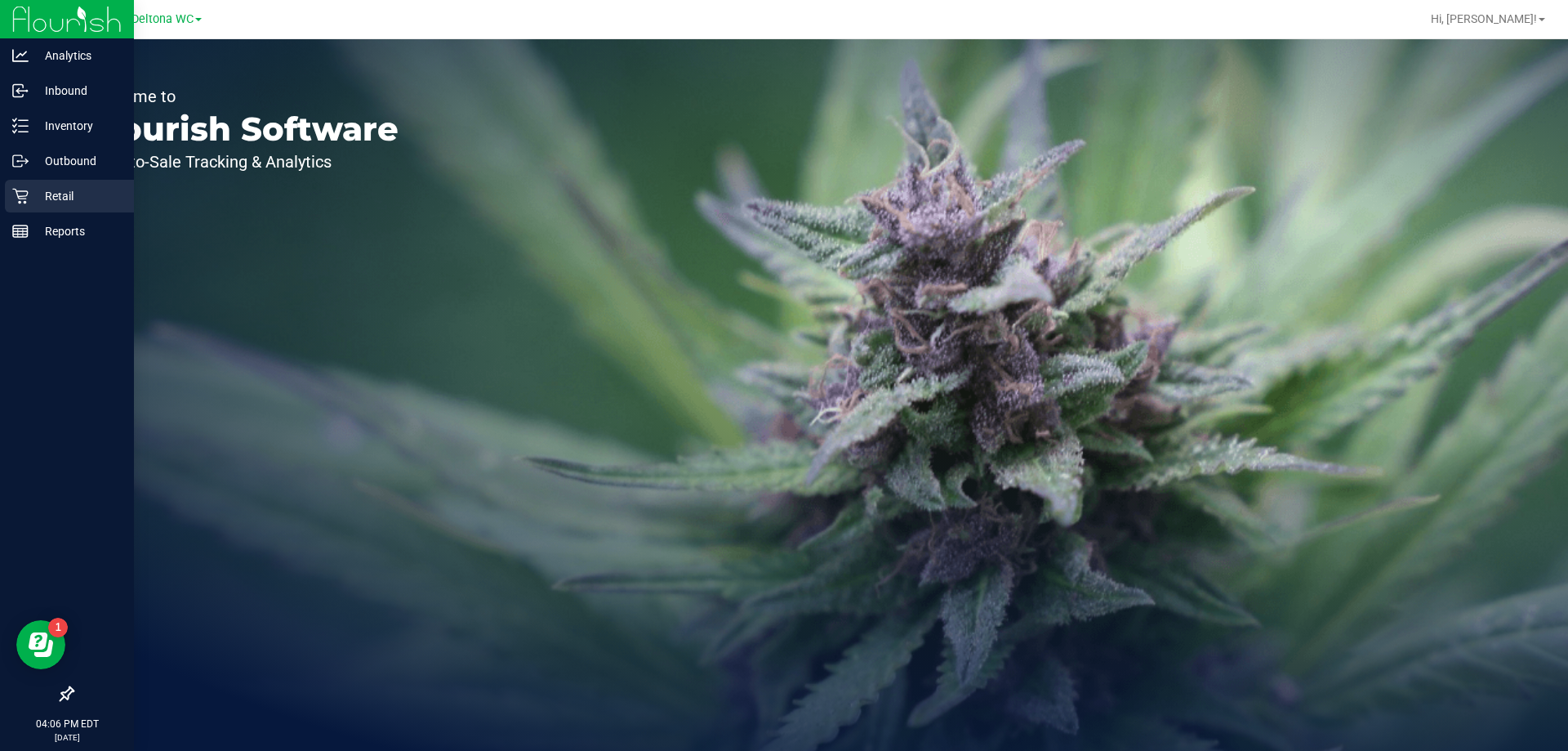
click at [78, 196] on p "Retail" at bounding box center [77, 196] width 98 height 20
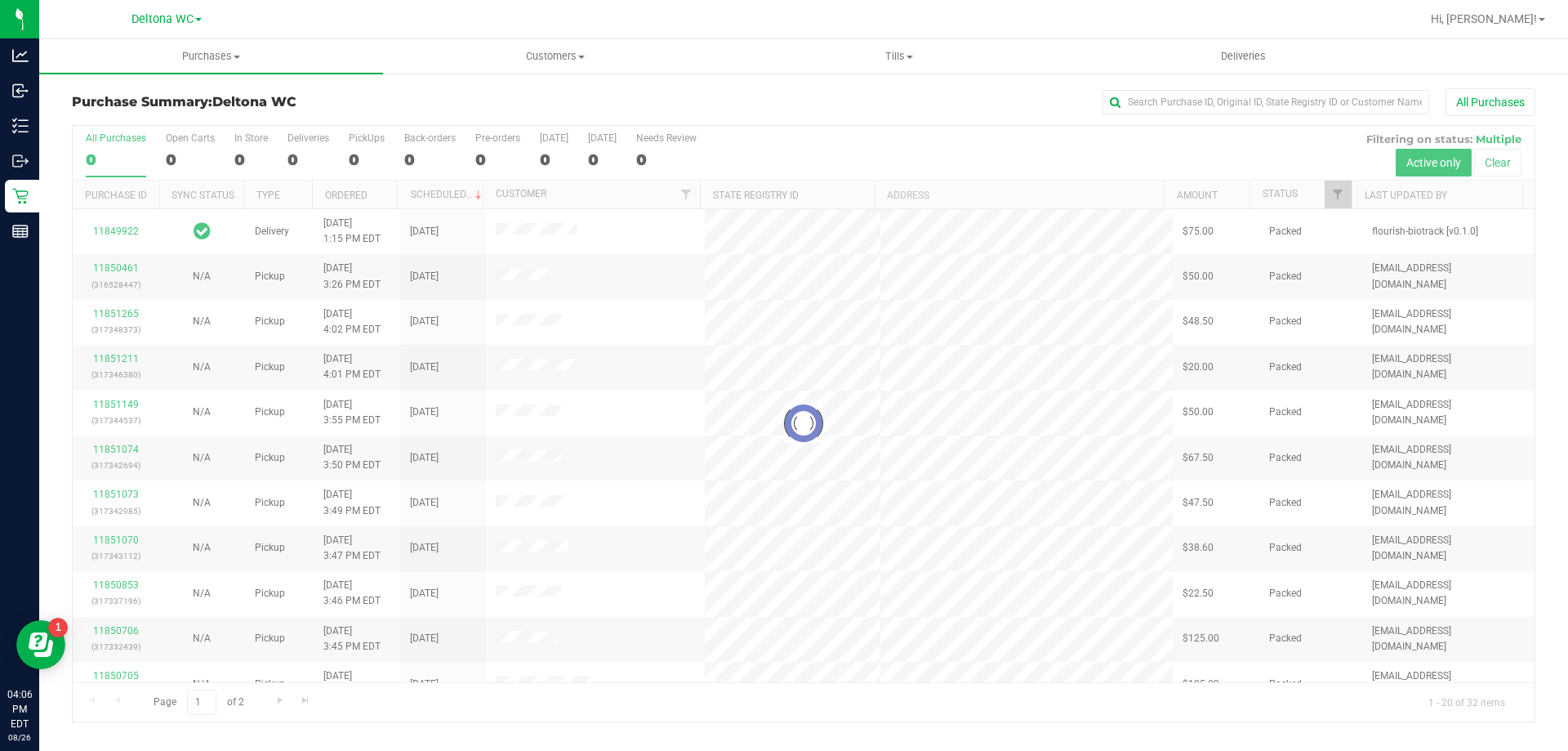
click at [1330, 201] on div at bounding box center [804, 424] width 1462 height 595
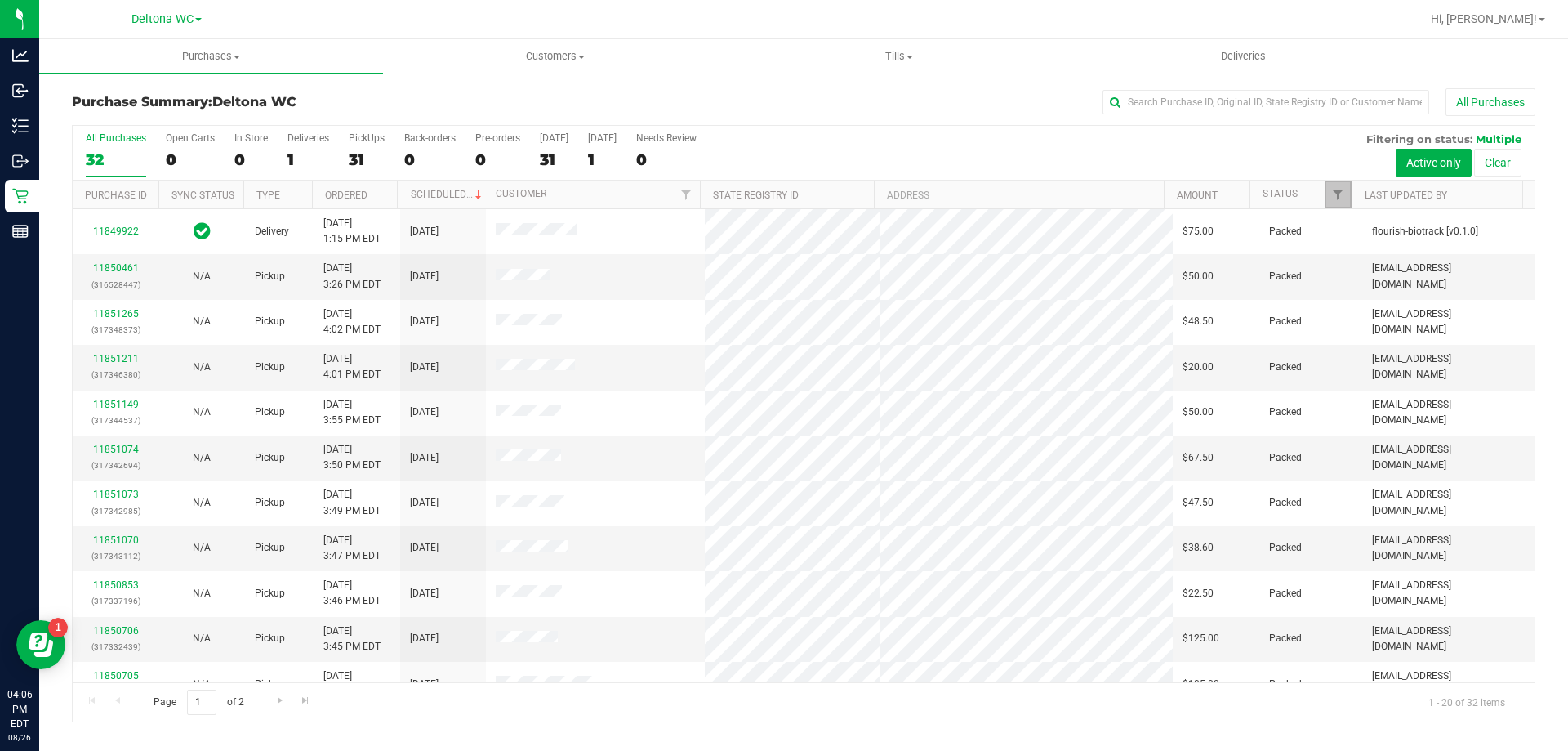
click at [1336, 202] on link "Filter" at bounding box center [1338, 194] width 27 height 28
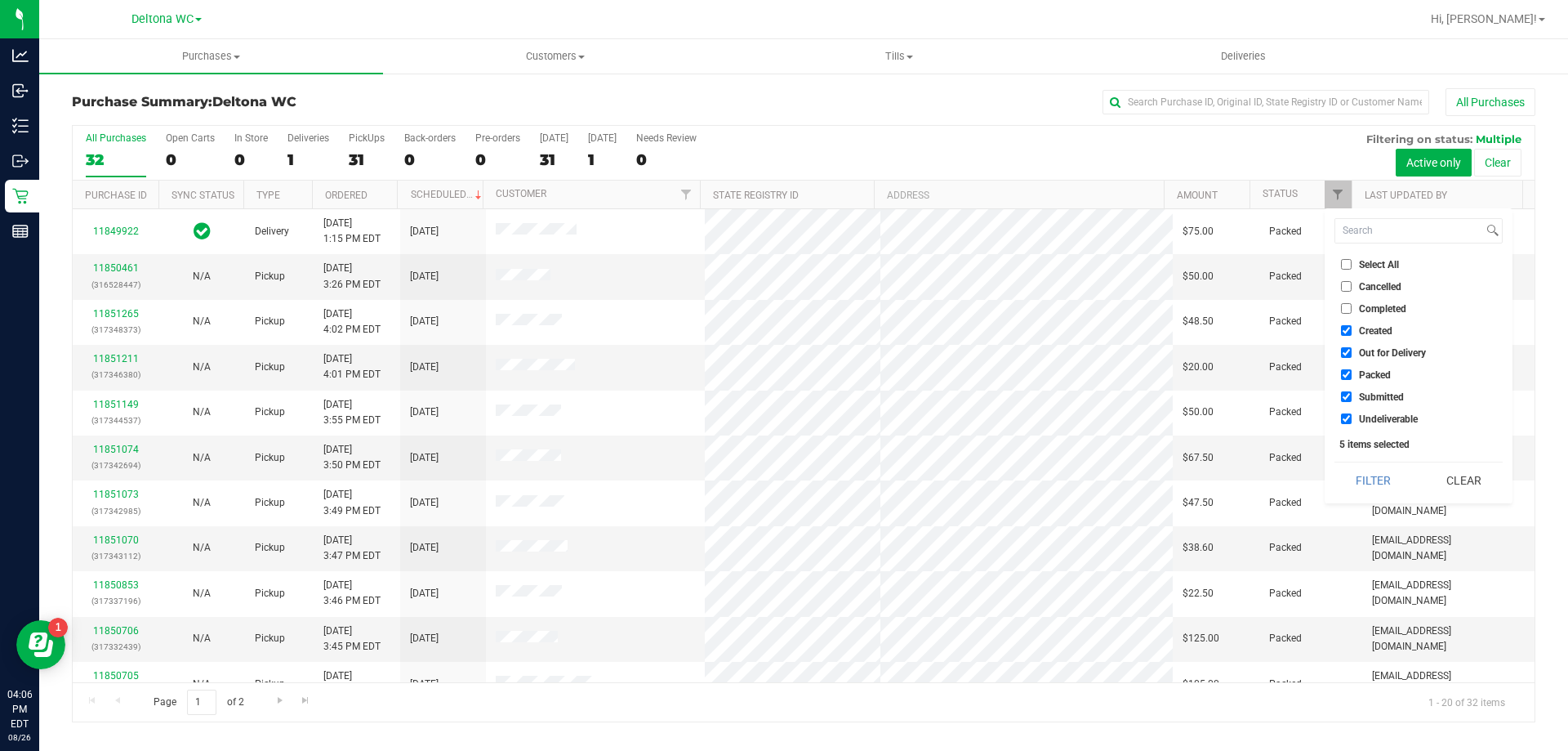
click at [1347, 324] on li "Created" at bounding box center [1419, 330] width 168 height 17
click at [1347, 354] on input "Out for Delivery" at bounding box center [1346, 352] width 10 height 10
checkbox input "false"
click at [1345, 328] on input "Created" at bounding box center [1346, 330] width 10 height 10
checkbox input "false"
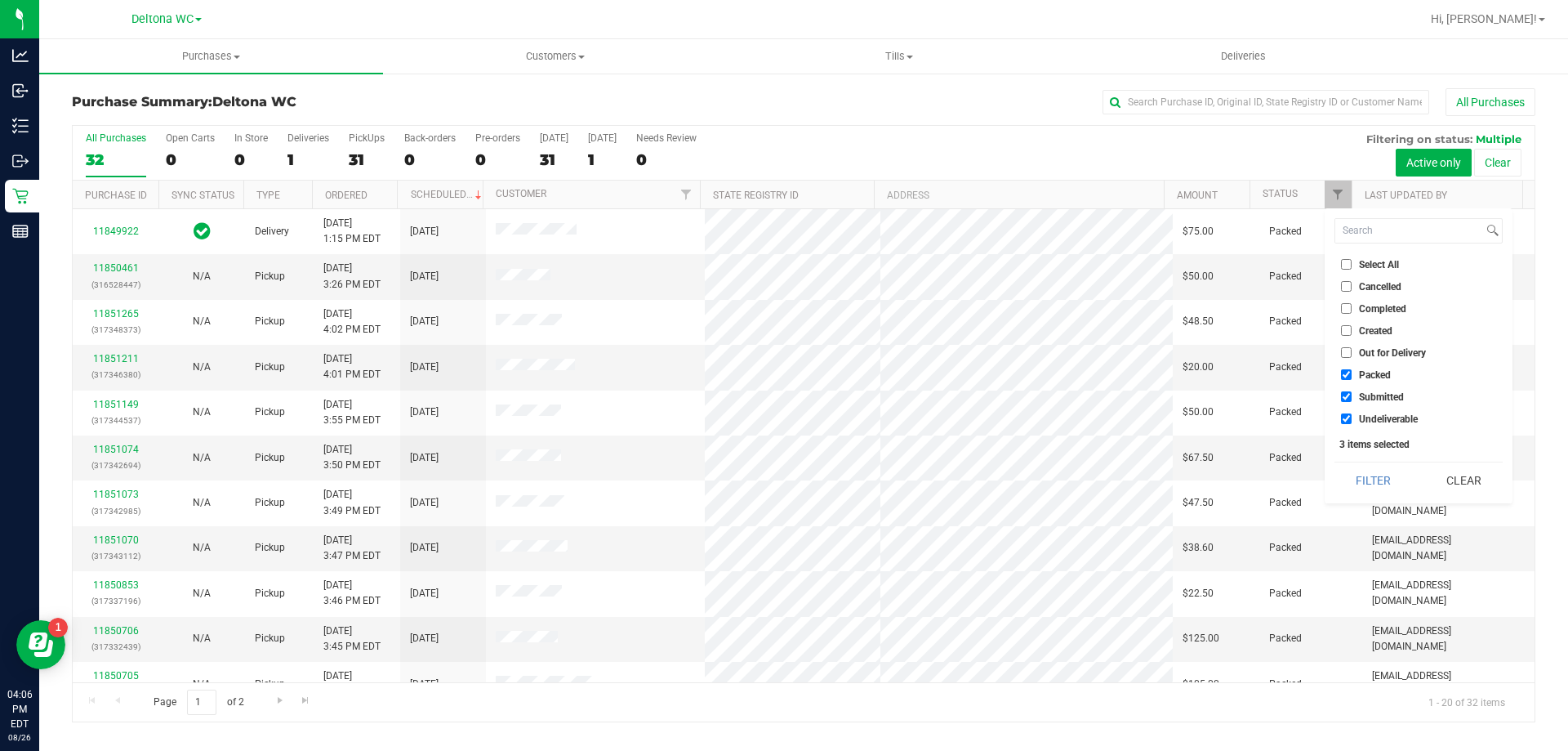
click at [1348, 377] on input "Packed" at bounding box center [1346, 374] width 10 height 10
checkbox input "false"
click at [1346, 419] on input "Undeliverable" at bounding box center [1346, 418] width 10 height 10
checkbox input "false"
drag, startPoint x: 1353, startPoint y: 473, endPoint x: 1359, endPoint y: 456, distance: 18.0
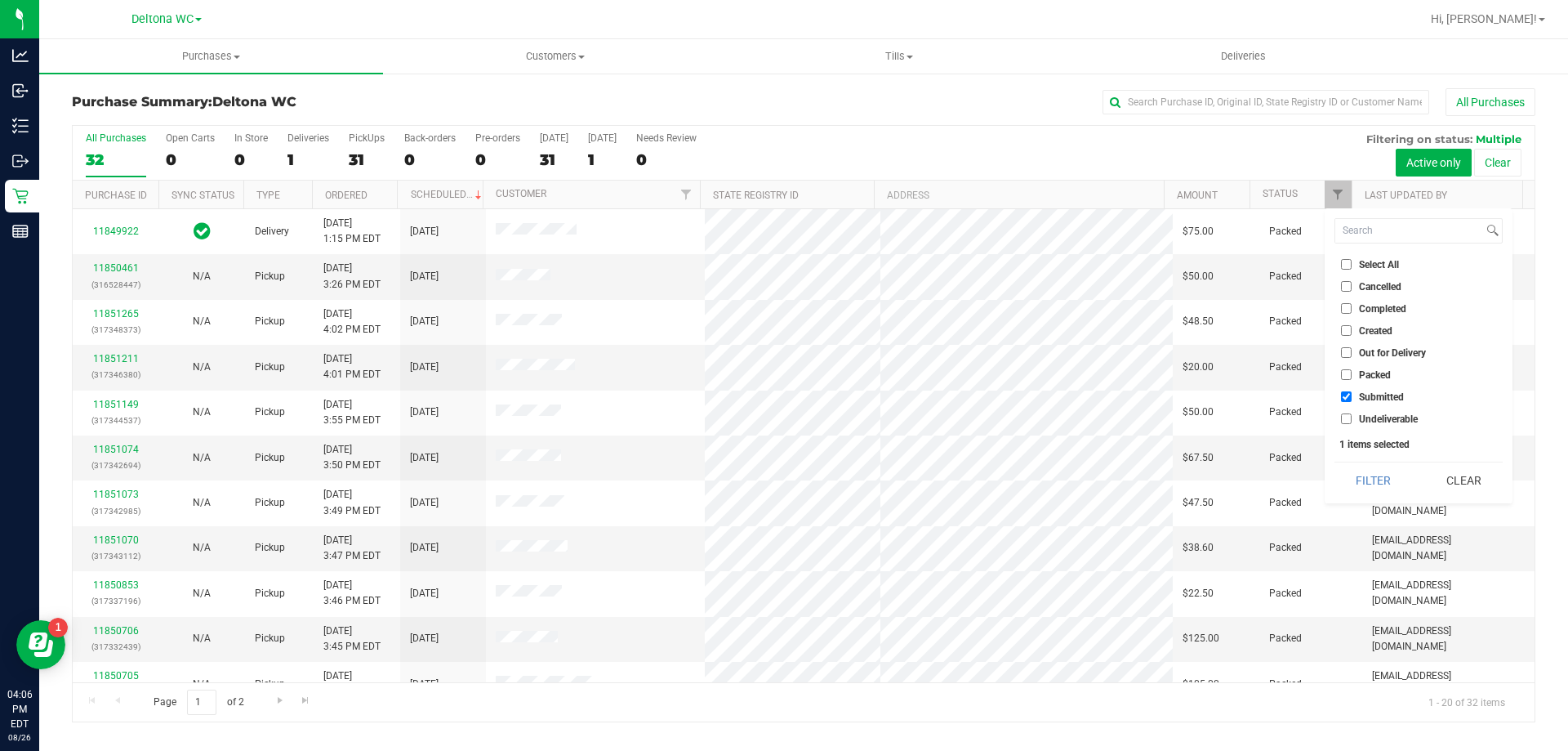
click at [1354, 473] on button "Filter" at bounding box center [1374, 480] width 78 height 36
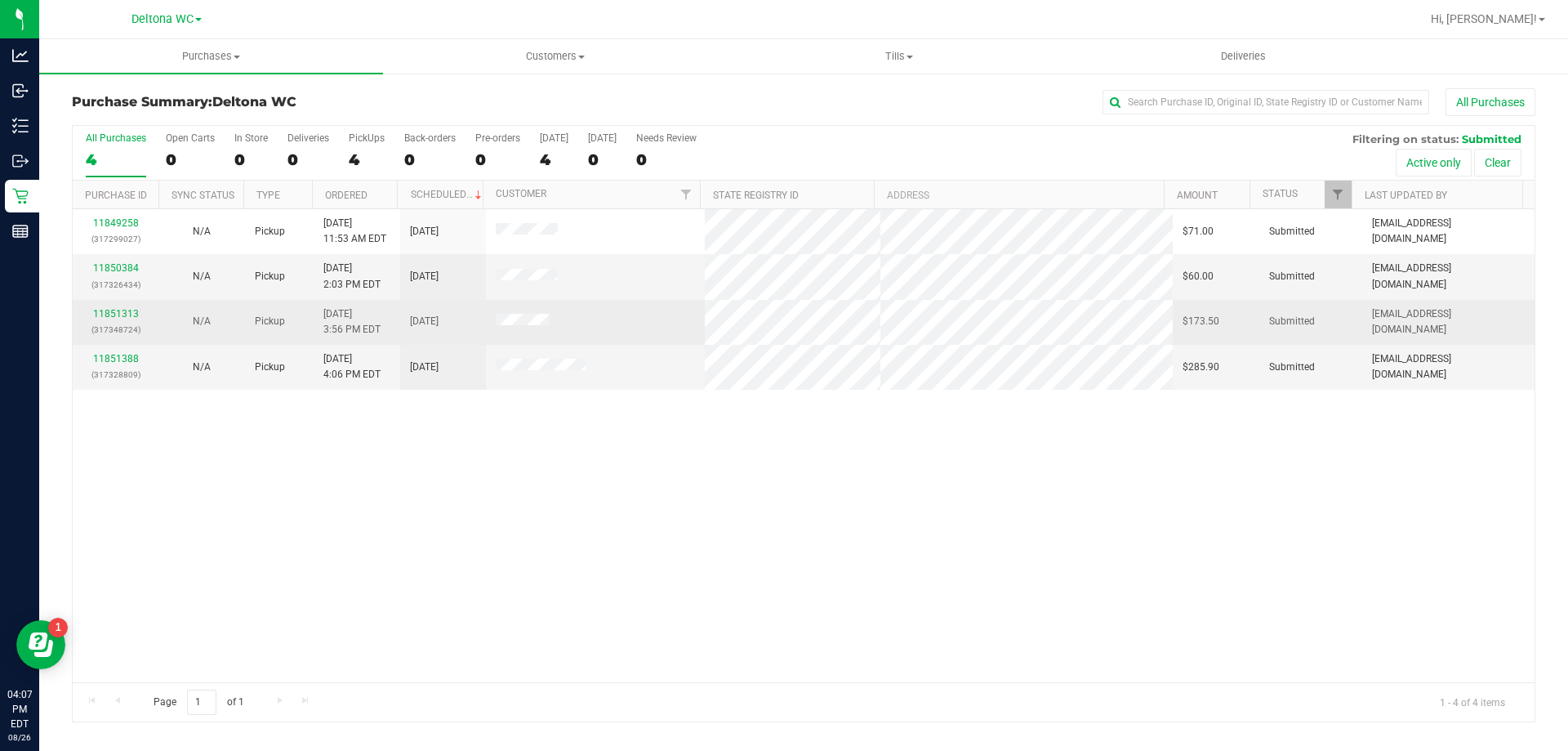
click at [119, 324] on p "(317348724)" at bounding box center [115, 329] width 66 height 15
click at [119, 315] on link "11851313" at bounding box center [116, 314] width 46 height 11
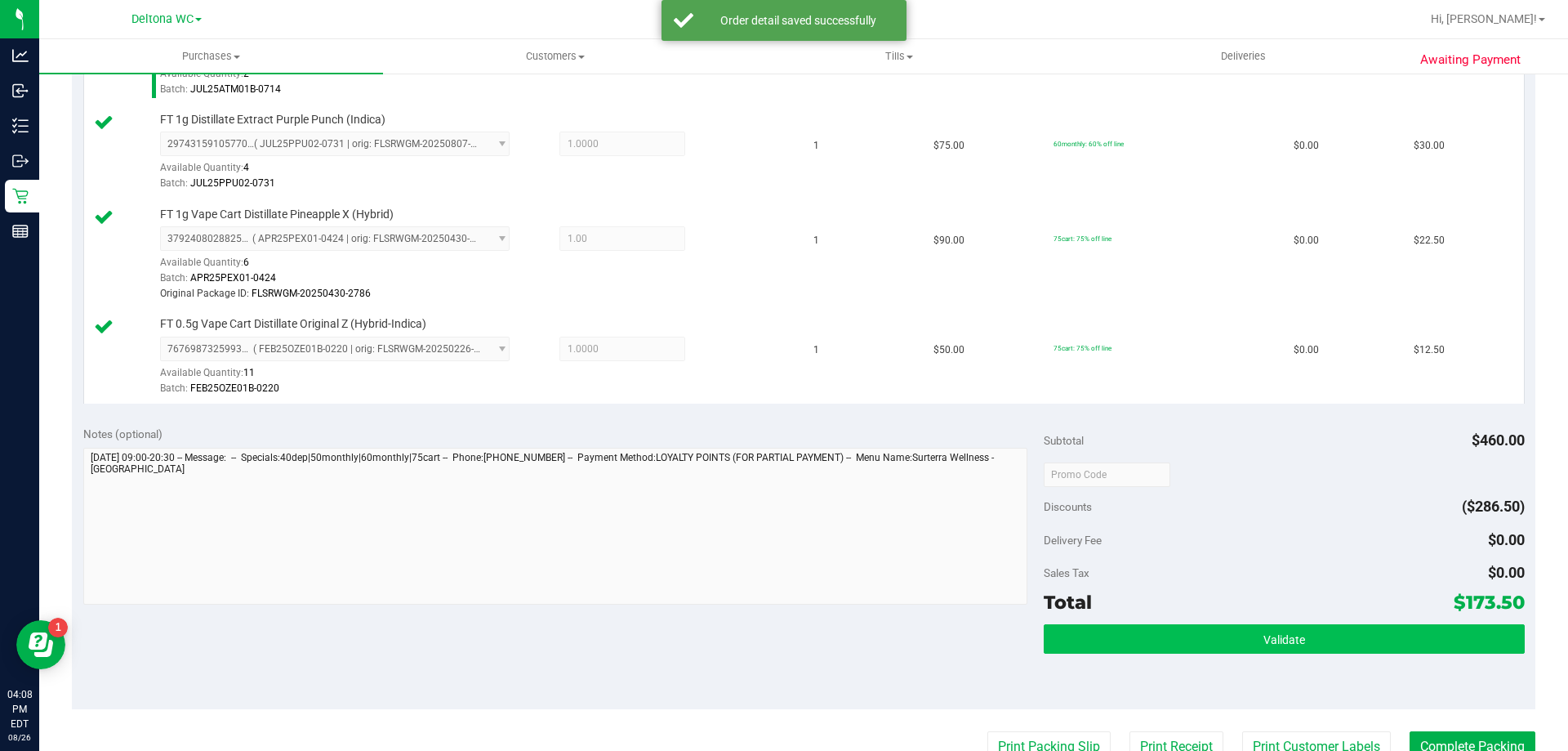
scroll to position [899, 0]
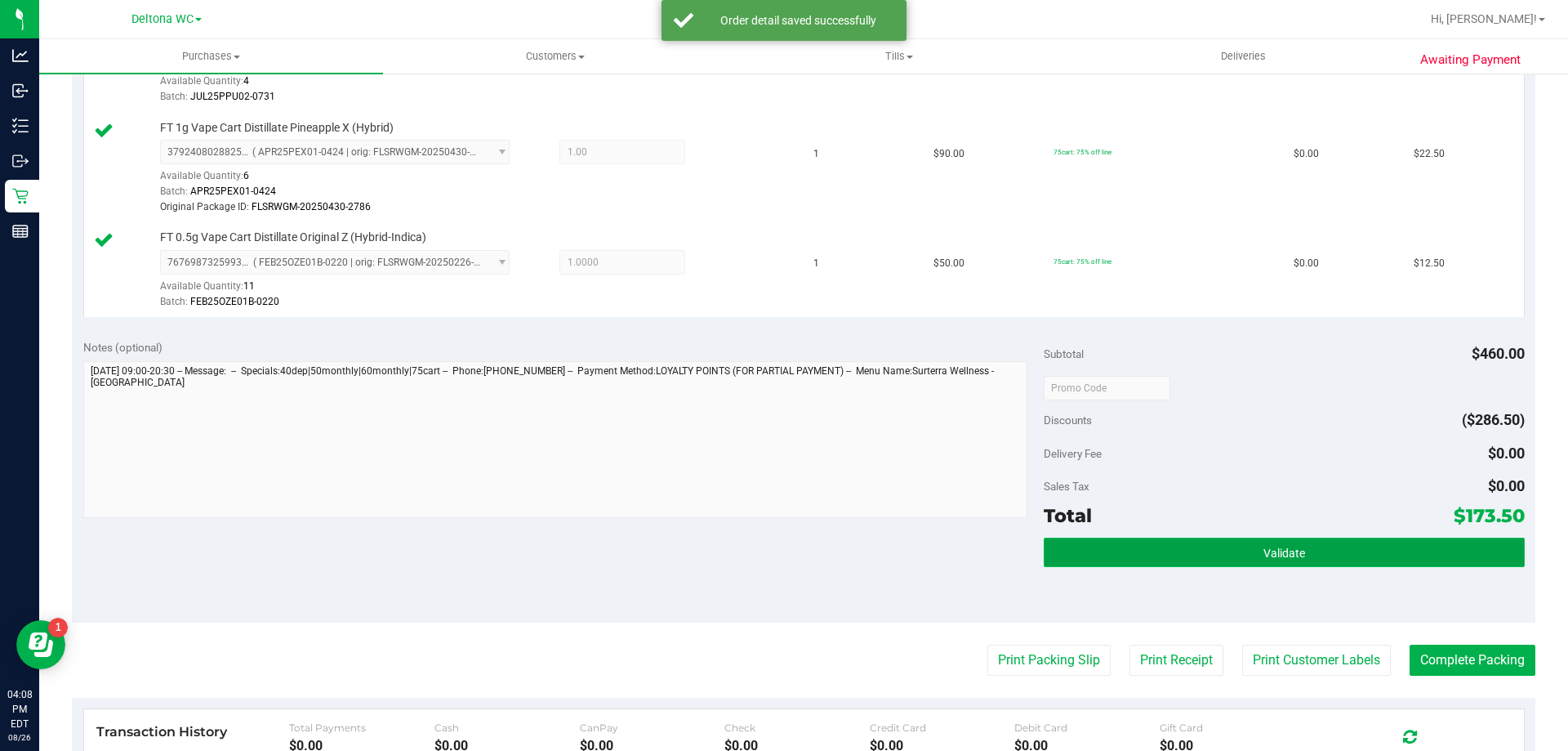
click at [1142, 553] on button "Validate" at bounding box center [1284, 552] width 480 height 30
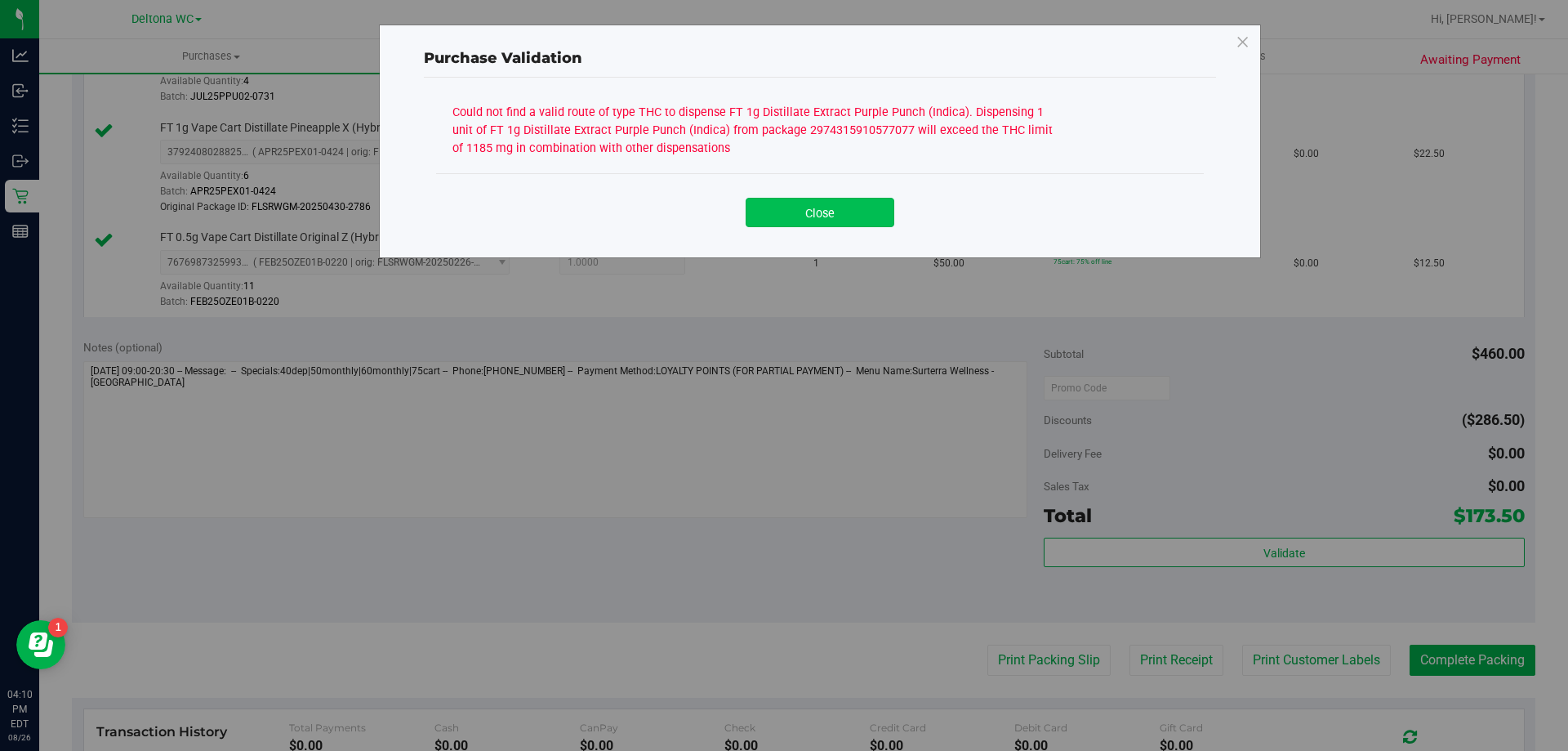
click at [870, 221] on button "Close" at bounding box center [820, 212] width 149 height 30
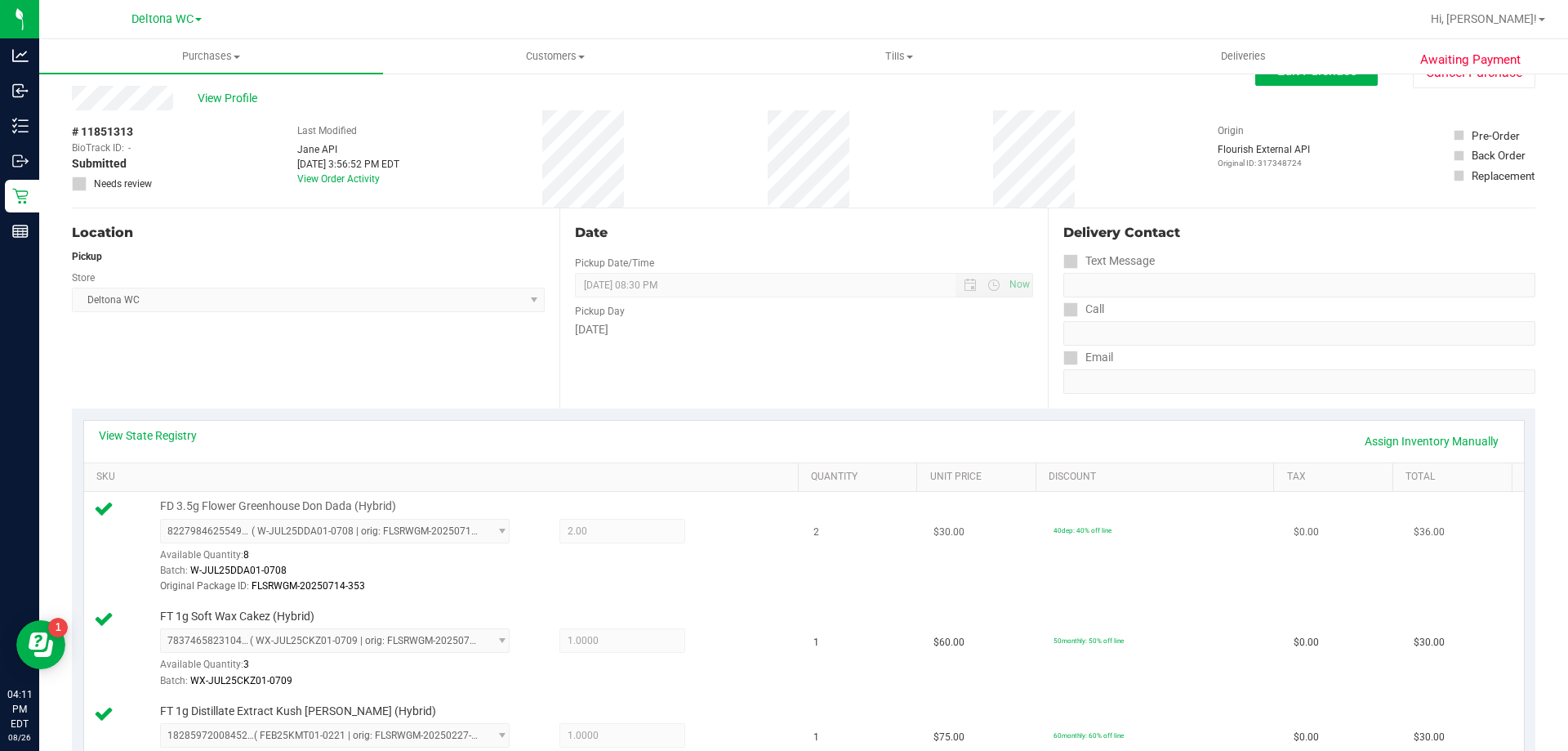
scroll to position [82, 0]
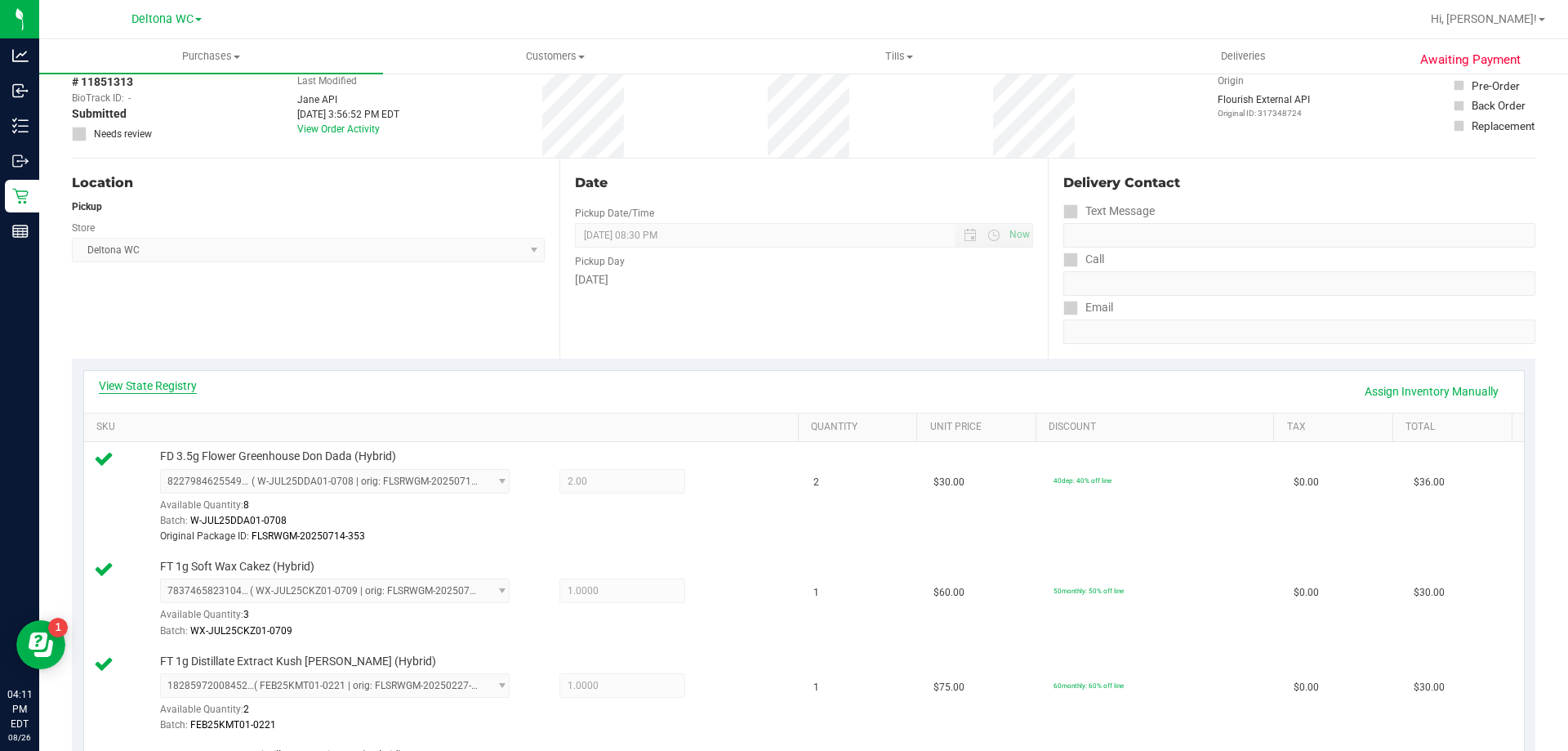
click at [179, 388] on link "View State Registry" at bounding box center [148, 385] width 98 height 16
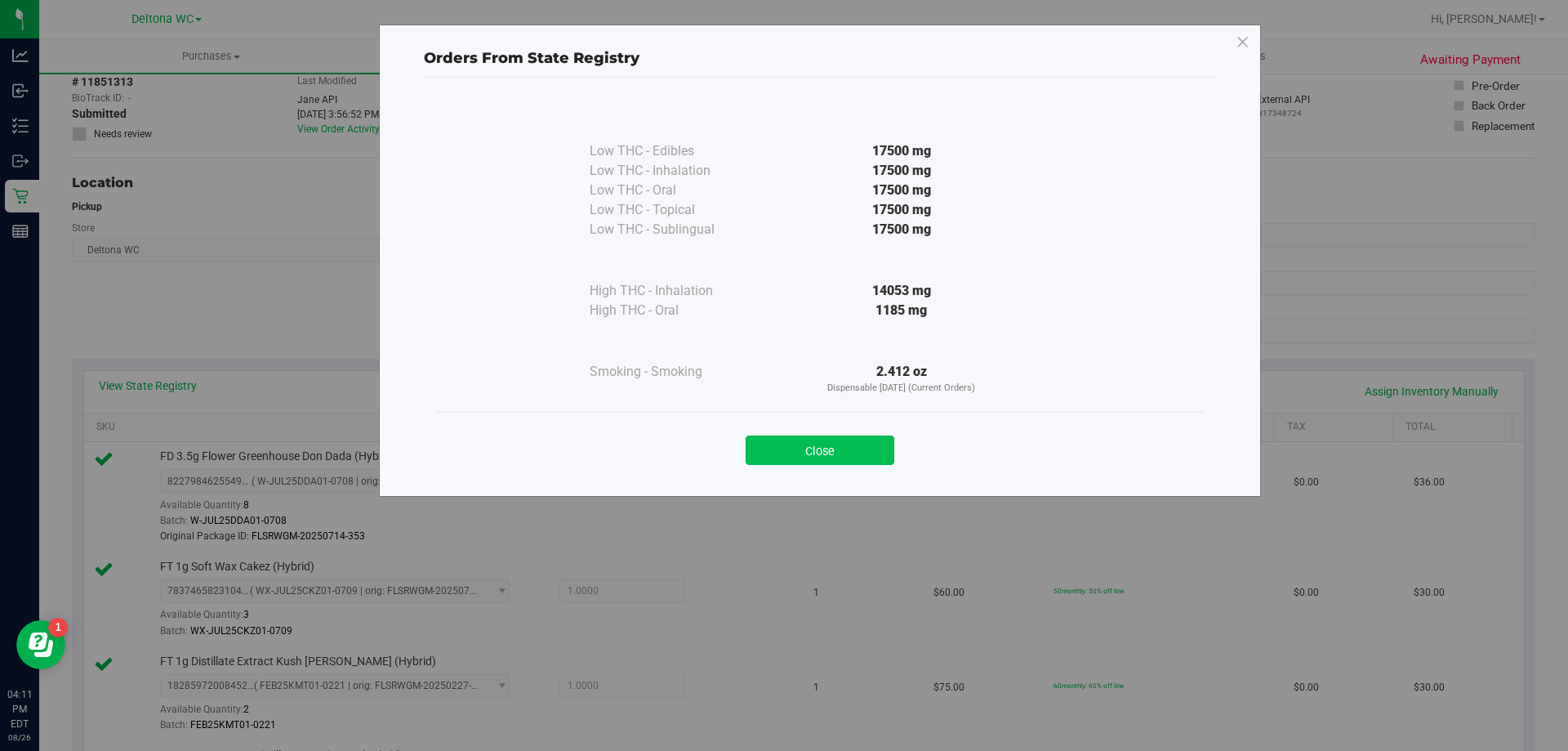
click at [820, 449] on button "Close" at bounding box center [820, 449] width 149 height 30
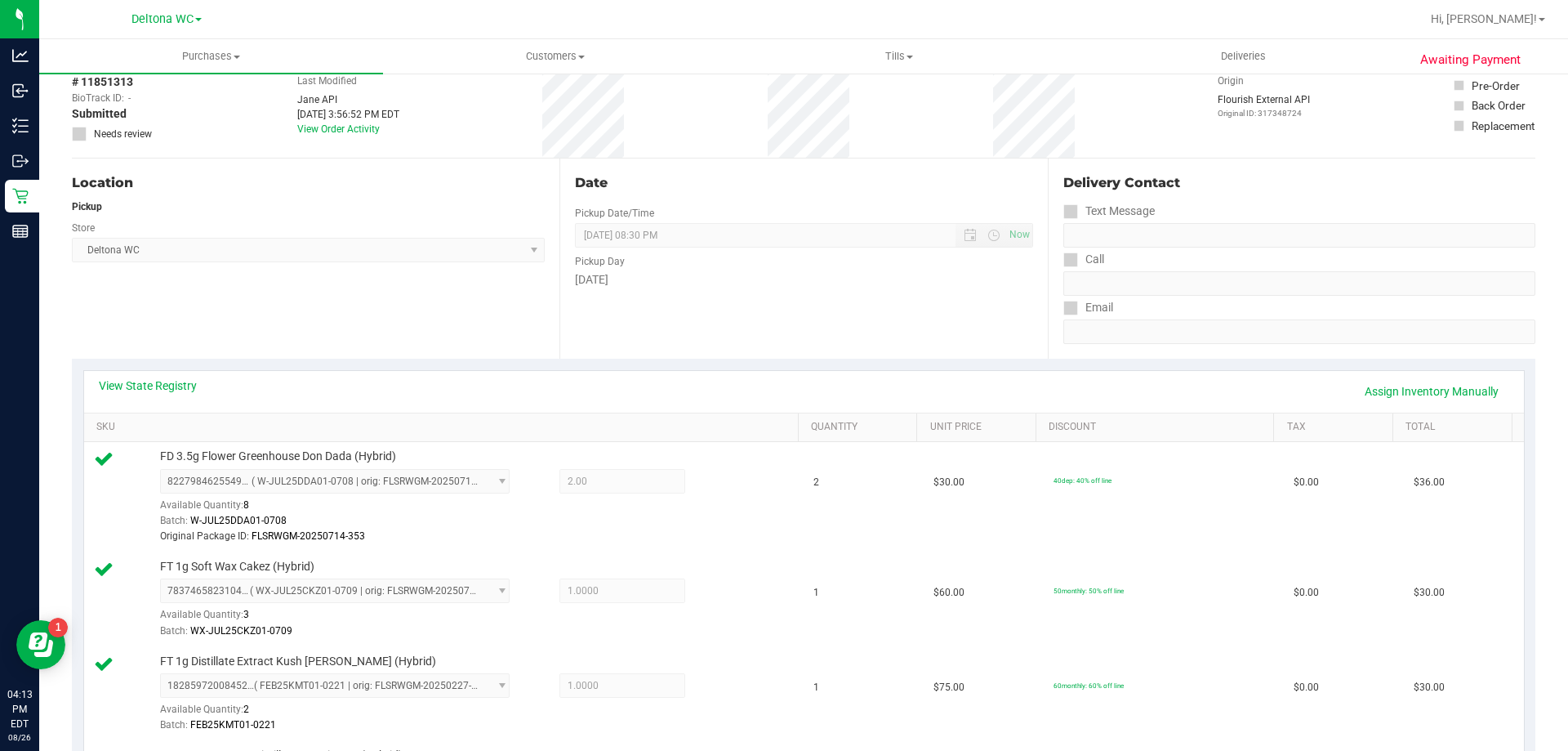
scroll to position [0, 0]
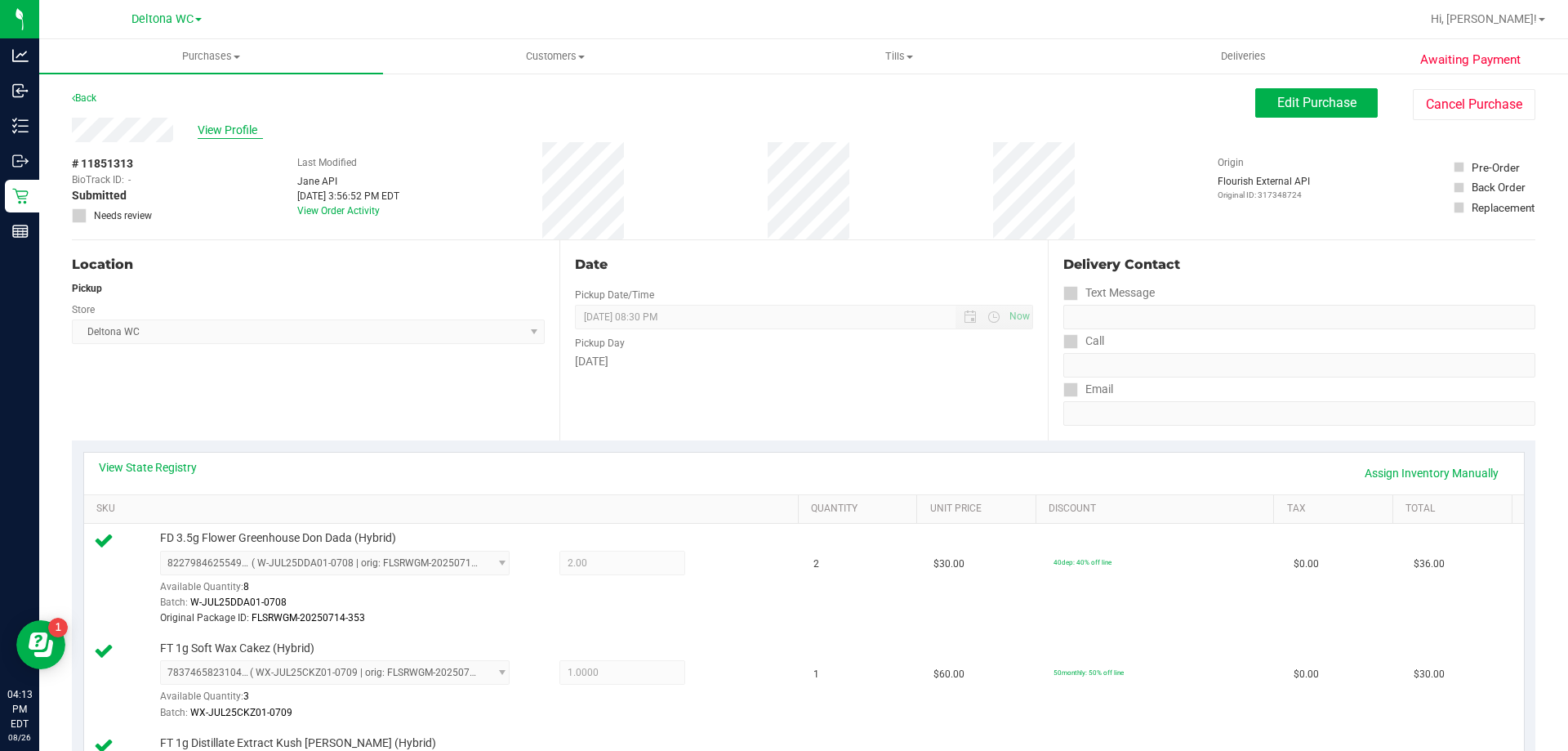
click at [231, 129] on span "View Profile" at bounding box center [230, 131] width 65 height 17
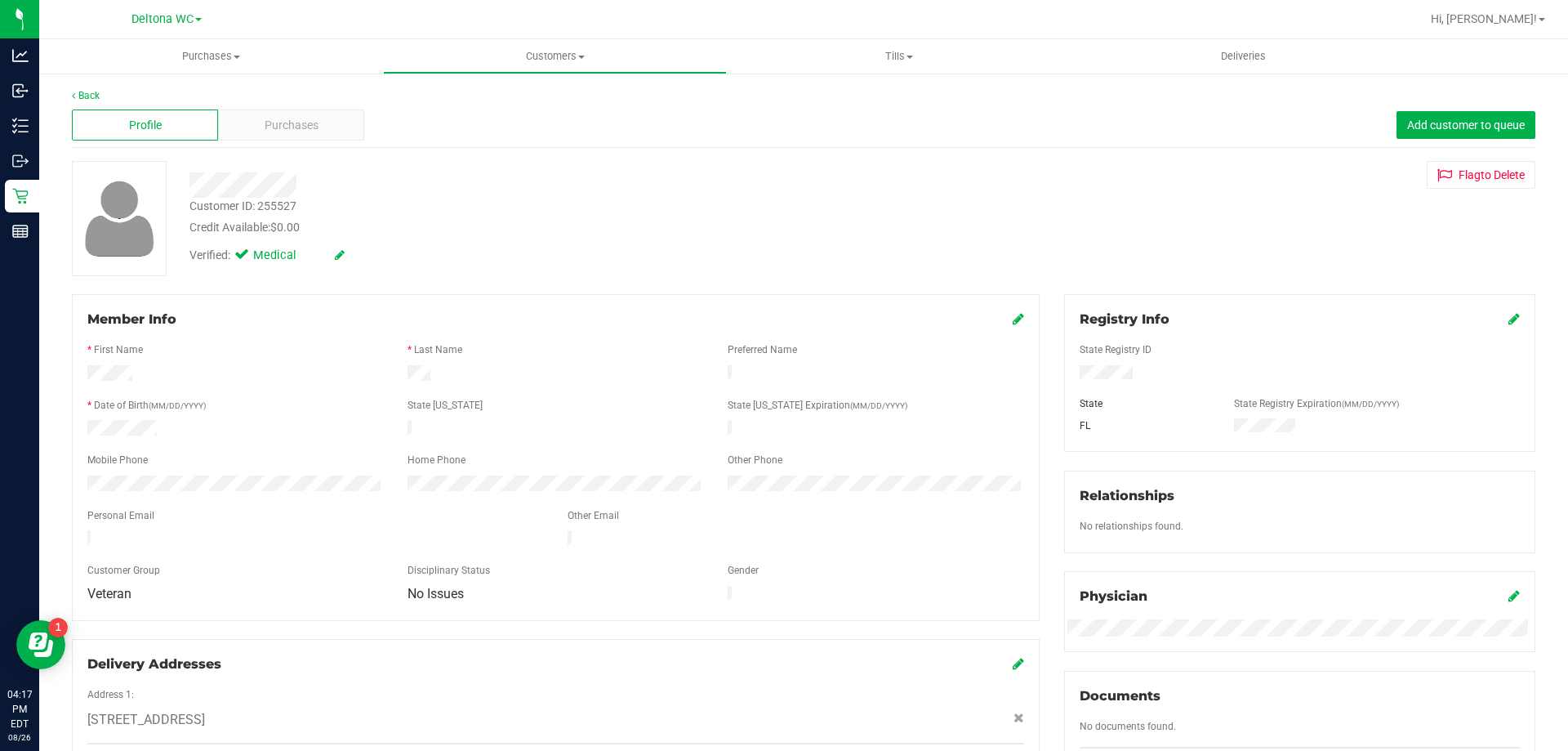
click at [281, 204] on div "Customer ID: 255527" at bounding box center [243, 206] width 107 height 17
copy div "255527"
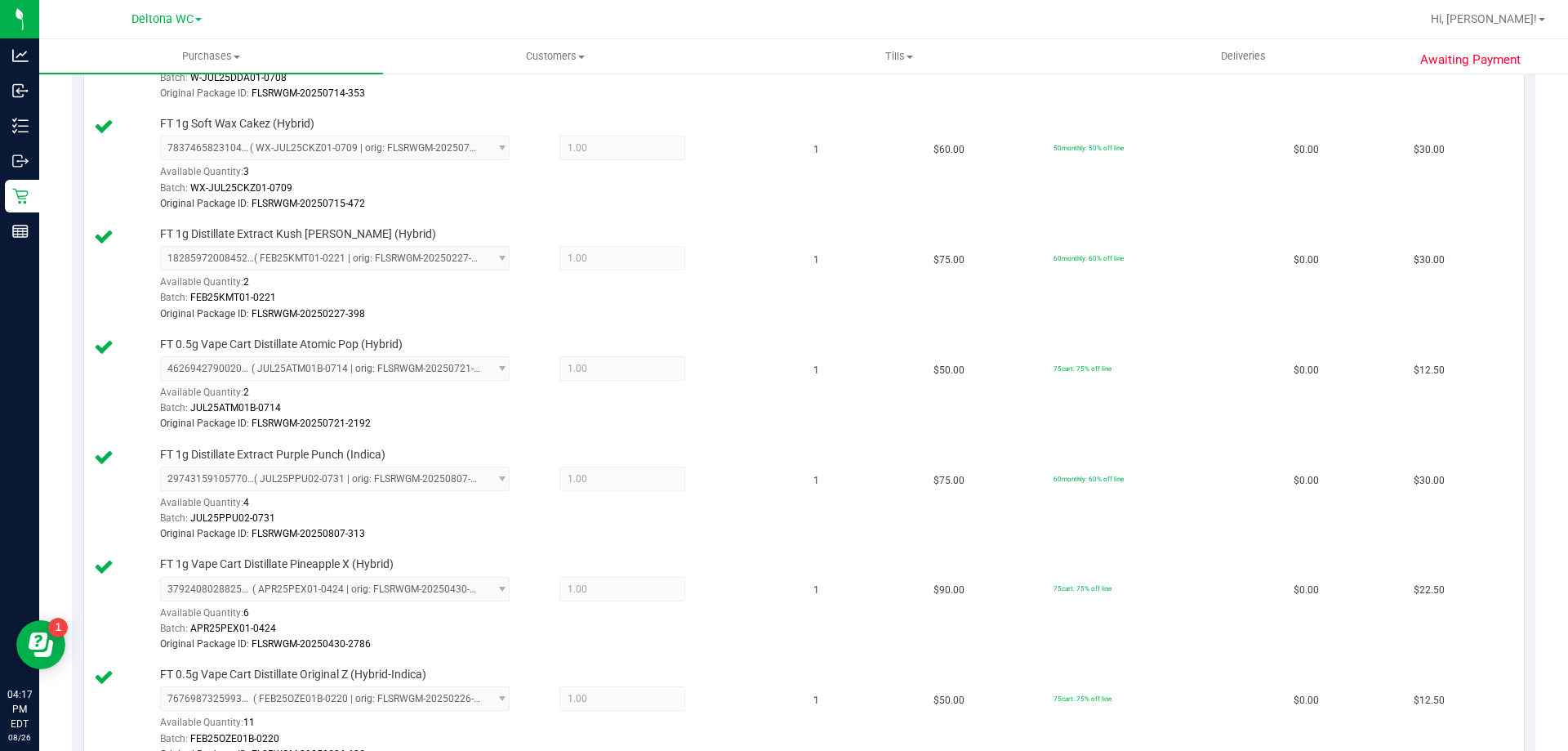
scroll to position [245, 0]
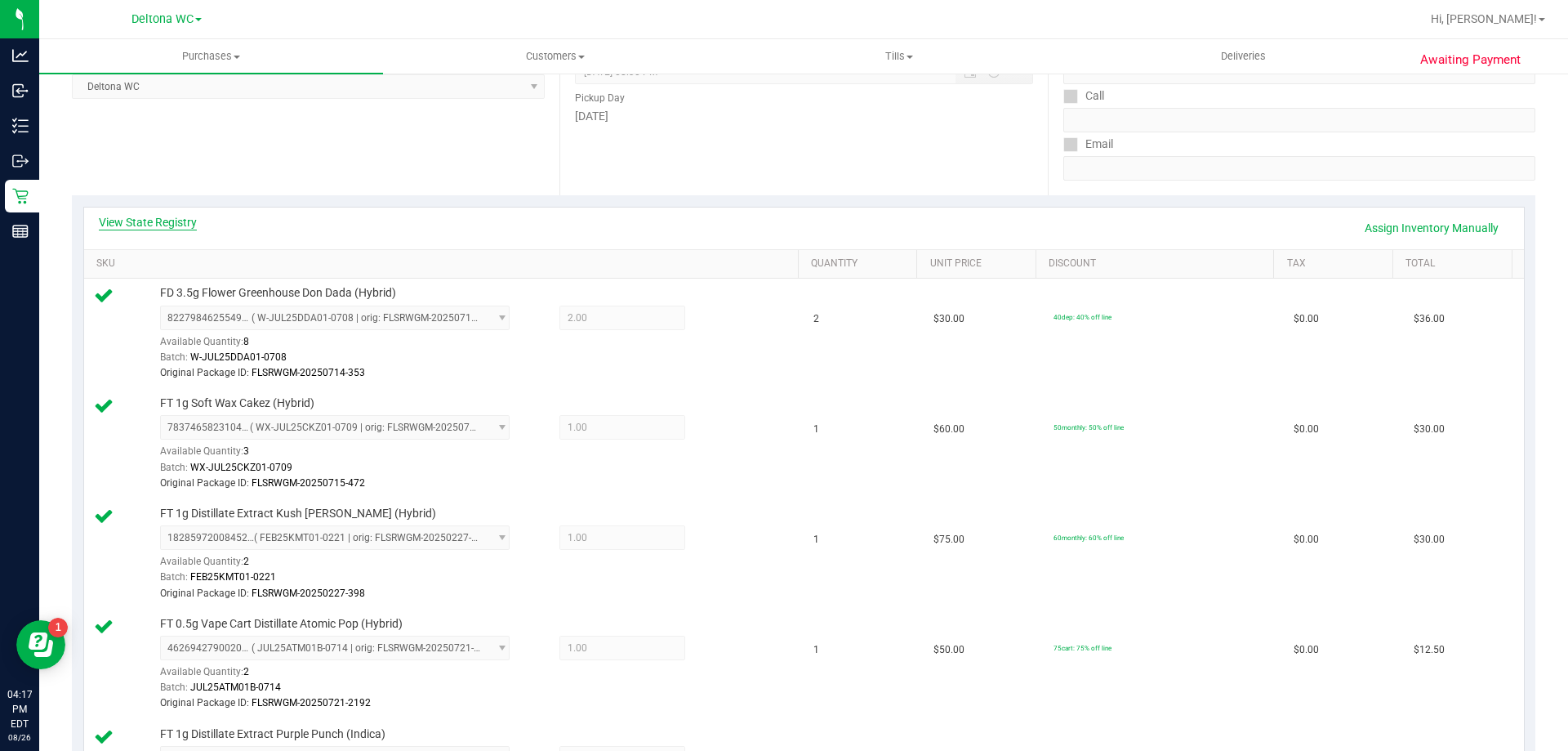
click at [145, 219] on link "View State Registry" at bounding box center [148, 221] width 98 height 16
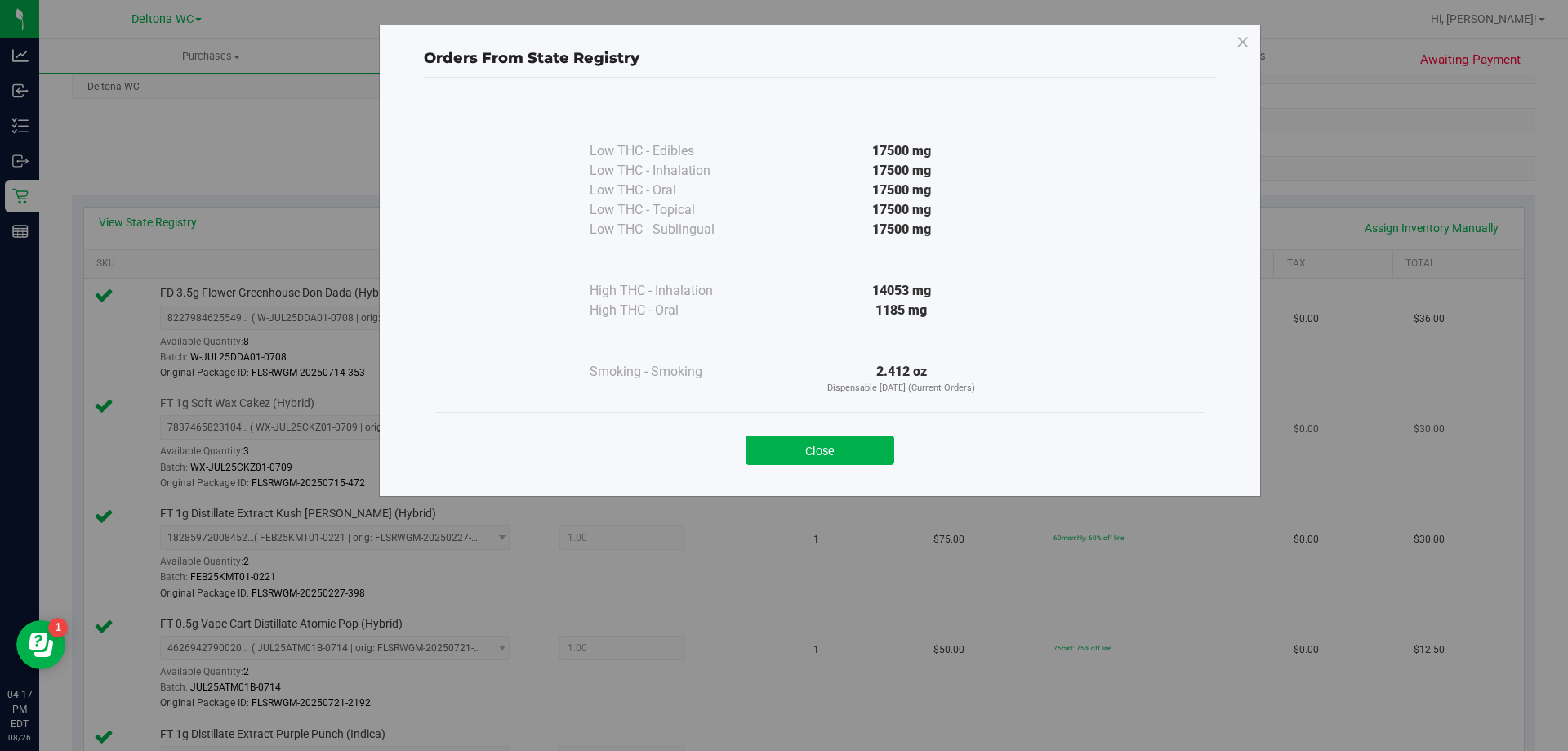
click at [842, 450] on button "Close" at bounding box center [820, 449] width 149 height 30
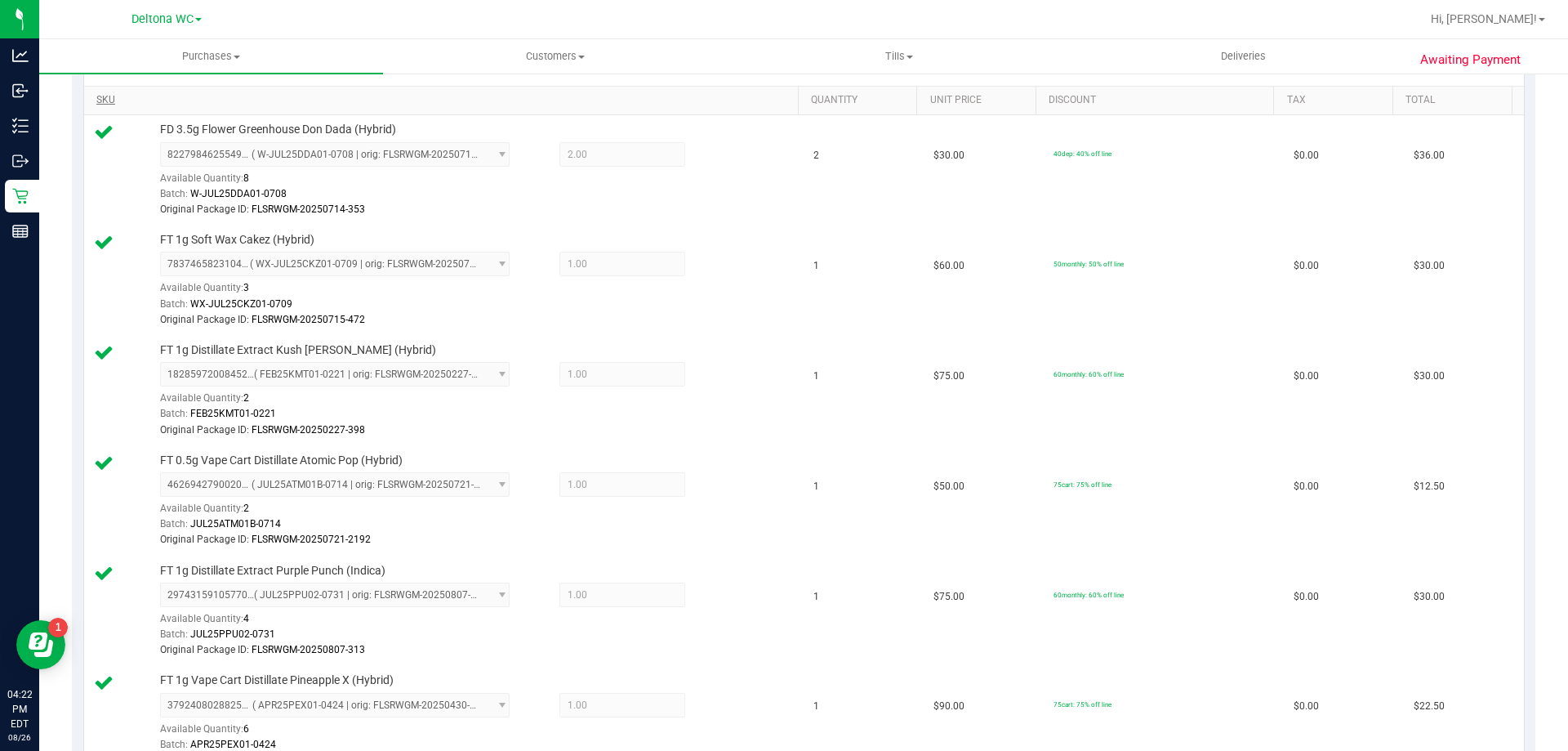
scroll to position [326, 0]
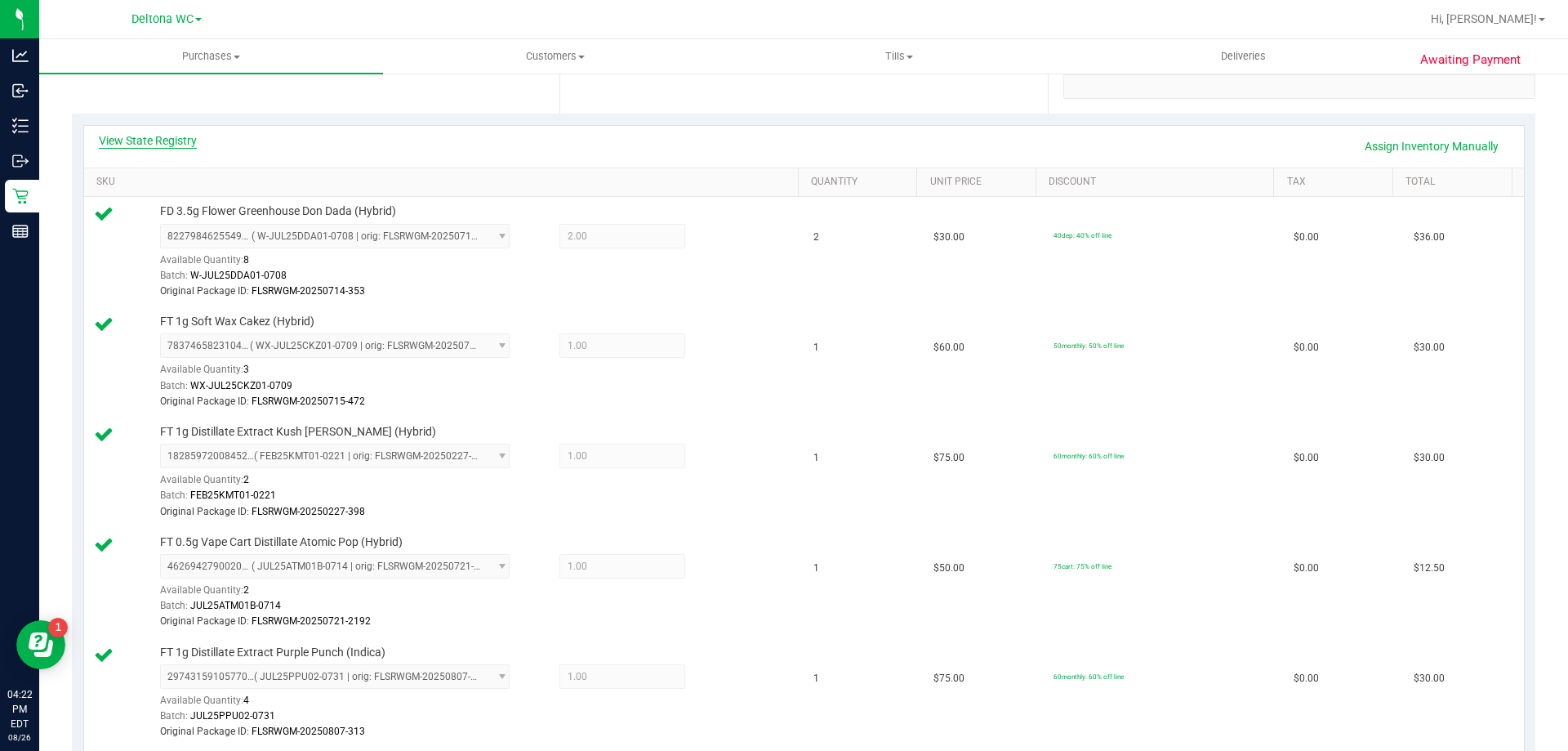
click at [151, 136] on link "View State Registry" at bounding box center [148, 140] width 98 height 16
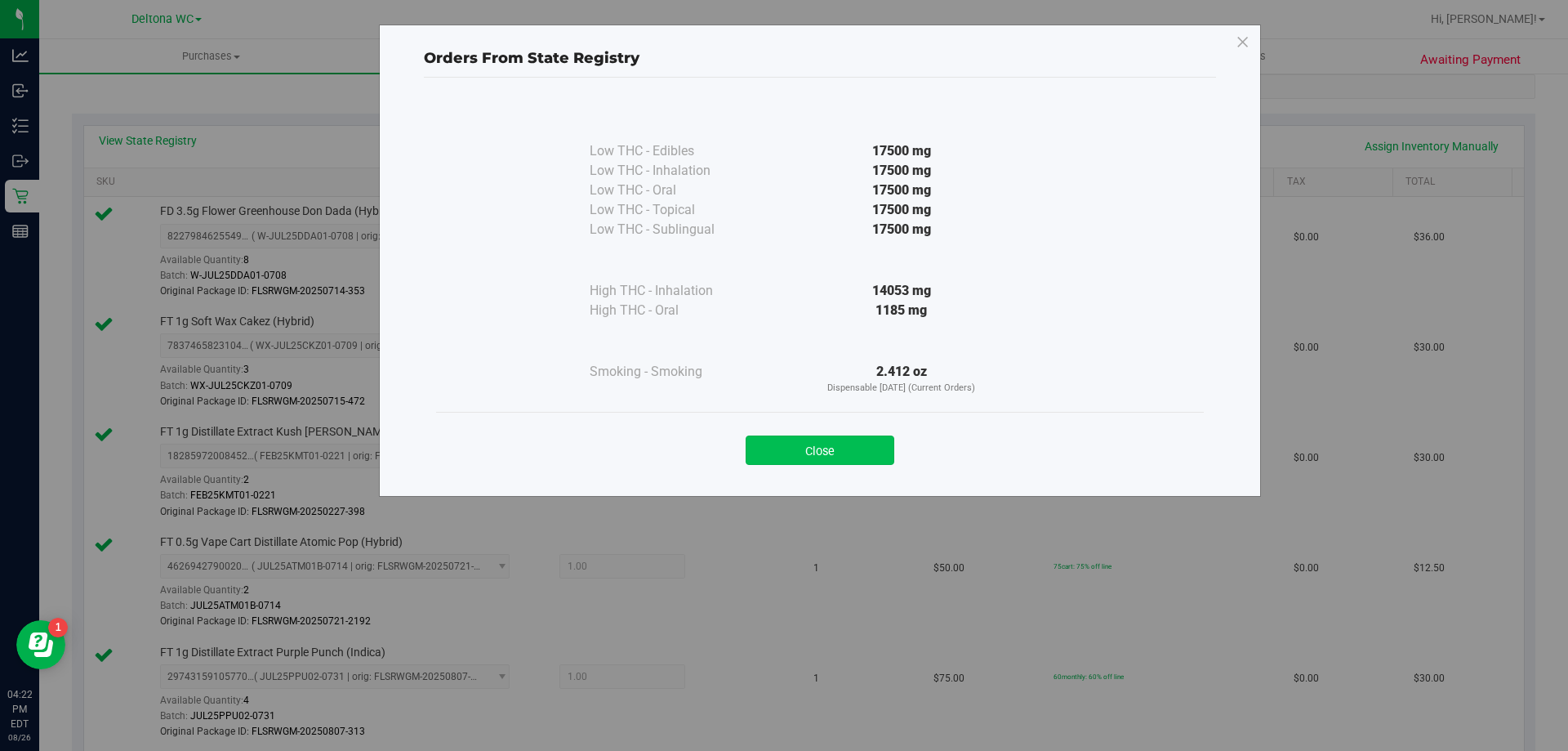
click at [804, 458] on button "Close" at bounding box center [820, 449] width 149 height 30
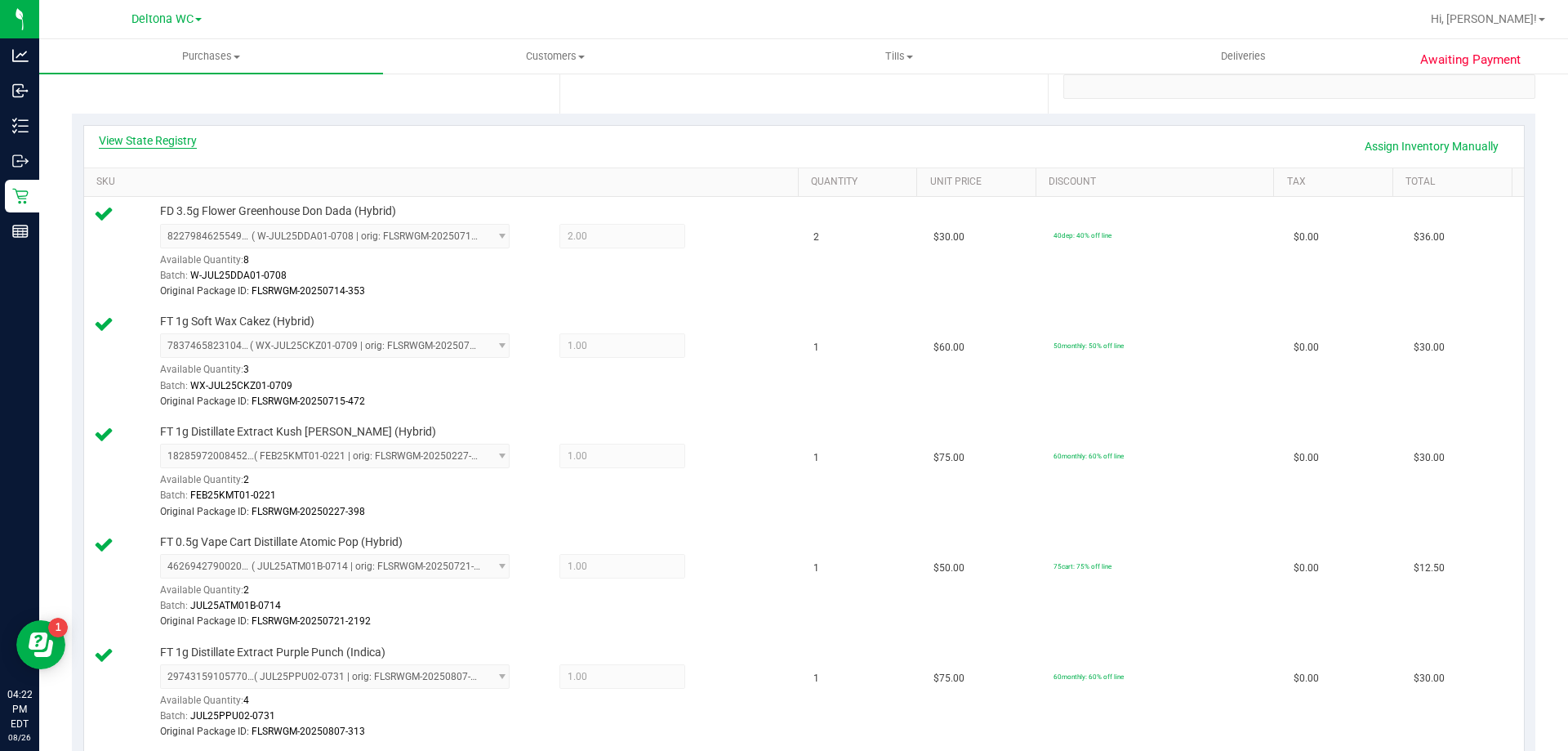
click at [191, 140] on link "View State Registry" at bounding box center [148, 140] width 98 height 16
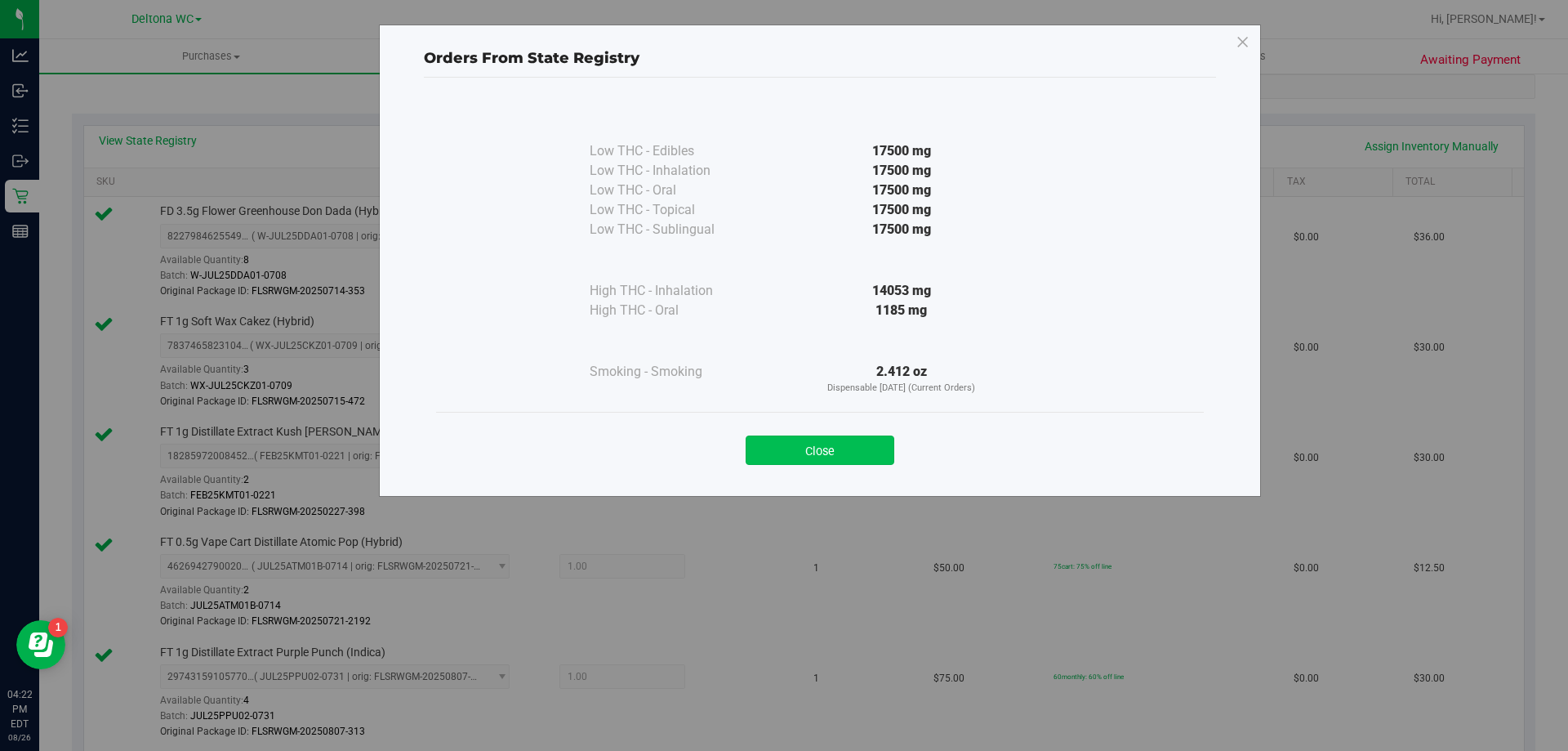
click at [798, 454] on button "Close" at bounding box center [820, 449] width 149 height 30
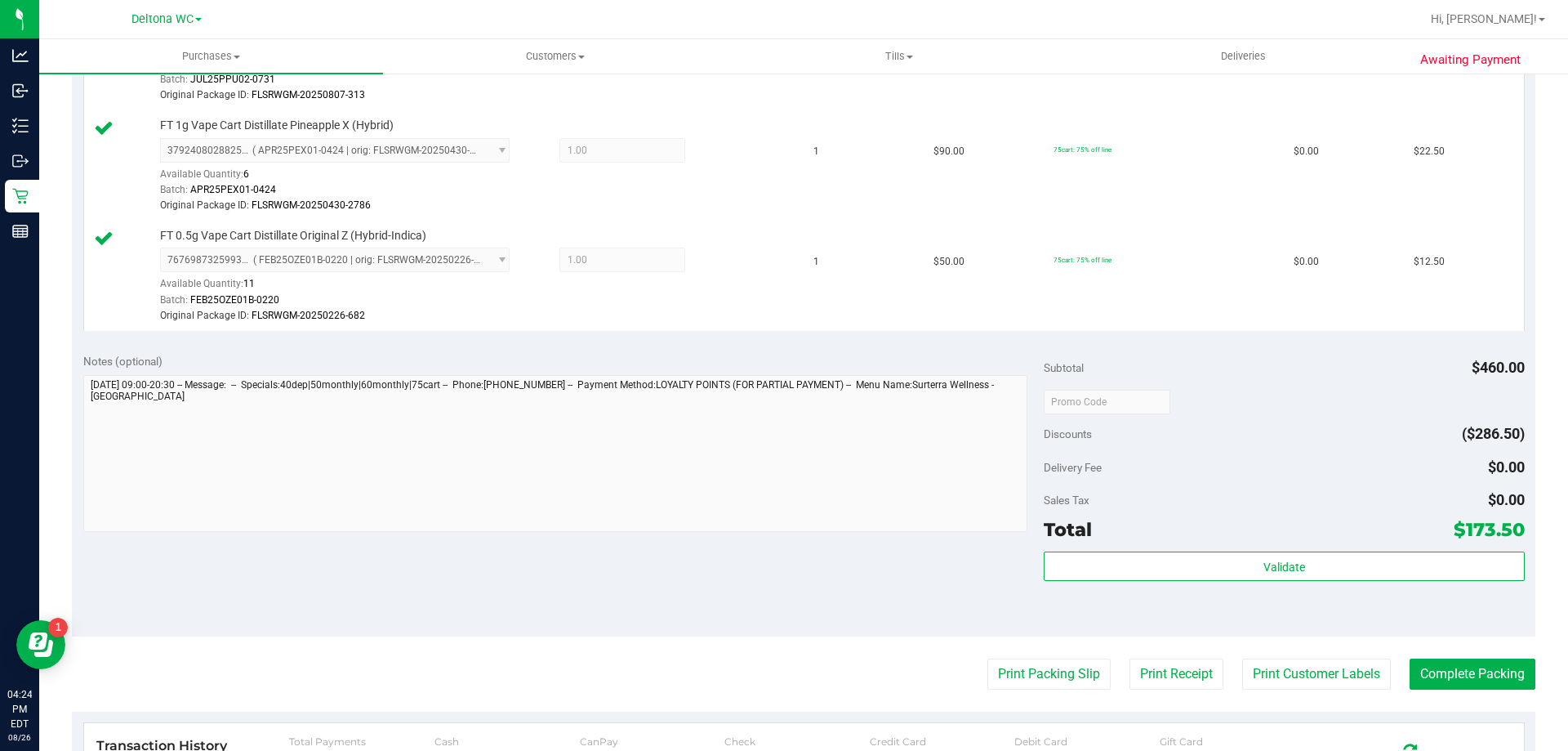
scroll to position [1062, 0]
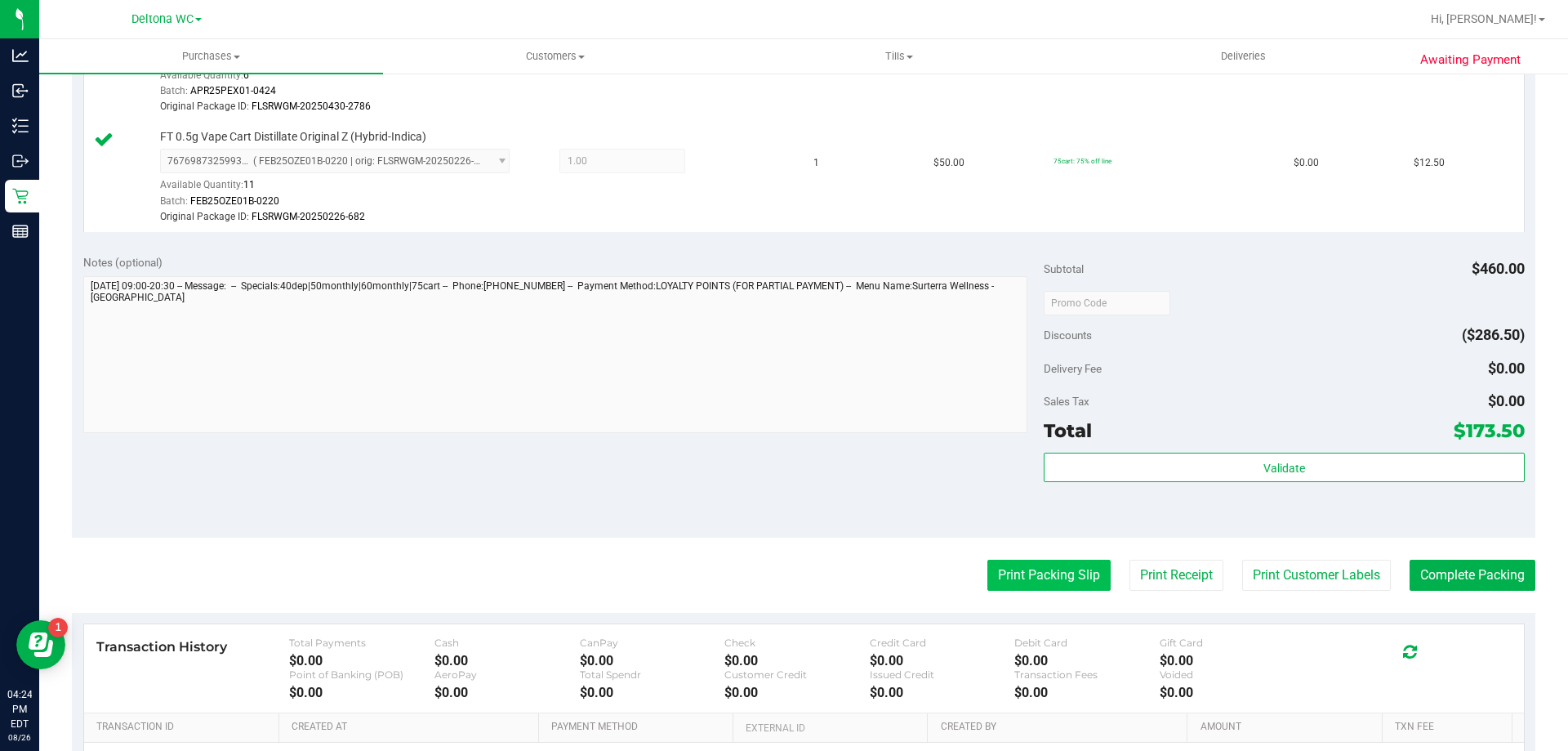
click at [1059, 577] on button "Print Packing Slip" at bounding box center [1049, 574] width 123 height 31
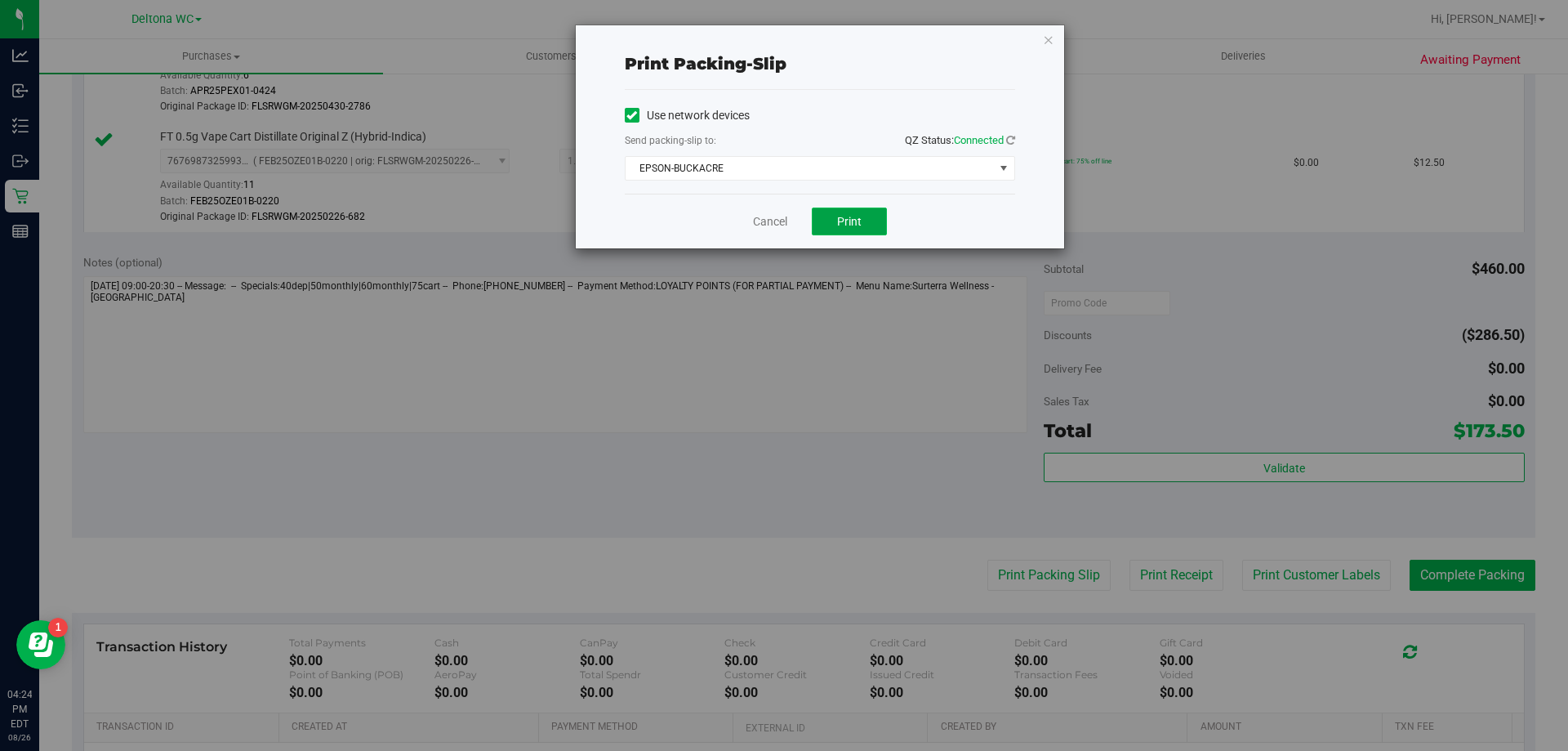
click at [850, 219] on span "Print" at bounding box center [849, 221] width 25 height 13
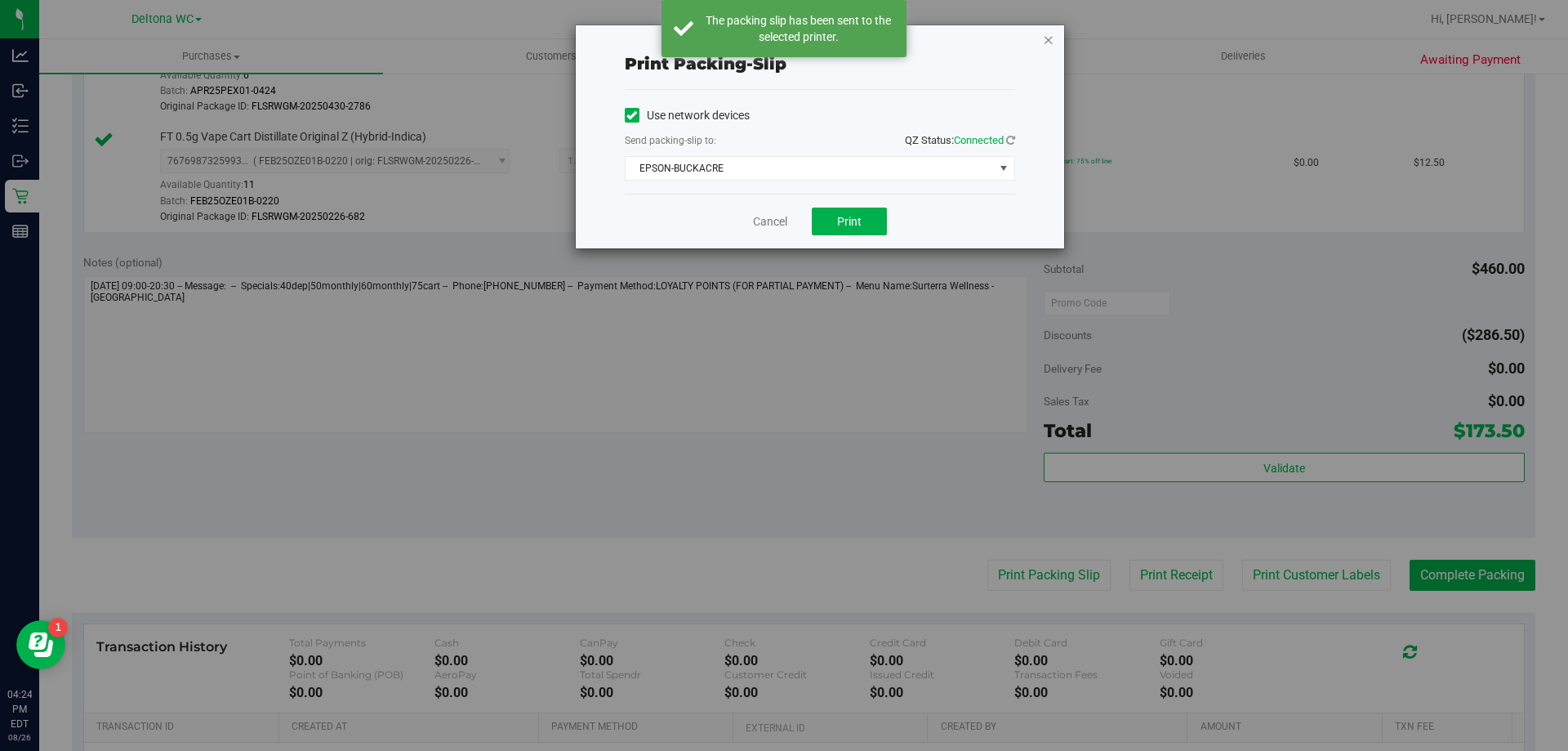
click at [1046, 42] on icon "button" at bounding box center [1049, 39] width 11 height 20
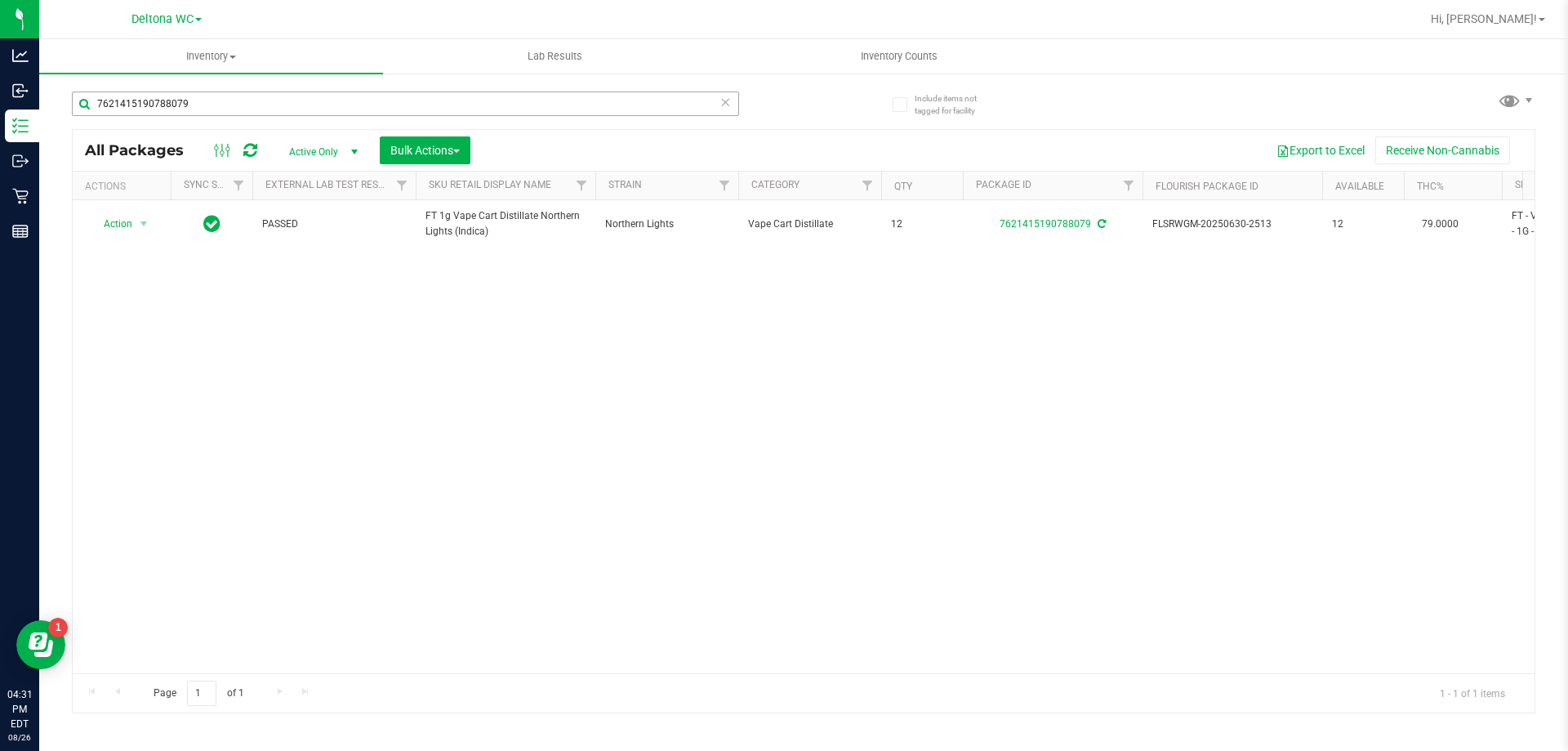
drag, startPoint x: 355, startPoint y: 117, endPoint x: 321, endPoint y: 105, distance: 36.1
click at [322, 110] on div "7621415190788079" at bounding box center [405, 110] width 667 height 37
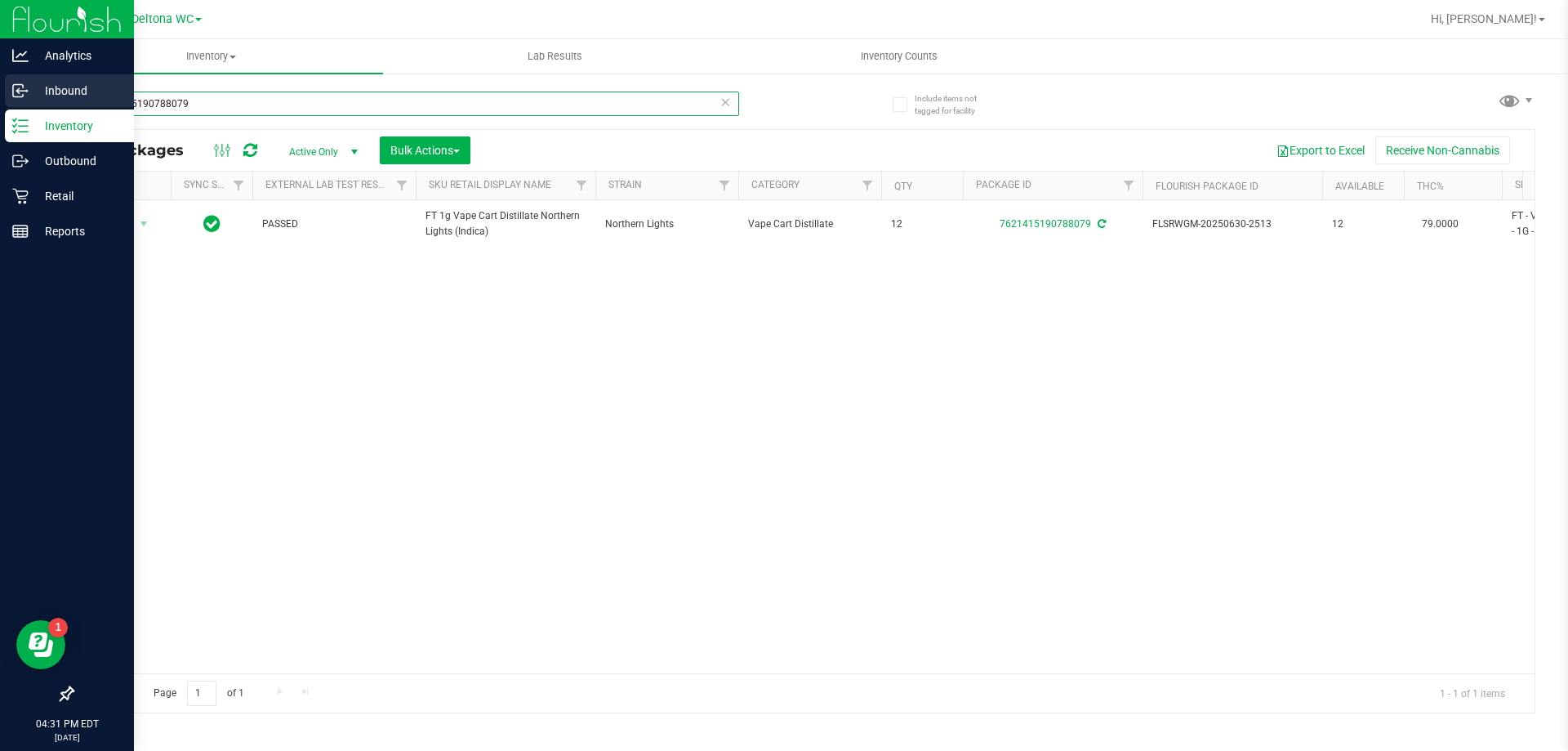
drag, startPoint x: 321, startPoint y: 105, endPoint x: 0, endPoint y: 88, distance: 321.4
click at [0, 88] on div "Analytics Inbound Inventory Outbound Retail Reports 04:31 PM EDT [DATE] 08/26 D…" at bounding box center [784, 375] width 1568 height 751
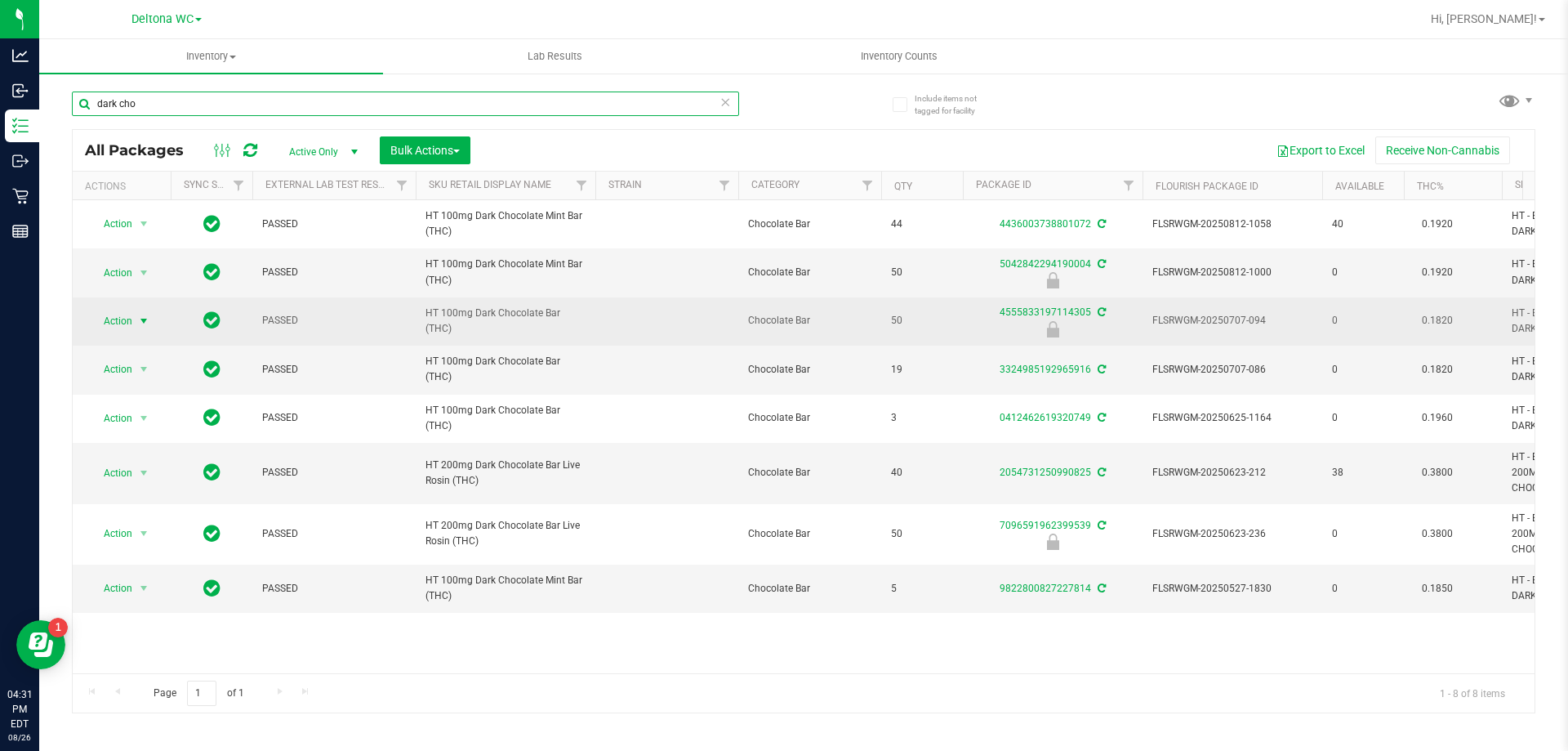
type input "dark cho"
click at [121, 323] on span "Action" at bounding box center [111, 321] width 44 height 23
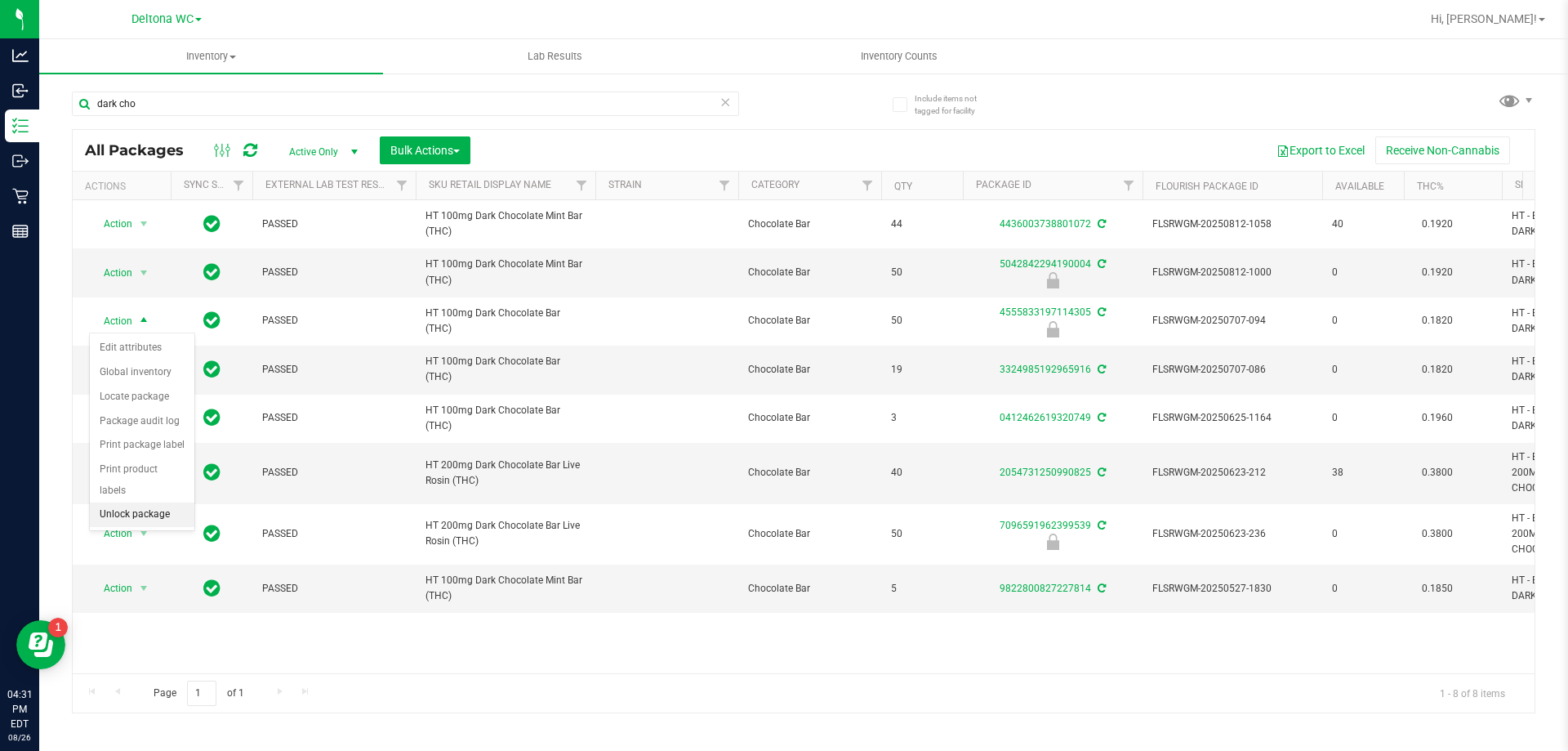
click at [116, 502] on li "Unlock package" at bounding box center [142, 514] width 105 height 25
